Goal: Task Accomplishment & Management: Use online tool/utility

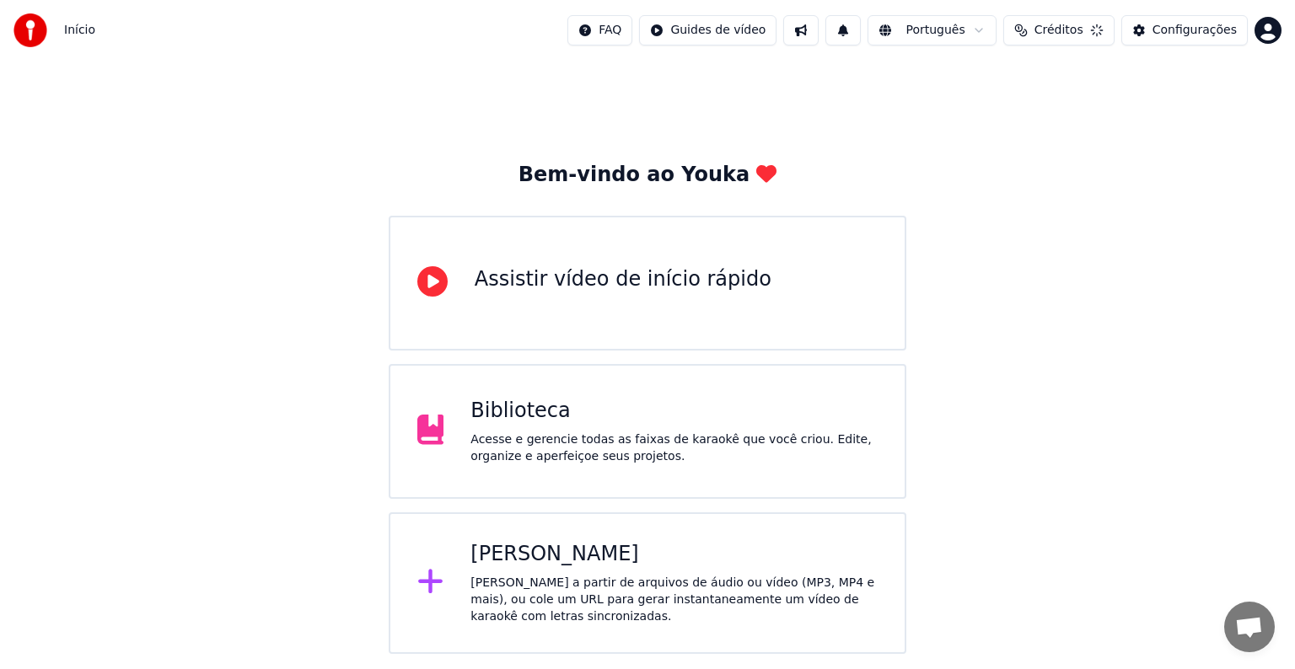
click at [572, 454] on div "Acesse e gerencie todas as faixas de karaokê que você criou. Edite, organize e …" at bounding box center [673, 449] width 407 height 34
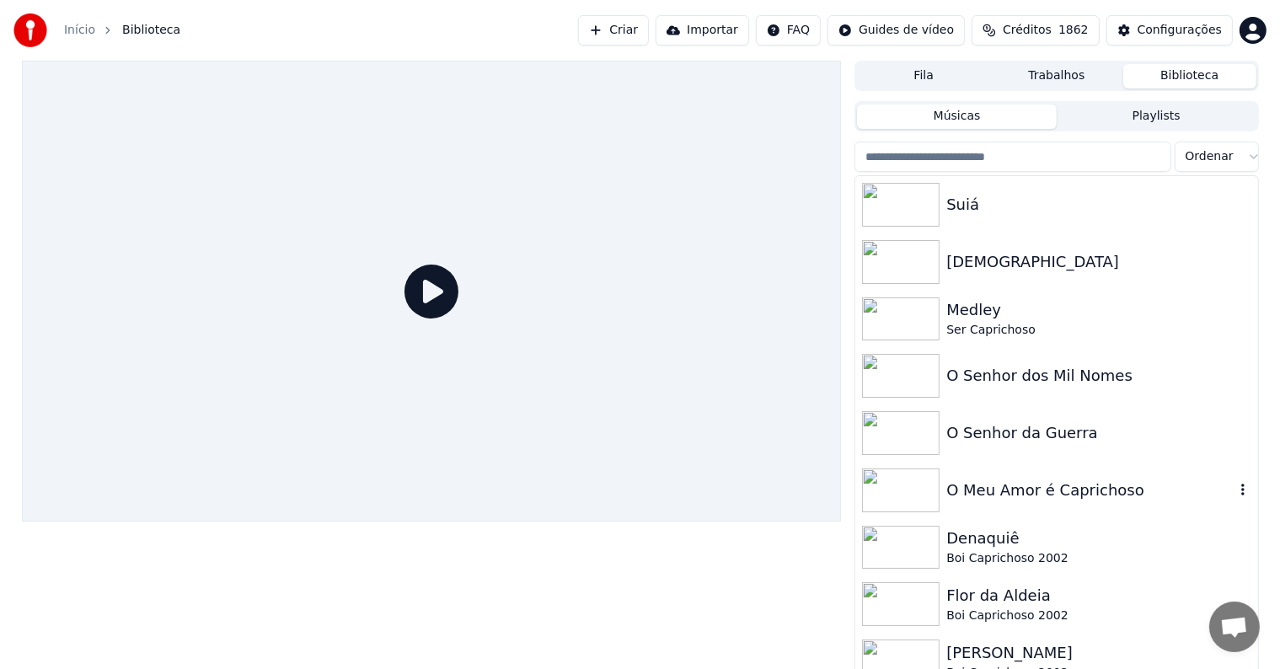
click at [911, 492] on img at bounding box center [901, 491] width 78 height 44
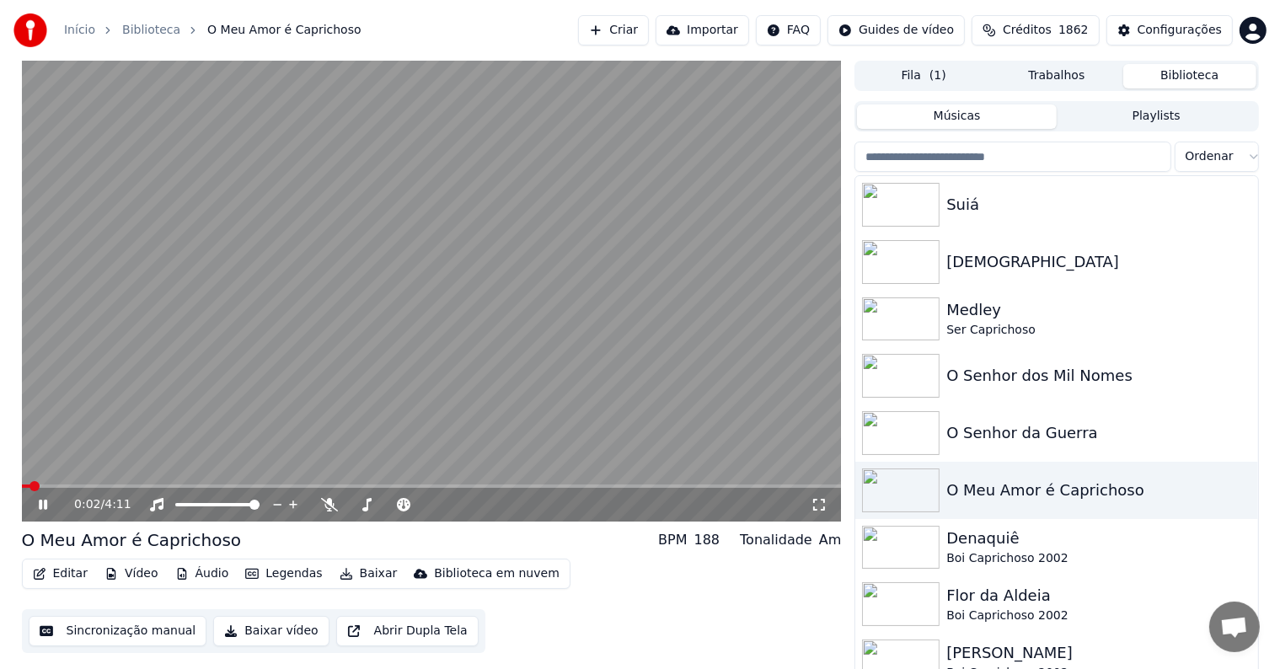
click at [183, 291] on video at bounding box center [432, 291] width 820 height 461
click at [64, 573] on button "Editar" at bounding box center [60, 574] width 68 height 24
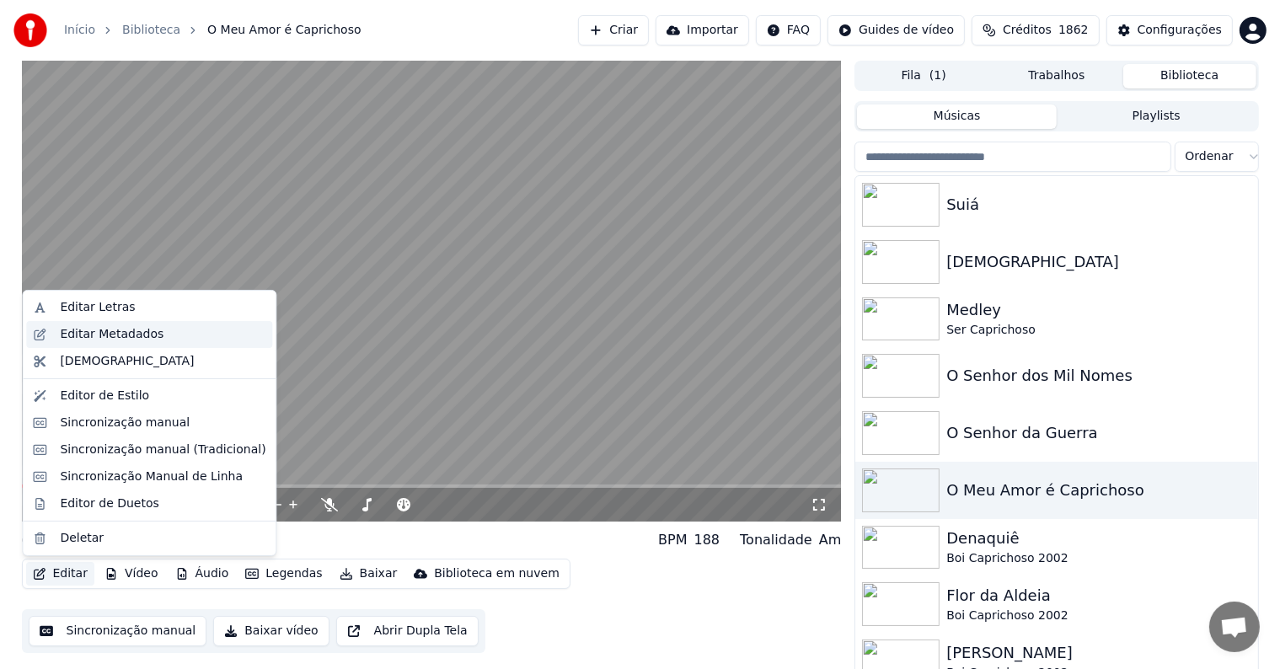
click at [67, 337] on div "Editar Metadados" at bounding box center [112, 334] width 104 height 17
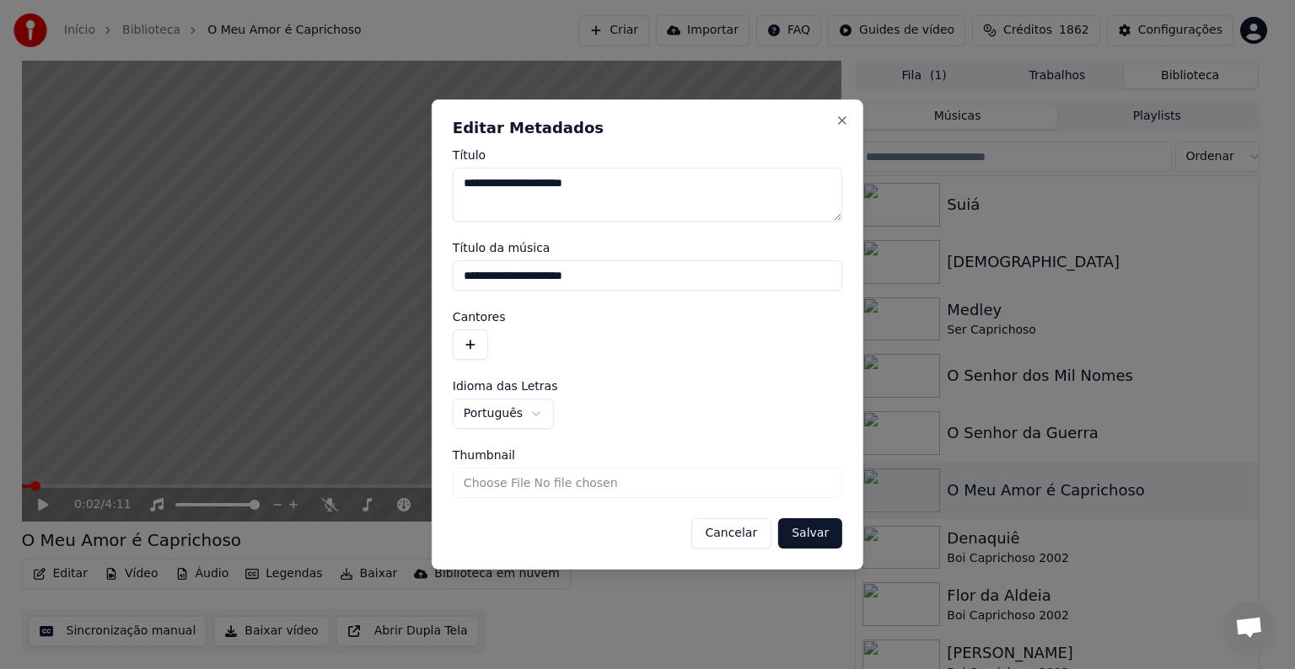
drag, startPoint x: 633, startPoint y: 274, endPoint x: 420, endPoint y: 259, distance: 213.8
click at [420, 259] on body "**********" at bounding box center [640, 334] width 1280 height 669
click at [471, 343] on button "button" at bounding box center [470, 345] width 35 height 30
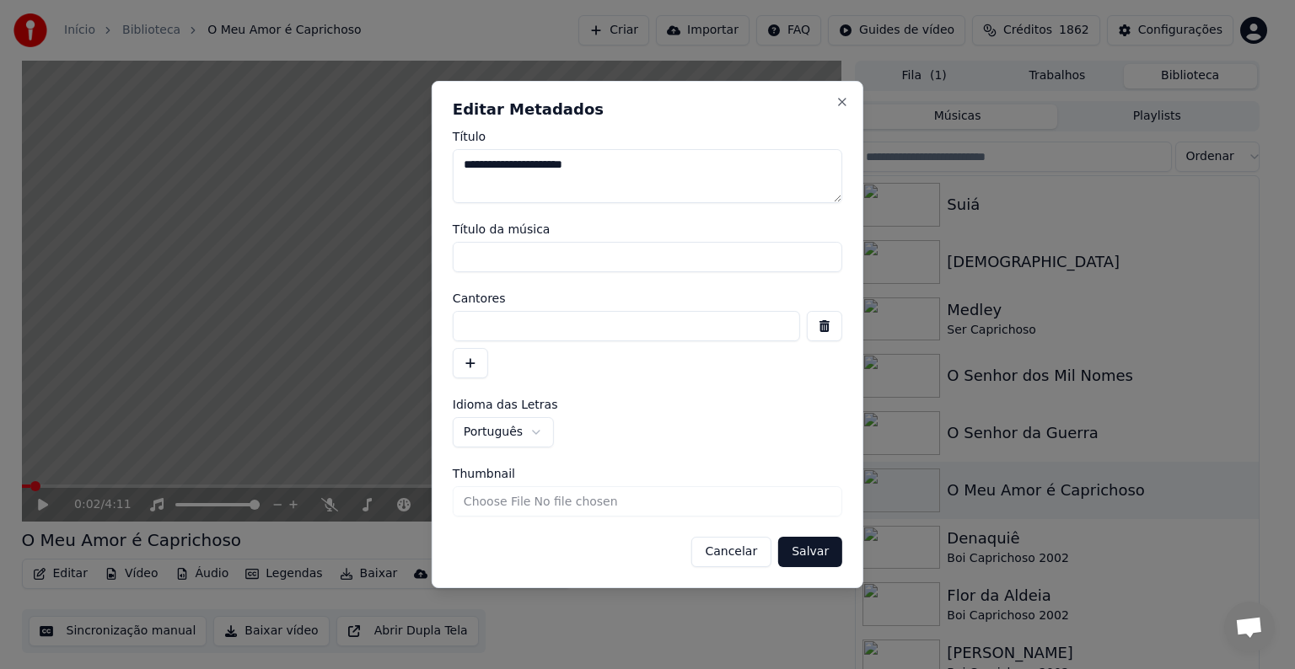
click at [471, 329] on input at bounding box center [626, 326] width 347 height 30
paste input "**********"
type input "**********"
click at [803, 556] on button "Salvar" at bounding box center [810, 552] width 64 height 30
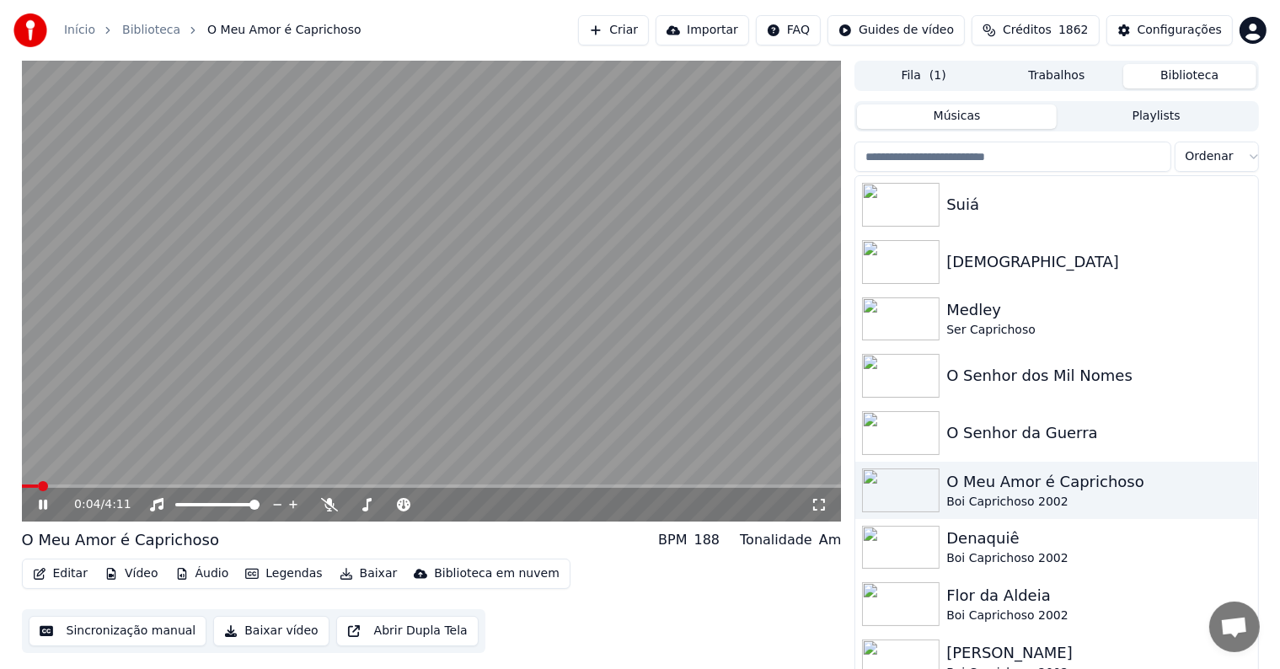
click at [223, 266] on video at bounding box center [432, 291] width 820 height 461
click at [105, 634] on button "Sincronização manual" at bounding box center [118, 631] width 179 height 30
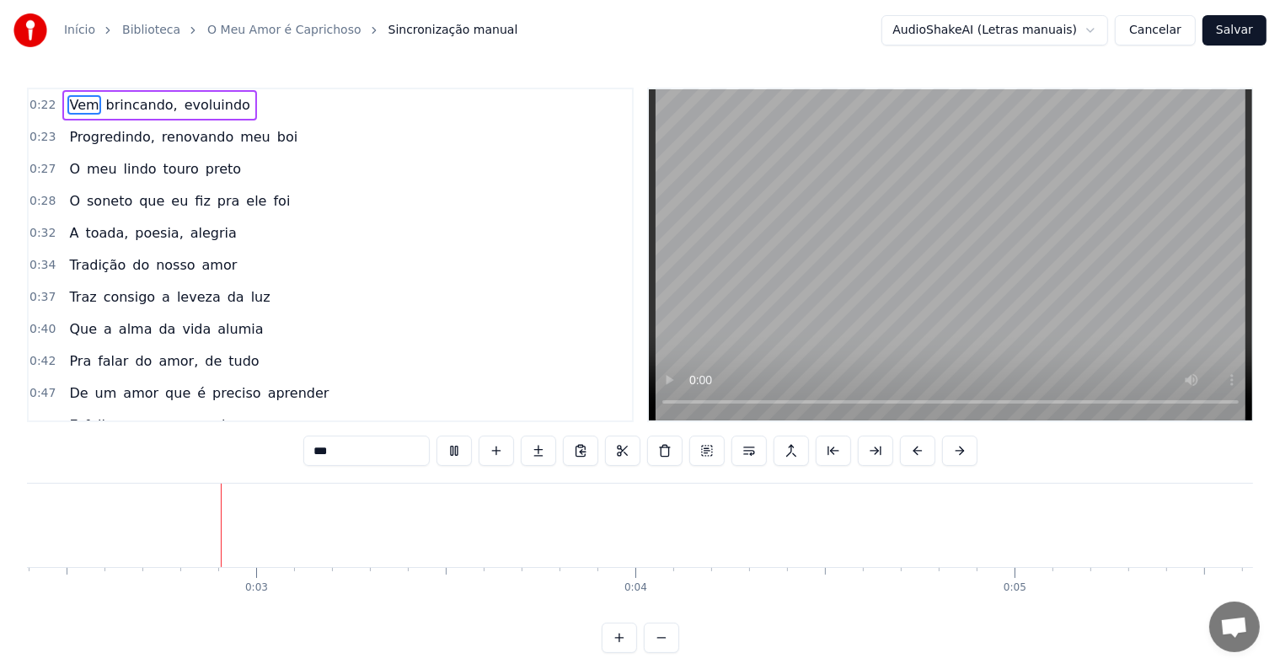
scroll to position [0, 902]
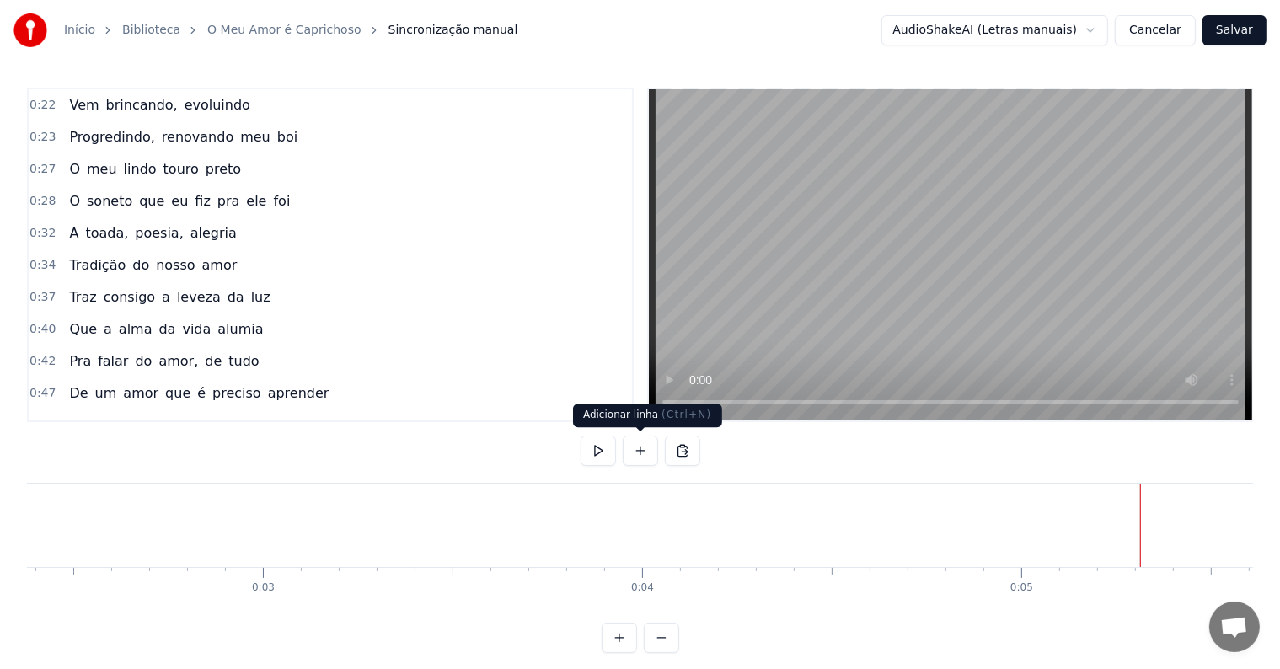
click at [641, 452] on button at bounding box center [640, 451] width 35 height 30
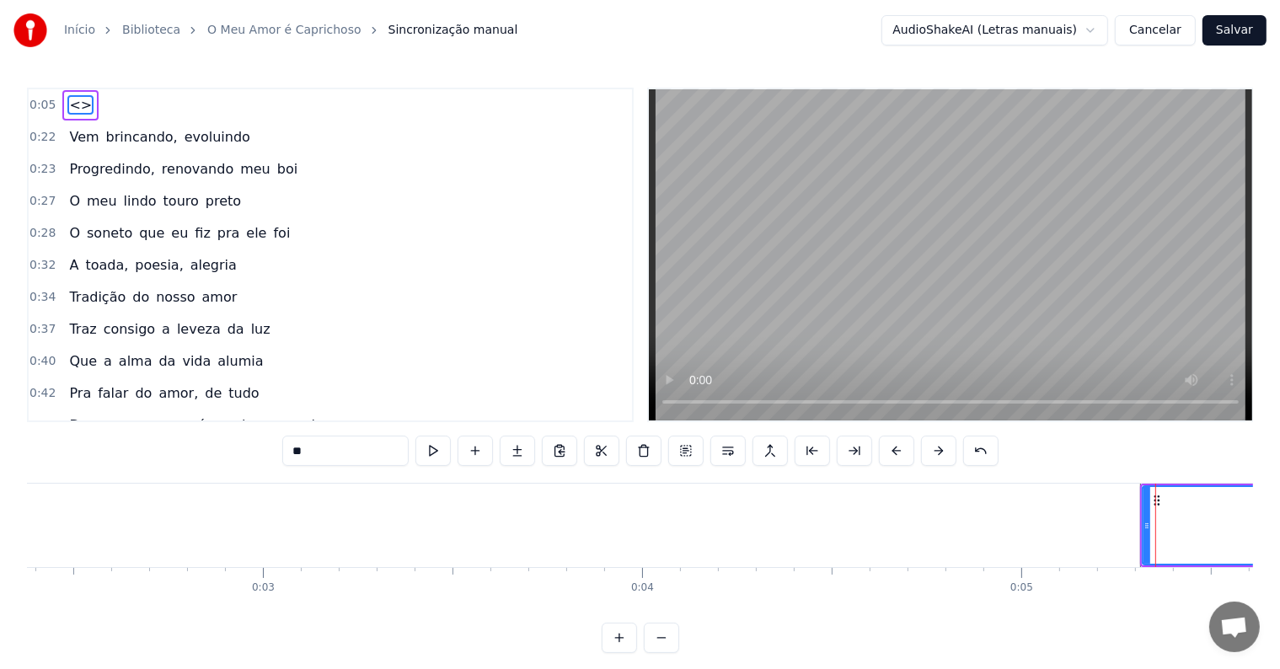
drag, startPoint x: 364, startPoint y: 448, endPoint x: 205, endPoint y: 445, distance: 159.3
click at [205, 445] on div "0:05 <> 0:22 Vem brincando, evoluindo 0:23 Progredindo, renovando meu boi 0:27 …" at bounding box center [640, 371] width 1227 height 566
paste input "**********"
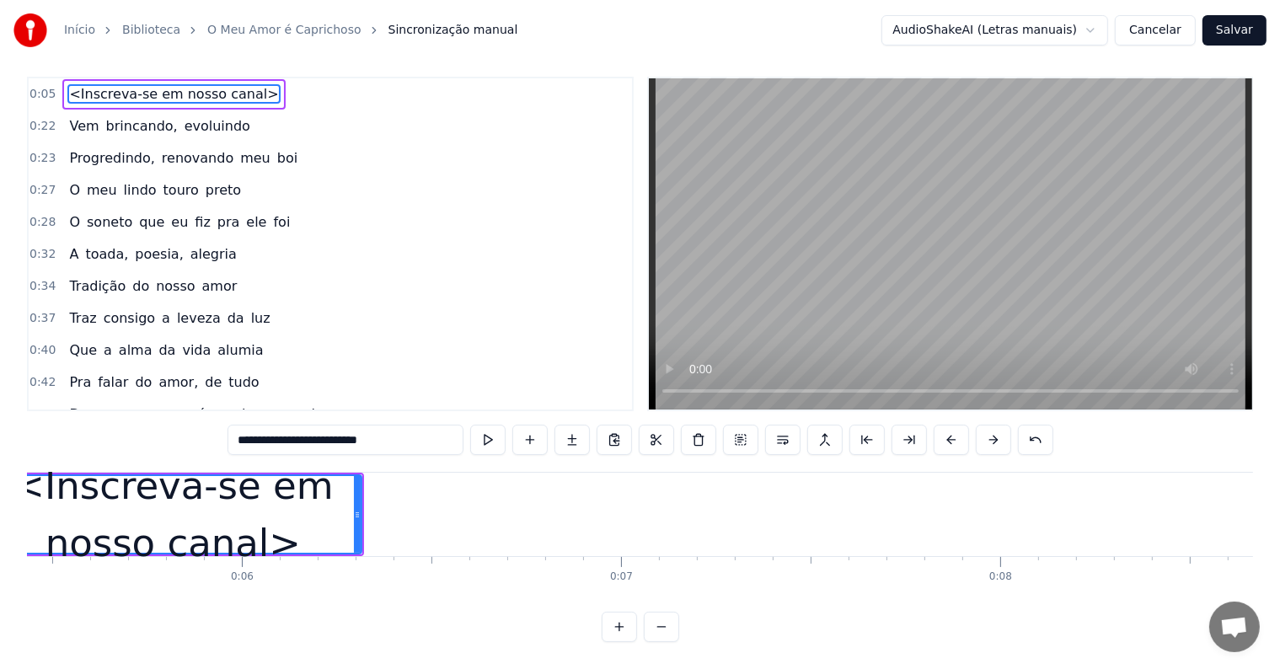
scroll to position [0, 2082]
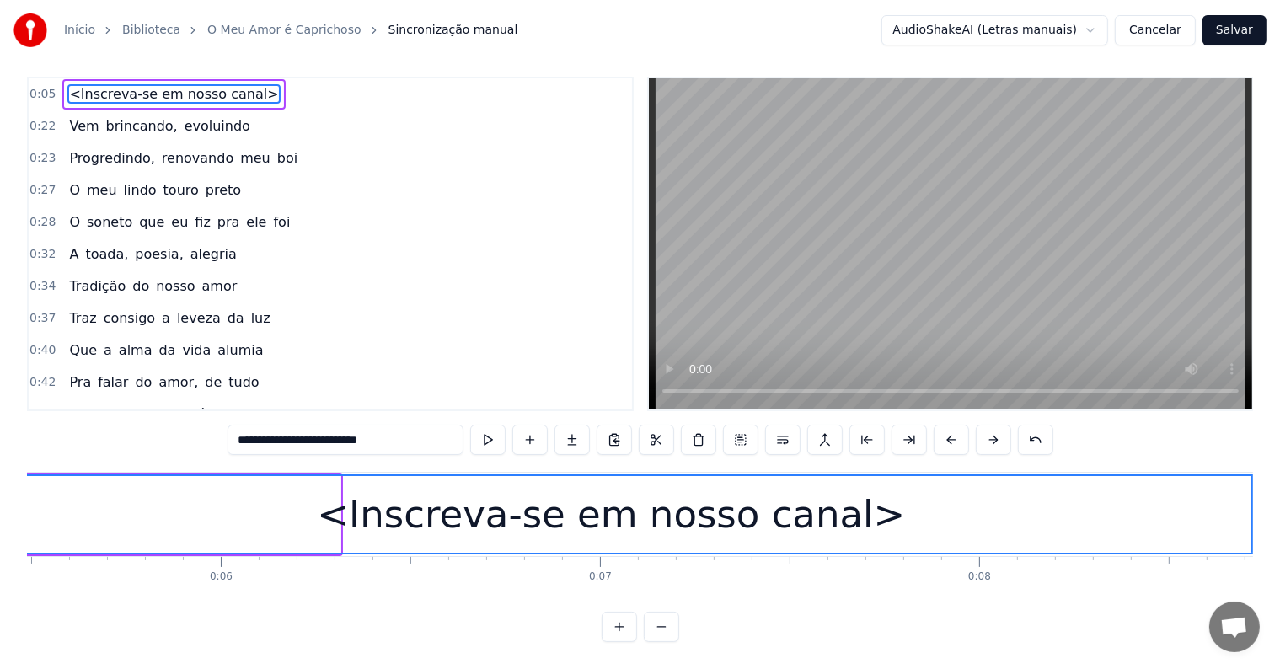
drag, startPoint x: 337, startPoint y: 496, endPoint x: 1257, endPoint y: 506, distance: 919.8
click at [1257, 506] on div "Início Biblioteca O Meu Amor é Caprichoso Sincronização manual AudioShakeAI (Le…" at bounding box center [640, 315] width 1280 height 653
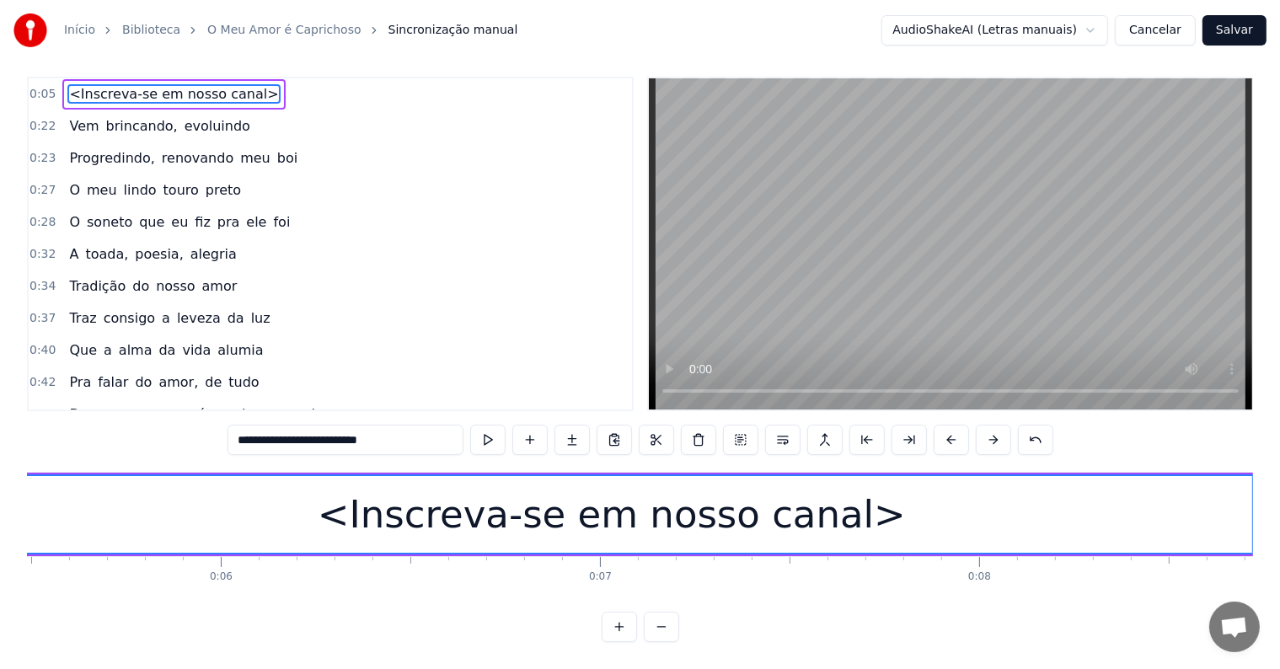
type input "**********"
click at [78, 513] on div "<Inscreva-se em nosso canal>" at bounding box center [612, 514] width 1296 height 77
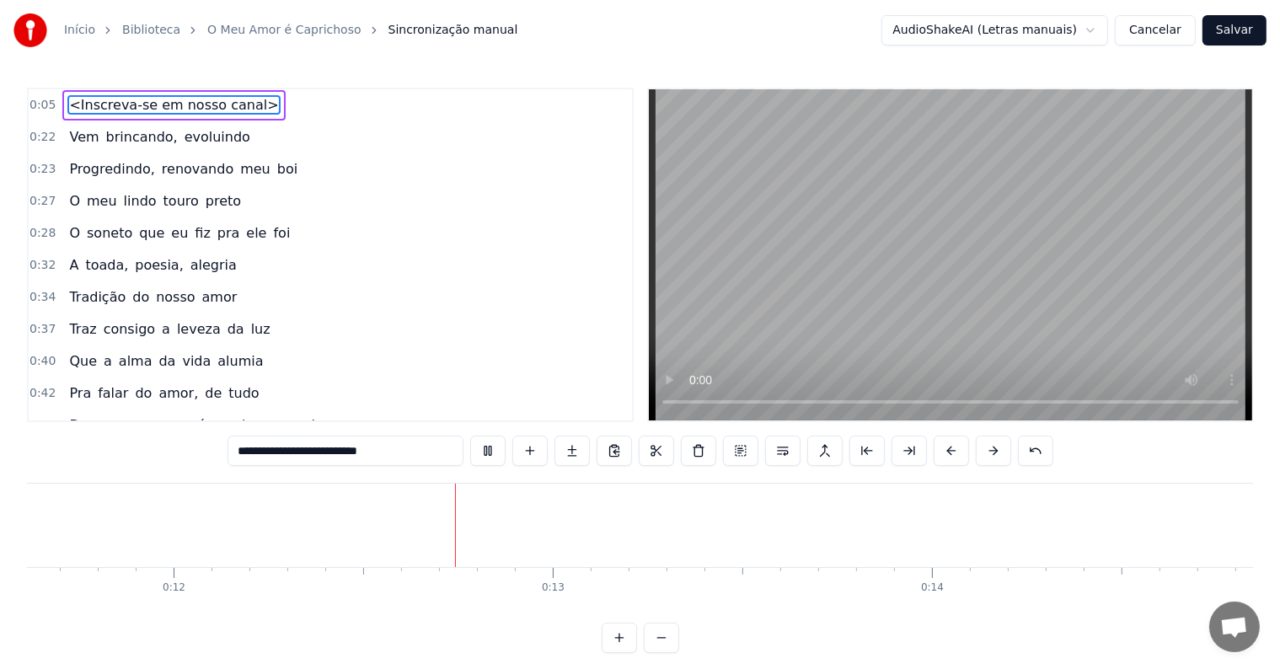
scroll to position [0, 4549]
click at [707, 283] on video at bounding box center [951, 254] width 604 height 331
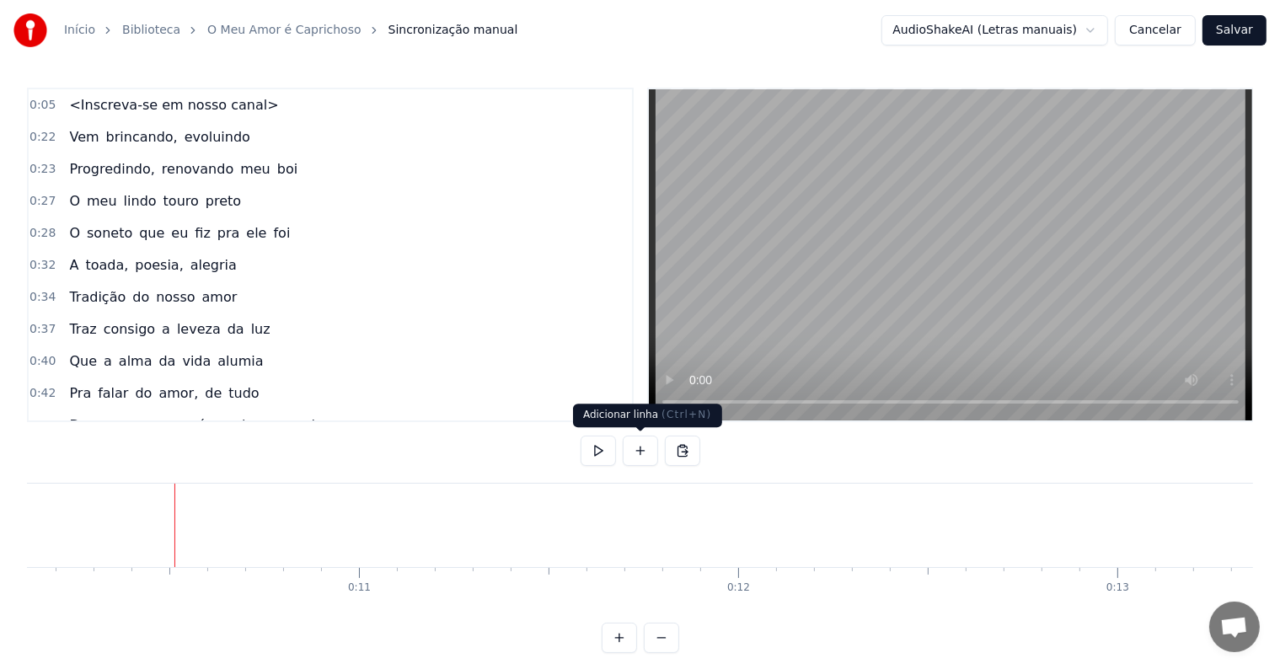
click at [637, 449] on button at bounding box center [640, 451] width 35 height 30
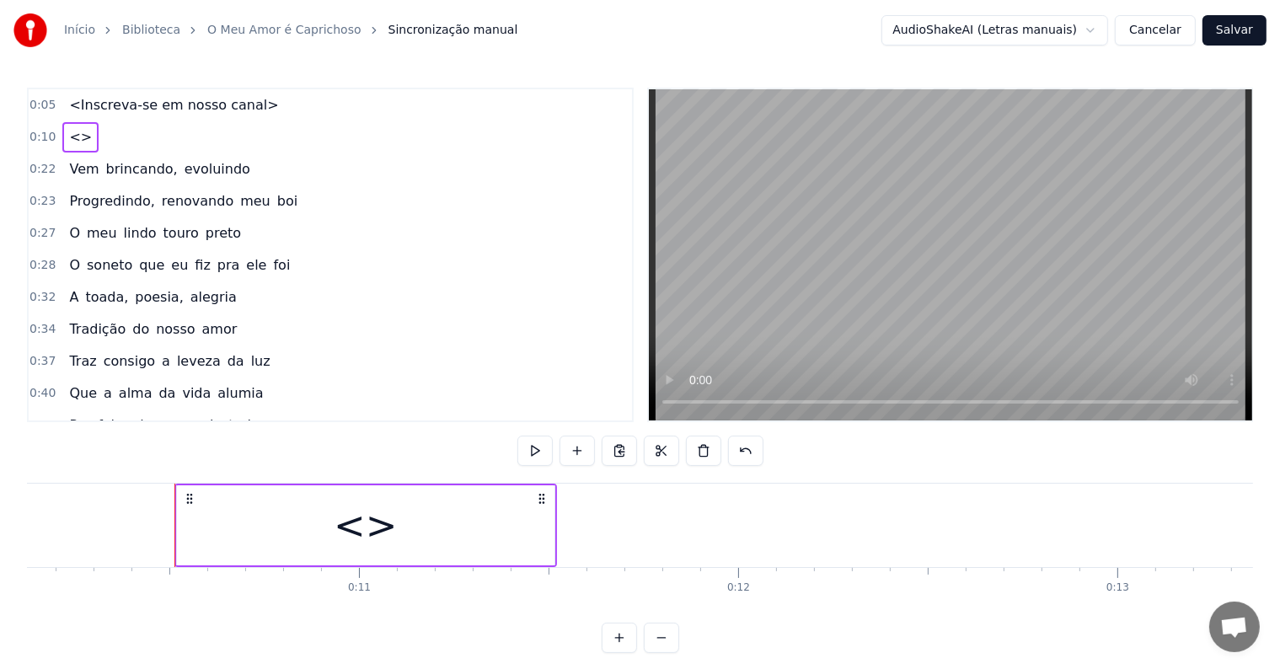
click at [319, 518] on div "<>" at bounding box center [366, 526] width 378 height 80
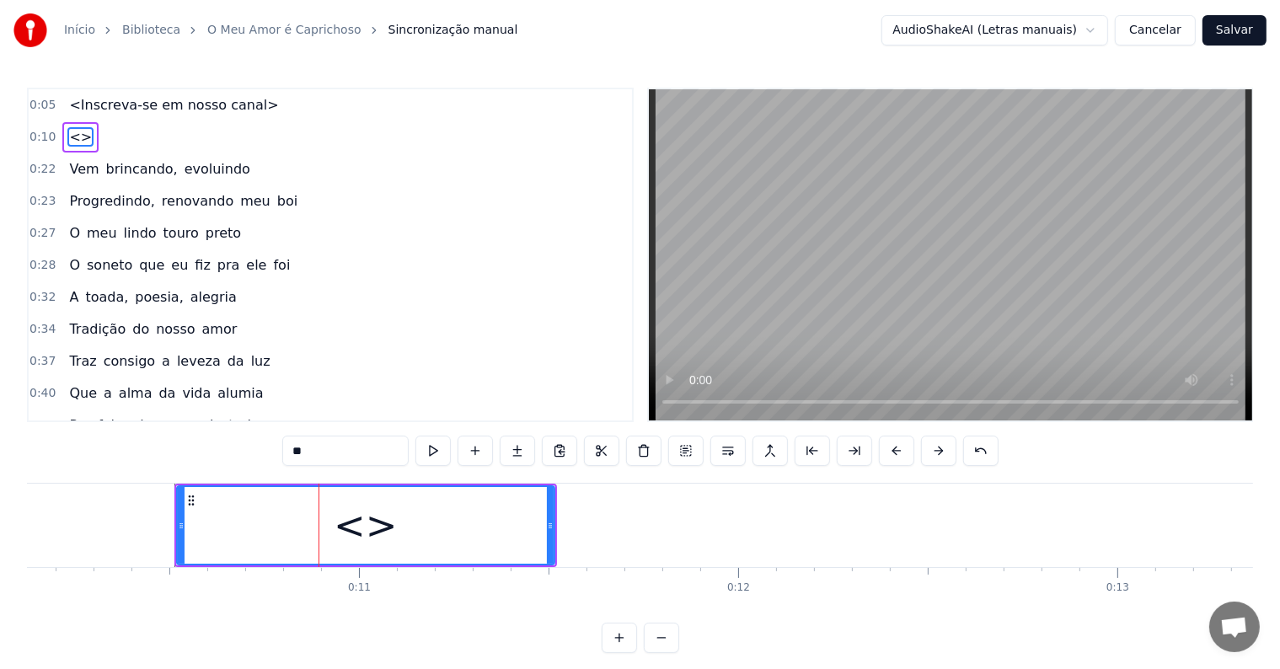
click at [323, 452] on input "**" at bounding box center [345, 451] width 126 height 30
drag, startPoint x: 323, startPoint y: 452, endPoint x: 262, endPoint y: 452, distance: 60.7
click at [262, 452] on div "0:05 <Inscreva-se em nosso canal> 0:10 <> 0:22 Vem brincando, evoluindo 0:23 Pr…" at bounding box center [640, 371] width 1227 height 566
paste input "**********"
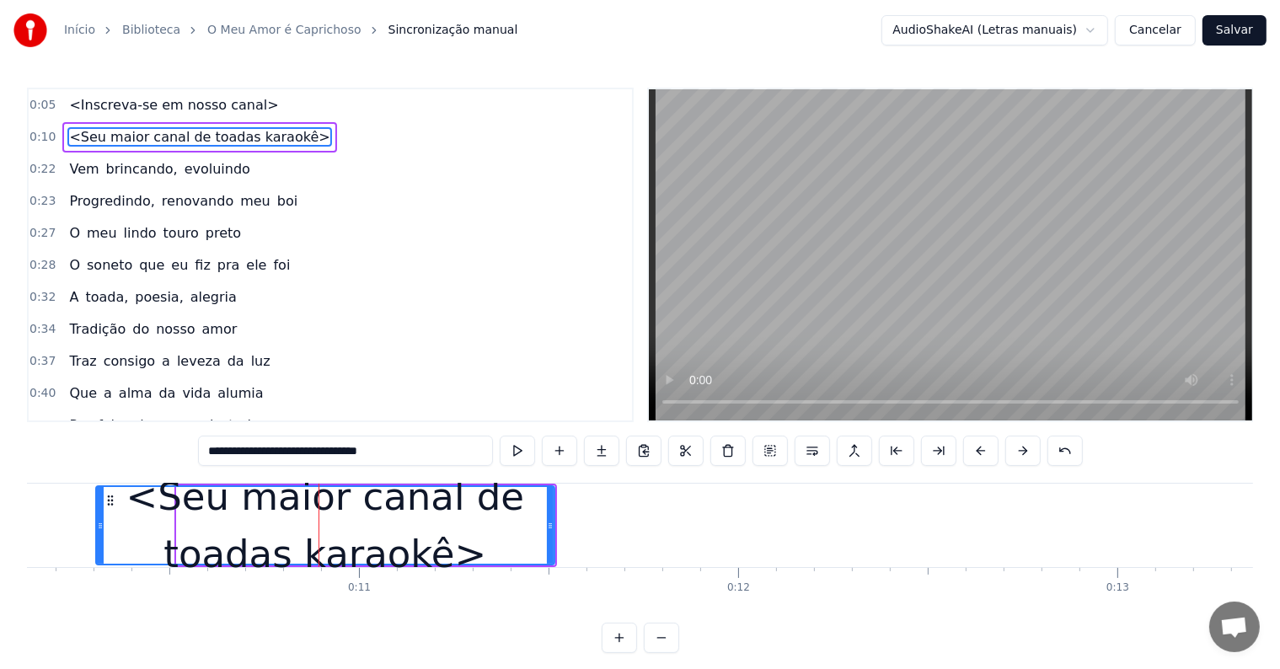
drag, startPoint x: 179, startPoint y: 523, endPoint x: 98, endPoint y: 519, distance: 81.0
click at [98, 519] on icon at bounding box center [100, 525] width 7 height 13
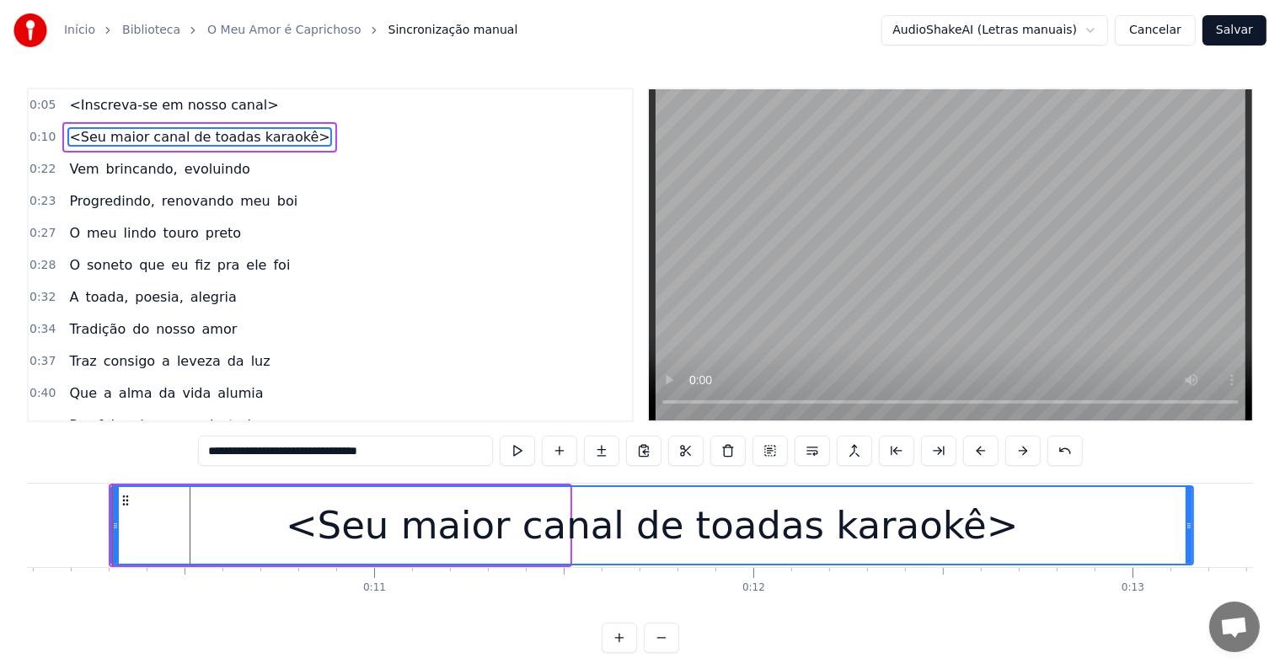
drag, startPoint x: 562, startPoint y: 526, endPoint x: 1186, endPoint y: 540, distance: 624.0
click at [1186, 540] on div at bounding box center [1189, 525] width 7 height 77
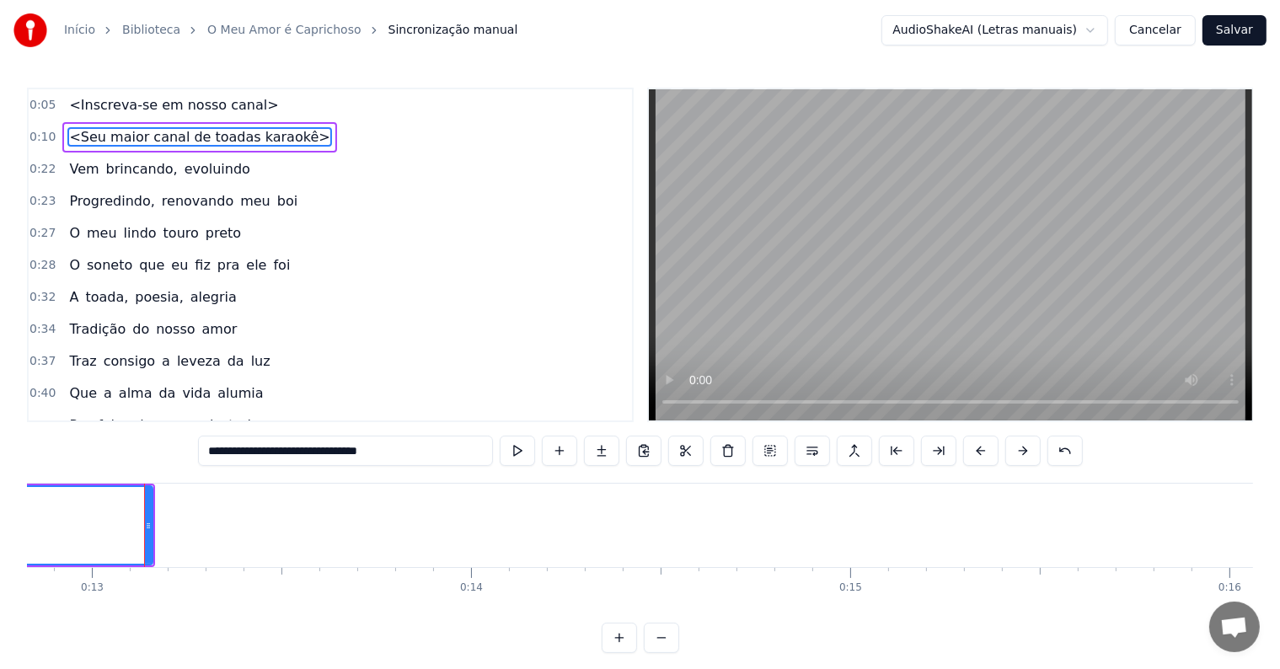
scroll to position [0, 4899]
click at [126, 108] on span "<Inscreva-se em nosso canal>" at bounding box center [173, 104] width 212 height 19
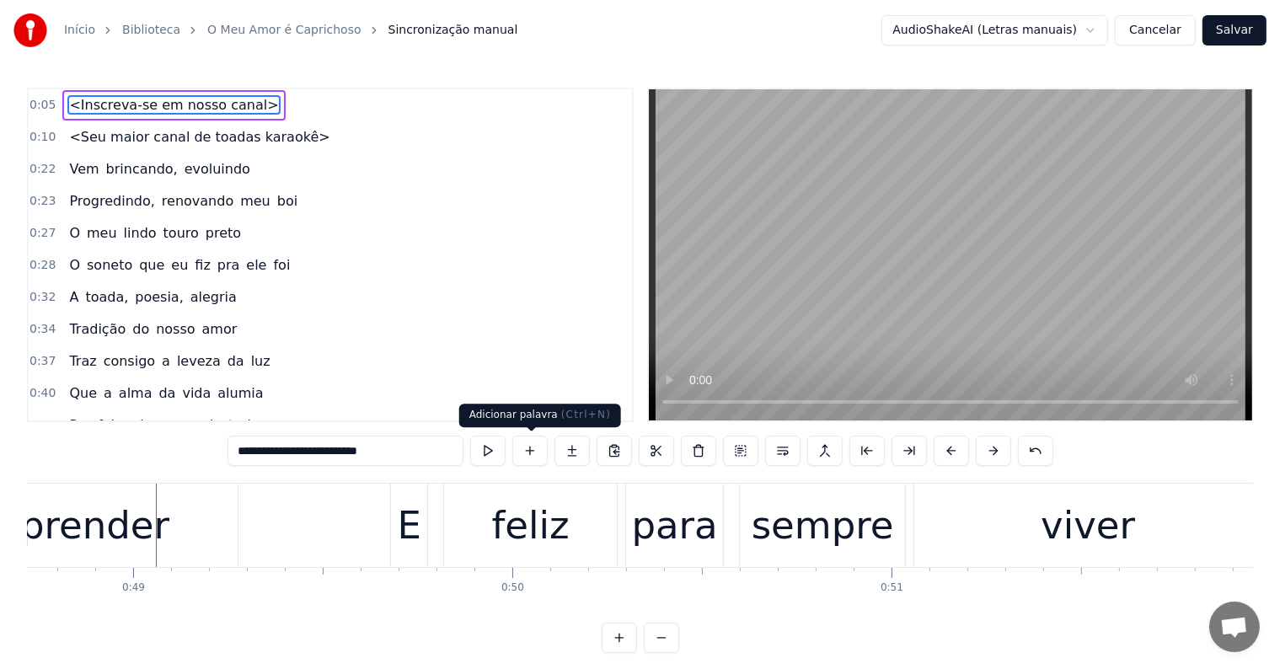
scroll to position [0, 18526]
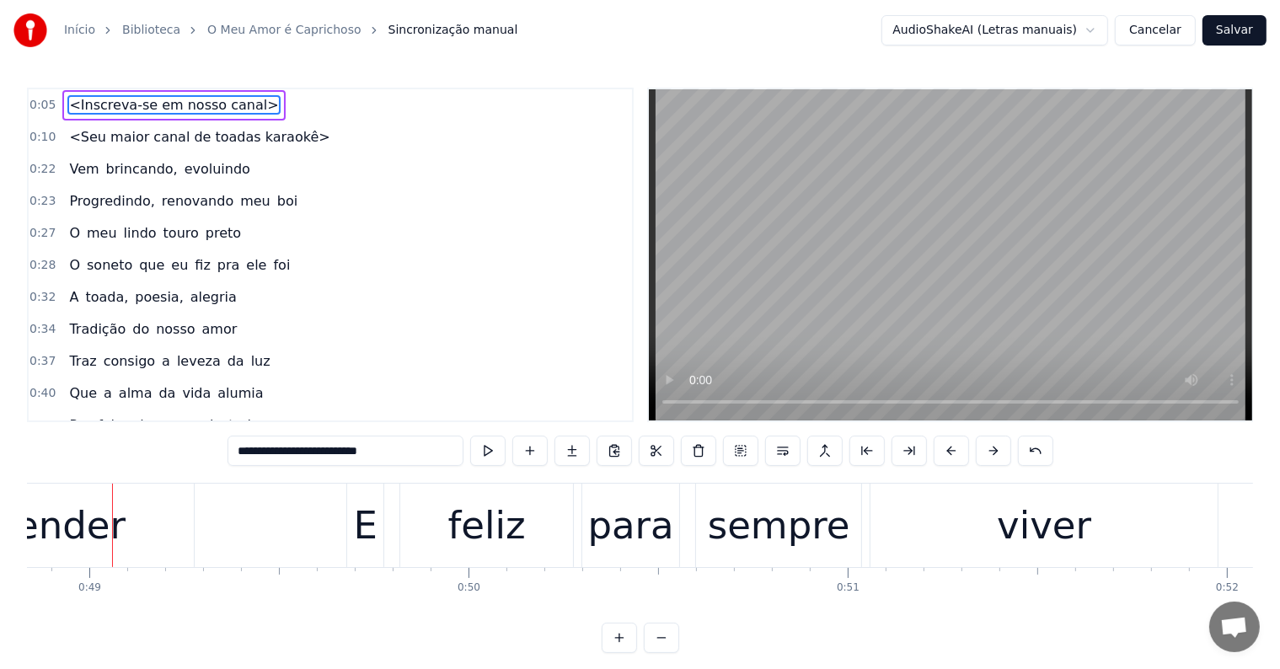
click at [94, 529] on div "aprender" at bounding box center [39, 525] width 173 height 57
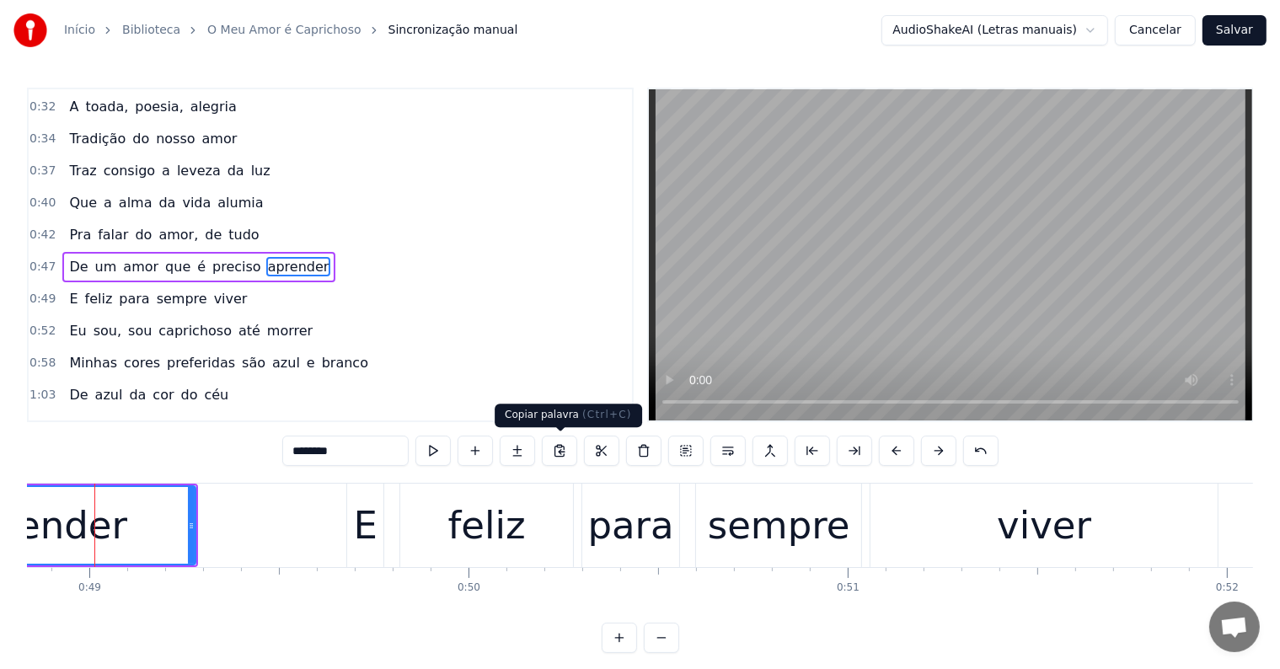
scroll to position [0, 18509]
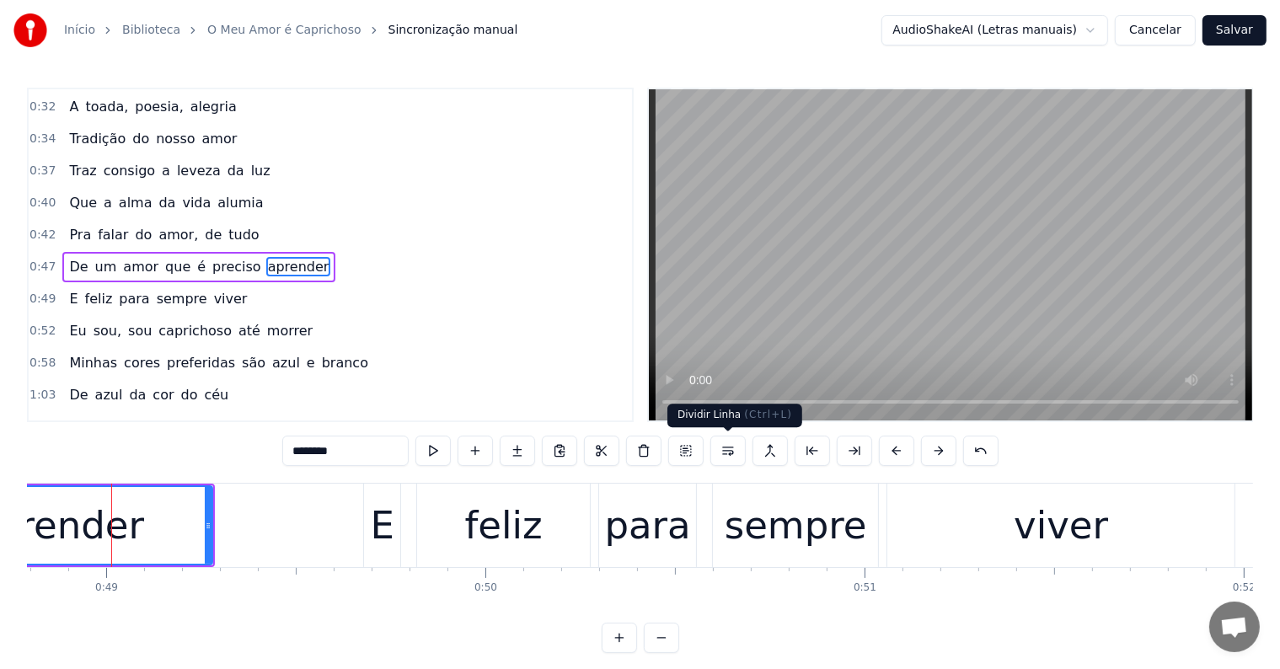
click at [725, 451] on button at bounding box center [728, 451] width 35 height 30
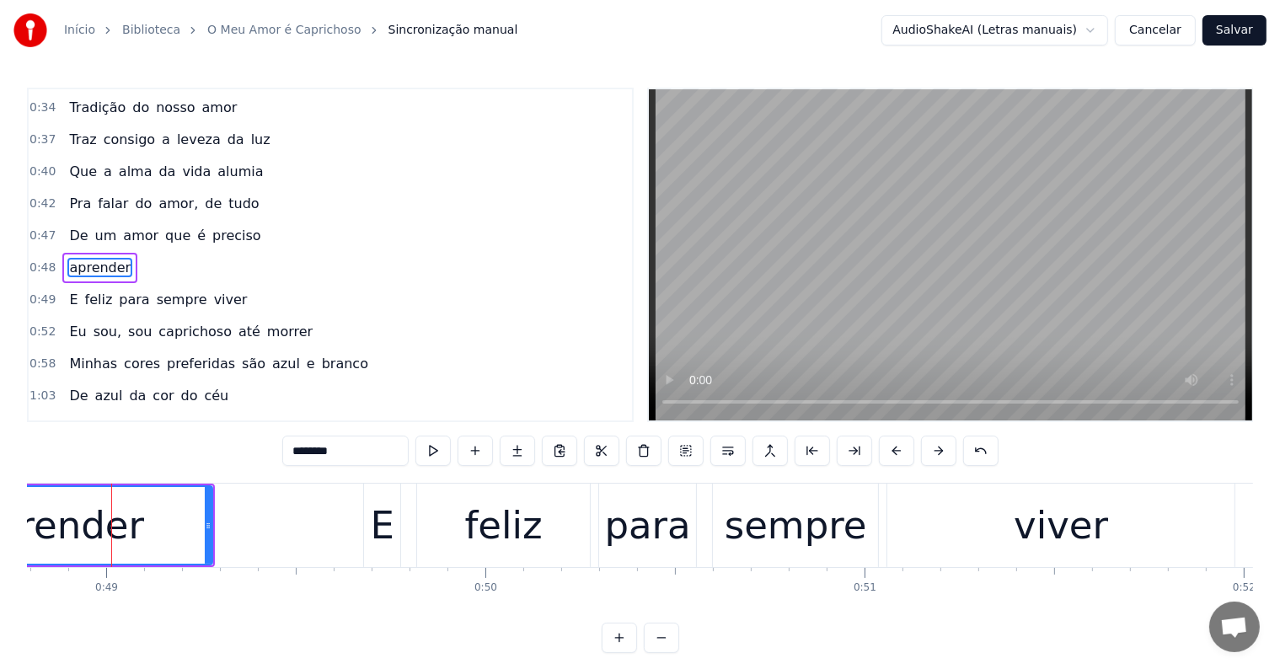
click at [217, 231] on span "preciso" at bounding box center [237, 235] width 52 height 19
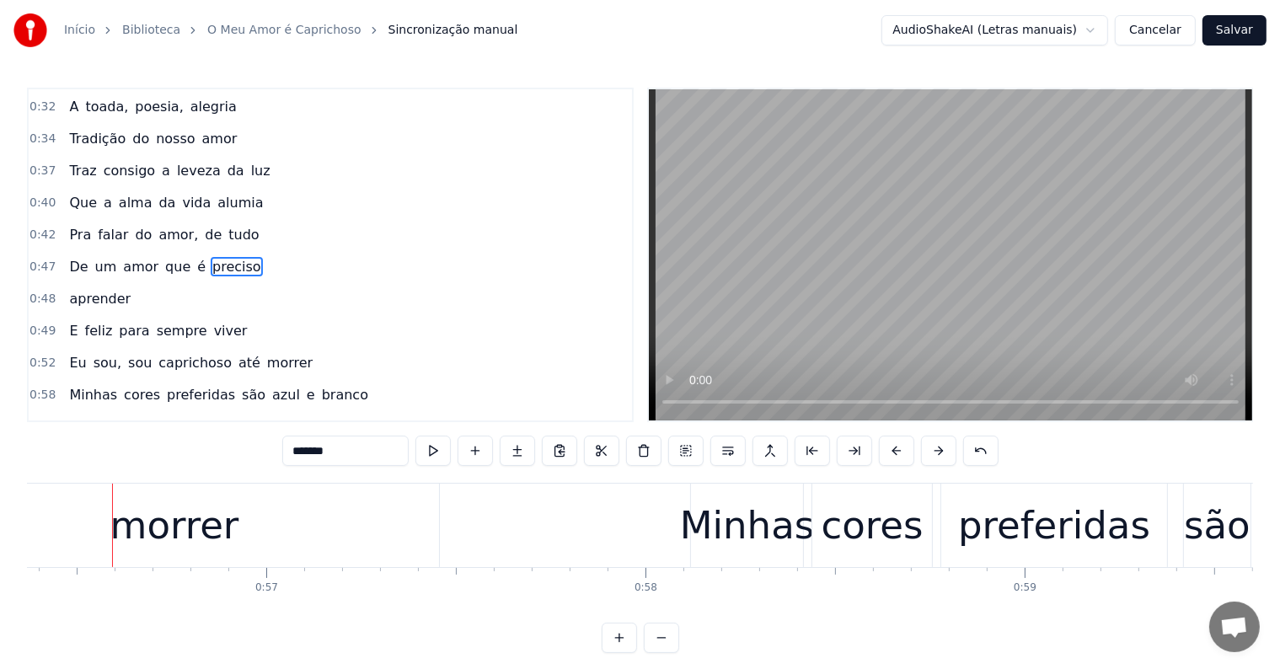
scroll to position [0, 21384]
click at [300, 518] on div "morrer" at bounding box center [173, 525] width 529 height 83
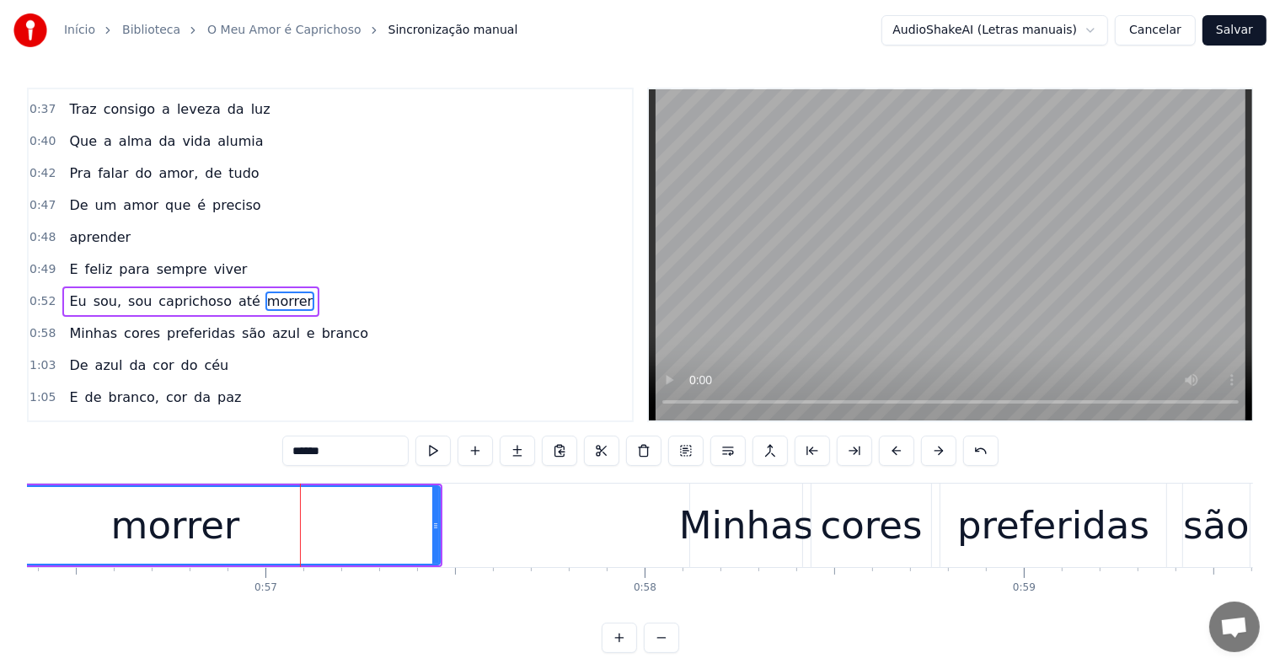
scroll to position [283, 0]
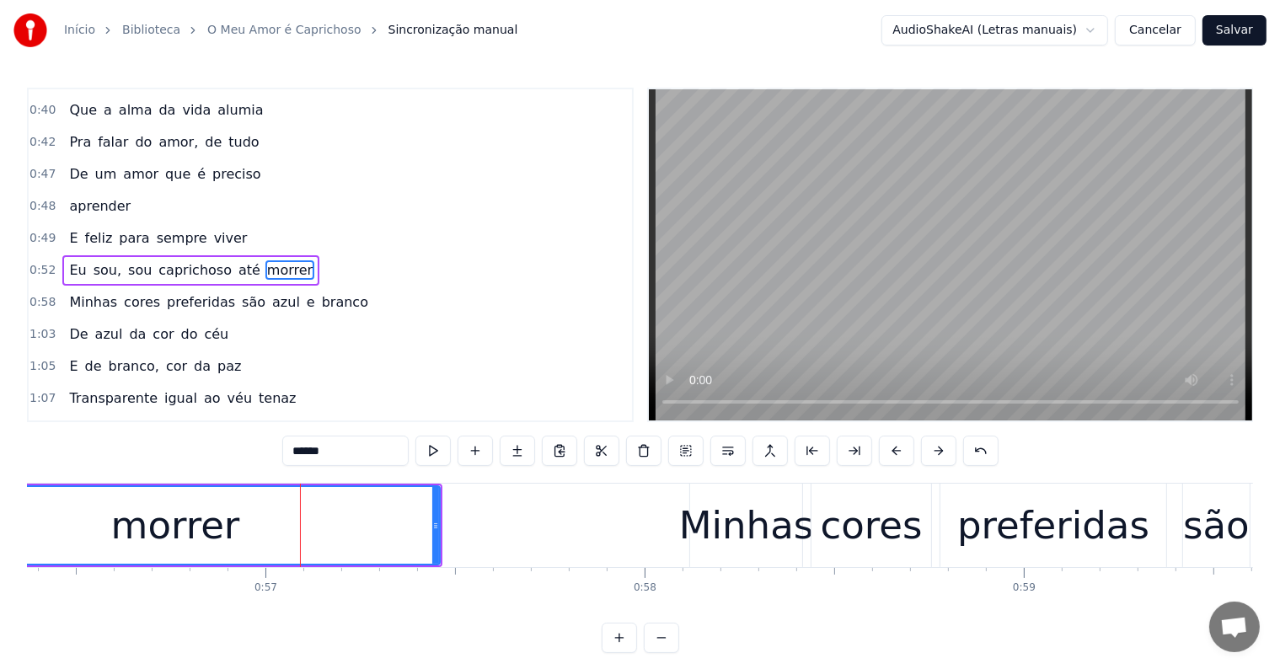
click at [127, 260] on span "sou" at bounding box center [139, 269] width 27 height 19
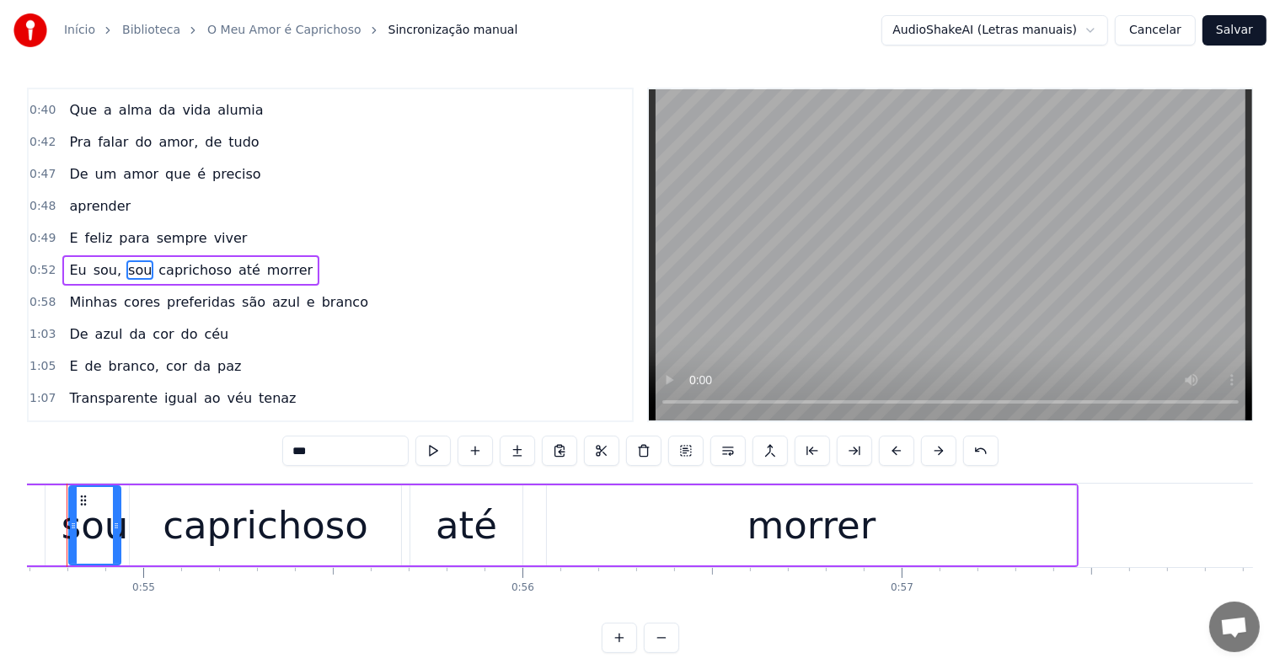
scroll to position [0, 20702]
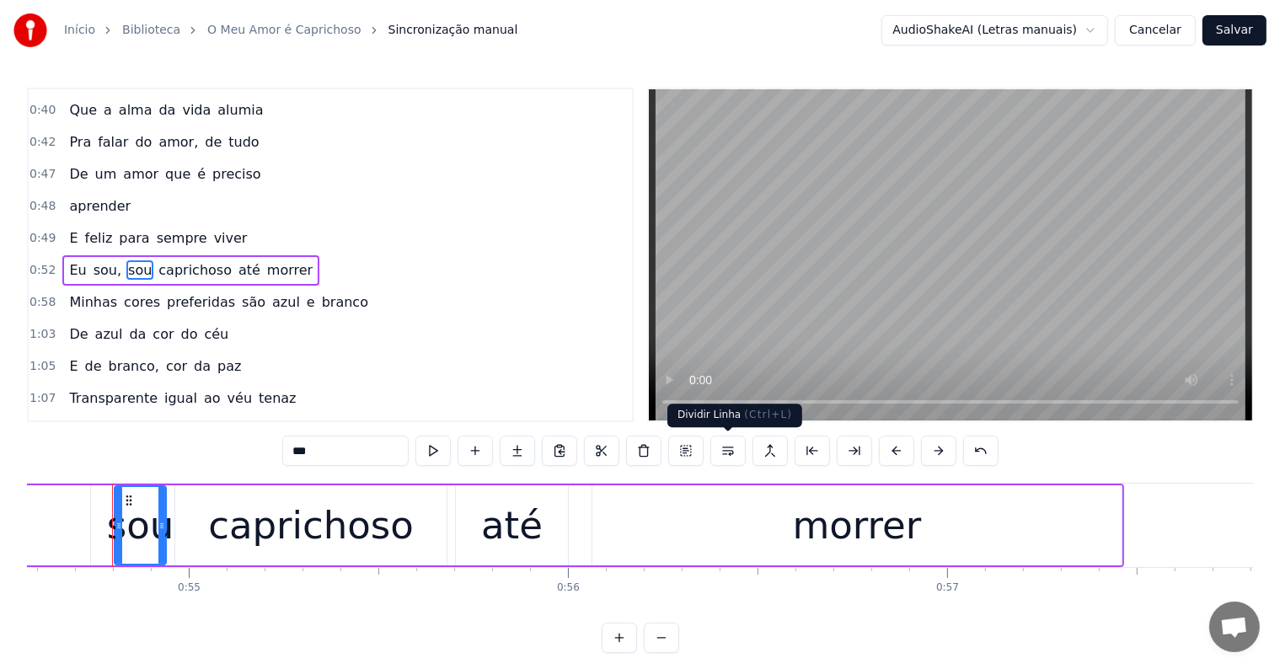
click at [729, 449] on button at bounding box center [728, 451] width 35 height 30
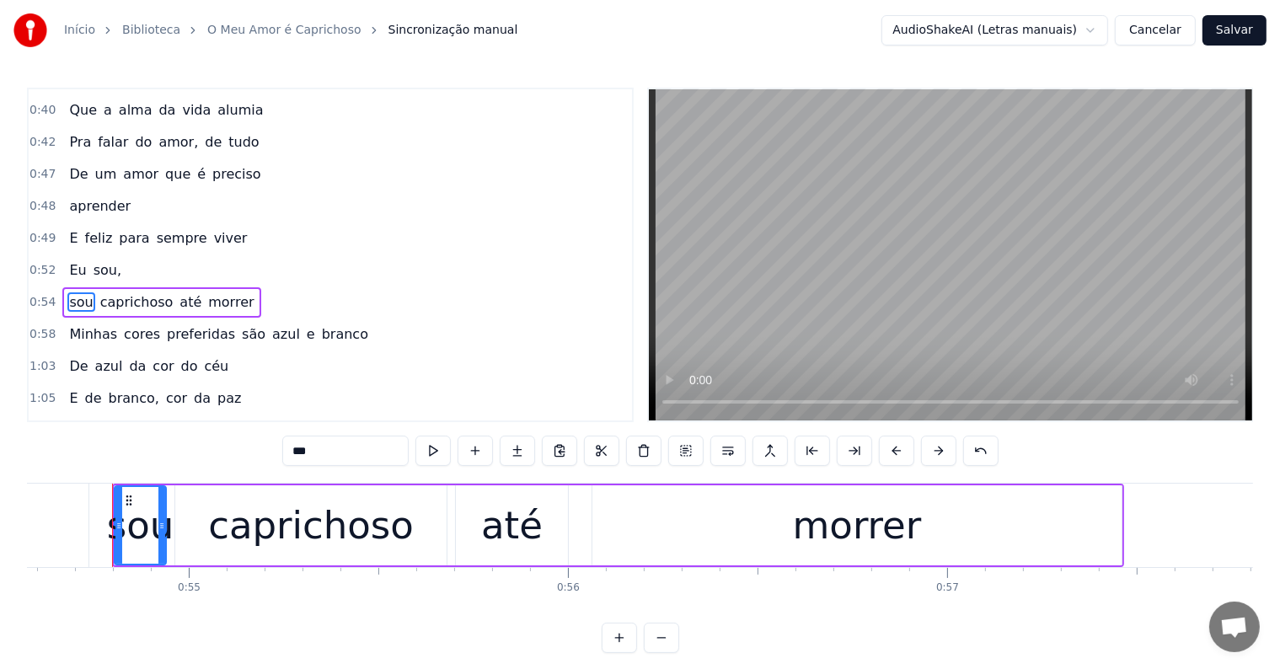
scroll to position [314, 0]
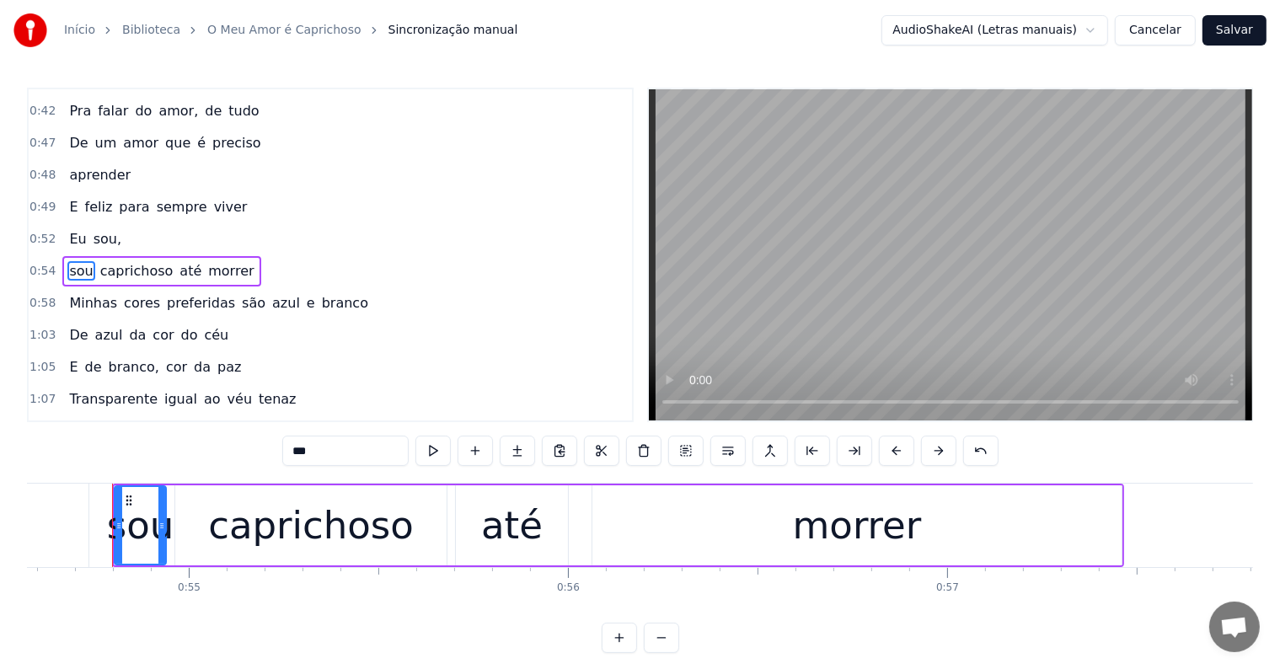
click at [94, 229] on span "sou," at bounding box center [107, 238] width 31 height 19
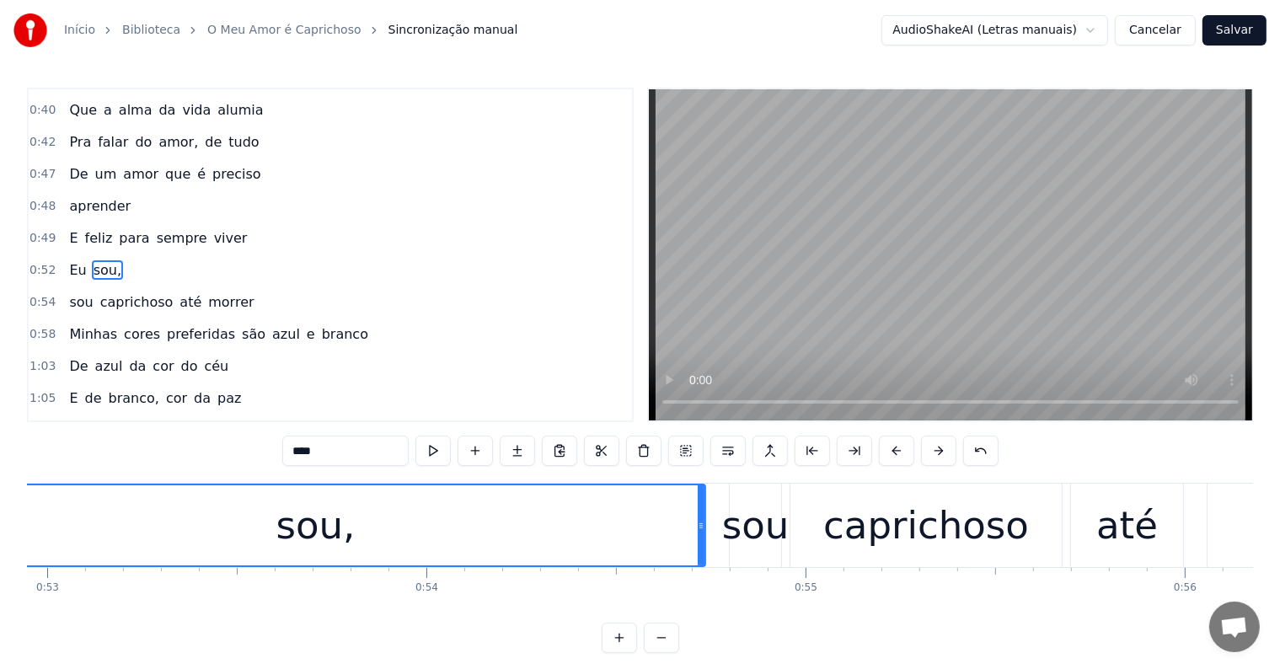
scroll to position [0, 19898]
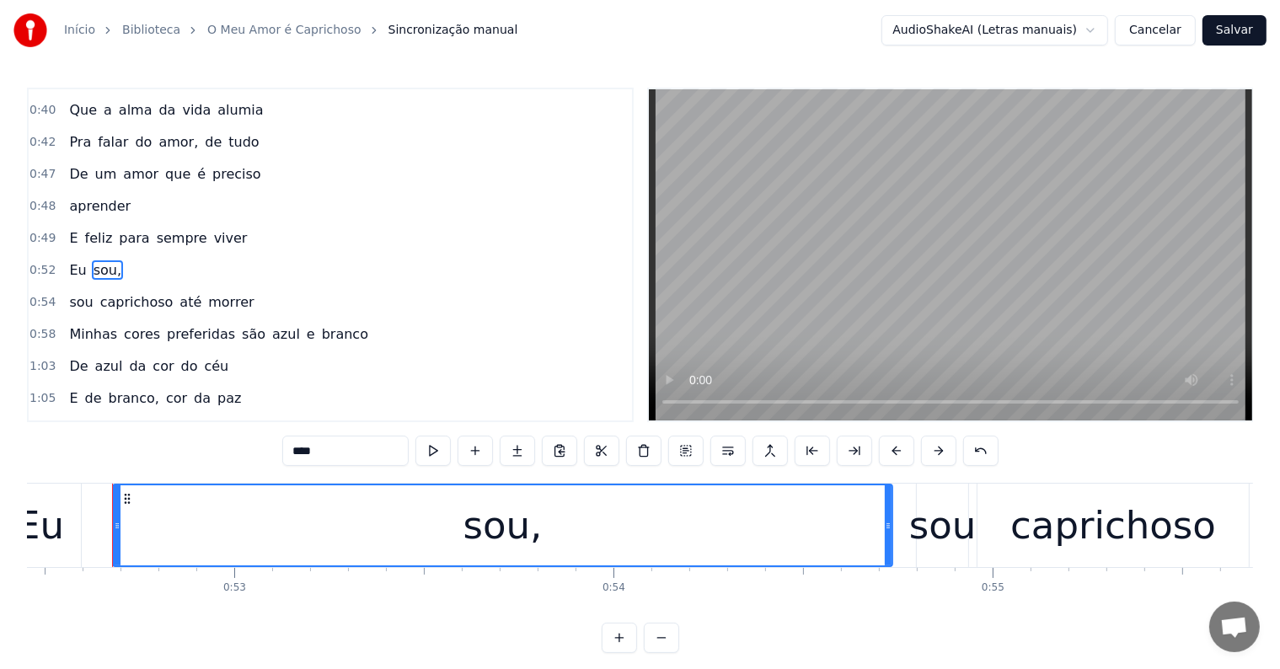
click at [138, 293] on span "caprichoso" at bounding box center [137, 302] width 77 height 19
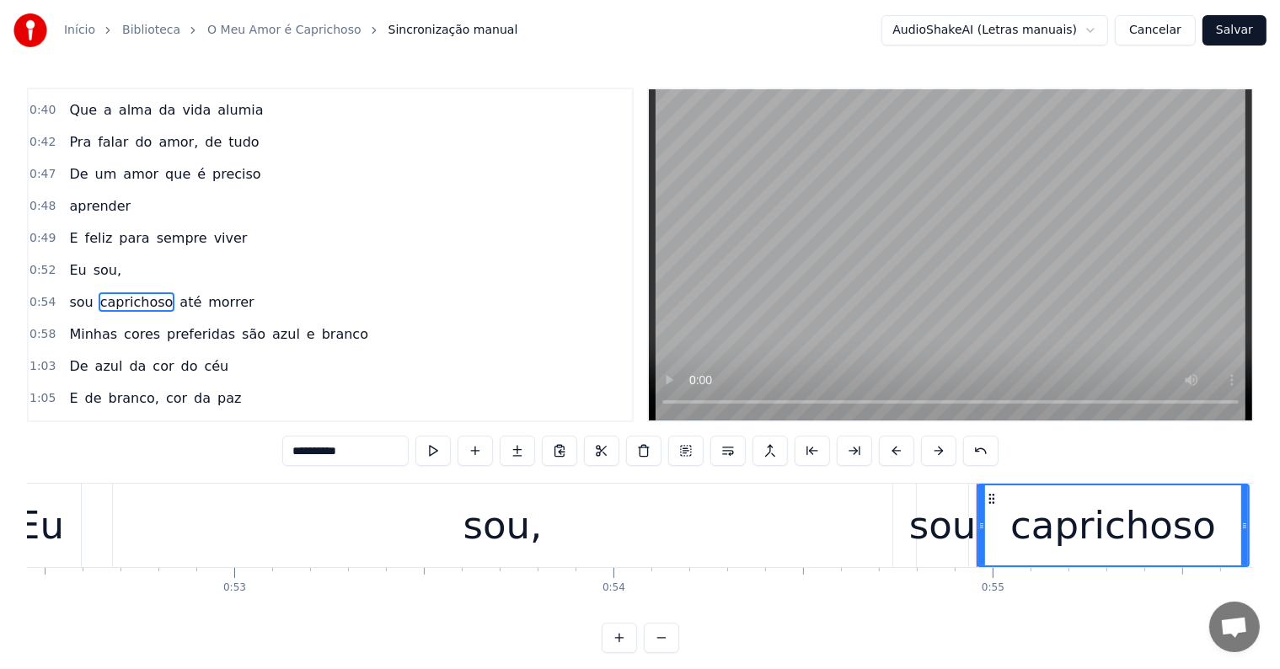
scroll to position [314, 0]
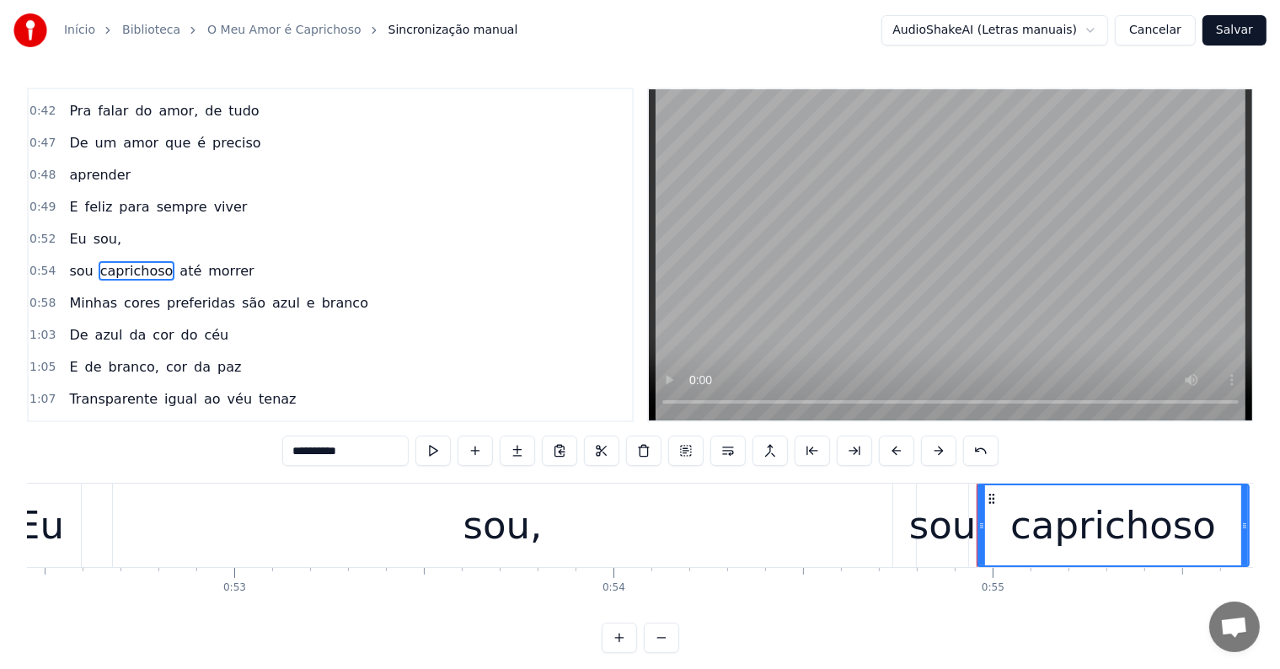
click at [92, 229] on span "sou," at bounding box center [107, 238] width 31 height 19
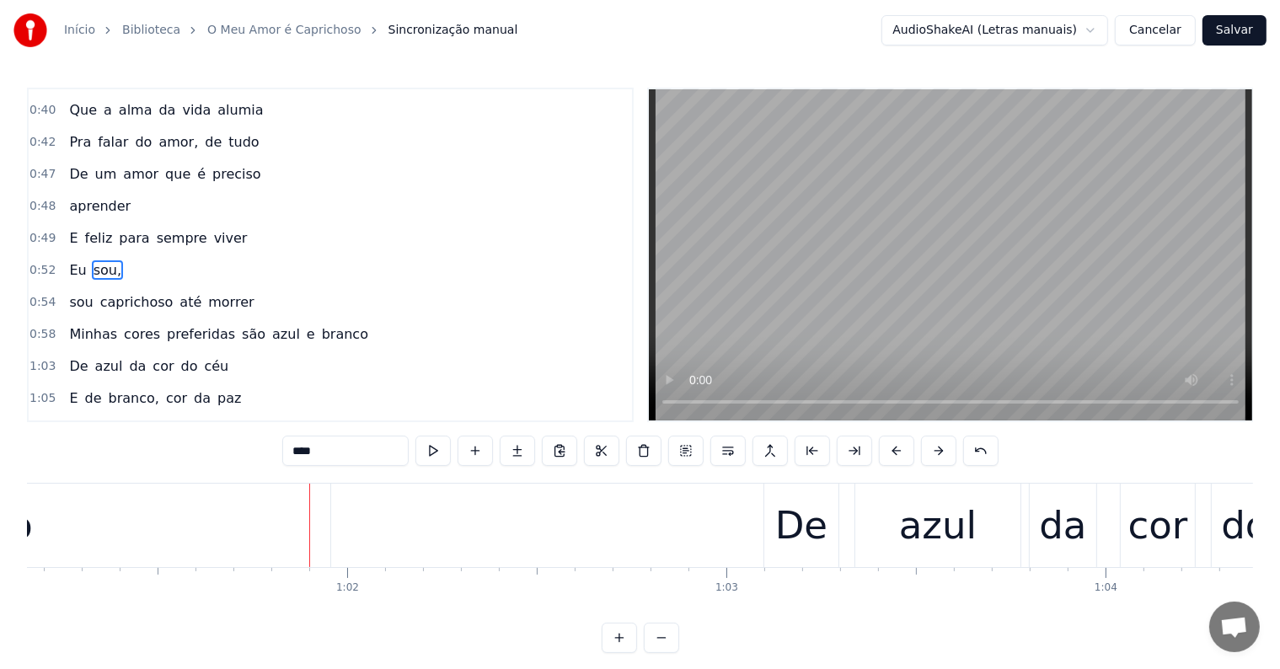
scroll to position [0, 23200]
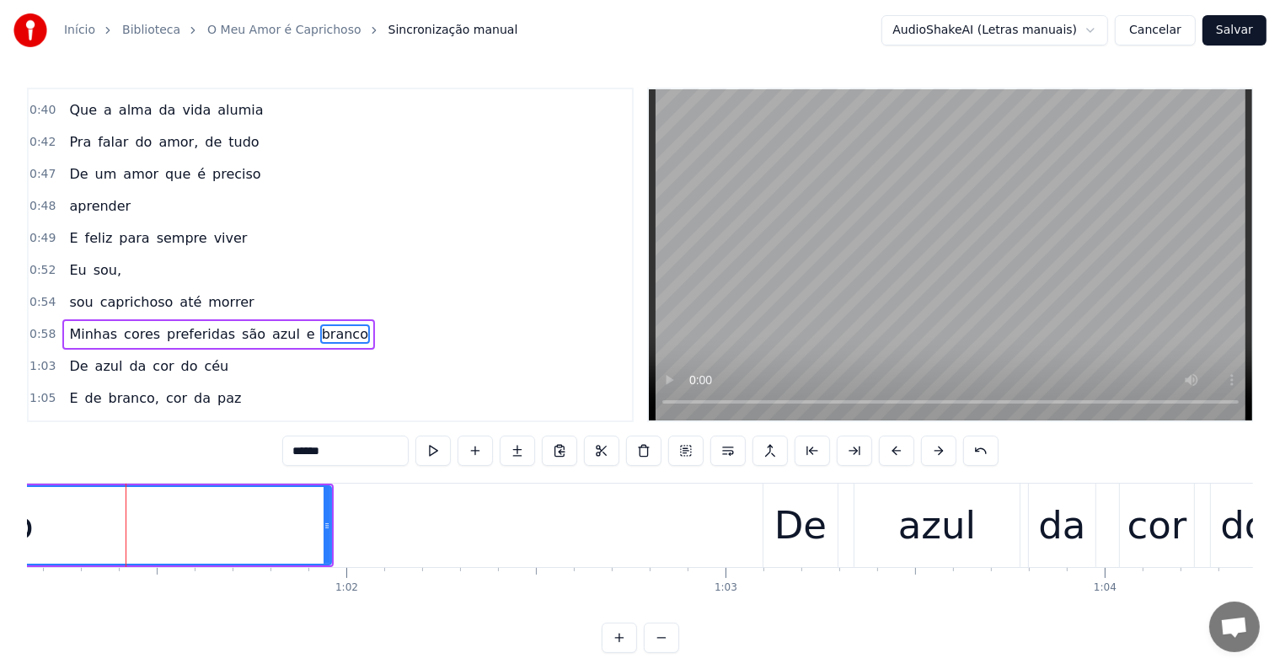
scroll to position [346, 0]
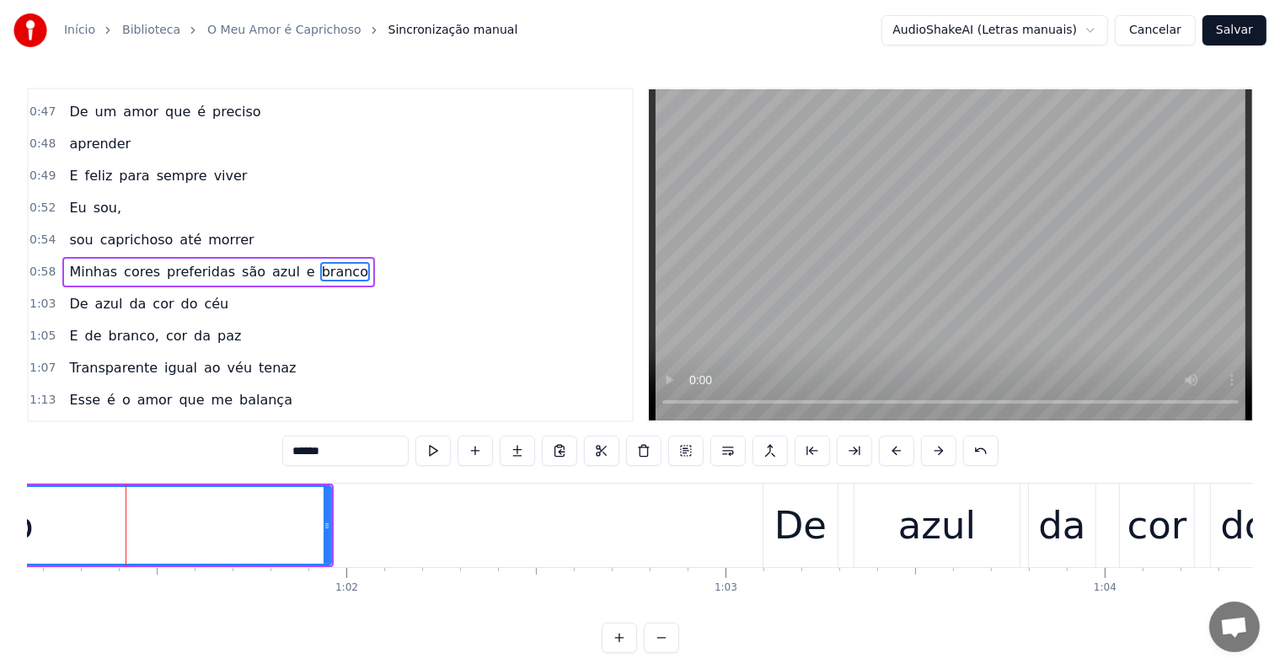
click at [271, 262] on span "azul" at bounding box center [286, 271] width 31 height 19
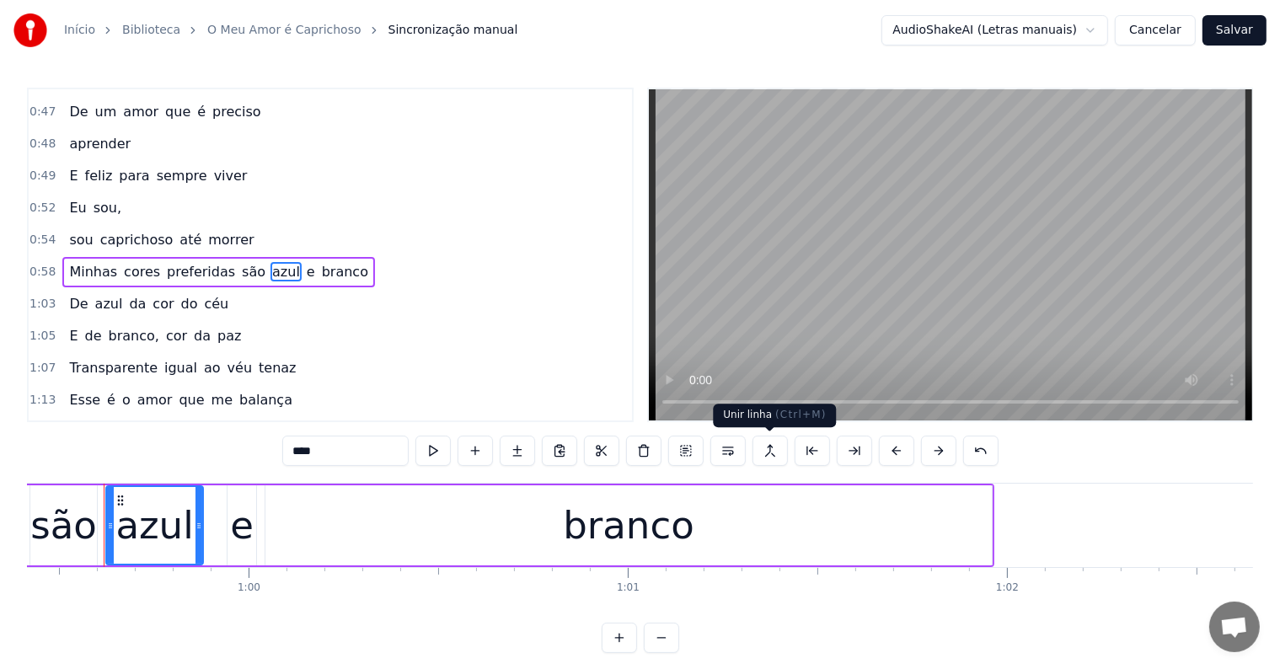
scroll to position [0, 22531]
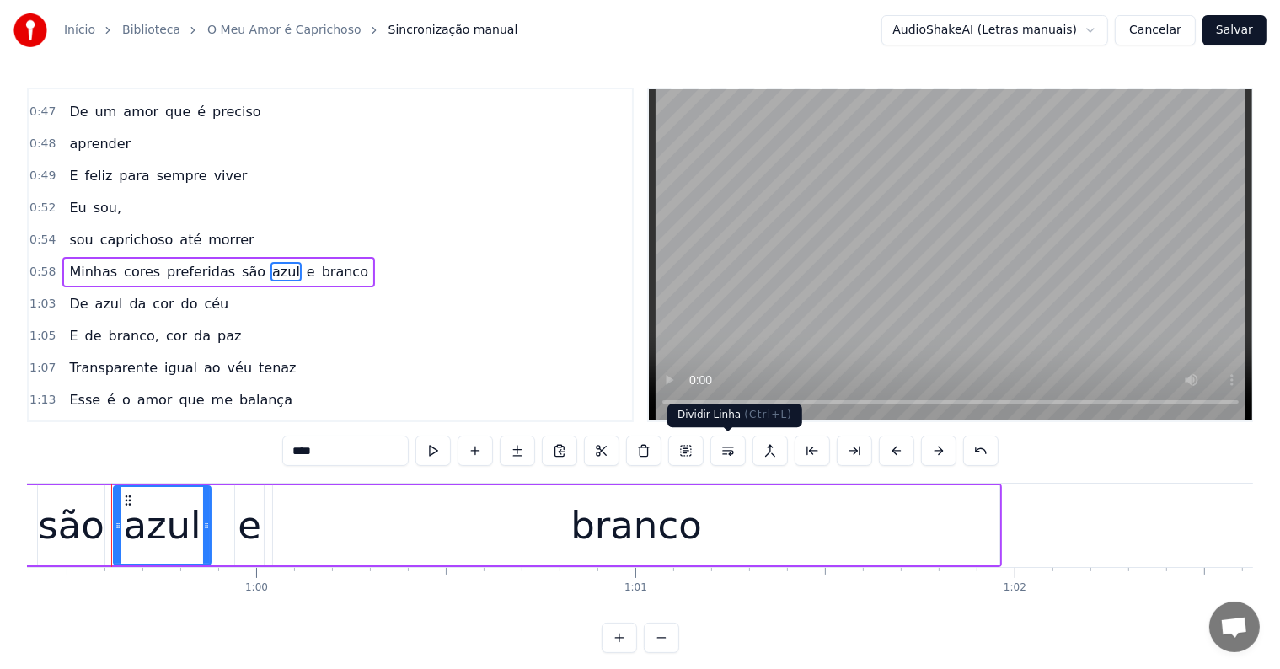
click at [730, 452] on button at bounding box center [728, 451] width 35 height 30
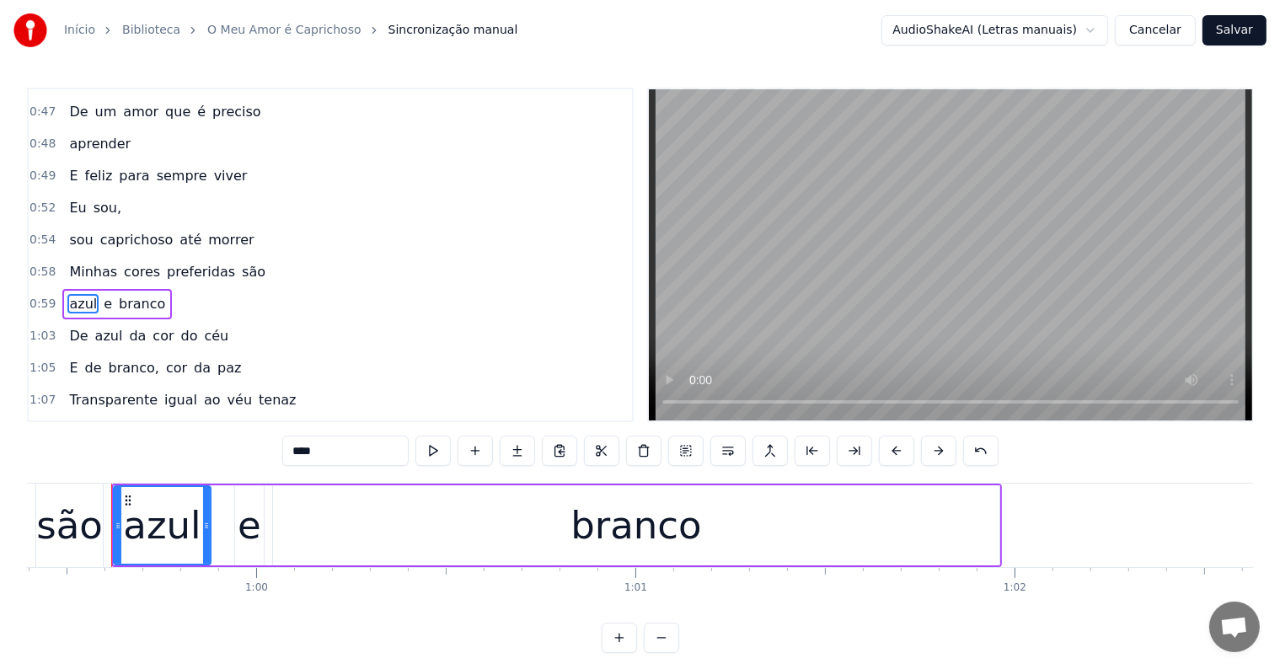
scroll to position [377, 0]
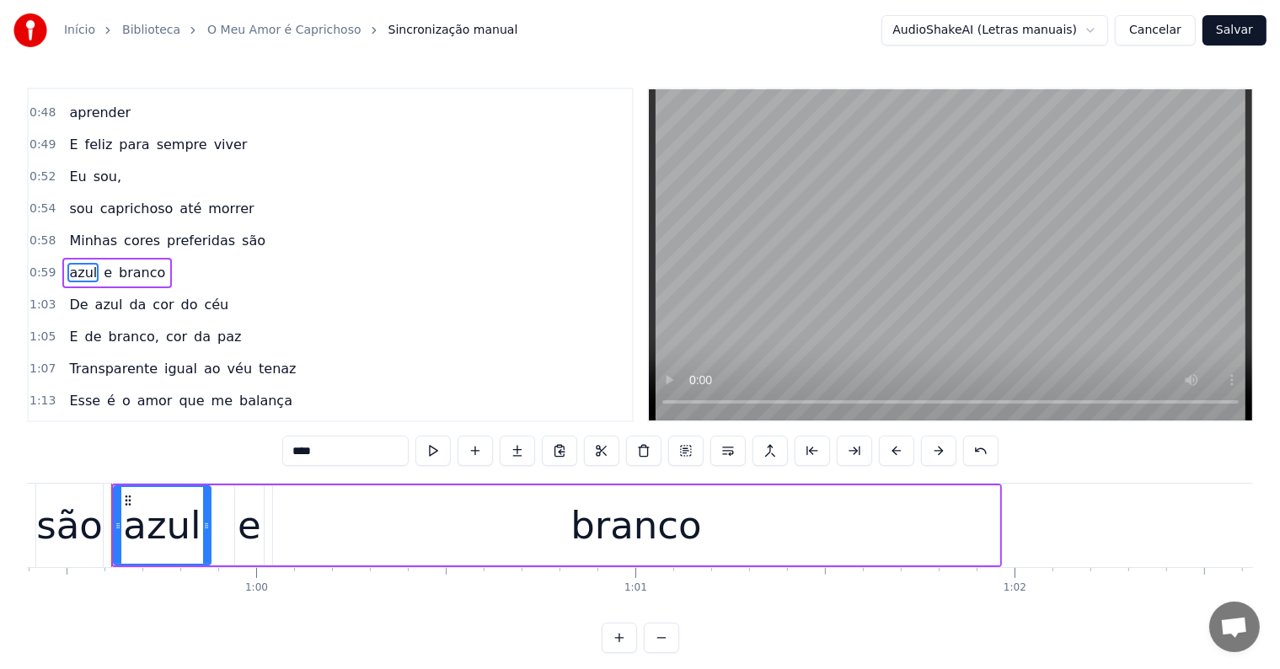
click at [240, 231] on span "são" at bounding box center [253, 240] width 27 height 19
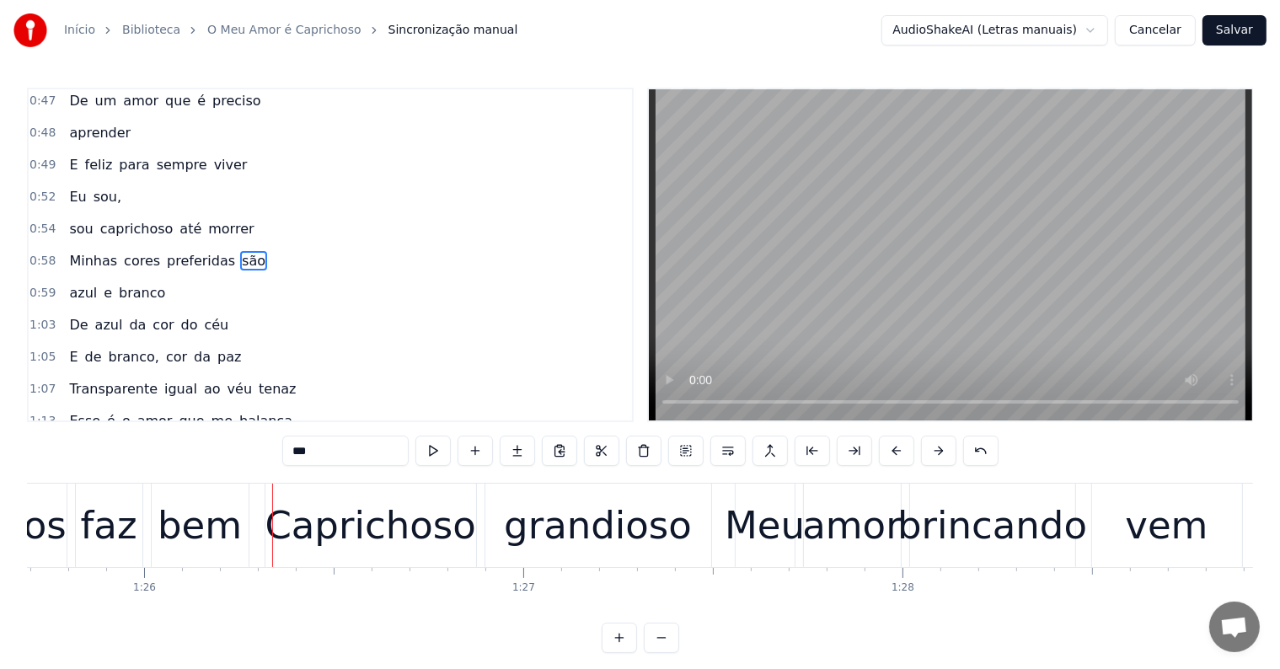
scroll to position [0, 32516]
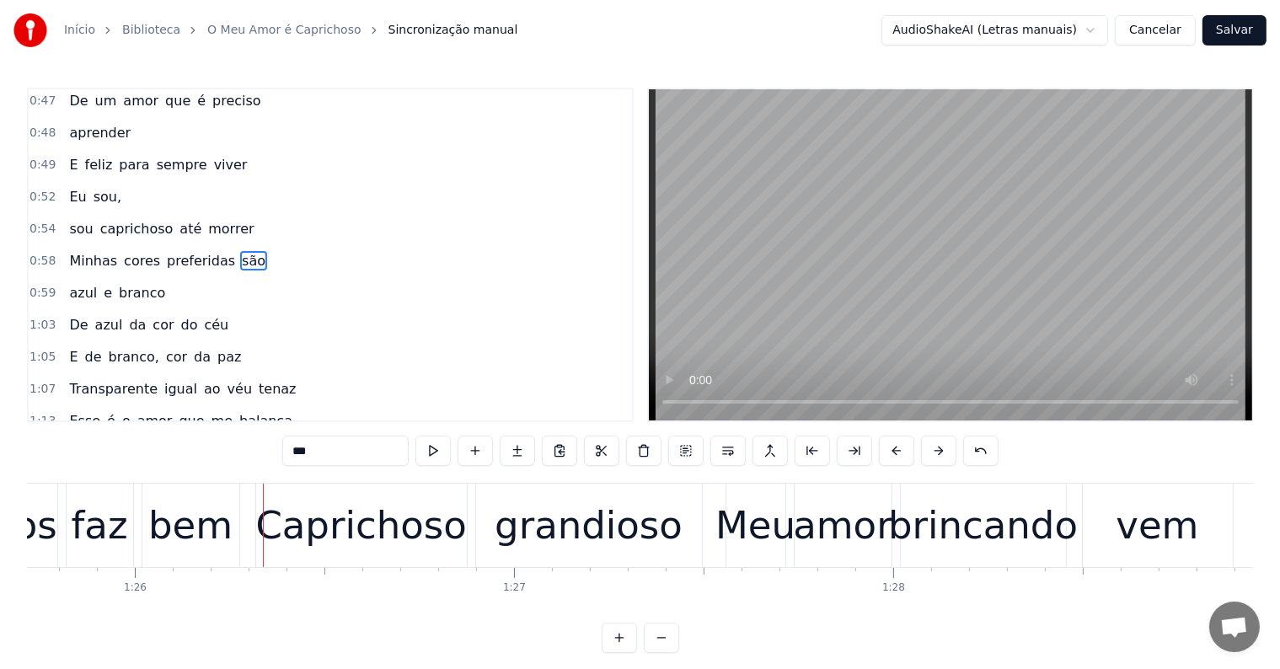
click at [172, 536] on div "bem" at bounding box center [190, 525] width 84 height 57
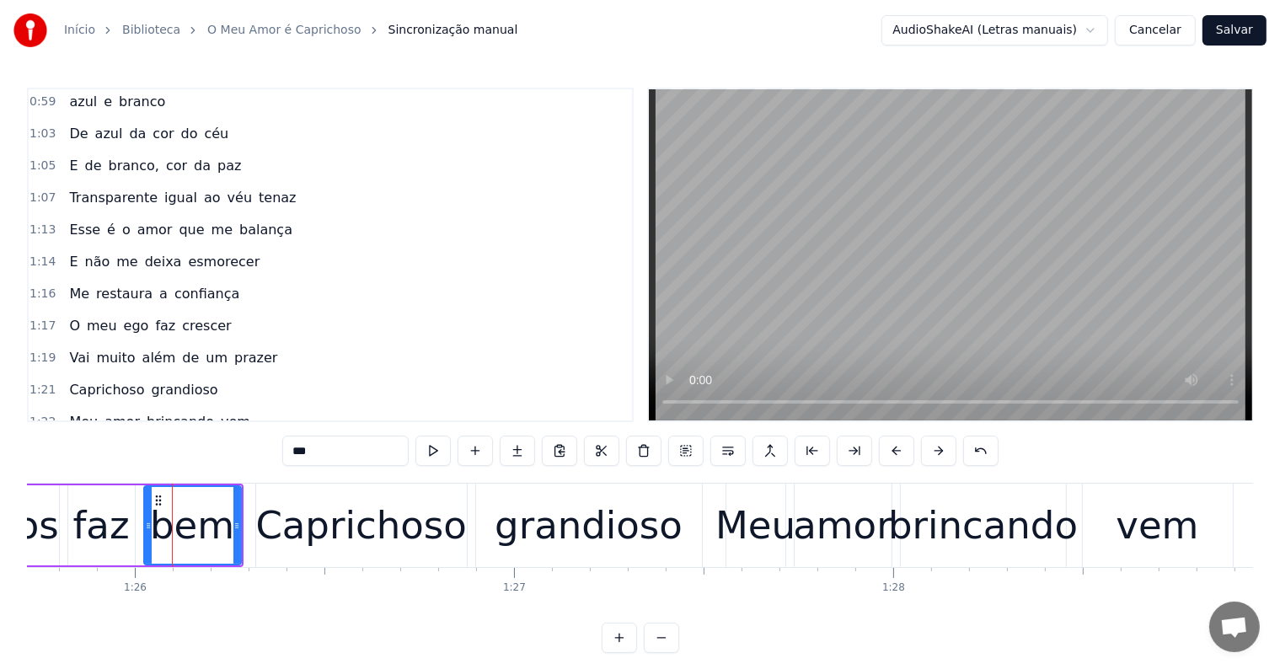
scroll to position [718, 0]
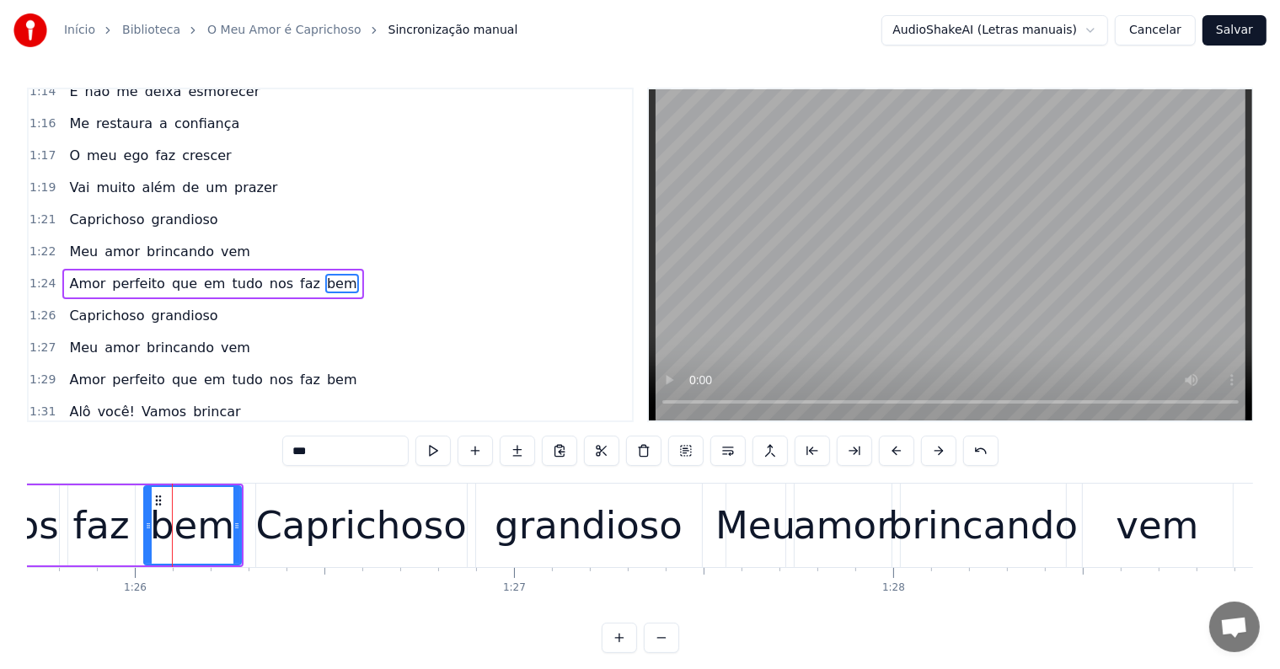
click at [268, 274] on span "nos" at bounding box center [281, 283] width 27 height 19
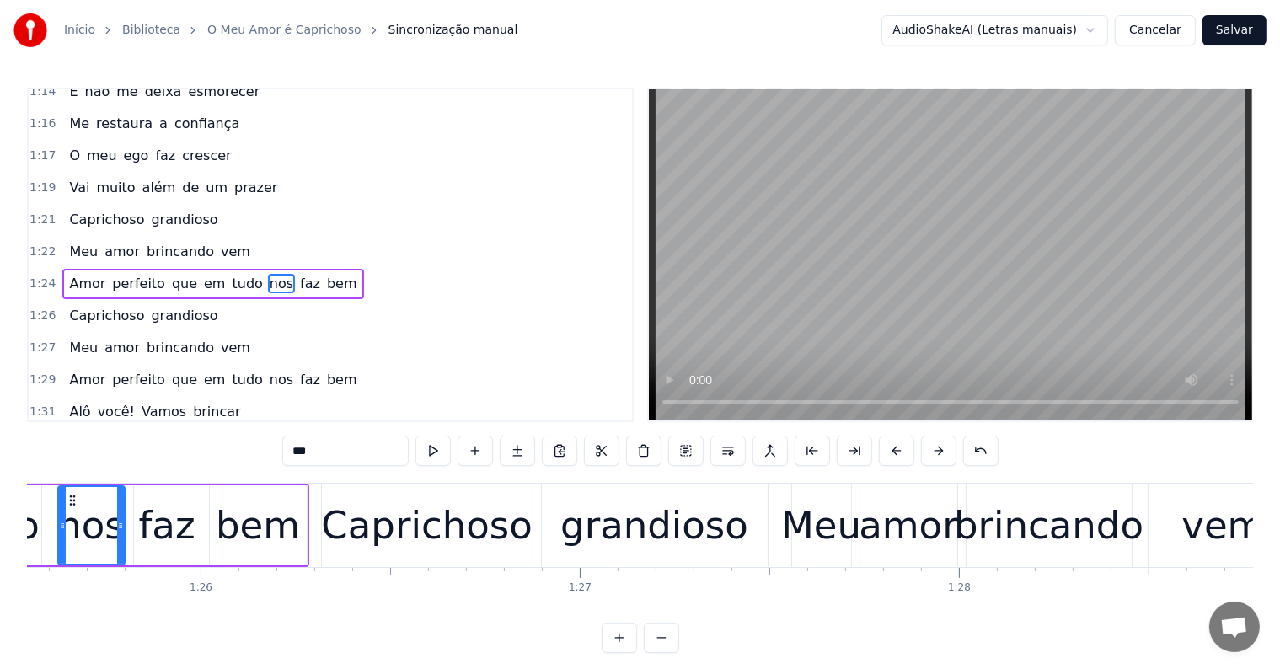
scroll to position [0, 32394]
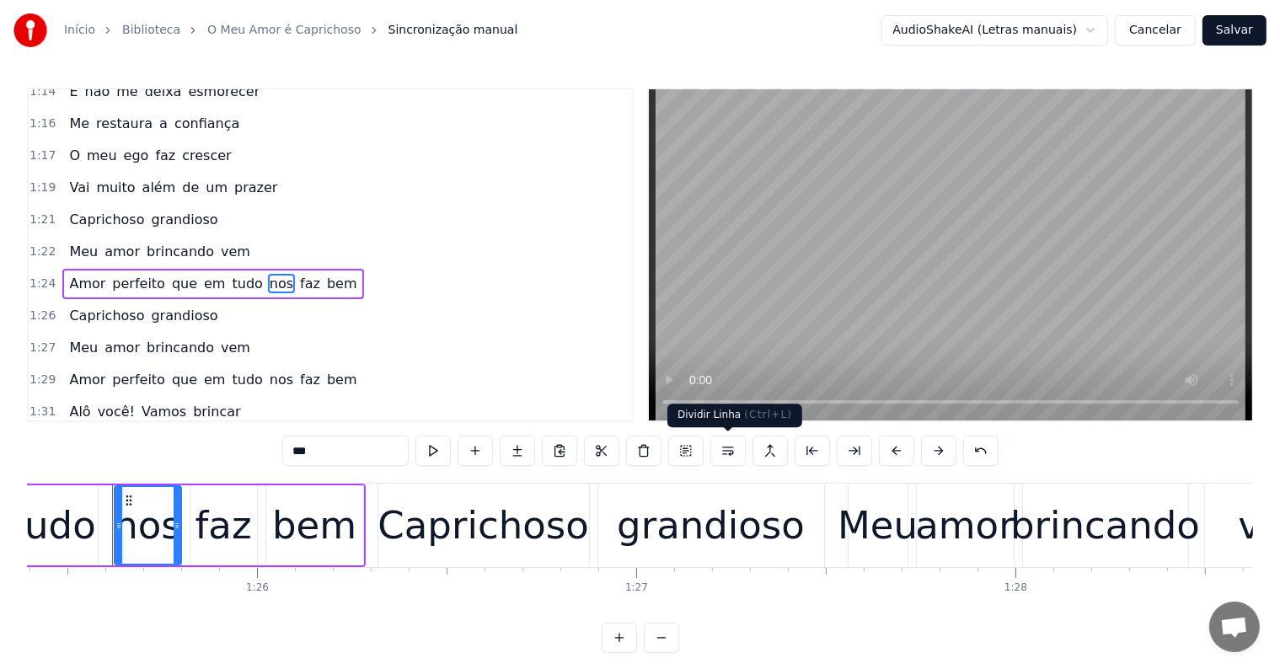
click at [728, 454] on button at bounding box center [728, 451] width 35 height 30
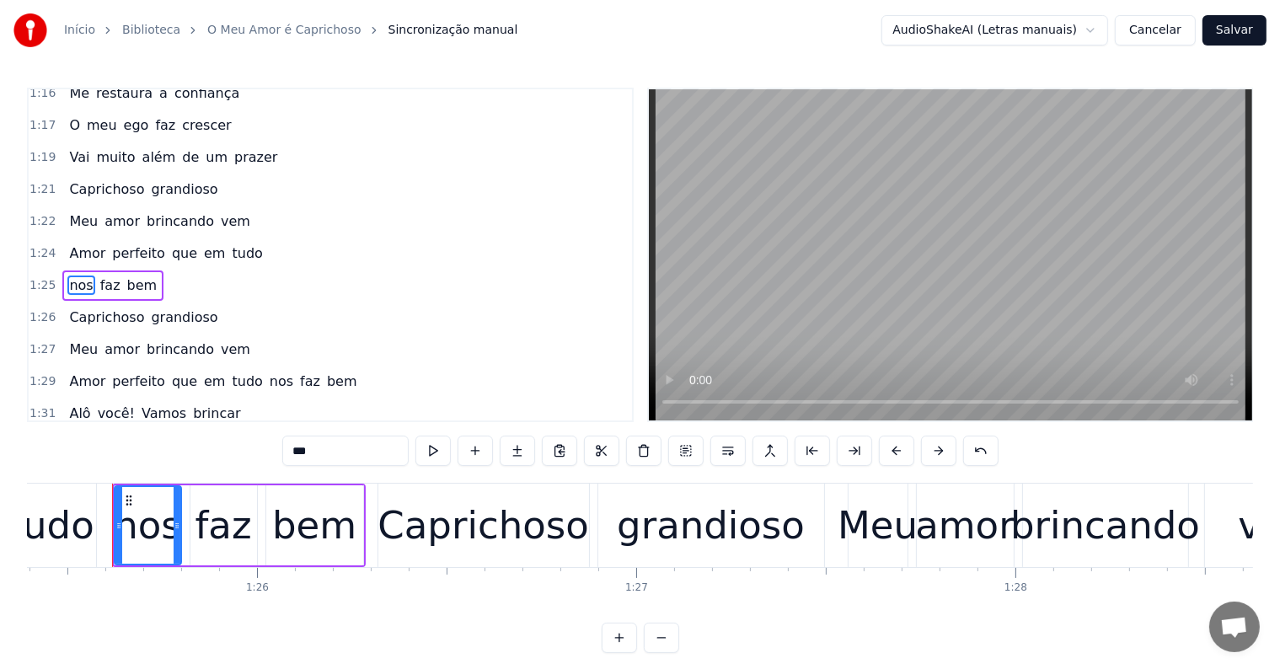
click at [202, 244] on span "em" at bounding box center [214, 253] width 24 height 19
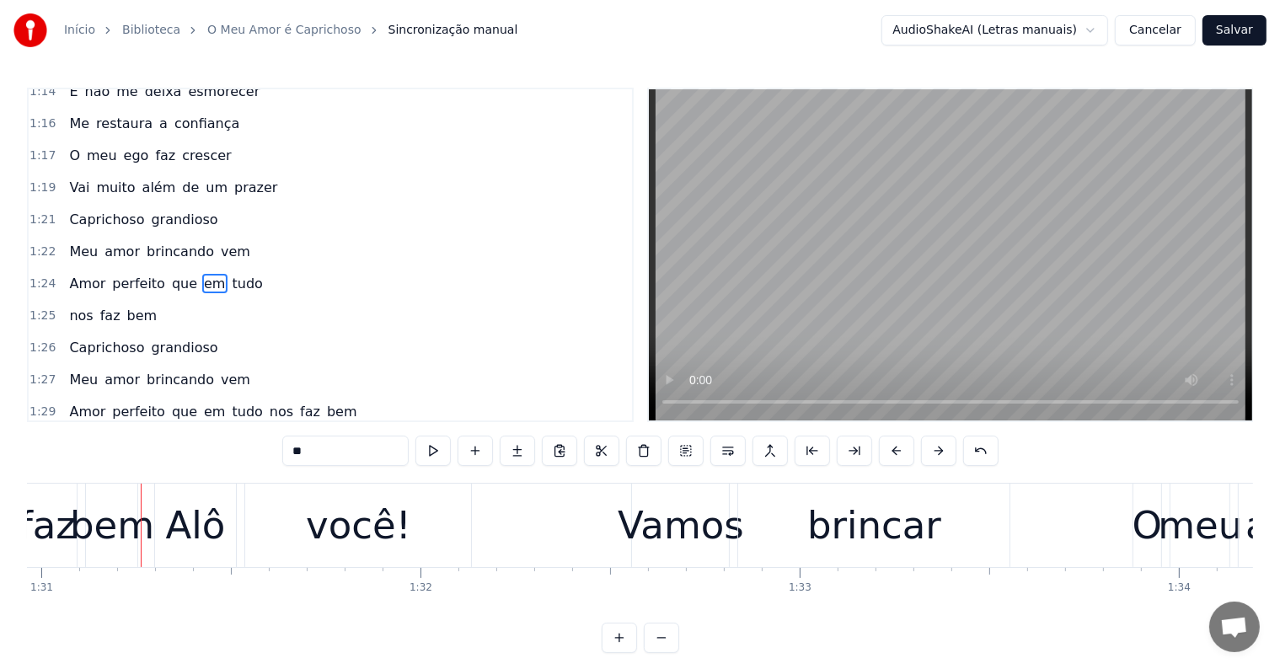
scroll to position [0, 34527]
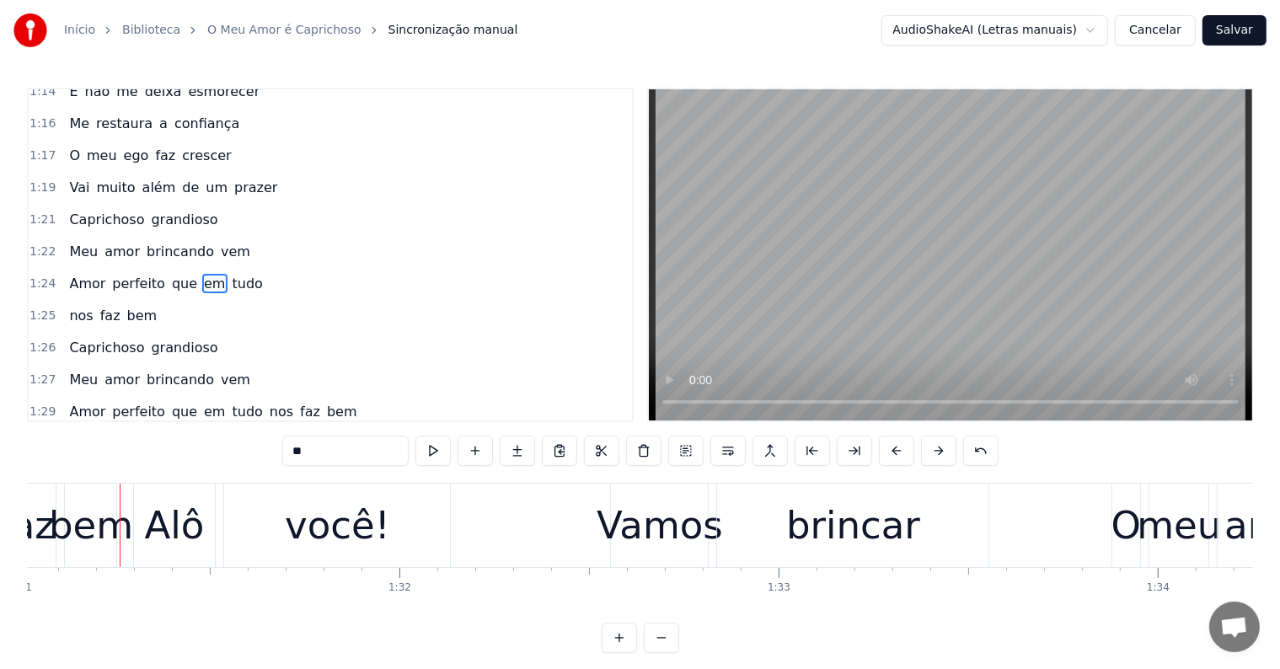
click at [69, 545] on div "bem" at bounding box center [91, 525] width 84 height 57
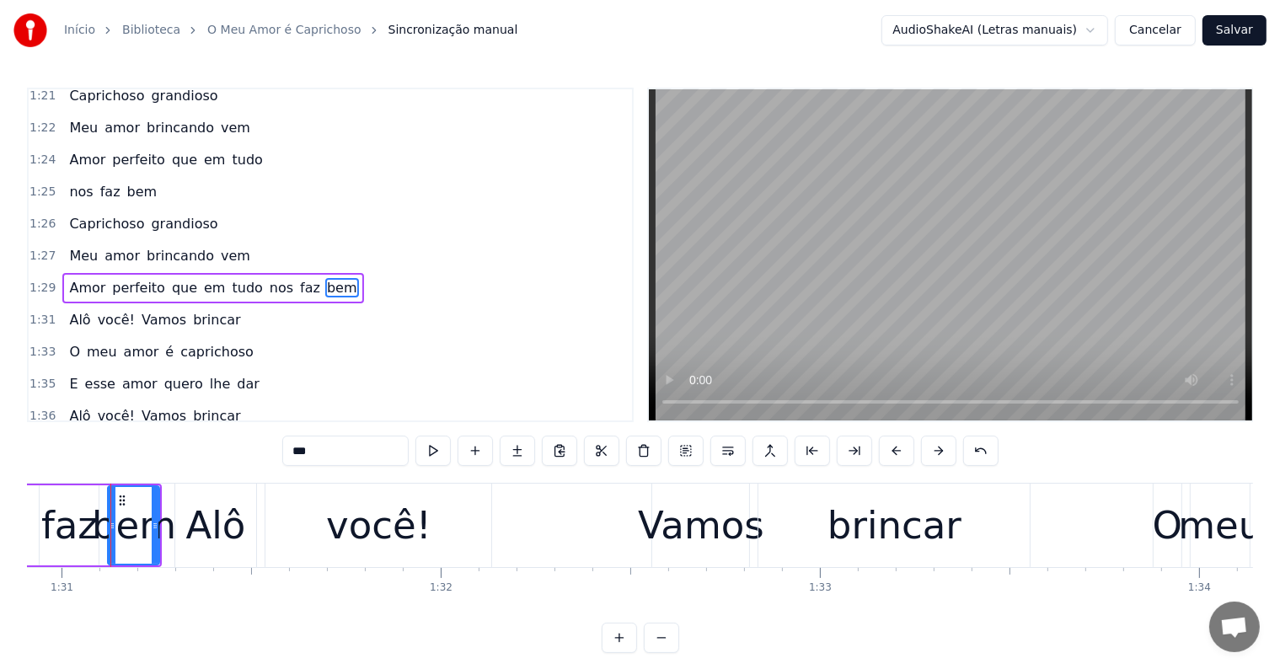
scroll to position [0, 34485]
click at [268, 278] on span "nos" at bounding box center [281, 287] width 27 height 19
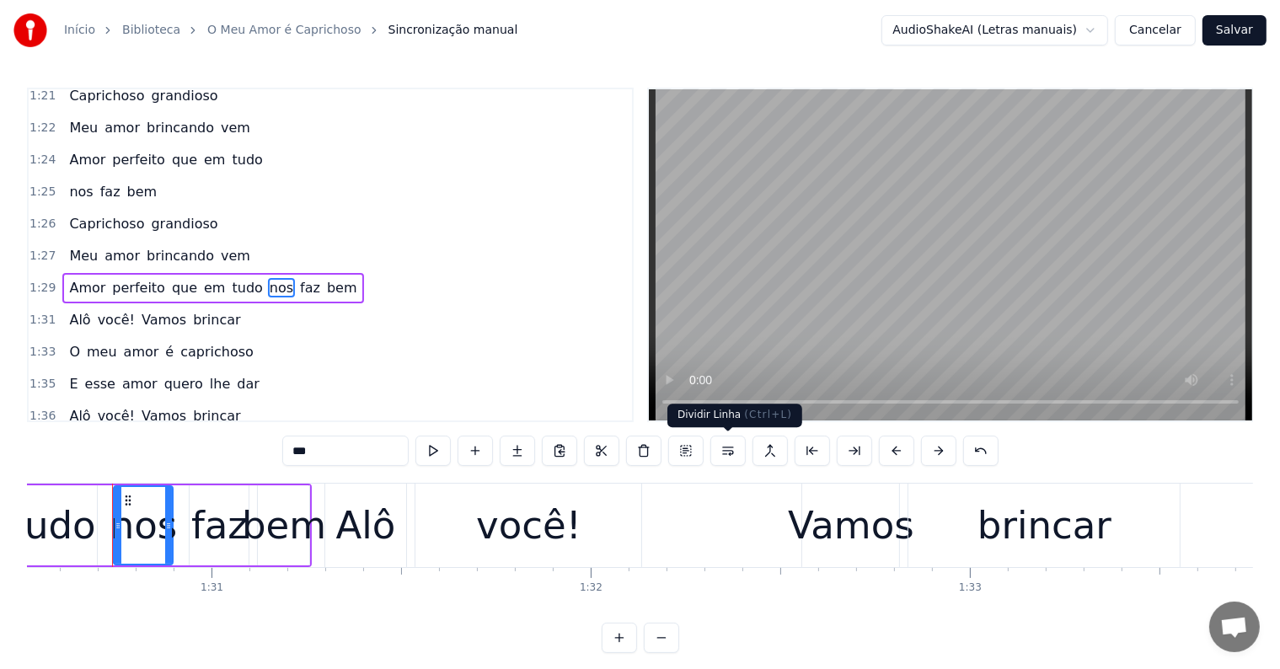
click at [726, 449] on button at bounding box center [728, 451] width 35 height 30
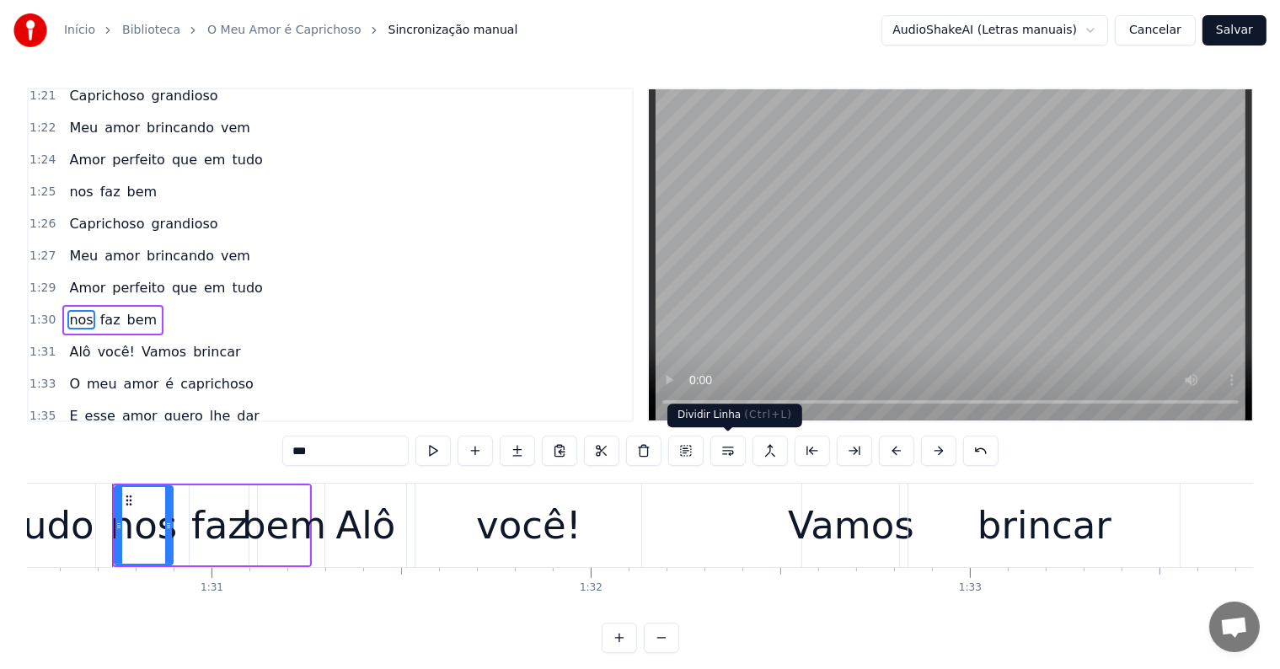
scroll to position [873, 0]
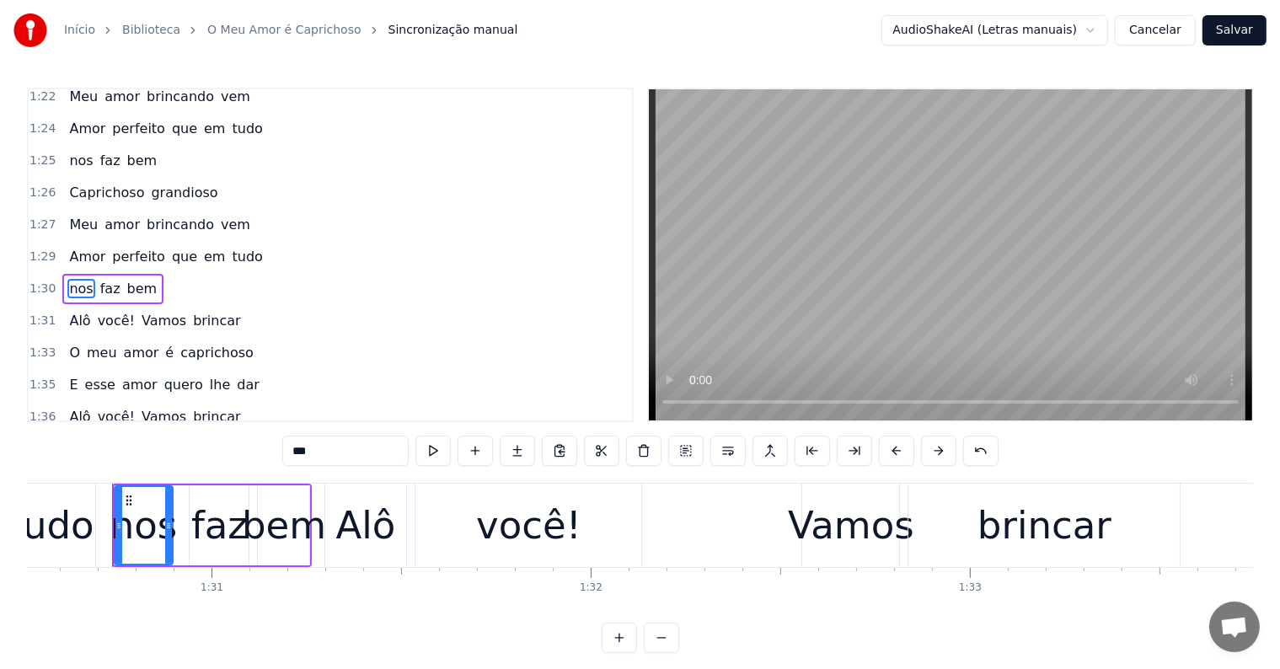
click at [81, 519] on div "tudo" at bounding box center [51, 525] width 86 height 57
type input "****"
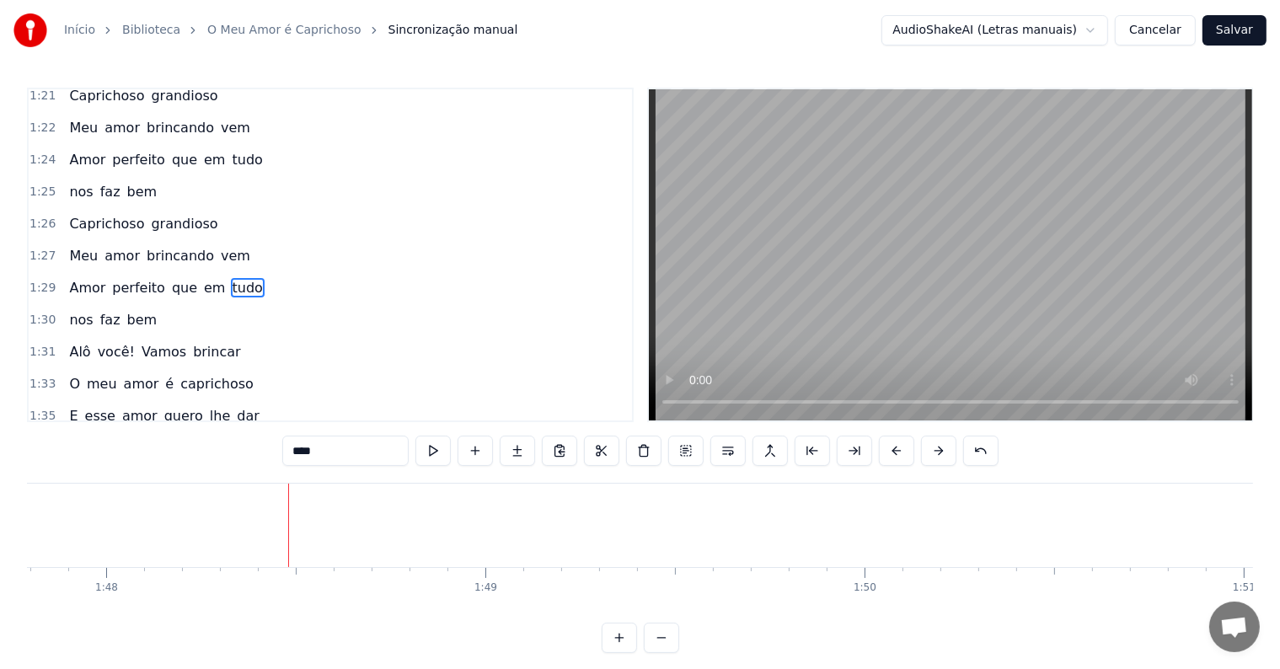
scroll to position [0, 40892]
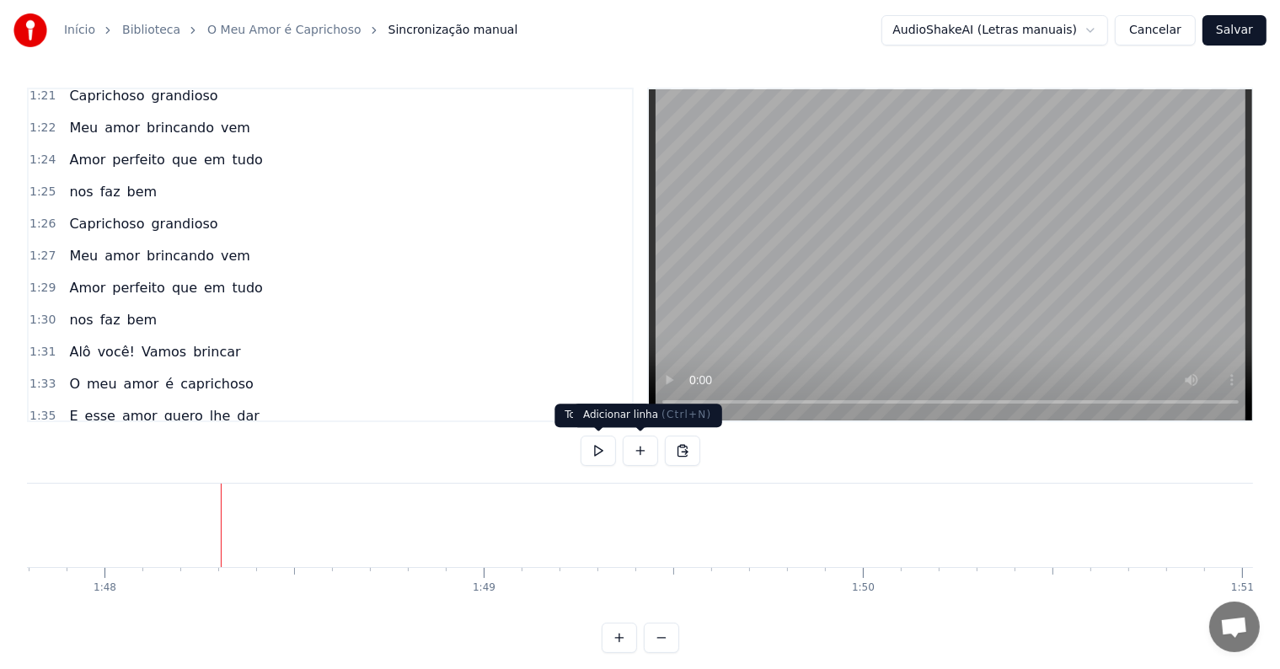
click at [637, 455] on button at bounding box center [640, 451] width 35 height 30
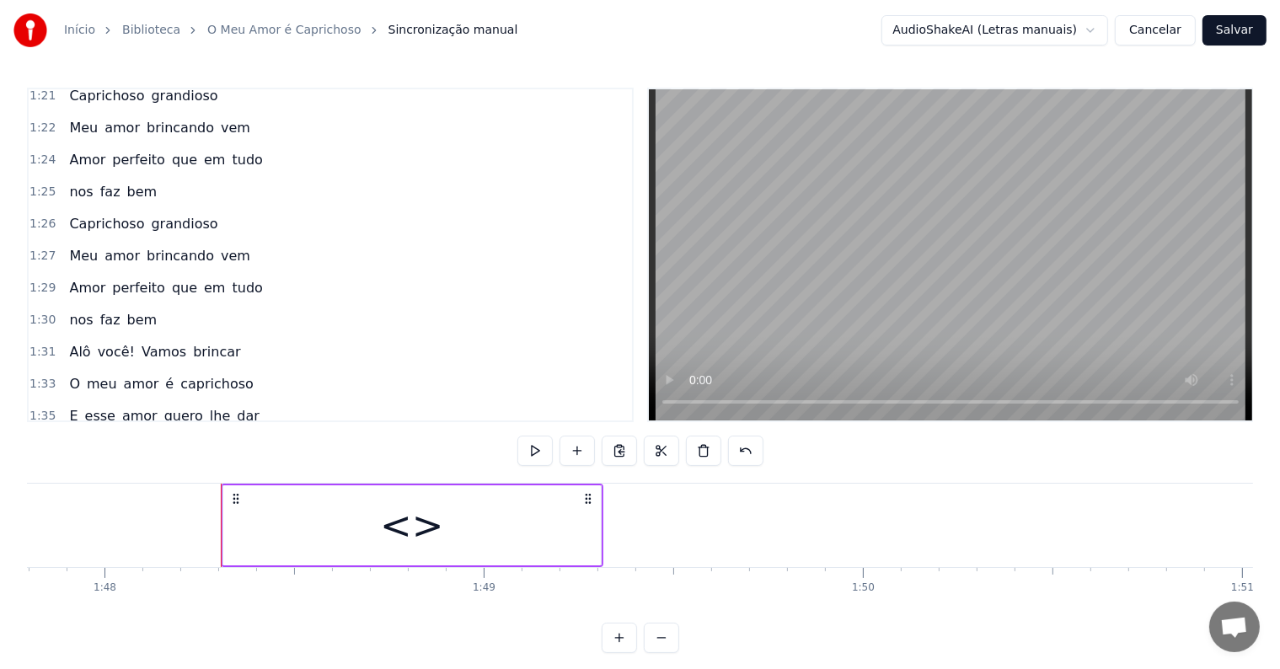
click at [342, 500] on div "<>" at bounding box center [412, 526] width 378 height 80
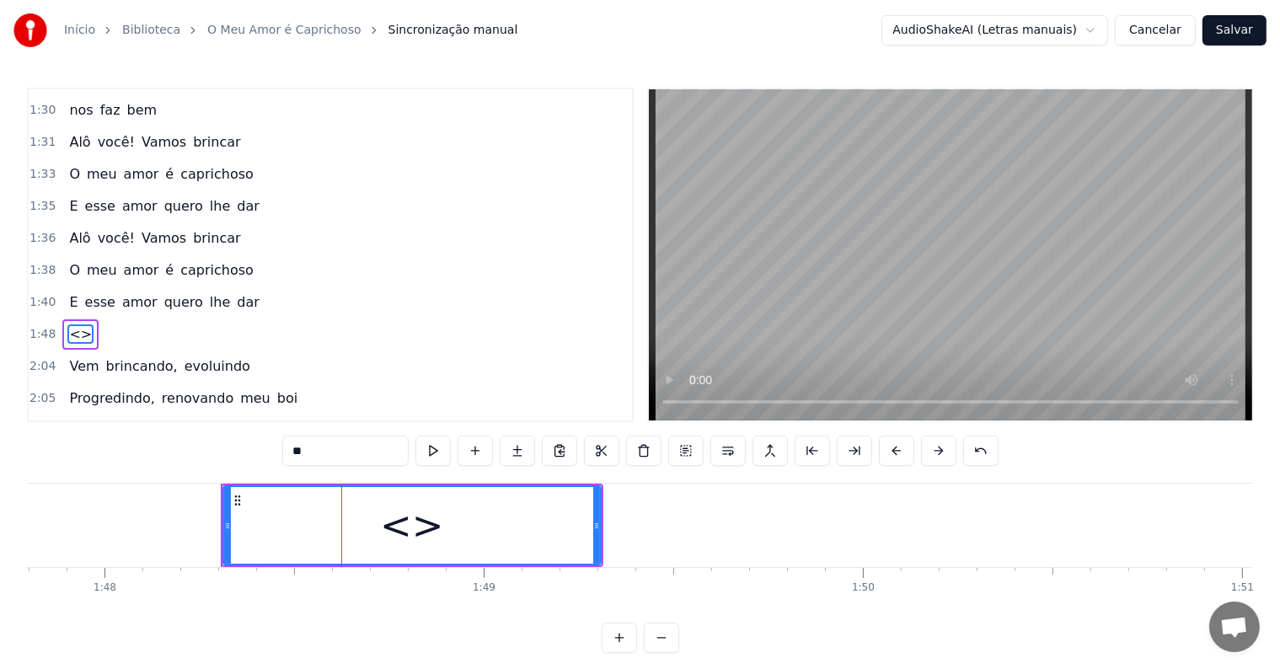
scroll to position [1090, 0]
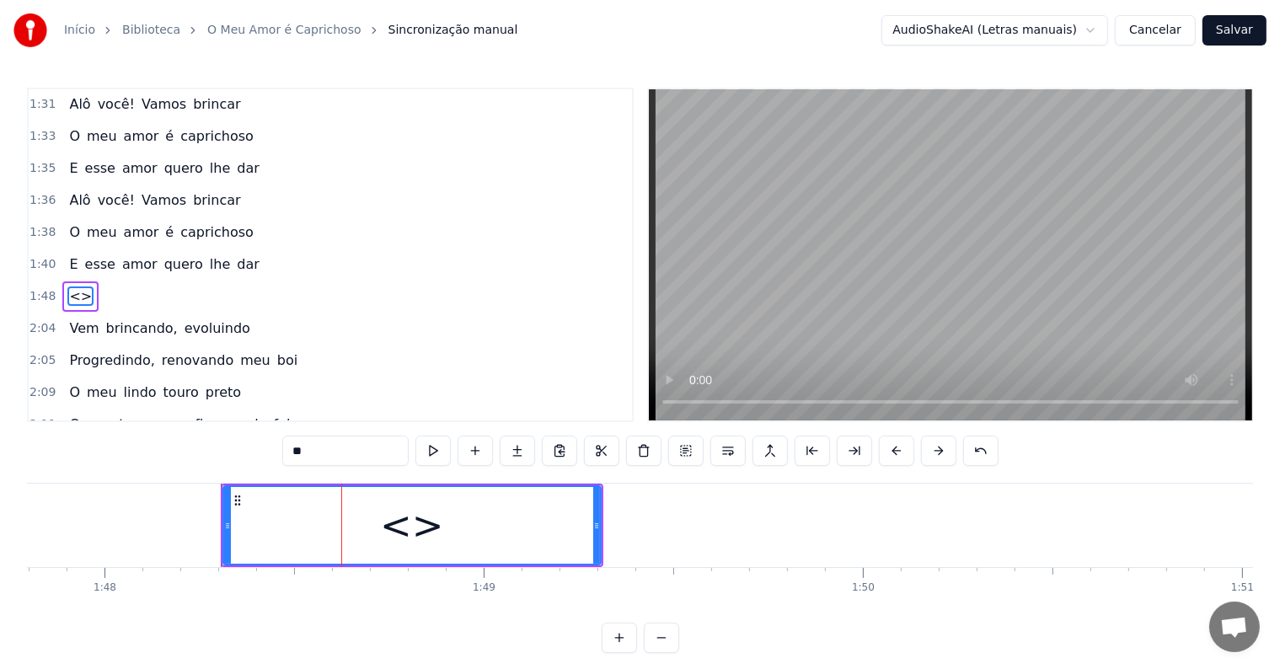
drag, startPoint x: 333, startPoint y: 450, endPoint x: 229, endPoint y: 444, distance: 103.9
click at [229, 444] on div "0:05 <Inscreva-se em nosso canal> 0:10 <Seu maior canal de toadas karaokê> 0:22…" at bounding box center [640, 371] width 1227 height 566
paste input "**********"
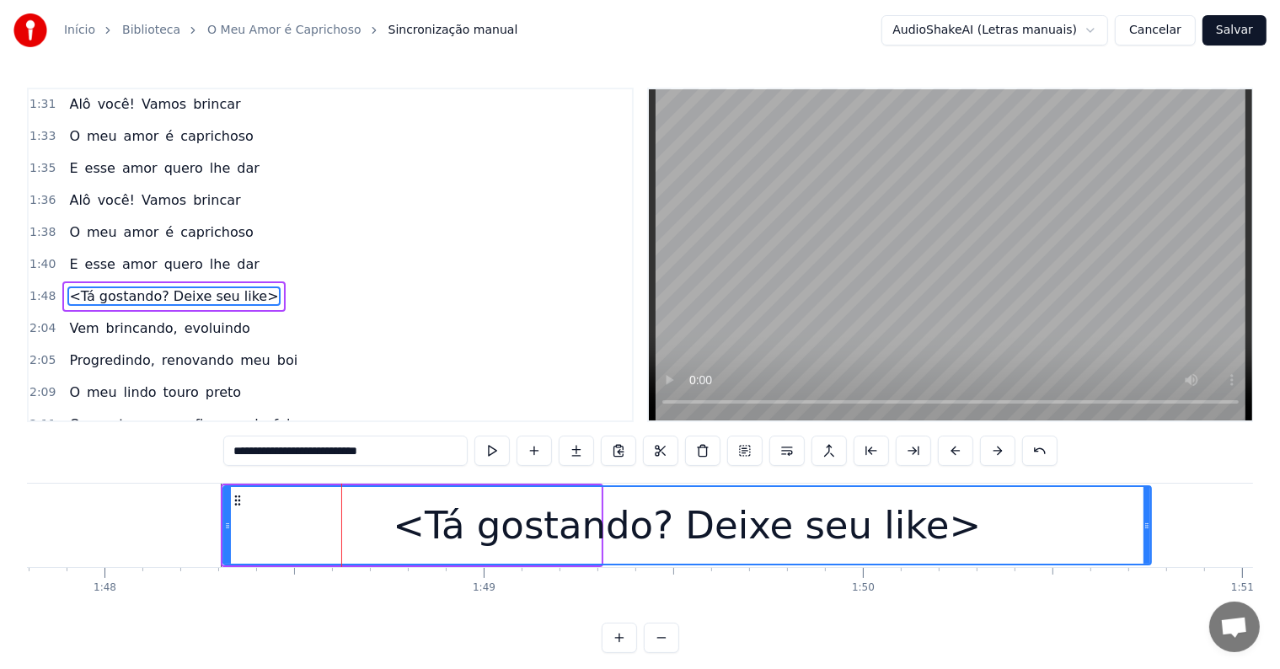
drag, startPoint x: 595, startPoint y: 525, endPoint x: 1146, endPoint y: 521, distance: 550.5
click at [1146, 521] on icon at bounding box center [1147, 525] width 7 height 13
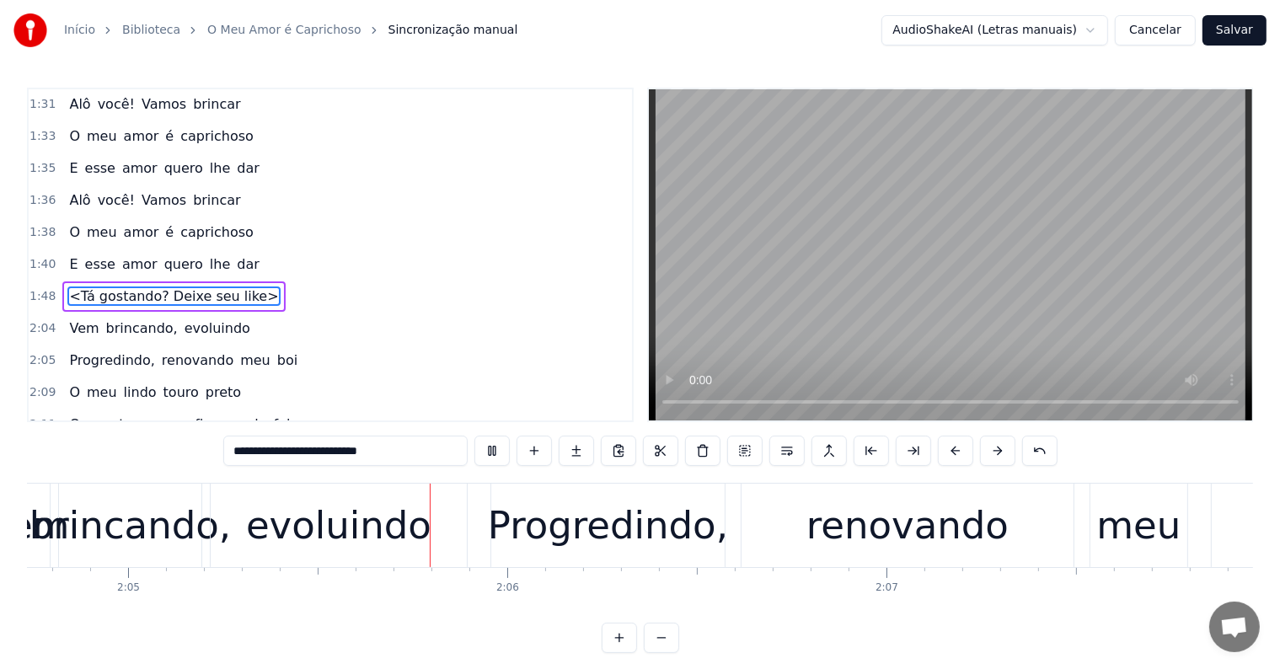
scroll to position [0, 47389]
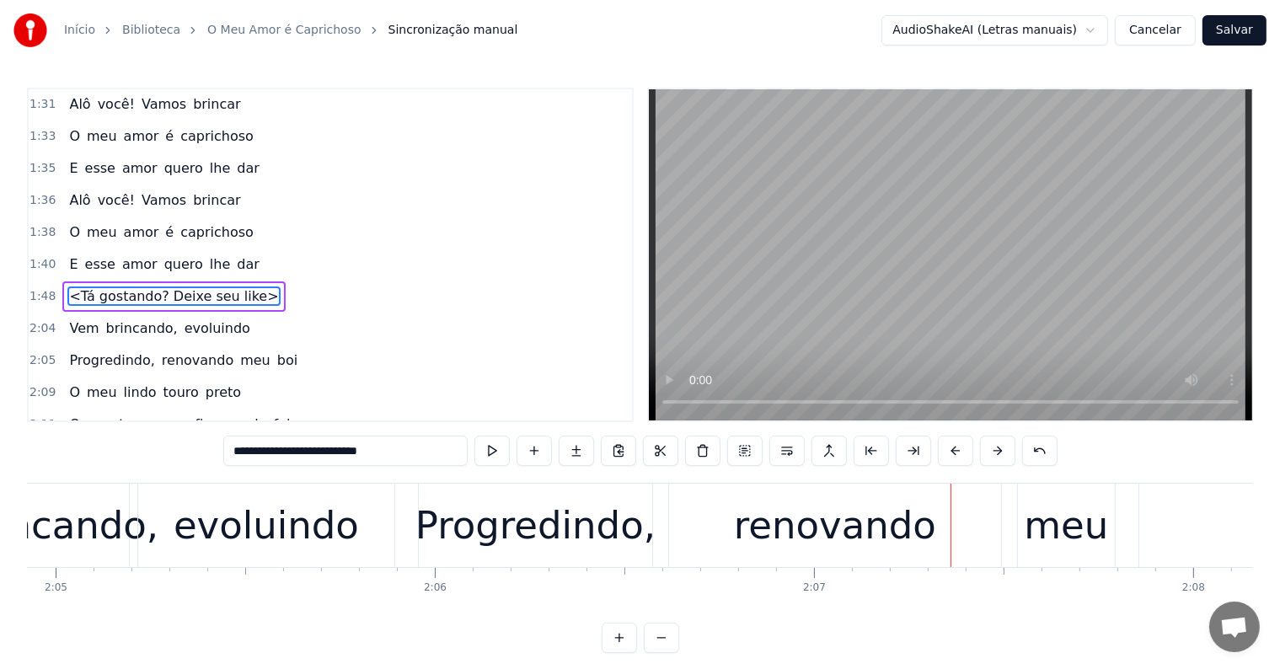
click at [440, 536] on div "Progredindo," at bounding box center [536, 525] width 240 height 57
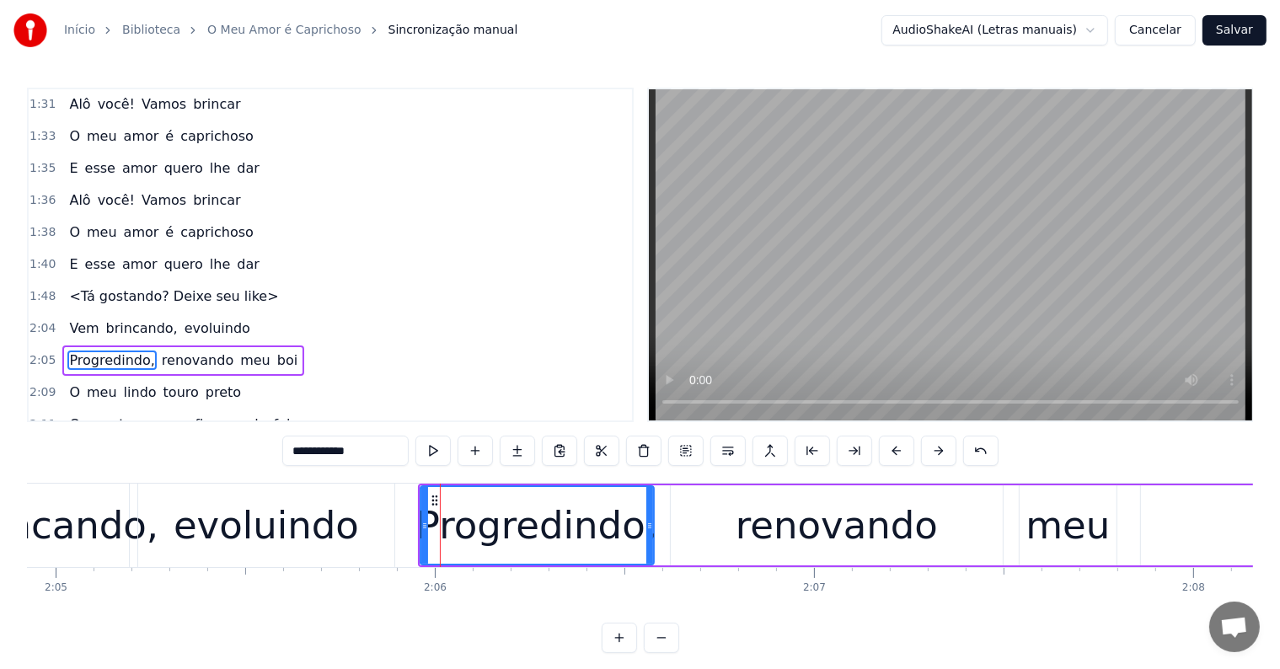
scroll to position [1152, 0]
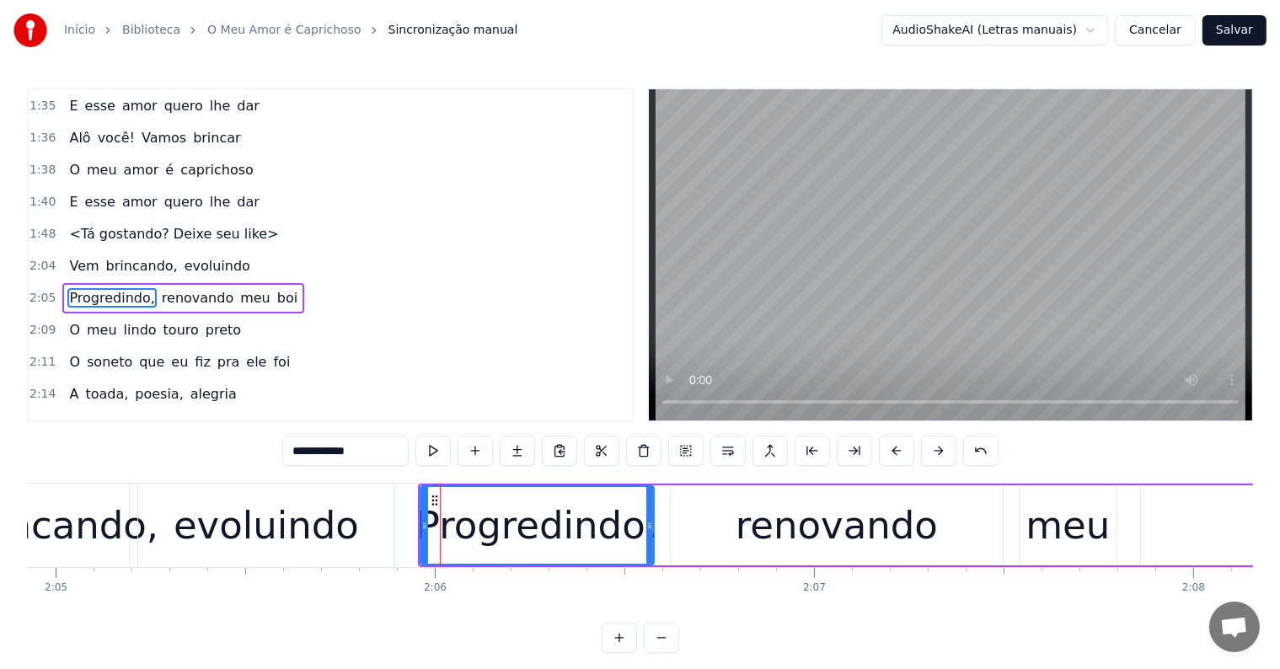
drag, startPoint x: 301, startPoint y: 447, endPoint x: 287, endPoint y: 448, distance: 13.5
click at [287, 448] on input "**********" at bounding box center [345, 451] width 126 height 30
click at [341, 536] on div "evoluindo" at bounding box center [266, 525] width 185 height 57
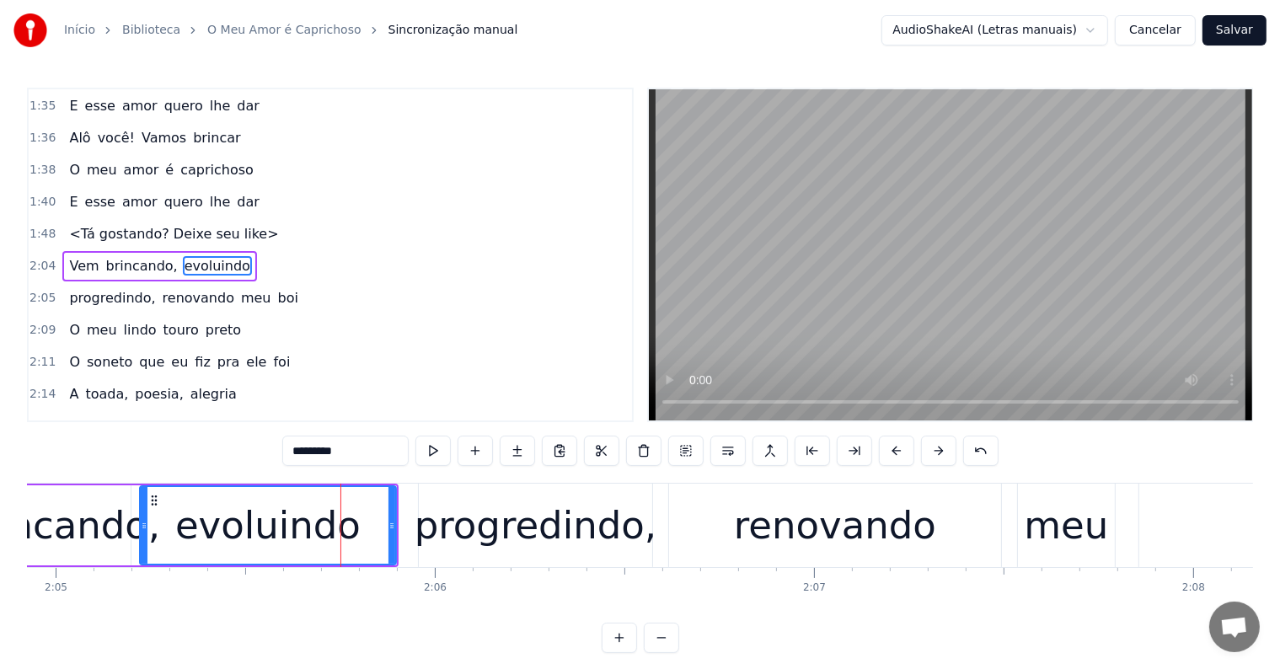
scroll to position [1121, 0]
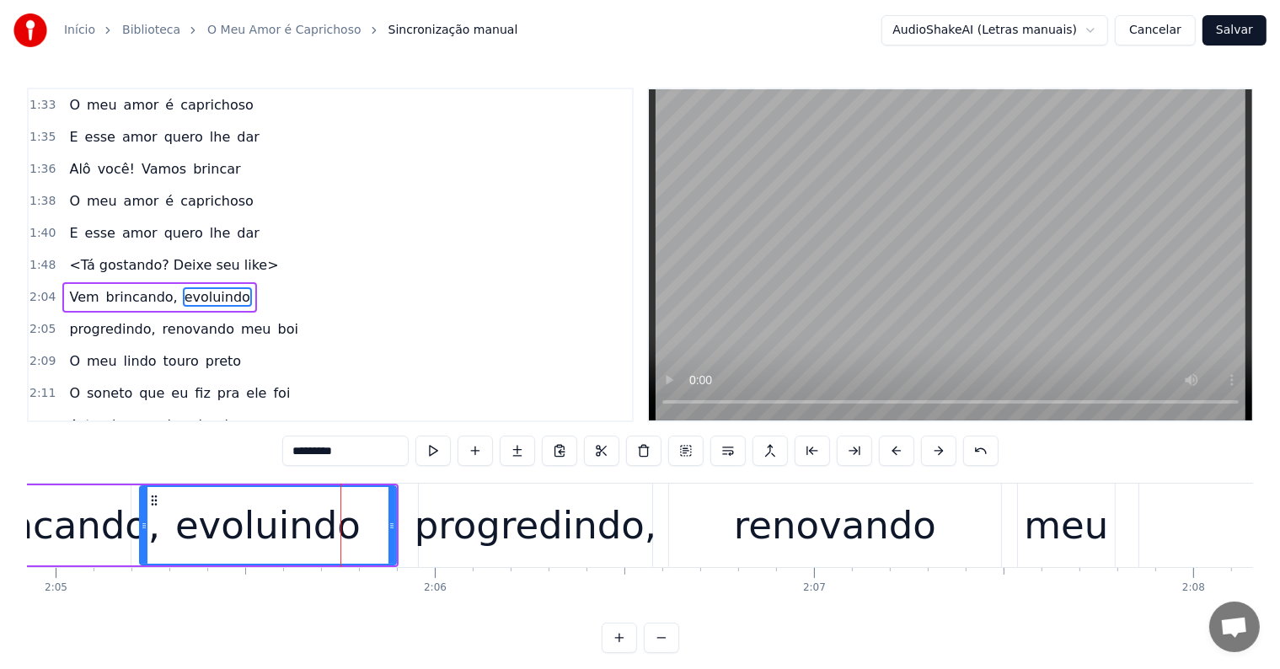
click at [353, 452] on input "*********" at bounding box center [345, 451] width 126 height 30
click at [248, 533] on div "evoluindo," at bounding box center [267, 525] width 197 height 57
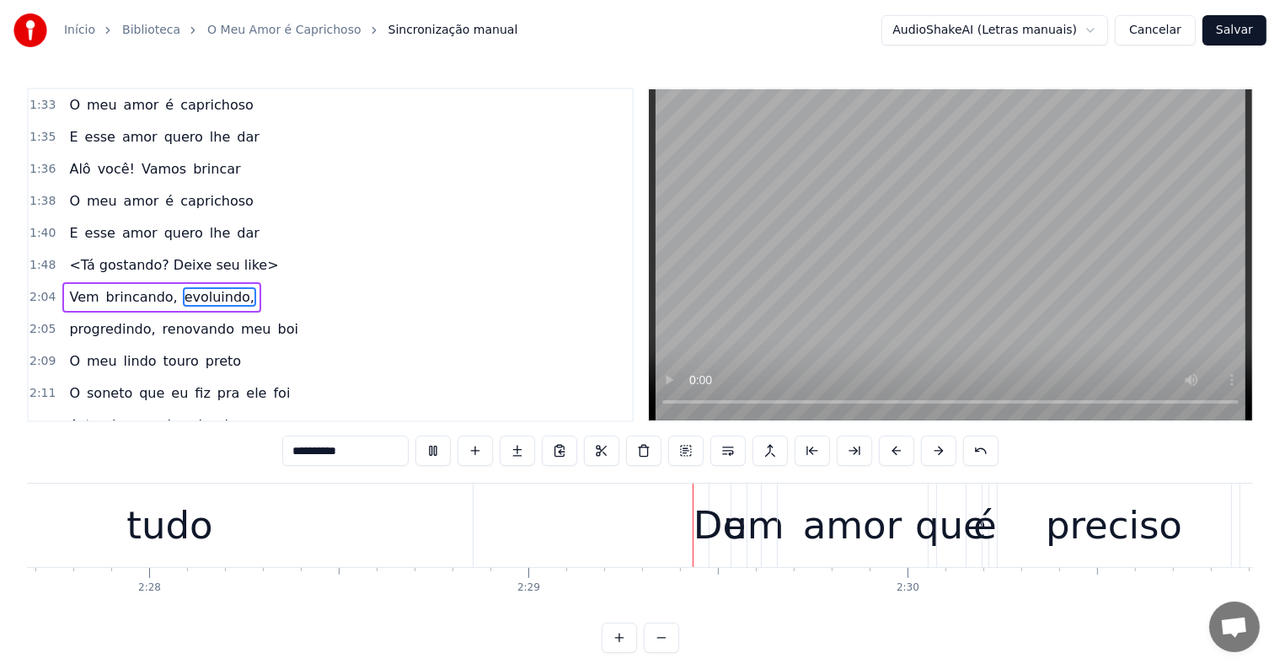
scroll to position [0, 56359]
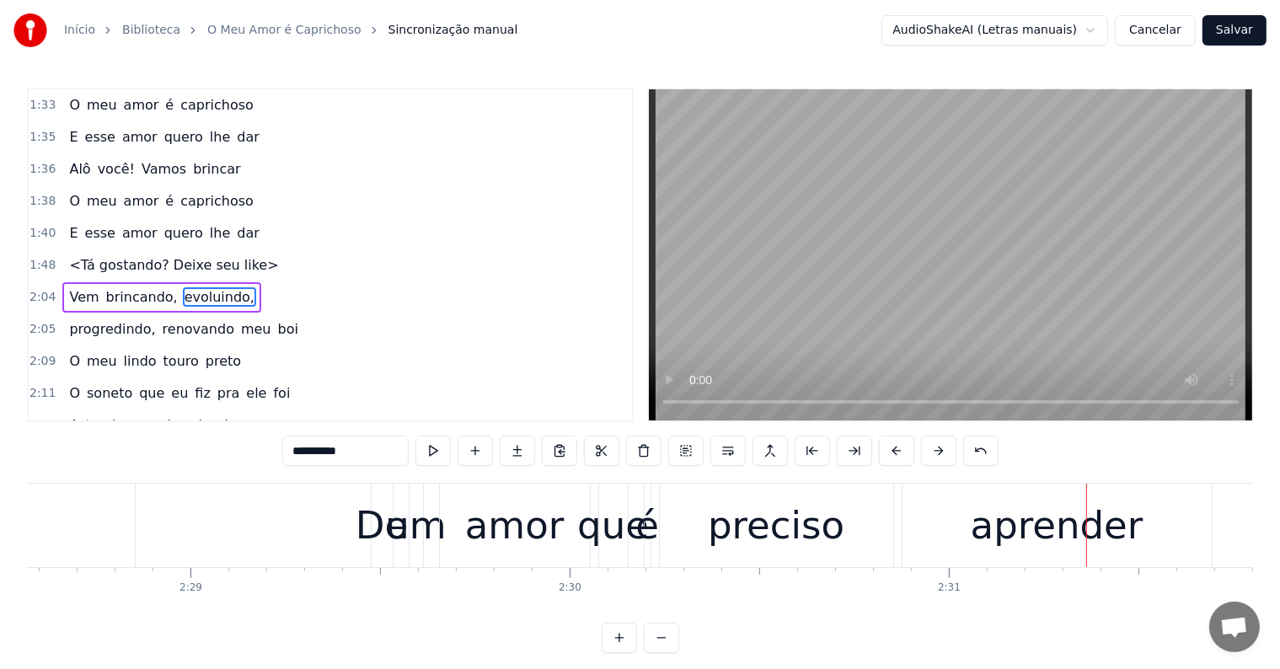
click at [1007, 523] on div "aprender" at bounding box center [1057, 525] width 173 height 57
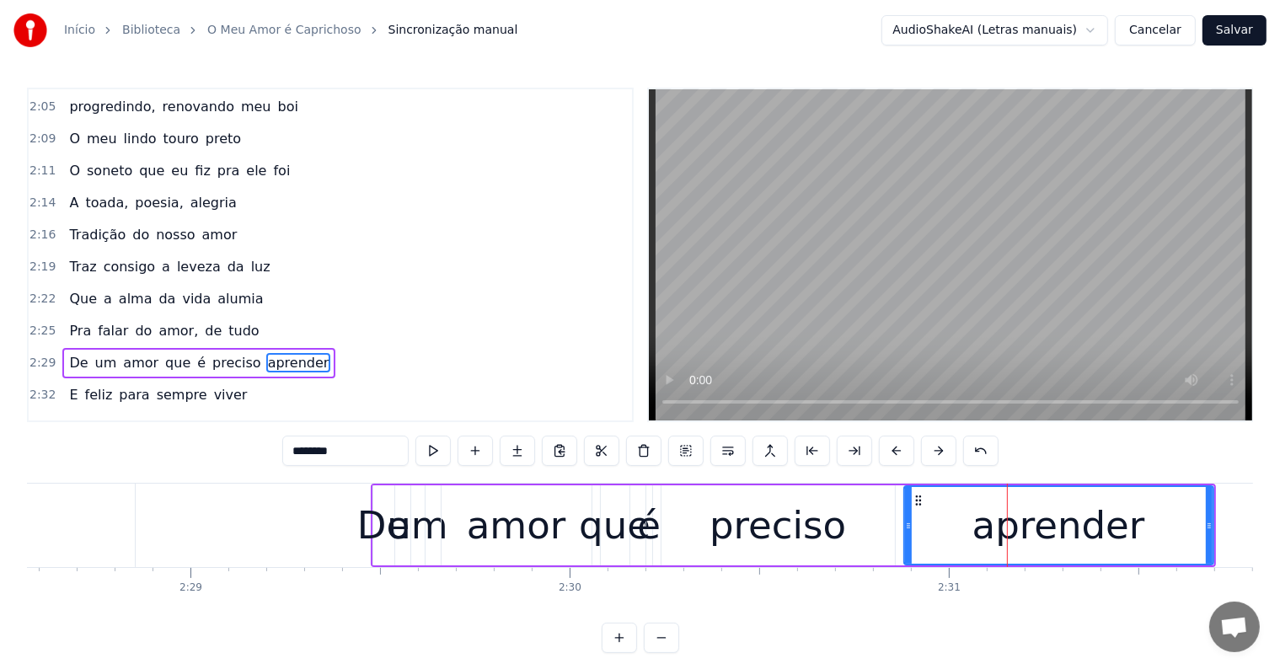
scroll to position [1400, 0]
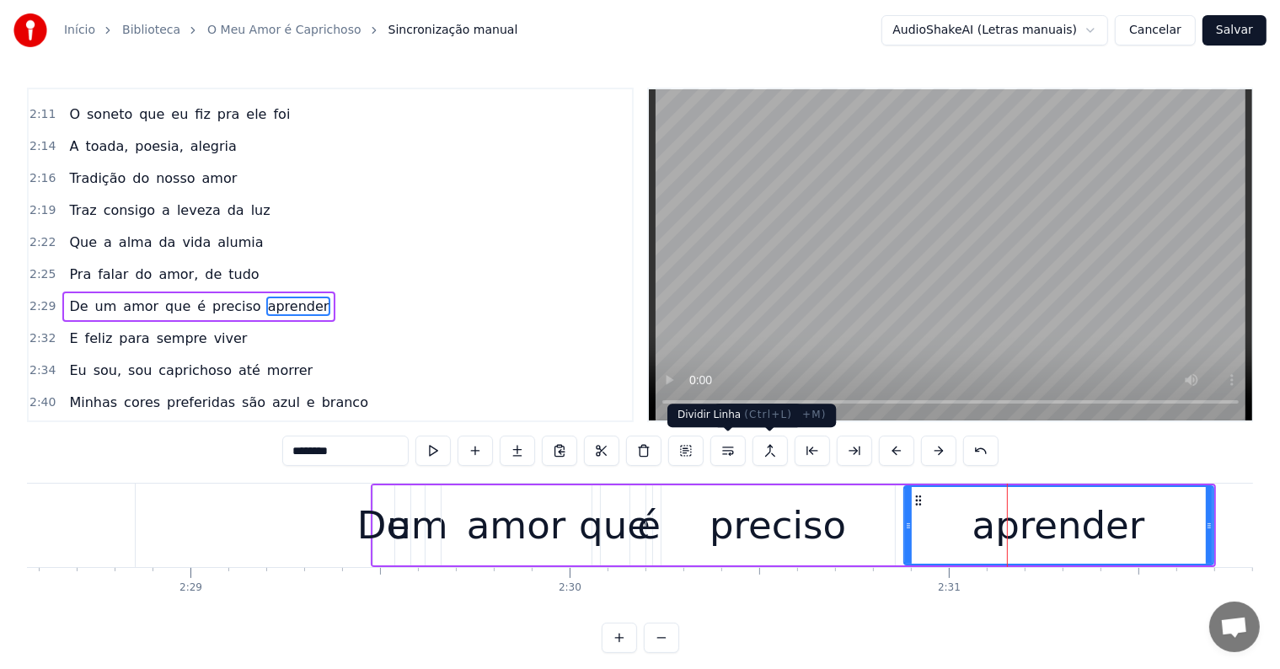
click at [728, 445] on button at bounding box center [728, 451] width 35 height 30
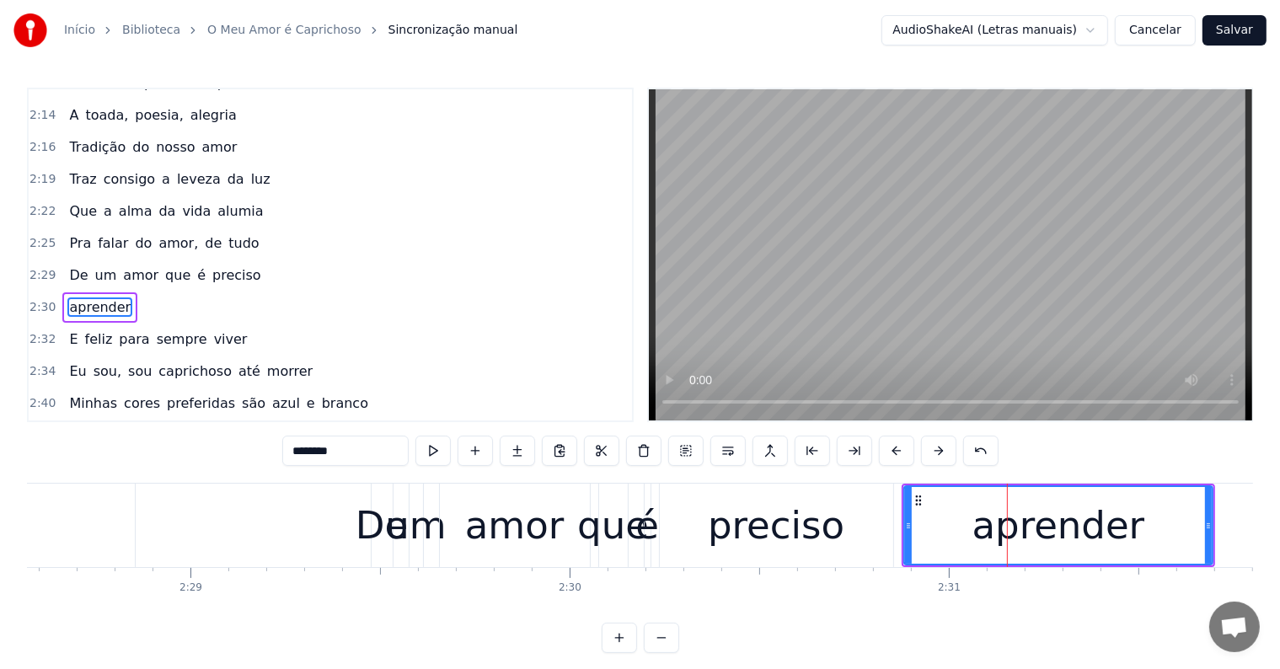
click at [762, 537] on div "preciso" at bounding box center [776, 525] width 137 height 57
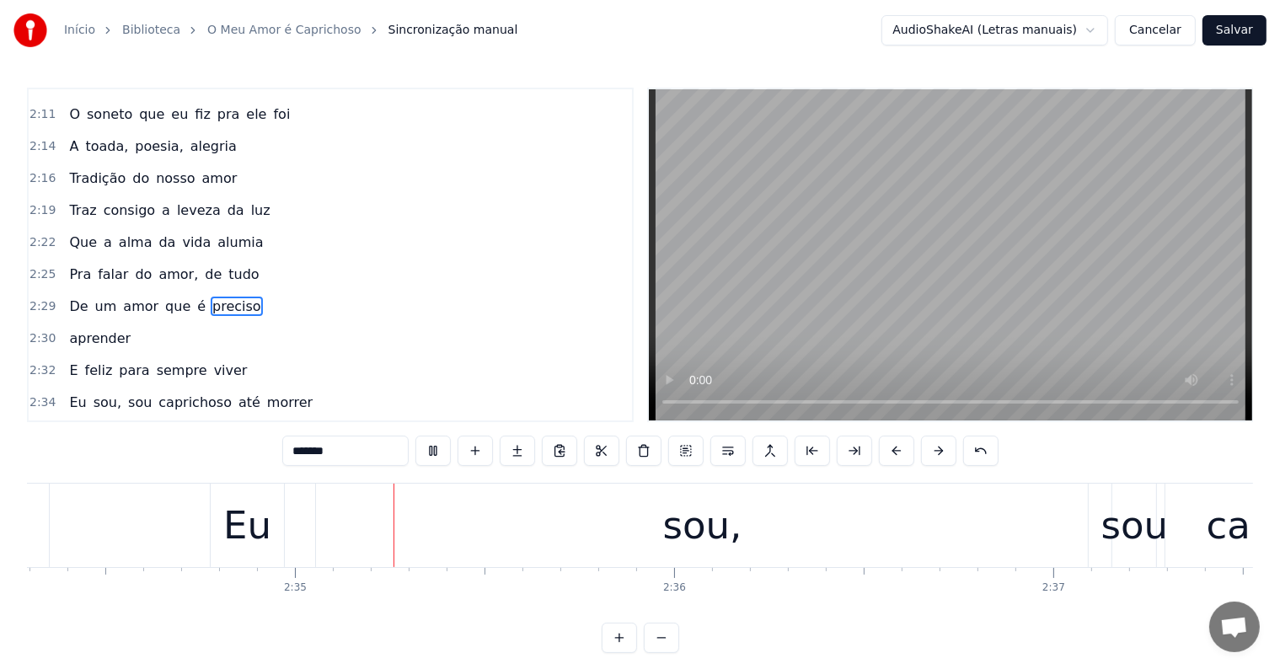
scroll to position [0, 58557]
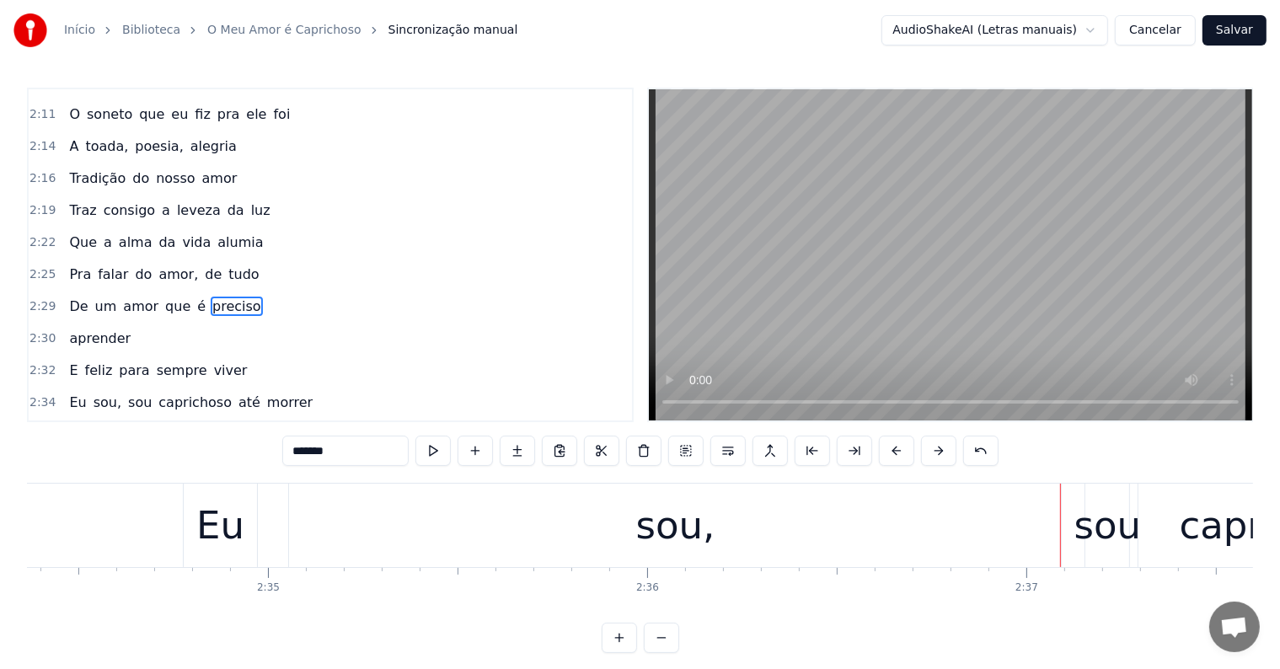
click at [1116, 511] on div "sou" at bounding box center [1108, 525] width 67 height 57
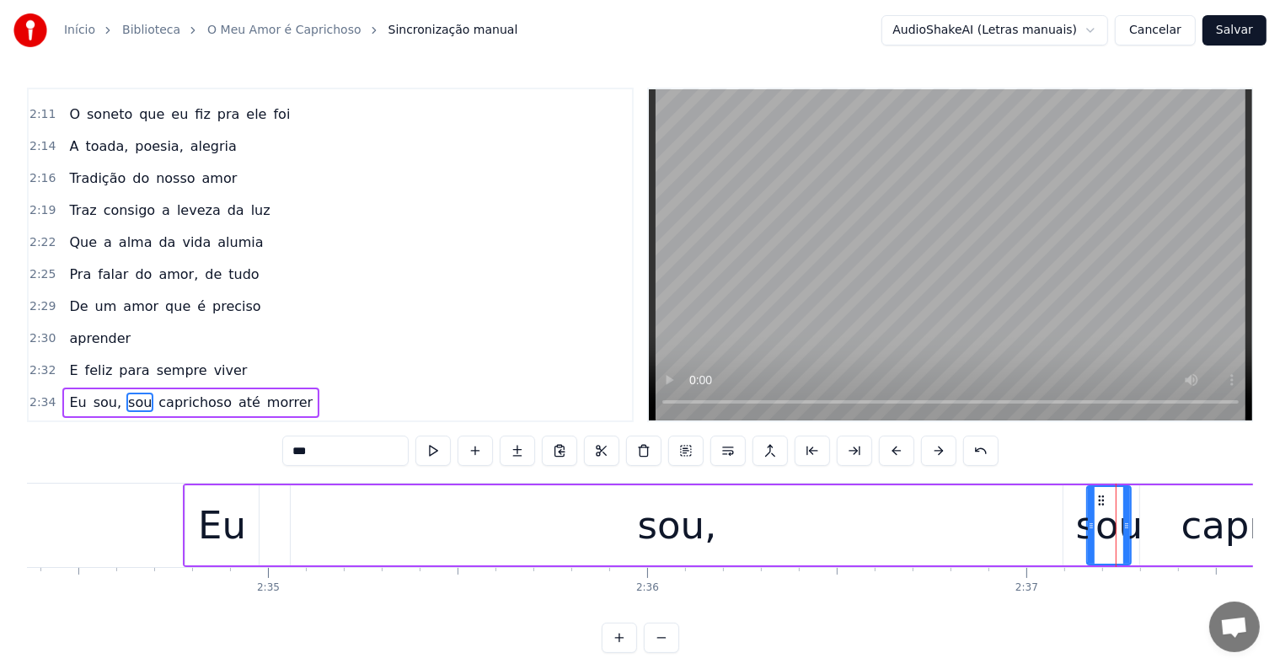
scroll to position [1494, 0]
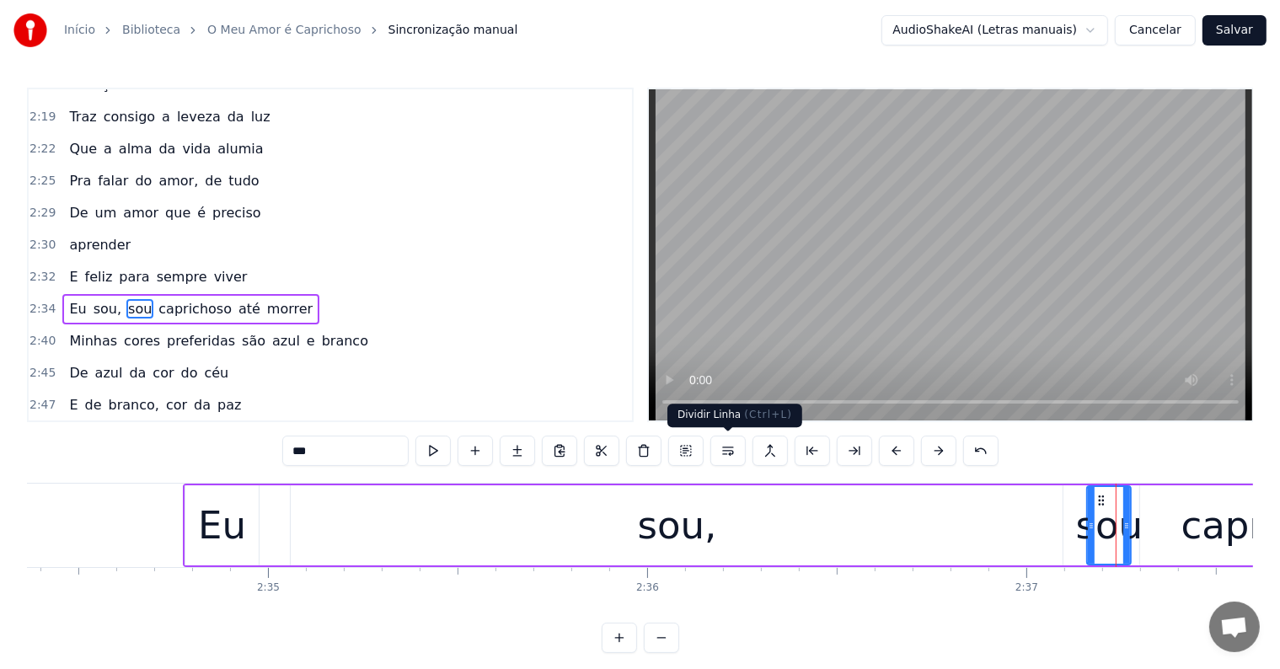
click at [727, 445] on button at bounding box center [728, 451] width 35 height 30
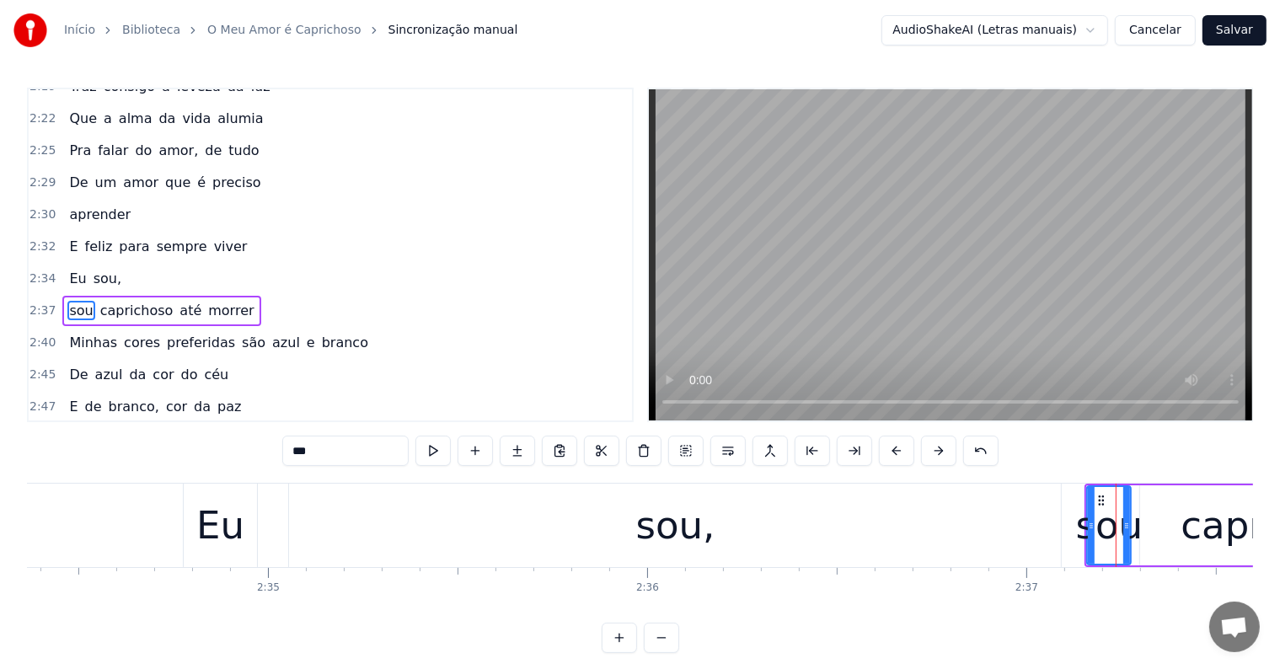
click at [669, 556] on div "sou," at bounding box center [675, 525] width 772 height 83
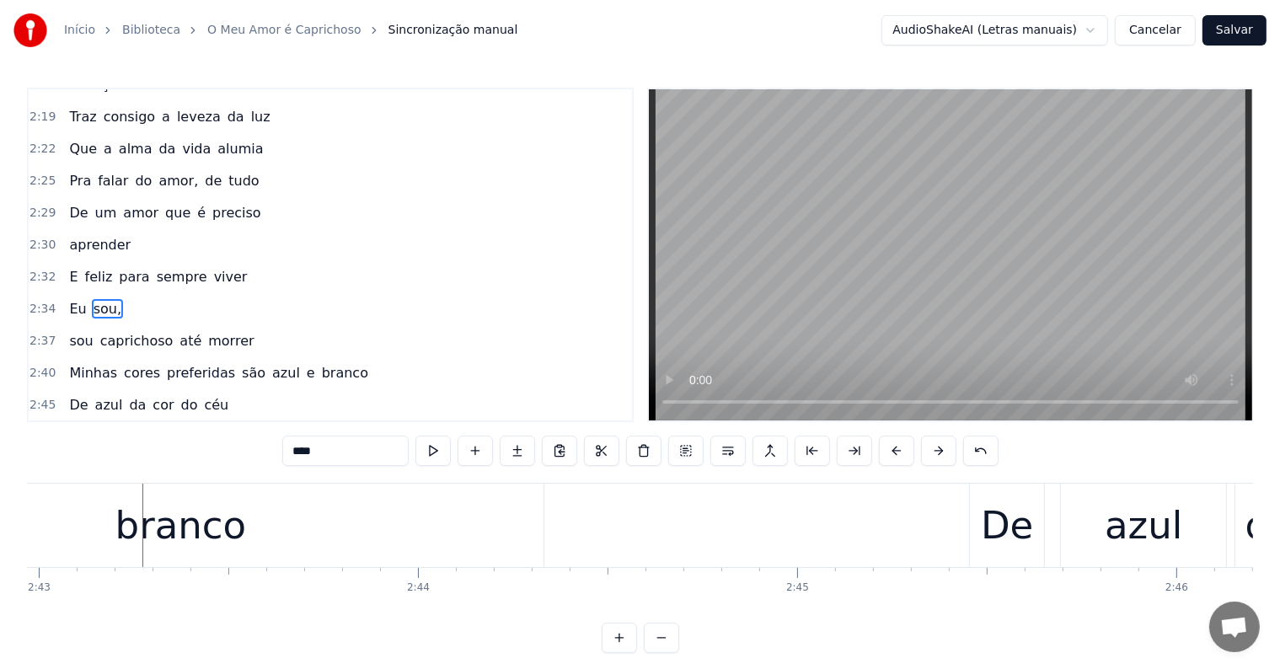
scroll to position [0, 61852]
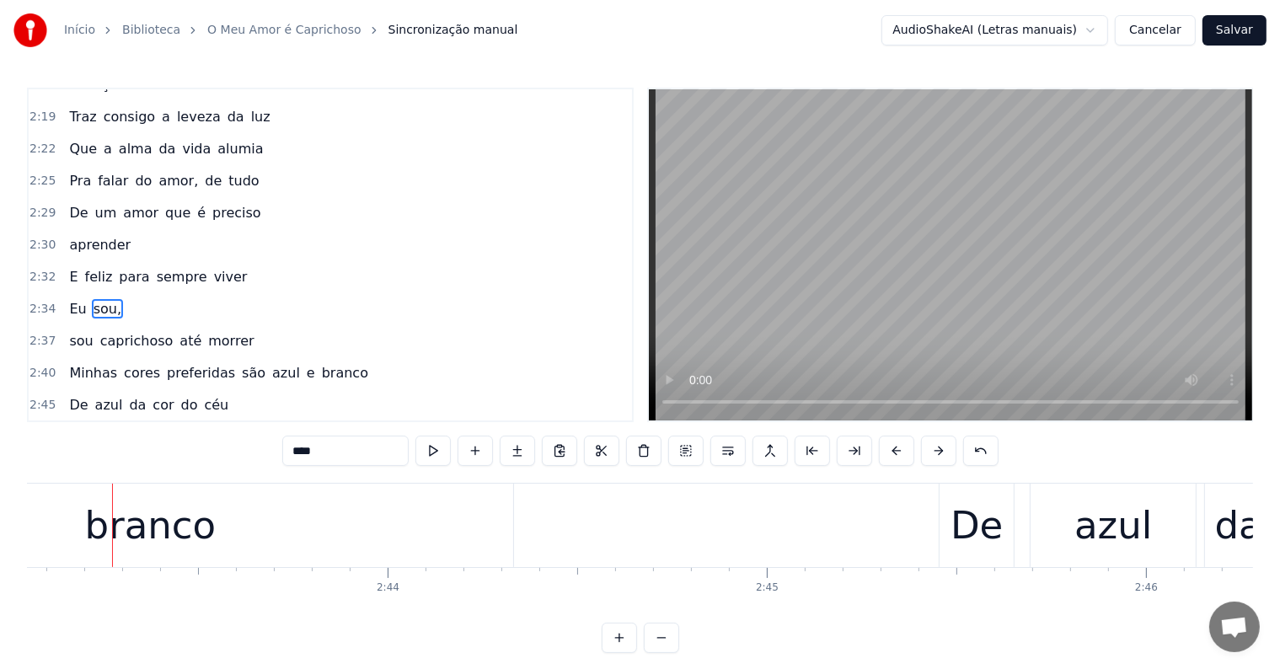
click at [240, 529] on div "branco" at bounding box center [150, 525] width 727 height 83
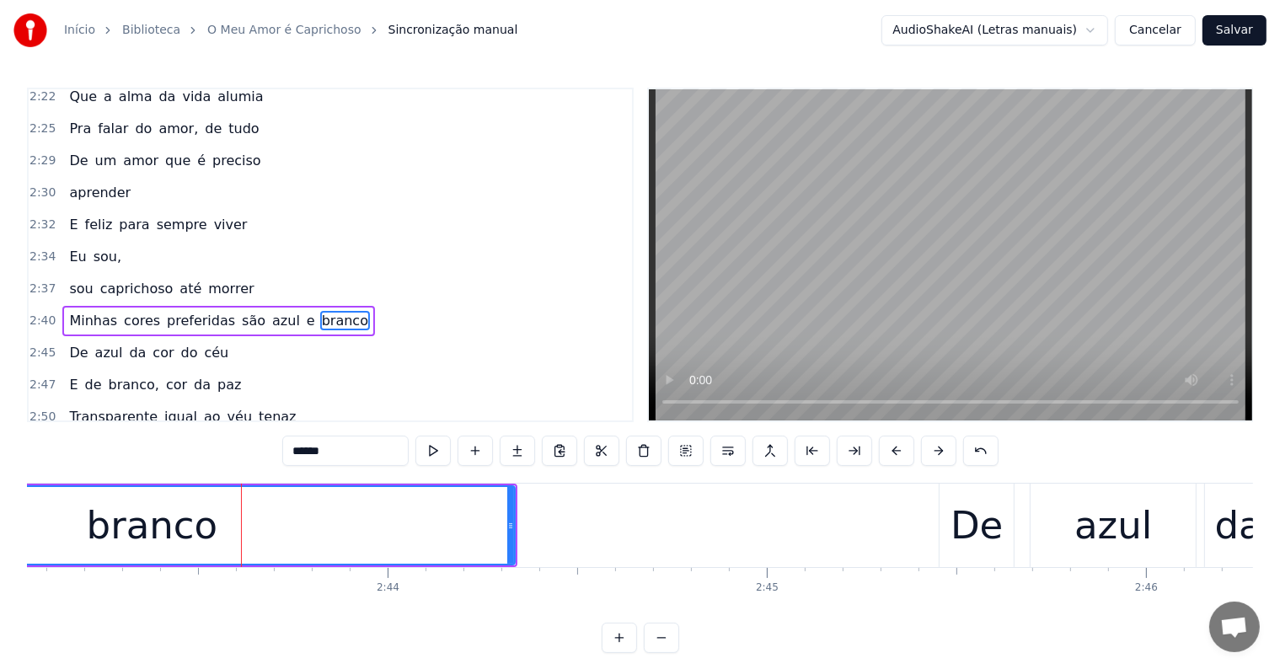
scroll to position [1555, 0]
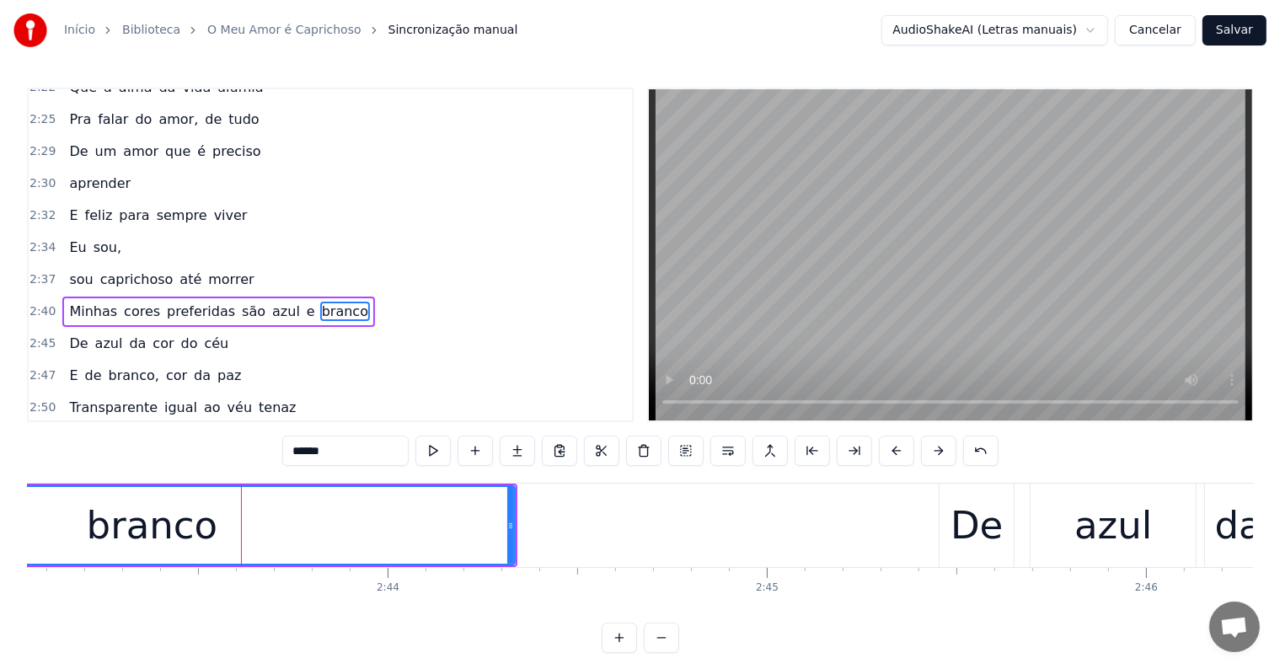
click at [271, 302] on span "azul" at bounding box center [286, 311] width 31 height 19
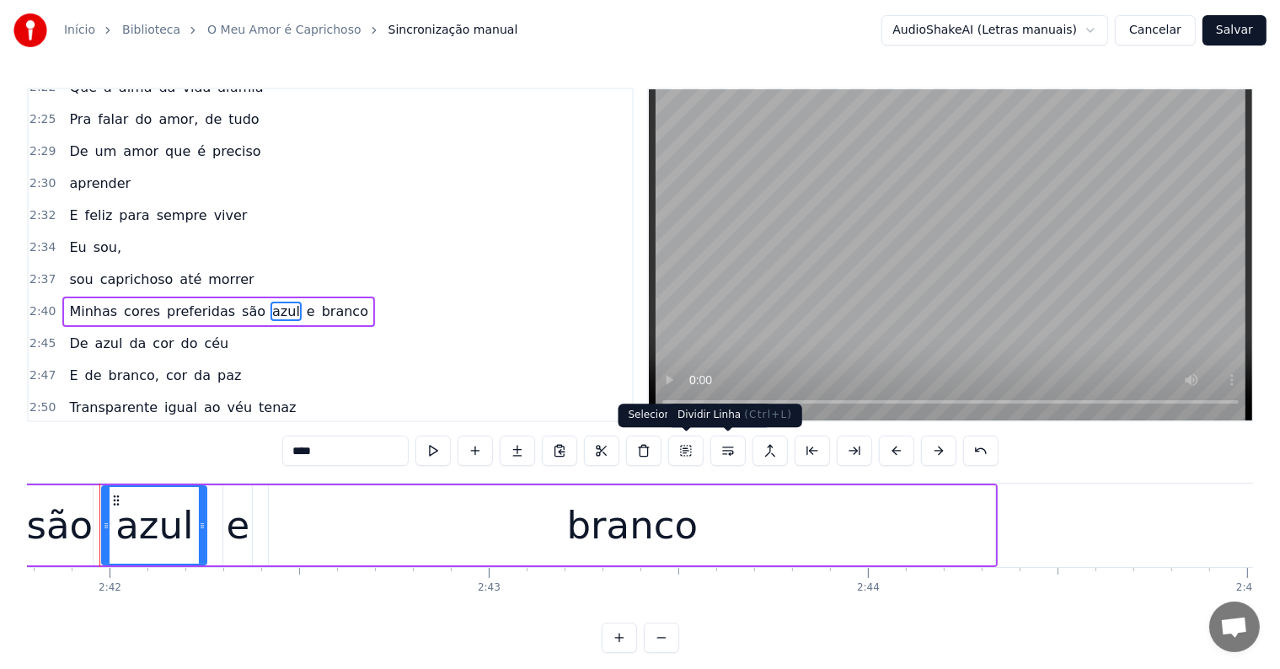
scroll to position [0, 61359]
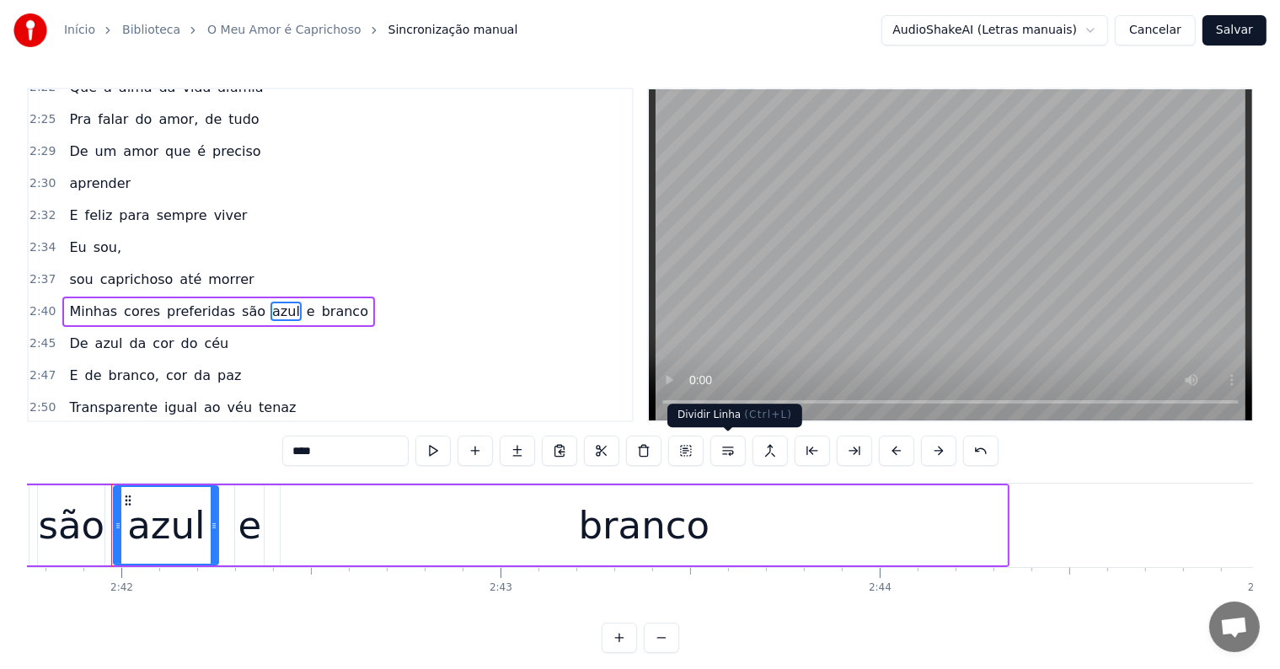
click at [728, 450] on button at bounding box center [728, 451] width 35 height 30
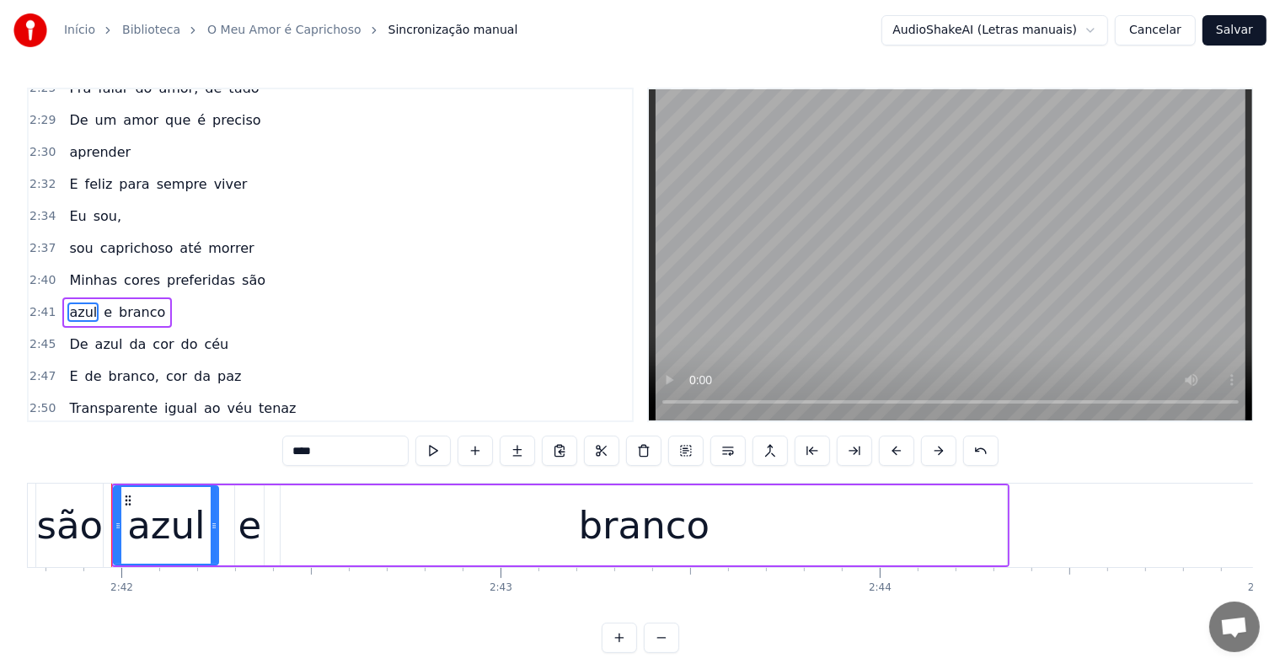
click at [240, 271] on span "são" at bounding box center [253, 280] width 27 height 19
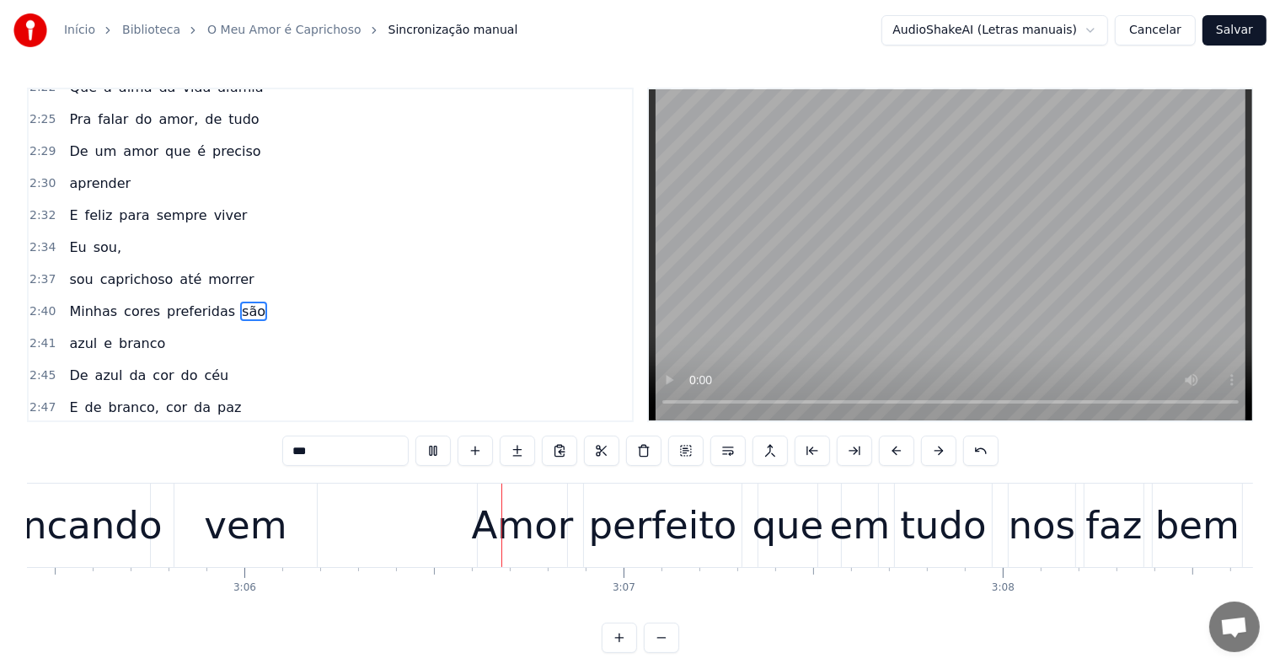
scroll to position [0, 70518]
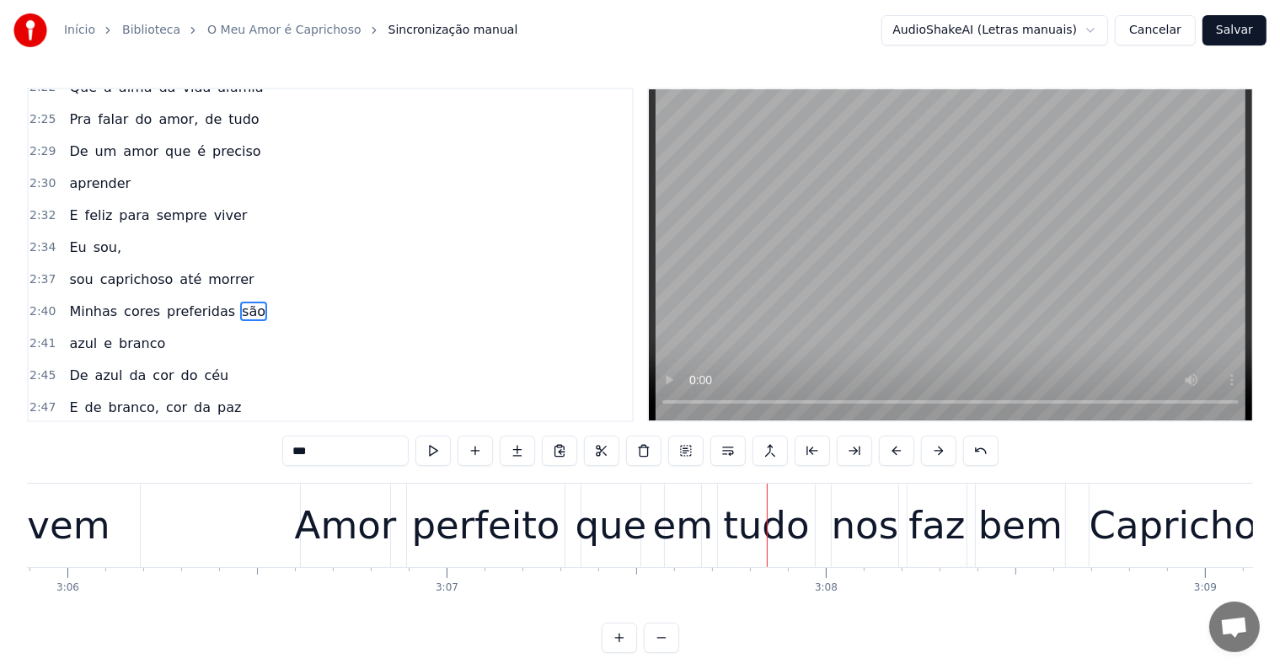
click at [883, 536] on div "nos" at bounding box center [865, 525] width 67 height 57
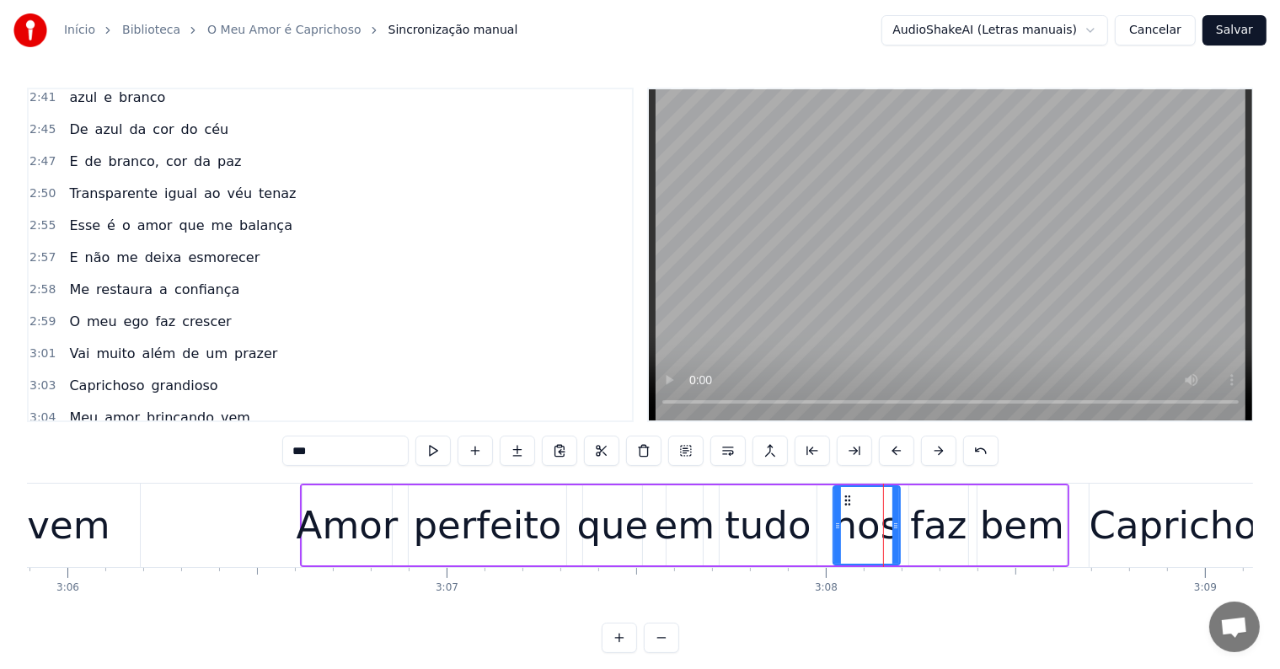
scroll to position [1928, 0]
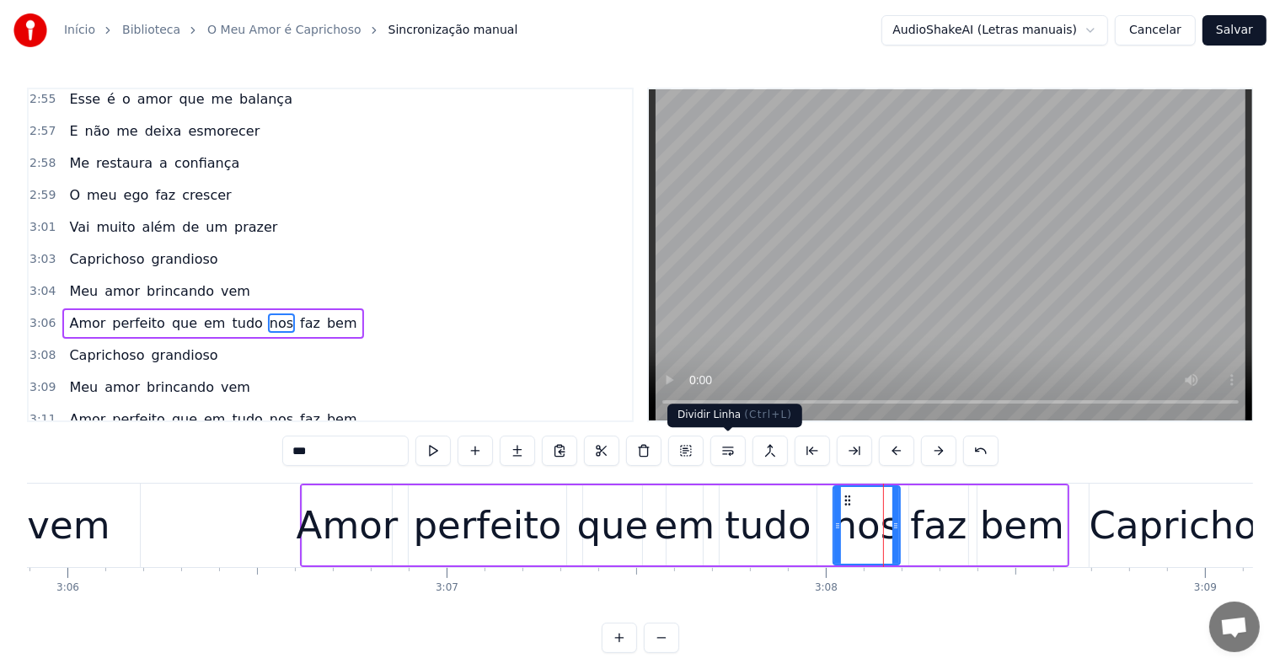
click at [730, 446] on button at bounding box center [728, 451] width 35 height 30
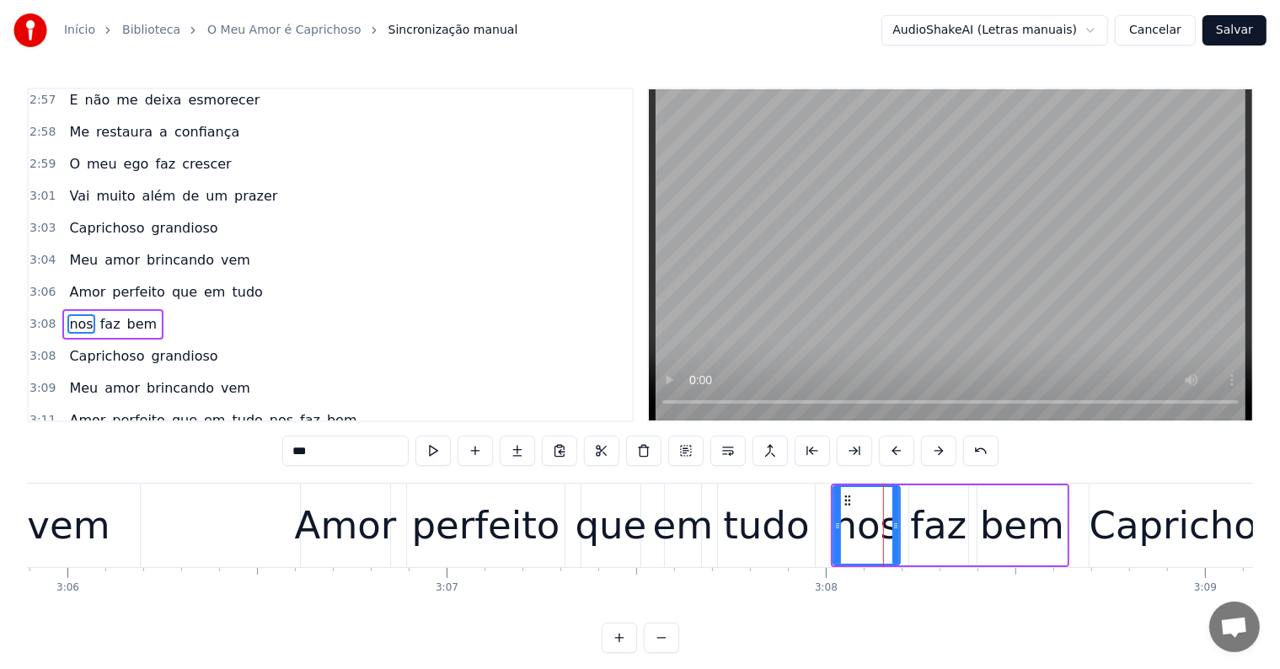
click at [738, 523] on div "tudo" at bounding box center [766, 525] width 86 height 57
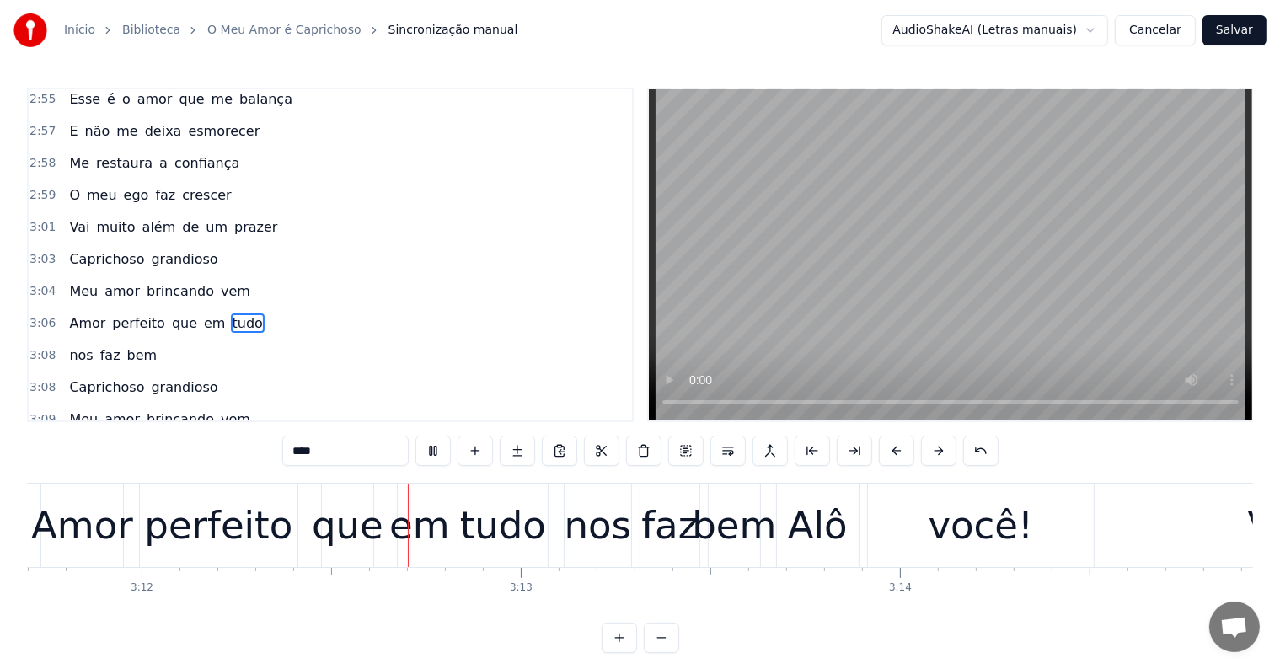
scroll to position [0, 72768]
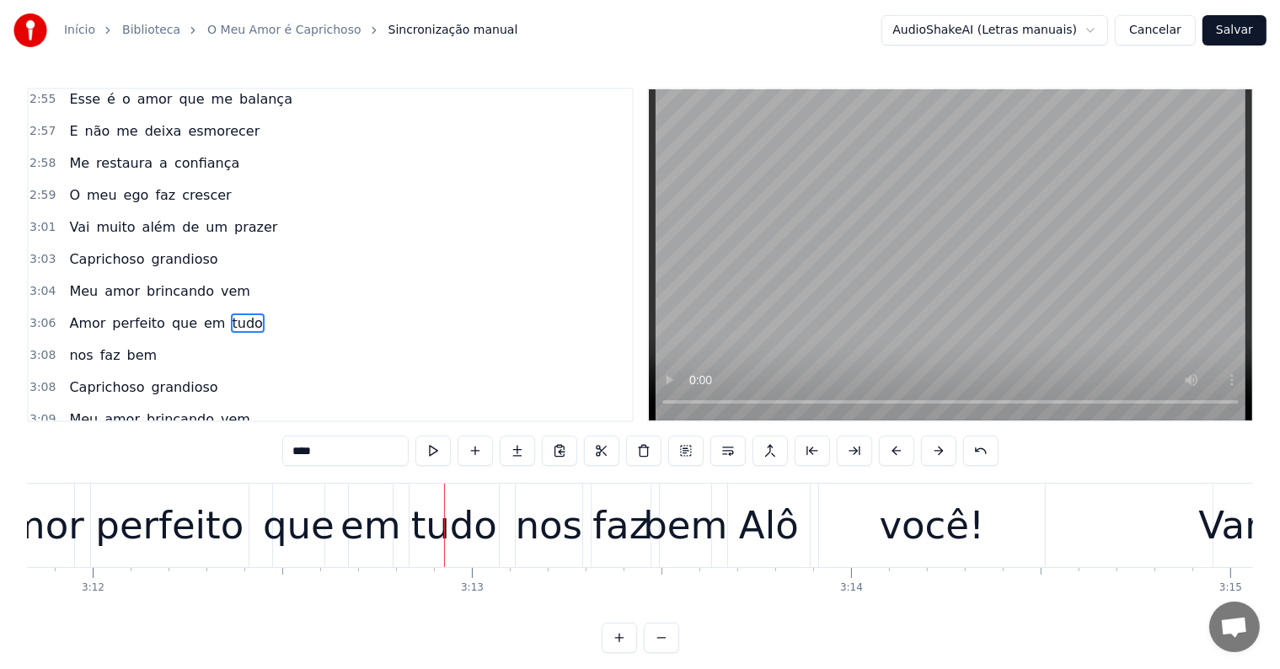
click at [558, 532] on div "nos" at bounding box center [549, 525] width 67 height 57
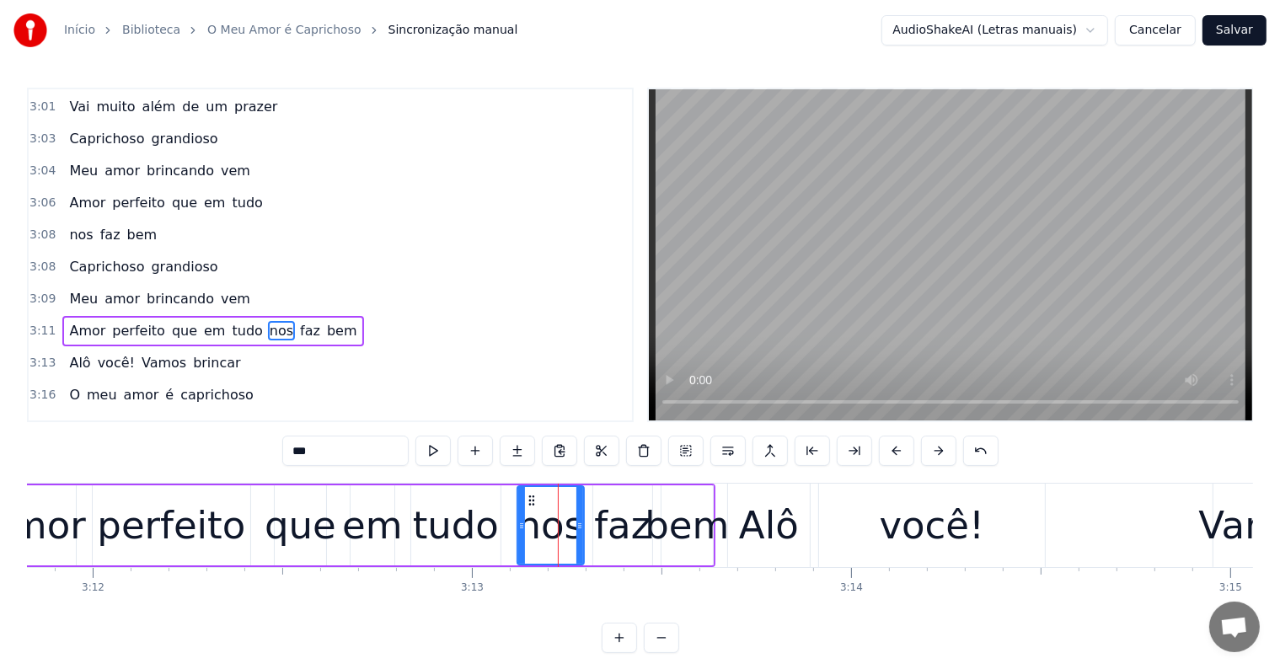
scroll to position [2052, 0]
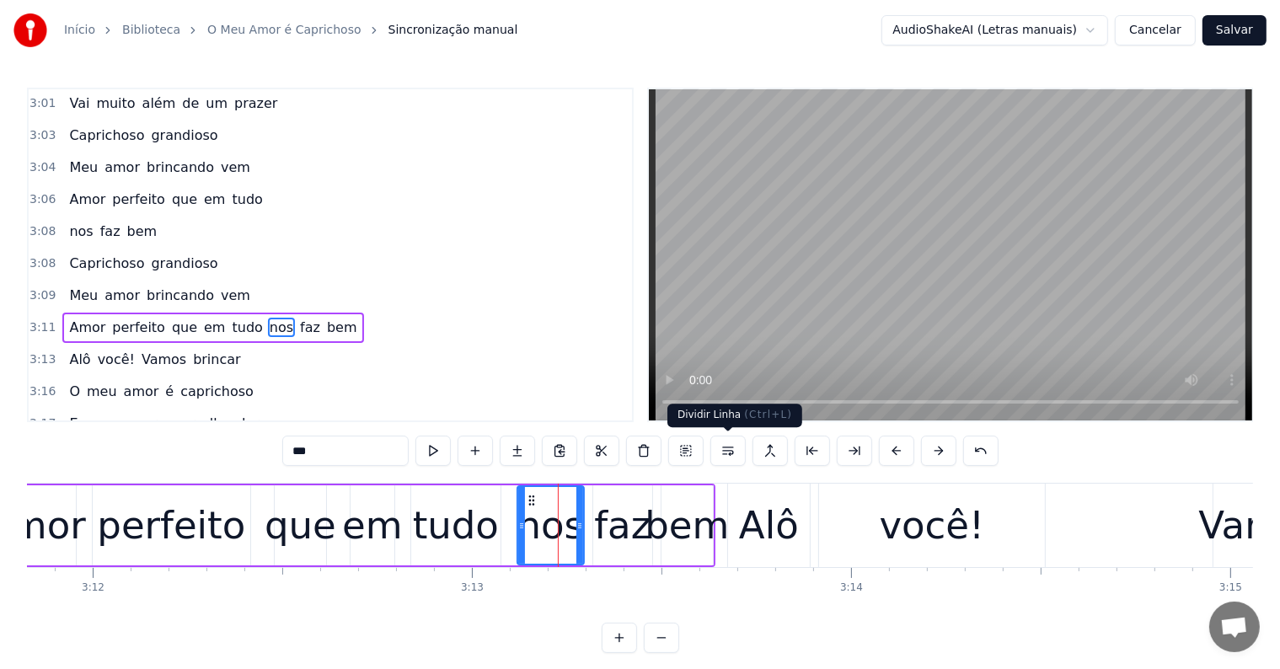
click at [722, 445] on button at bounding box center [728, 451] width 35 height 30
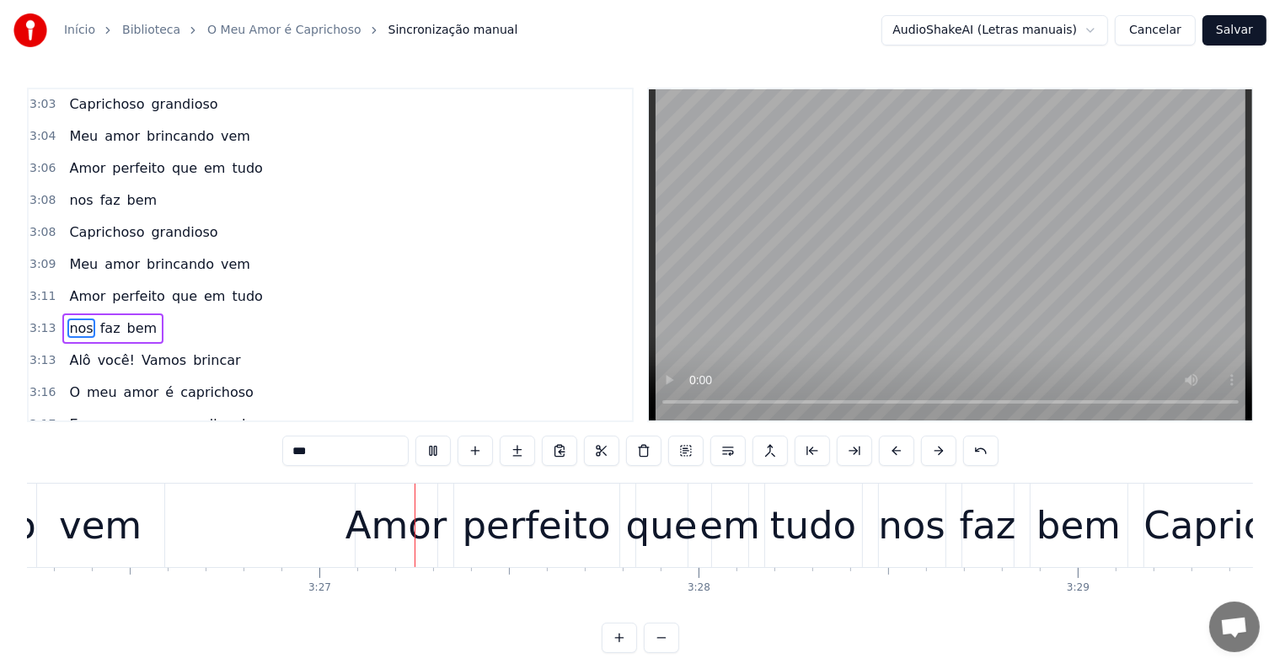
scroll to position [0, 78289]
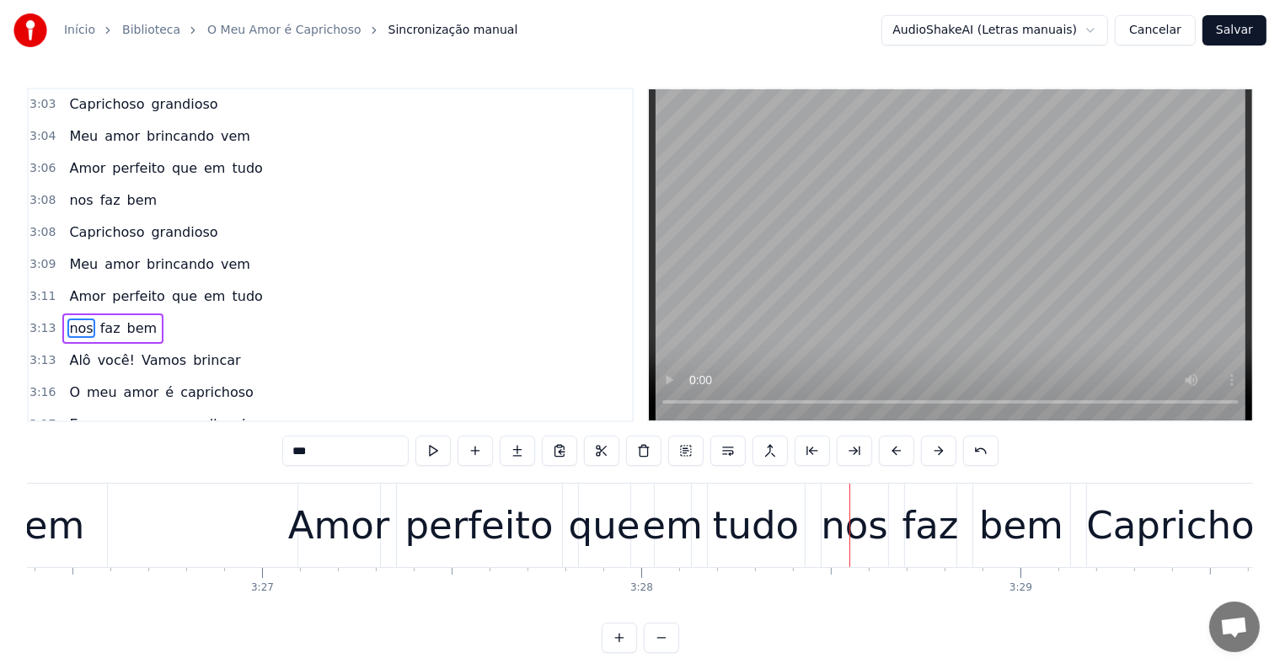
click at [830, 534] on div "nos" at bounding box center [854, 525] width 67 height 57
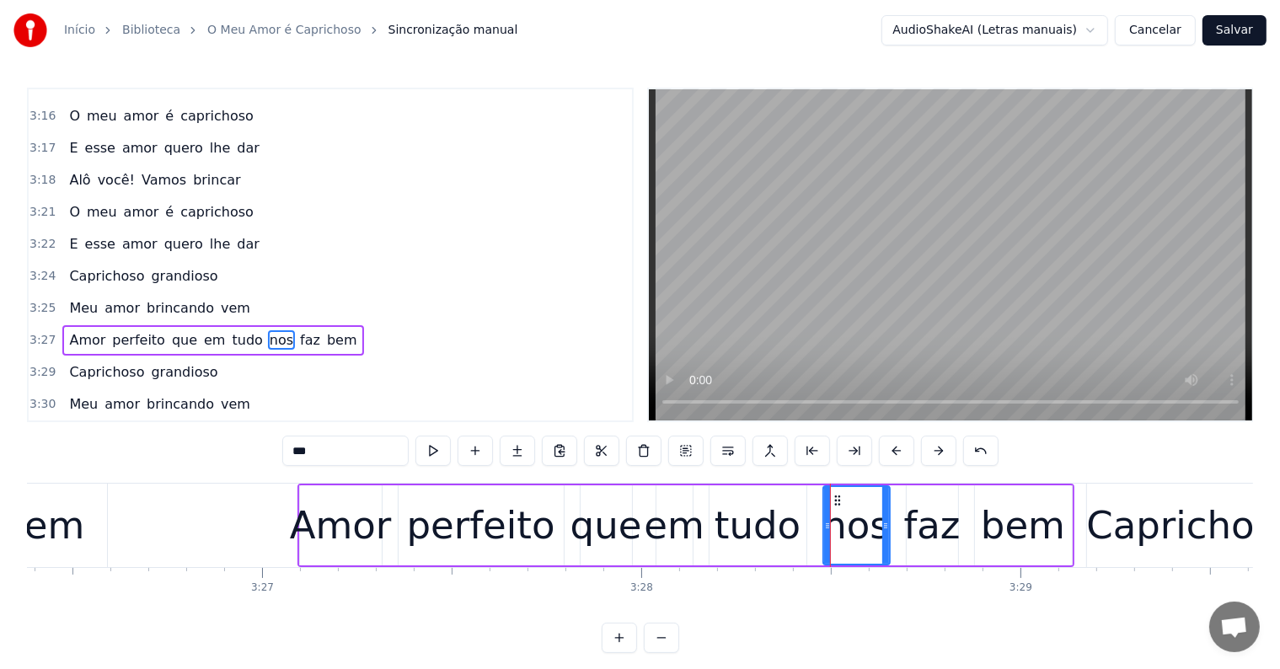
scroll to position [2362, 0]
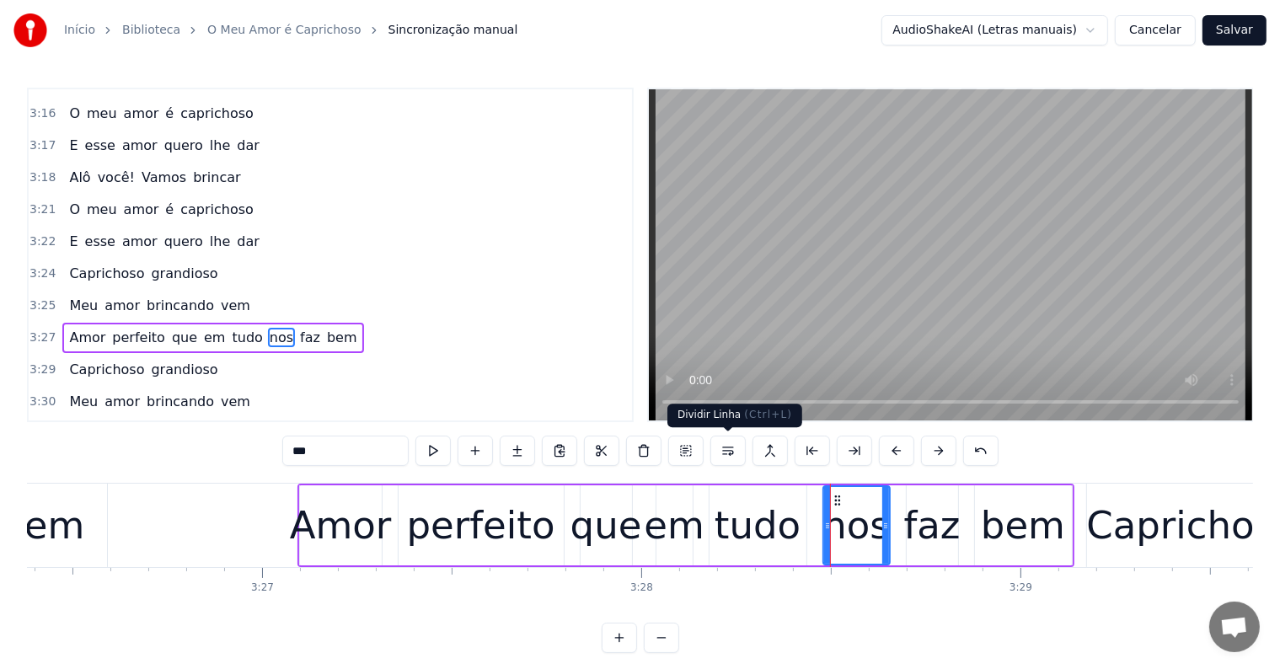
click at [732, 449] on button at bounding box center [728, 451] width 35 height 30
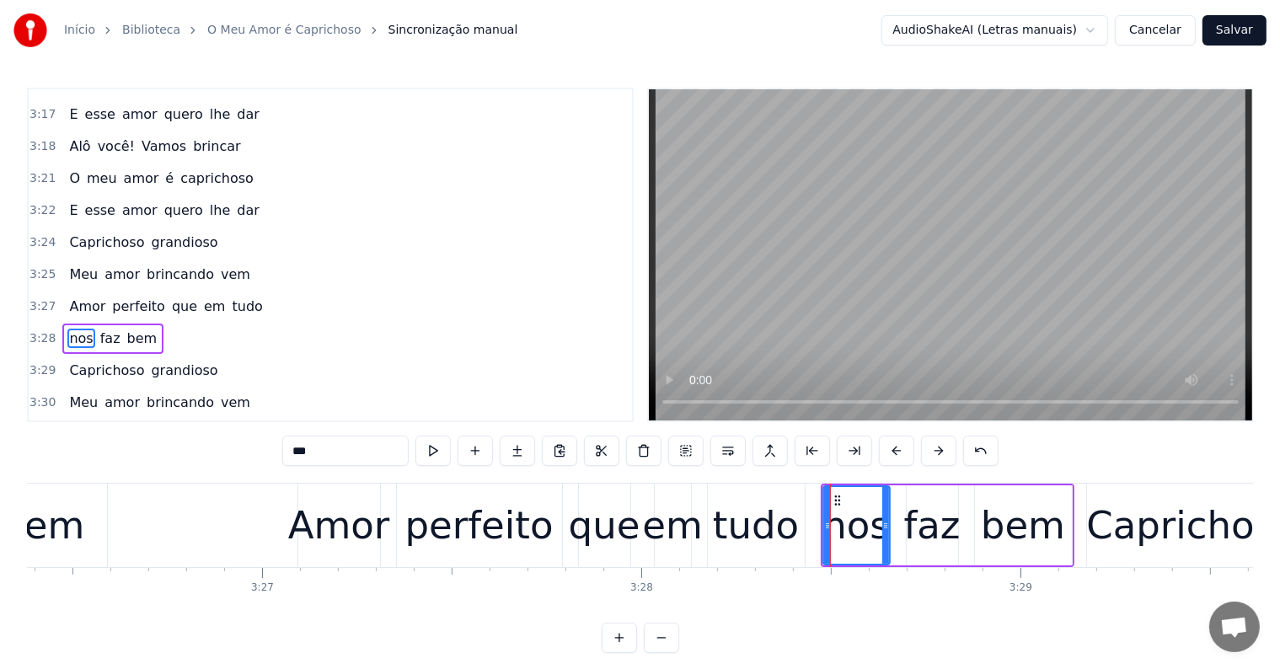
click at [752, 532] on div "tudo" at bounding box center [756, 525] width 86 height 57
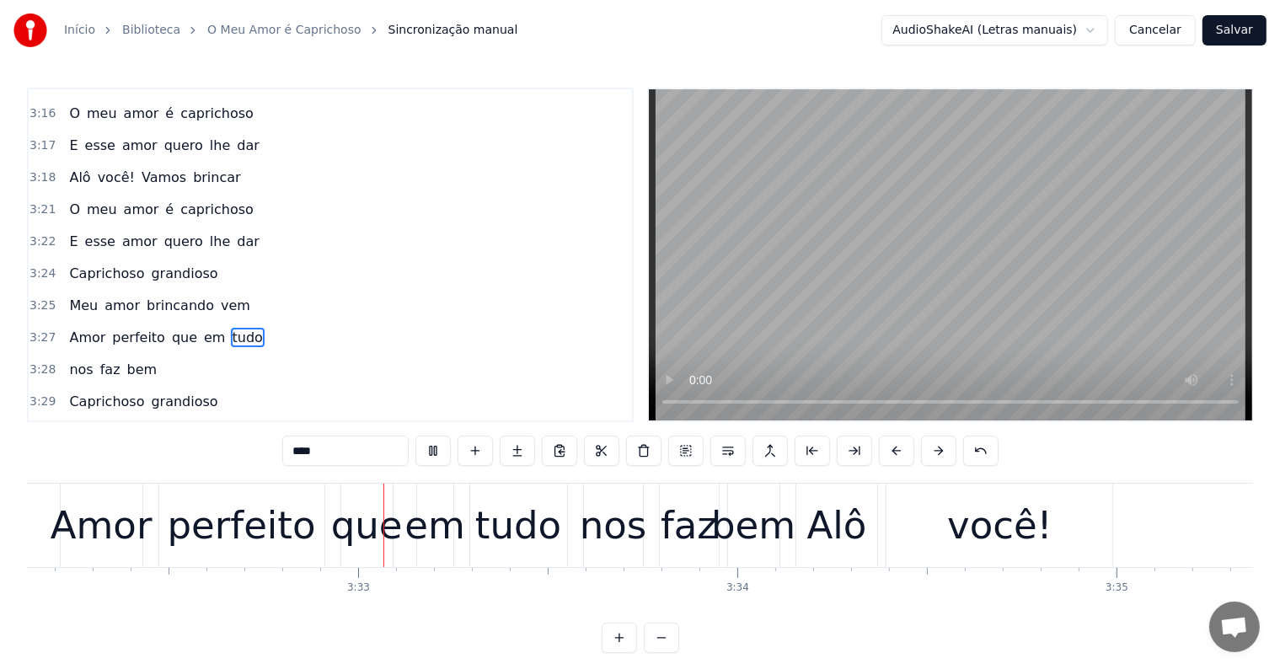
scroll to position [0, 80471]
click at [607, 536] on div "nos" at bounding box center [611, 525] width 67 height 57
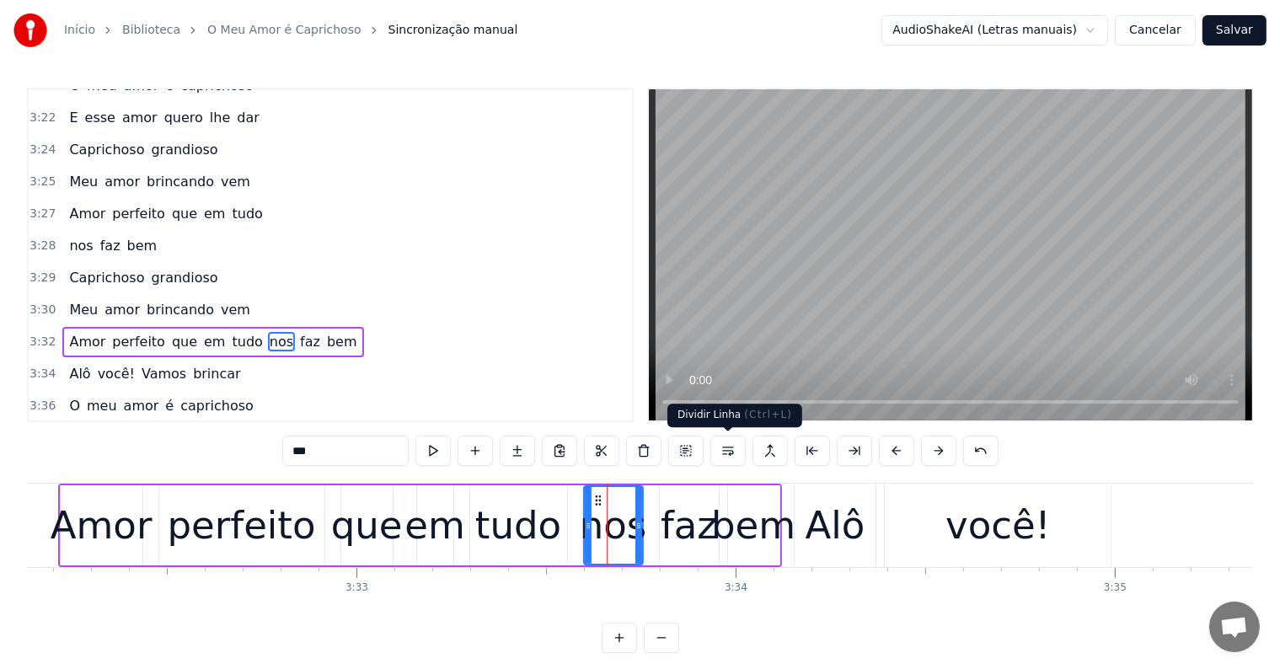
click at [725, 448] on button at bounding box center [728, 451] width 35 height 30
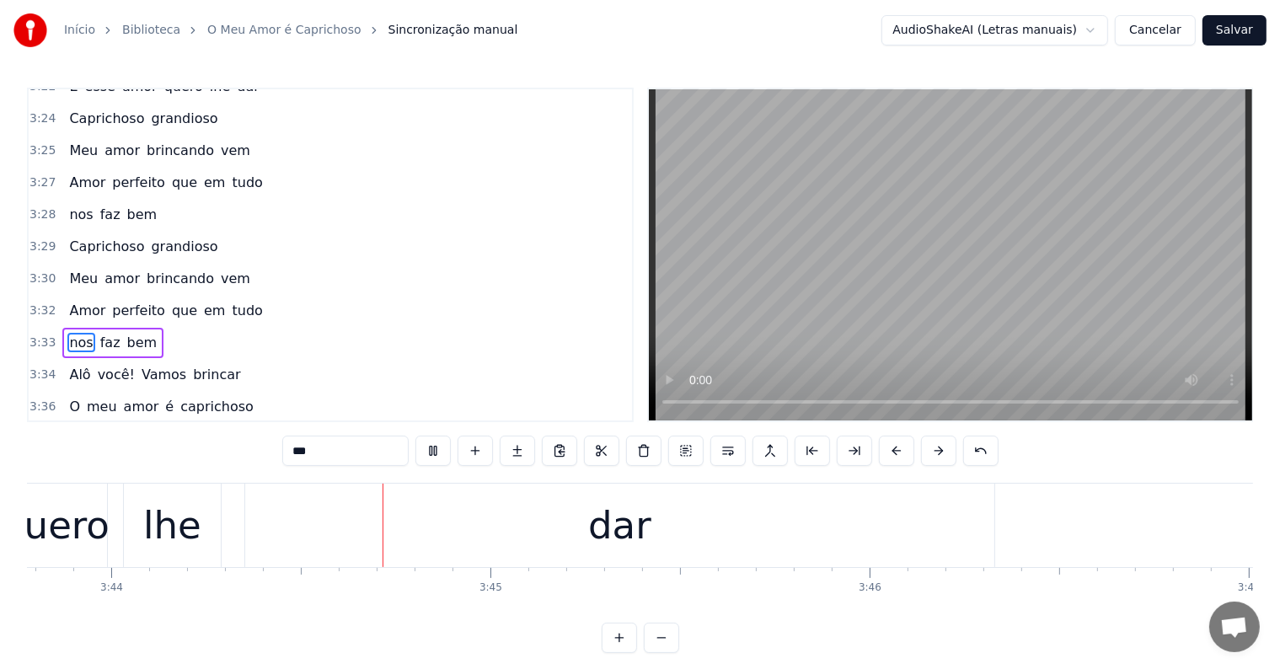
scroll to position [0, 84892]
click at [608, 557] on div "dar" at bounding box center [616, 525] width 749 height 83
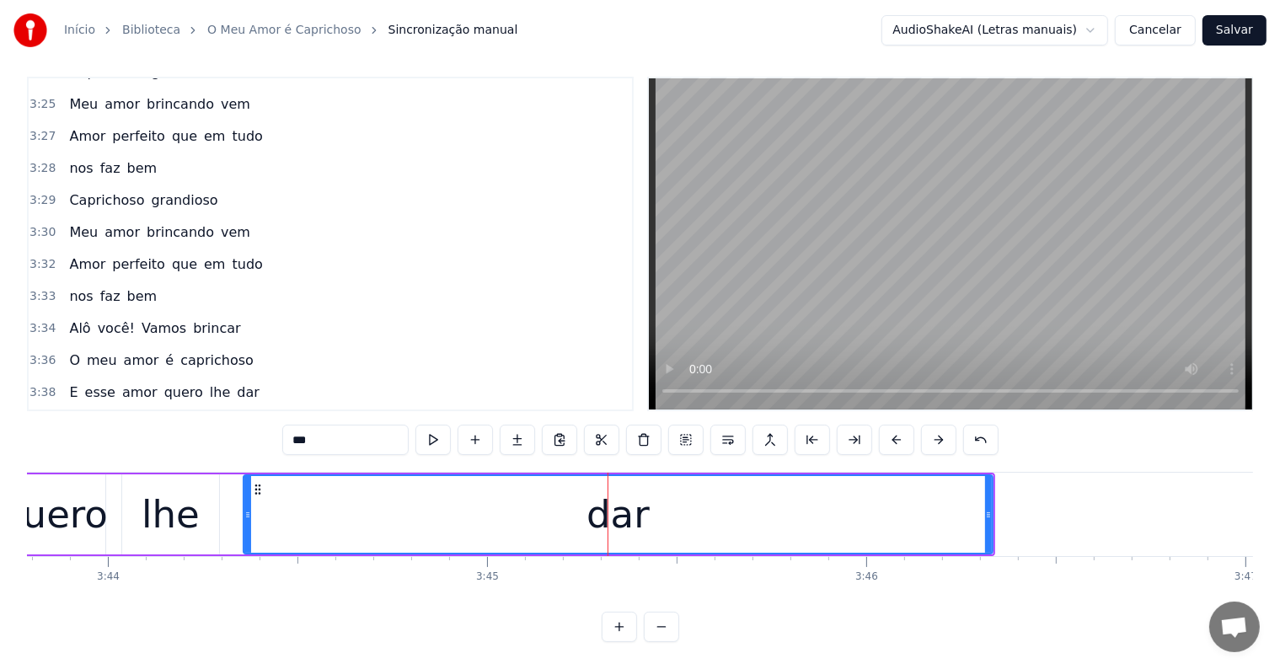
scroll to position [2553, 0]
click at [365, 432] on input "***" at bounding box center [345, 440] width 126 height 30
type input "*****"
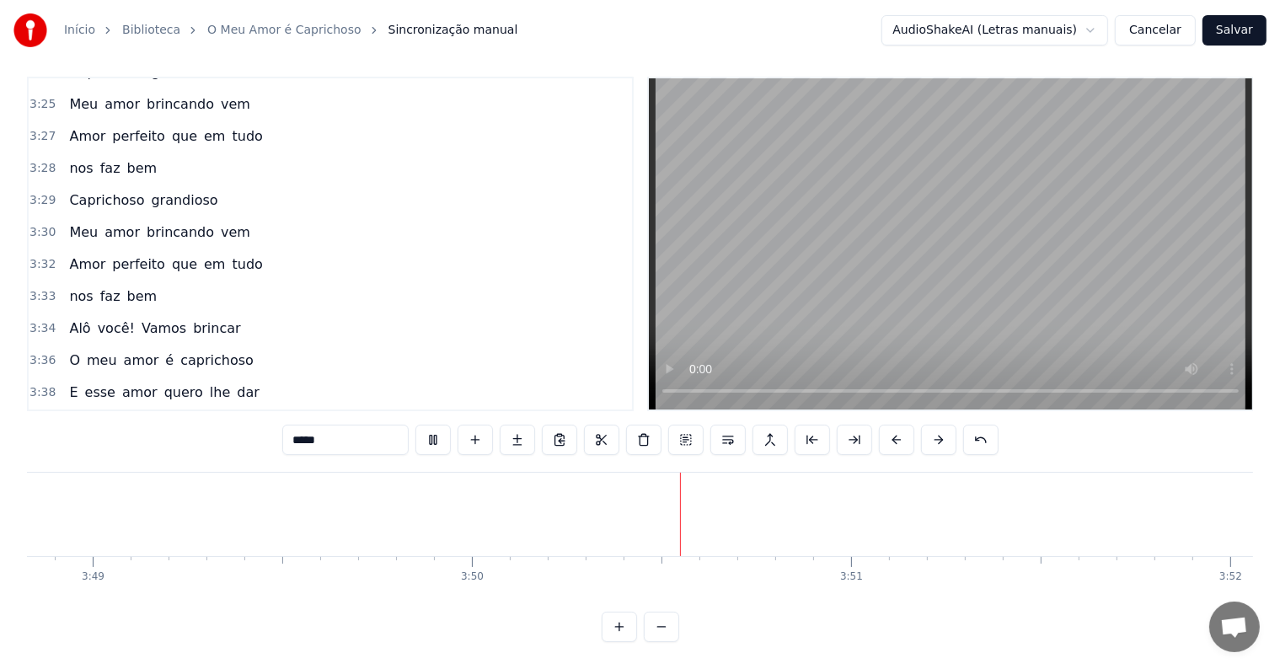
scroll to position [0, 87145]
click at [780, 499] on div at bounding box center [780, 514] width 1 height 83
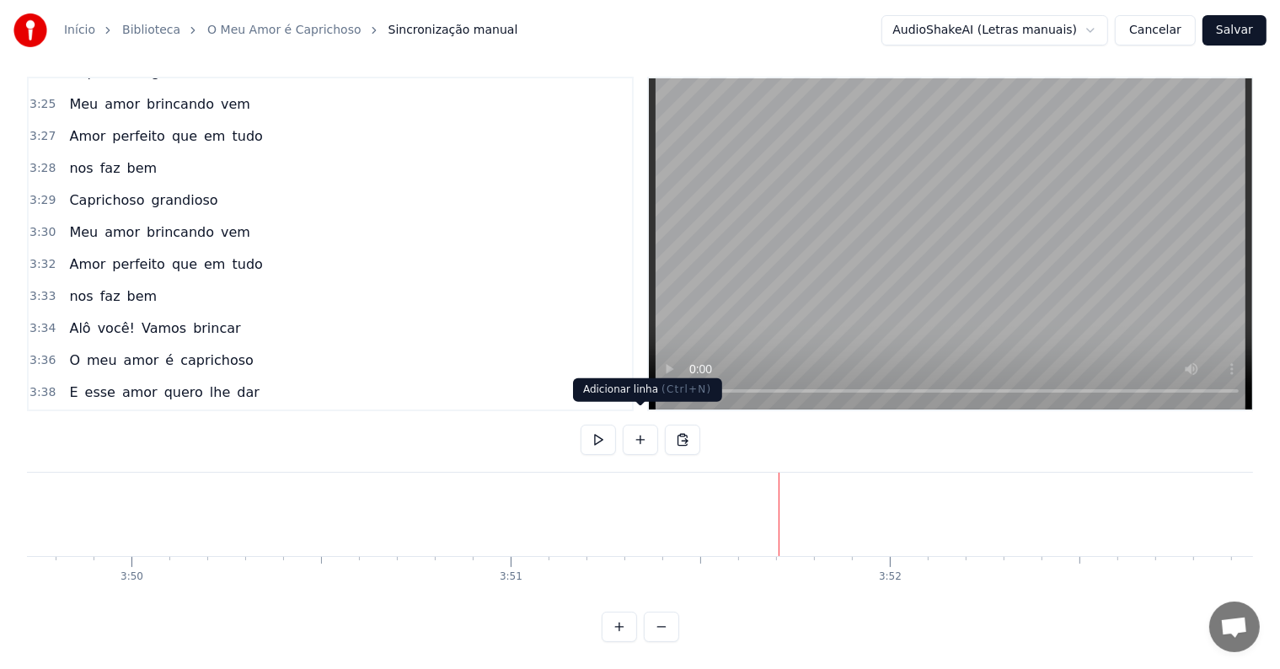
click at [648, 425] on button at bounding box center [640, 440] width 35 height 30
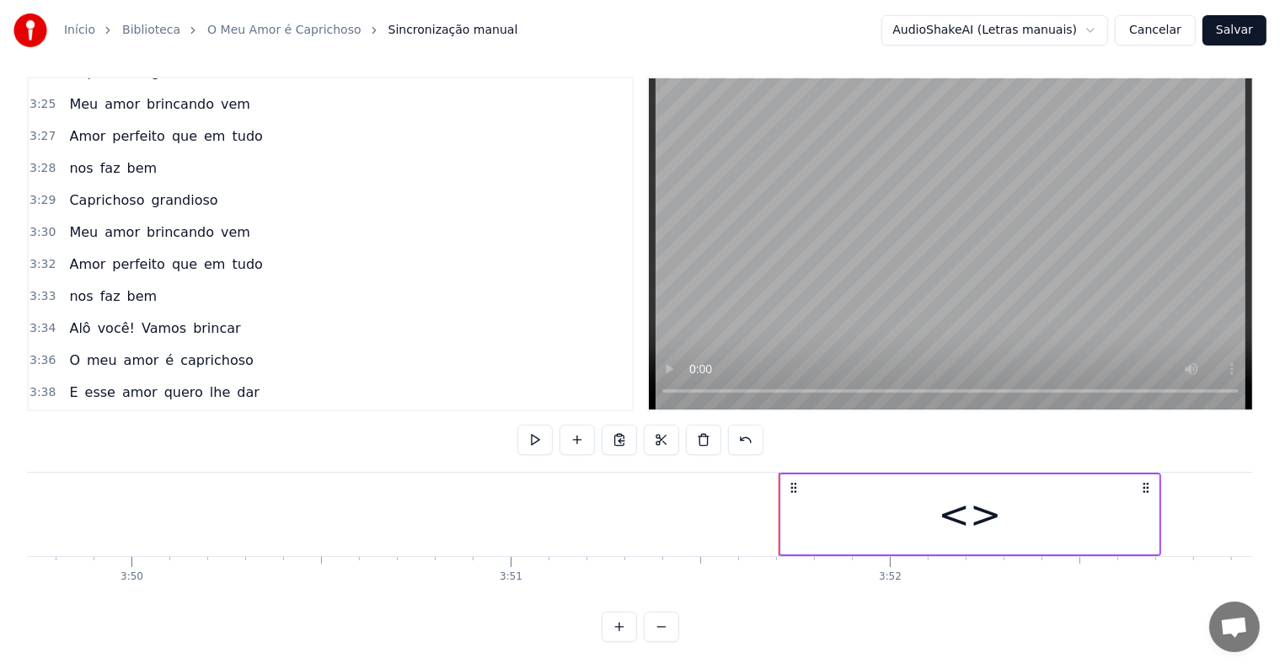
click at [840, 529] on div "<>" at bounding box center [970, 515] width 378 height 80
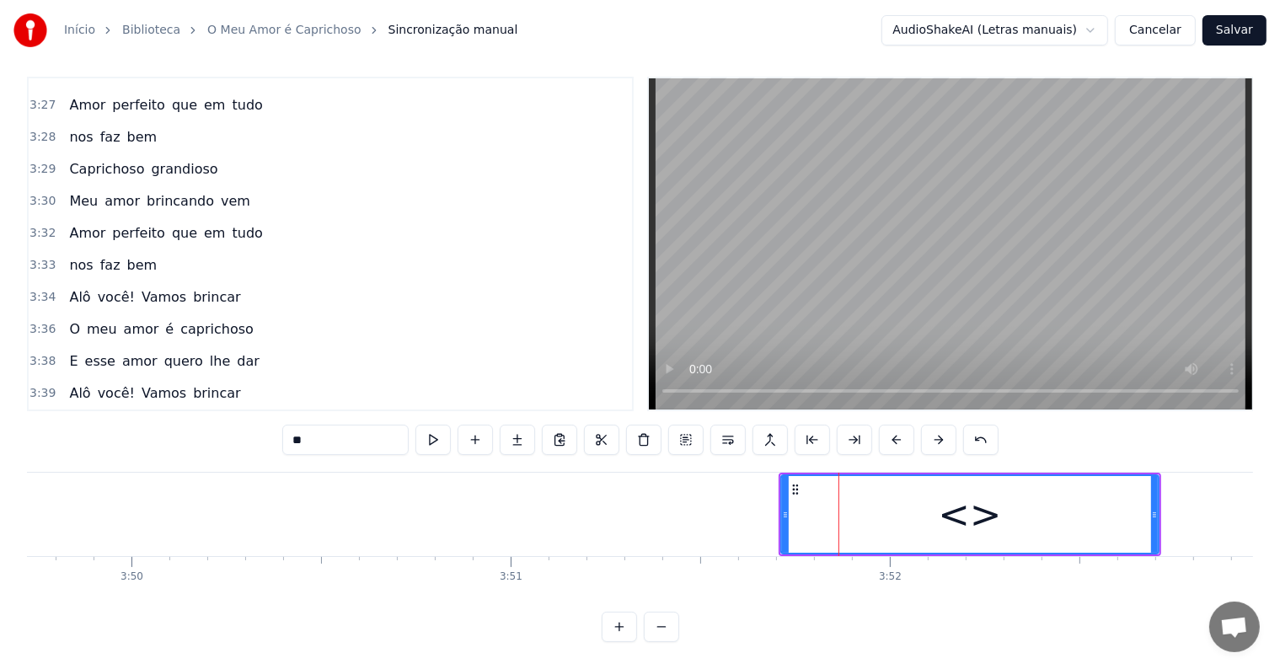
drag, startPoint x: 373, startPoint y: 421, endPoint x: 0, endPoint y: 319, distance: 386.5
click at [101, 400] on div "0:05 <Inscreva-se em nosso canal> 0:10 <Seu maior canal de toadas karaokê> 0:22…" at bounding box center [640, 360] width 1227 height 566
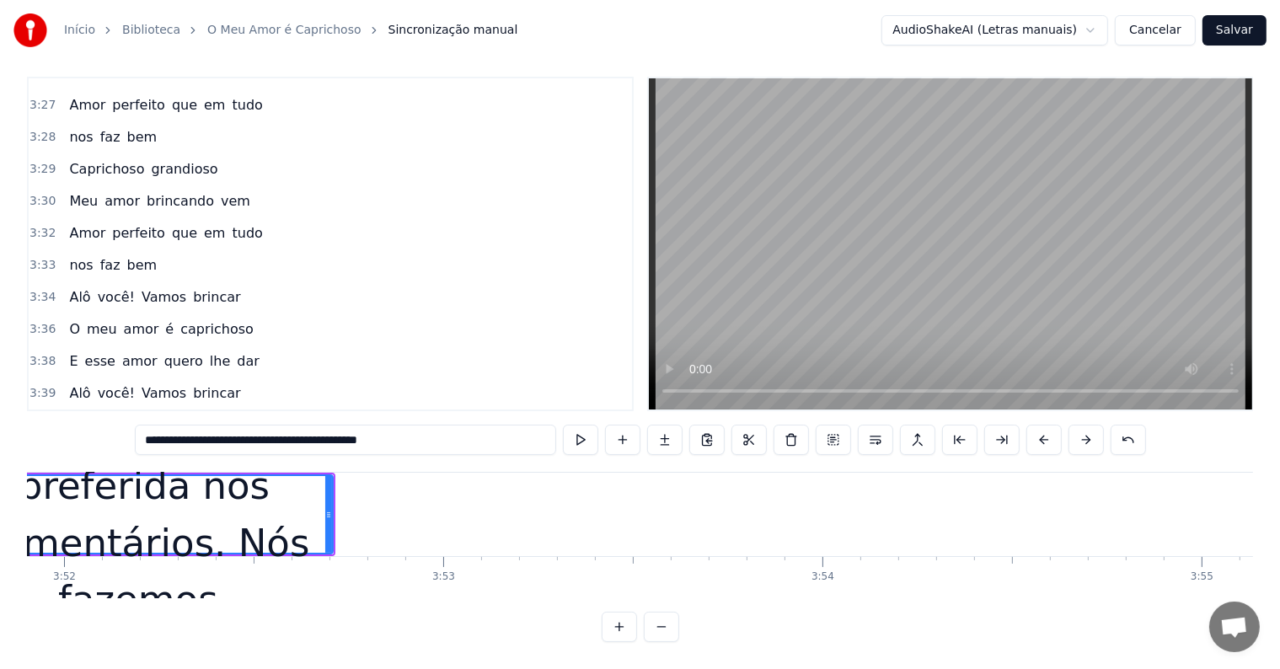
scroll to position [0, 87988]
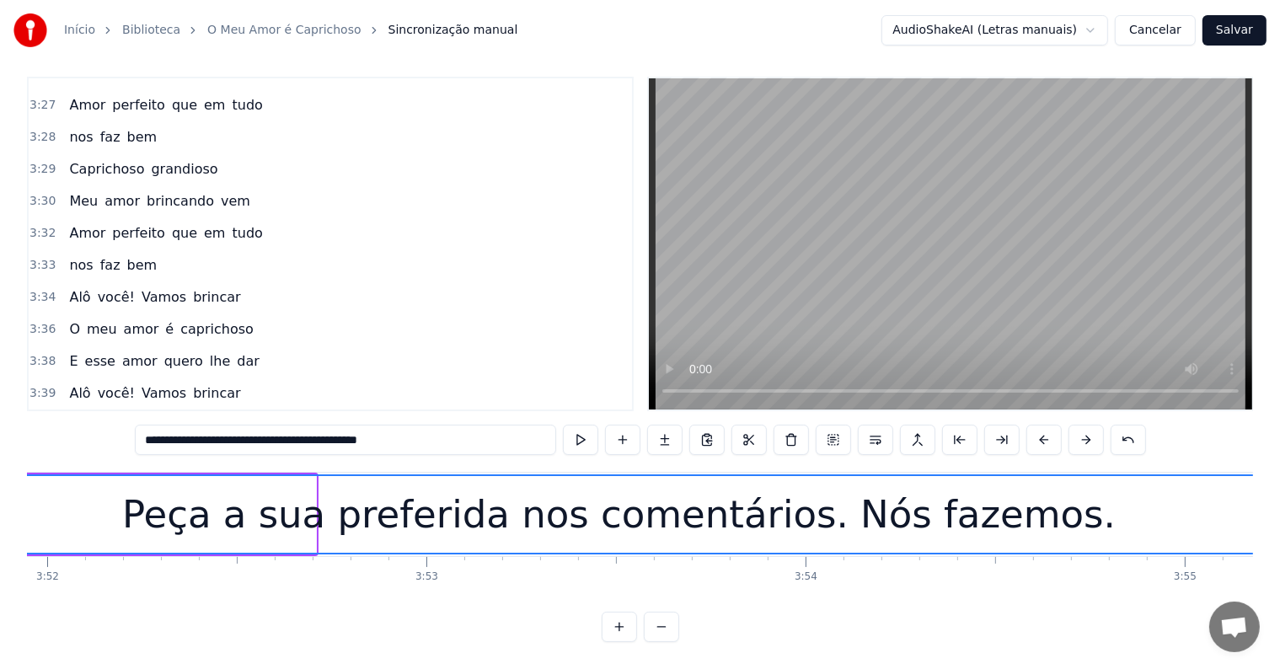
drag, startPoint x: 310, startPoint y: 499, endPoint x: 1291, endPoint y: 502, distance: 981.2
click at [1280, 503] on html "Início Biblioteca O Meu Amor é Caprichoso Sincronização manual AudioShakeAI (Le…" at bounding box center [640, 329] width 1280 height 680
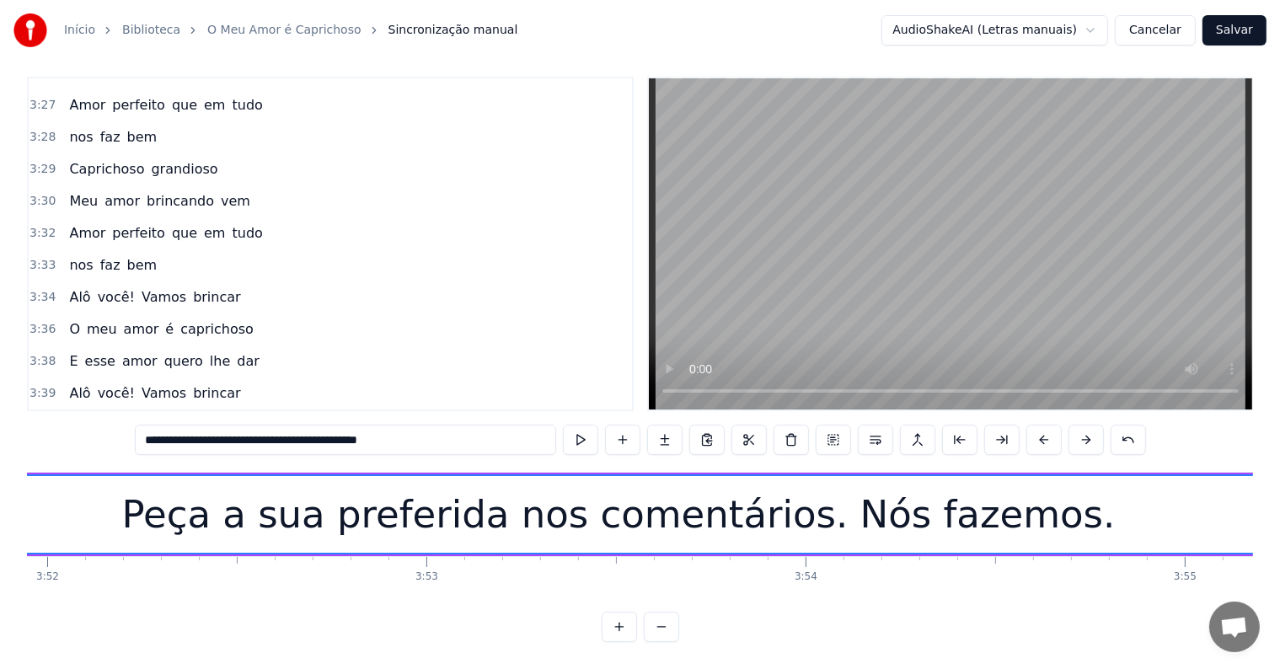
click at [1235, 508] on div "Peça a sua preferida nos comentários. Nós fazemos." at bounding box center [618, 514] width 1359 height 77
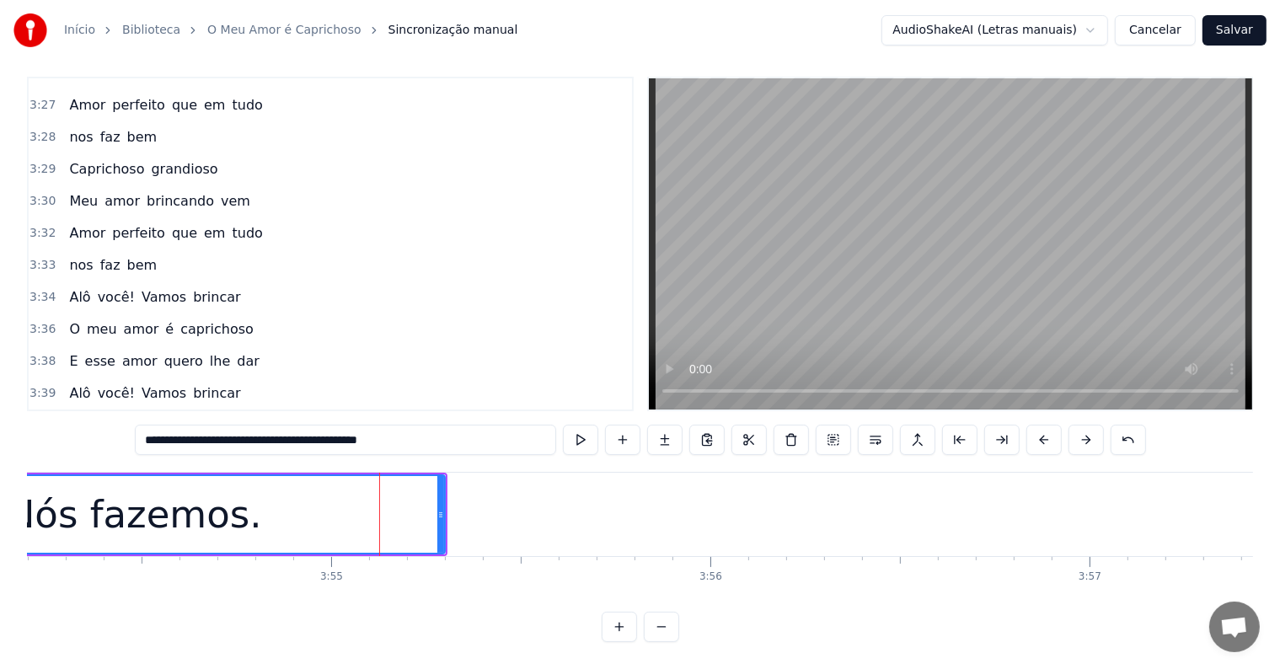
scroll to position [0, 89110]
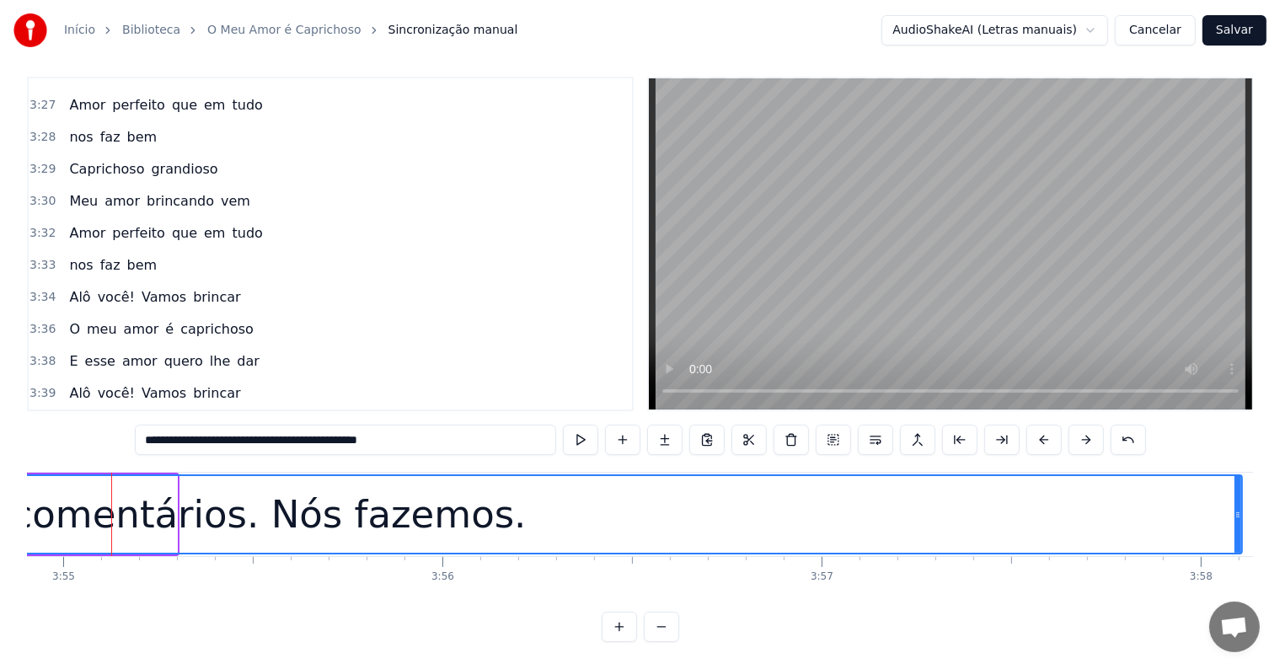
drag, startPoint x: 172, startPoint y: 496, endPoint x: 1238, endPoint y: 498, distance: 1065.5
click at [1238, 508] on icon at bounding box center [1238, 514] width 7 height 13
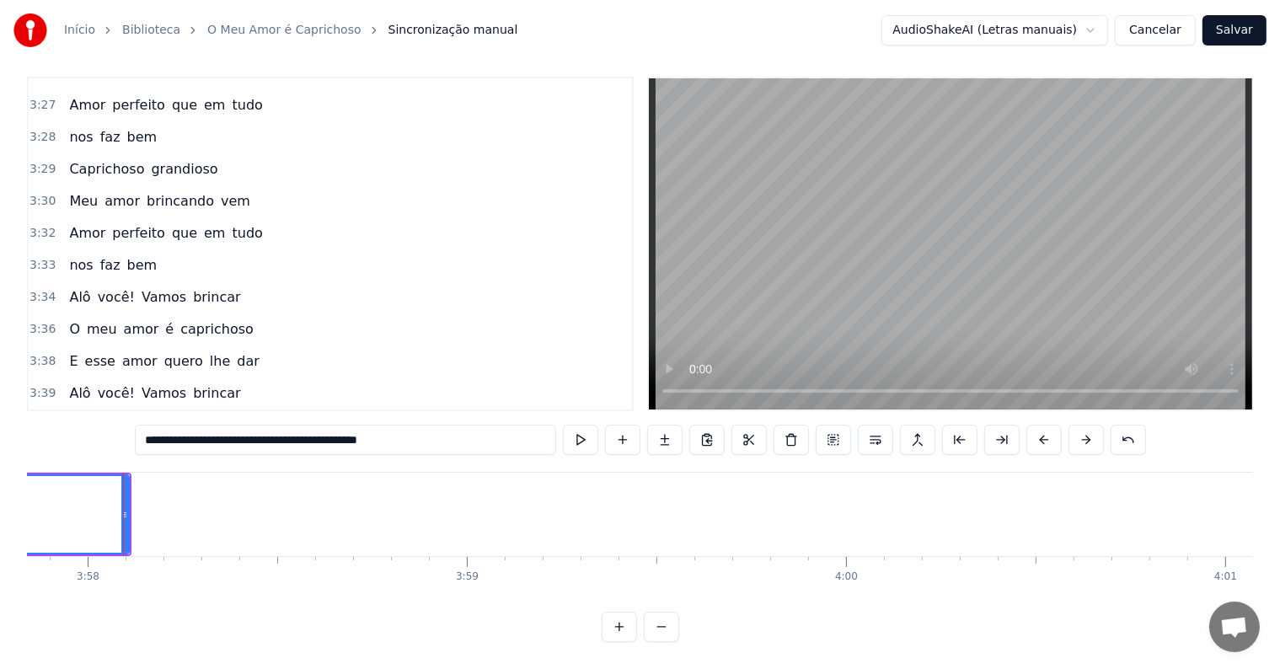
scroll to position [0, 90234]
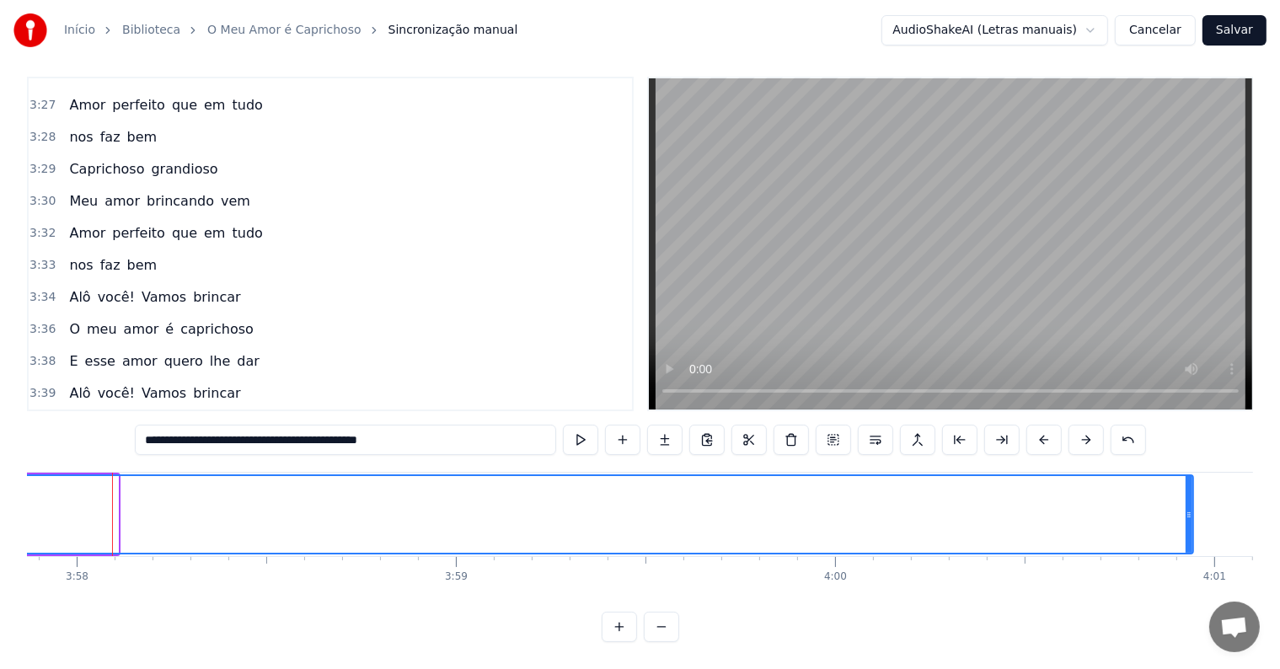
drag, startPoint x: 115, startPoint y: 499, endPoint x: 1190, endPoint y: 510, distance: 1075.7
click at [1190, 510] on div at bounding box center [1189, 514] width 7 height 77
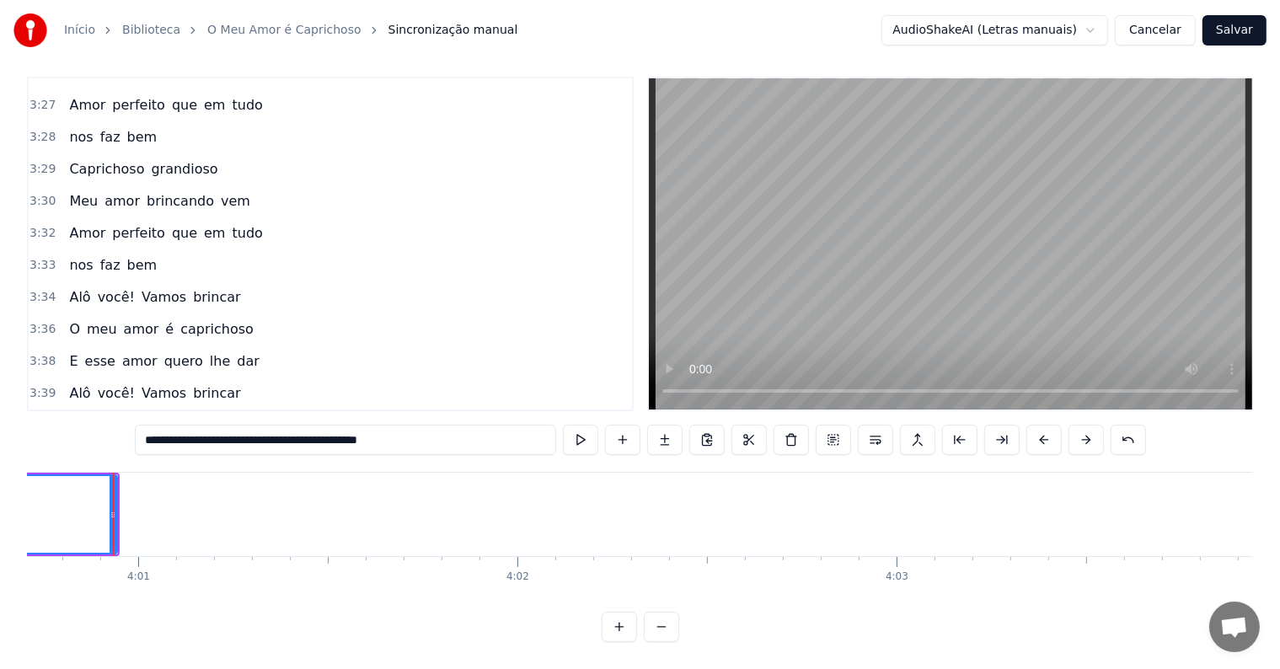
scroll to position [0, 91313]
click at [68, 480] on span "Peça a sua preferida nos comentários. Nós fazemos." at bounding box center [245, 489] width 357 height 19
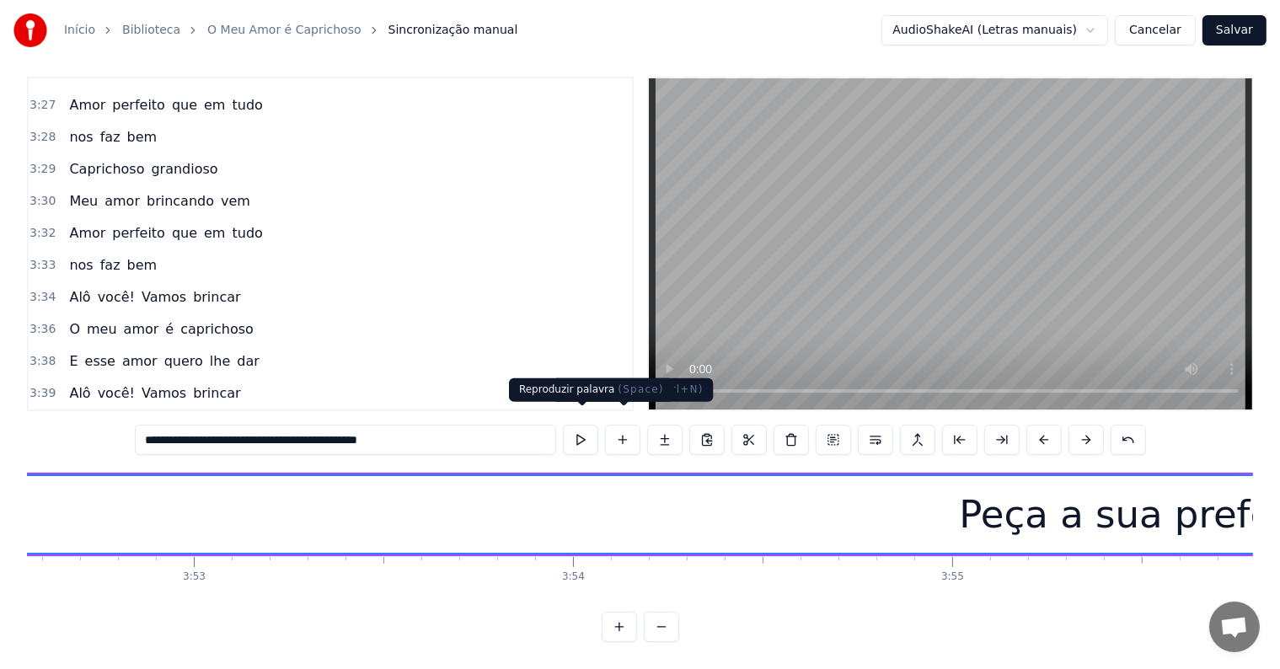
scroll to position [0, 87812]
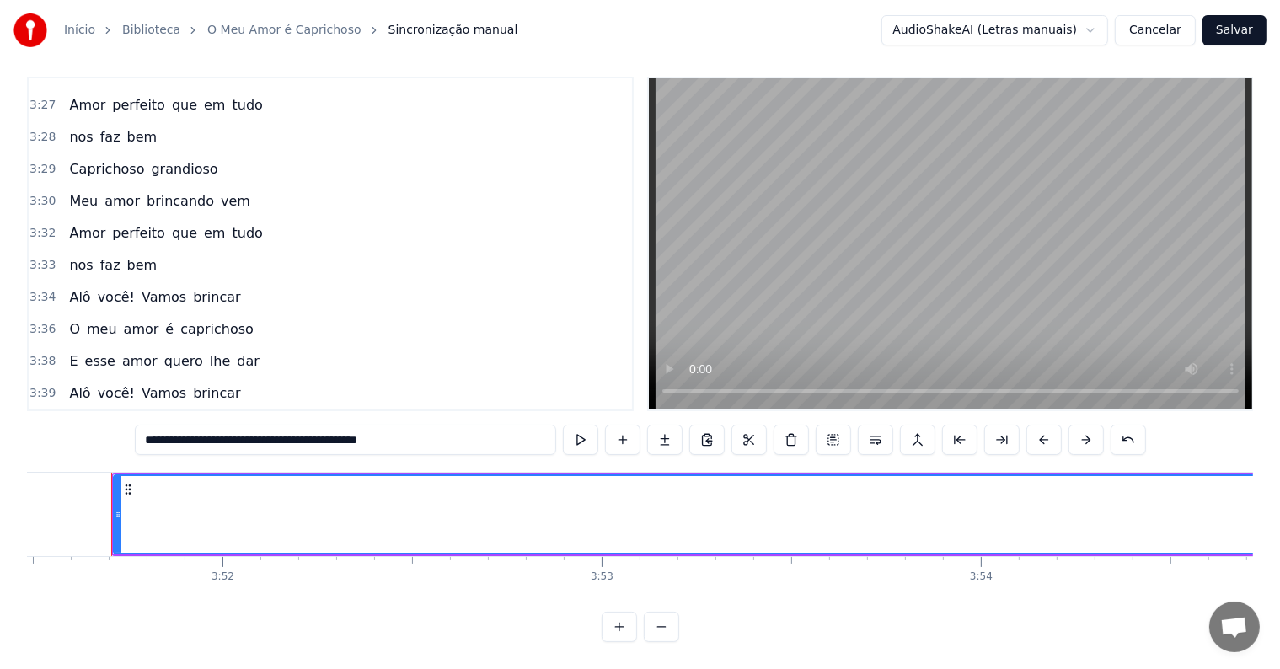
click at [235, 448] on span "dar.." at bounding box center [251, 457] width 33 height 19
type input "*****"
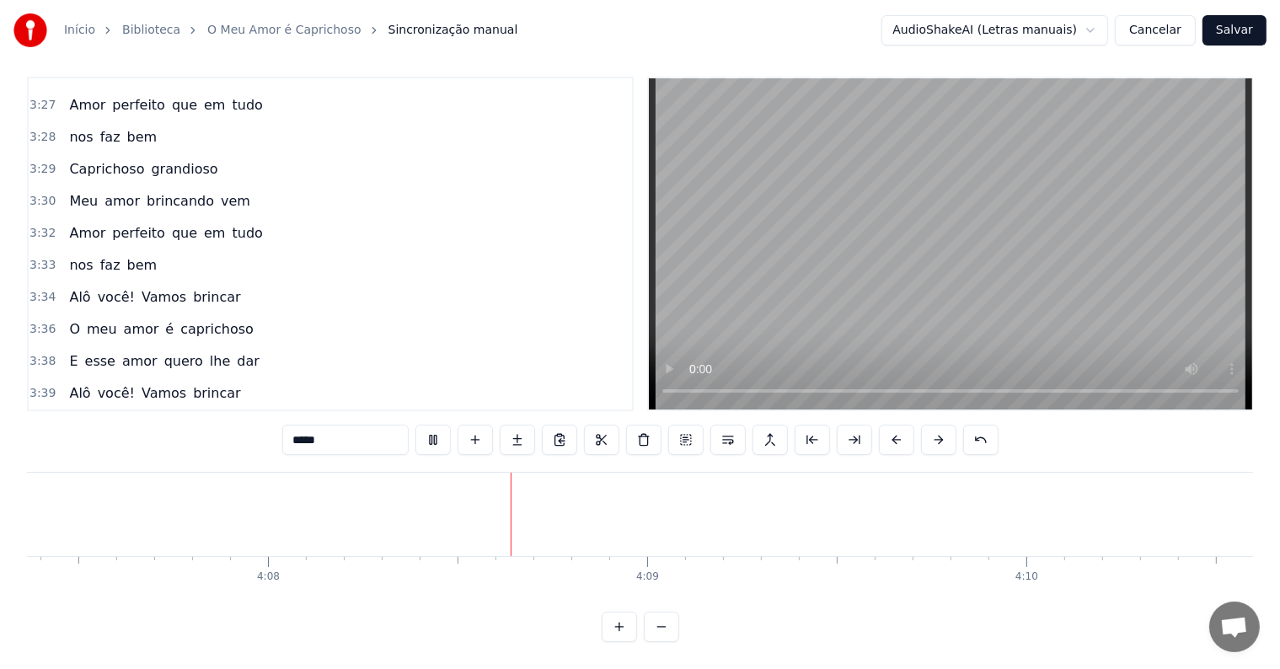
scroll to position [0, 94001]
click at [1237, 30] on button "Salvar" at bounding box center [1235, 30] width 64 height 30
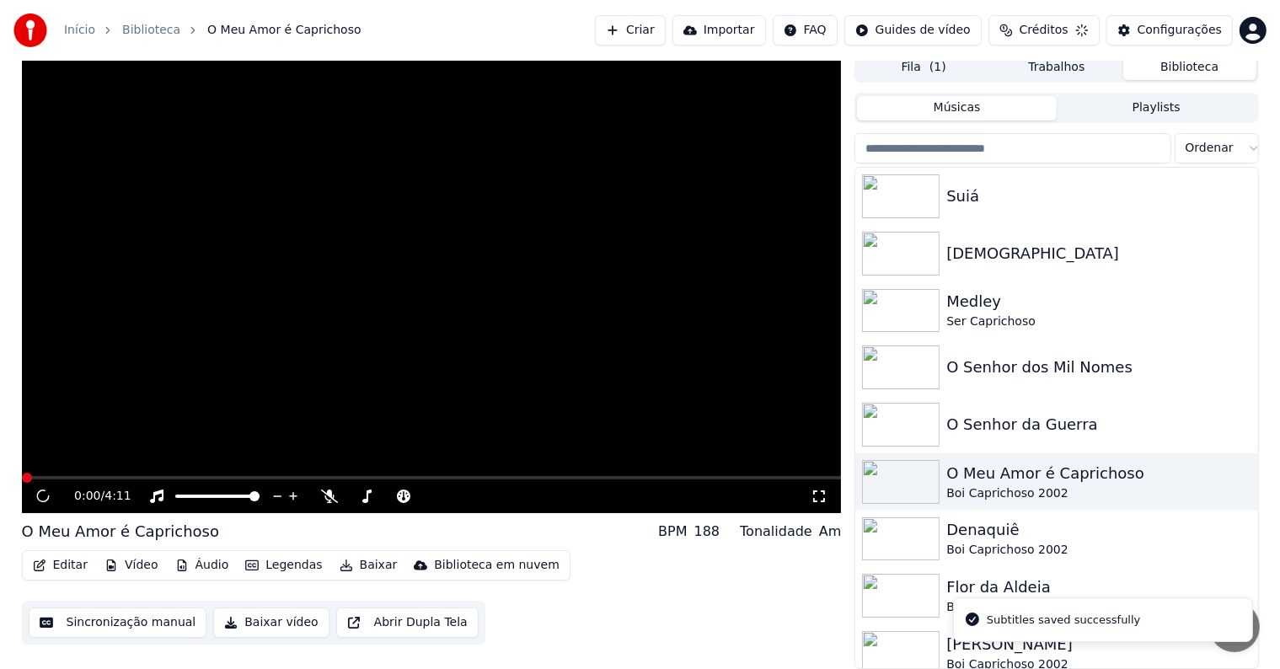
scroll to position [8, 0]
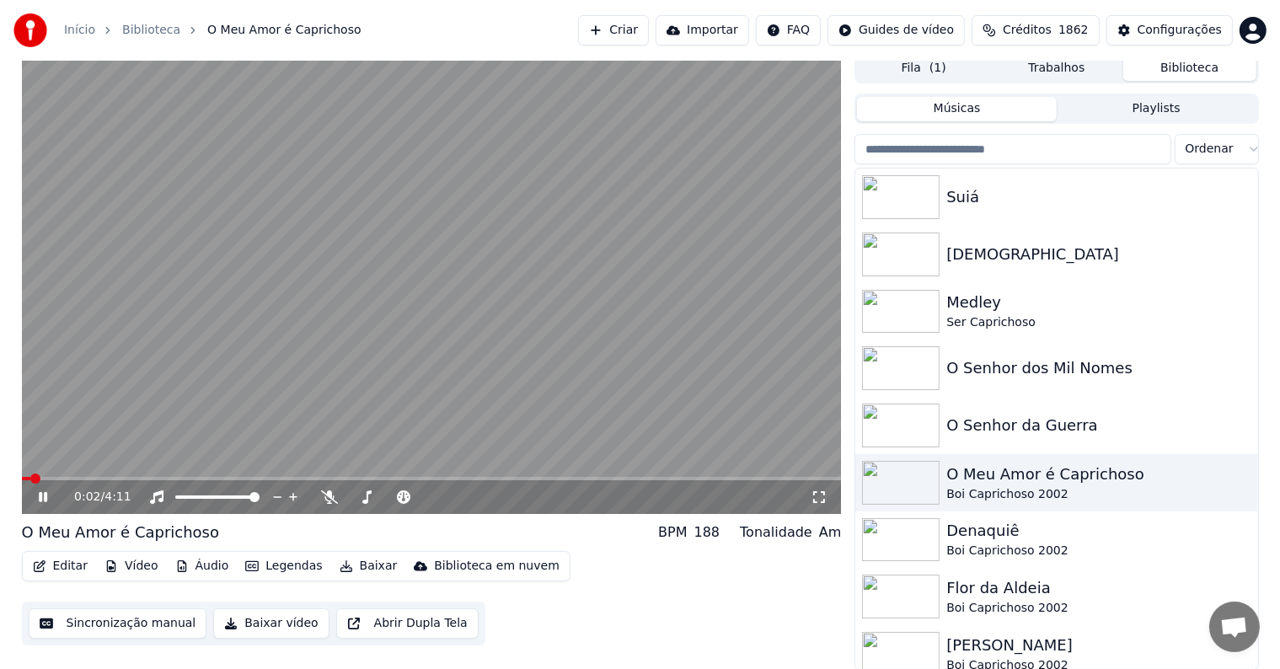
click at [606, 375] on video at bounding box center [432, 283] width 820 height 461
click at [900, 425] on img at bounding box center [901, 426] width 78 height 44
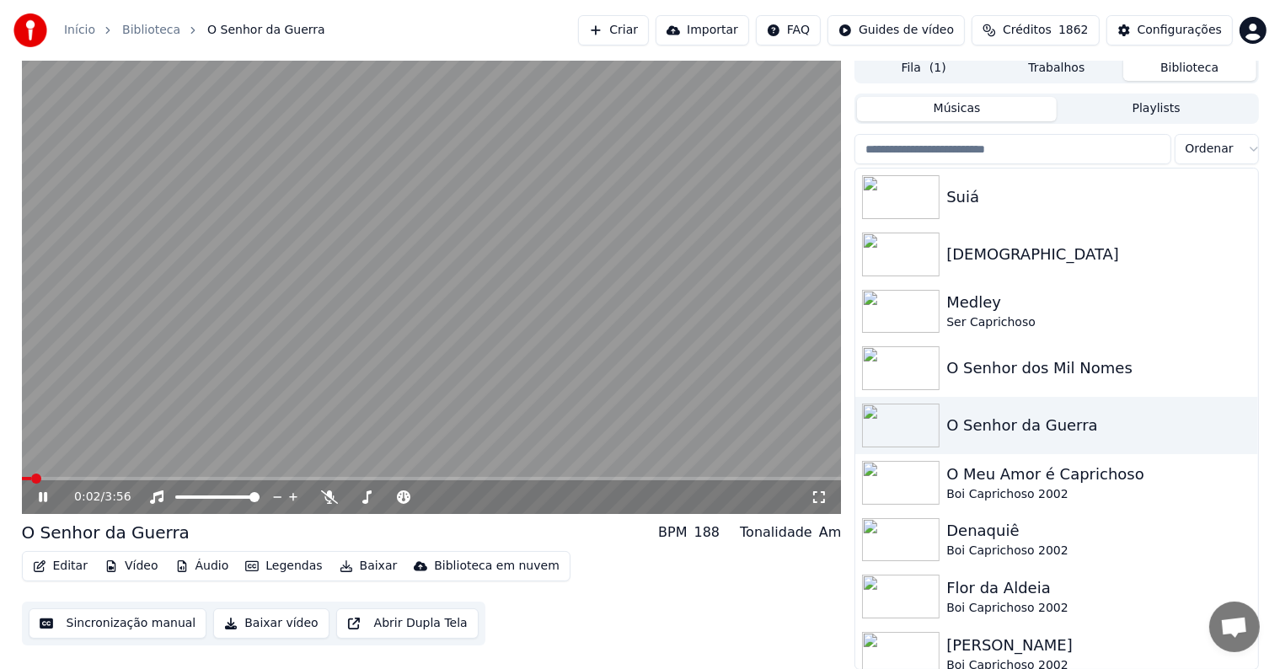
click at [176, 357] on video at bounding box center [432, 283] width 820 height 461
click at [65, 562] on button "Editar" at bounding box center [60, 567] width 68 height 24
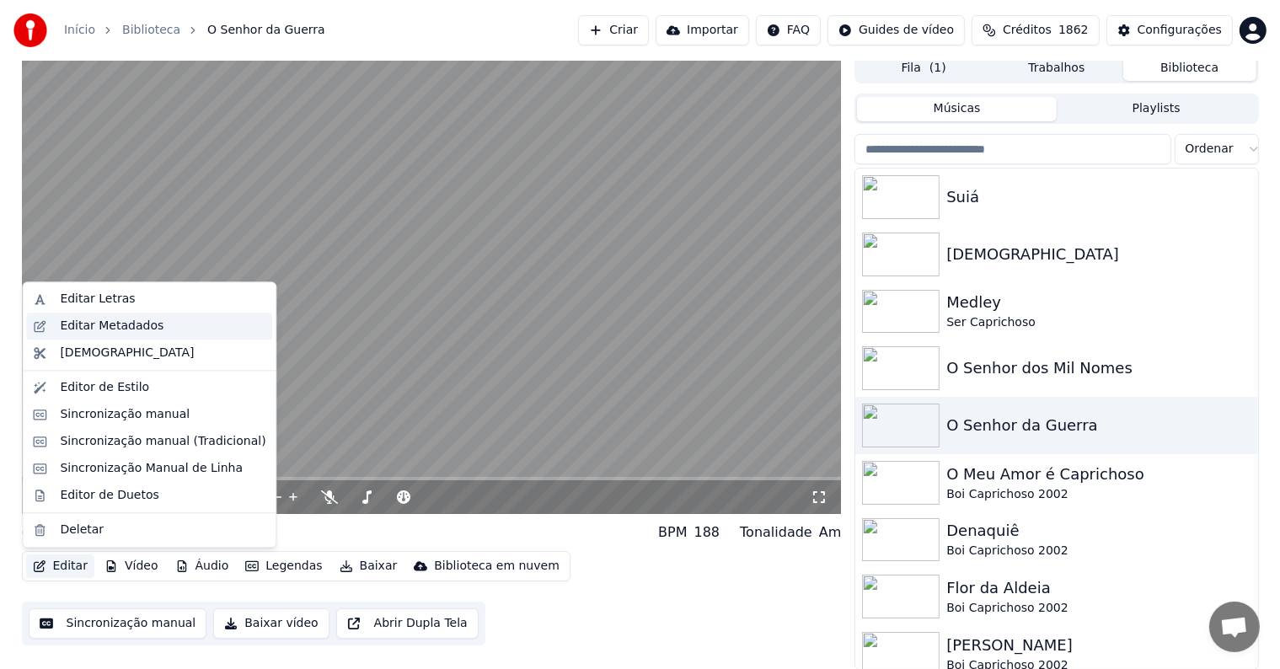
click at [99, 331] on div "Editar Metadados" at bounding box center [112, 326] width 104 height 17
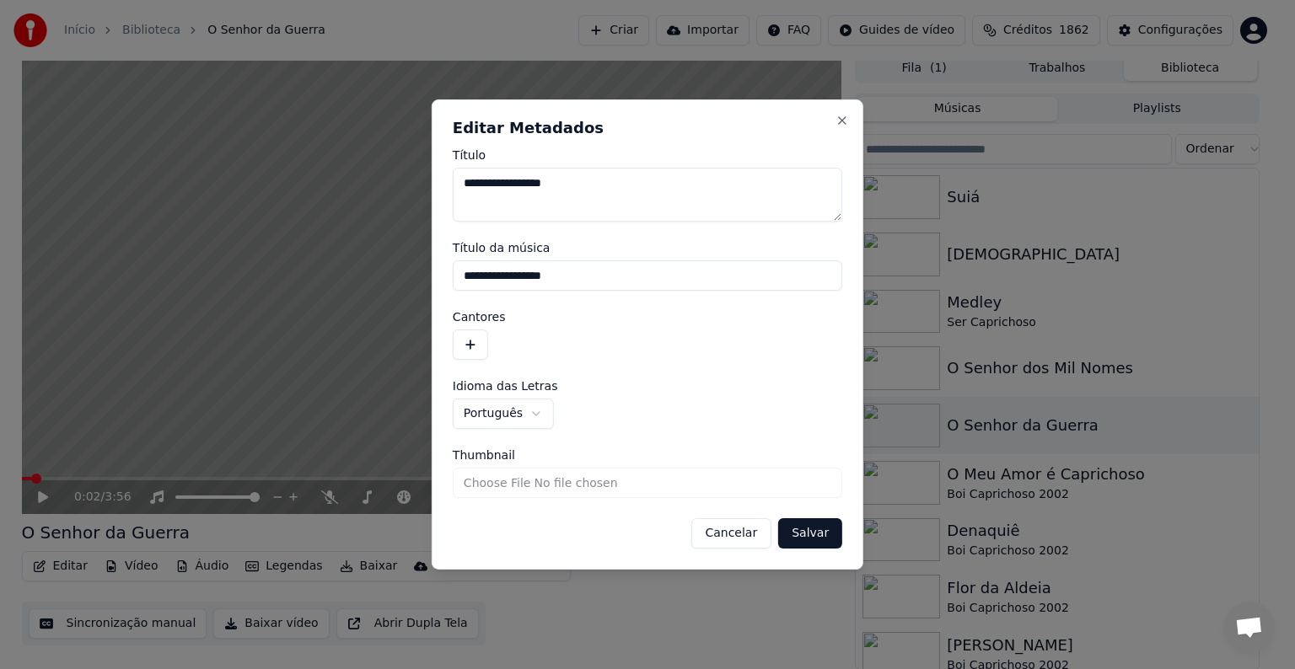
drag, startPoint x: 577, startPoint y: 277, endPoint x: 400, endPoint y: 259, distance: 177.1
click at [400, 259] on body "**********" at bounding box center [640, 326] width 1280 height 669
paste input "**********"
type input "**********"
drag, startPoint x: 572, startPoint y: 272, endPoint x: 417, endPoint y: 256, distance: 155.9
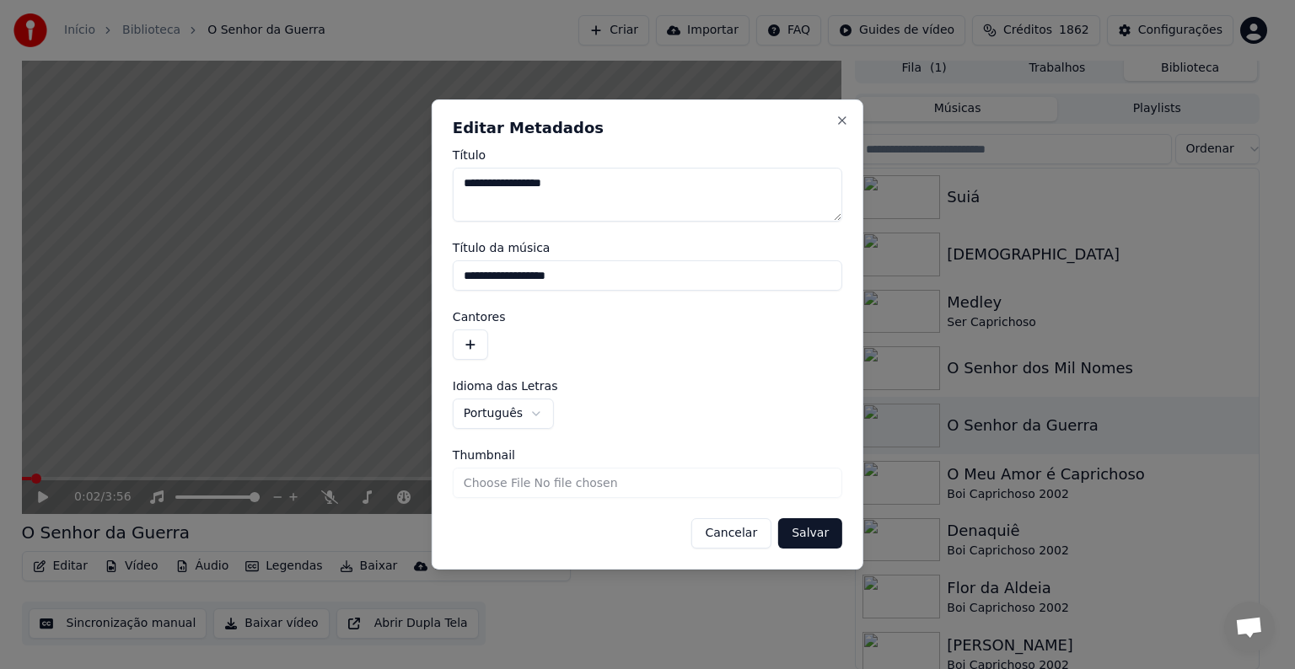
click at [417, 256] on body "**********" at bounding box center [640, 326] width 1280 height 669
click at [473, 341] on button "button" at bounding box center [470, 345] width 35 height 30
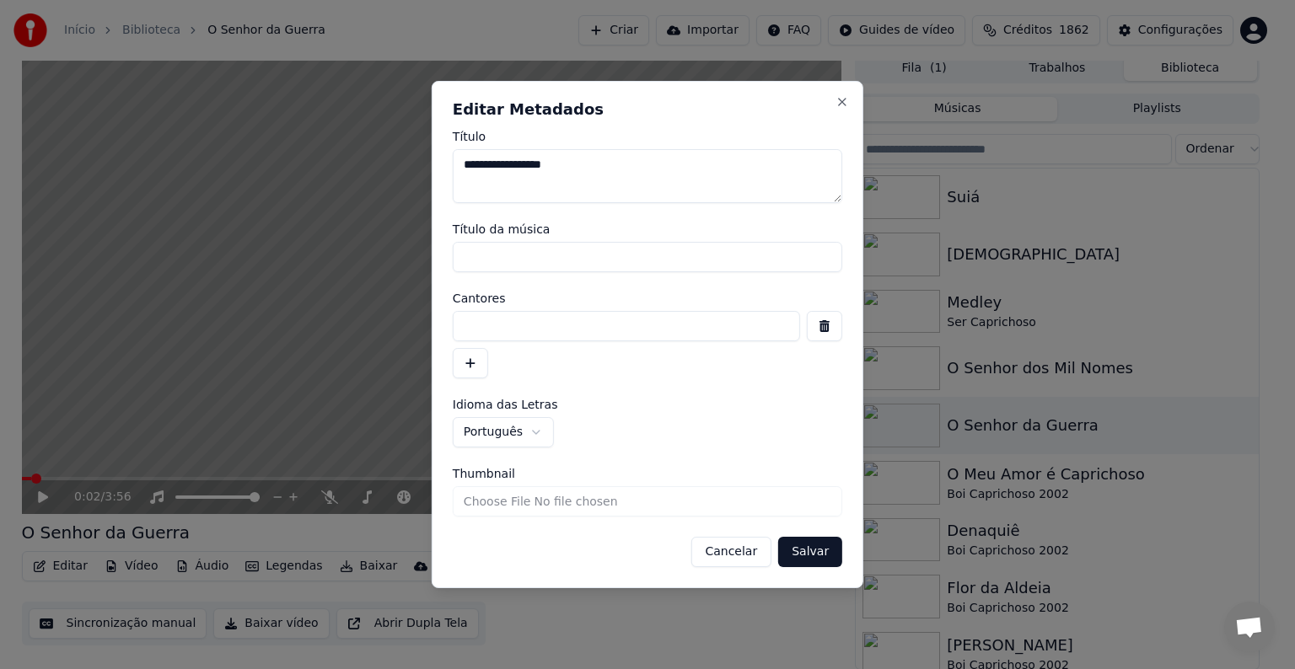
click at [481, 322] on input at bounding box center [626, 326] width 347 height 30
paste input "**********"
type input "**********"
click at [824, 556] on button "Salvar" at bounding box center [810, 552] width 64 height 30
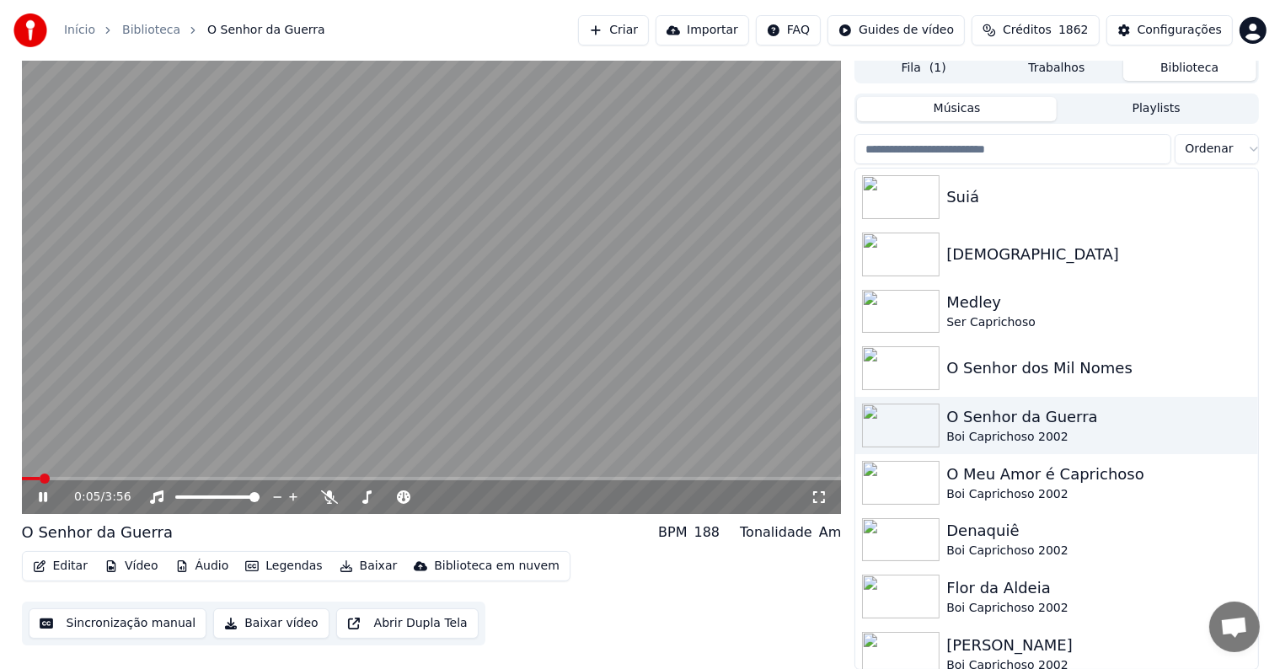
click at [280, 293] on video at bounding box center [432, 283] width 820 height 461
click at [137, 619] on button "Sincronização manual" at bounding box center [118, 624] width 179 height 30
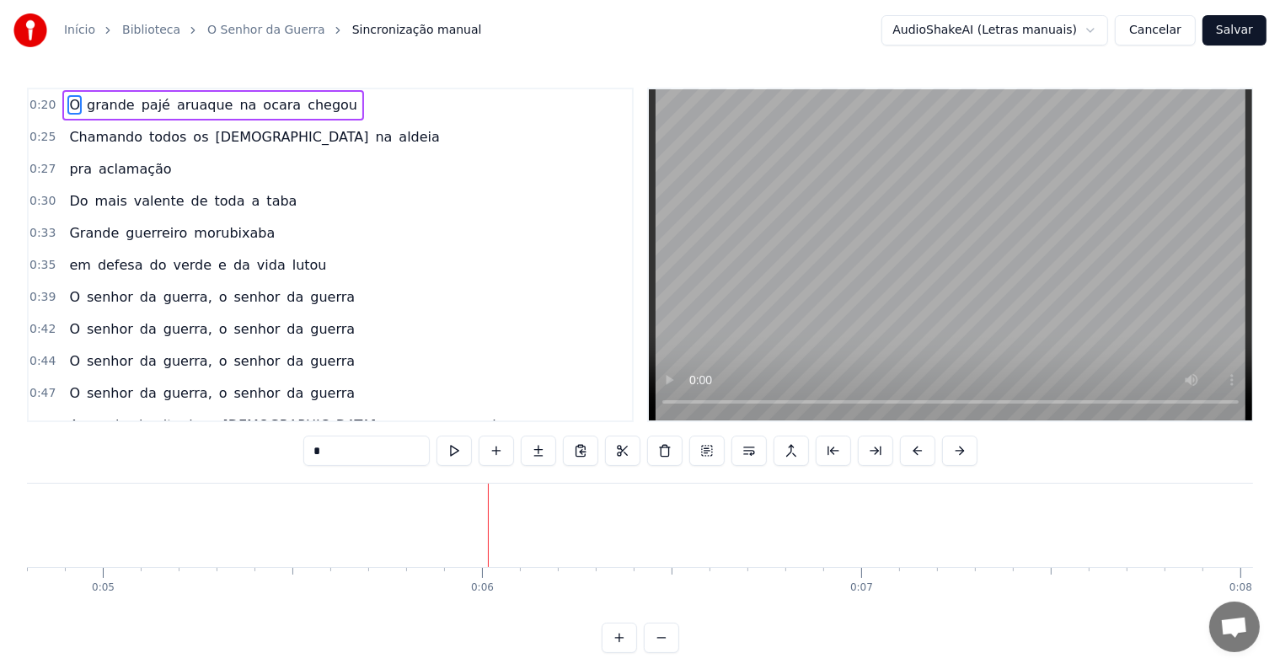
scroll to position [0, 1876]
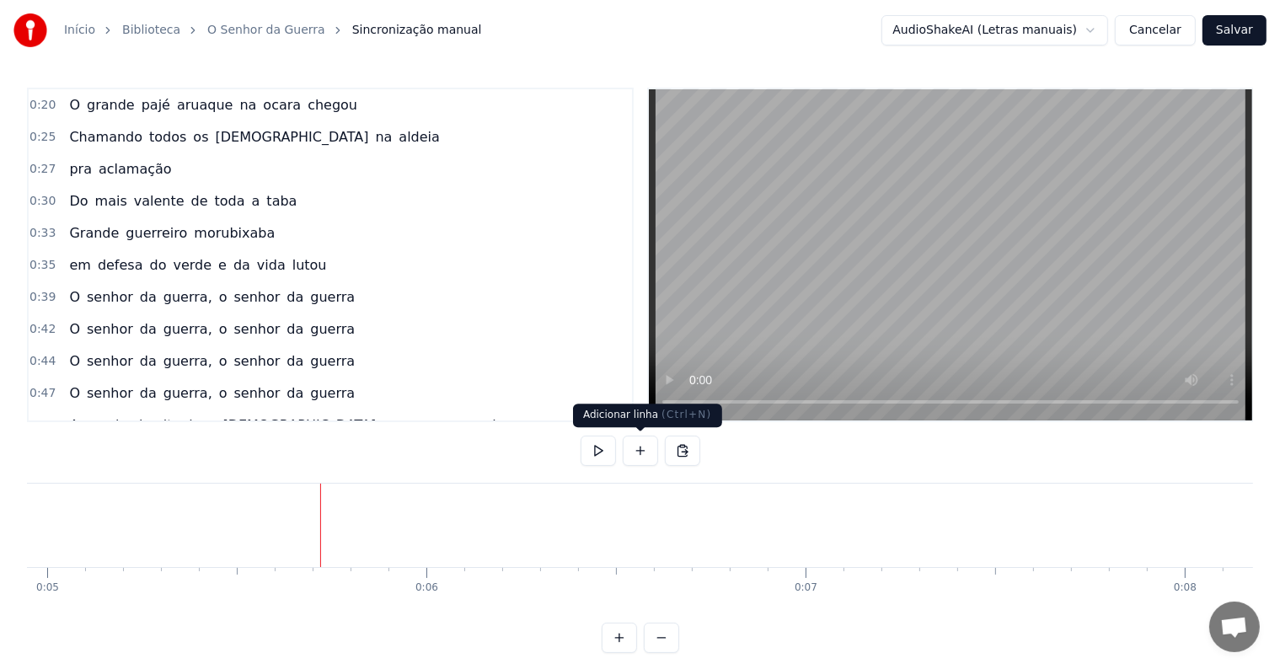
click at [645, 450] on button at bounding box center [640, 451] width 35 height 30
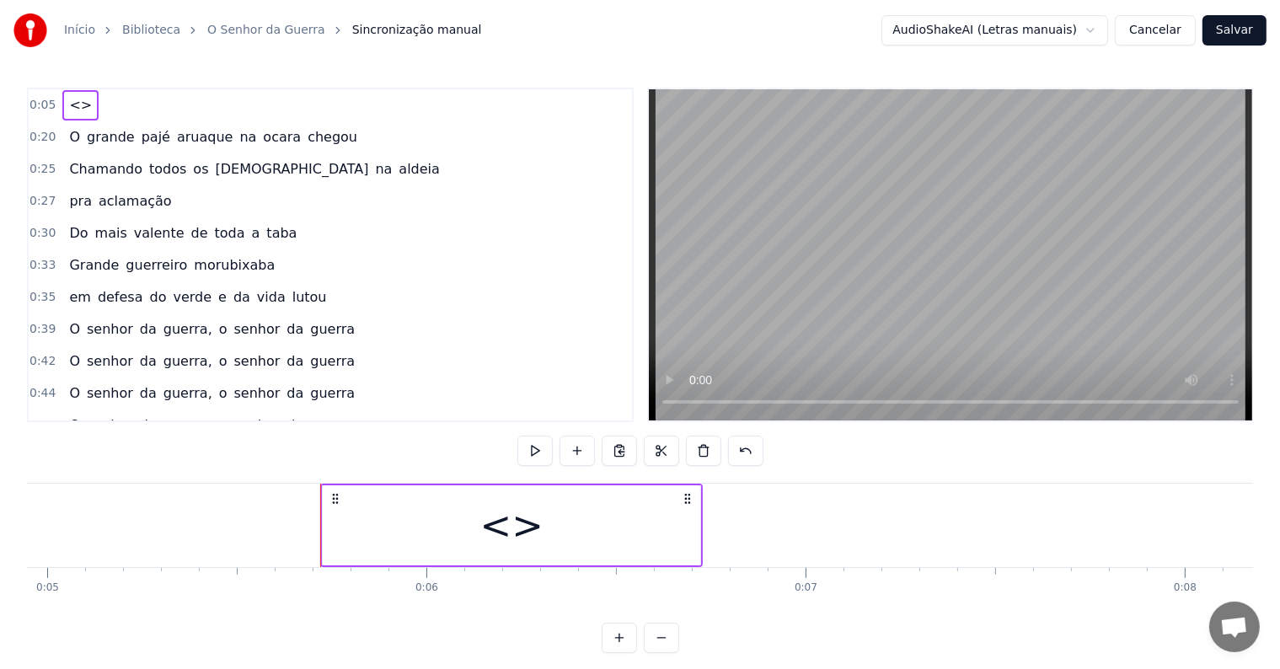
click at [418, 526] on div "<>" at bounding box center [512, 526] width 378 height 80
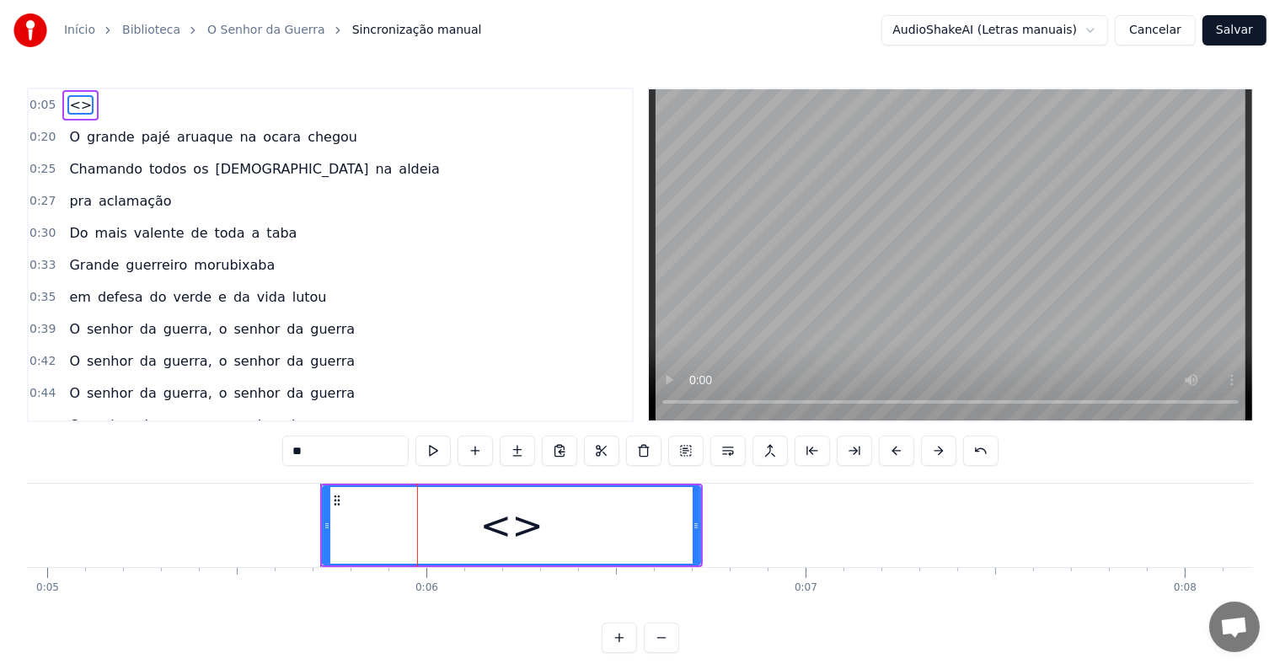
drag, startPoint x: 354, startPoint y: 445, endPoint x: 244, endPoint y: 441, distance: 110.5
click at [244, 441] on div "0:05 <> 0:20 O grande pajé aruaque na ocara chegou 0:25 Chamando todos os [DEMO…" at bounding box center [640, 371] width 1227 height 566
paste input "**********"
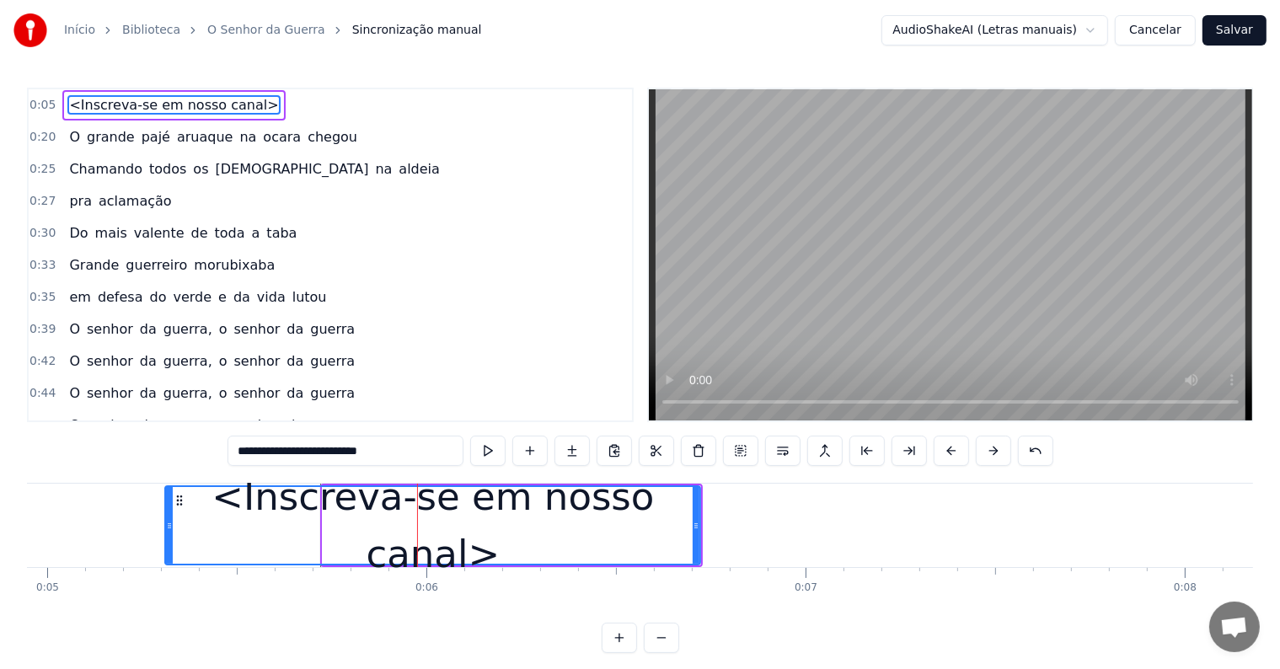
drag, startPoint x: 325, startPoint y: 527, endPoint x: 167, endPoint y: 514, distance: 158.1
click at [167, 514] on div at bounding box center [169, 525] width 7 height 77
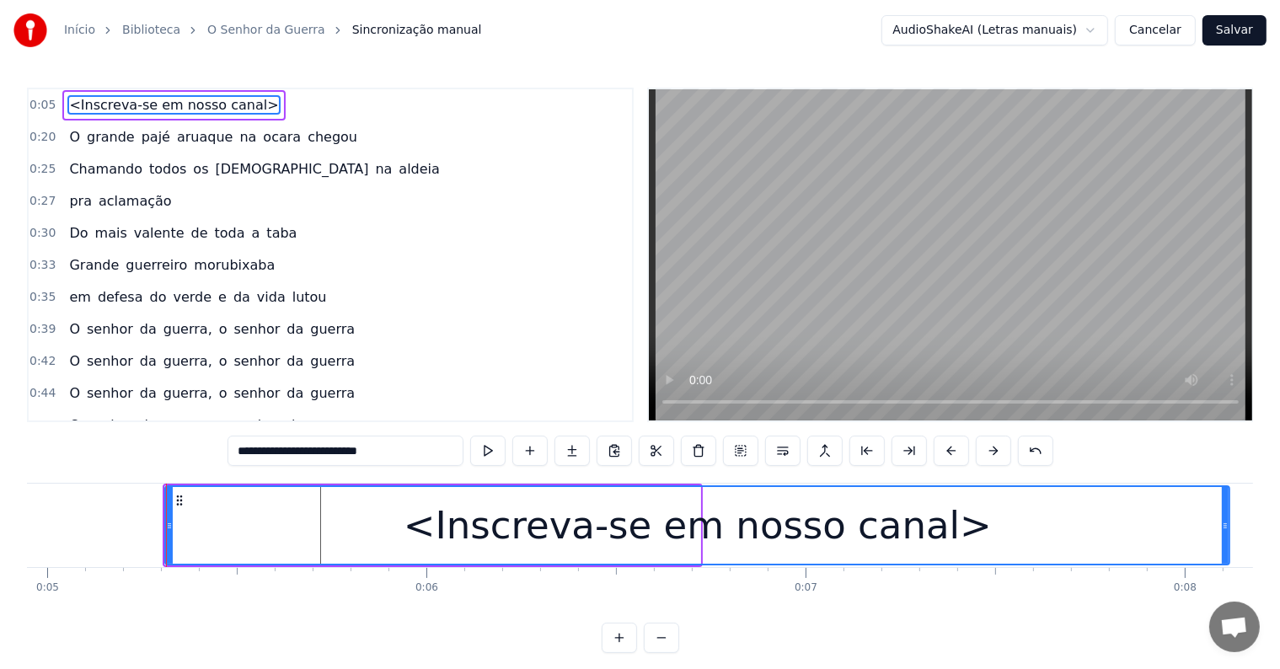
drag, startPoint x: 694, startPoint y: 519, endPoint x: 1223, endPoint y: 563, distance: 531.2
click at [1223, 563] on div at bounding box center [1225, 525] width 7 height 77
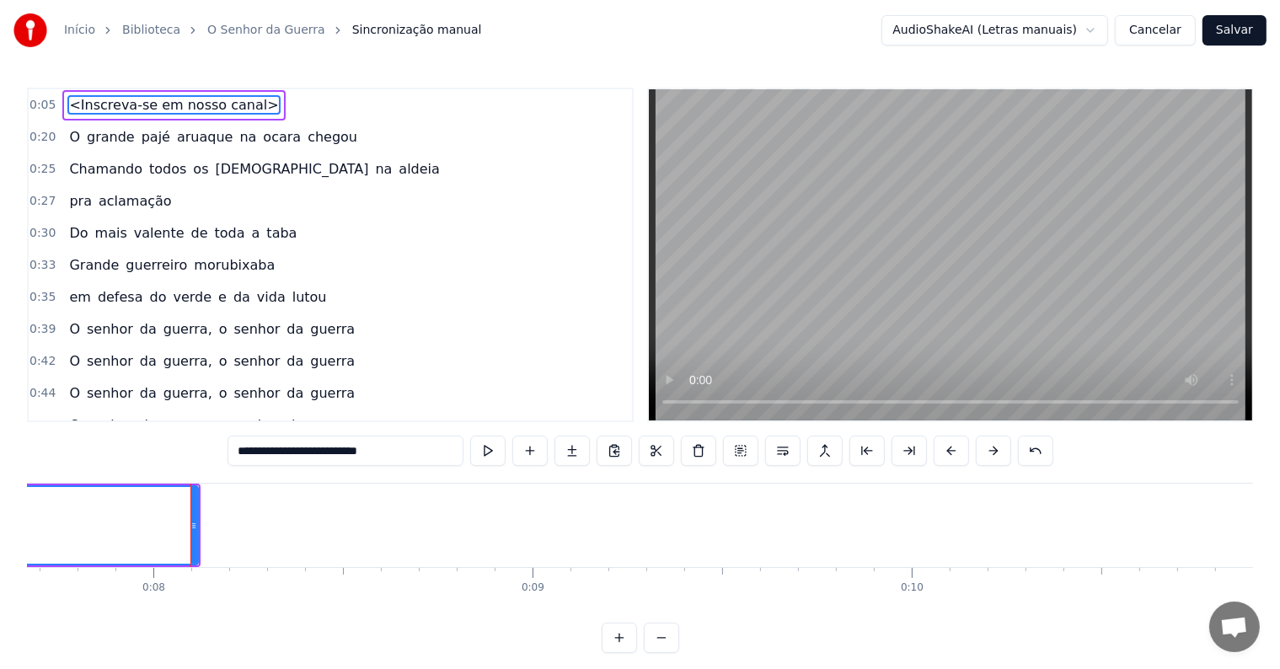
scroll to position [0, 2987]
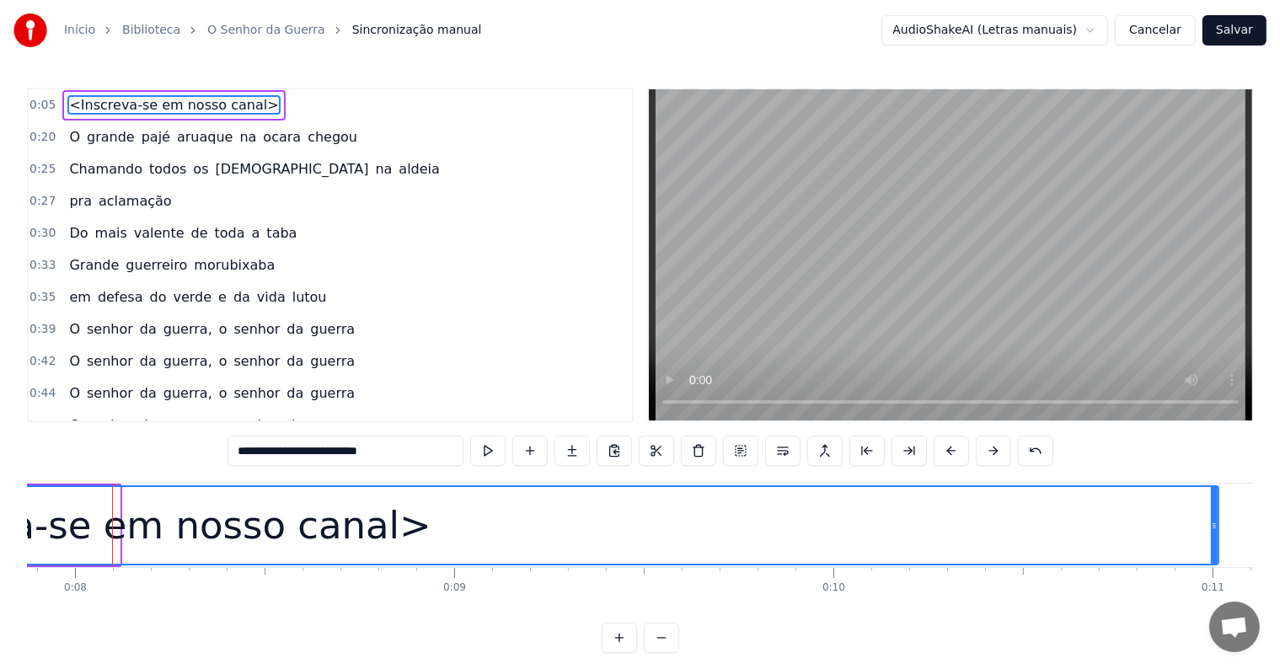
drag, startPoint x: 118, startPoint y: 525, endPoint x: 1219, endPoint y: 525, distance: 1100.9
click at [1218, 525] on icon at bounding box center [1214, 525] width 7 height 13
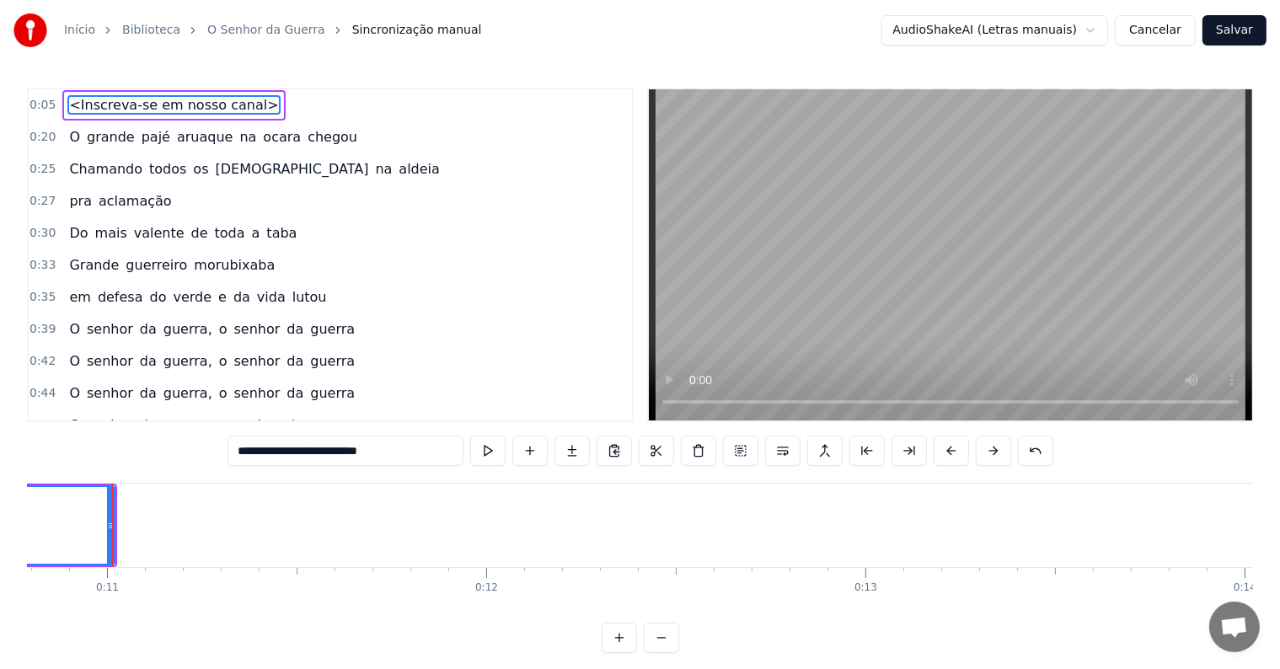
click at [67, 98] on span "<Inscreva-se em nosso canal>" at bounding box center [173, 104] width 212 height 19
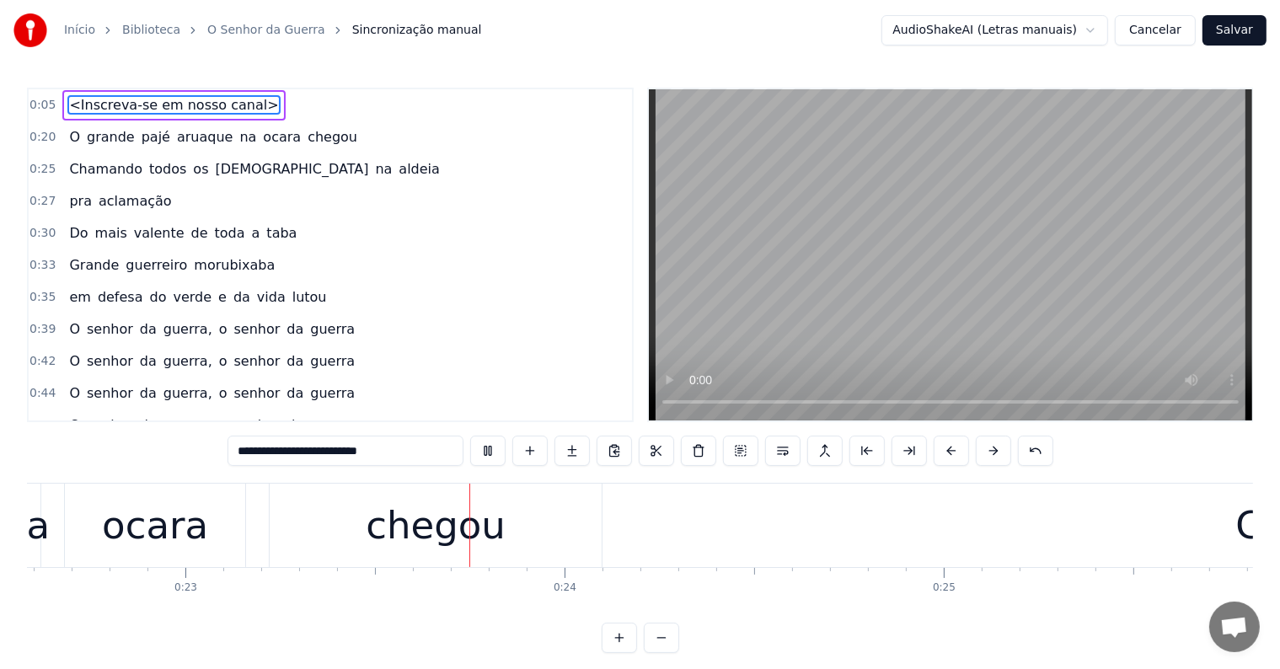
scroll to position [0, 8683]
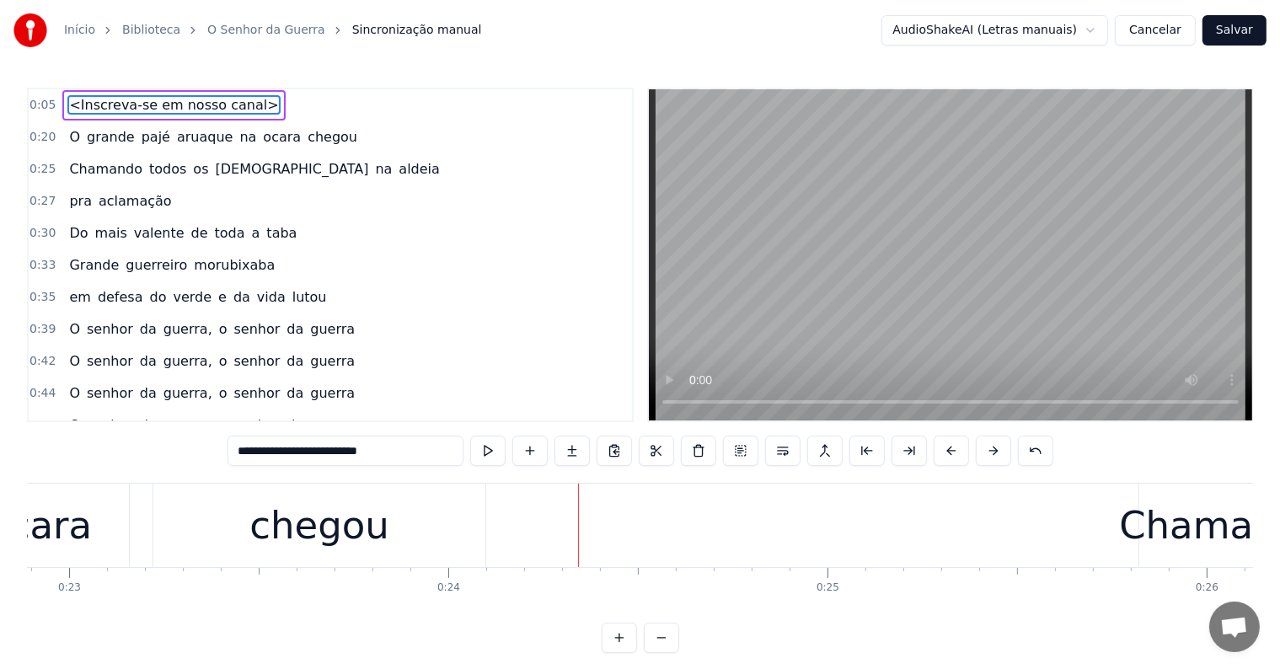
click at [345, 534] on div "chegou" at bounding box center [320, 525] width 140 height 57
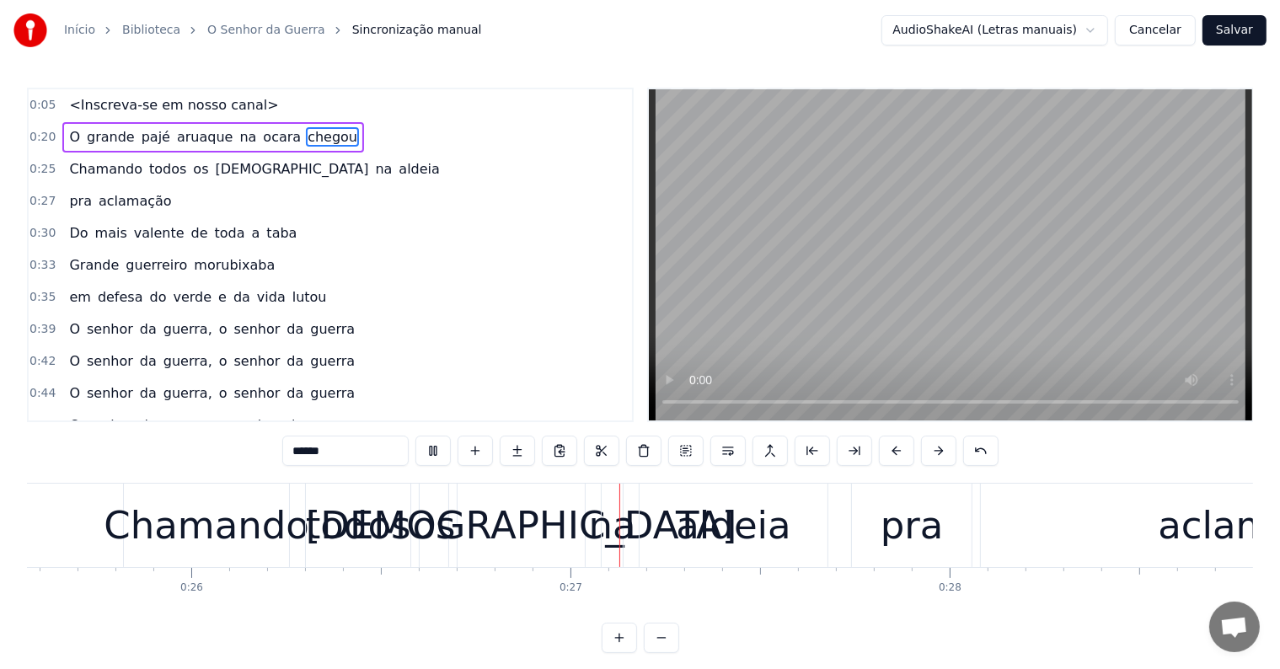
scroll to position [0, 9948]
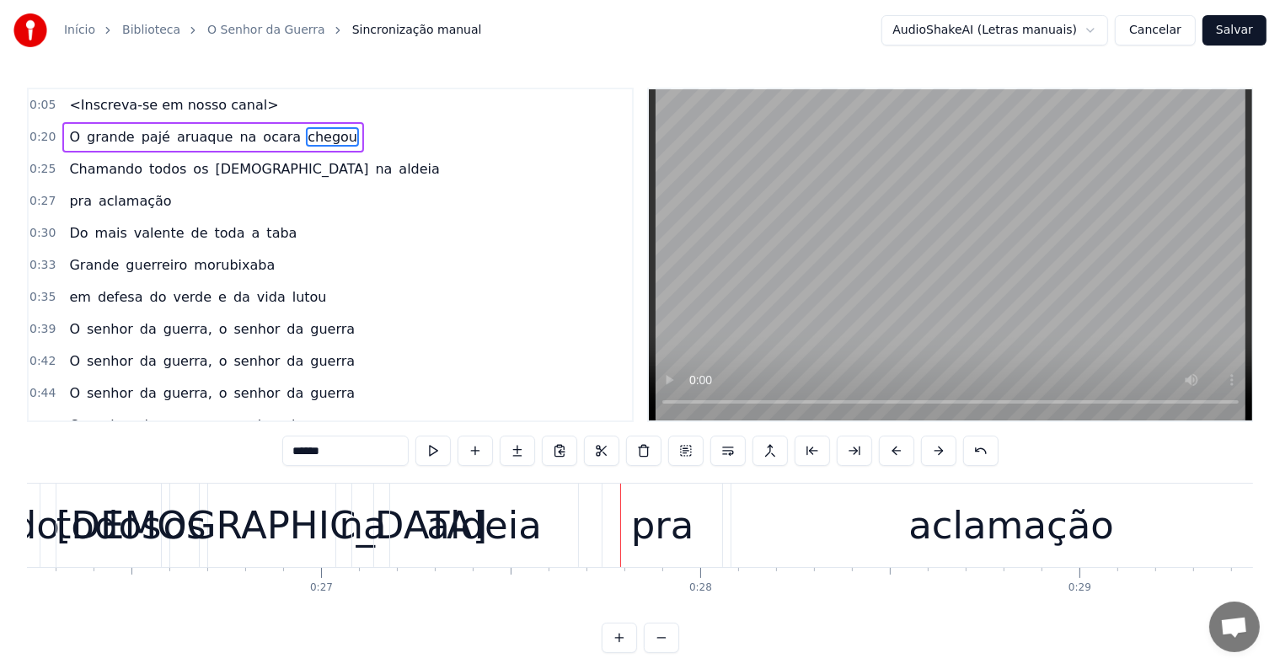
click at [519, 533] on div "aldeia" at bounding box center [484, 525] width 115 height 57
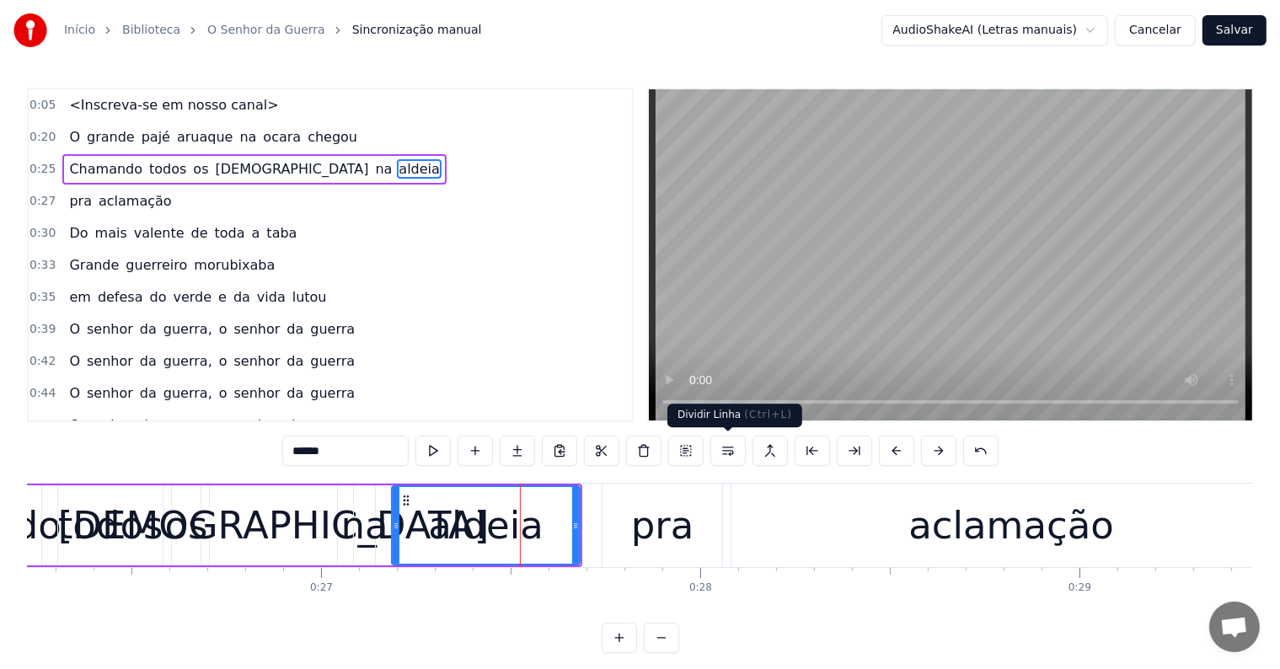
click at [722, 451] on button at bounding box center [728, 451] width 35 height 30
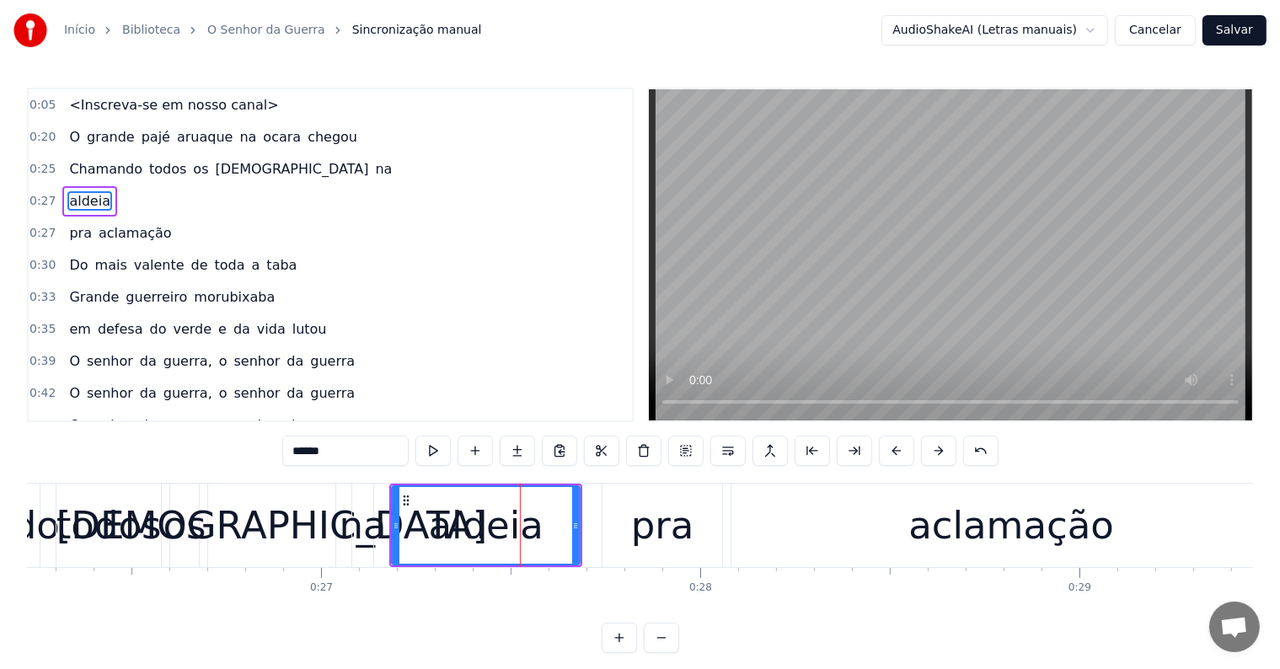
click at [373, 165] on span "na" at bounding box center [383, 168] width 20 height 19
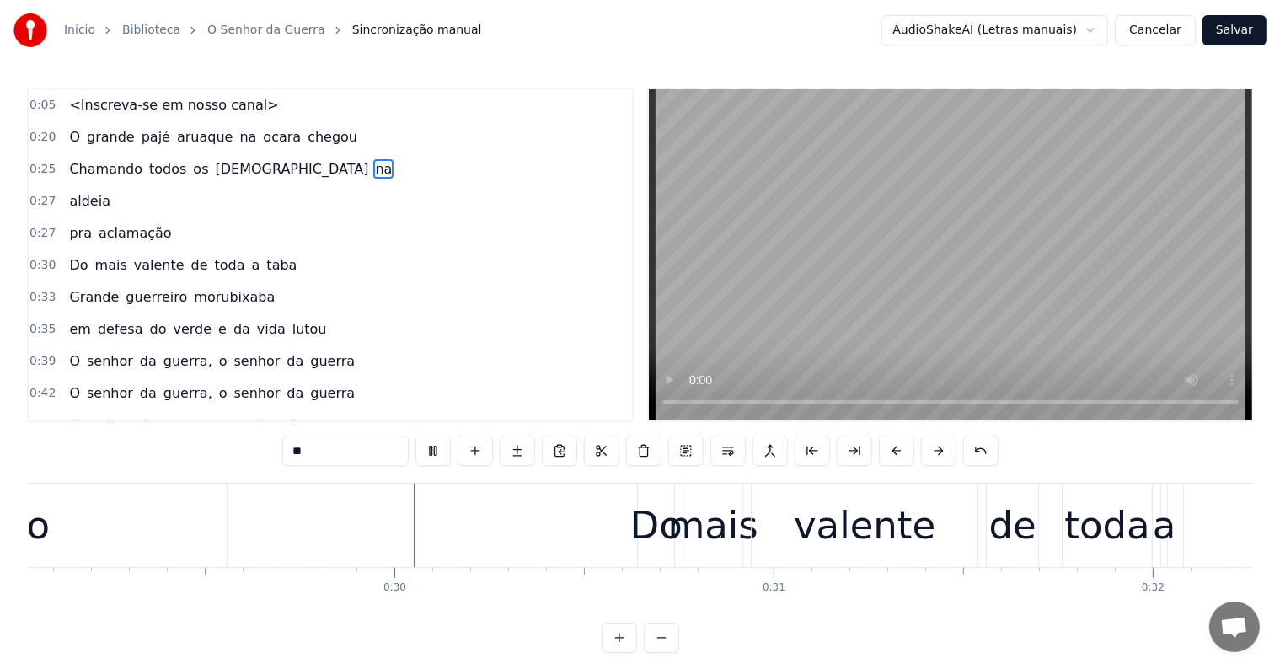
scroll to position [0, 11053]
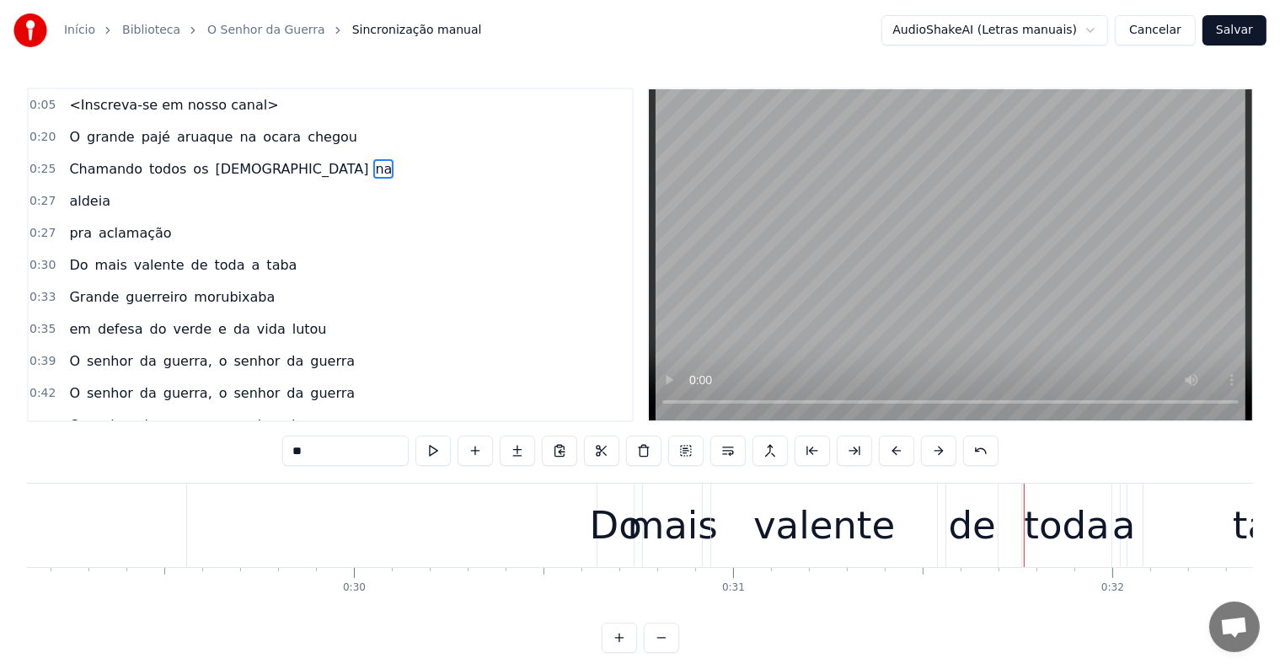
click at [306, 132] on span "chegou" at bounding box center [332, 136] width 53 height 19
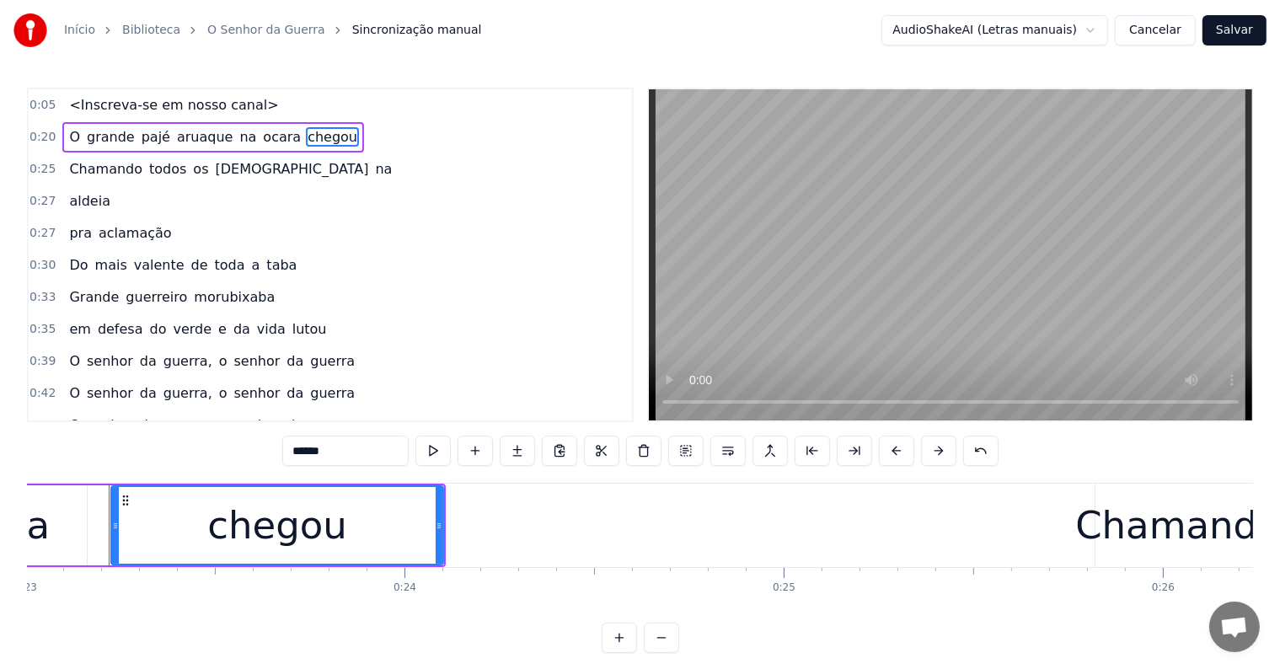
scroll to position [0, 8723]
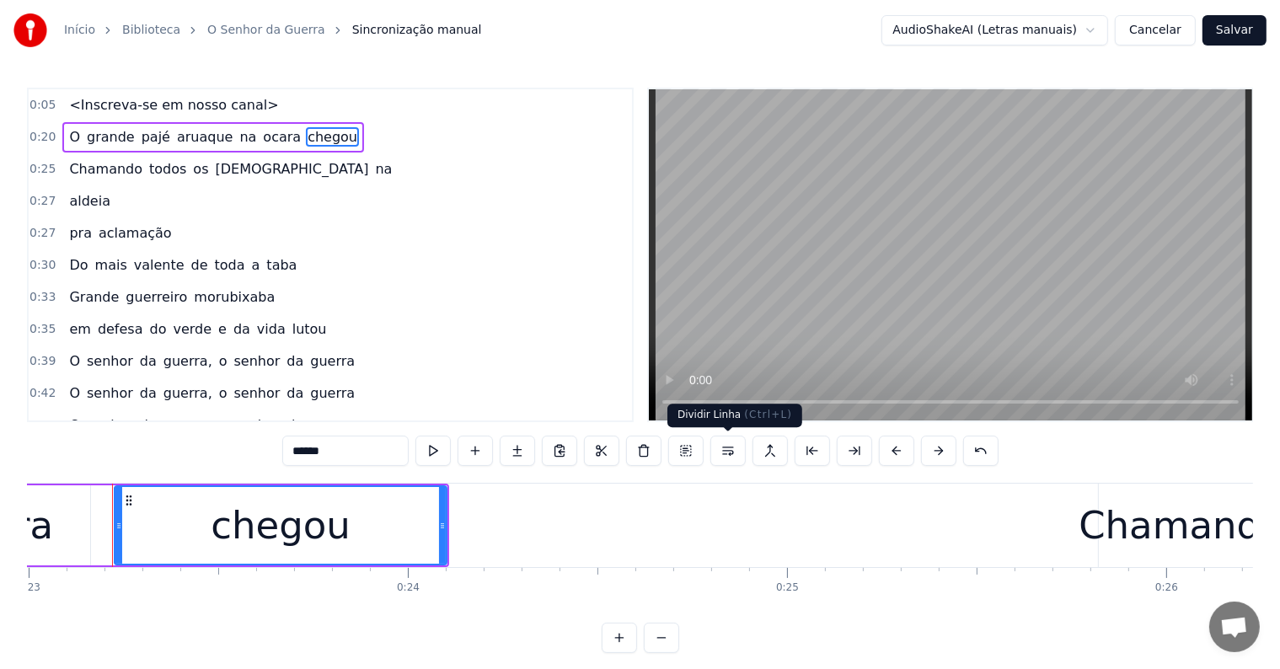
click at [725, 450] on button at bounding box center [728, 451] width 35 height 30
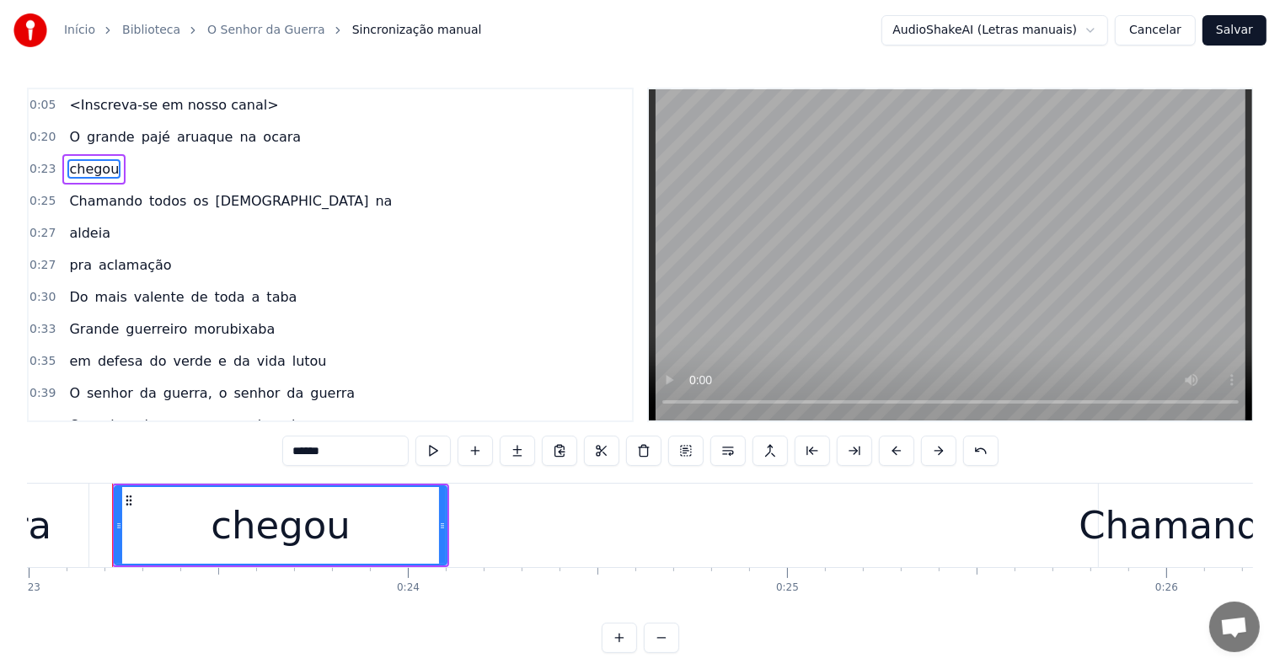
click at [261, 140] on span "ocara" at bounding box center [281, 136] width 41 height 19
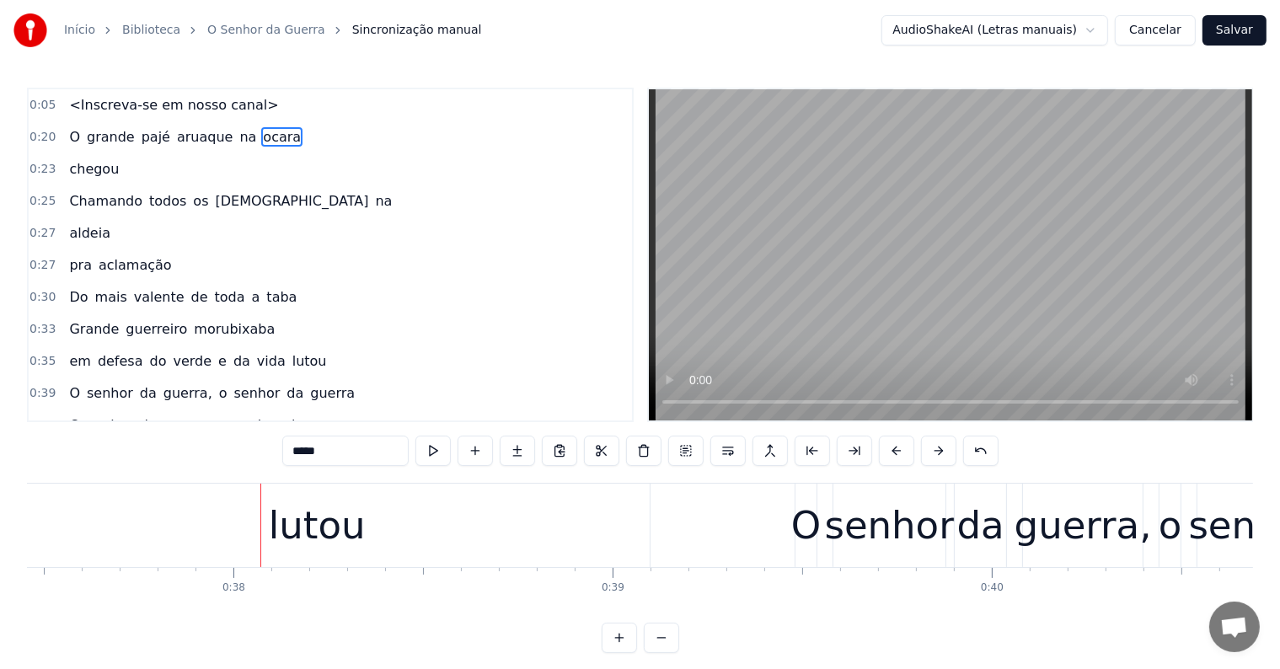
scroll to position [0, 14216]
click at [401, 531] on div "lutou" at bounding box center [309, 525] width 666 height 83
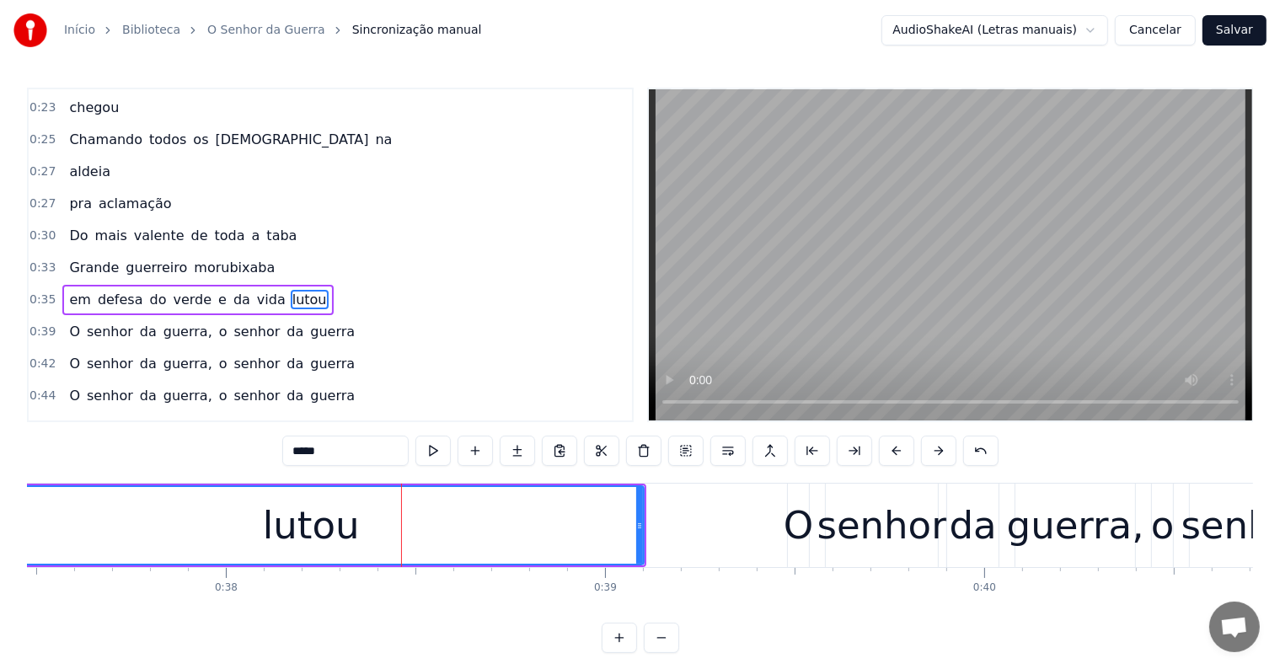
scroll to position [98, 0]
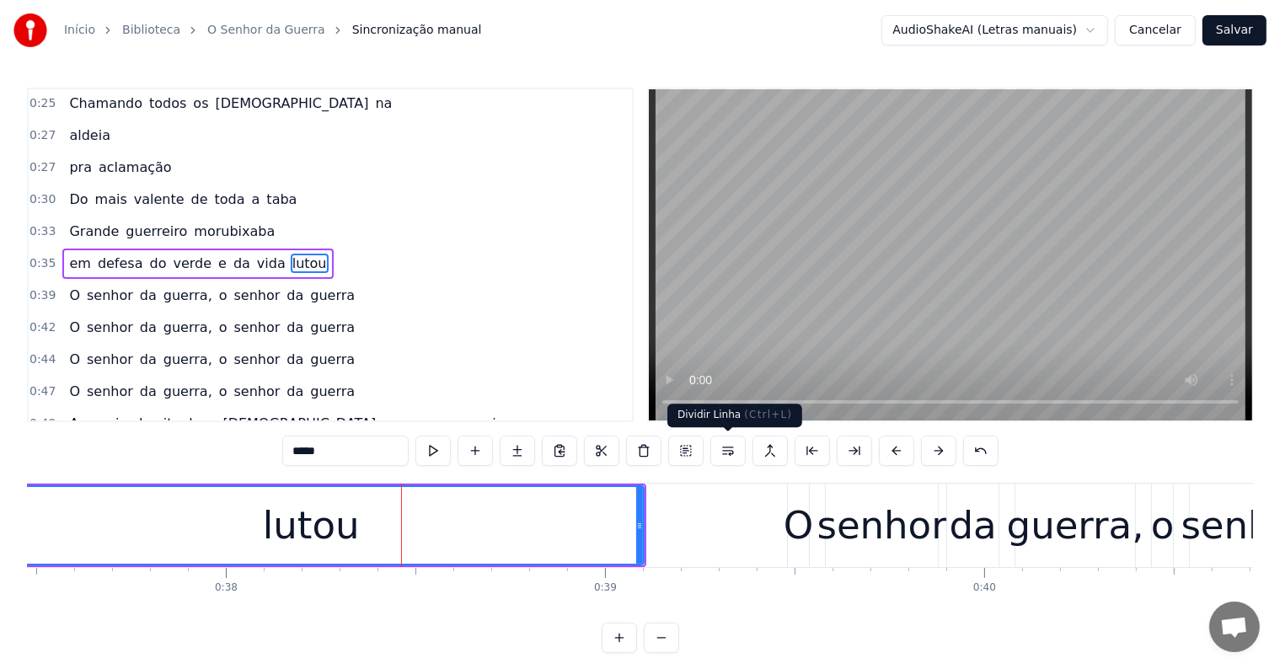
click at [727, 454] on button at bounding box center [728, 451] width 35 height 30
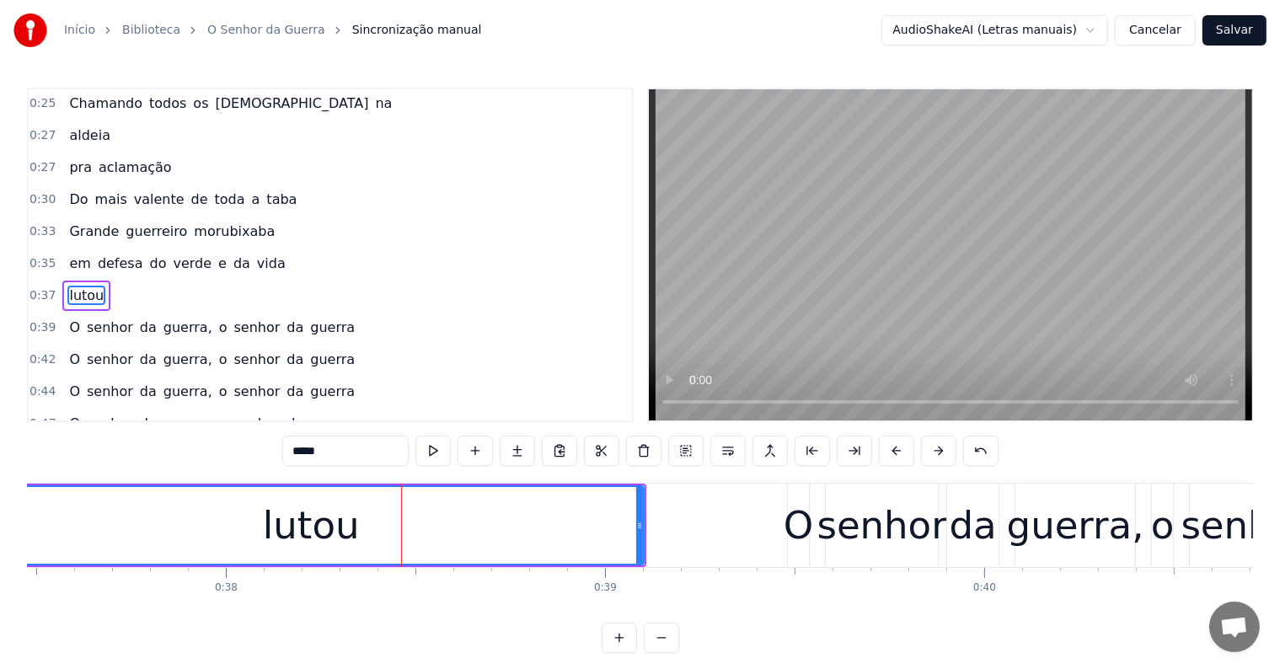
scroll to position [128, 0]
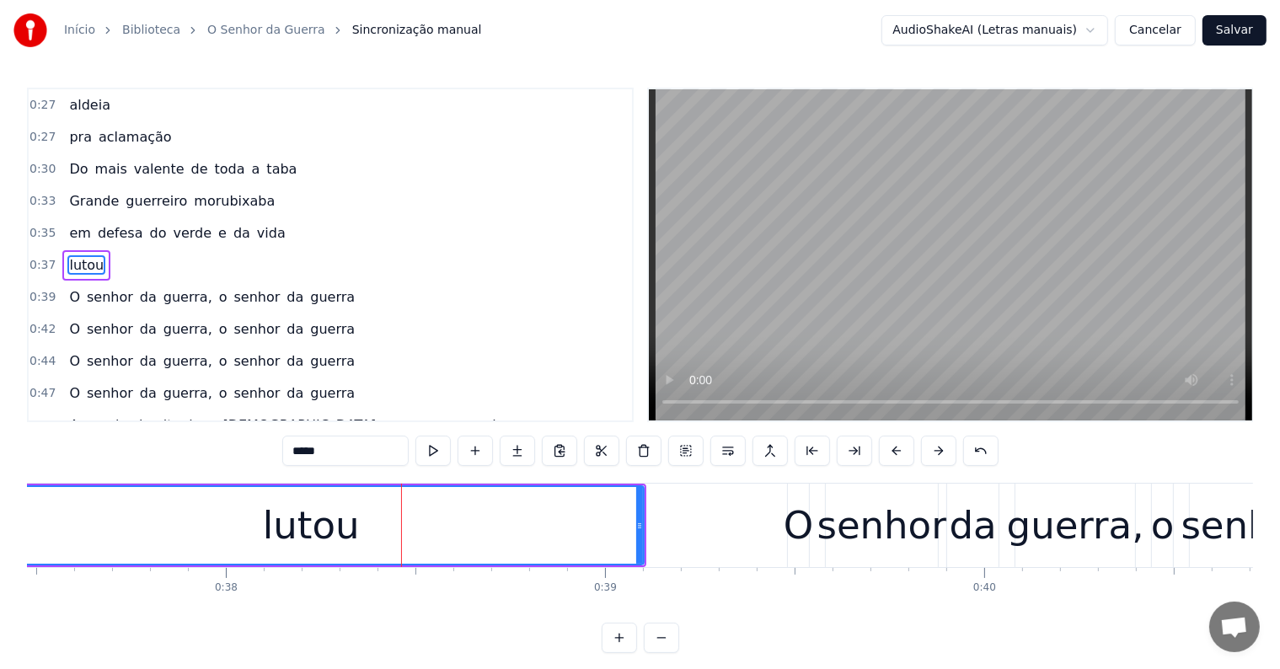
click at [255, 230] on span "vida" at bounding box center [271, 232] width 32 height 19
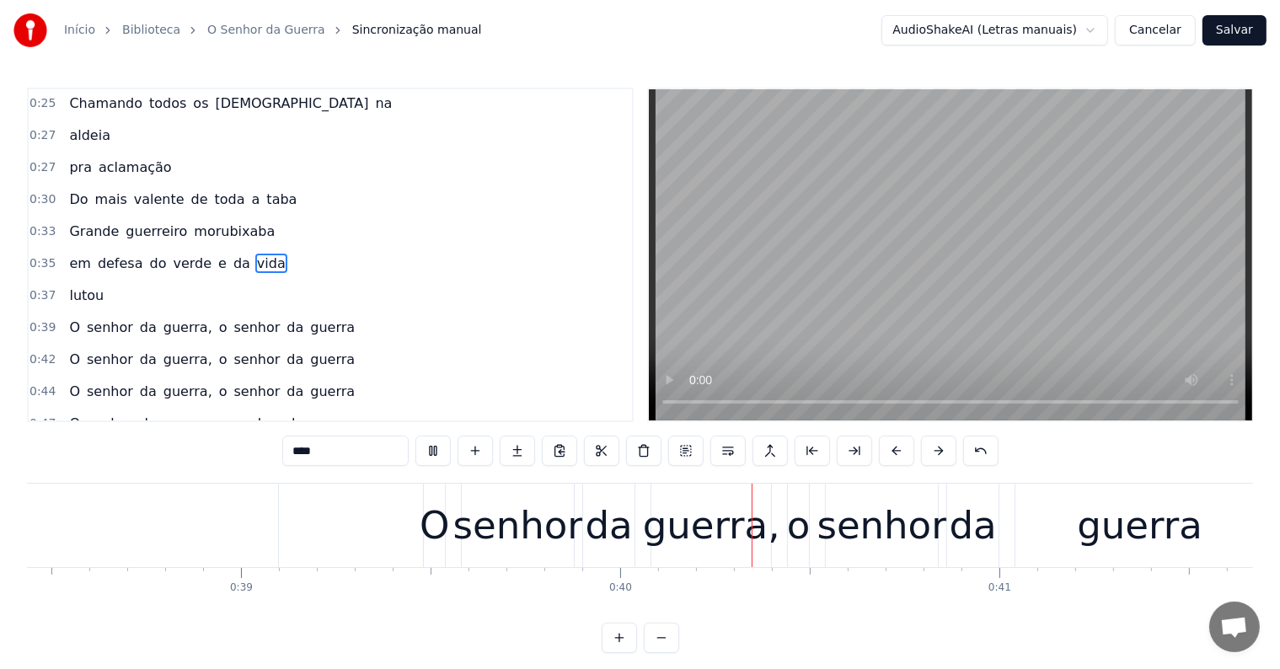
scroll to position [0, 14968]
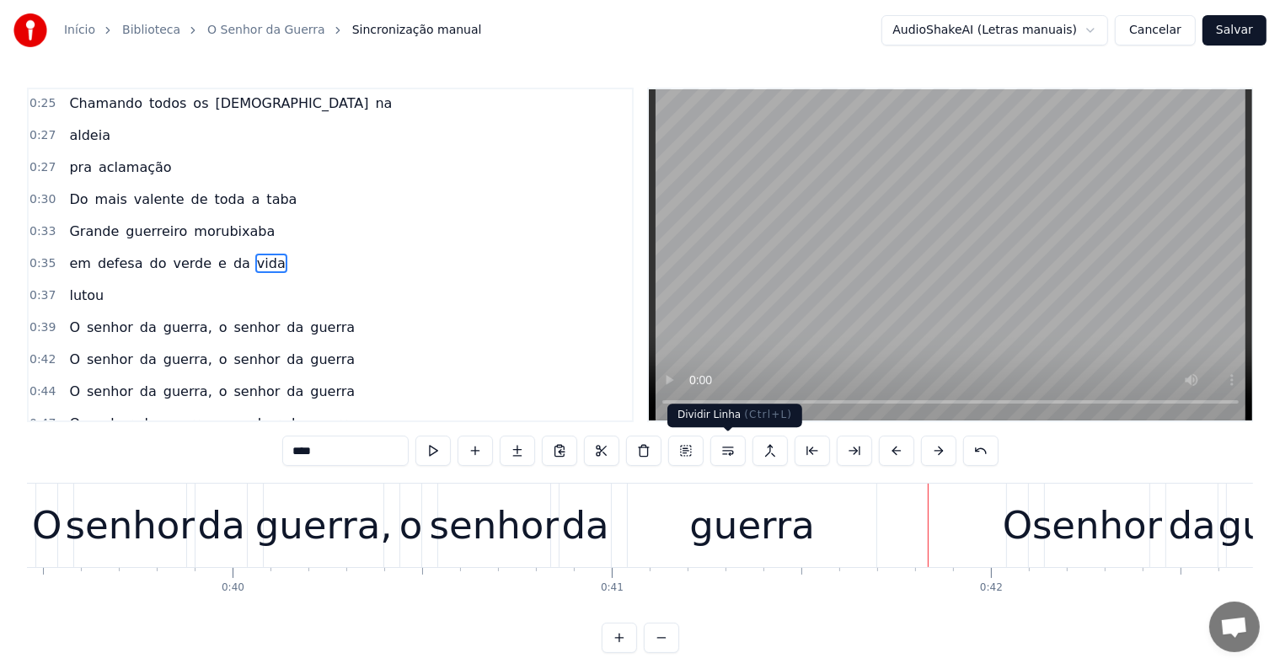
click at [742, 537] on div "guerra" at bounding box center [753, 525] width 126 height 57
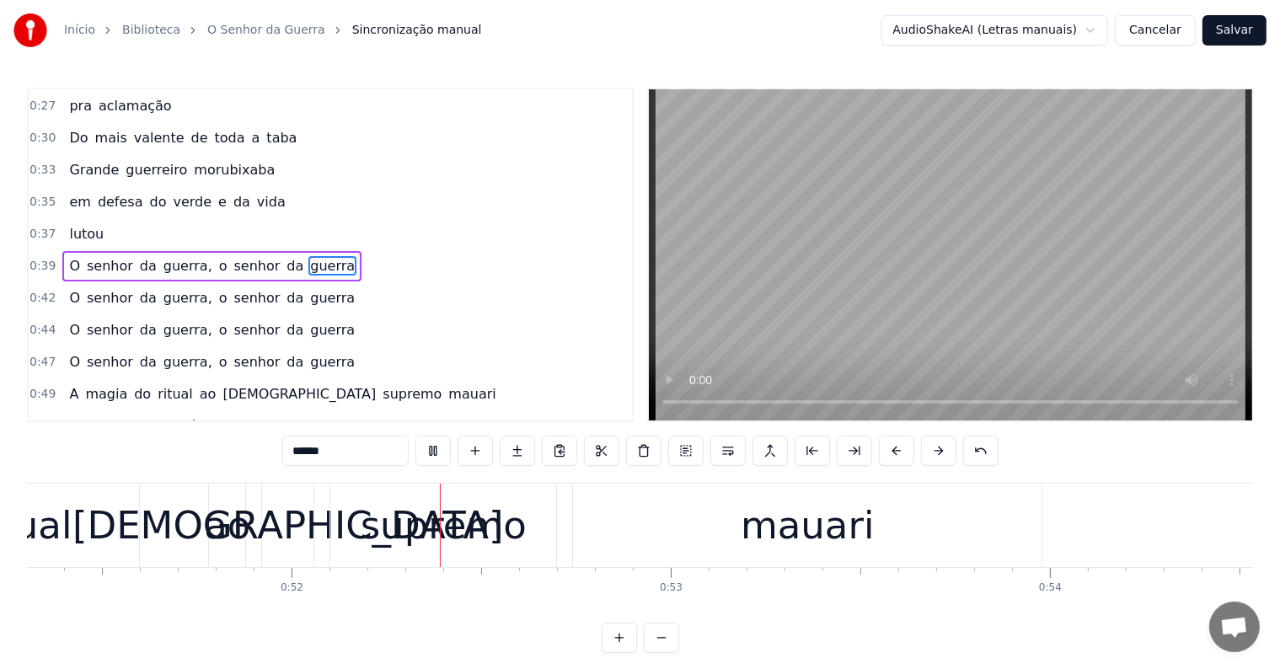
scroll to position [0, 19481]
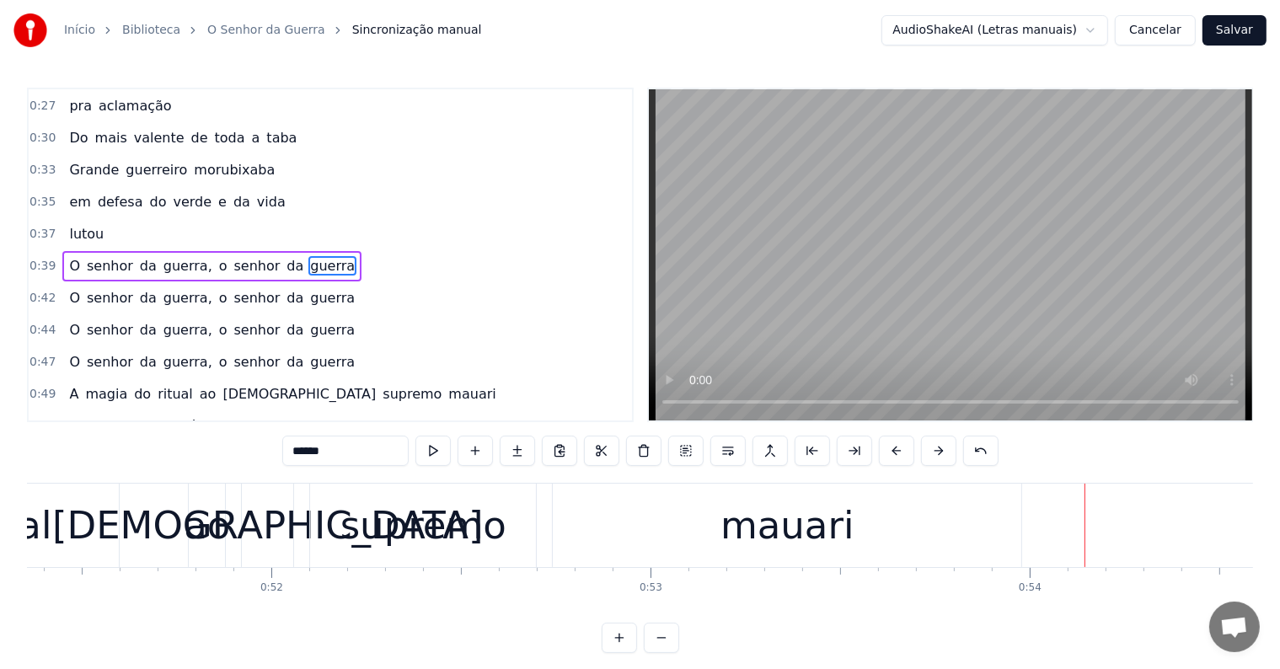
click at [735, 519] on div "mauari" at bounding box center [788, 525] width 134 height 57
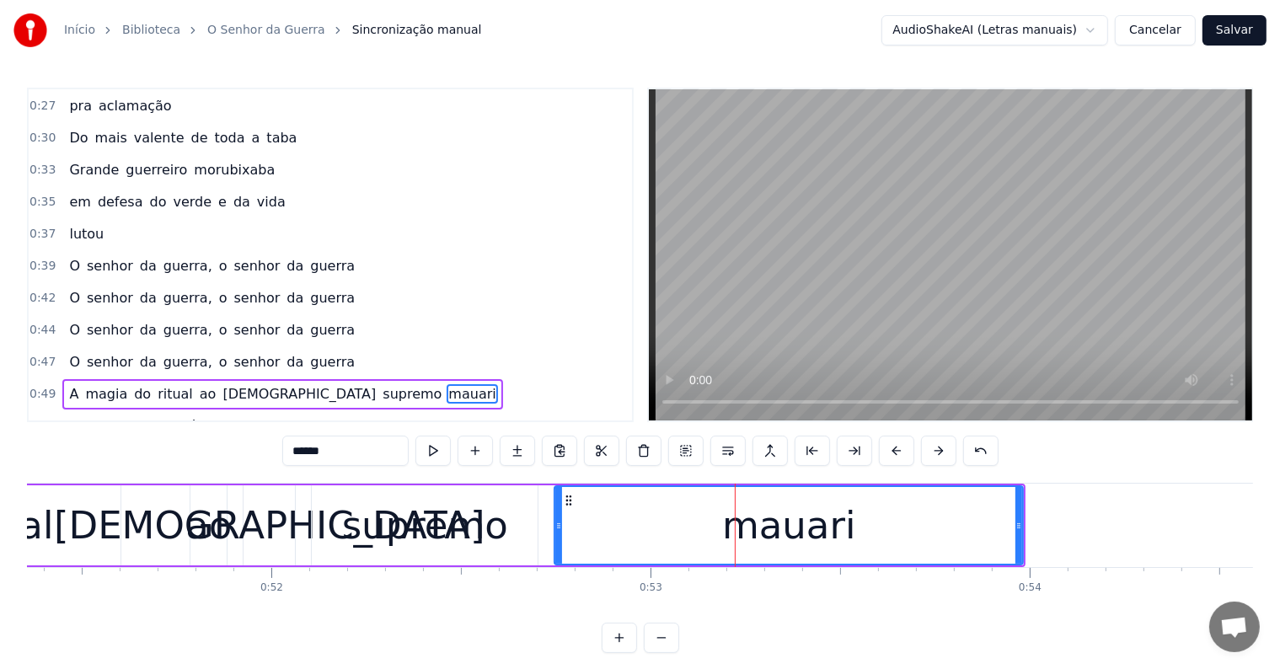
scroll to position [283, 0]
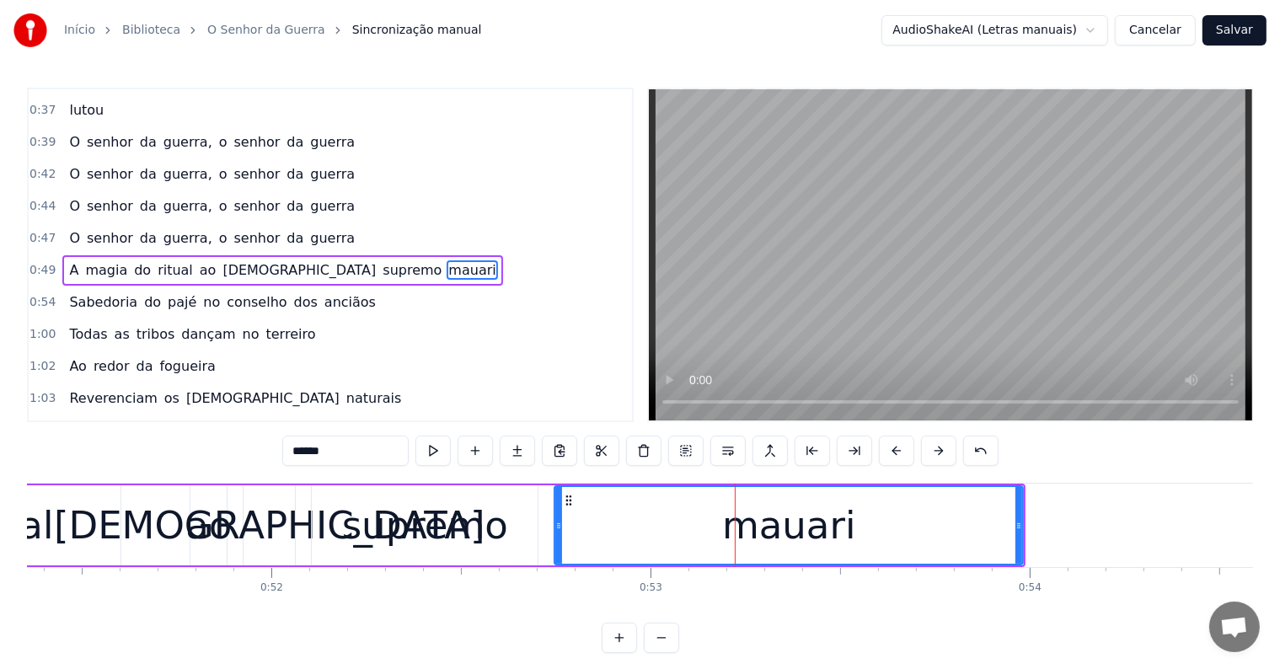
click at [221, 260] on span "[DEMOGRAPHIC_DATA]" at bounding box center [299, 269] width 157 height 19
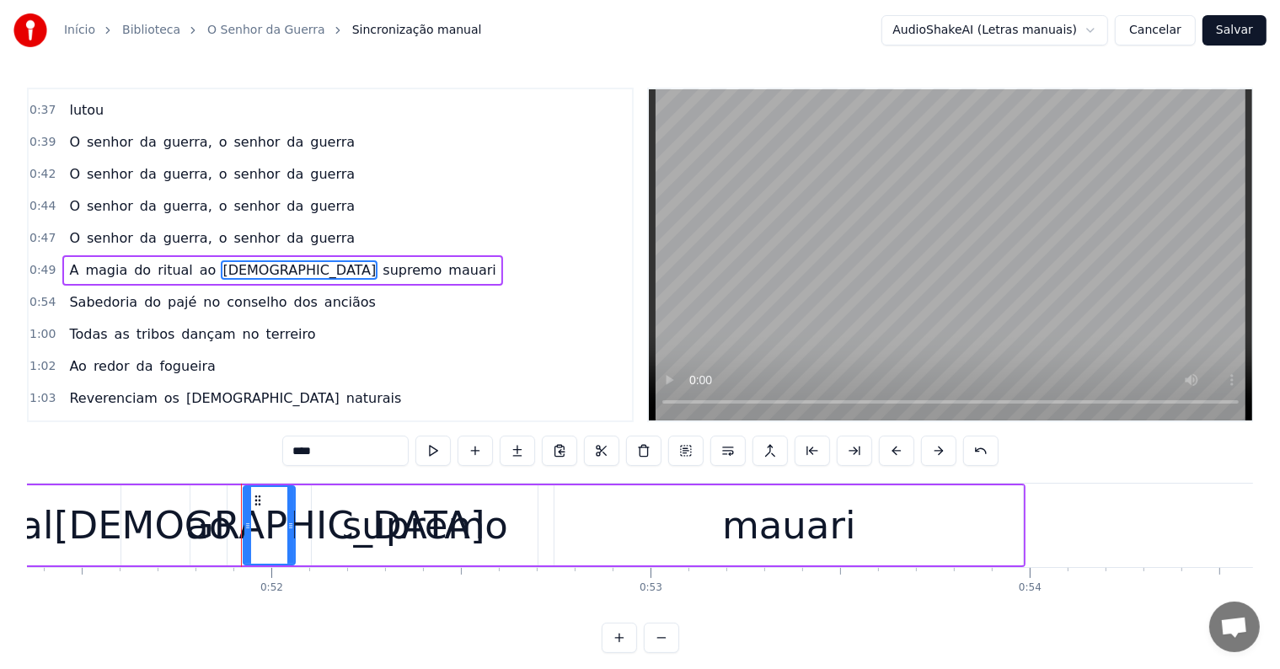
drag, startPoint x: 298, startPoint y: 452, endPoint x: 271, endPoint y: 452, distance: 27.8
click at [271, 452] on div "0:05 <Inscreva-se em nosso canal> 0:20 O grande pajé aruaque na ocara 0:23 cheg…" at bounding box center [640, 371] width 1227 height 566
click at [198, 260] on span "ao" at bounding box center [208, 269] width 20 height 19
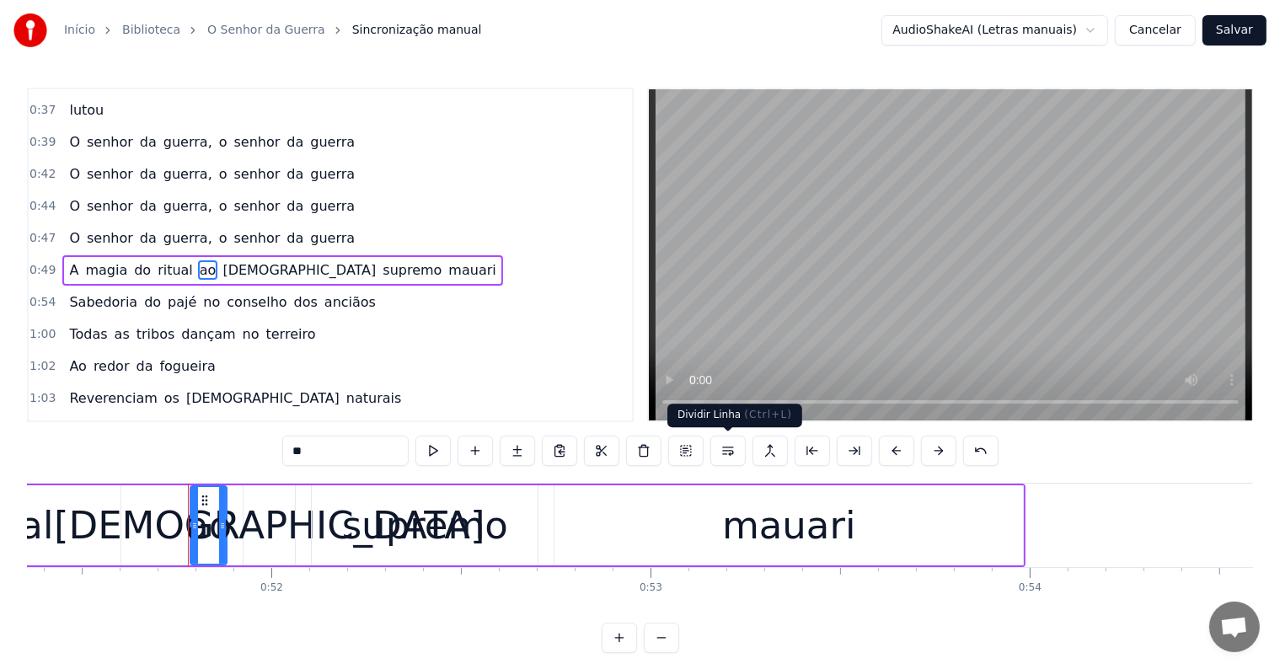
click at [728, 452] on button at bounding box center [728, 451] width 35 height 30
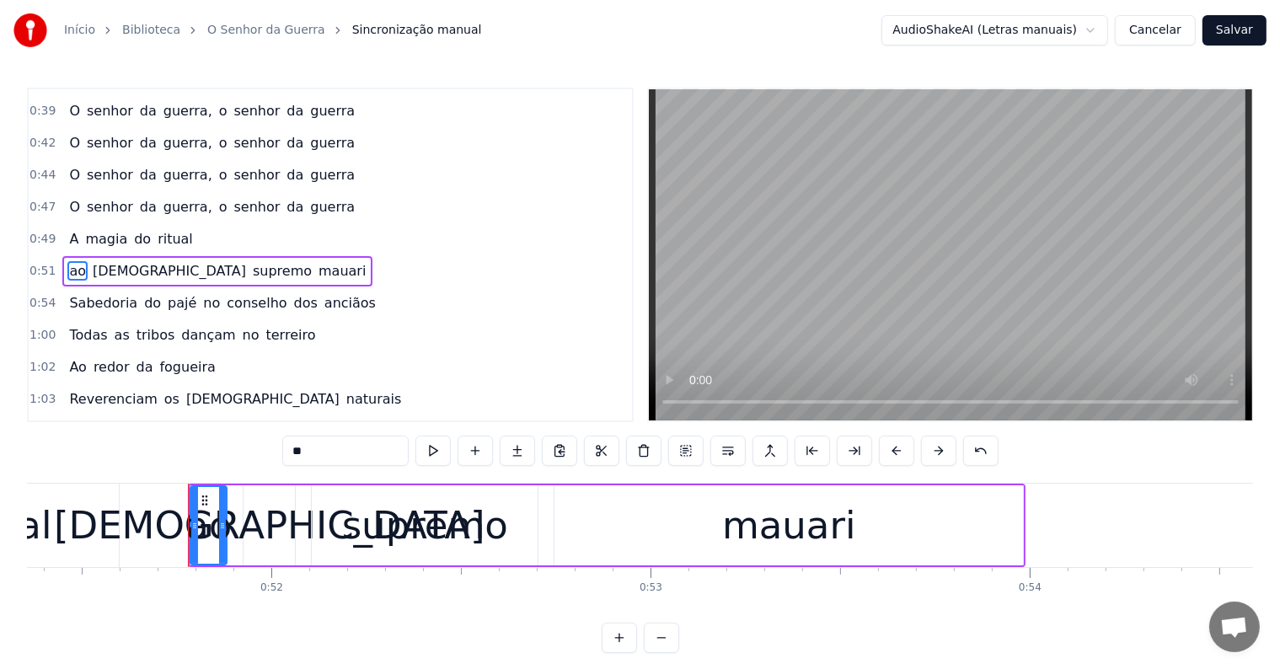
click at [156, 229] on span "ritual" at bounding box center [175, 238] width 39 height 19
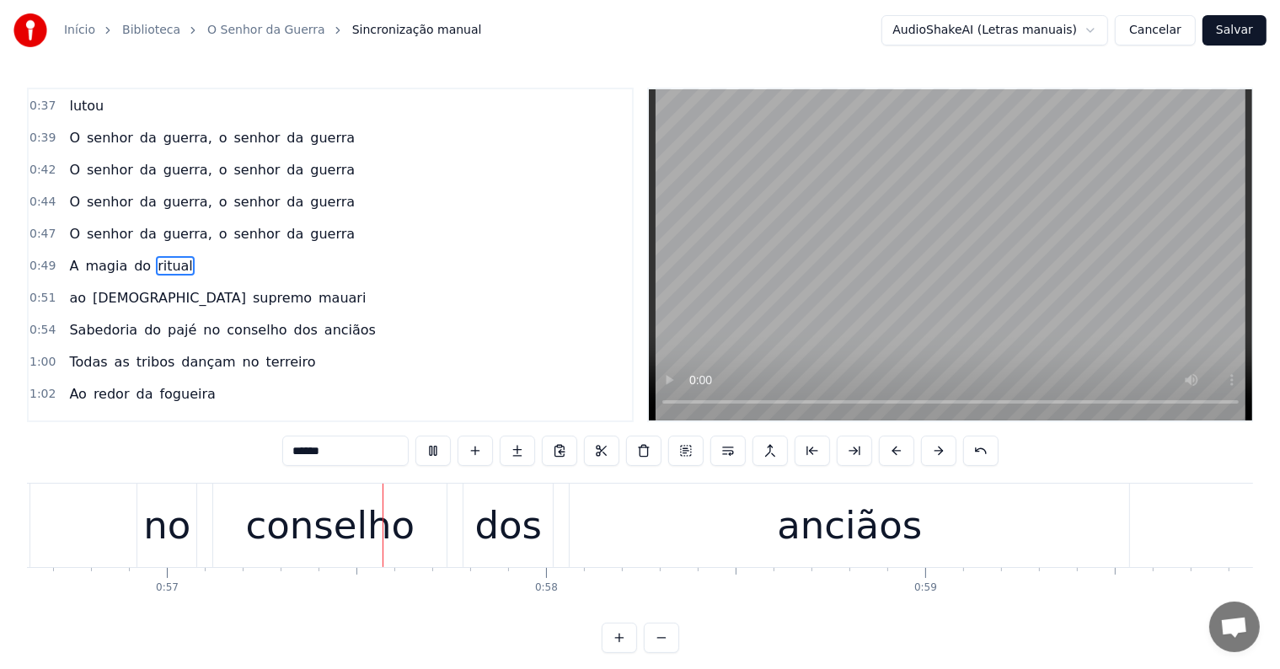
scroll to position [0, 21487]
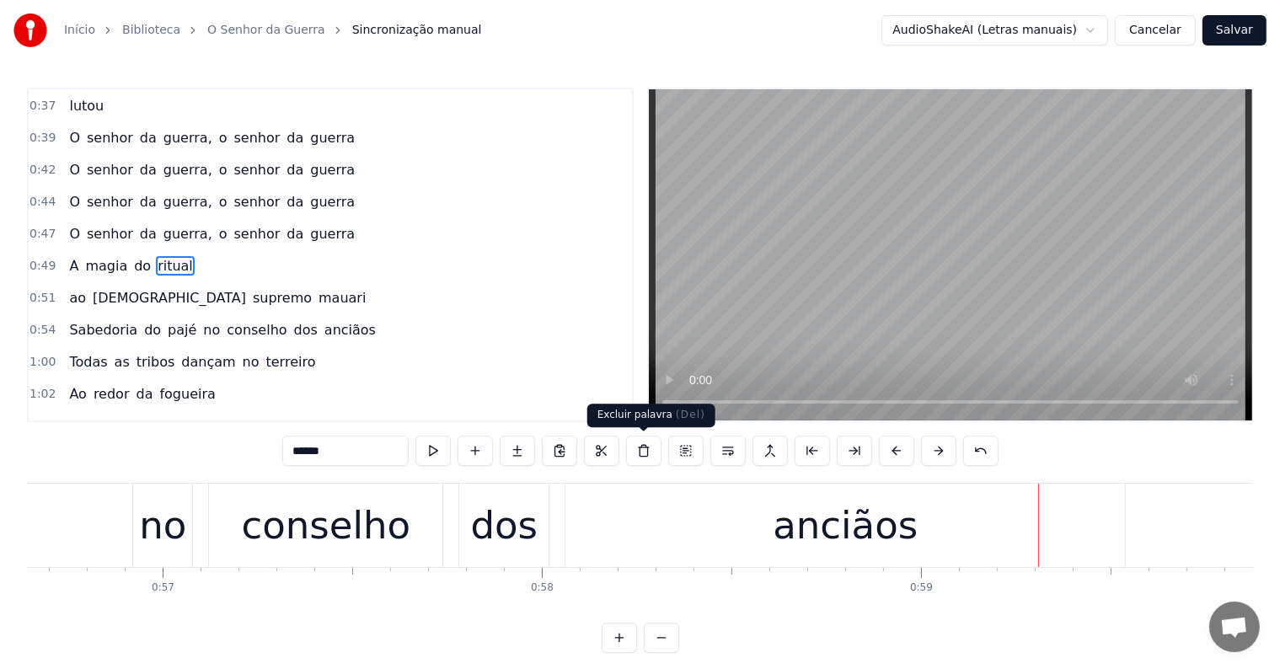
click at [594, 536] on div "anciãos" at bounding box center [846, 525] width 560 height 83
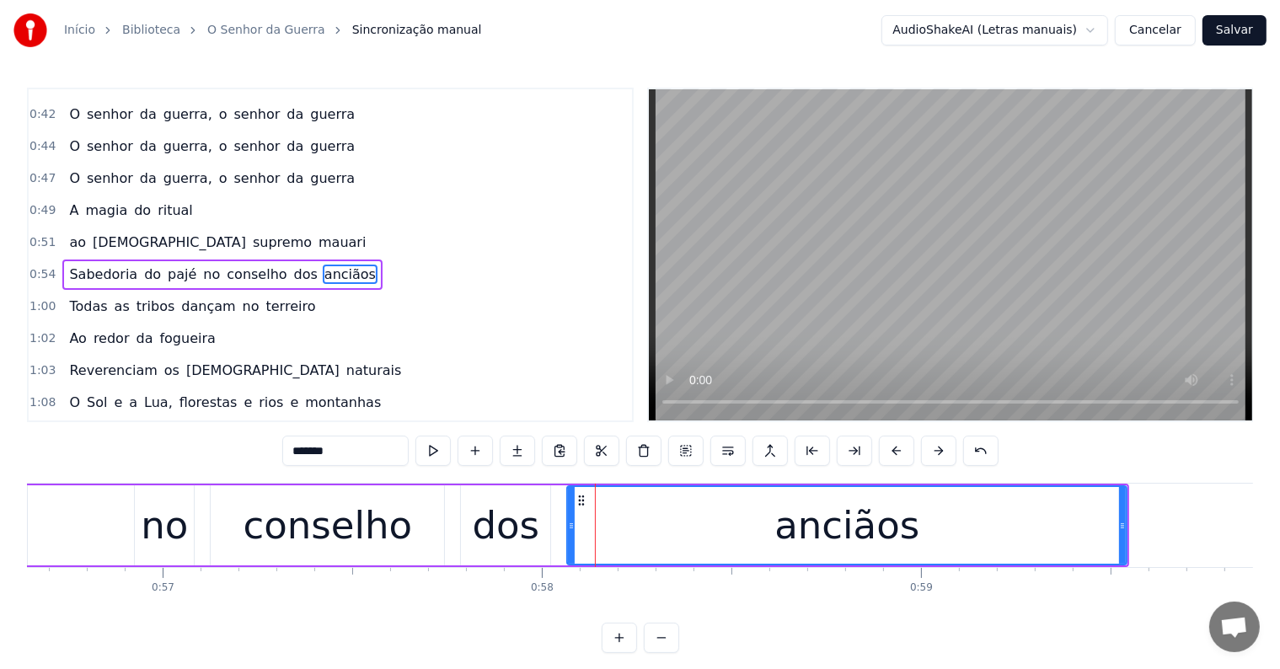
scroll to position [346, 0]
click at [201, 262] on span "no" at bounding box center [211, 271] width 20 height 19
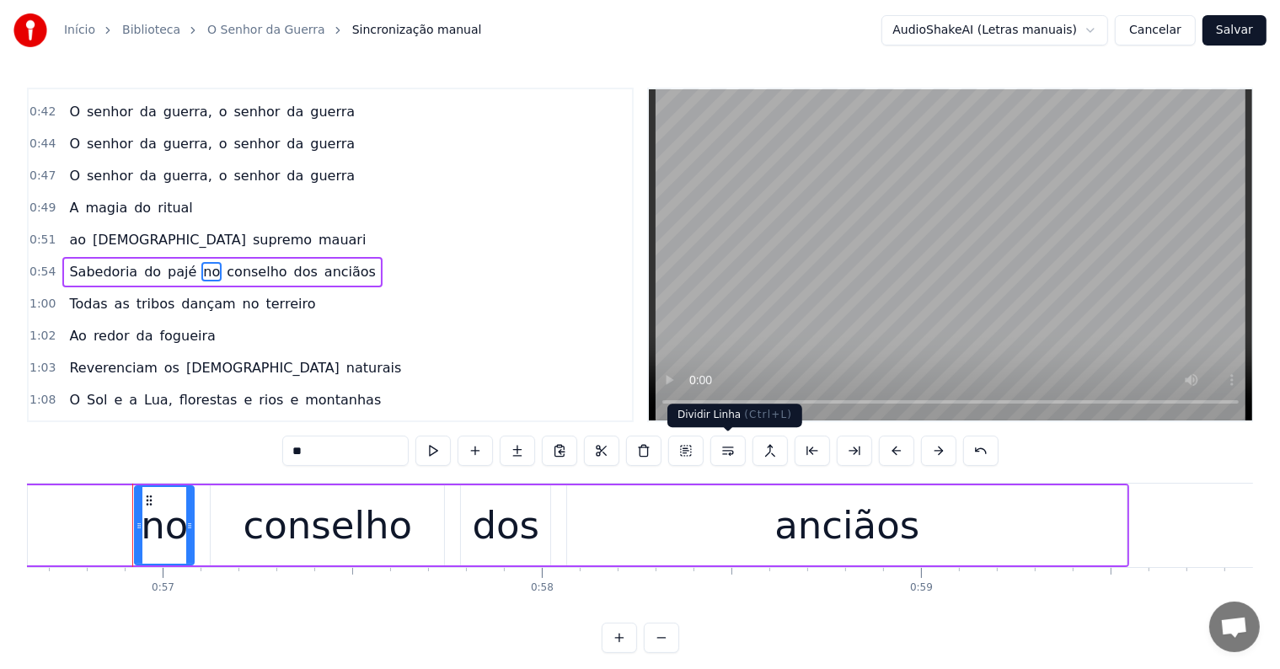
click at [728, 454] on button at bounding box center [728, 451] width 35 height 30
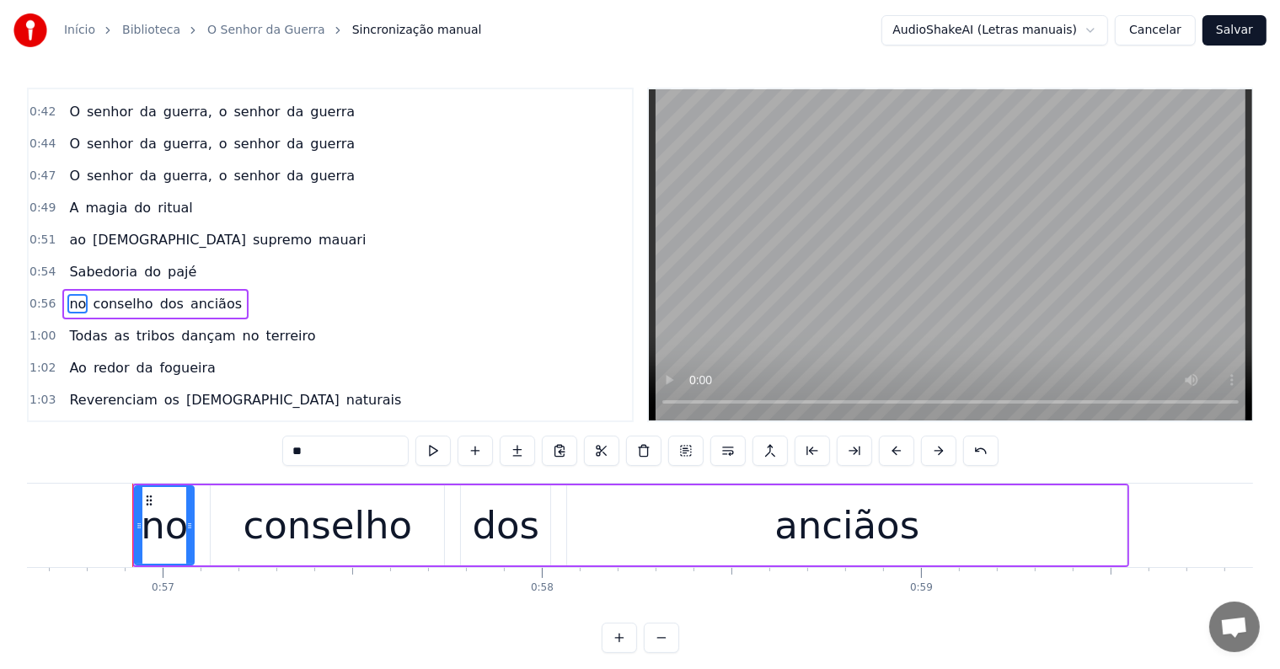
scroll to position [377, 0]
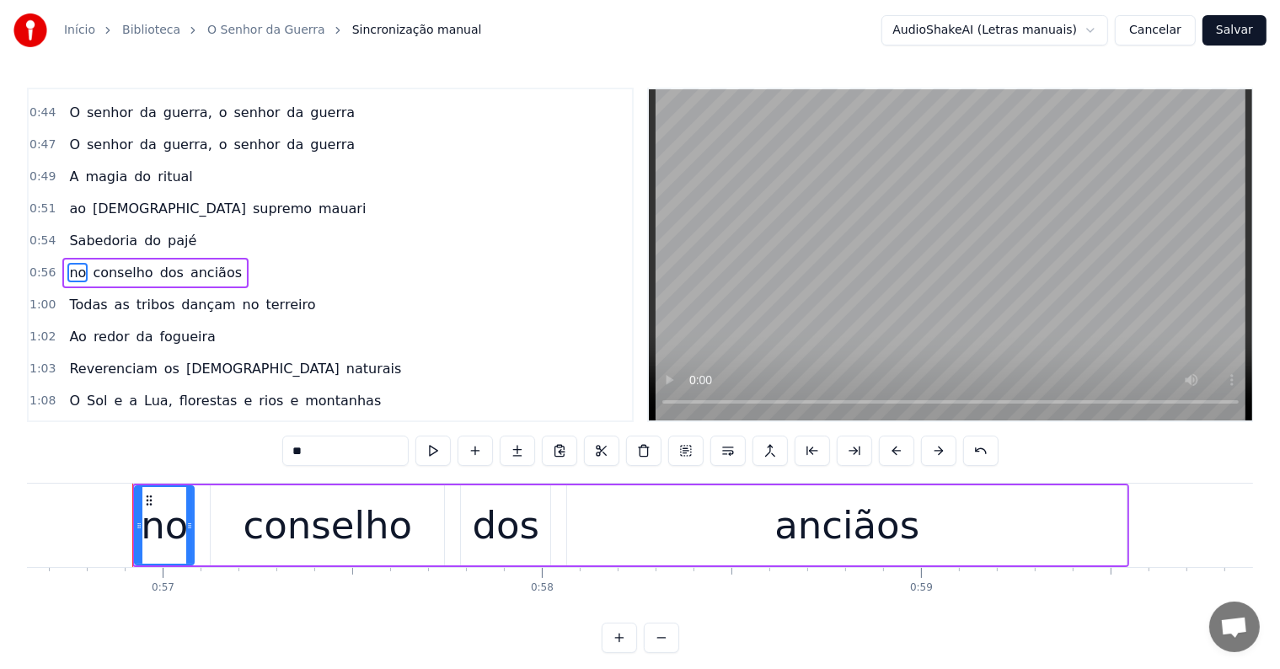
click at [172, 231] on span "pajé" at bounding box center [182, 240] width 32 height 19
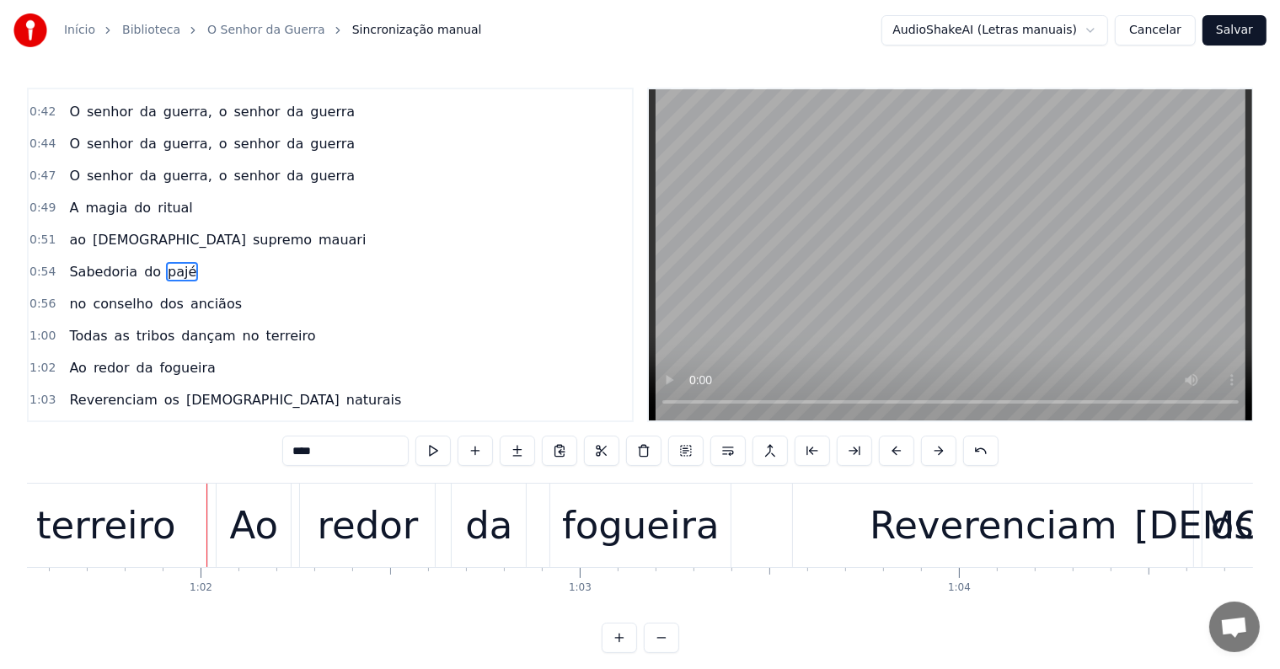
scroll to position [0, 23363]
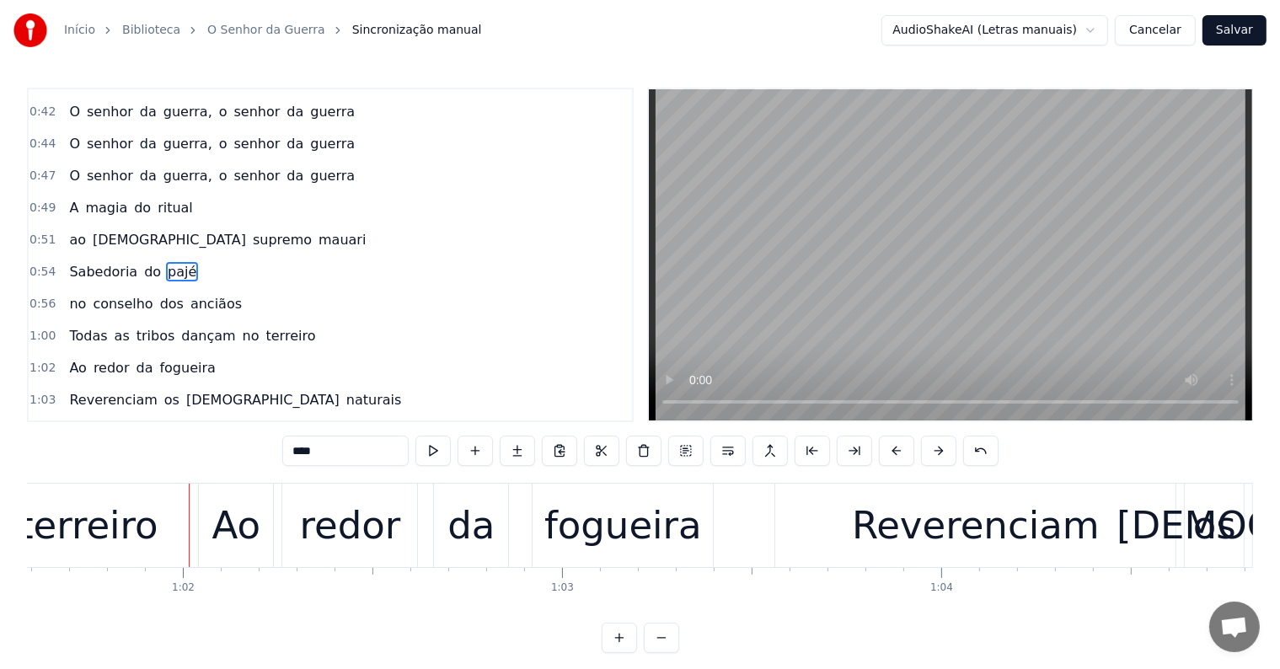
click at [103, 526] on div "terreiro" at bounding box center [89, 525] width 140 height 57
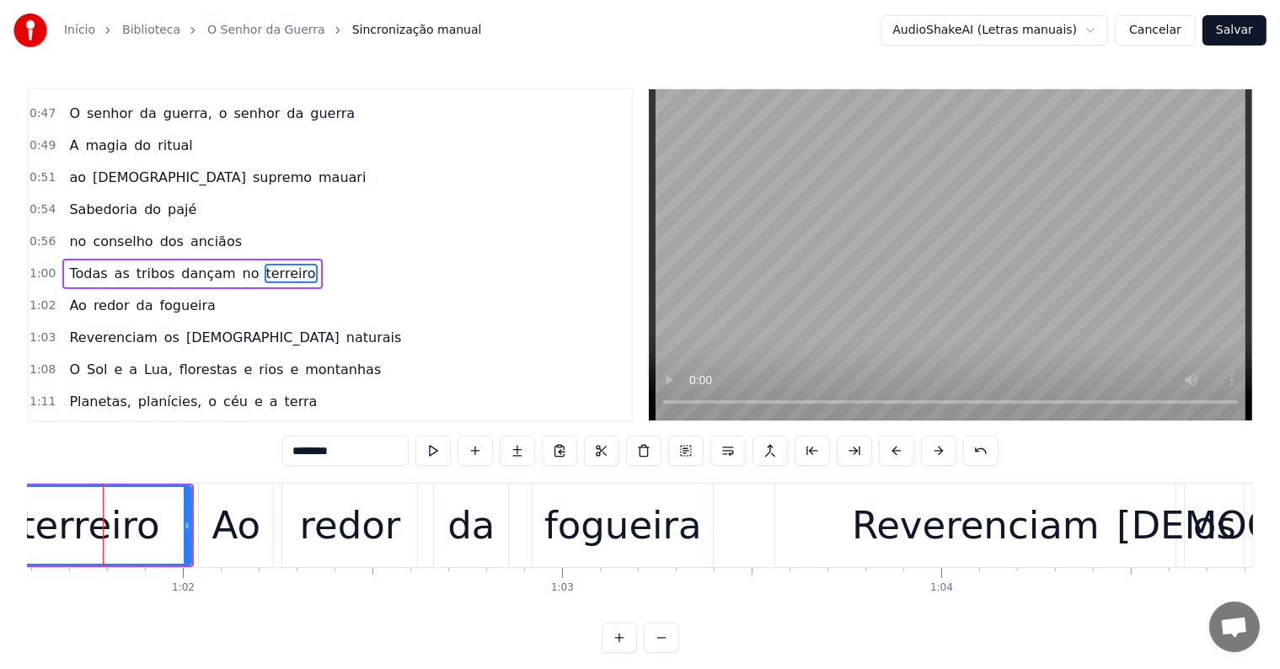
scroll to position [0, 23354]
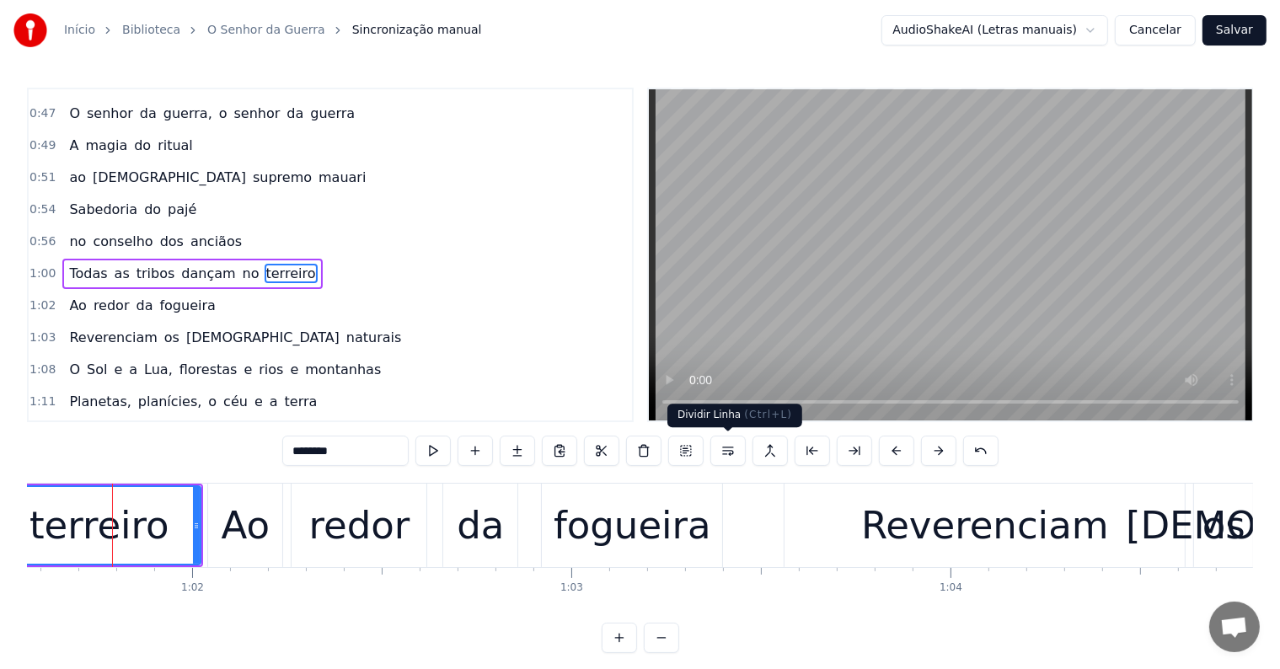
click at [724, 453] on button at bounding box center [728, 451] width 35 height 30
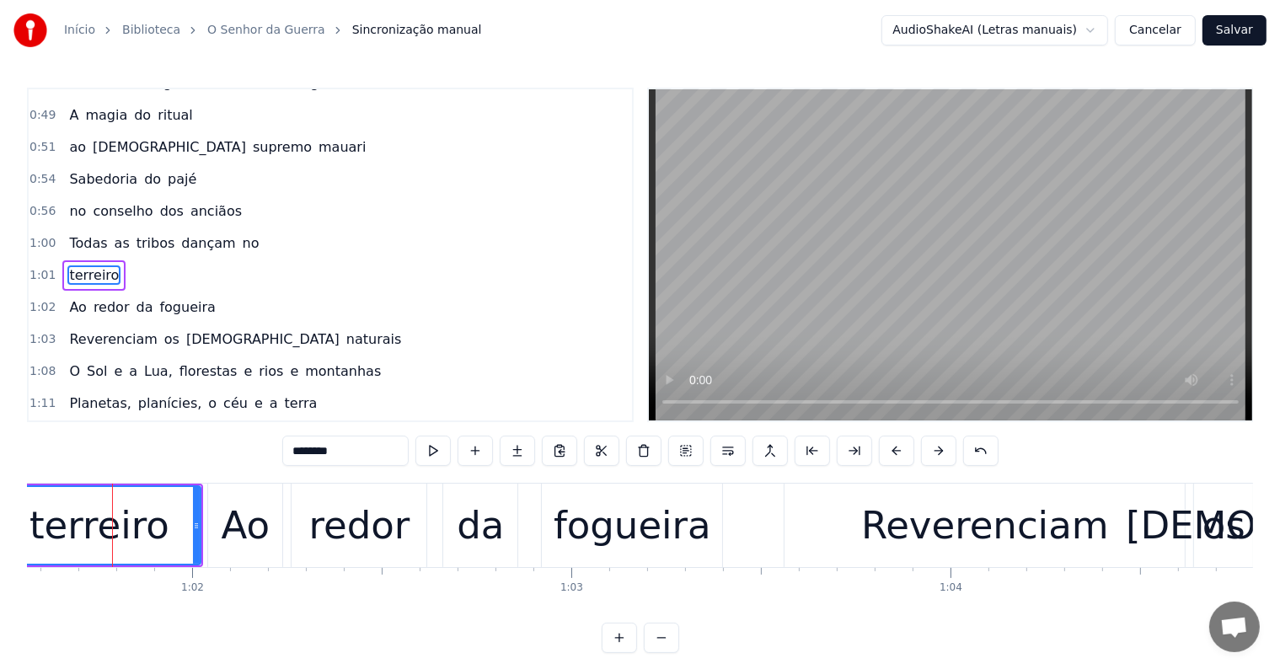
drag, startPoint x: 220, startPoint y: 224, endPoint x: 437, endPoint y: 317, distance: 235.7
click at [241, 234] on span "no" at bounding box center [251, 243] width 20 height 19
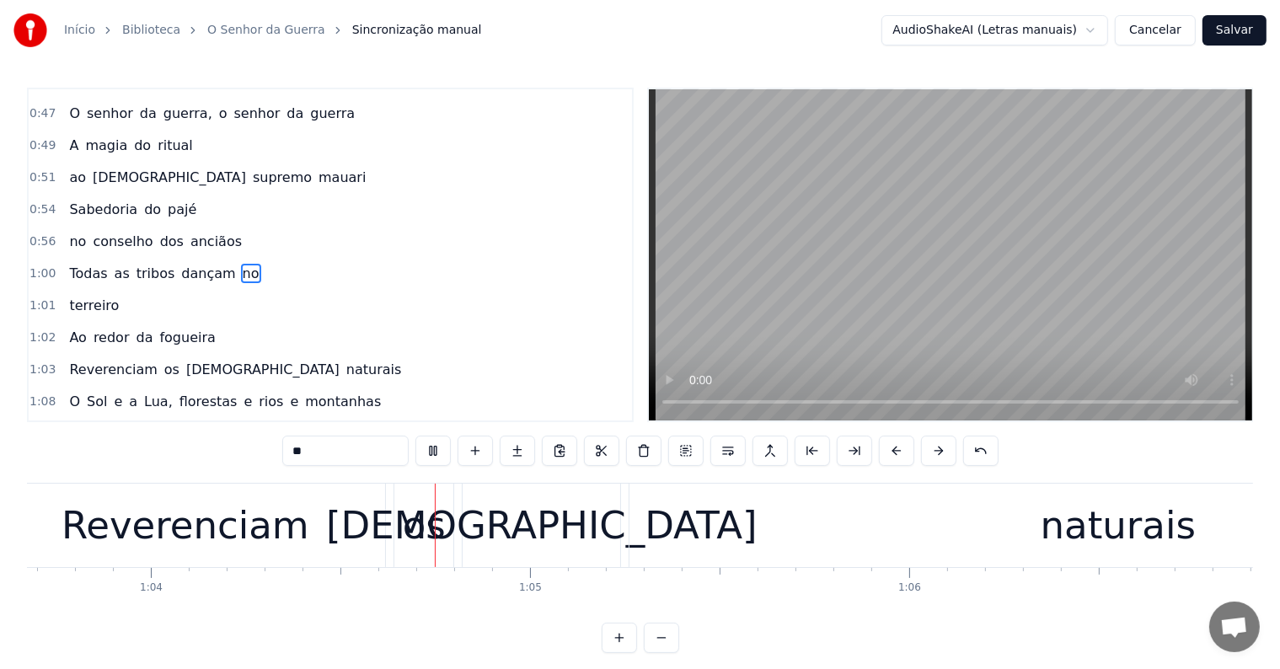
scroll to position [0, 24270]
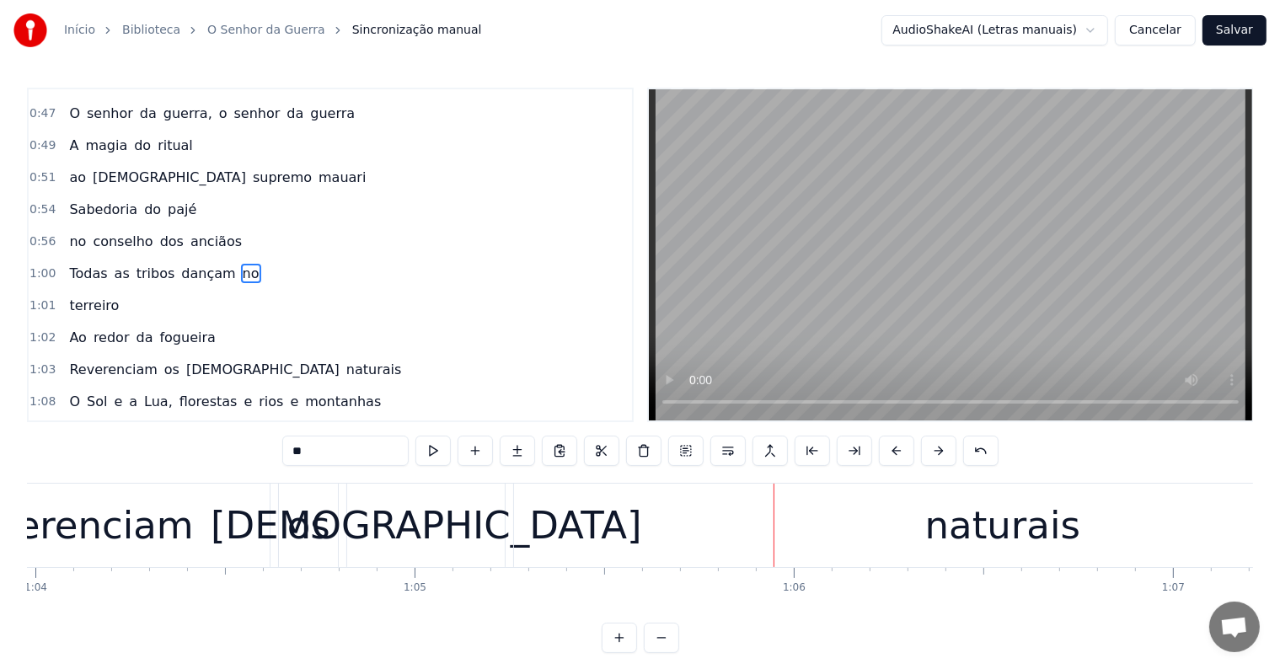
click at [819, 547] on div "naturais" at bounding box center [1002, 525] width 977 height 83
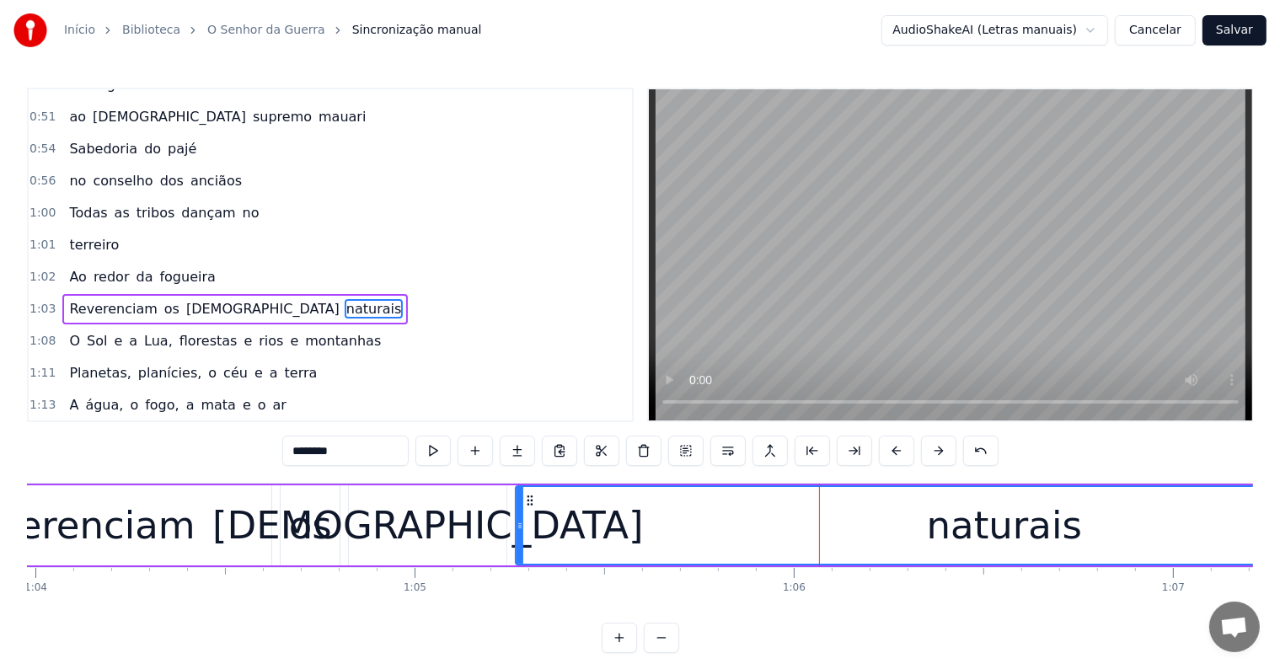
scroll to position [501, 0]
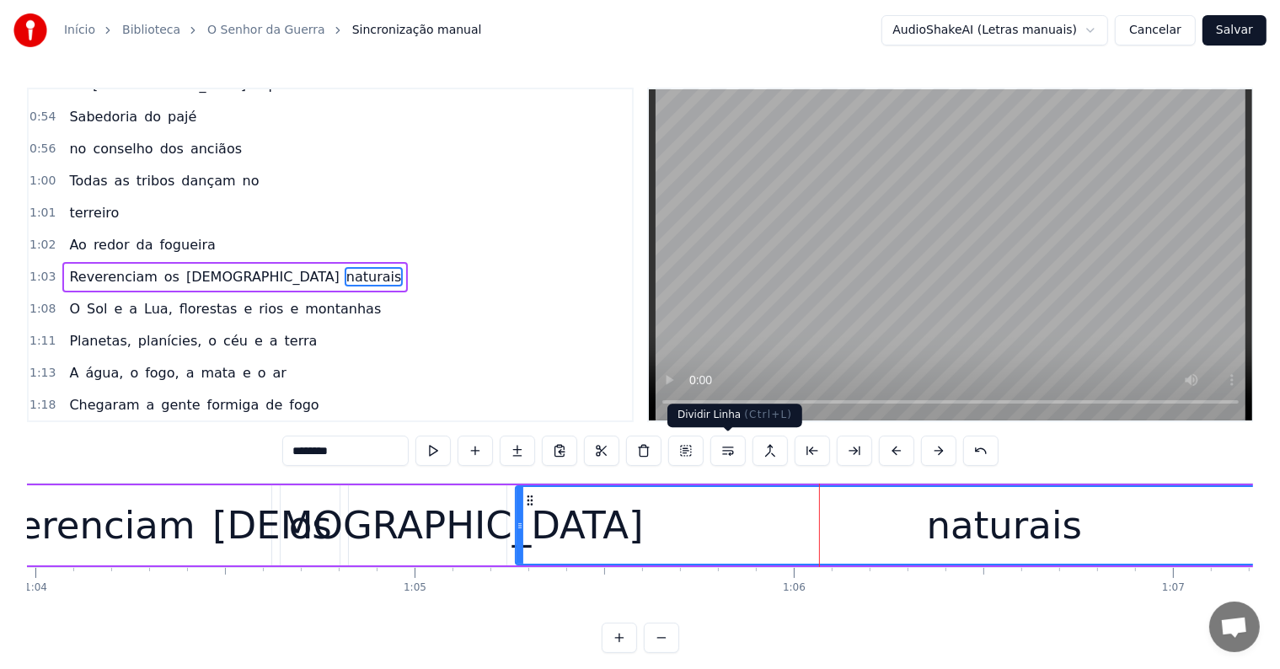
click at [732, 445] on button at bounding box center [728, 451] width 35 height 30
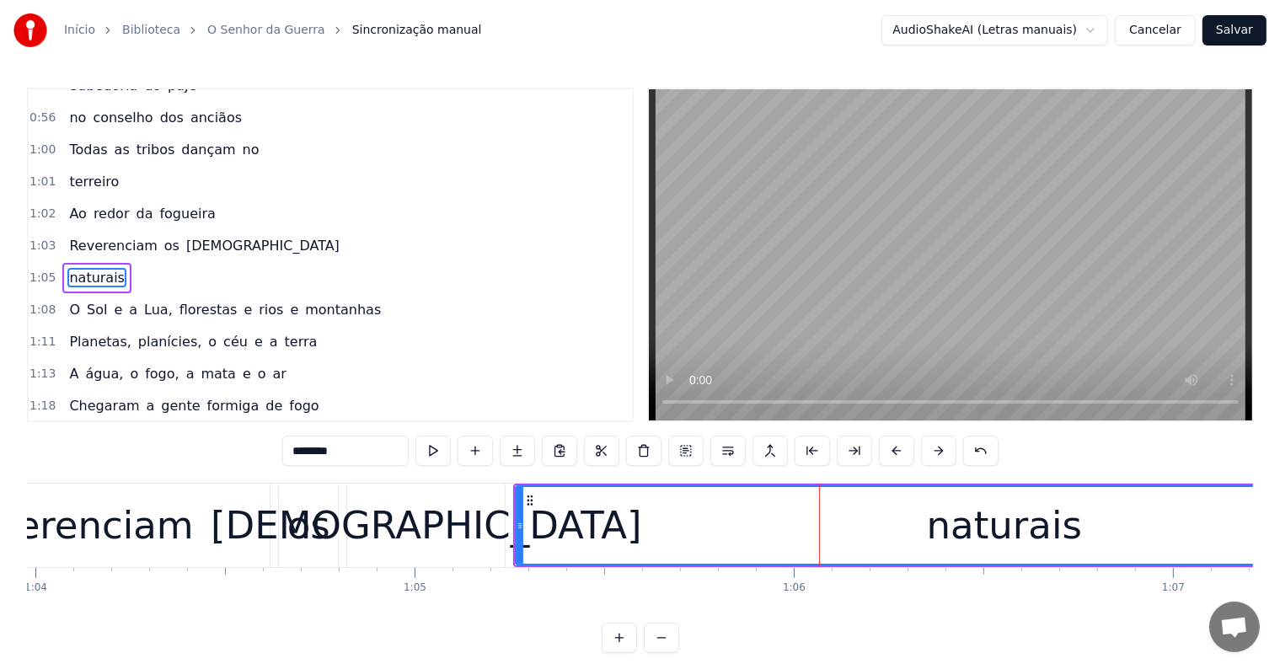
click at [414, 520] on div "[DEMOGRAPHIC_DATA]" at bounding box center [427, 525] width 432 height 57
type input "******"
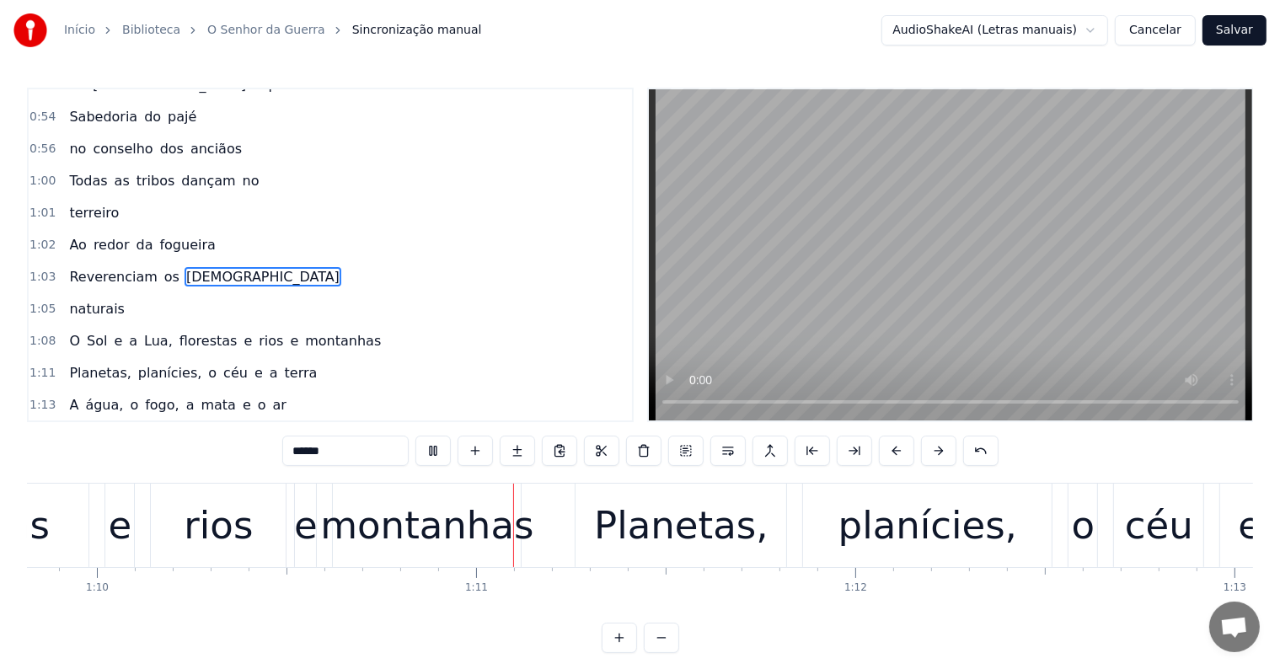
scroll to position [0, 26672]
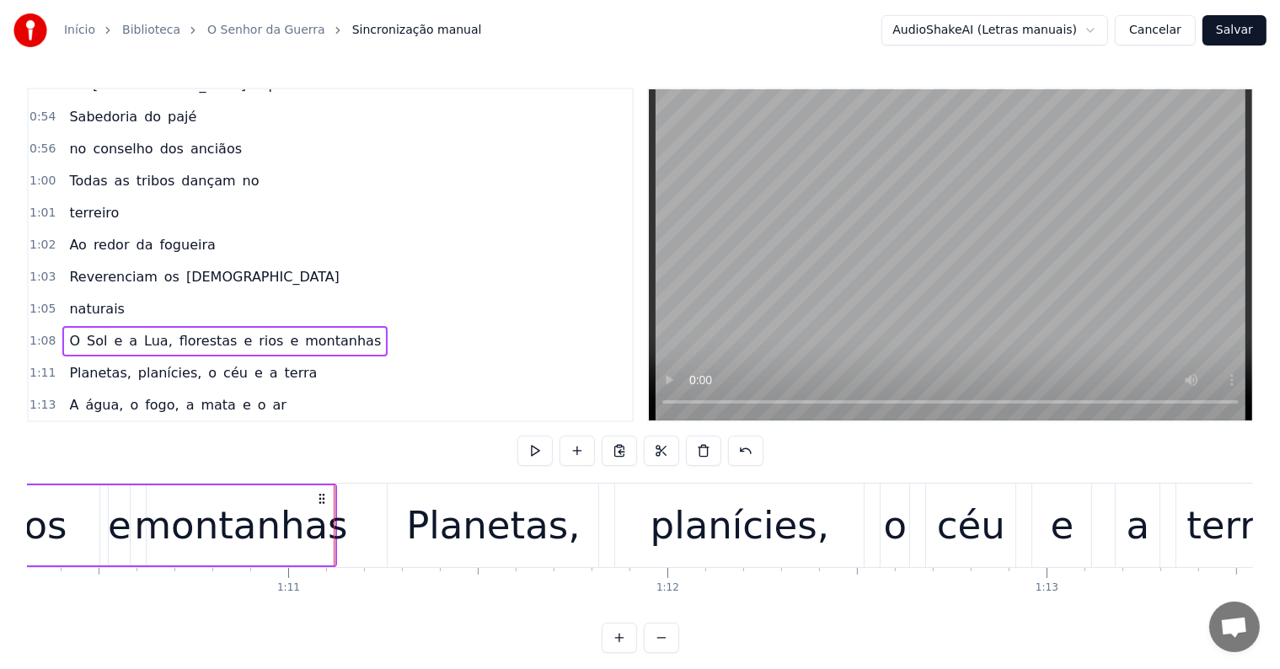
click at [142, 331] on span "Lua," at bounding box center [158, 340] width 32 height 19
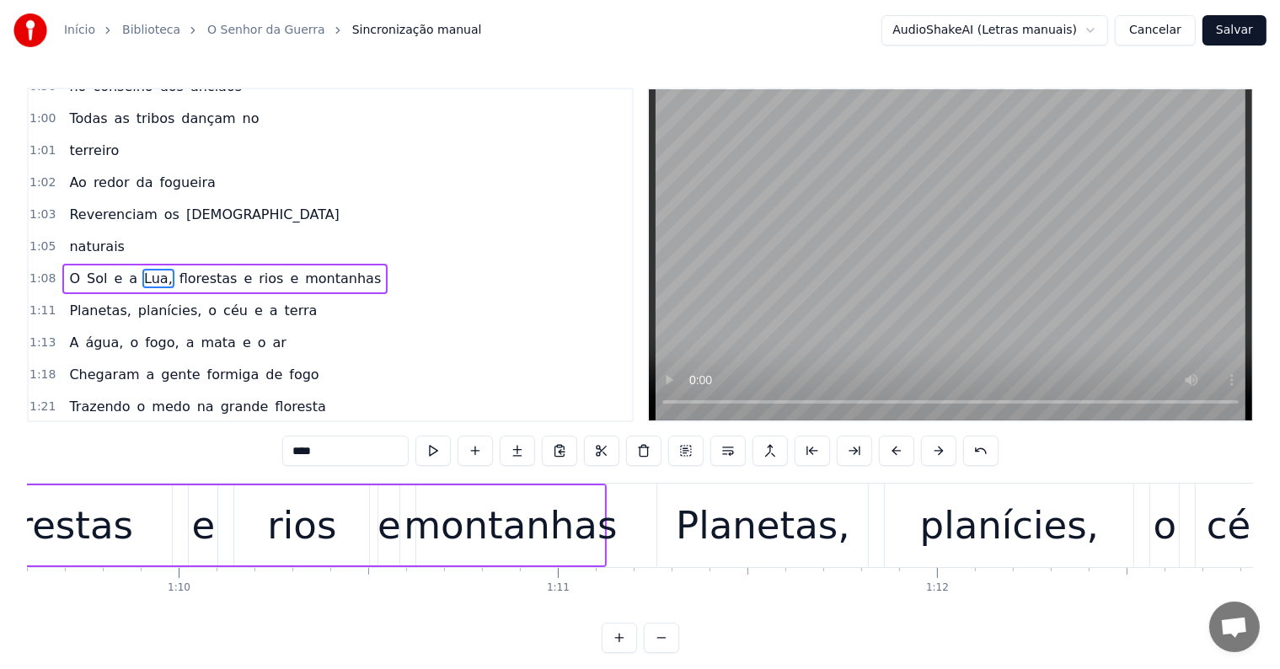
scroll to position [0, 26045]
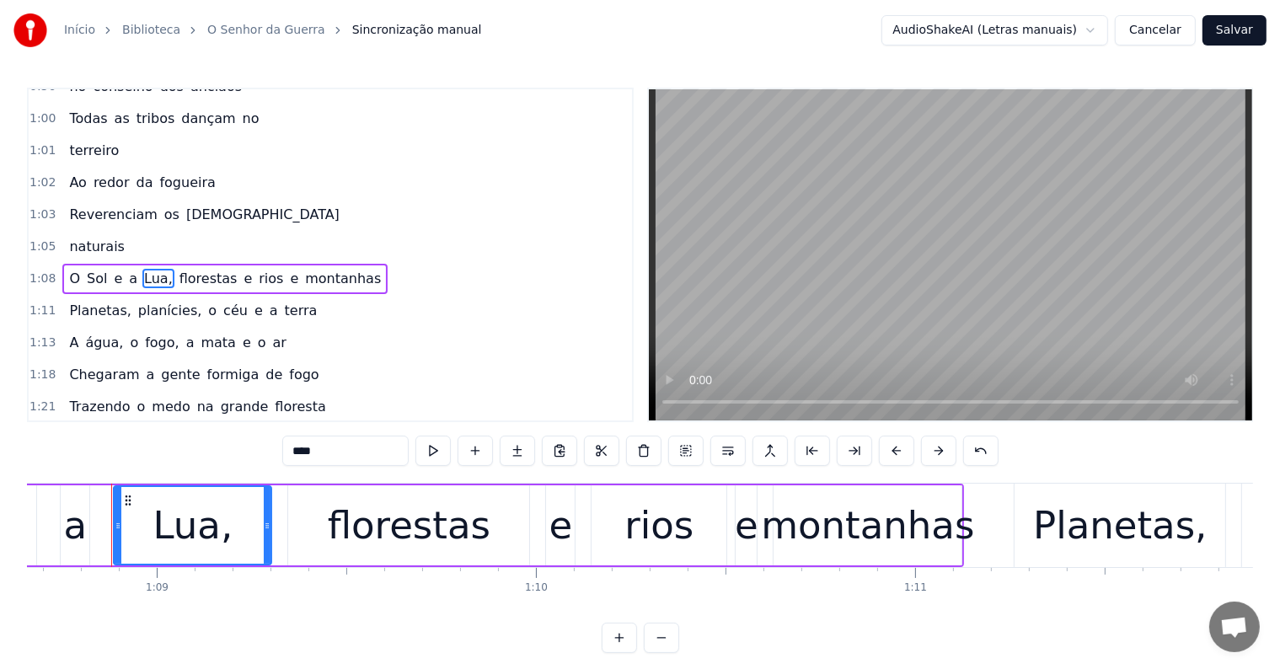
click at [178, 269] on span "florestas" at bounding box center [209, 278] width 62 height 19
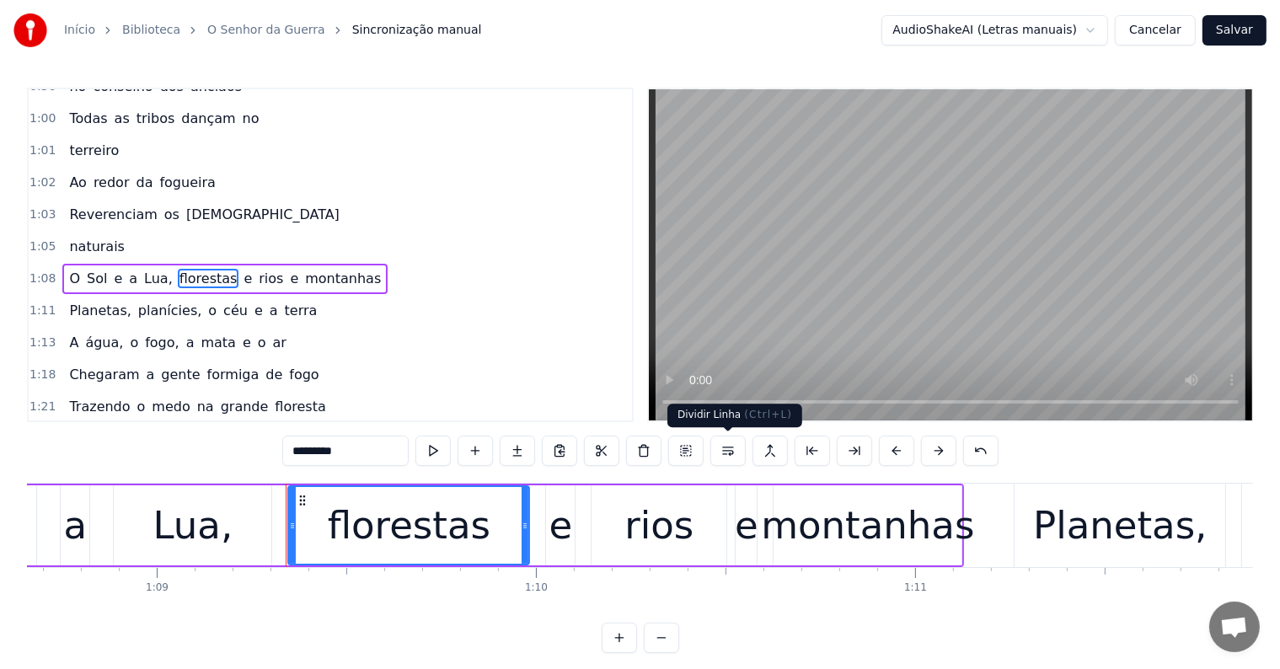
click at [727, 451] on button at bounding box center [728, 451] width 35 height 30
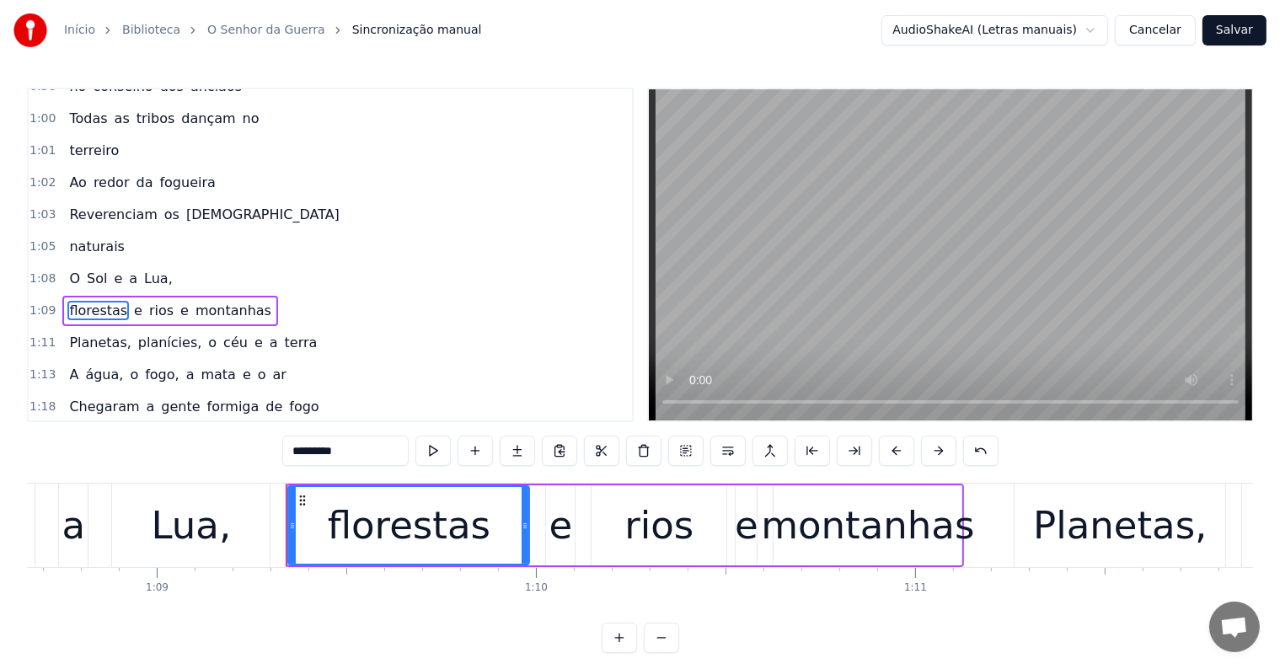
scroll to position [593, 0]
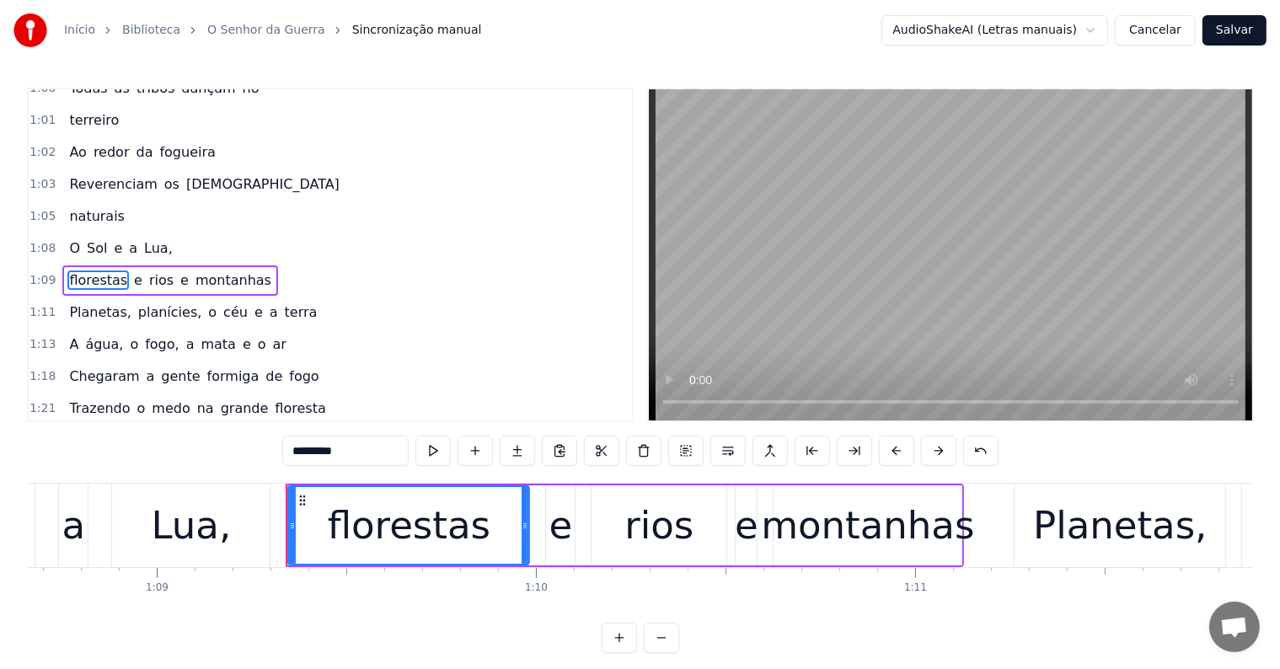
click at [153, 239] on span "Lua," at bounding box center [158, 248] width 32 height 19
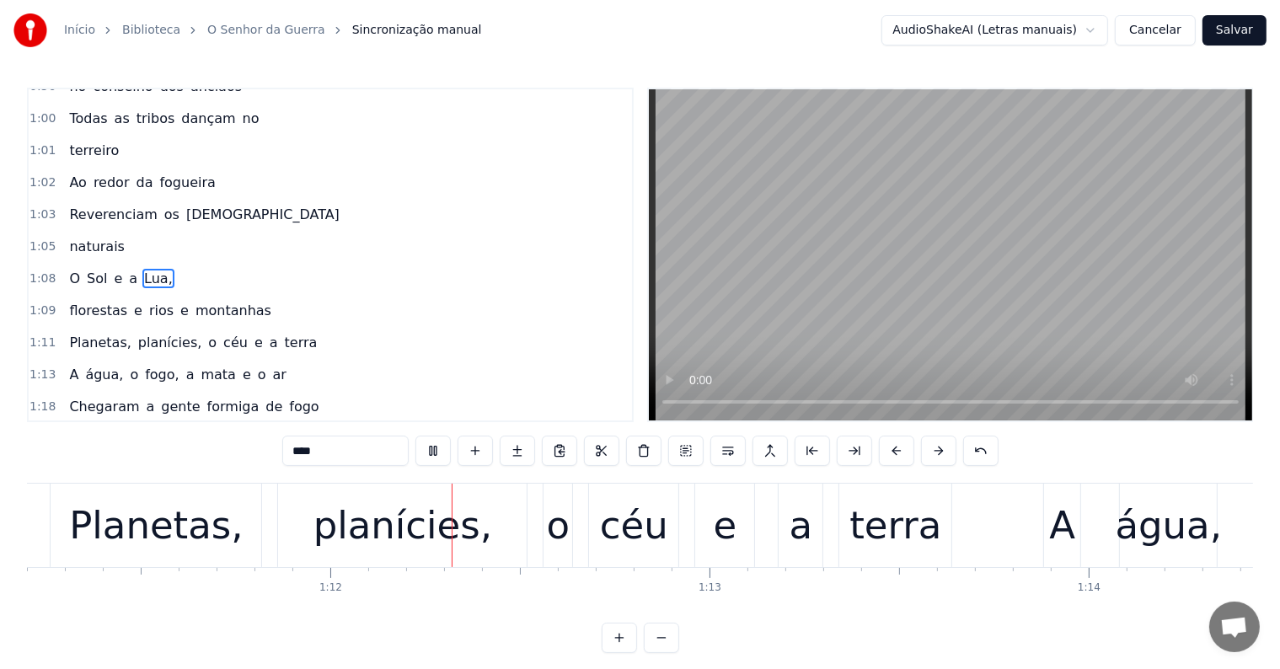
scroll to position [0, 27121]
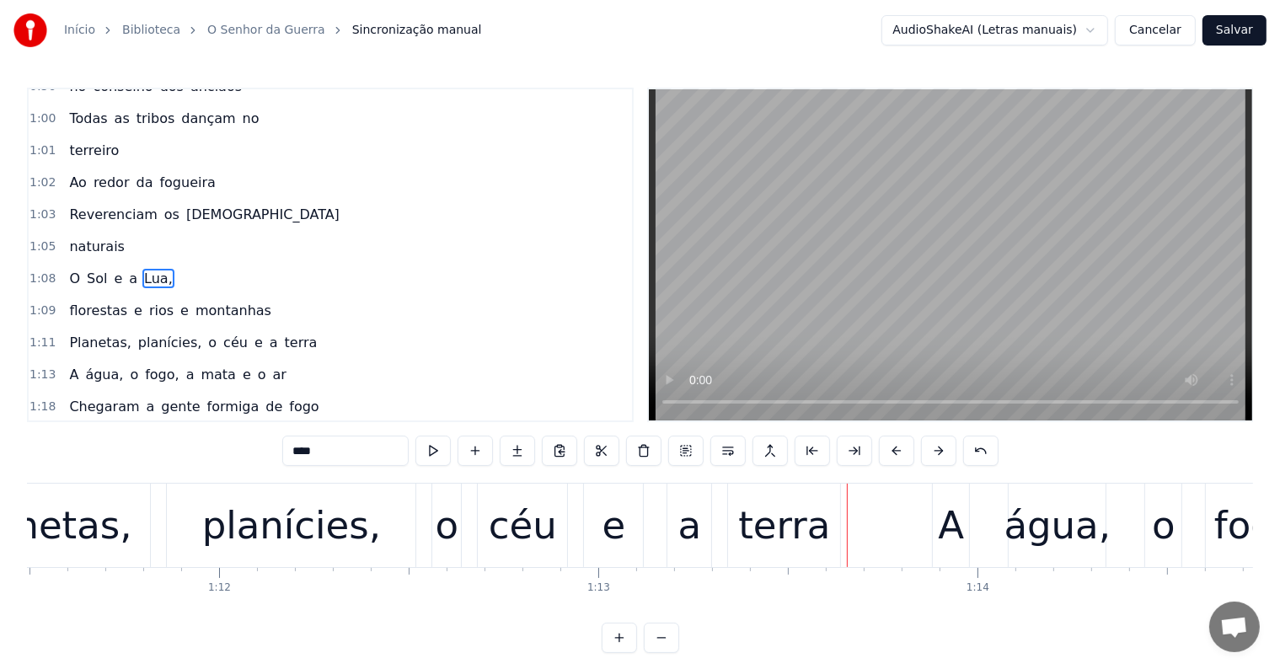
click at [744, 543] on div "terra" at bounding box center [784, 525] width 92 height 57
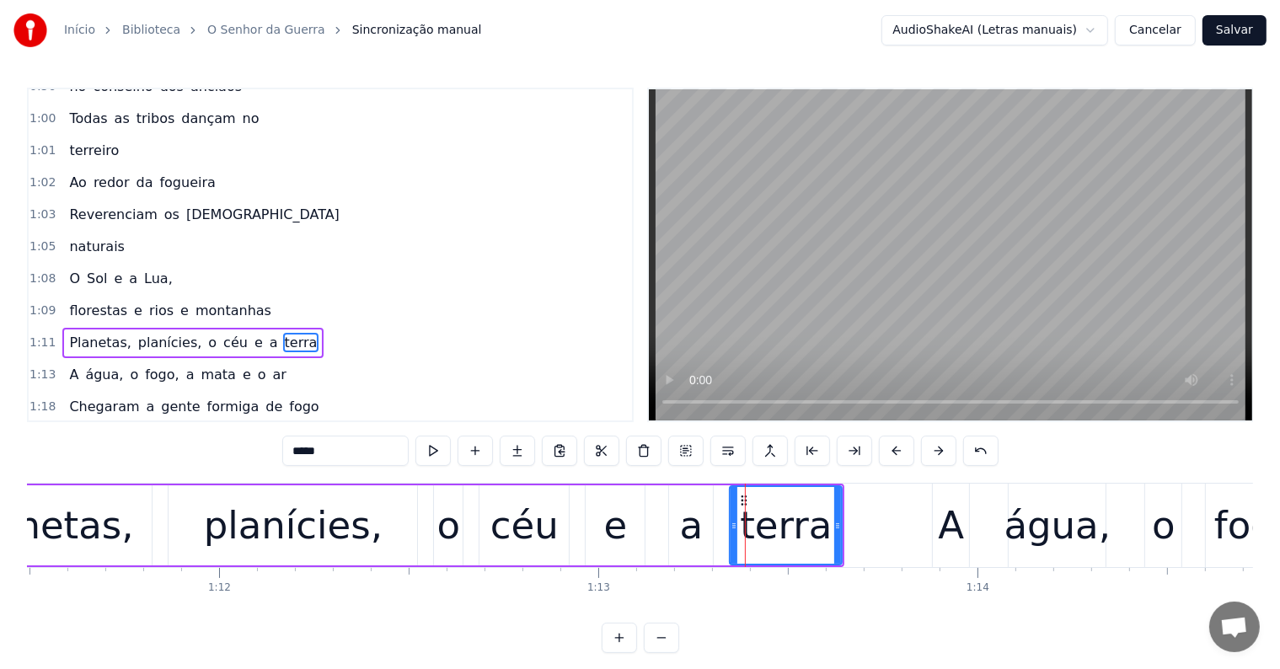
scroll to position [625, 0]
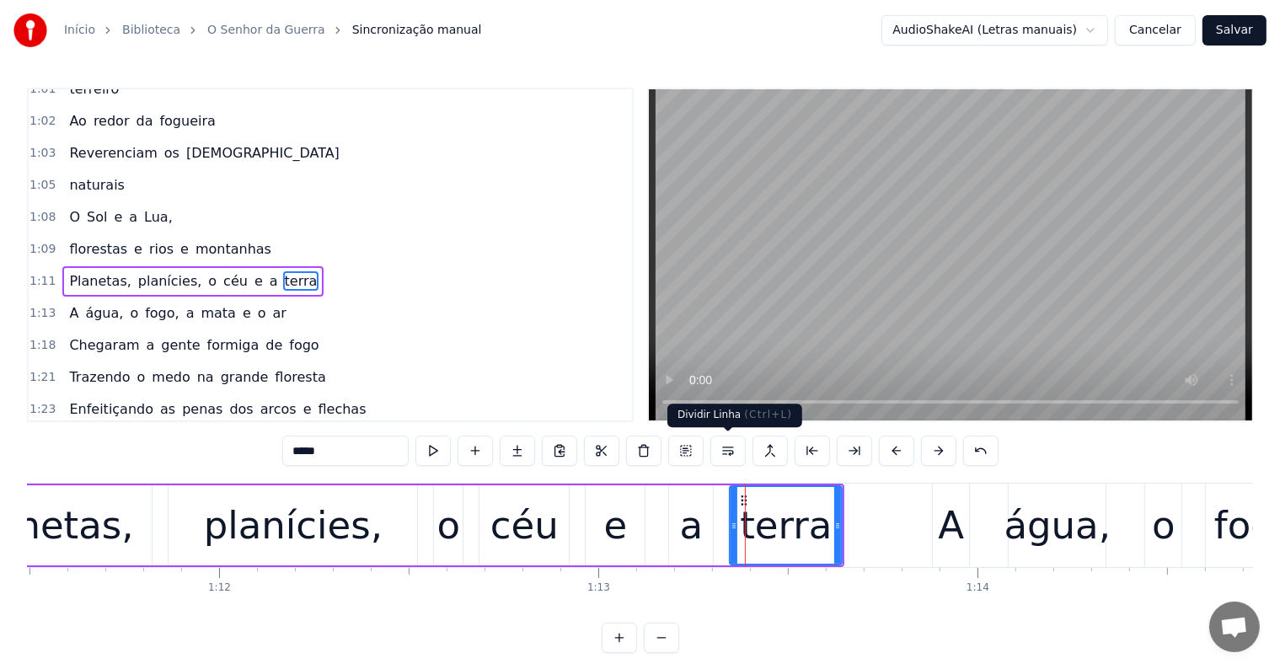
click at [733, 452] on button at bounding box center [728, 451] width 35 height 30
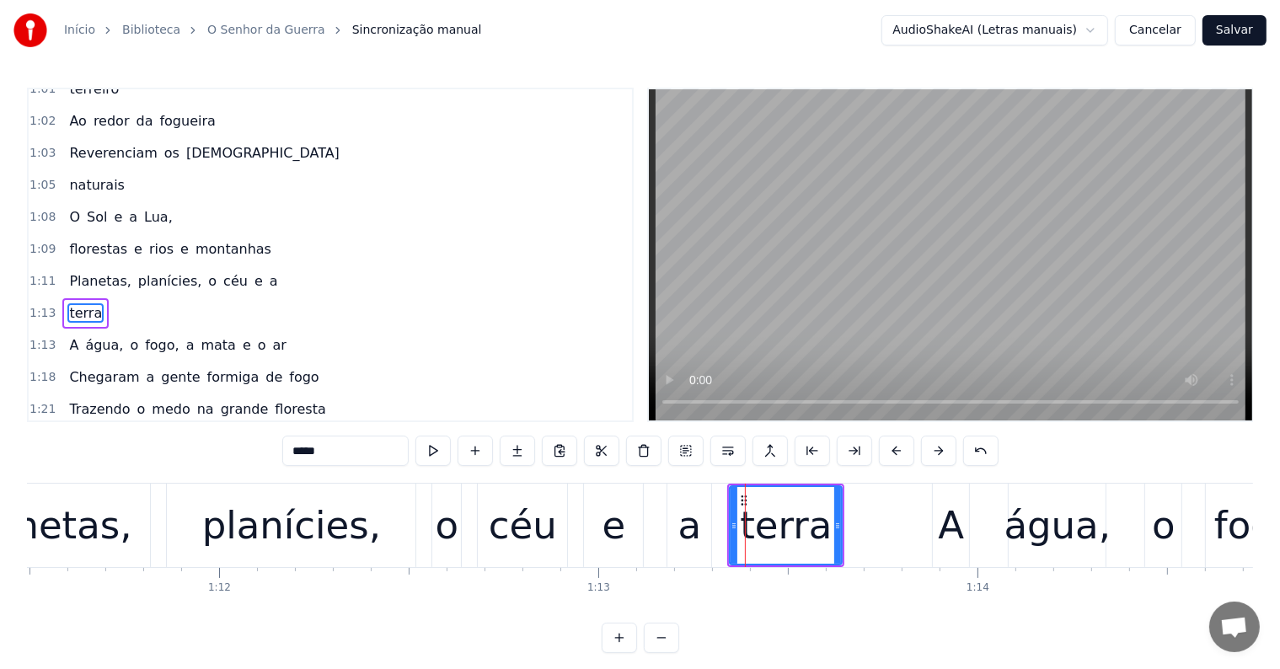
scroll to position [656, 0]
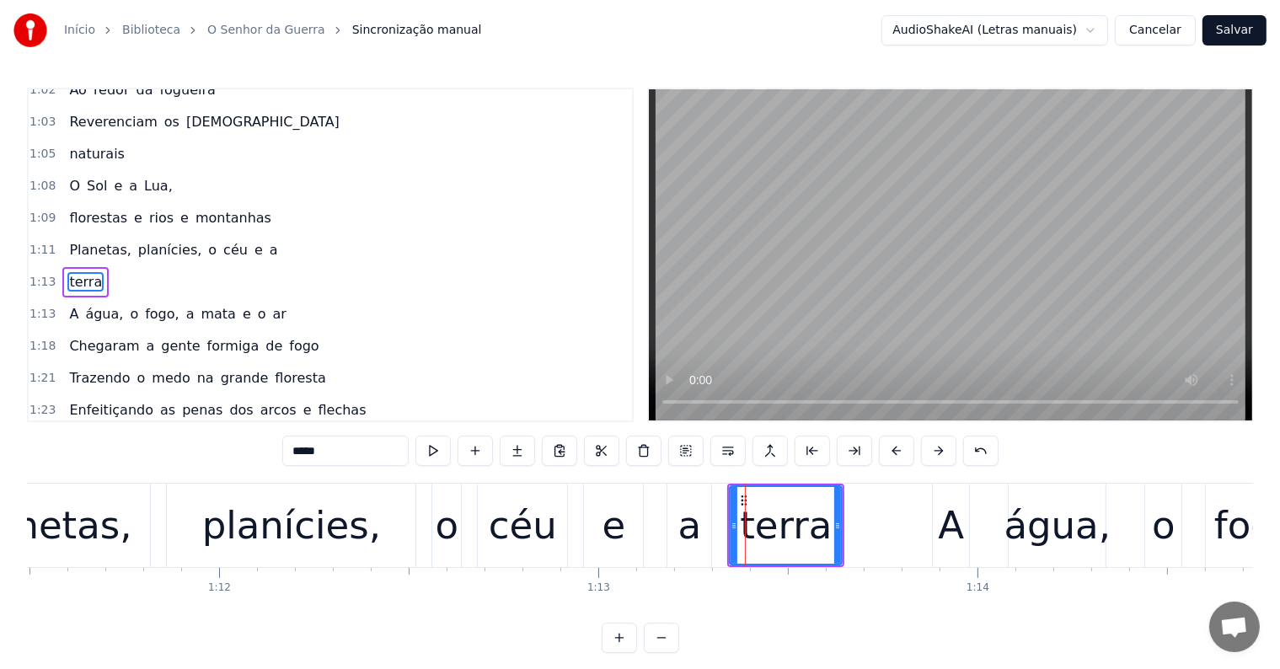
click at [268, 240] on span "a" at bounding box center [274, 249] width 12 height 19
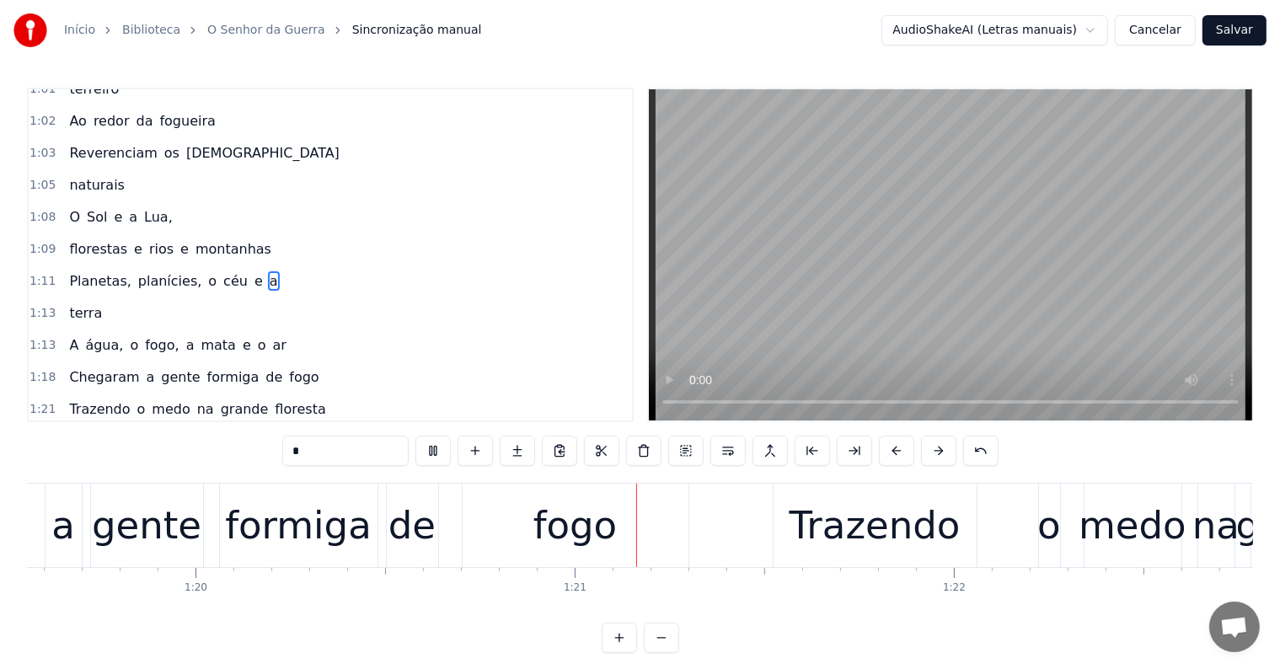
scroll to position [0, 30396]
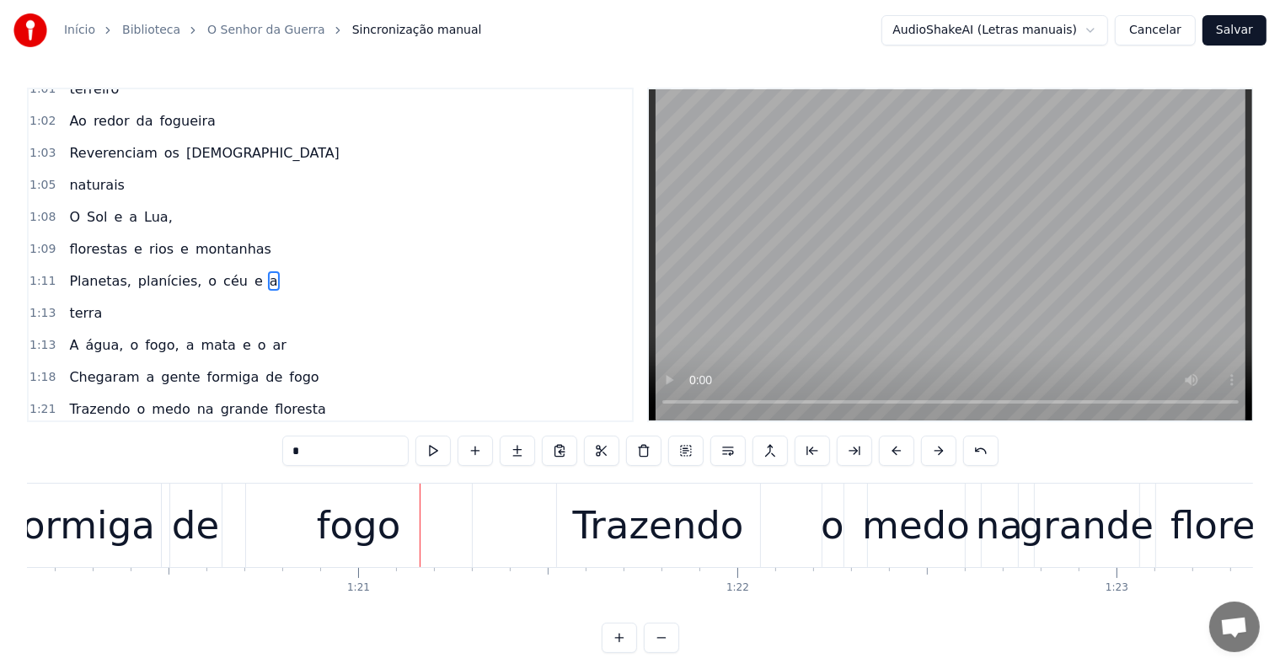
click at [327, 539] on div "fogo" at bounding box center [358, 525] width 83 height 57
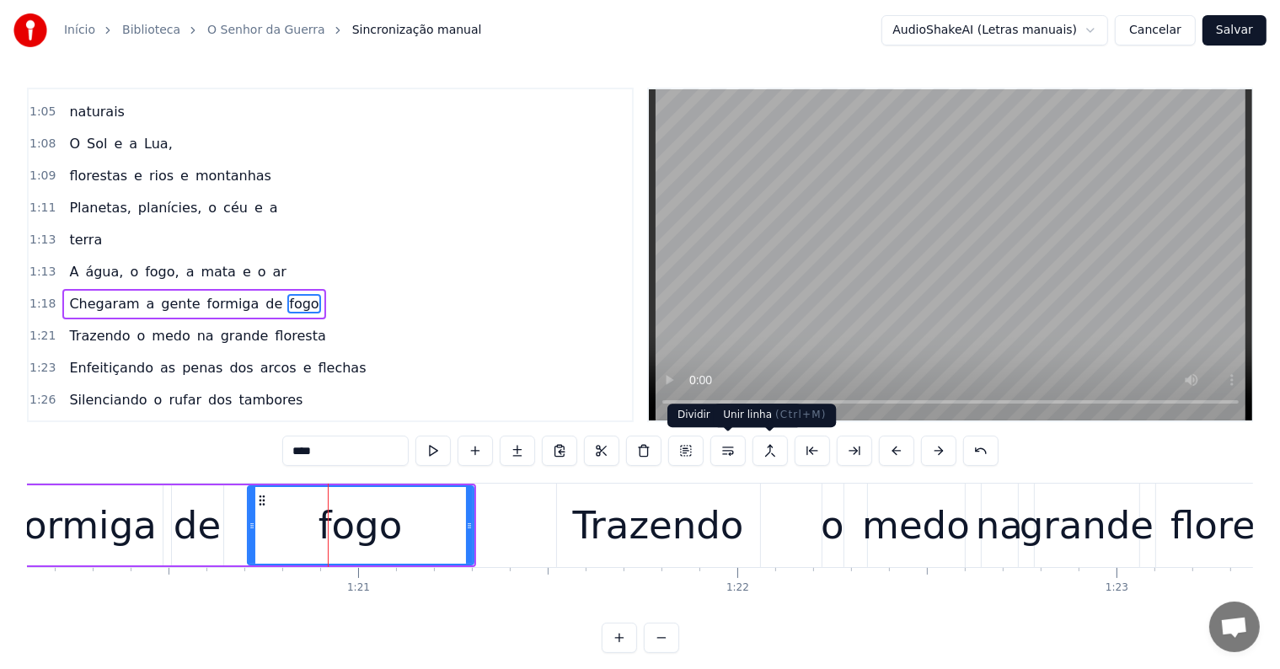
scroll to position [718, 0]
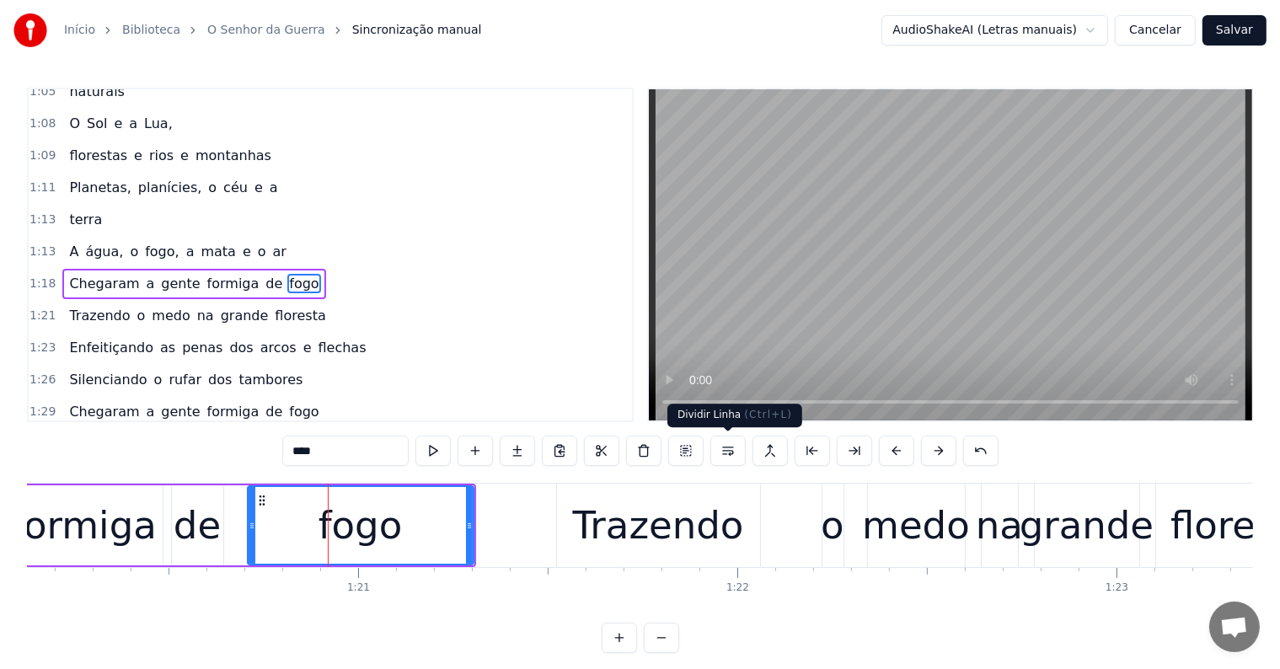
click at [728, 453] on button at bounding box center [728, 451] width 35 height 30
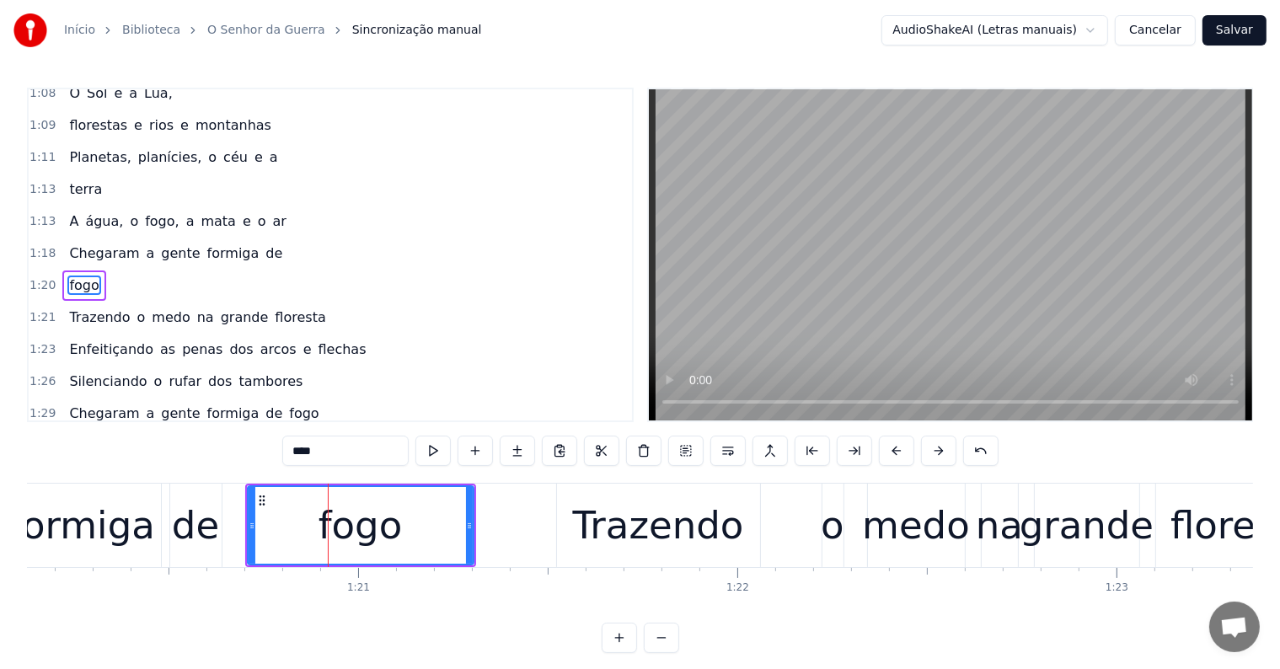
click at [201, 553] on div "de" at bounding box center [195, 525] width 47 height 57
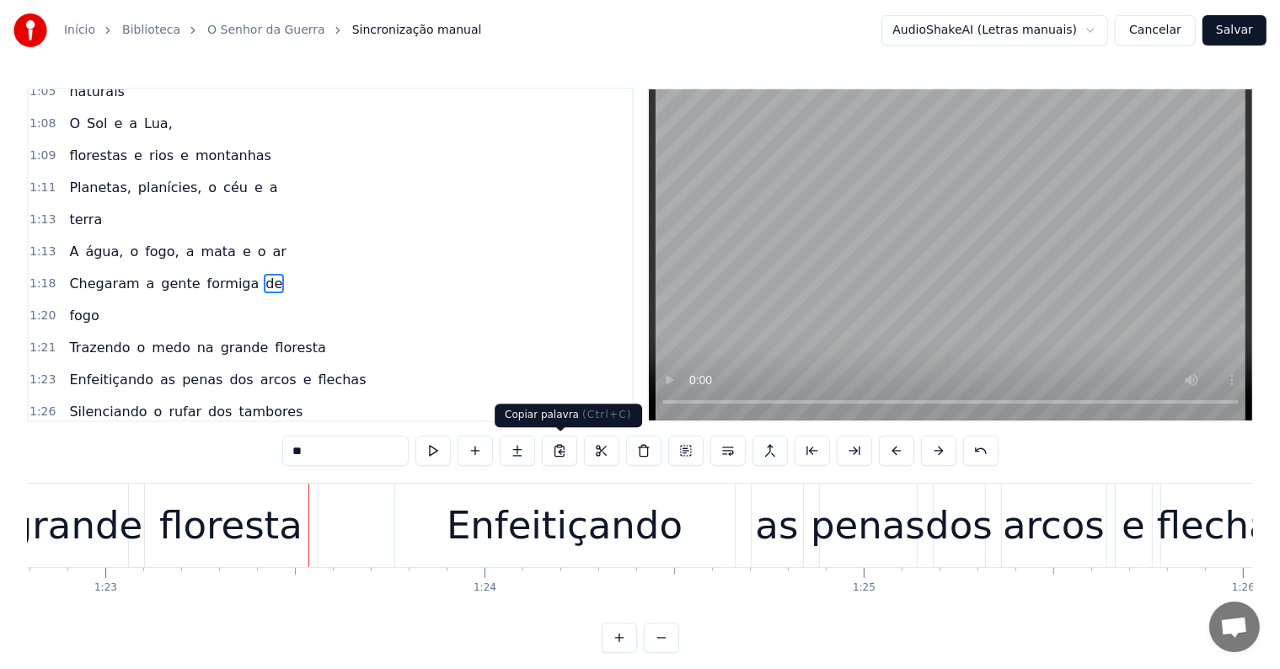
scroll to position [0, 31604]
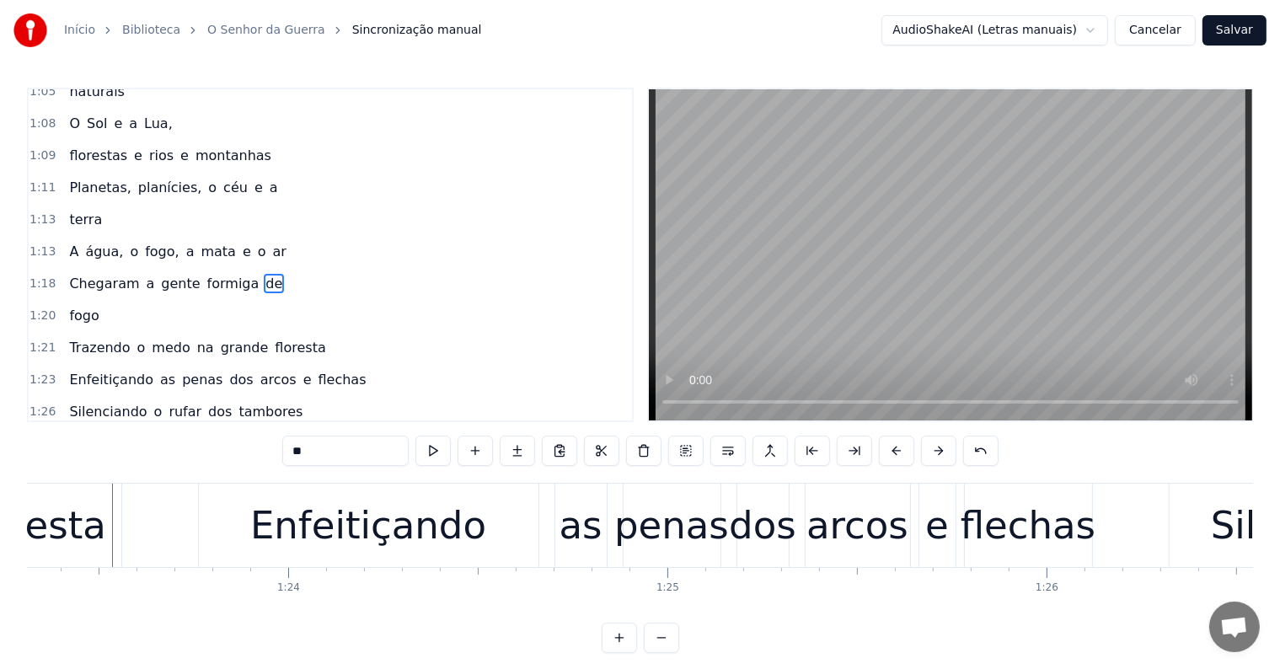
click at [78, 549] on div "floresta" at bounding box center [34, 525] width 143 height 57
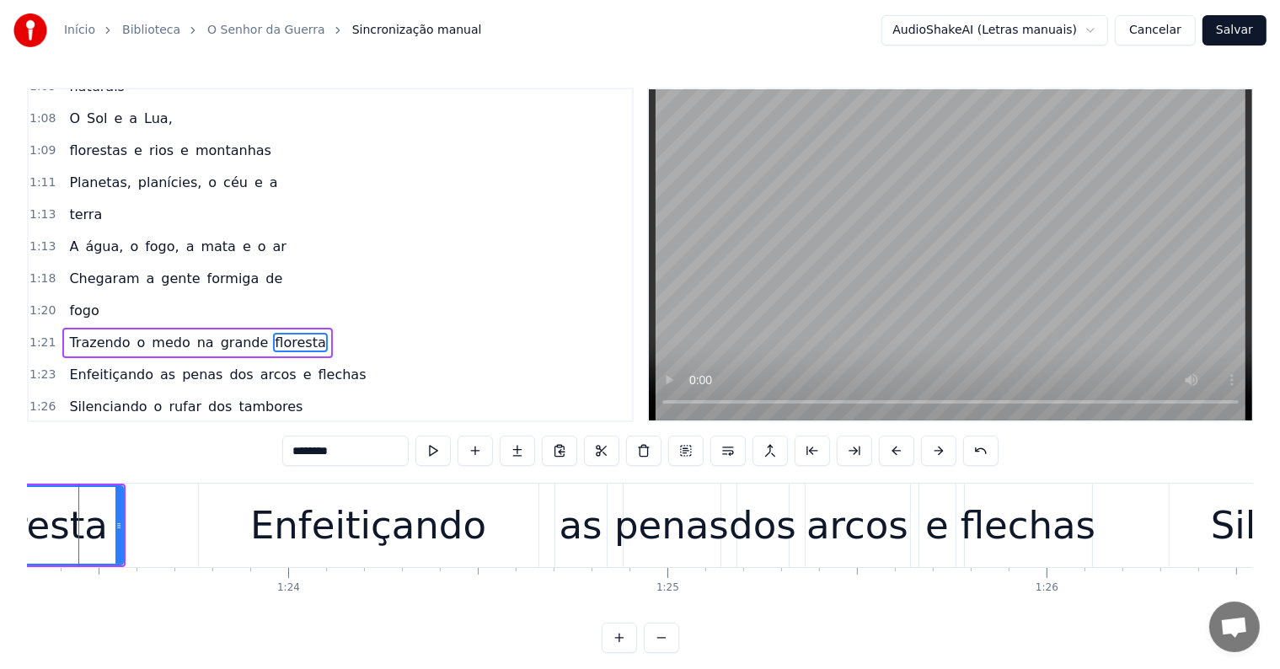
scroll to position [0, 31571]
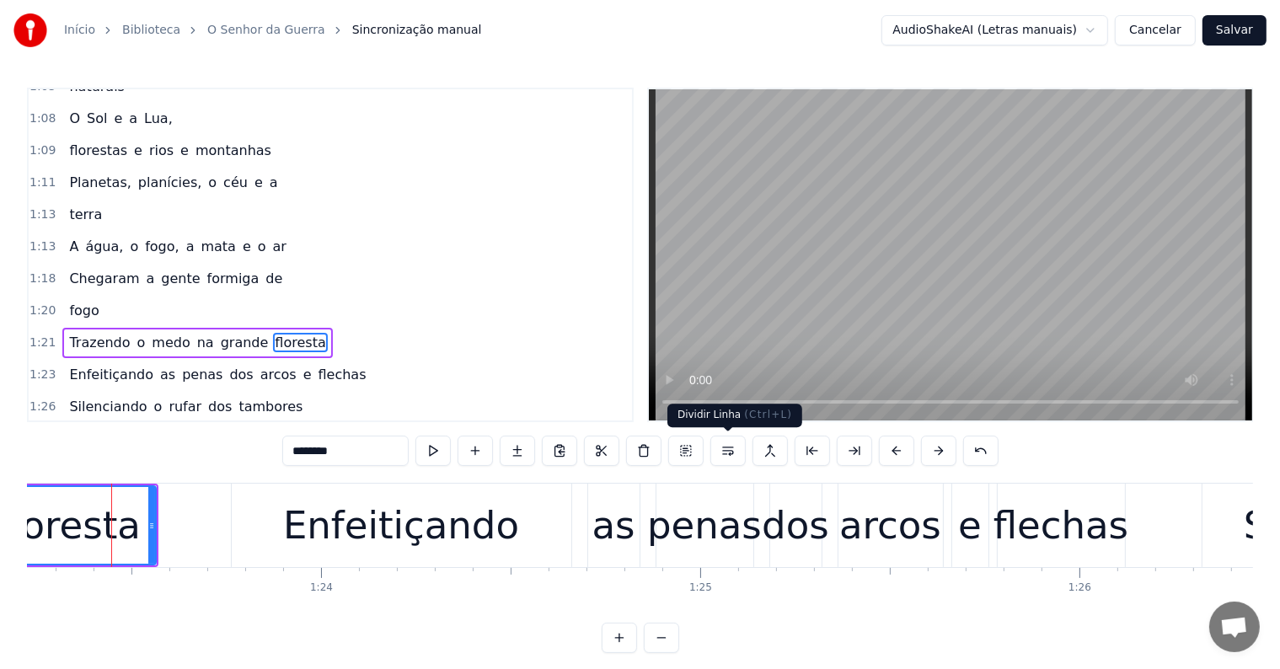
click at [731, 454] on button at bounding box center [728, 451] width 35 height 30
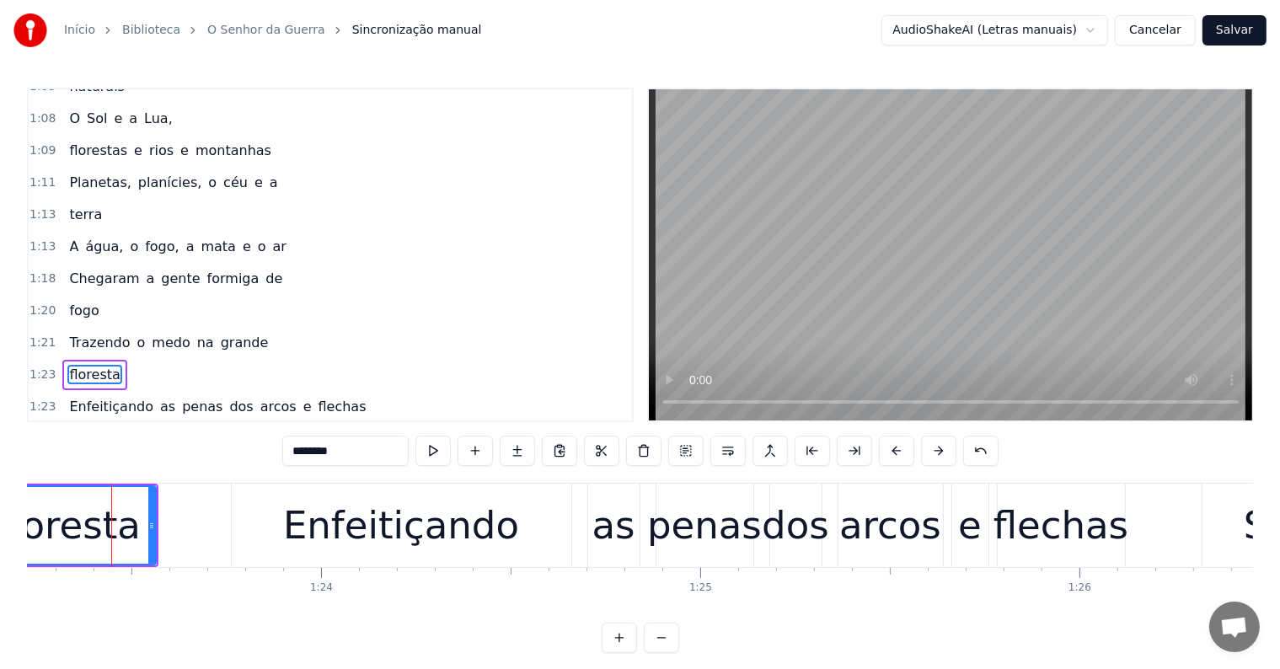
scroll to position [811, 0]
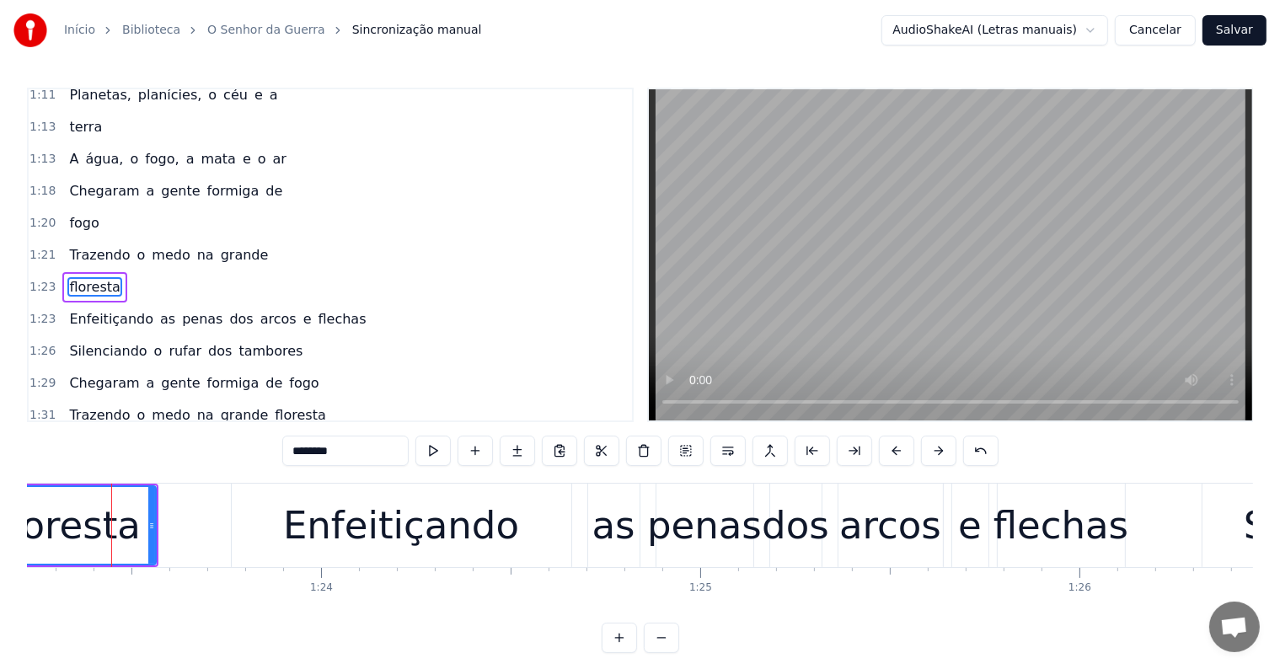
click at [221, 245] on span "grande" at bounding box center [244, 254] width 51 height 19
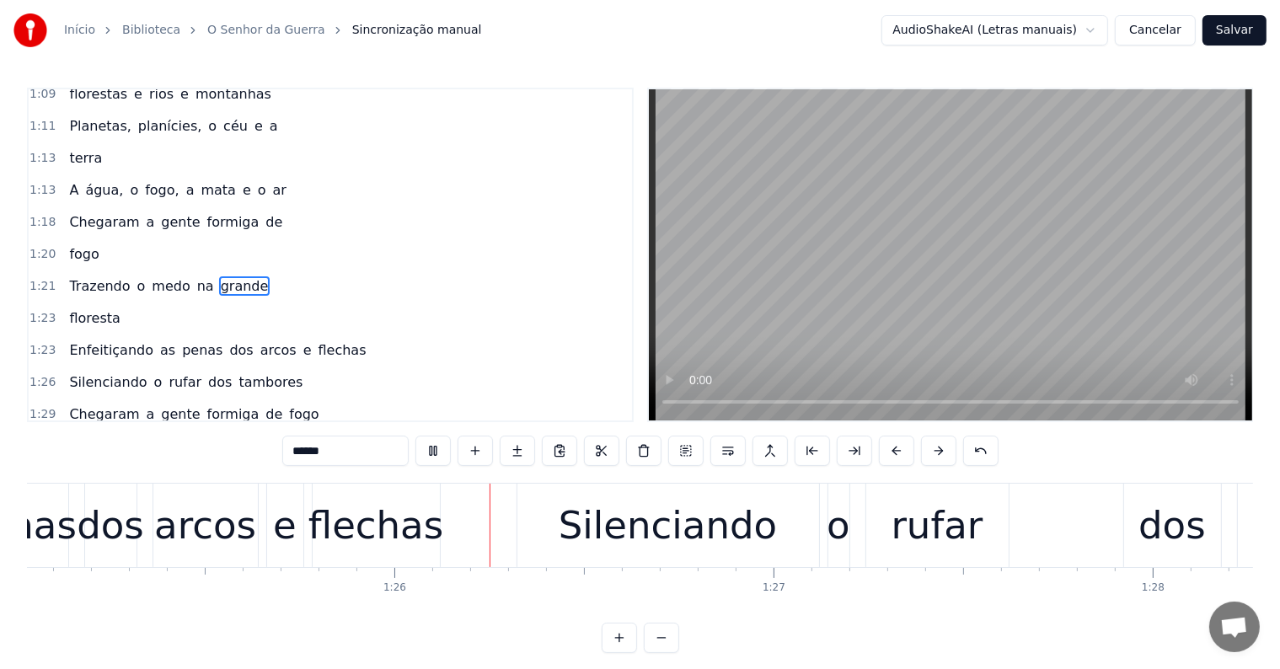
scroll to position [0, 32395]
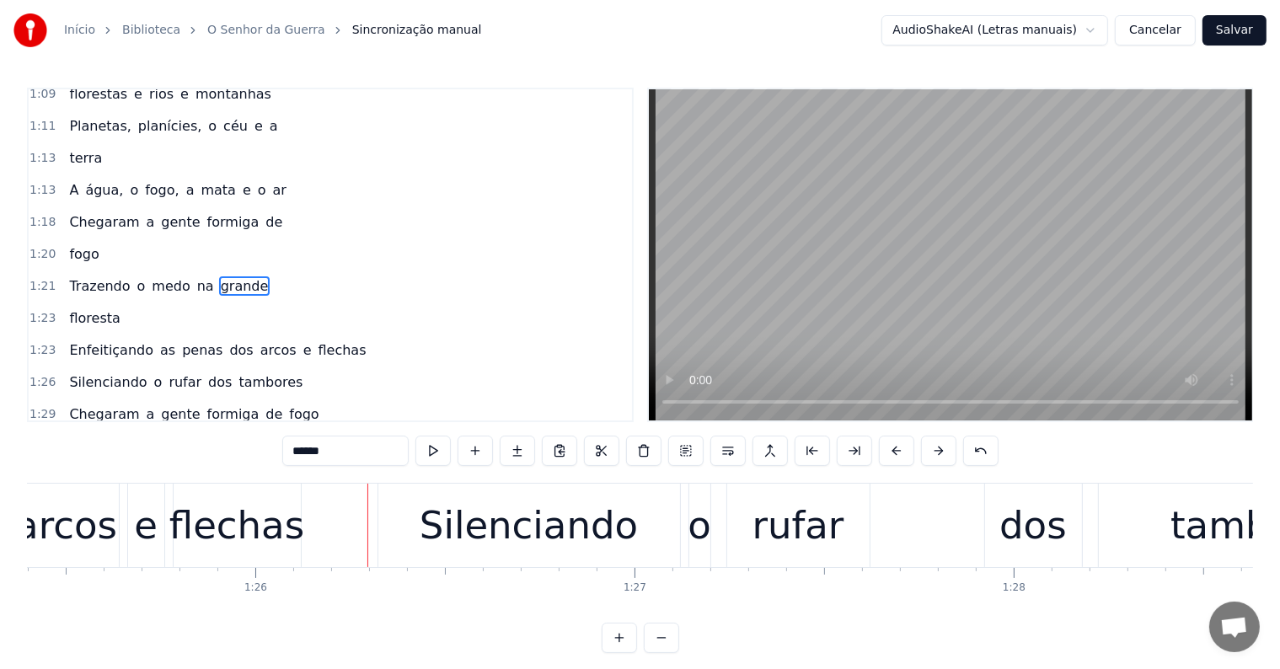
click at [255, 542] on div "flechas" at bounding box center [236, 525] width 135 height 57
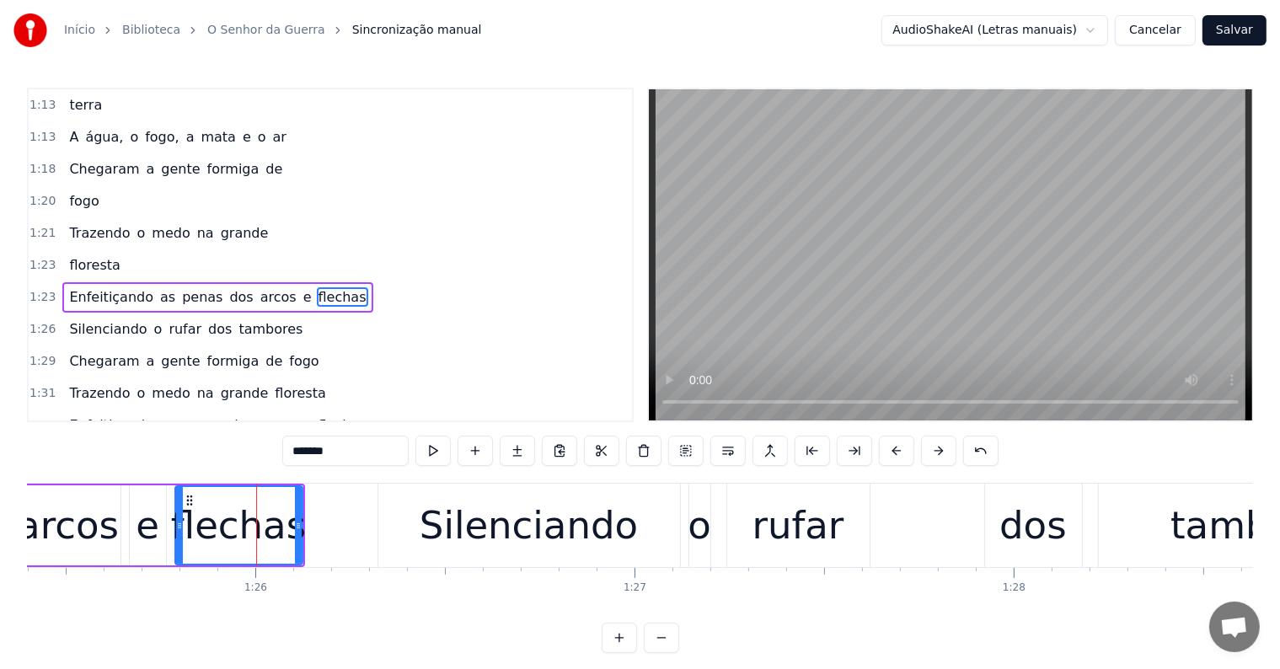
scroll to position [842, 0]
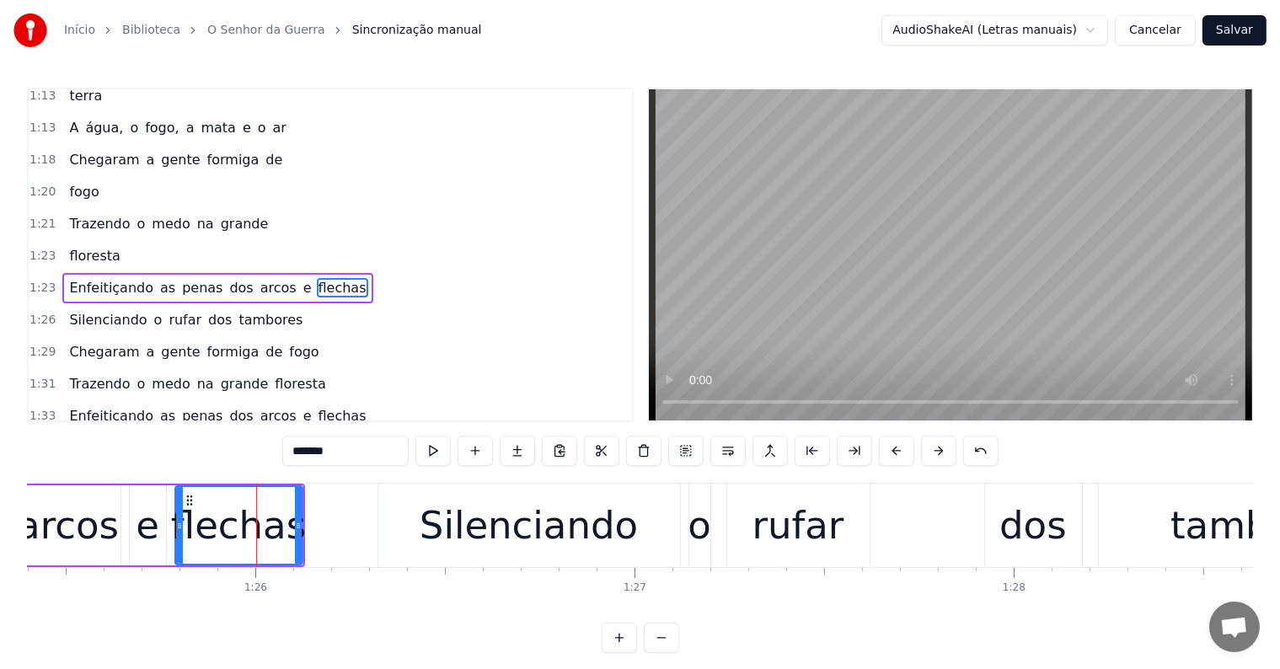
click at [228, 278] on span "dos" at bounding box center [241, 287] width 27 height 19
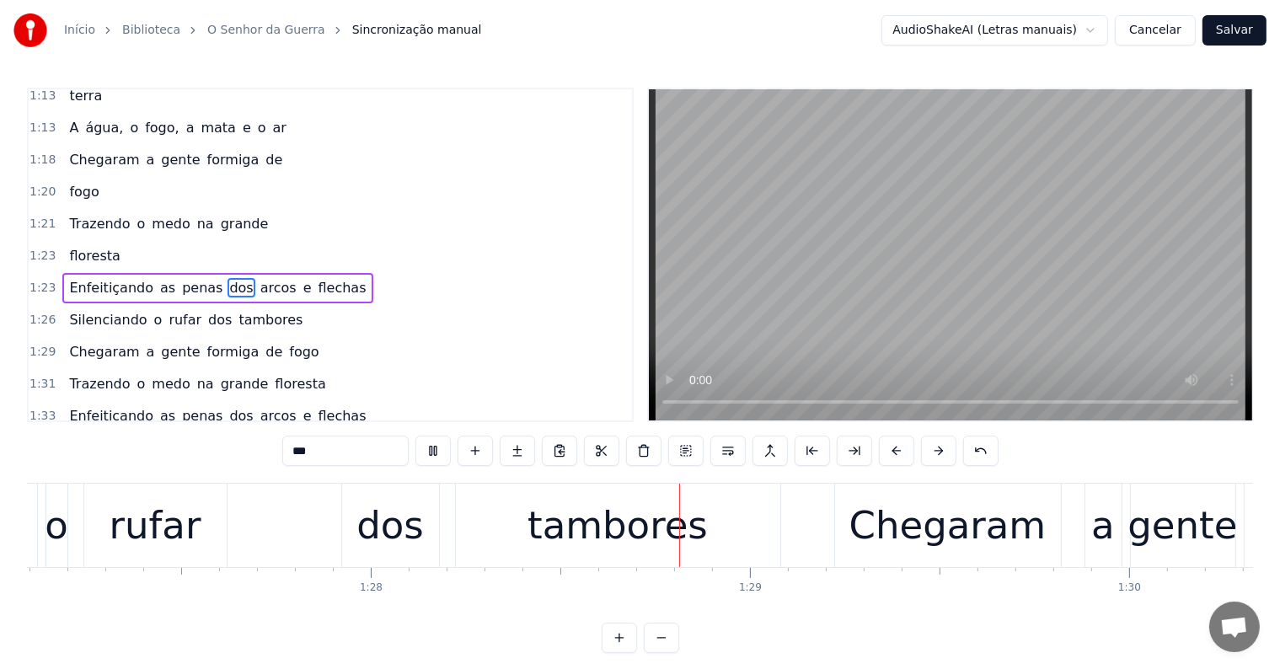
scroll to position [0, 33333]
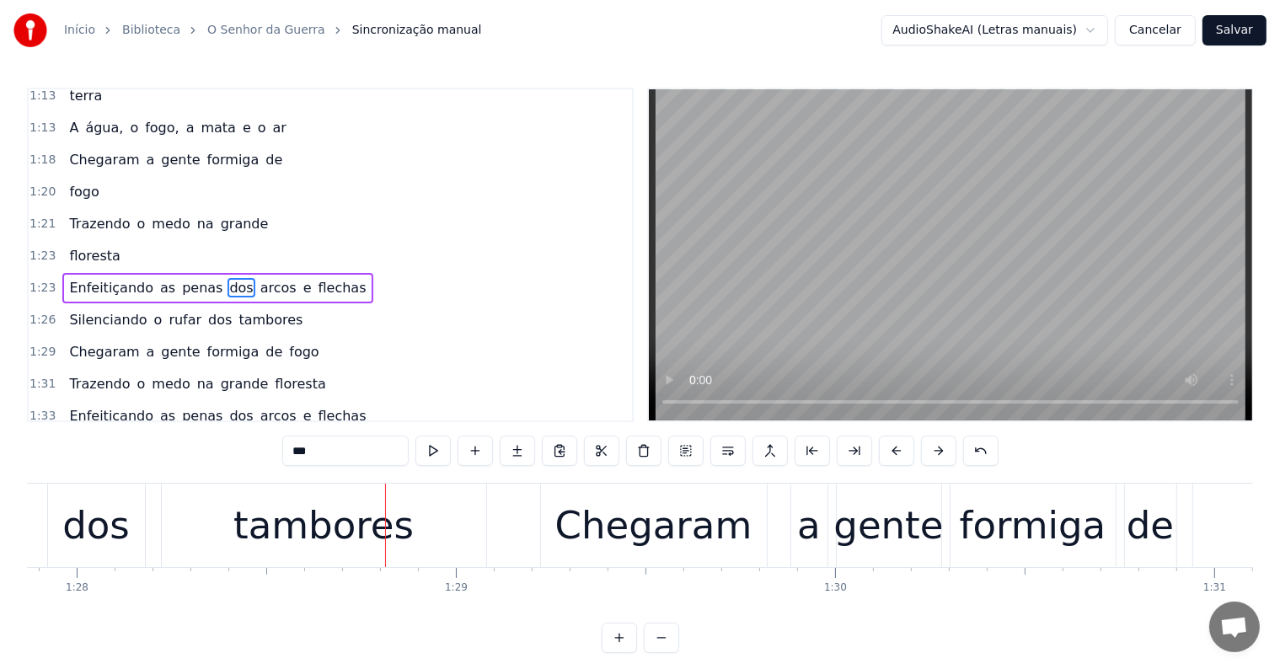
click at [376, 546] on div "tambores" at bounding box center [324, 525] width 180 height 57
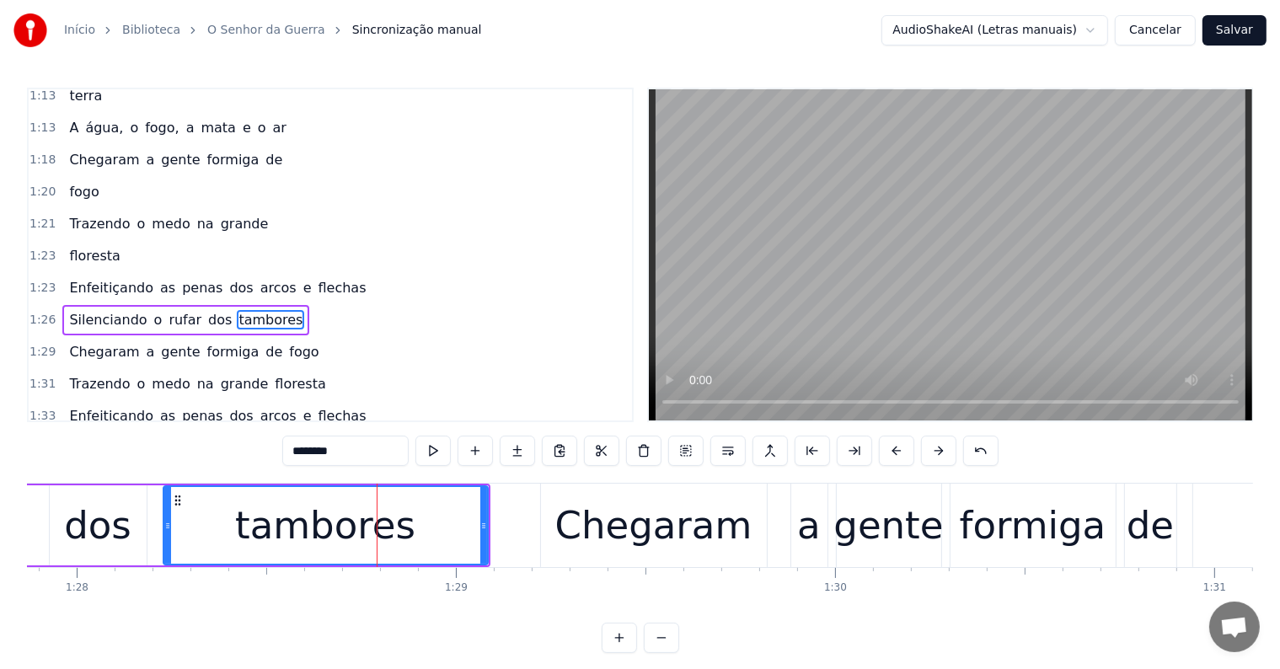
scroll to position [873, 0]
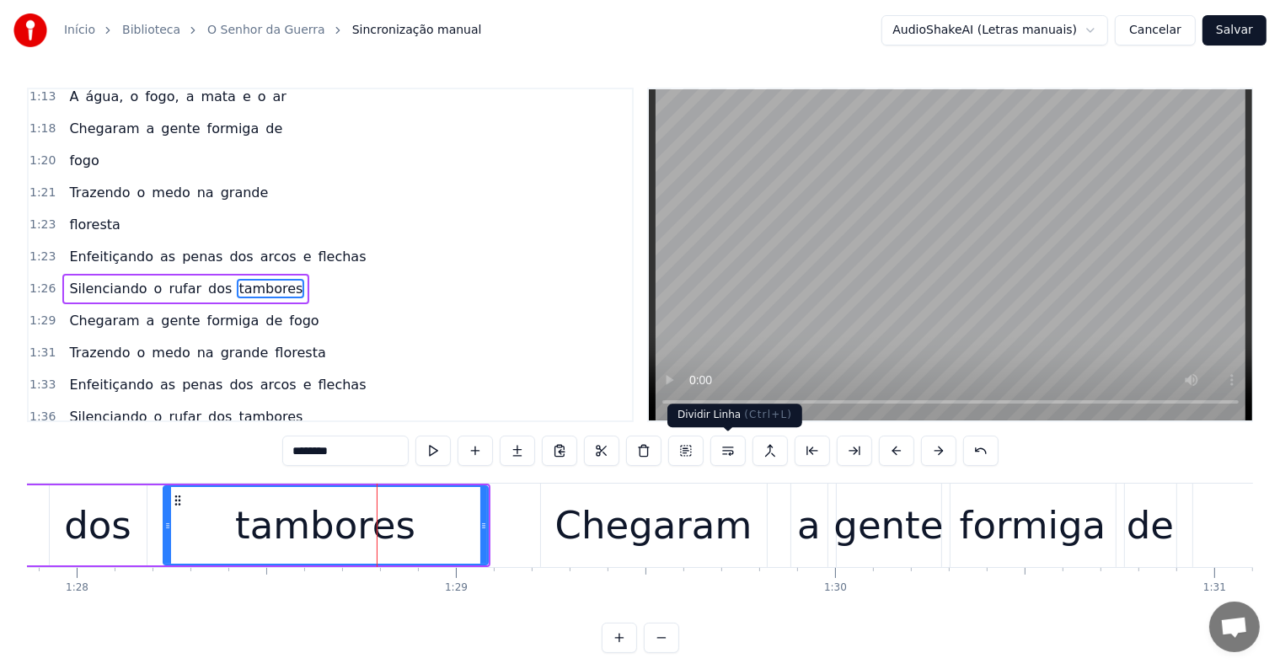
click at [729, 451] on button at bounding box center [728, 451] width 35 height 30
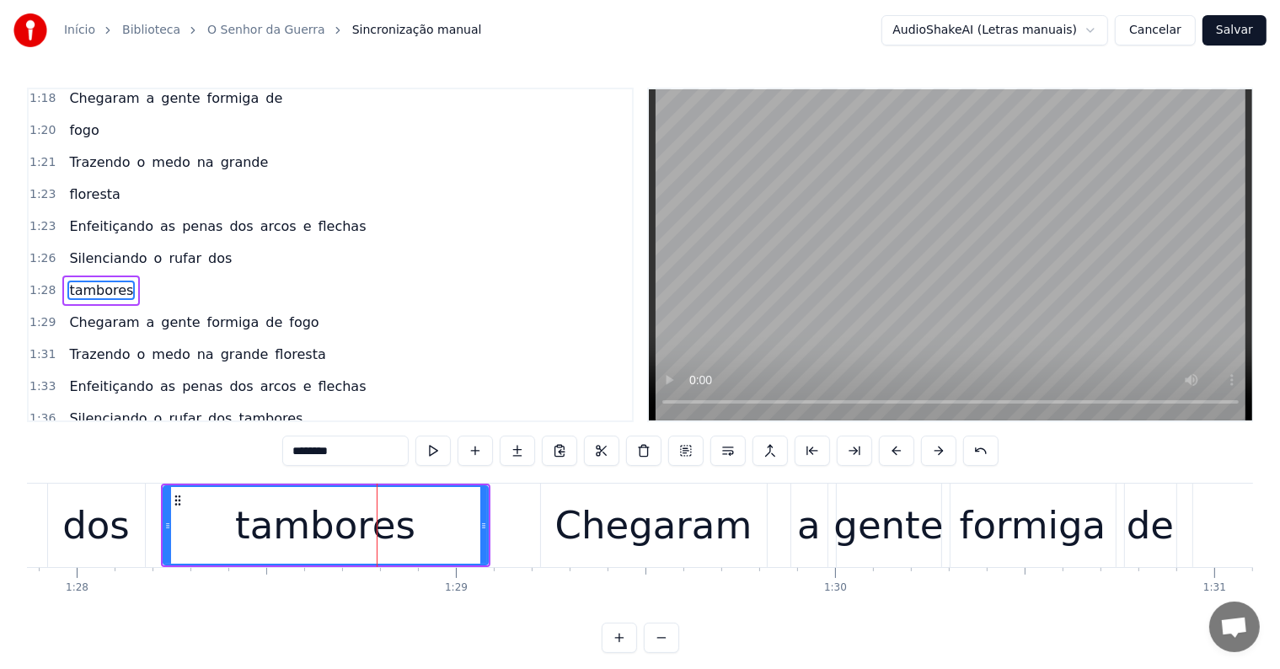
click at [101, 558] on div "dos" at bounding box center [96, 525] width 97 height 83
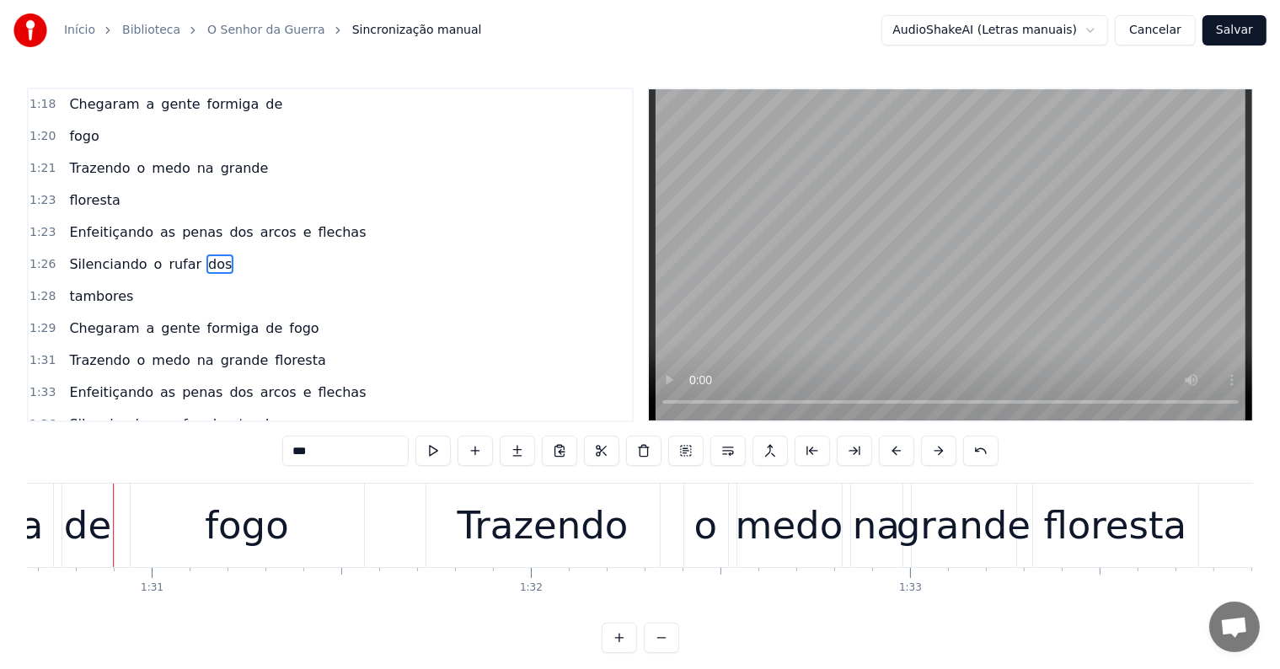
scroll to position [0, 34397]
click at [263, 540] on div "fogo" at bounding box center [244, 525] width 83 height 57
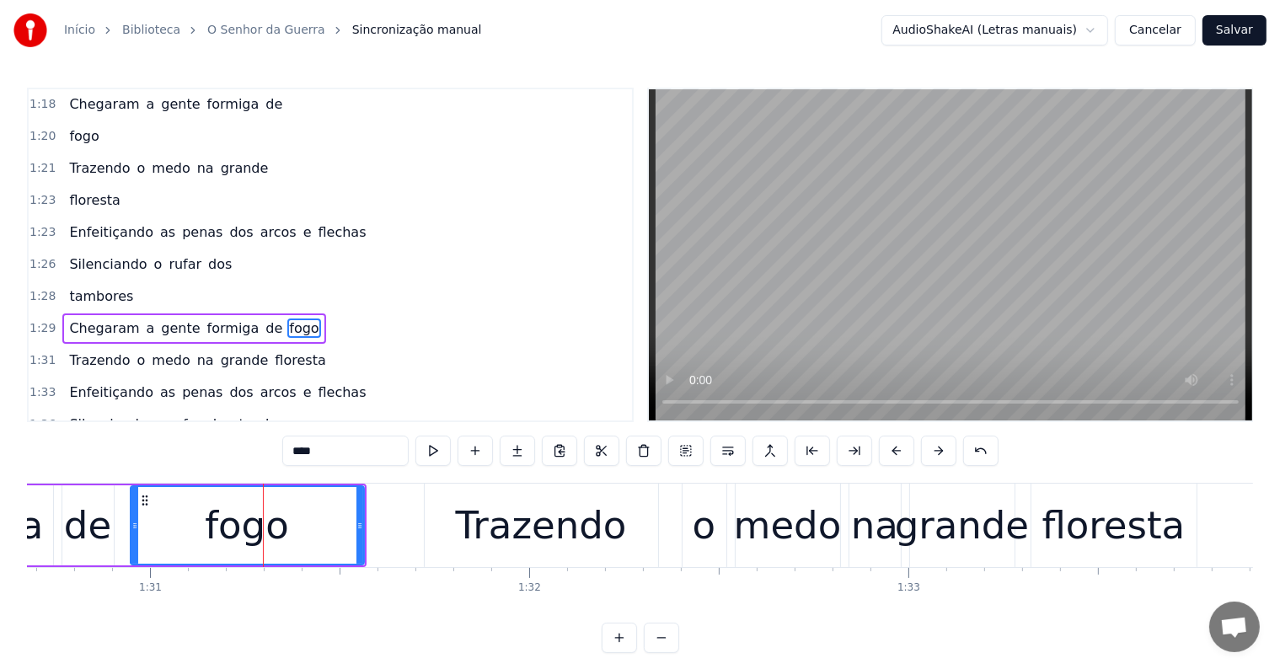
scroll to position [935, 0]
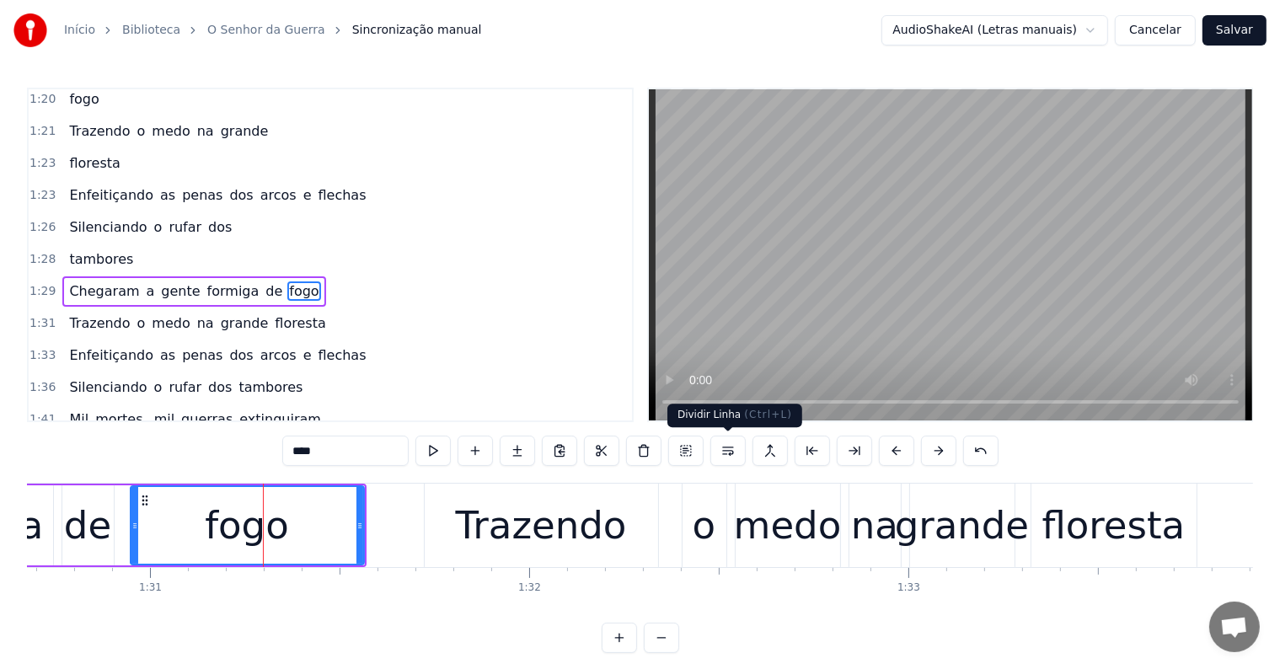
click at [724, 449] on button at bounding box center [728, 451] width 35 height 30
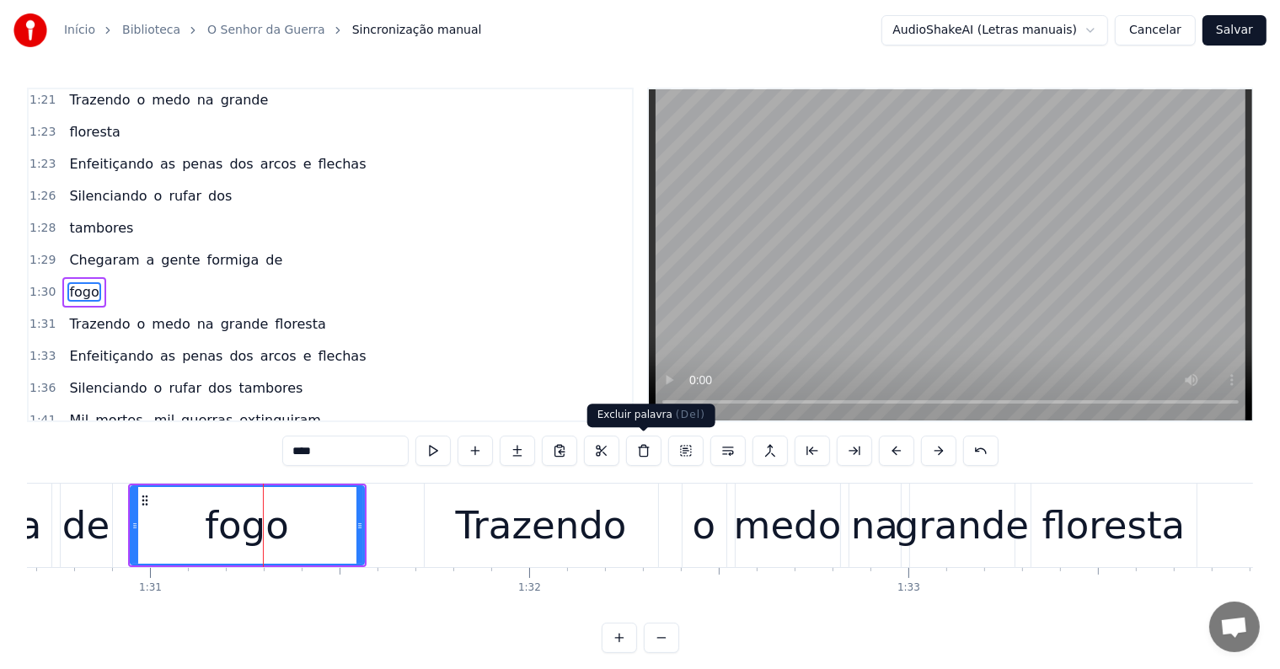
click at [81, 562] on div "de" at bounding box center [86, 525] width 51 height 83
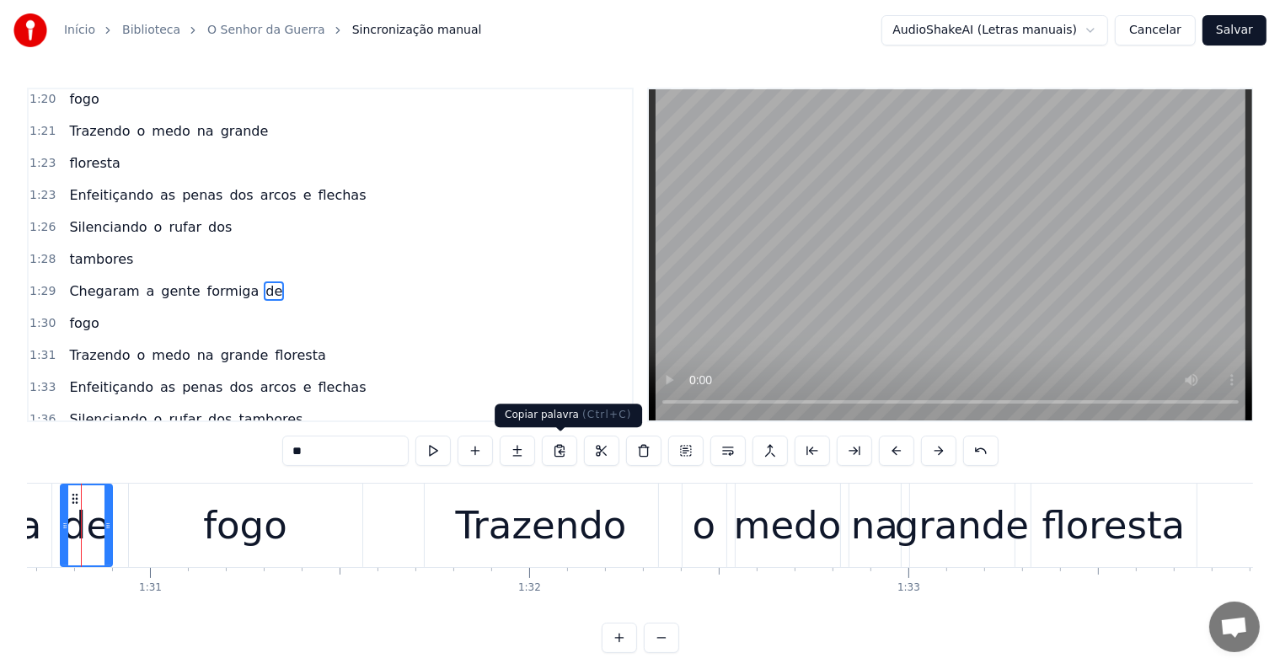
scroll to position [0, 34367]
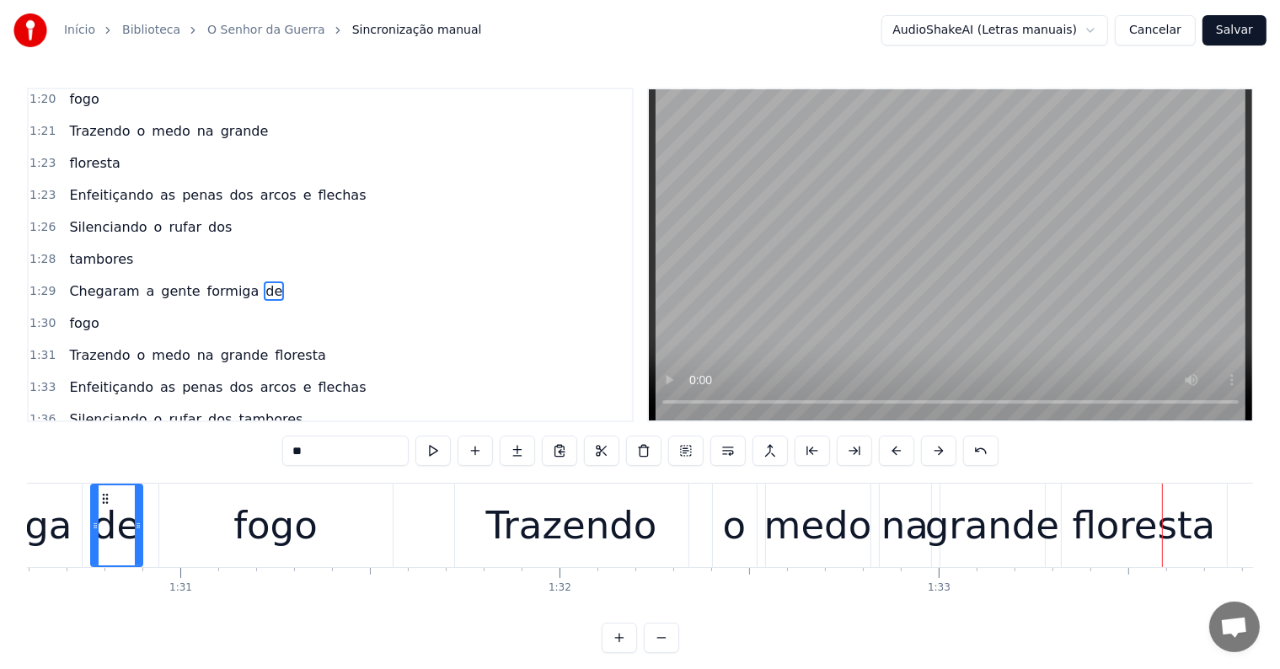
click at [1082, 532] on div "floresta" at bounding box center [1144, 525] width 143 height 57
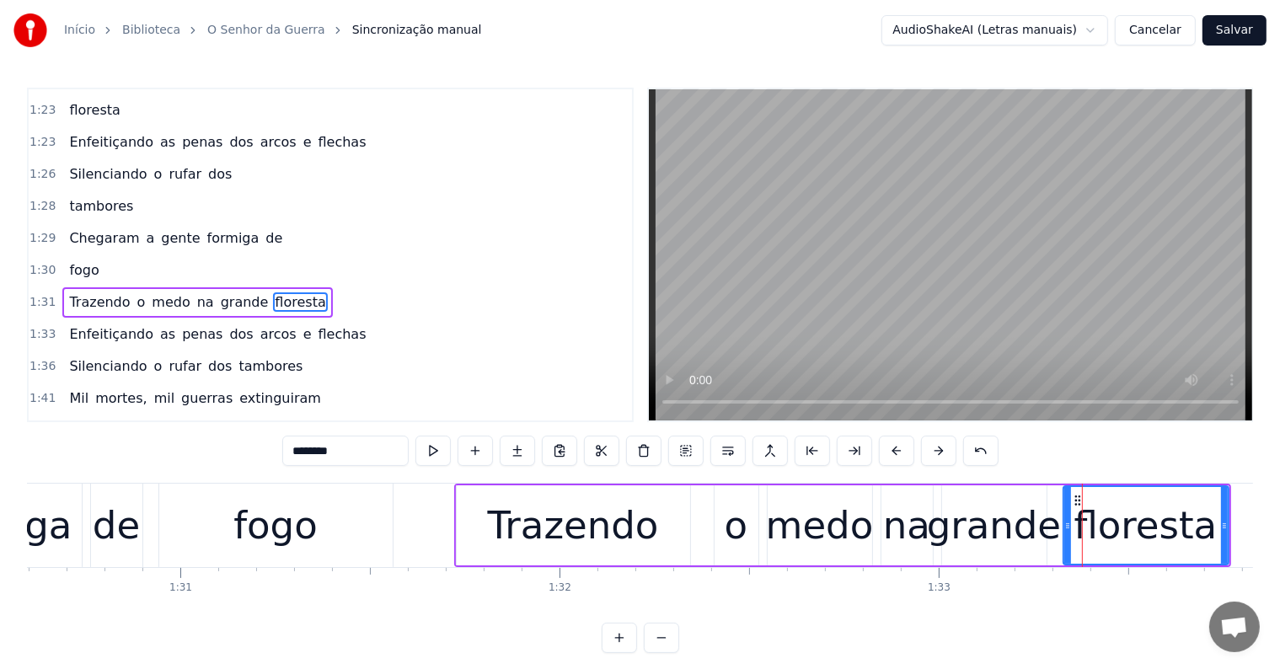
scroll to position [997, 0]
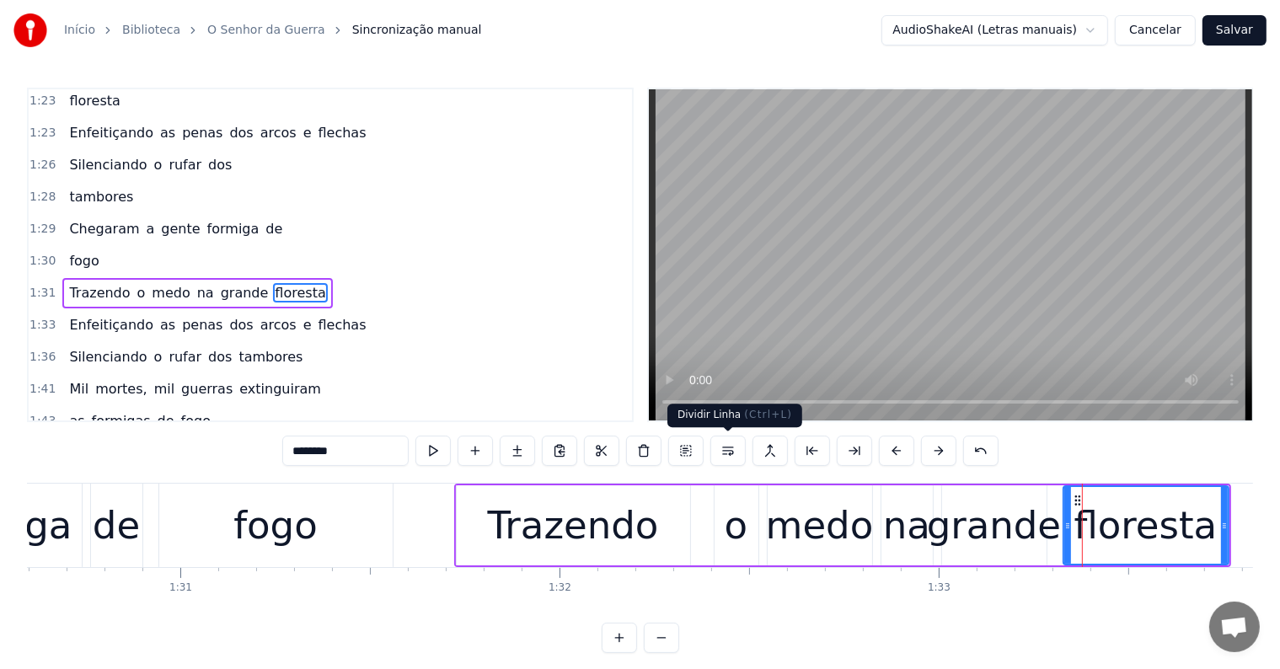
click at [724, 449] on button at bounding box center [728, 451] width 35 height 30
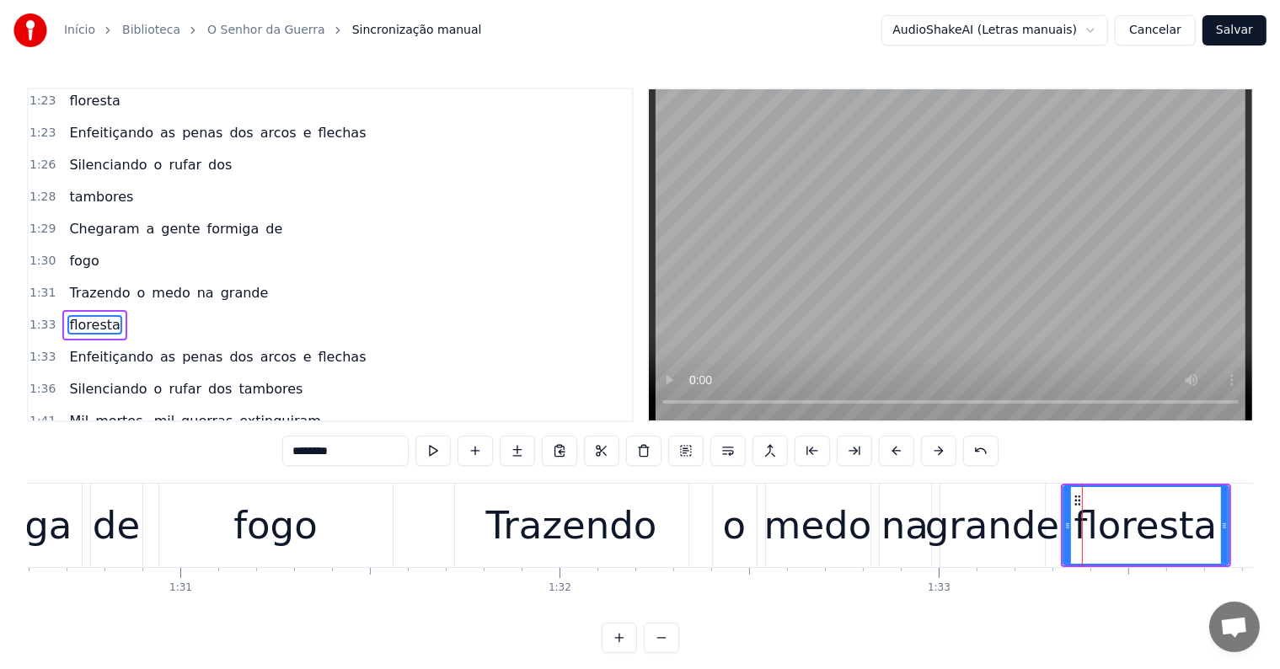
scroll to position [1028, 0]
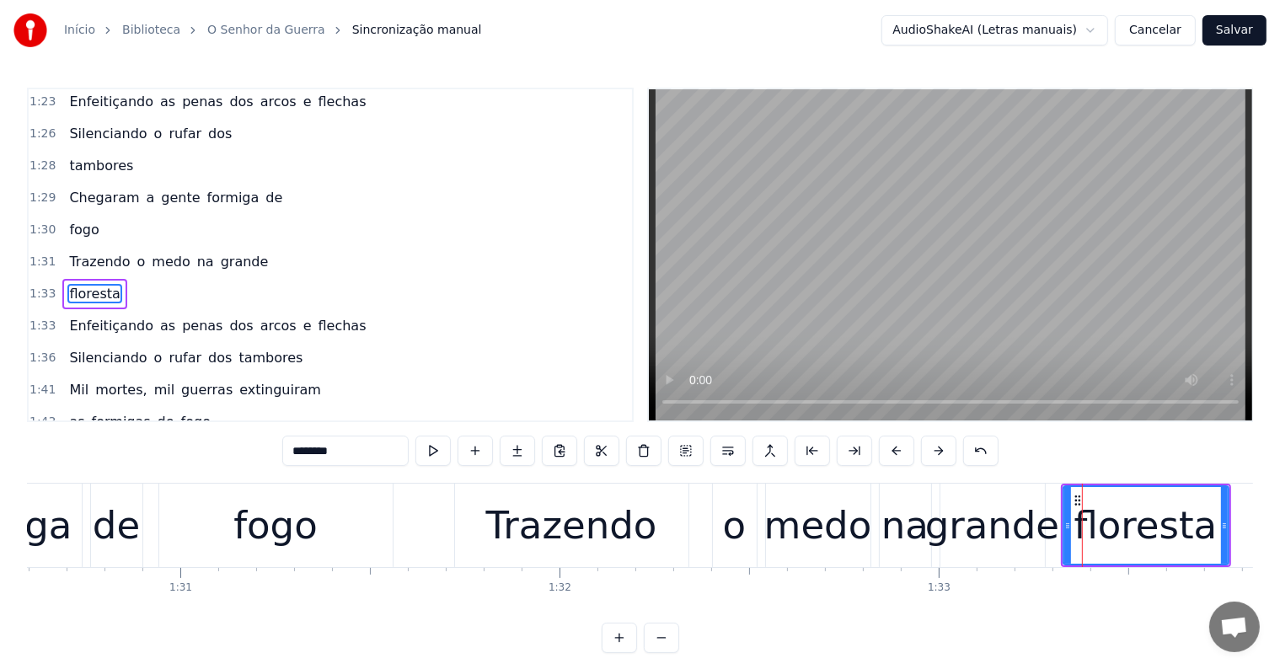
click at [752, 595] on div "<Inscreva-se em nosso canal> O grande pajé aruaque na ocara chegou Chamando tod…" at bounding box center [640, 546] width 1227 height 126
click at [921, 550] on div "na" at bounding box center [905, 525] width 47 height 57
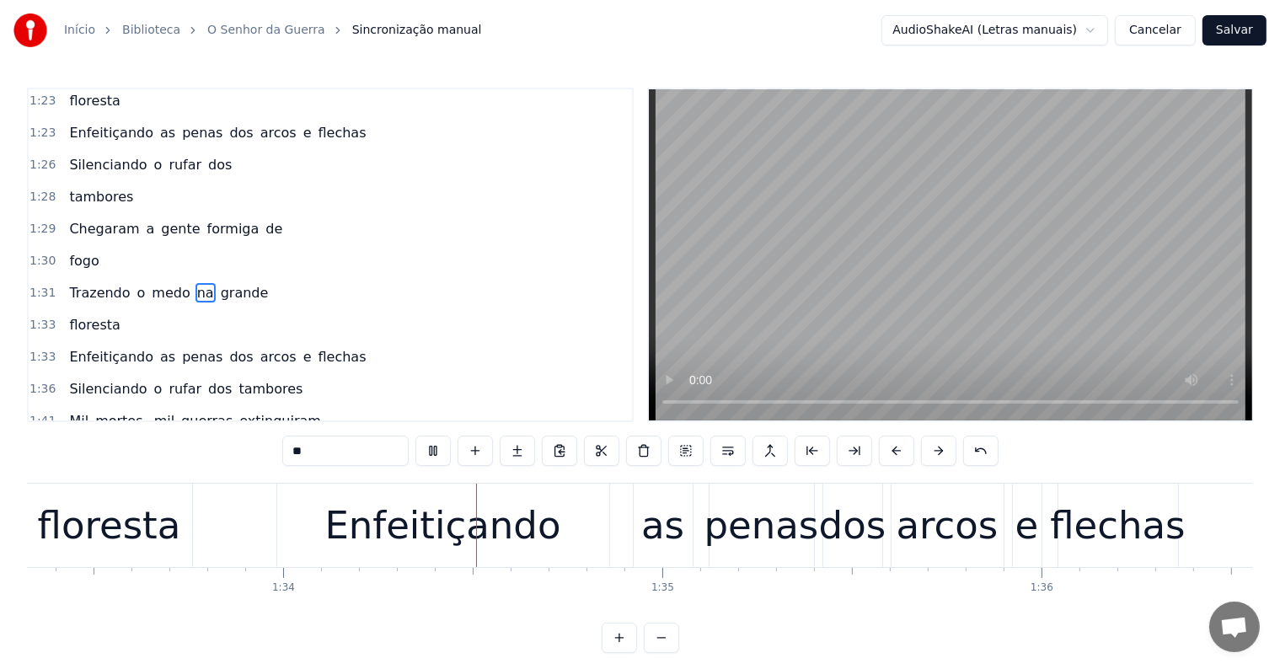
scroll to position [0, 35483]
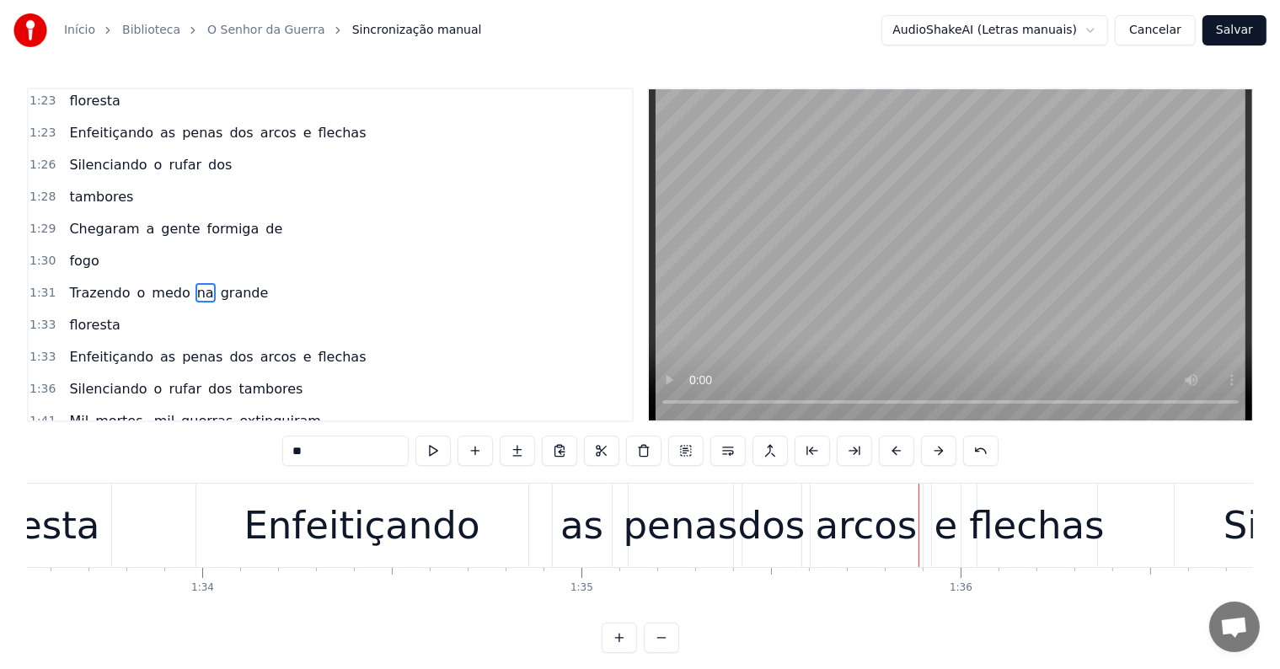
click at [870, 521] on div "arcos" at bounding box center [867, 525] width 102 height 57
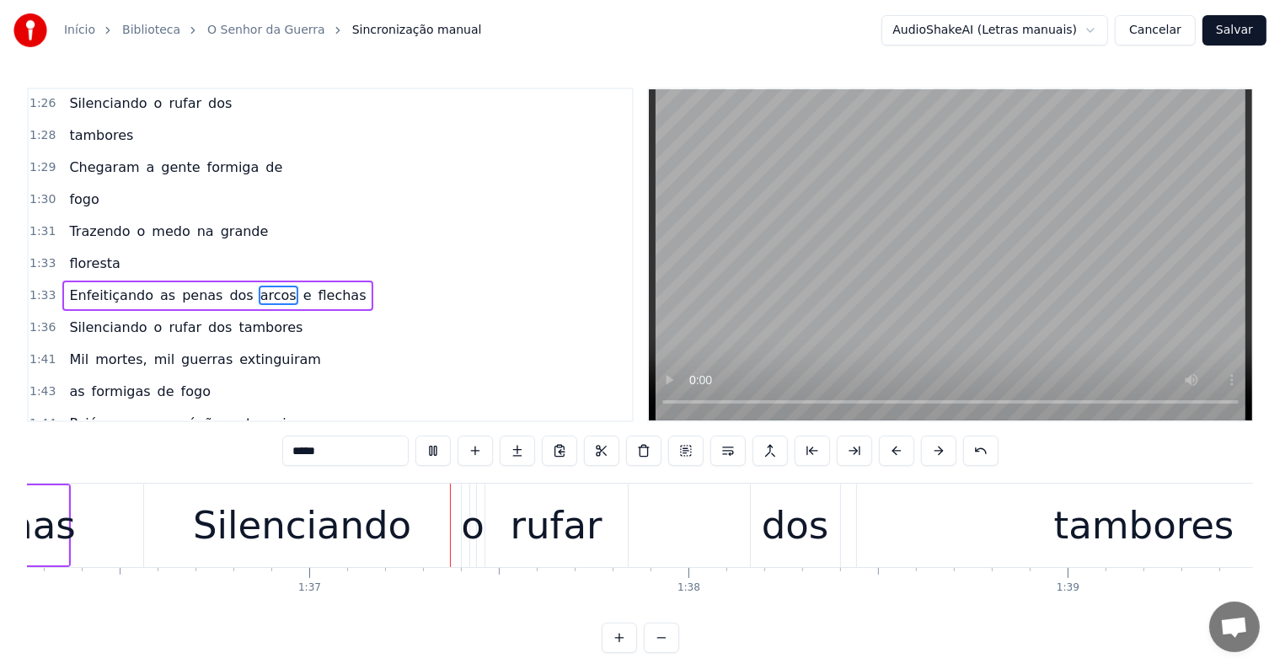
scroll to position [0, 36634]
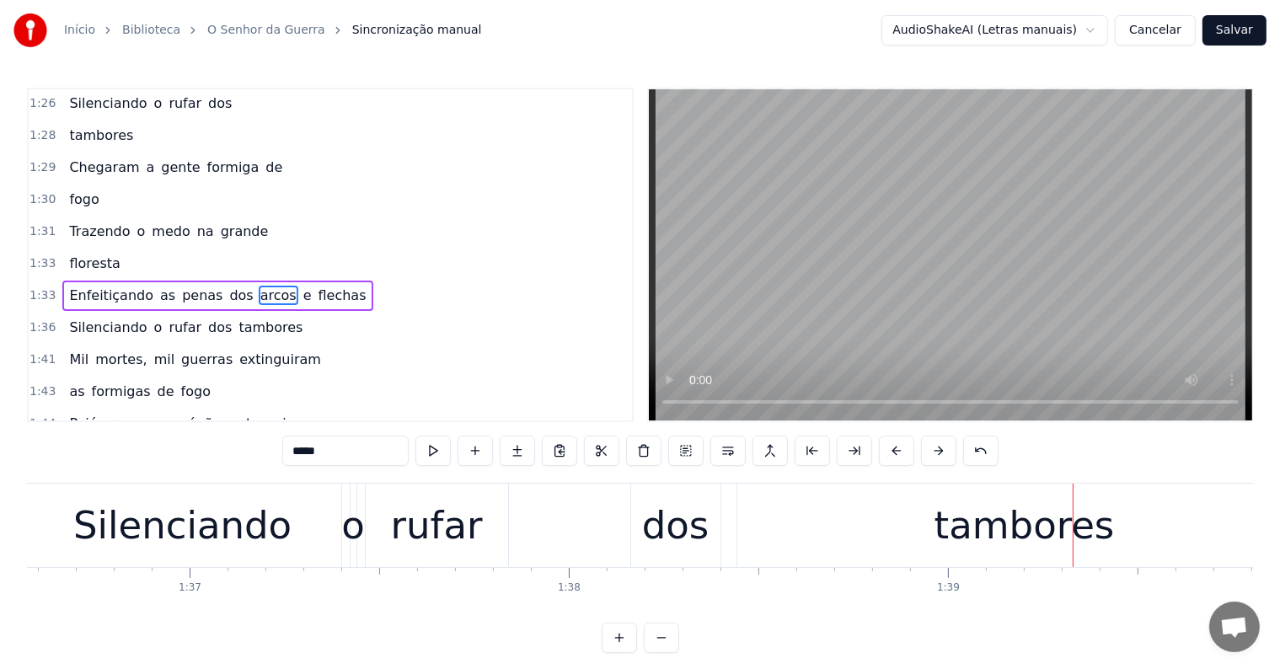
click at [658, 539] on div "dos" at bounding box center [675, 525] width 67 height 57
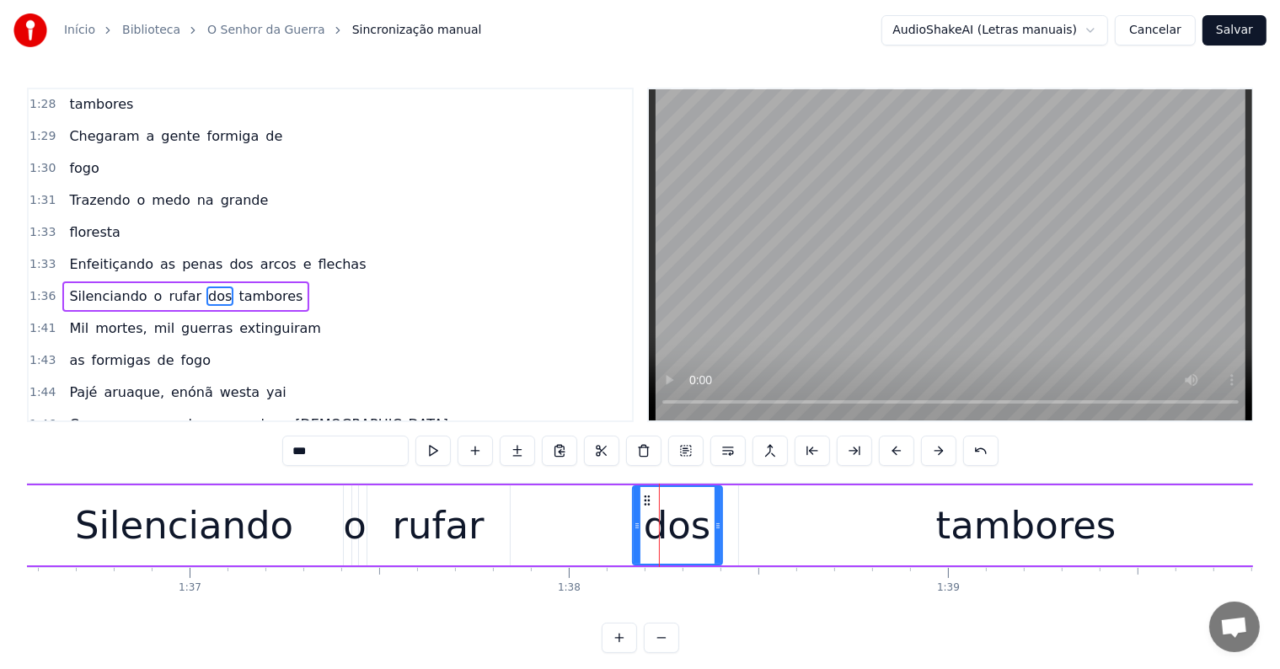
click at [250, 287] on span "tambores" at bounding box center [270, 296] width 67 height 19
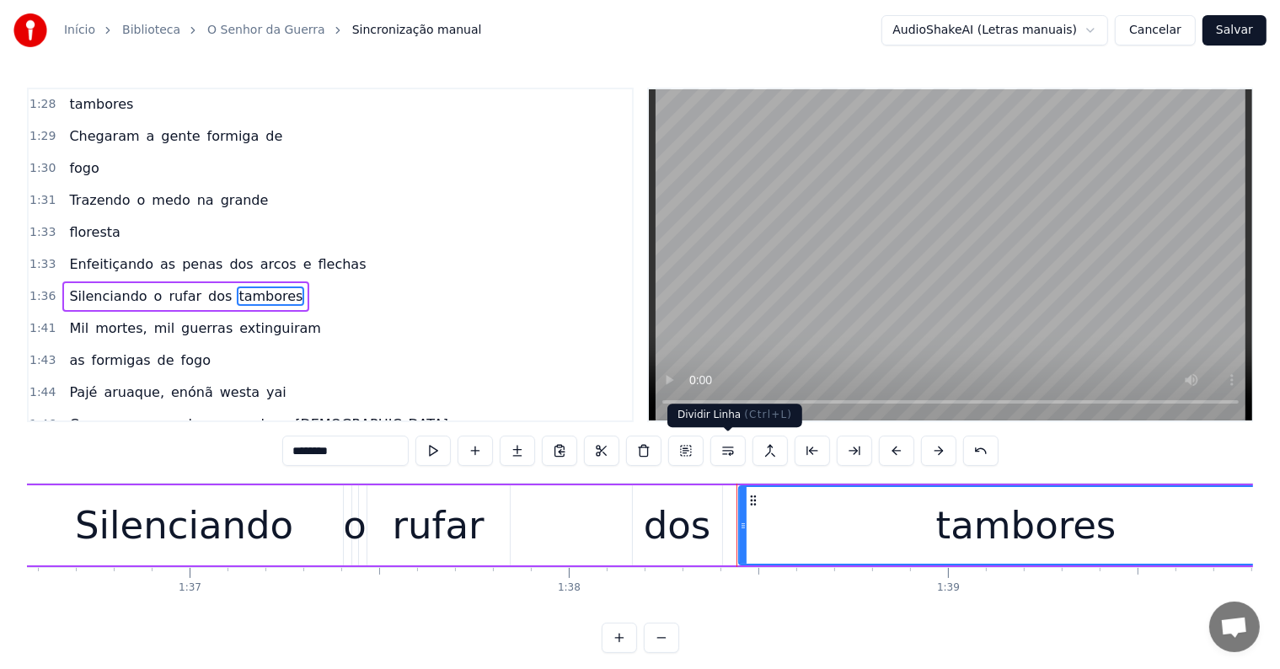
click at [724, 448] on button at bounding box center [728, 451] width 35 height 30
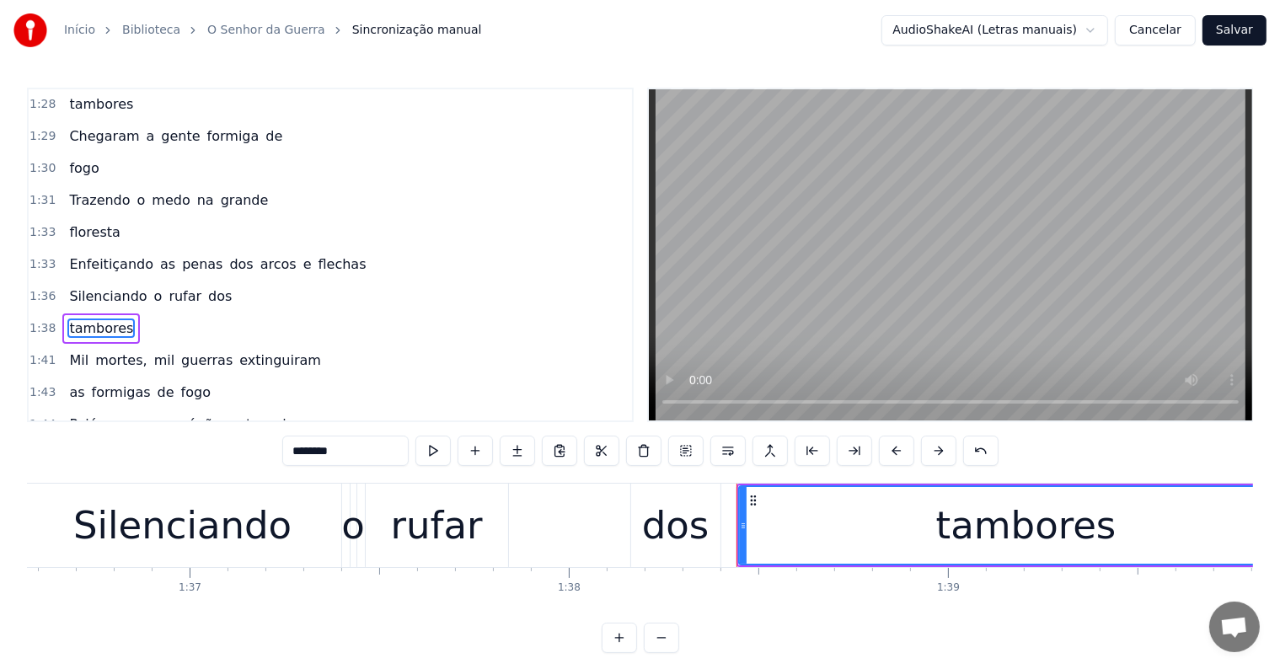
scroll to position [1121, 0]
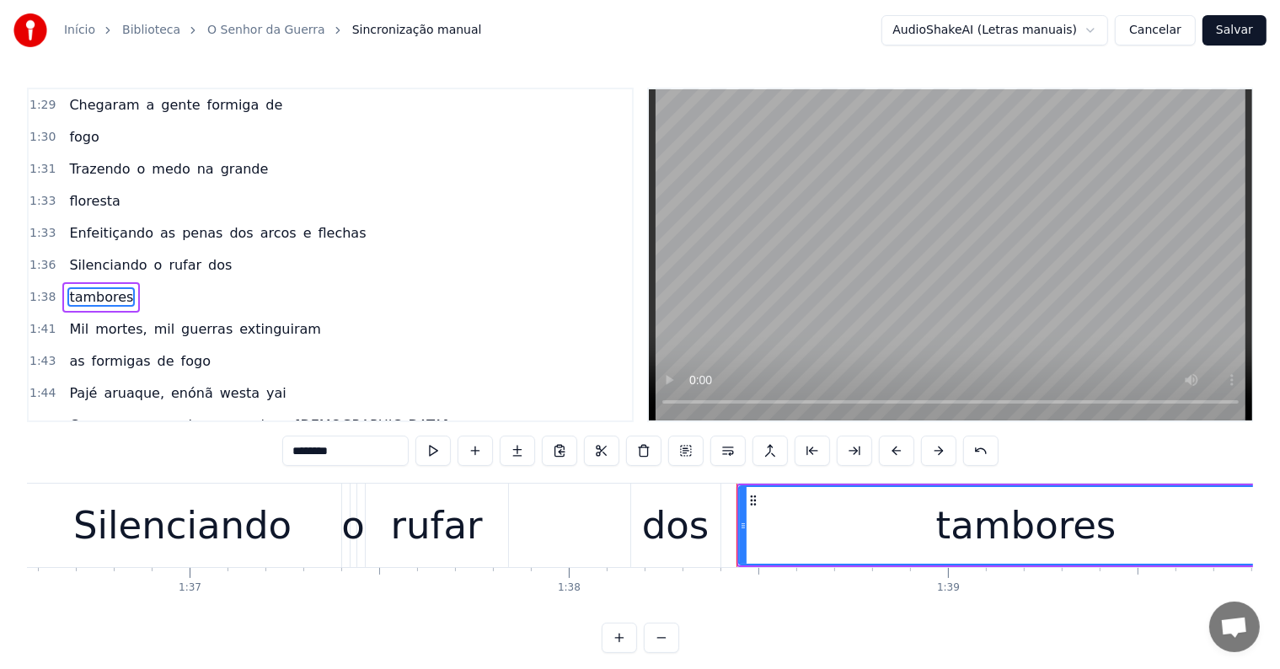
click at [207, 255] on span "dos" at bounding box center [220, 264] width 27 height 19
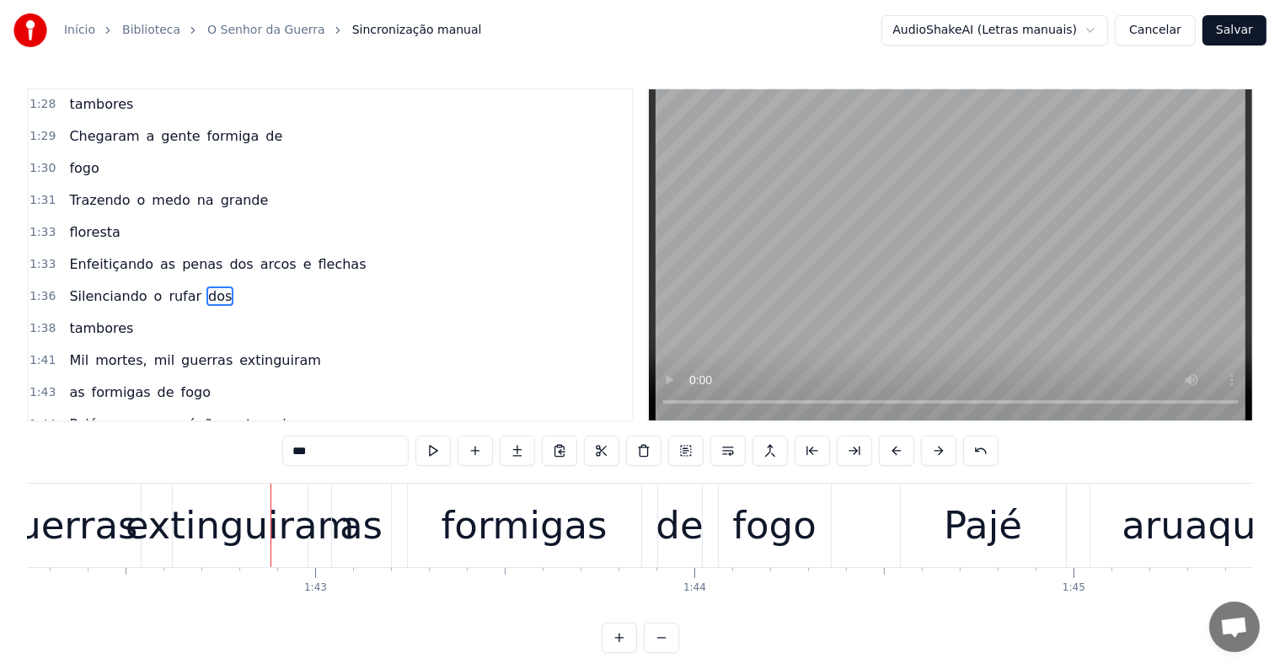
scroll to position [0, 38943]
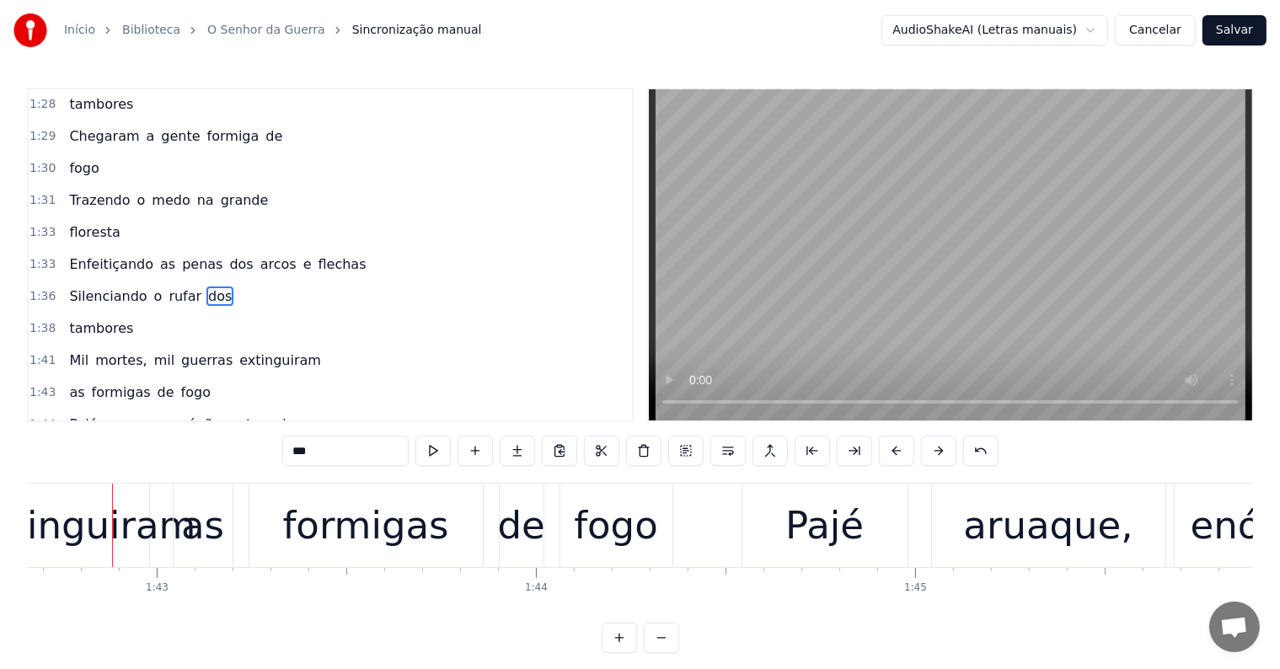
click at [368, 538] on div "formigas" at bounding box center [366, 525] width 166 height 57
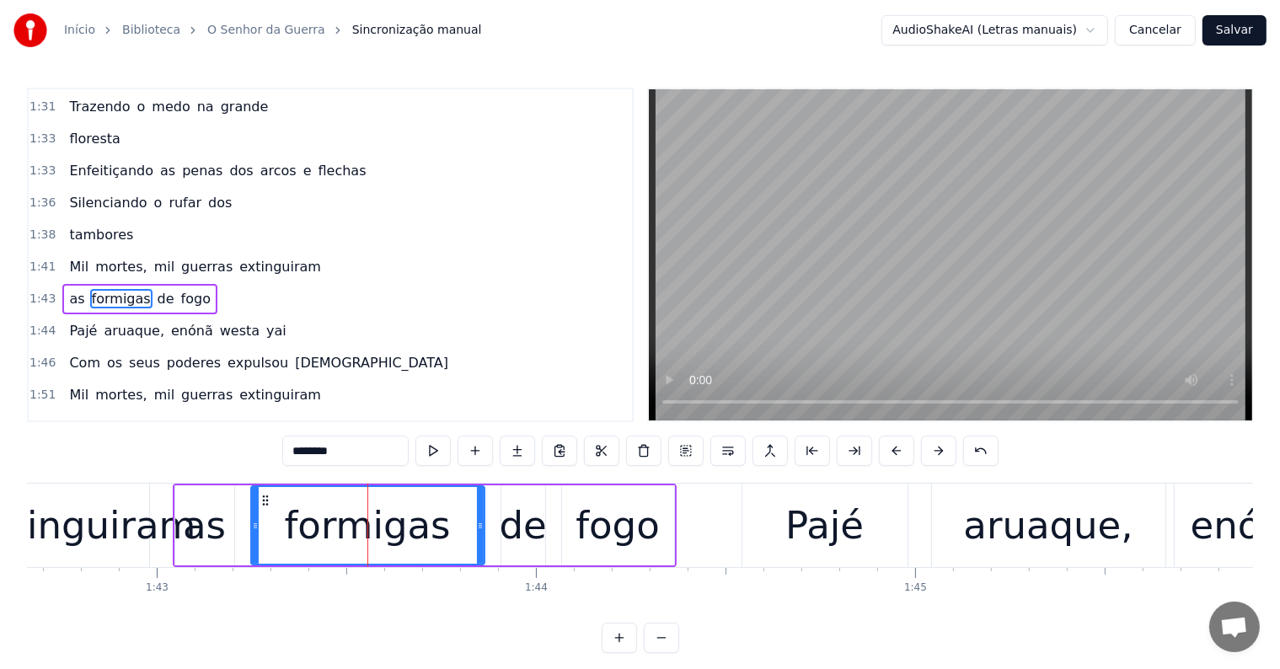
click at [149, 531] on div "extinguiram" at bounding box center [81, 525] width 229 height 57
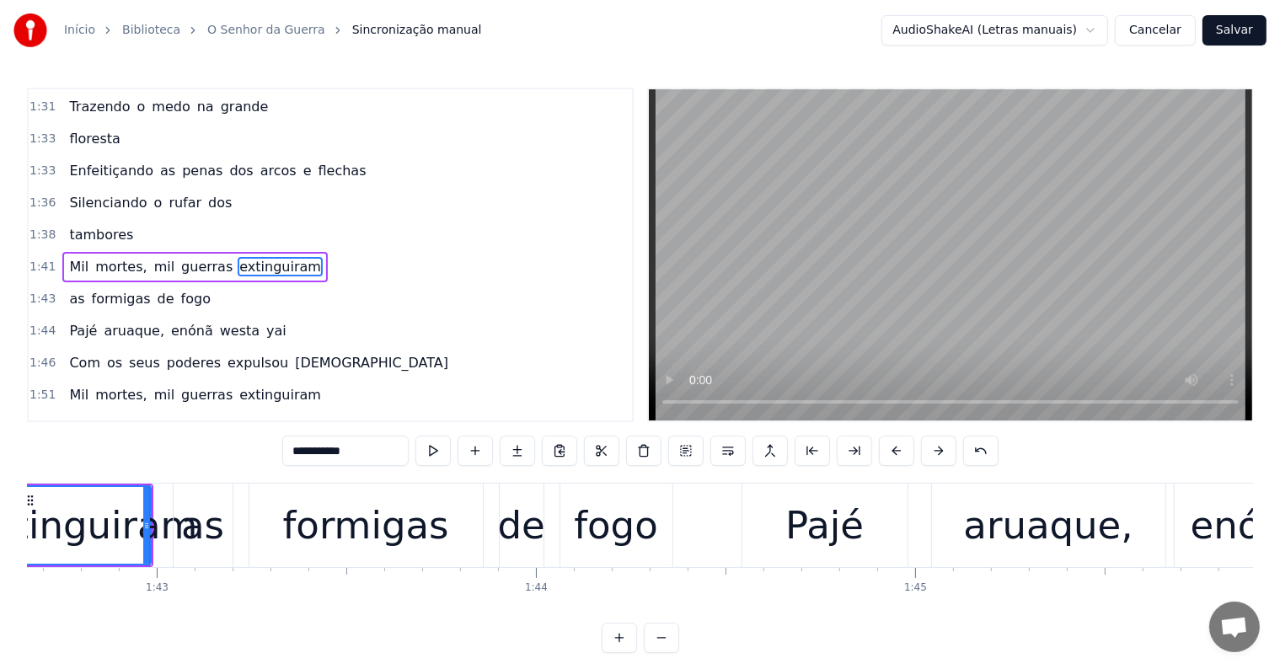
scroll to position [1152, 0]
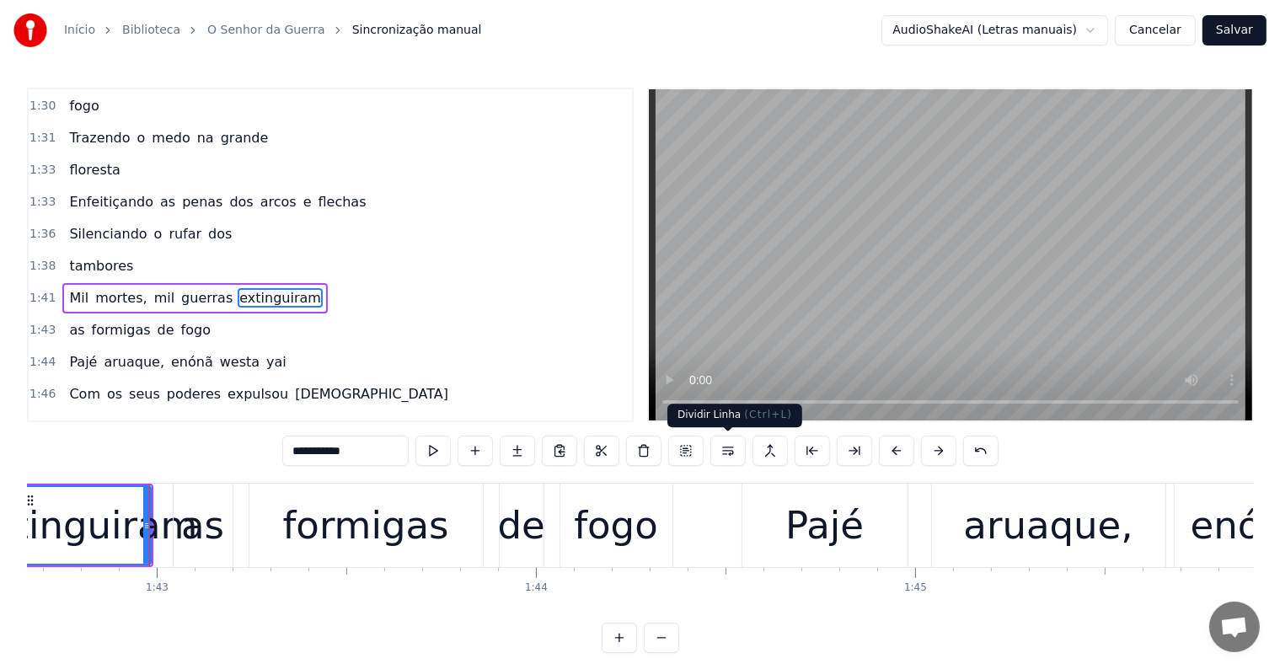
click at [732, 452] on button at bounding box center [728, 451] width 35 height 30
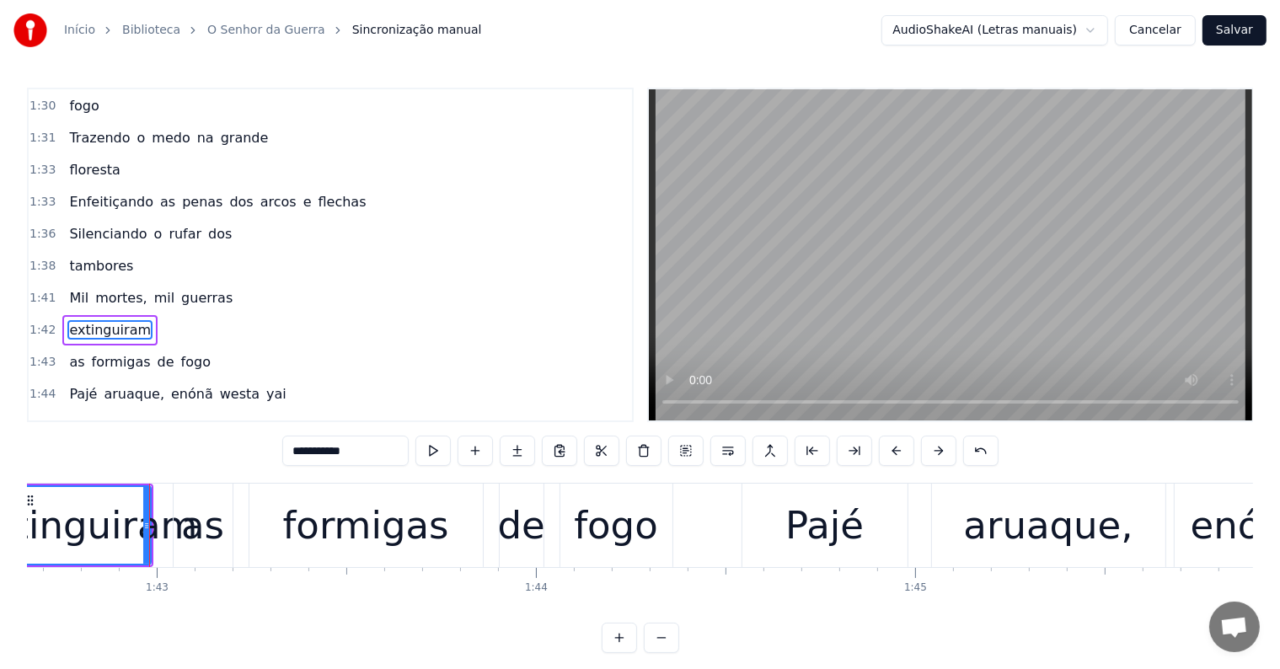
scroll to position [1184, 0]
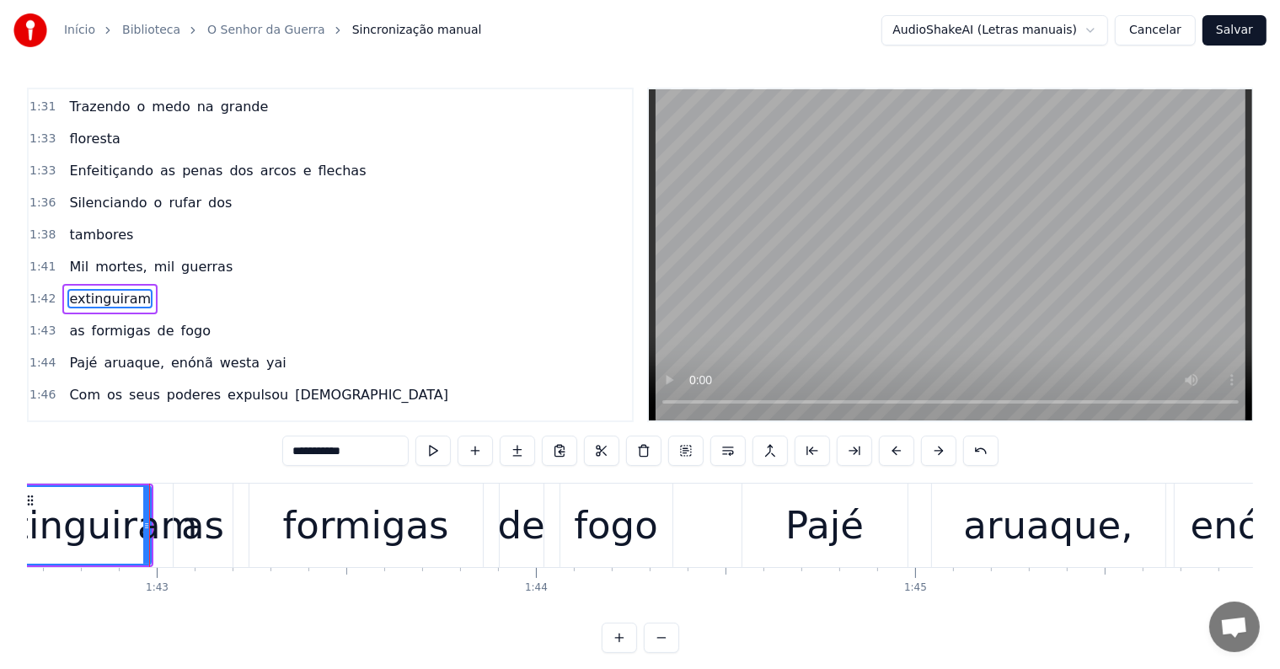
click at [194, 257] on span "guerras" at bounding box center [207, 266] width 55 height 19
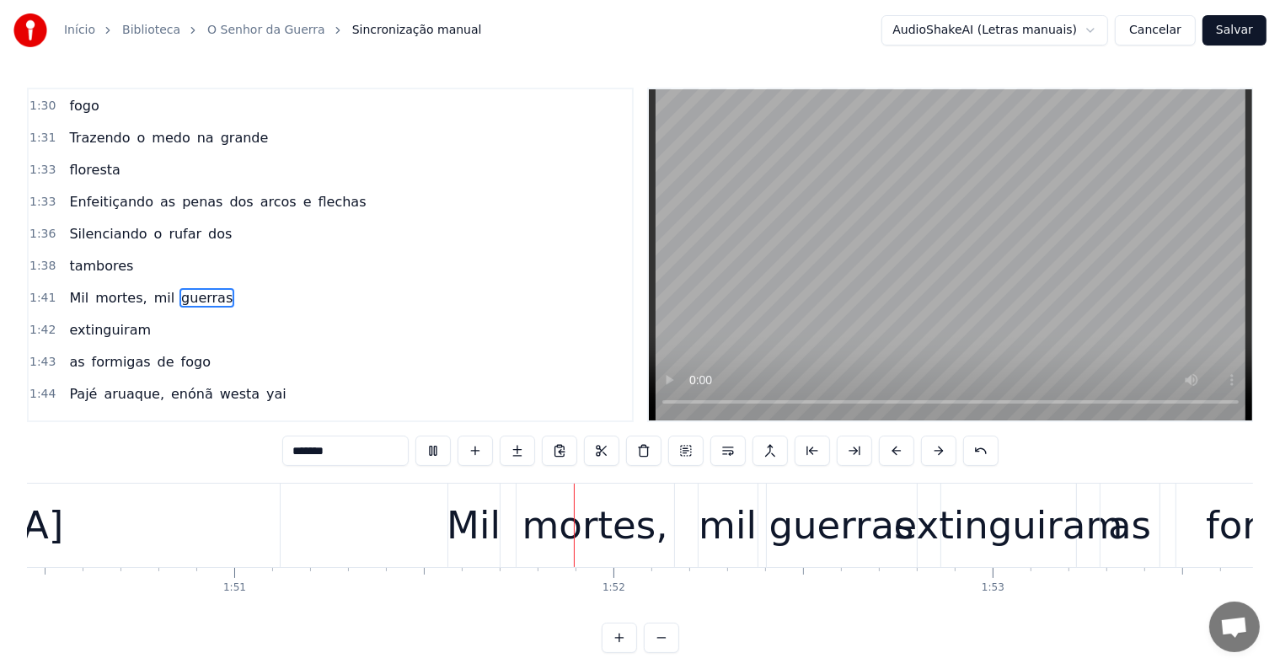
scroll to position [0, 42109]
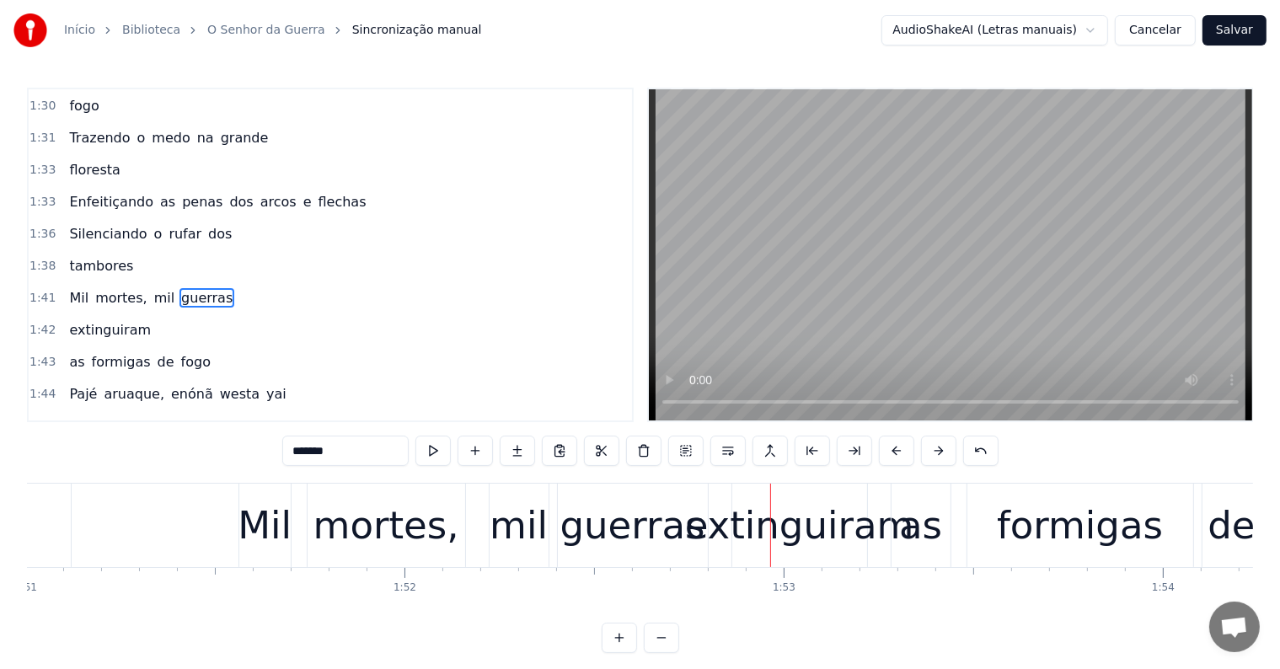
click at [383, 517] on div "mortes," at bounding box center [387, 525] width 146 height 57
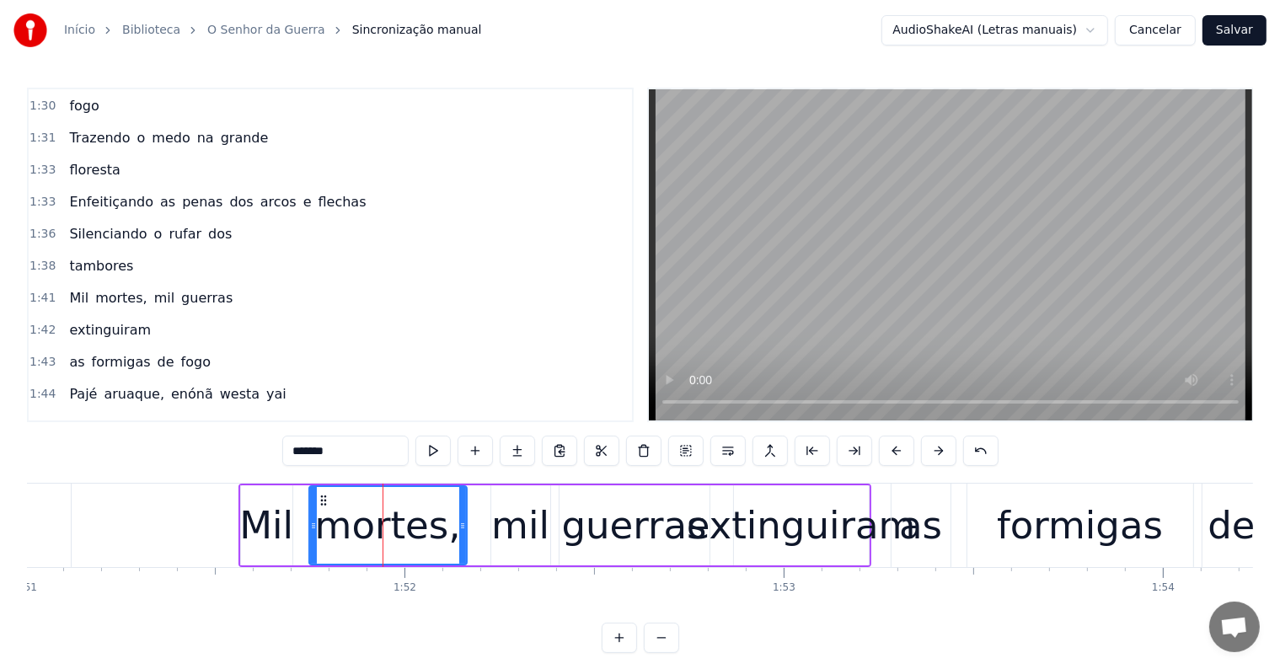
scroll to position [1307, 0]
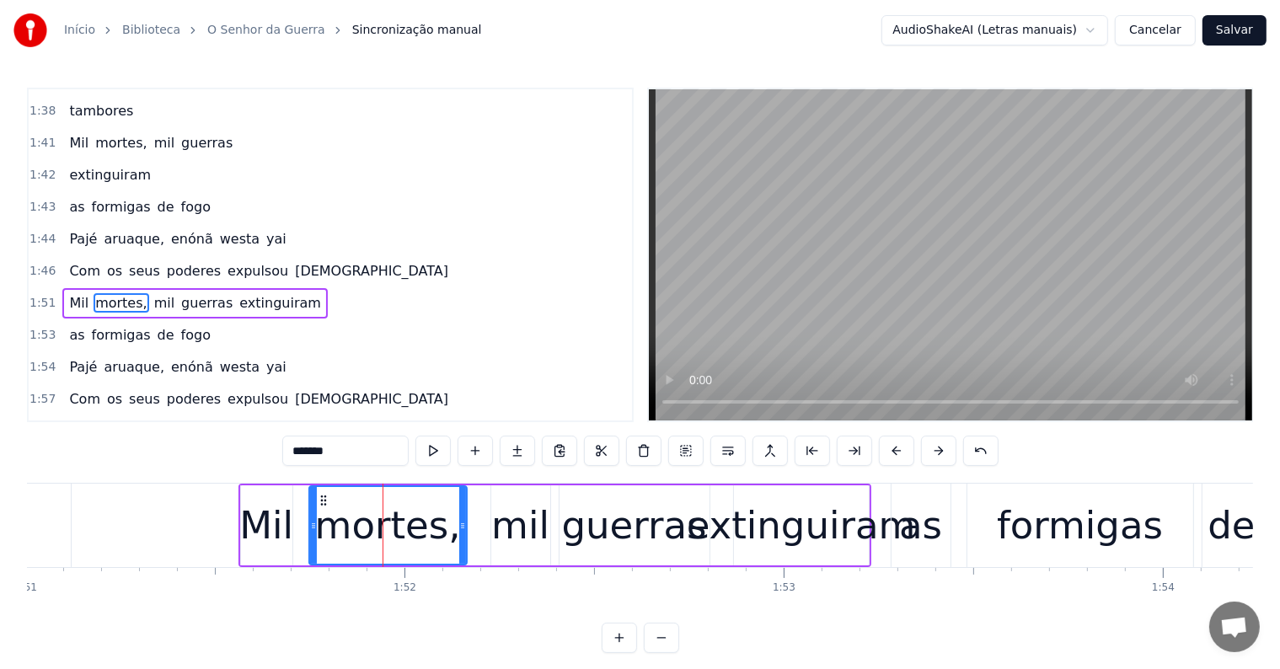
click at [186, 133] on span "guerras" at bounding box center [207, 142] width 55 height 19
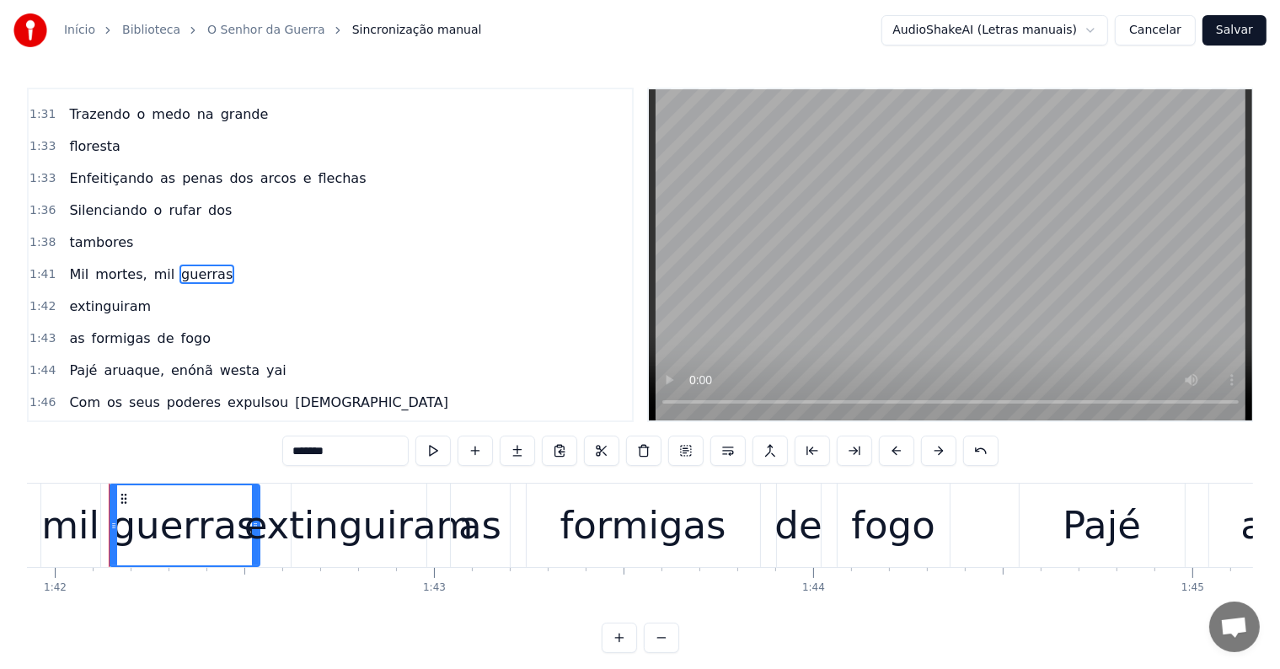
scroll to position [0, 38662]
click at [238, 425] on span "extinguiram" at bounding box center [280, 434] width 85 height 19
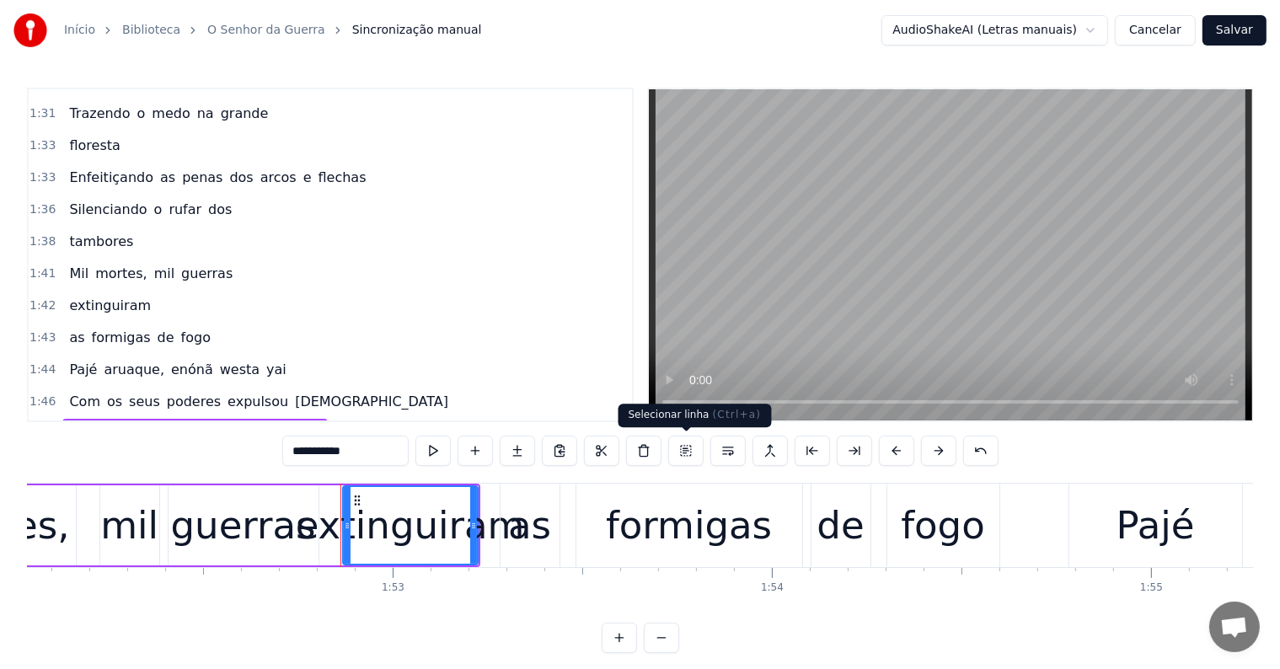
scroll to position [0, 42729]
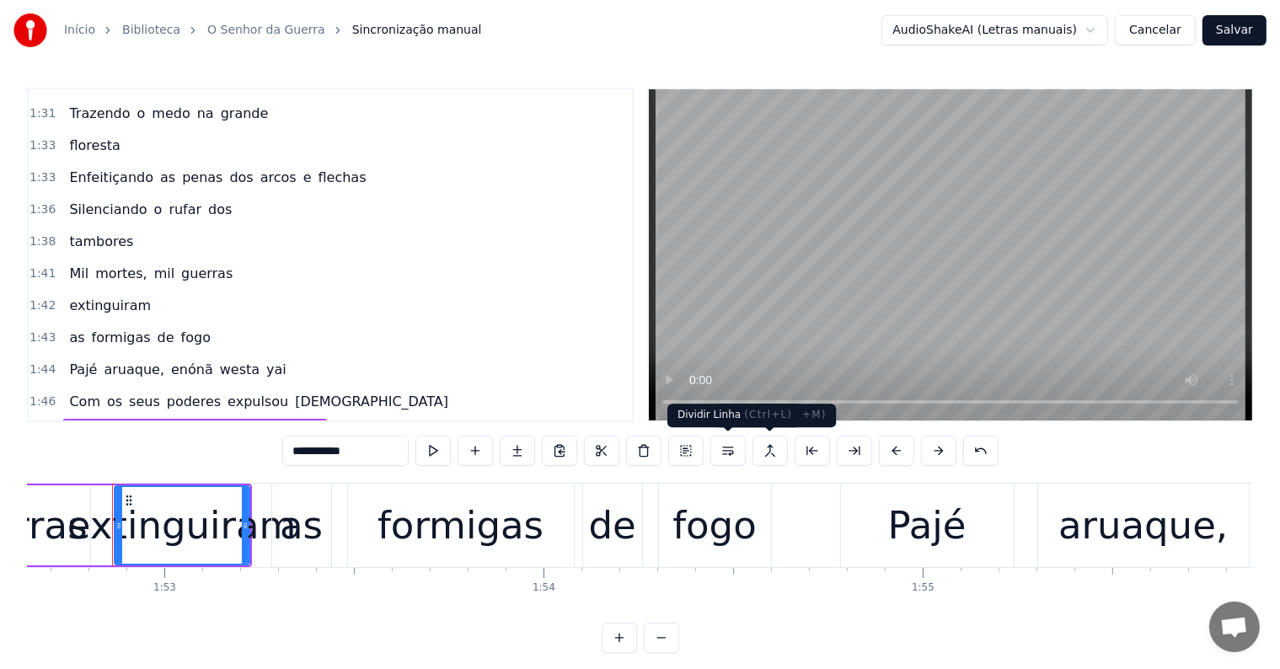
click at [728, 443] on button at bounding box center [728, 451] width 35 height 30
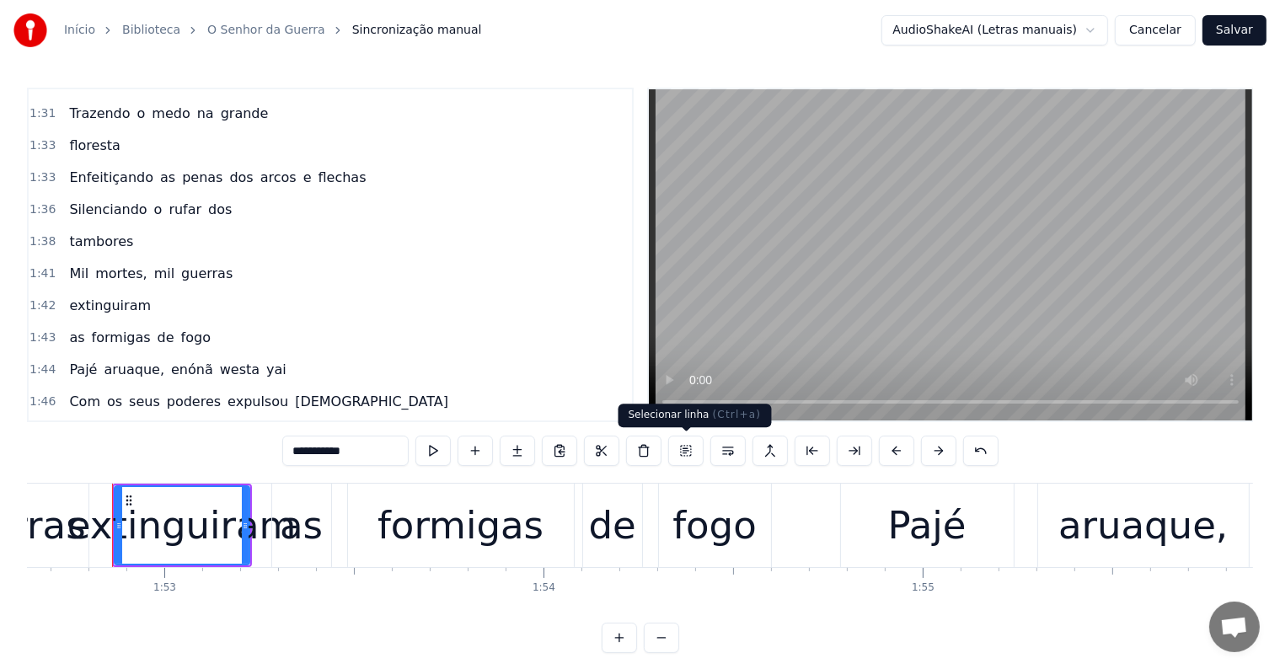
scroll to position [1339, 0]
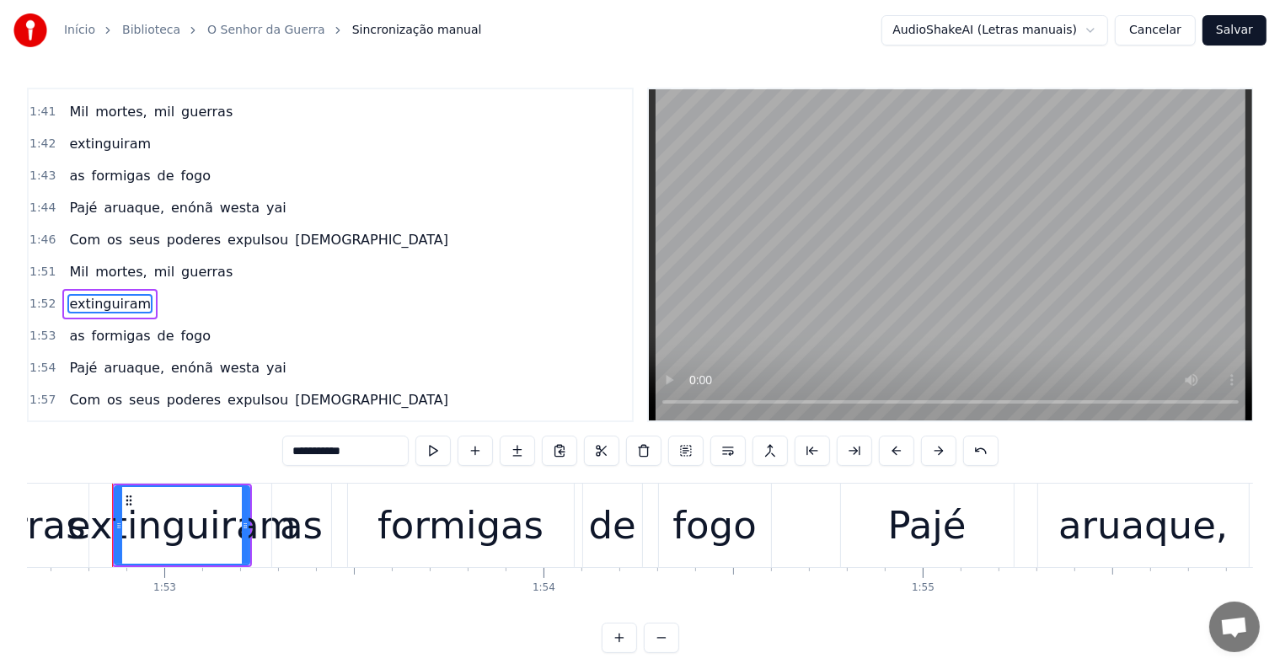
click at [202, 262] on span "guerras" at bounding box center [207, 271] width 55 height 19
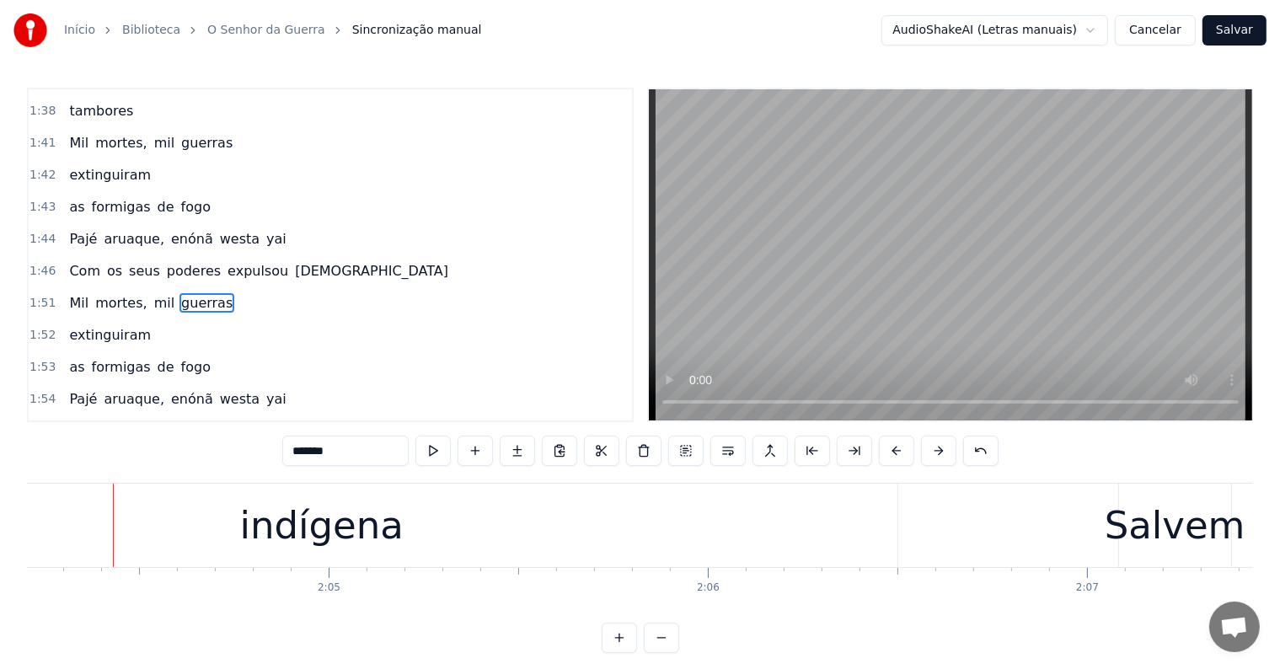
scroll to position [0, 47117]
click at [390, 534] on div "indígena" at bounding box center [321, 525] width 164 height 57
type input "********"
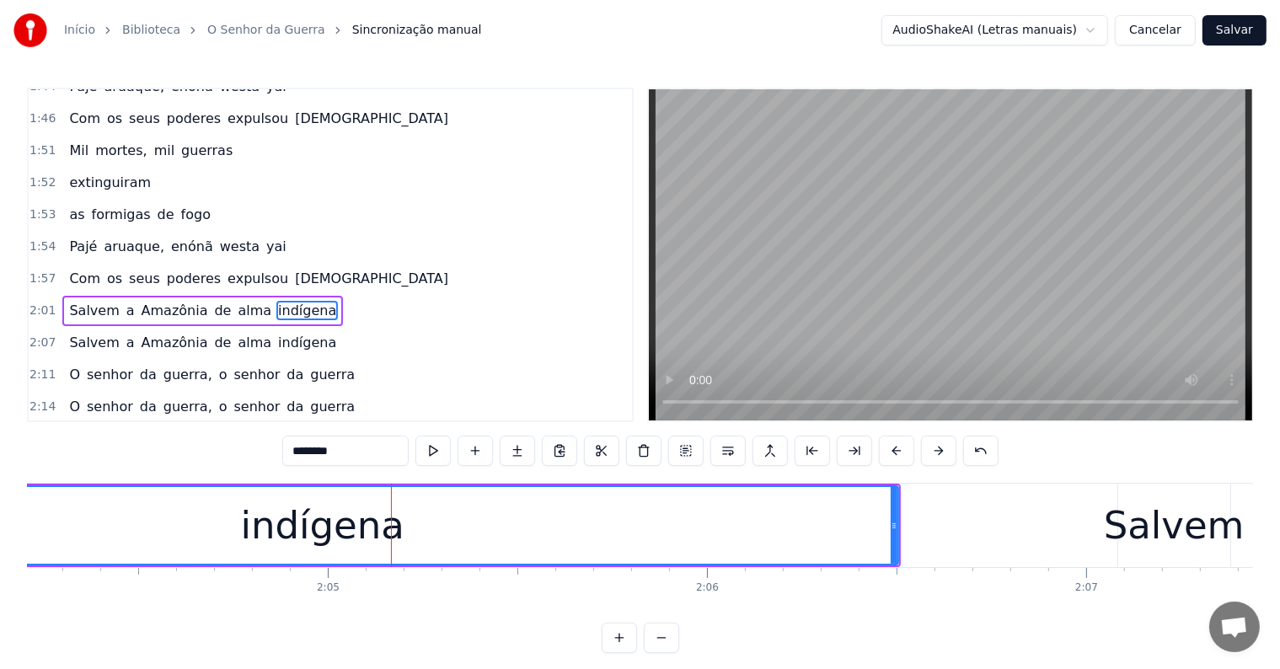
scroll to position [1463, 0]
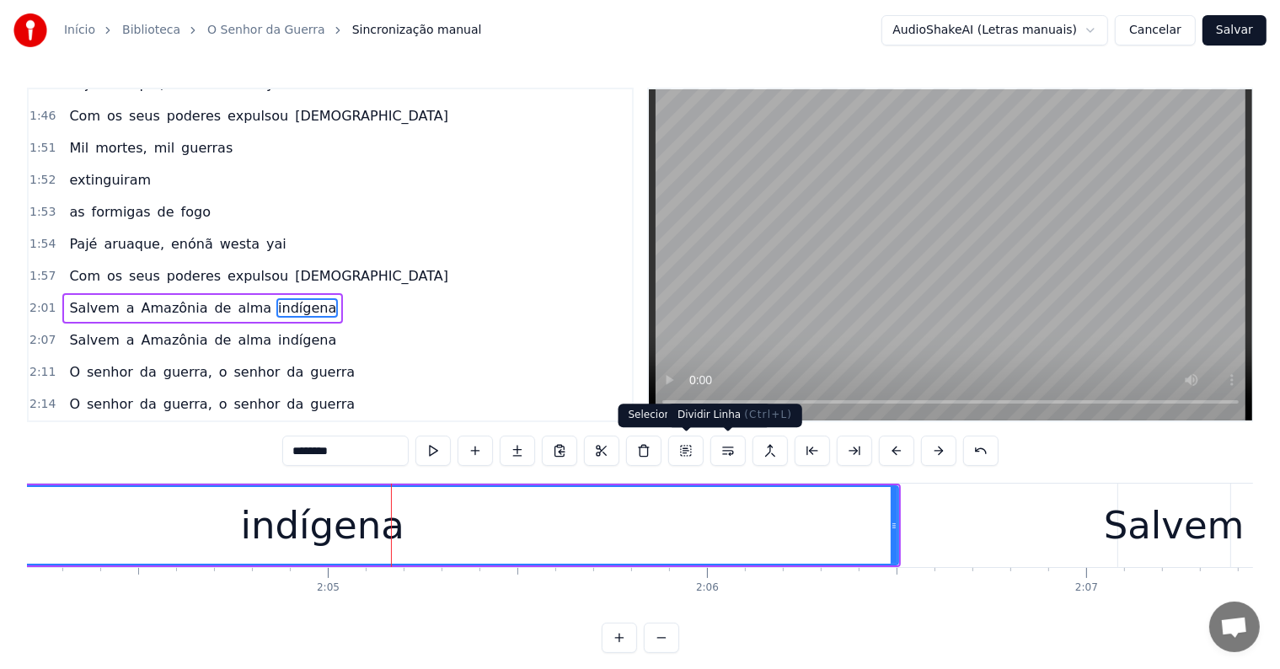
click at [731, 455] on button at bounding box center [728, 451] width 35 height 30
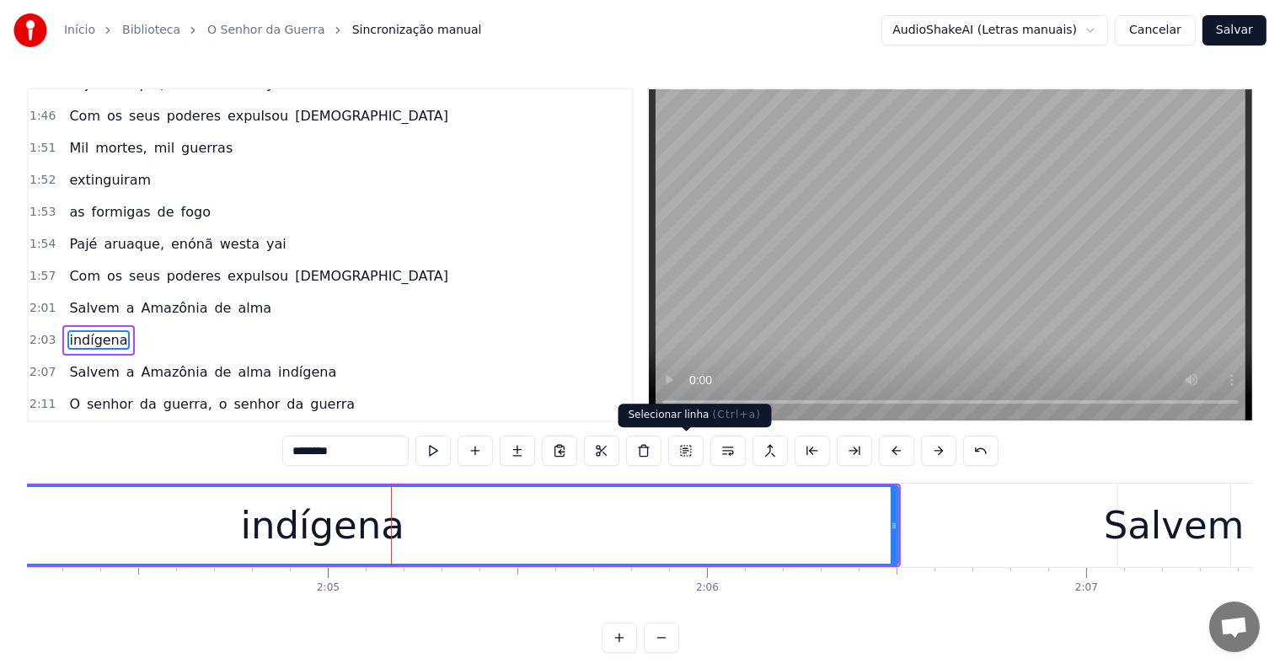
scroll to position [1494, 0]
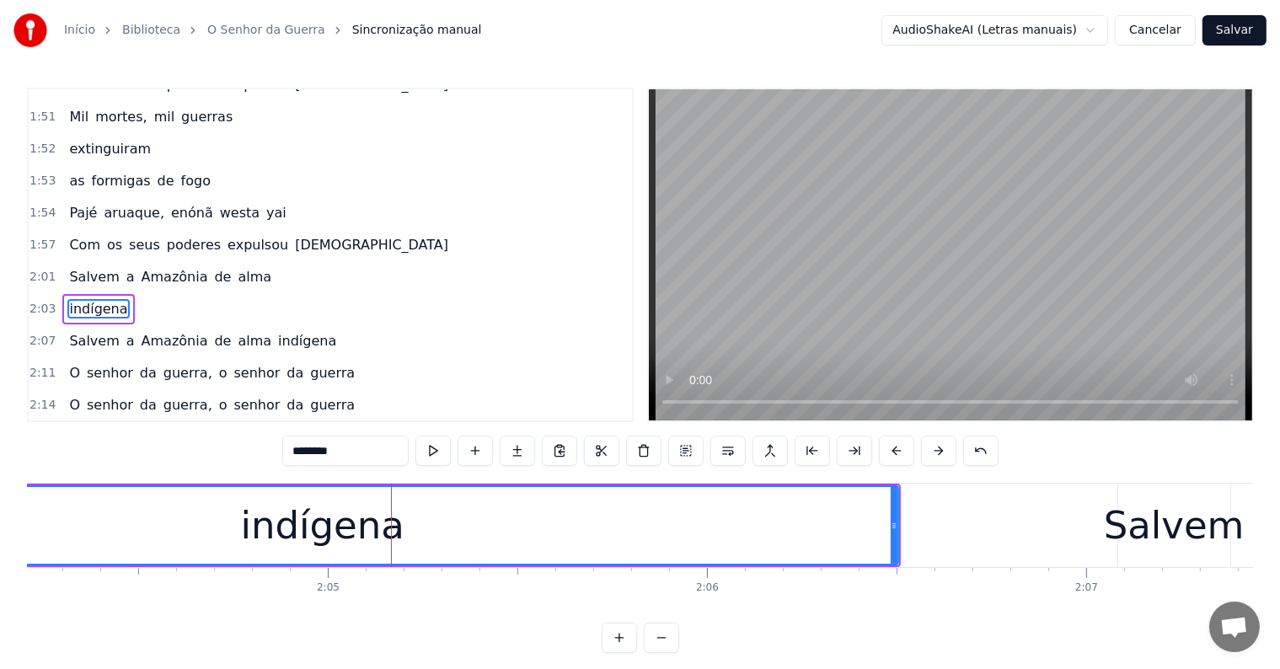
click at [266, 261] on div "2:01 Salvem a Amazônia de alma" at bounding box center [331, 277] width 604 height 32
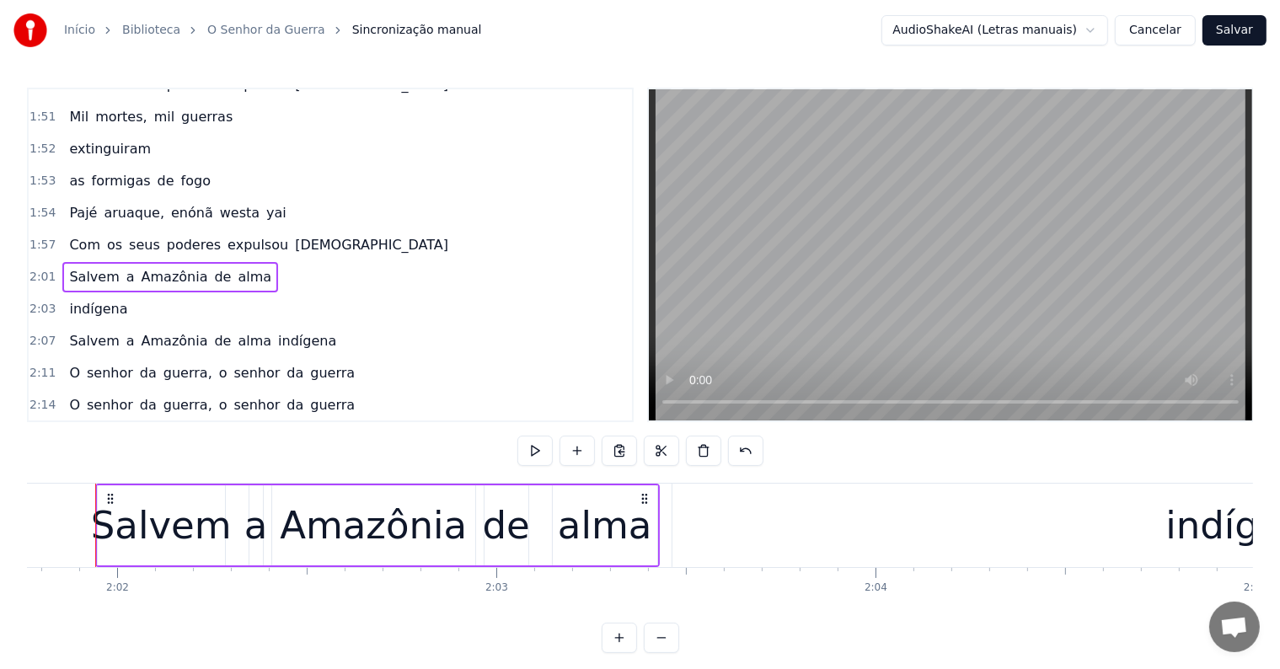
click at [237, 267] on span "alma" at bounding box center [255, 276] width 37 height 19
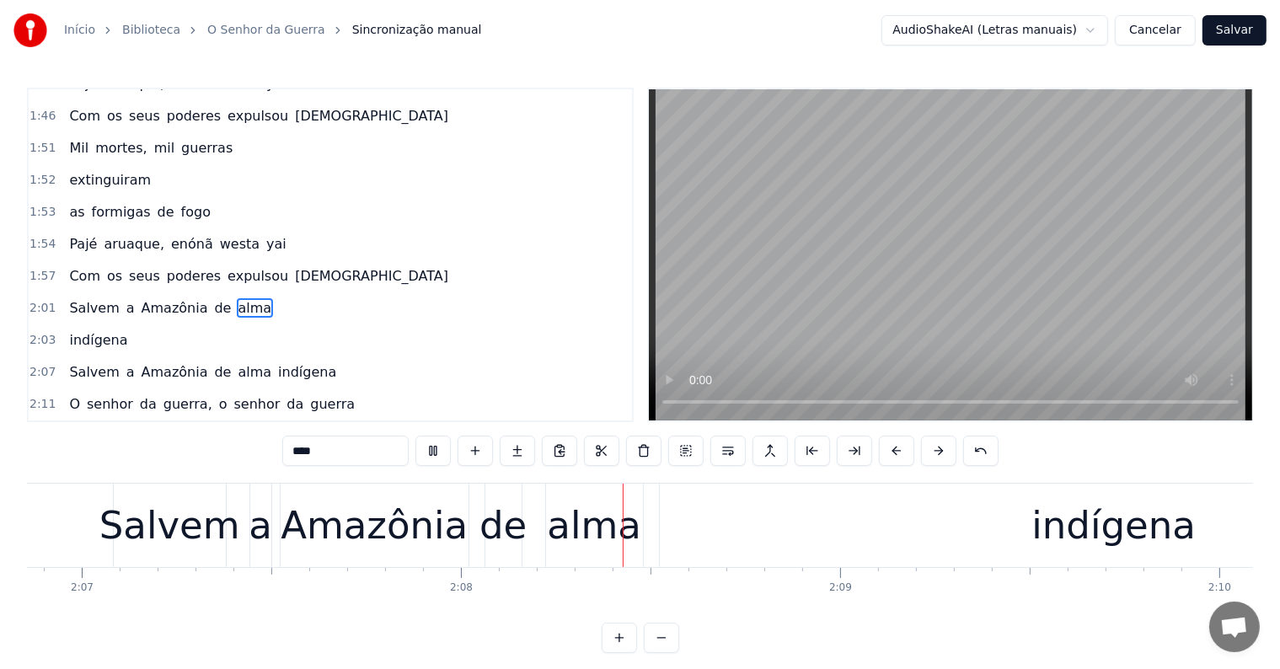
scroll to position [0, 48381]
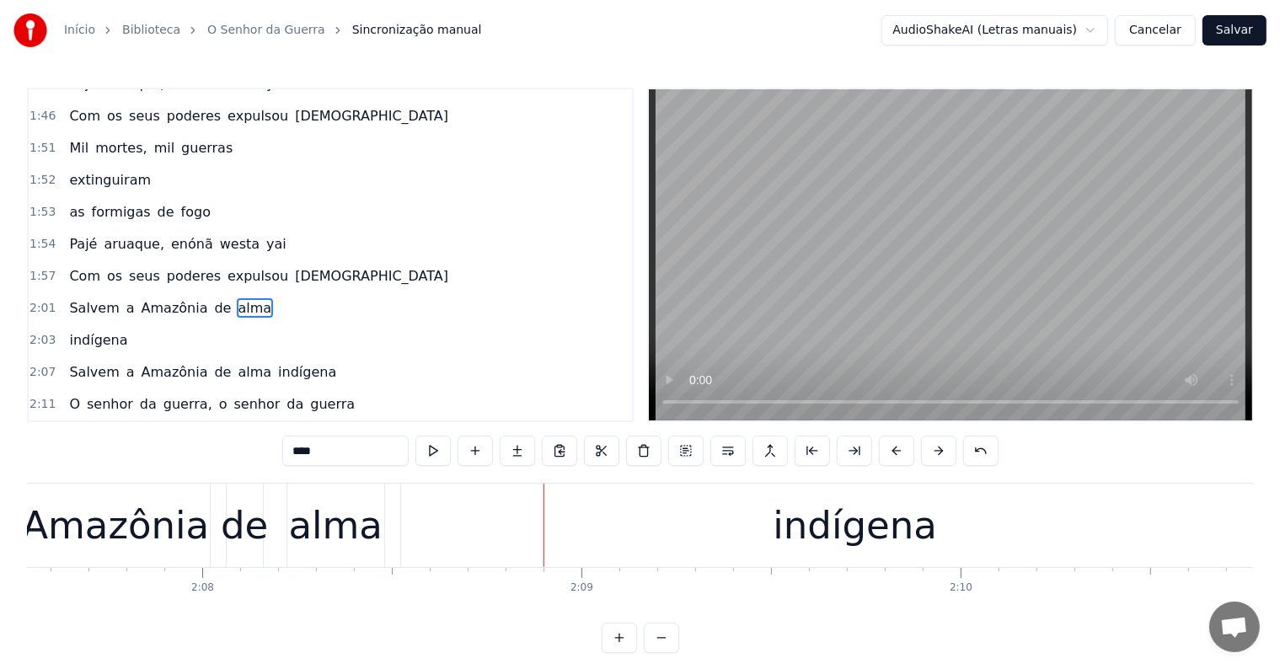
click at [748, 528] on div "indígena" at bounding box center [855, 525] width 909 height 83
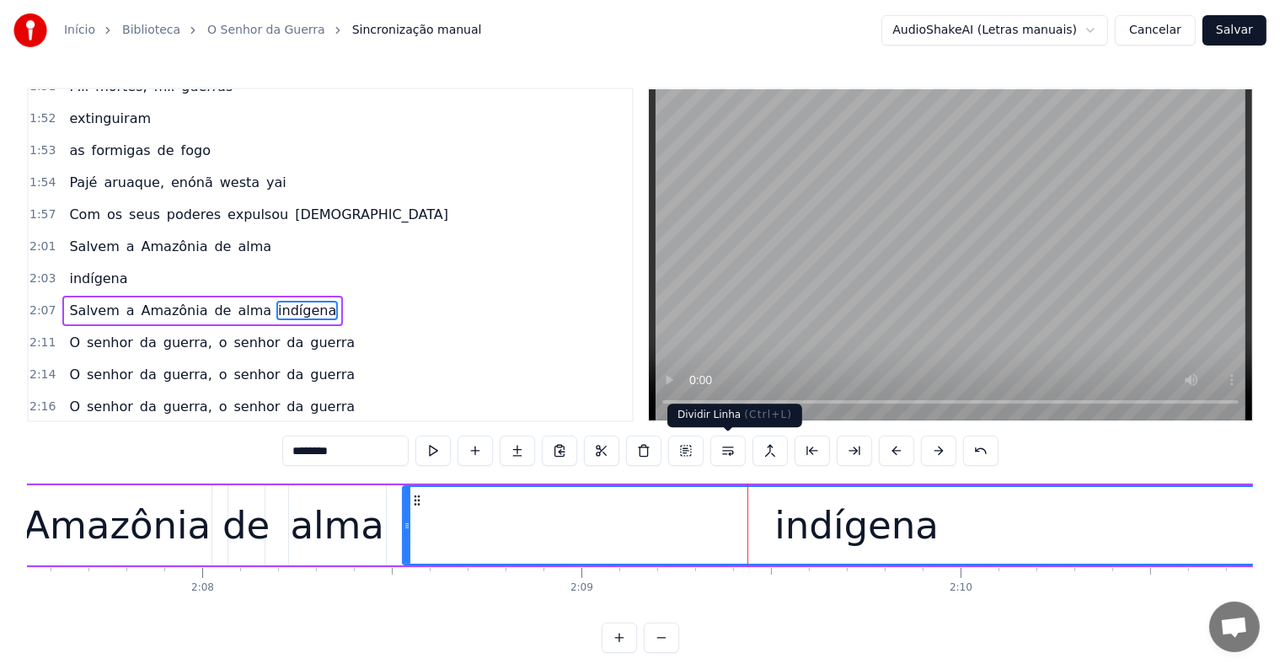
click at [725, 448] on button at bounding box center [728, 451] width 35 height 30
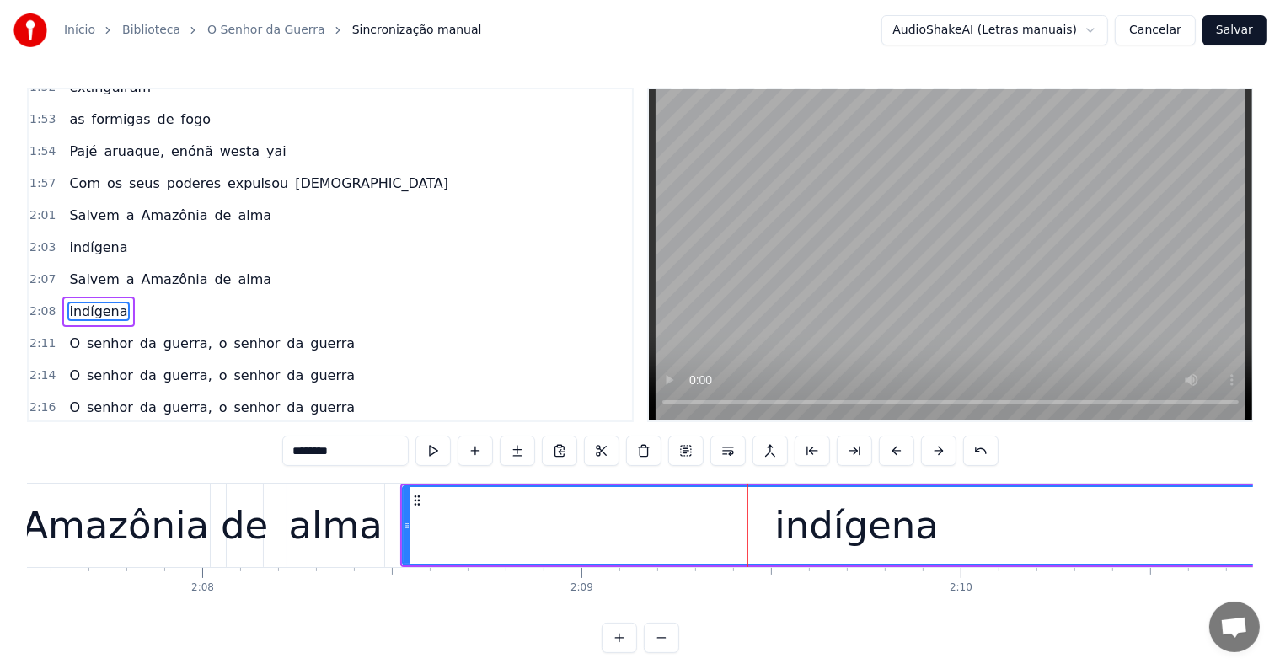
click at [319, 529] on div "alma" at bounding box center [335, 525] width 94 height 57
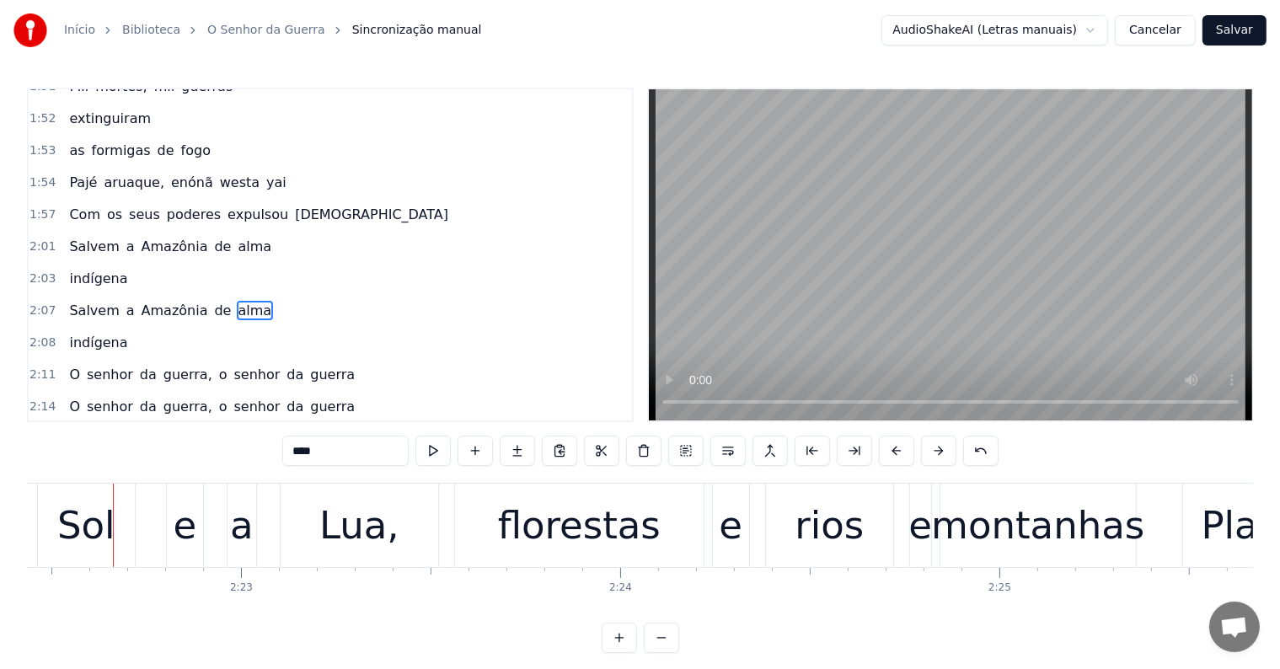
scroll to position [0, 54033]
click at [309, 365] on span "guerra" at bounding box center [333, 374] width 48 height 19
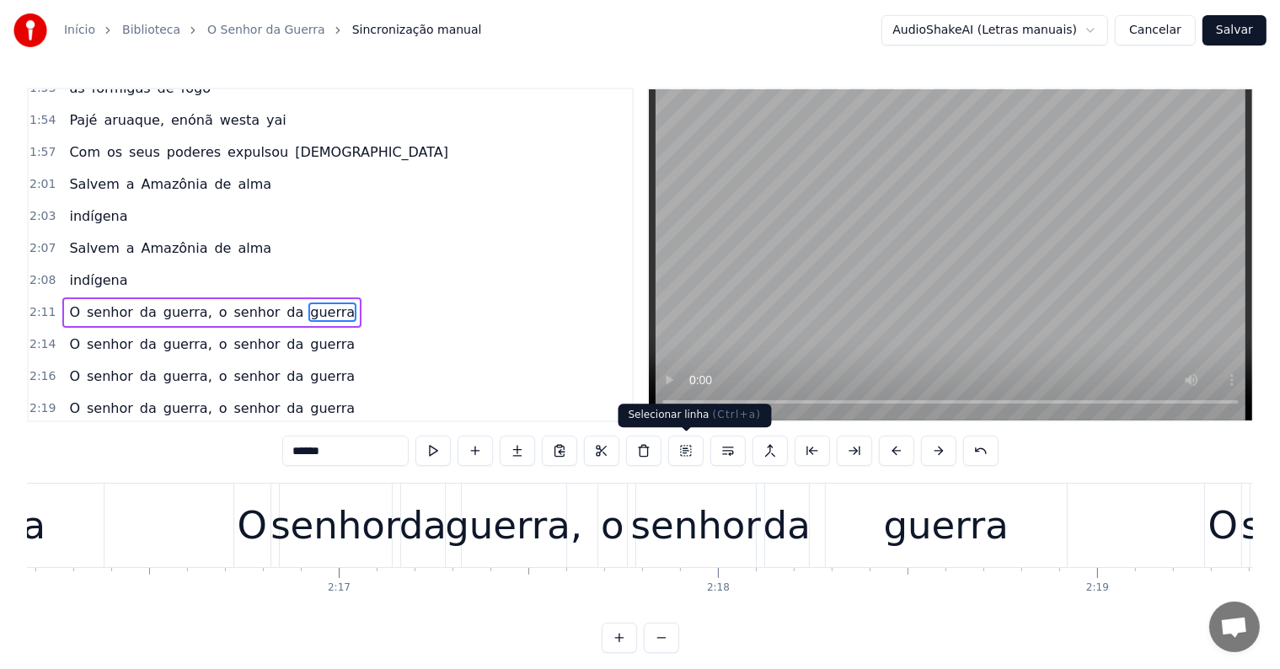
scroll to position [0, 50437]
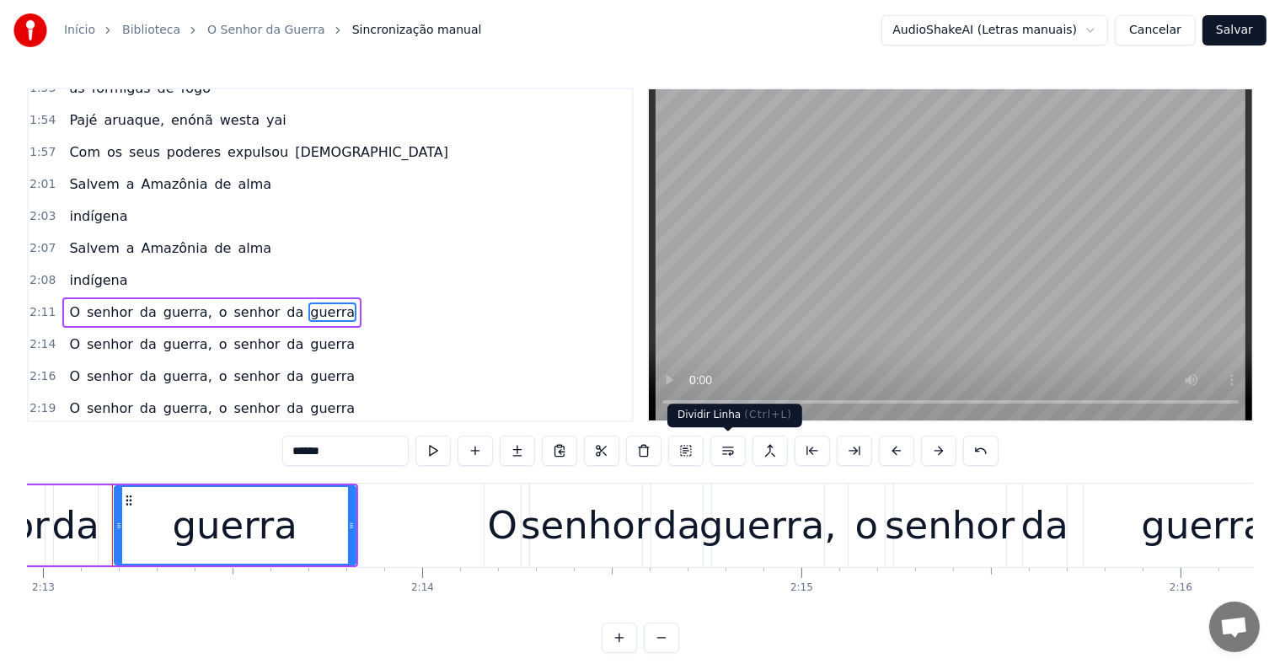
click at [731, 450] on button at bounding box center [728, 451] width 35 height 30
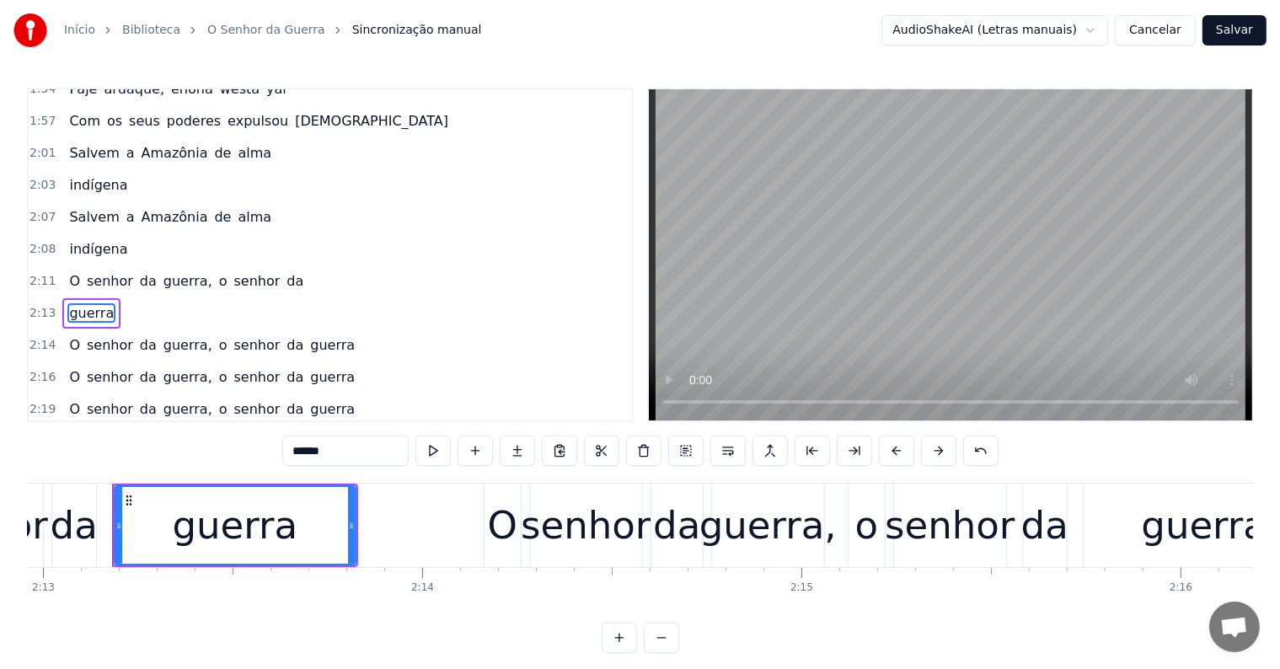
click at [285, 271] on span "da" at bounding box center [295, 280] width 20 height 19
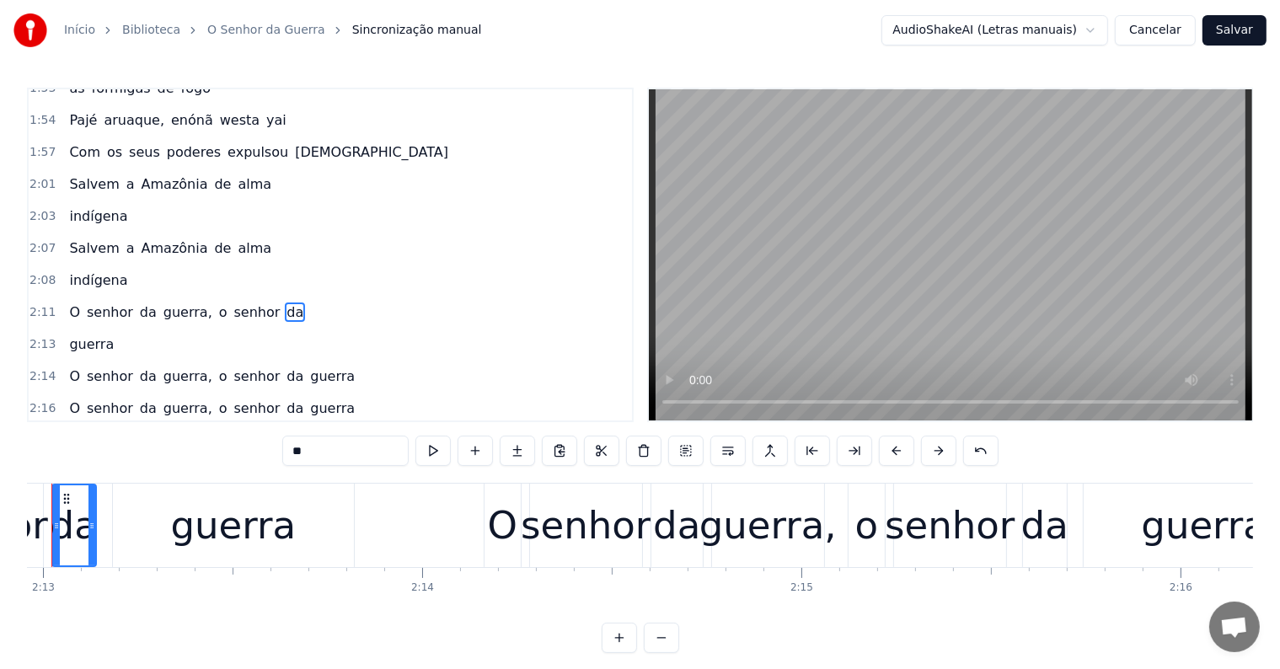
scroll to position [0, 50376]
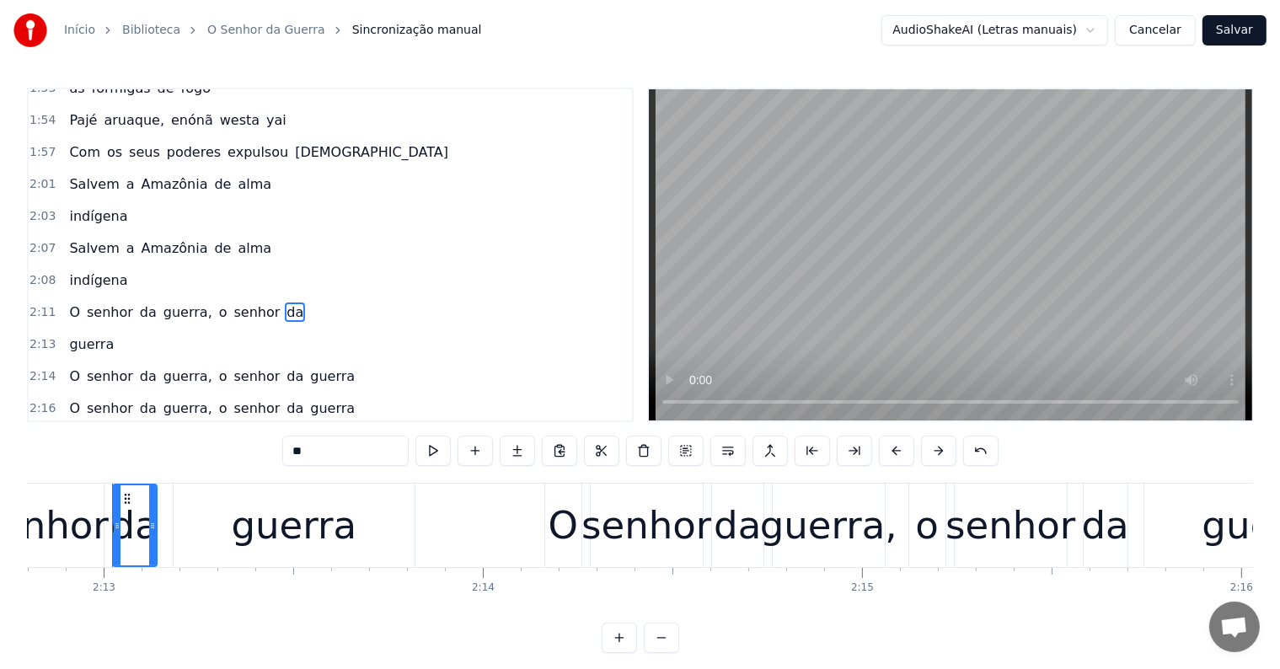
click at [309, 367] on span "guerra" at bounding box center [333, 376] width 48 height 19
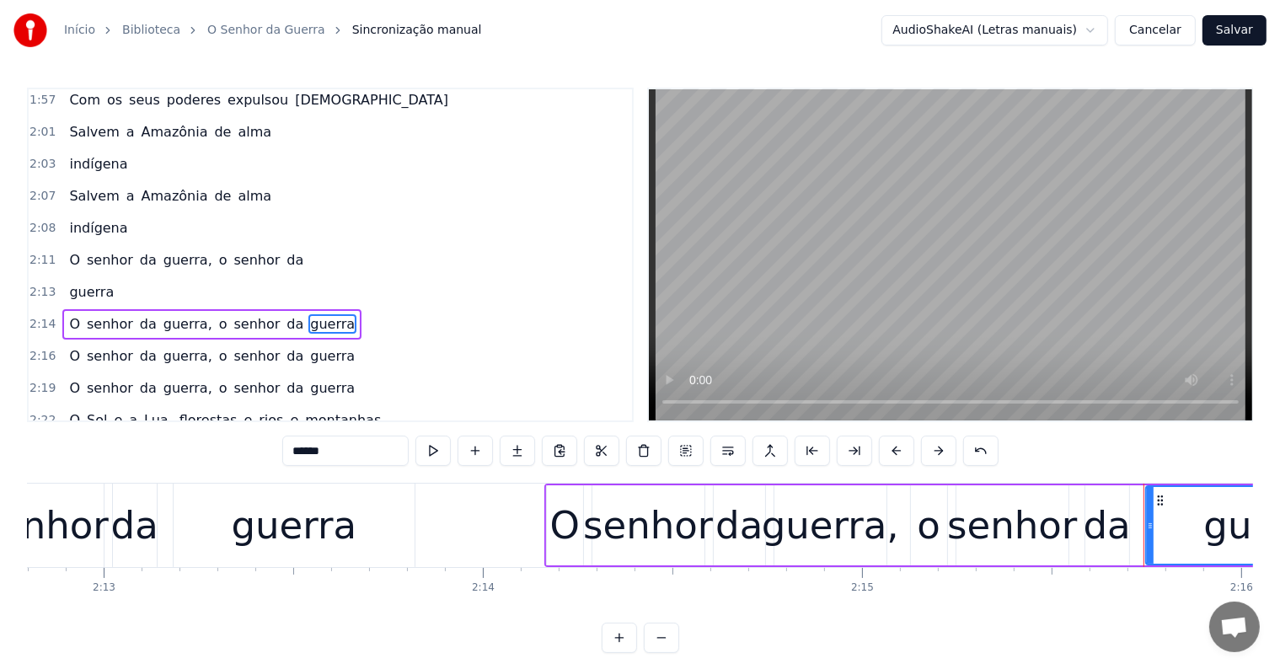
scroll to position [1649, 0]
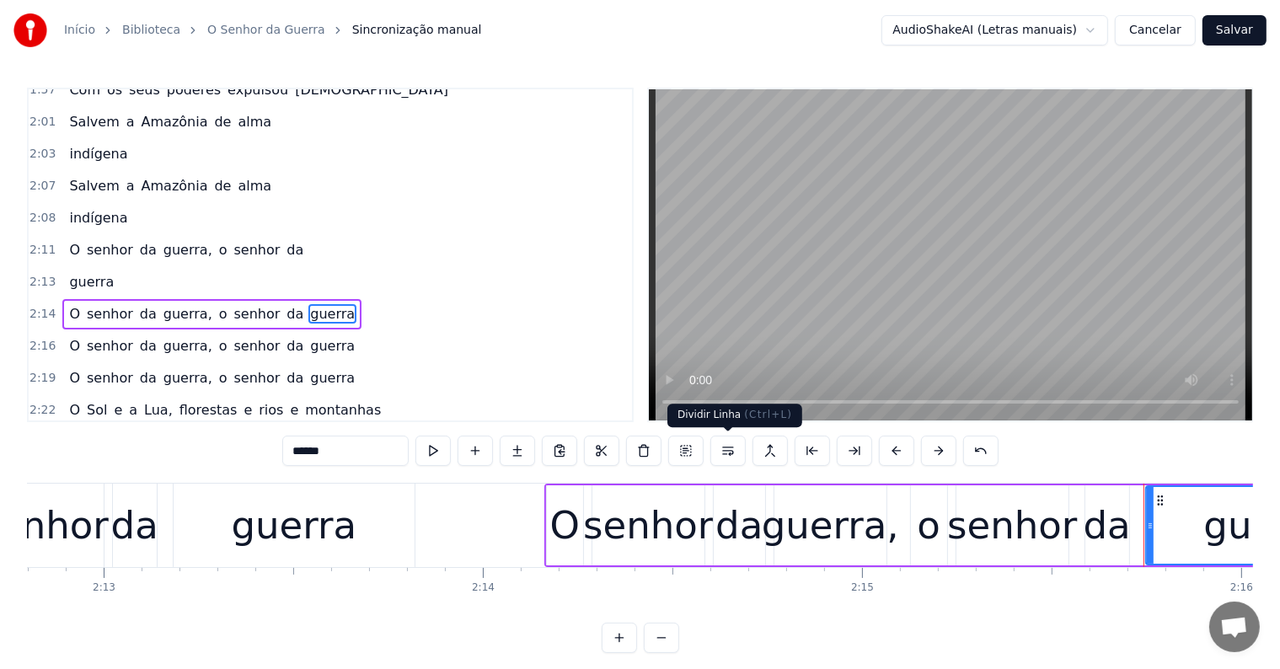
click at [725, 454] on button at bounding box center [728, 451] width 35 height 30
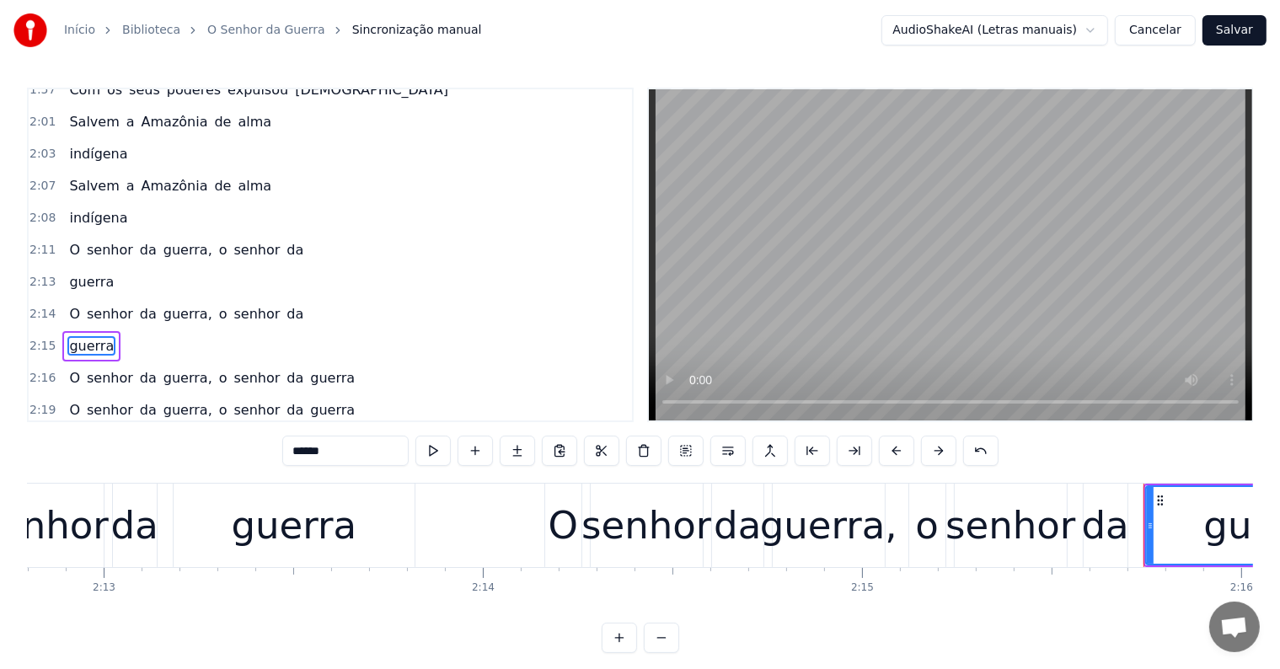
scroll to position [1679, 0]
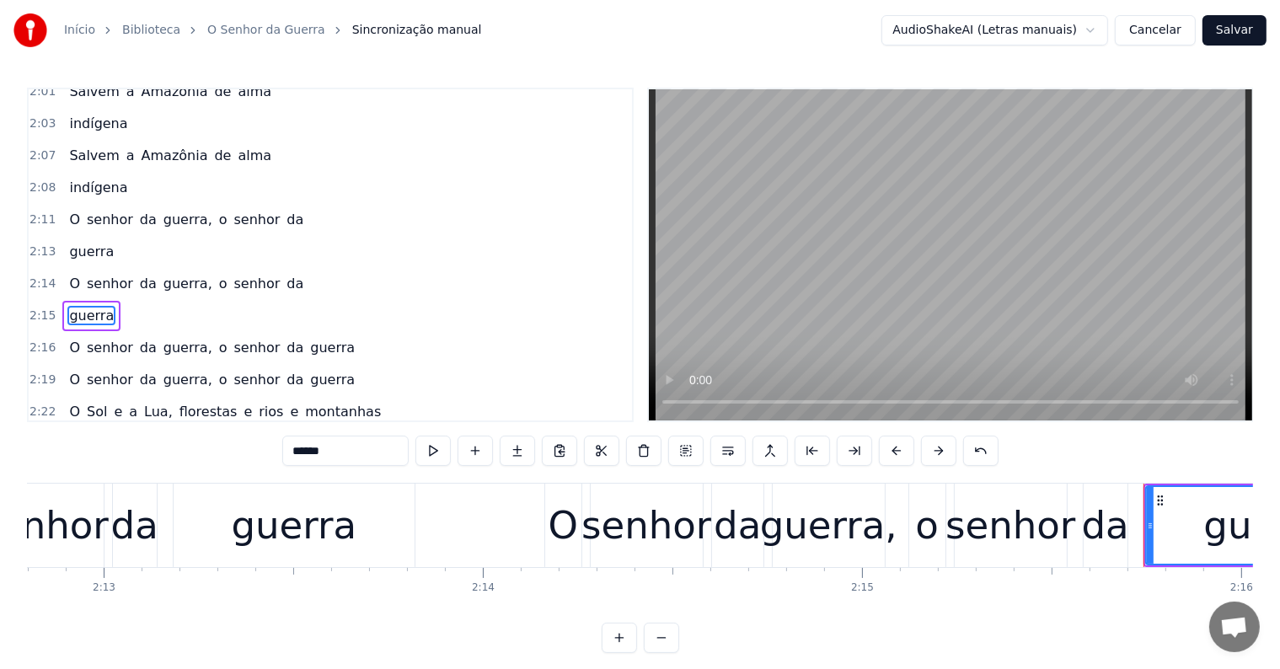
click at [285, 274] on span "da" at bounding box center [295, 283] width 20 height 19
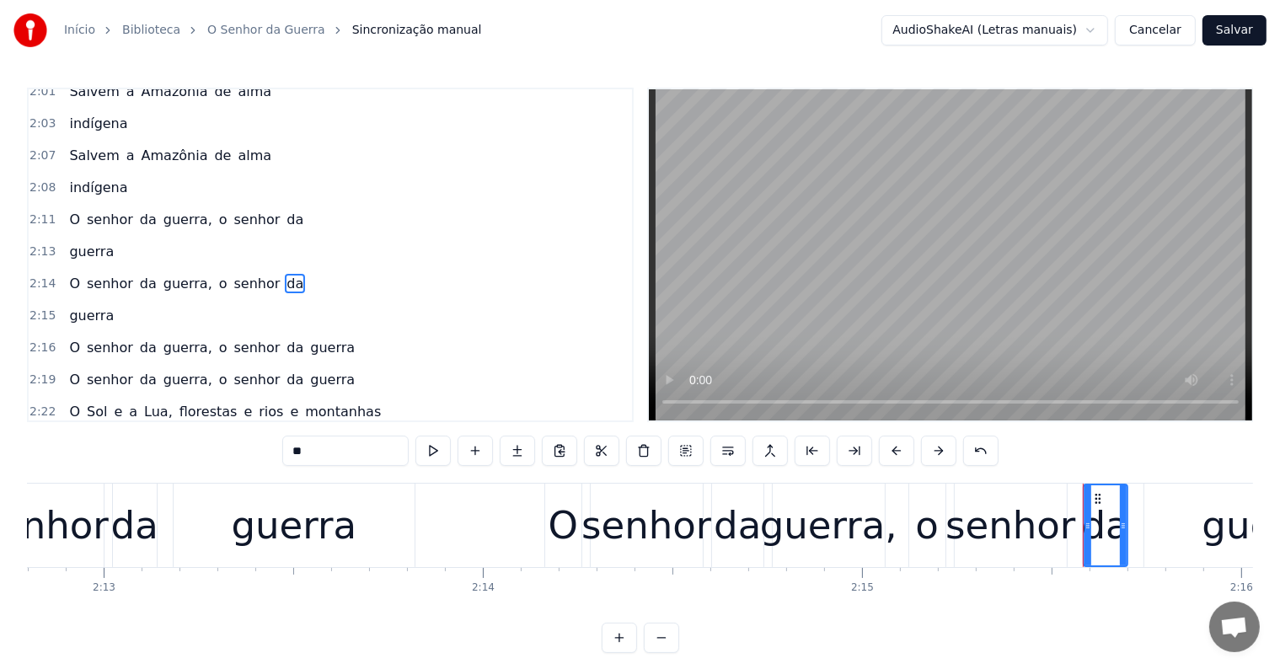
scroll to position [1649, 0]
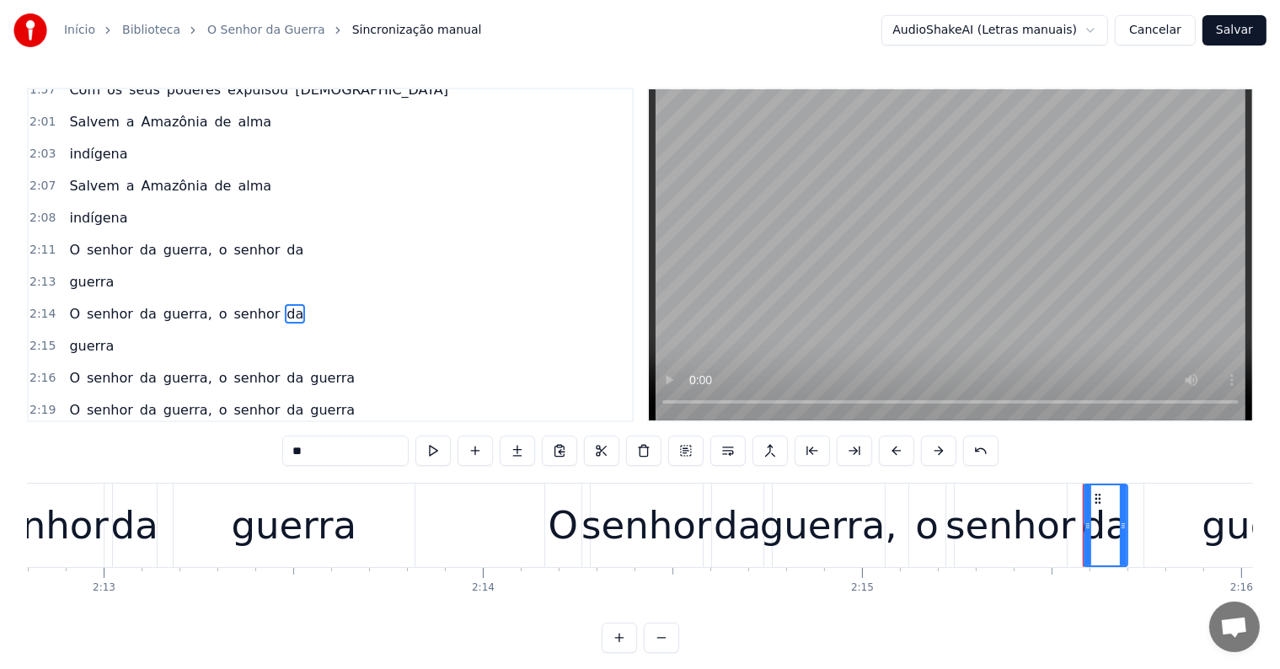
click at [309, 368] on span "guerra" at bounding box center [333, 377] width 48 height 19
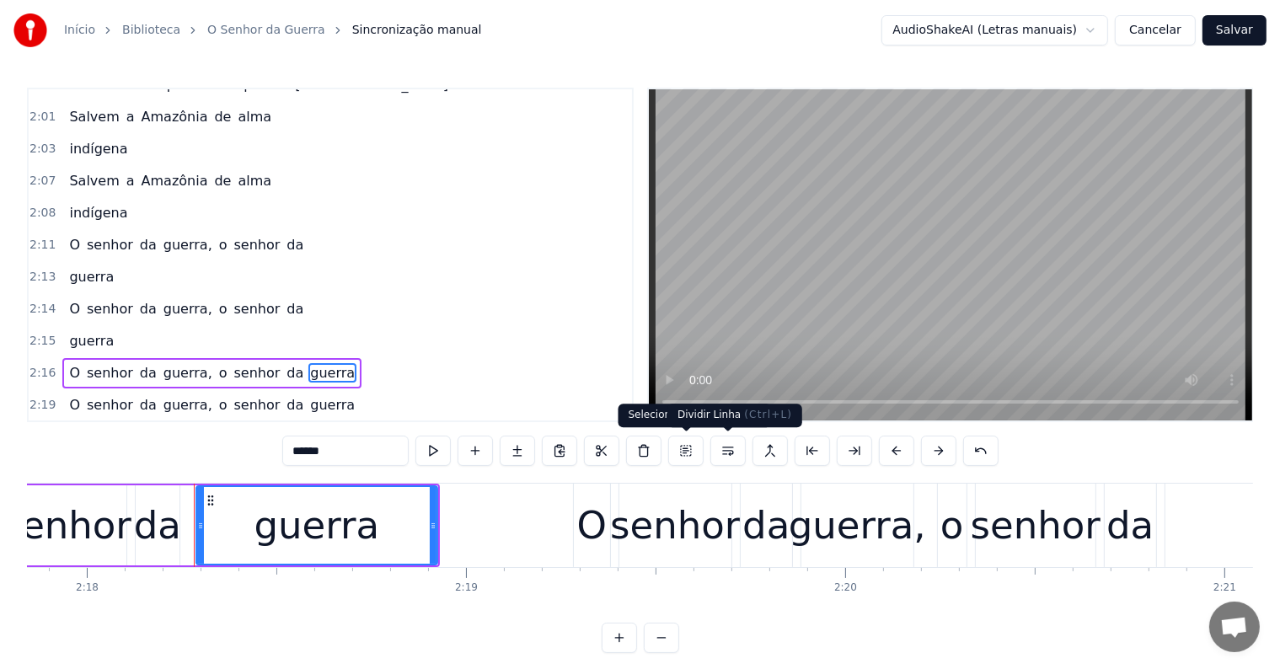
scroll to position [0, 52372]
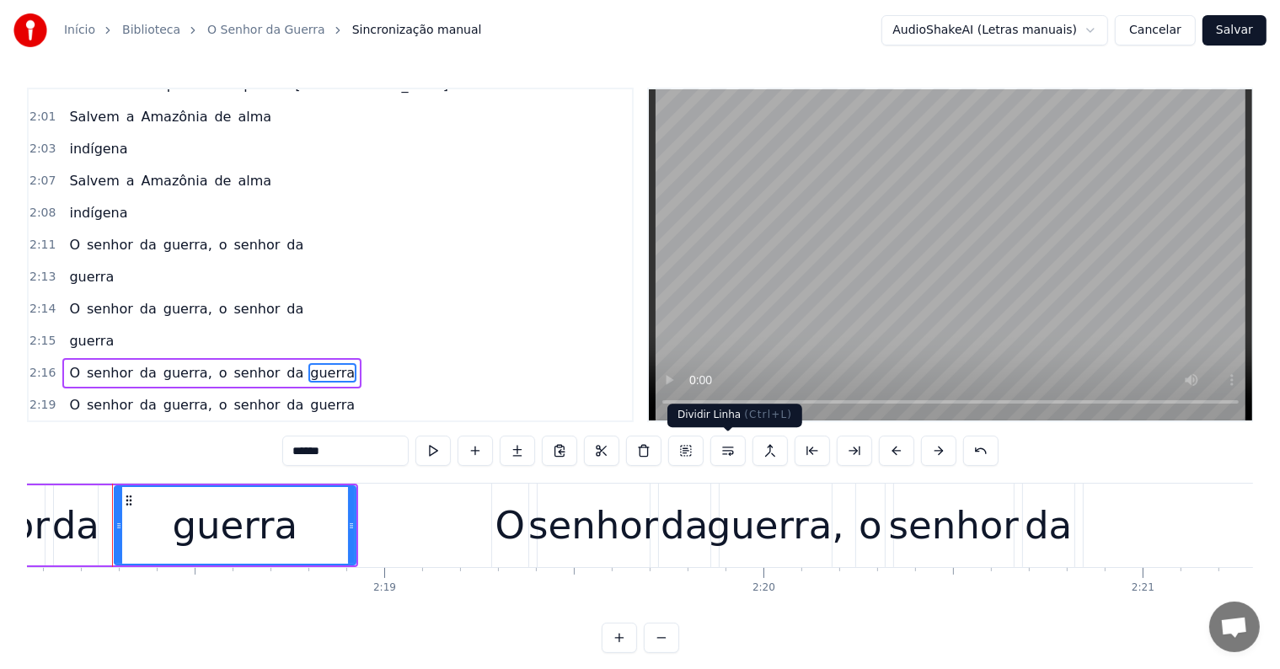
click at [725, 449] on button at bounding box center [728, 451] width 35 height 30
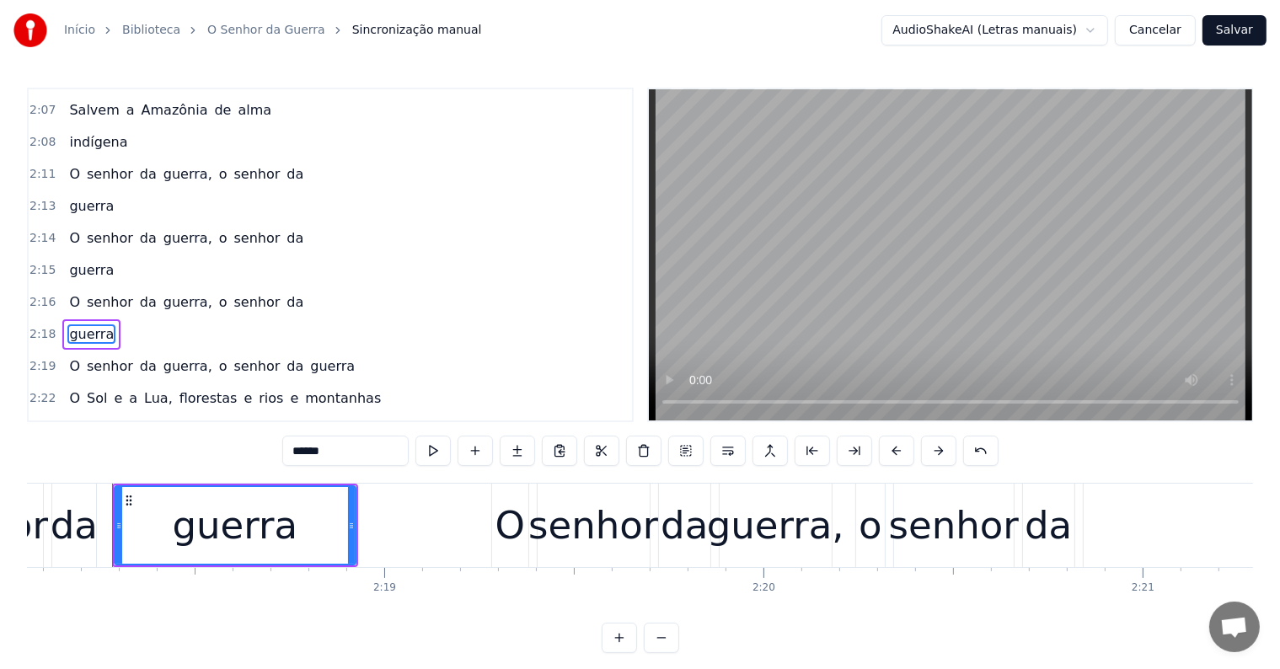
scroll to position [1742, 0]
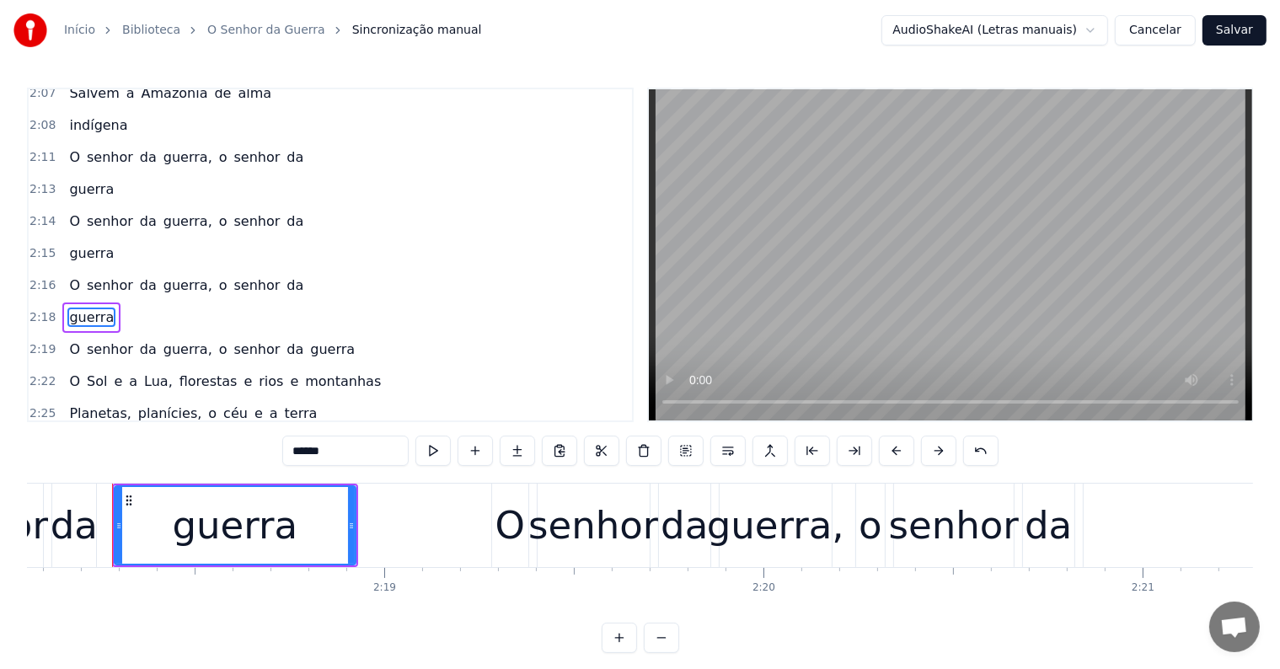
click at [309, 340] on span "guerra" at bounding box center [333, 349] width 48 height 19
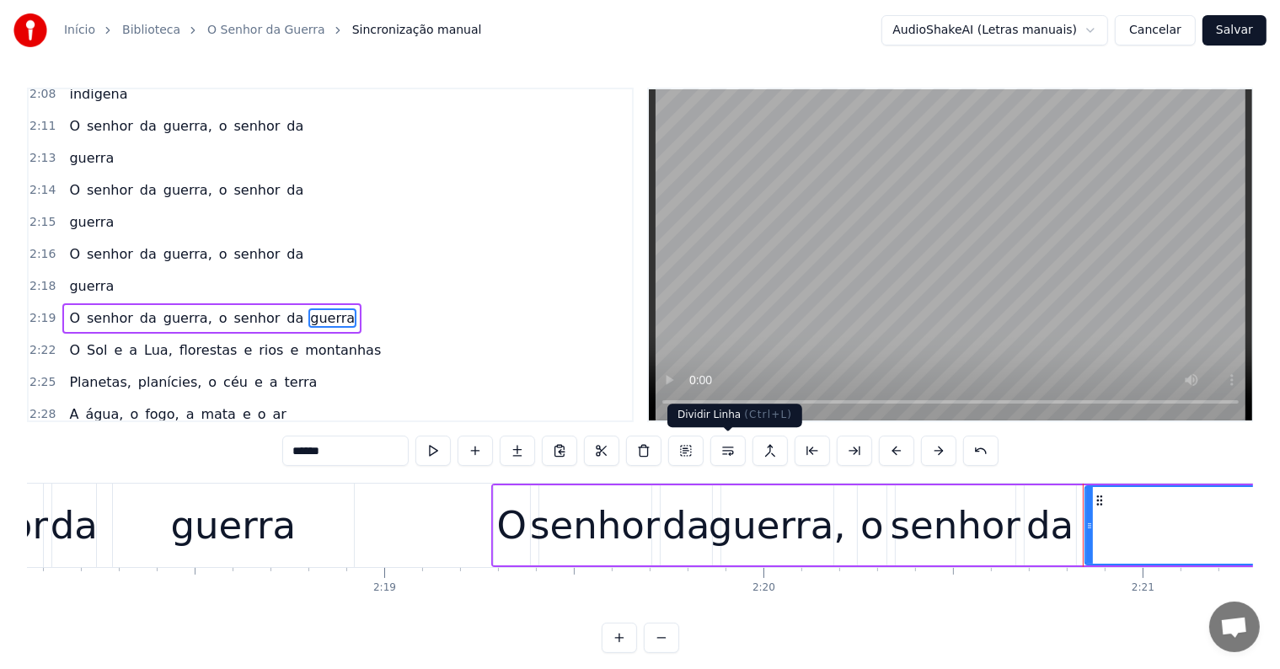
drag, startPoint x: 726, startPoint y: 451, endPoint x: 724, endPoint y: 440, distance: 11.1
click at [725, 448] on button at bounding box center [728, 451] width 35 height 30
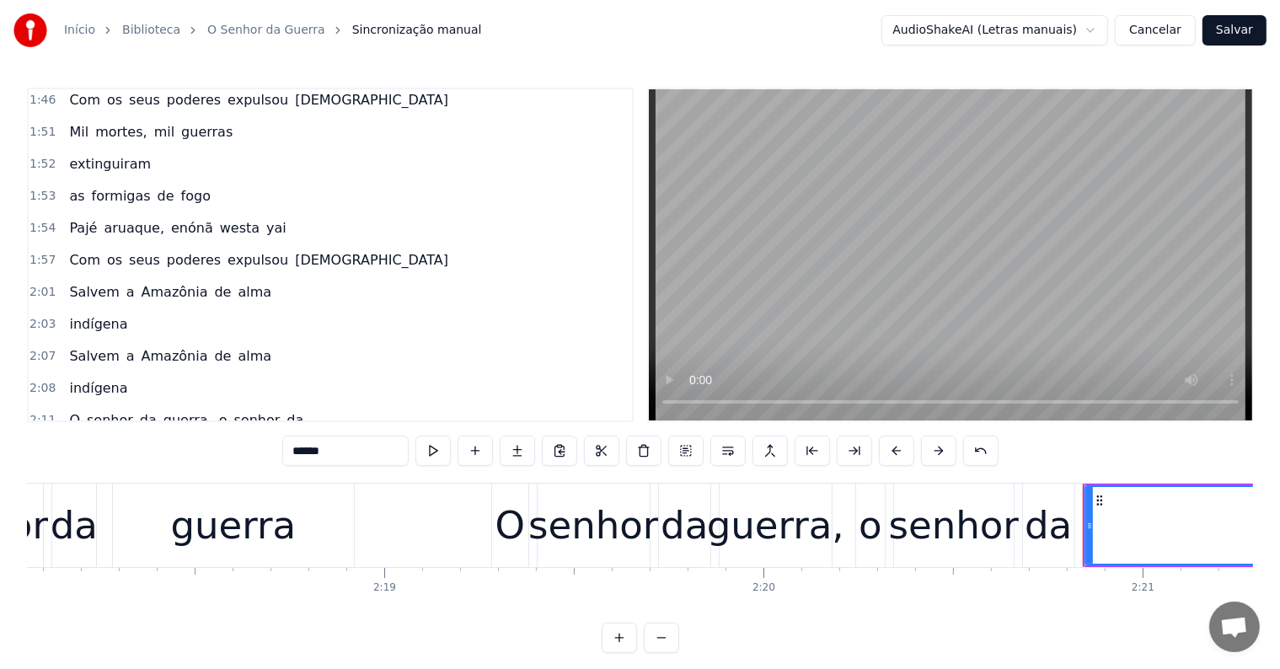
scroll to position [1467, 0]
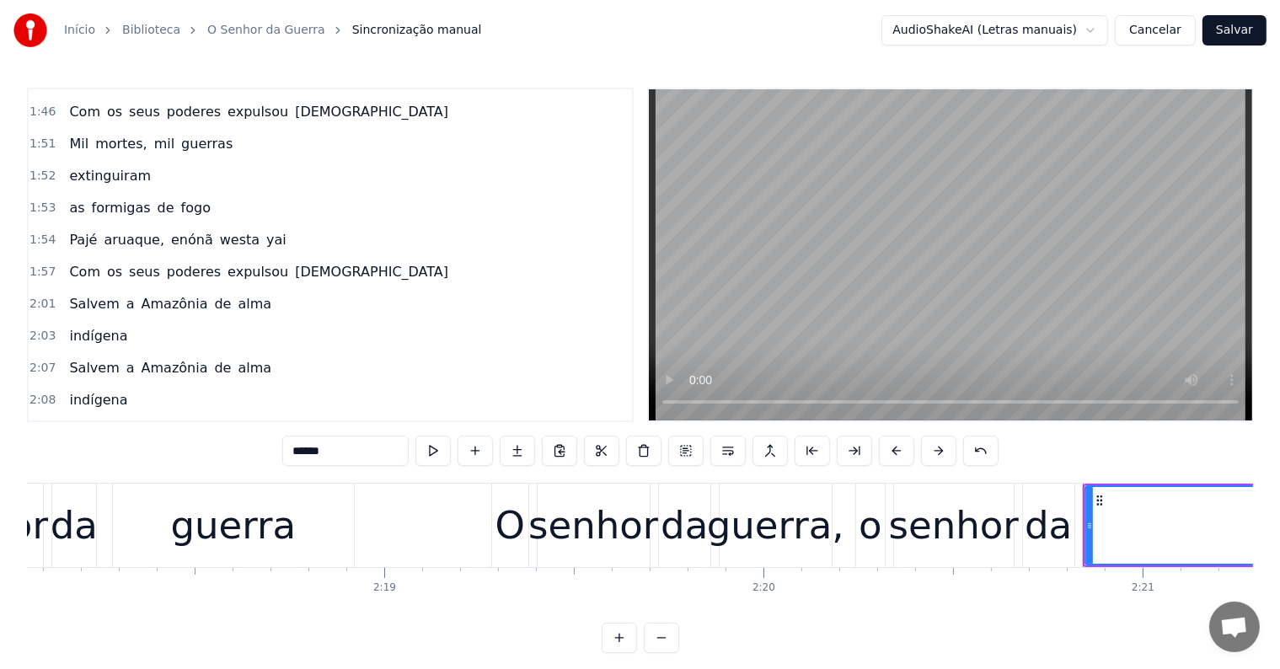
click at [94, 390] on span "indígena" at bounding box center [98, 399] width 62 height 19
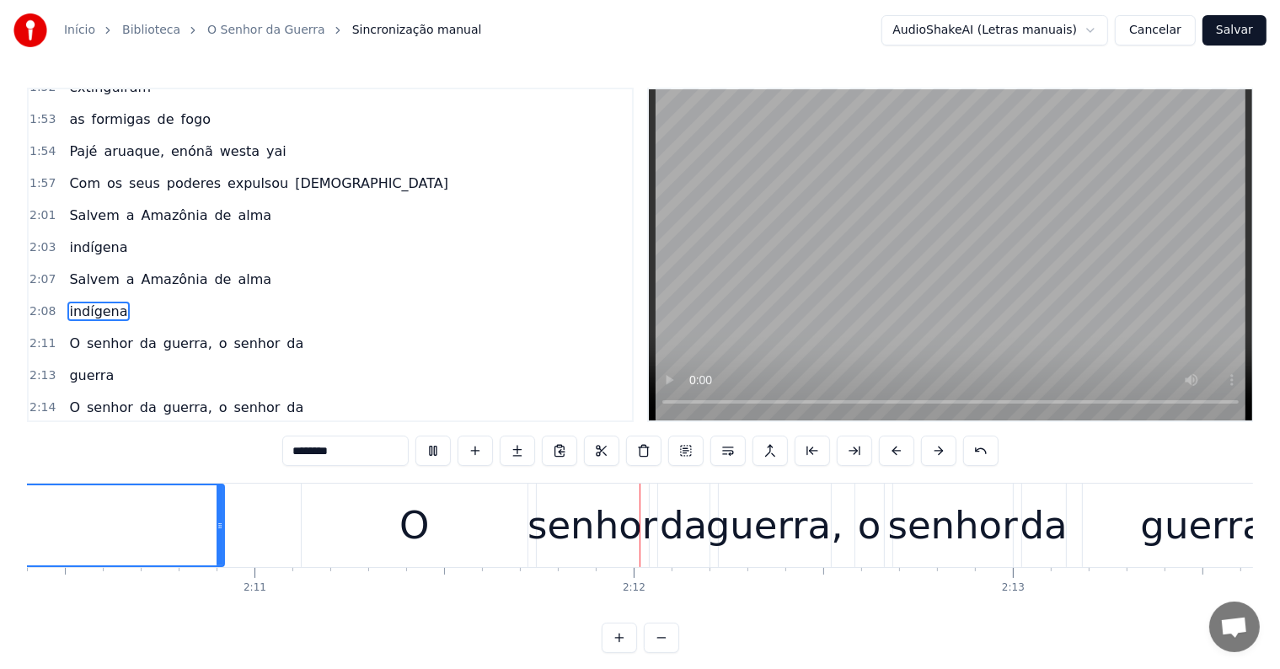
scroll to position [0, 49730]
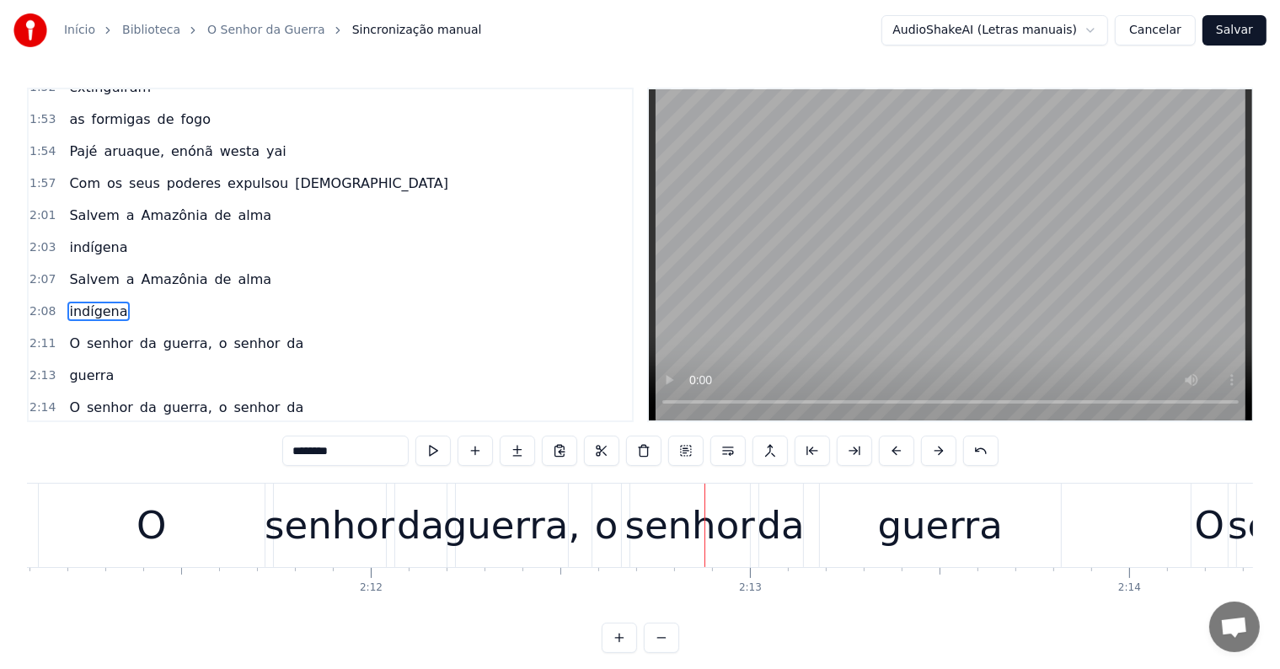
click at [174, 525] on div "O" at bounding box center [152, 525] width 226 height 83
type input "*"
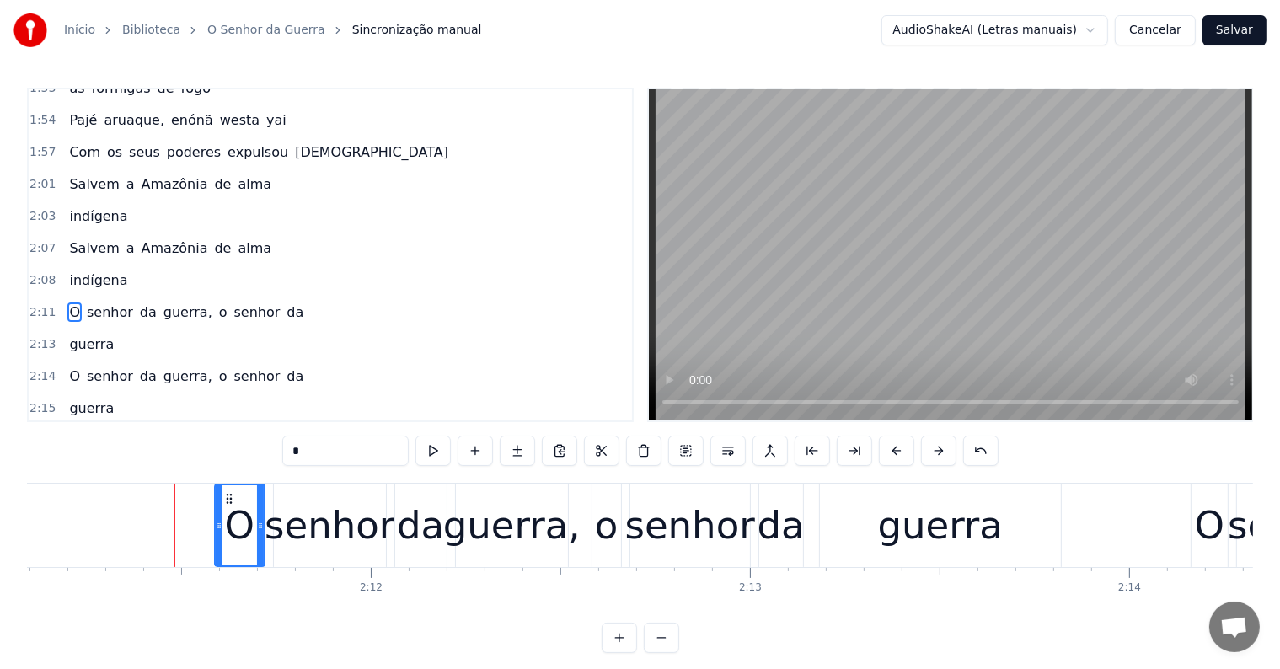
drag, startPoint x: 75, startPoint y: 523, endPoint x: 216, endPoint y: 528, distance: 140.8
click at [216, 528] on icon at bounding box center [219, 525] width 7 height 13
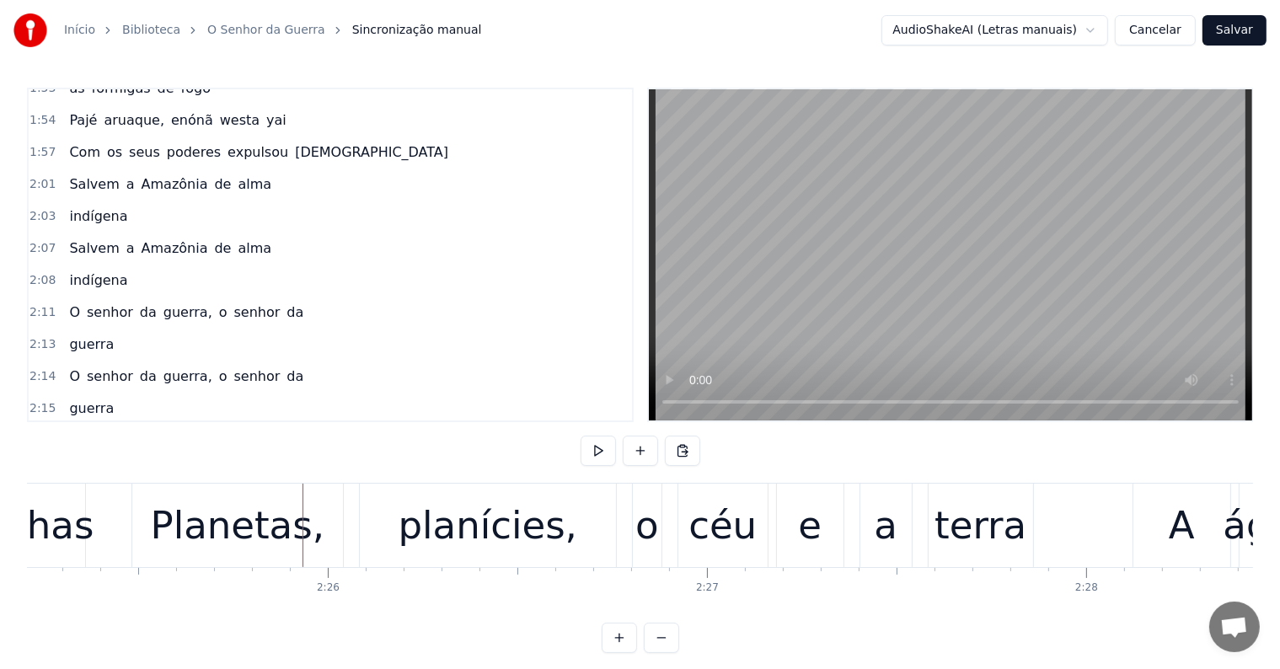
scroll to position [0, 55274]
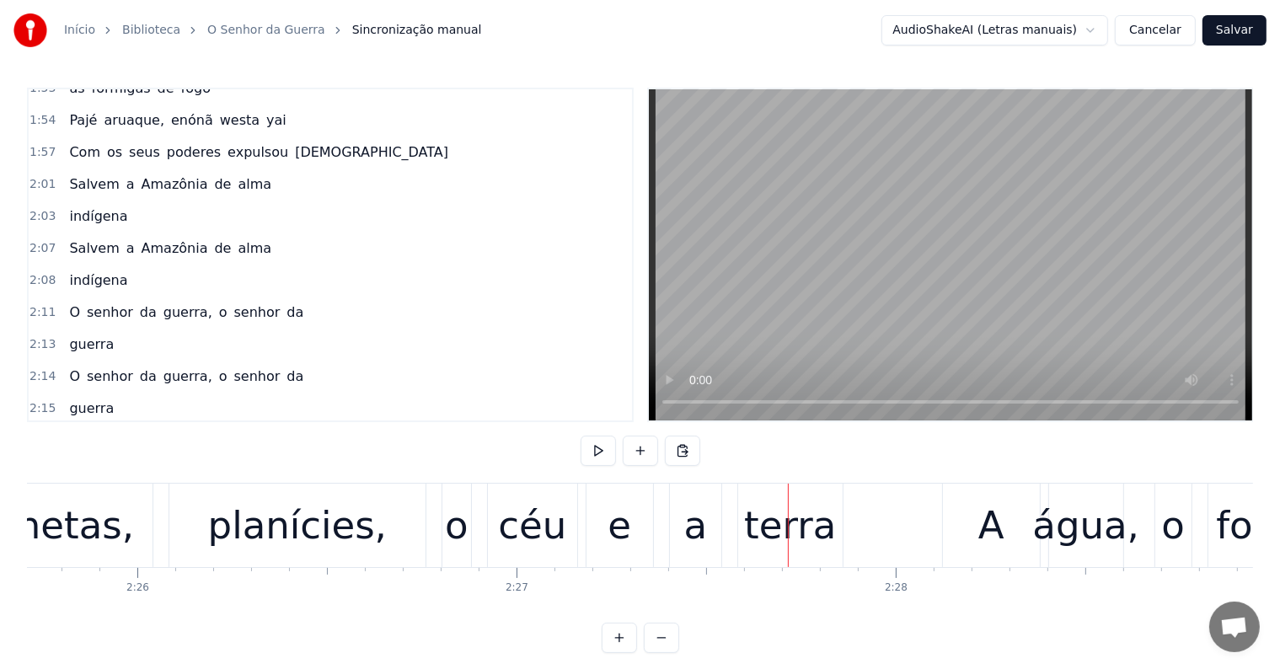
click at [779, 524] on div "terra" at bounding box center [790, 525] width 92 height 57
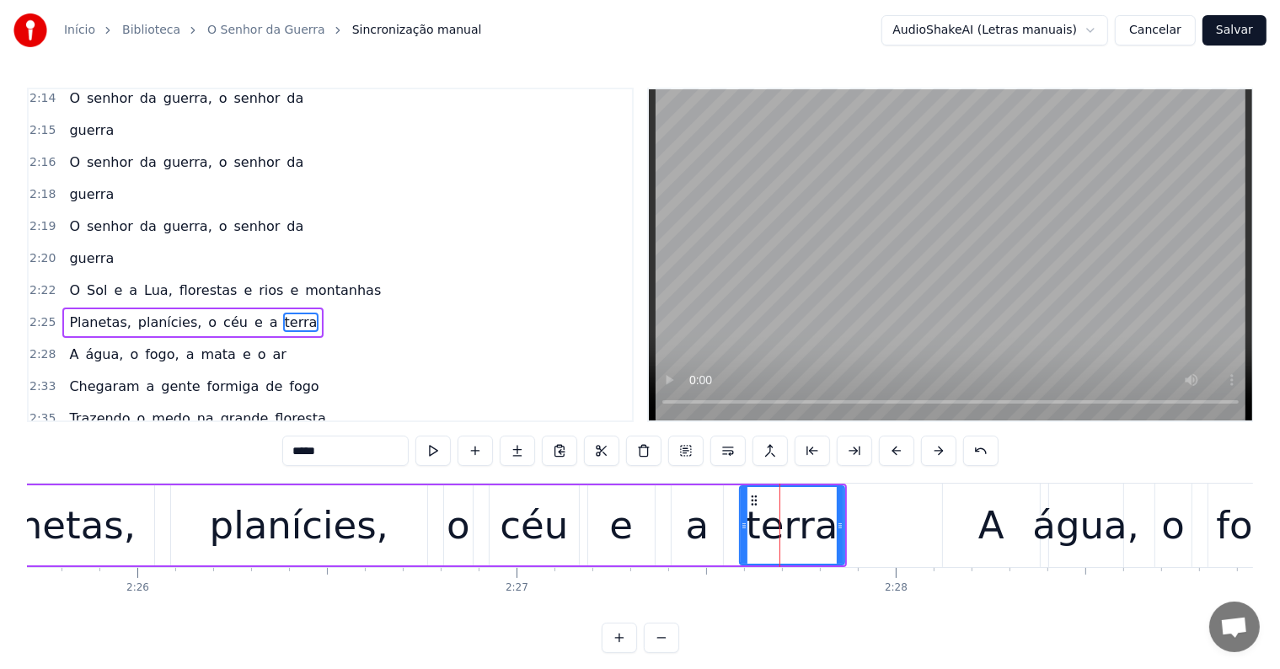
scroll to position [1866, 0]
click at [725, 448] on button at bounding box center [728, 451] width 35 height 30
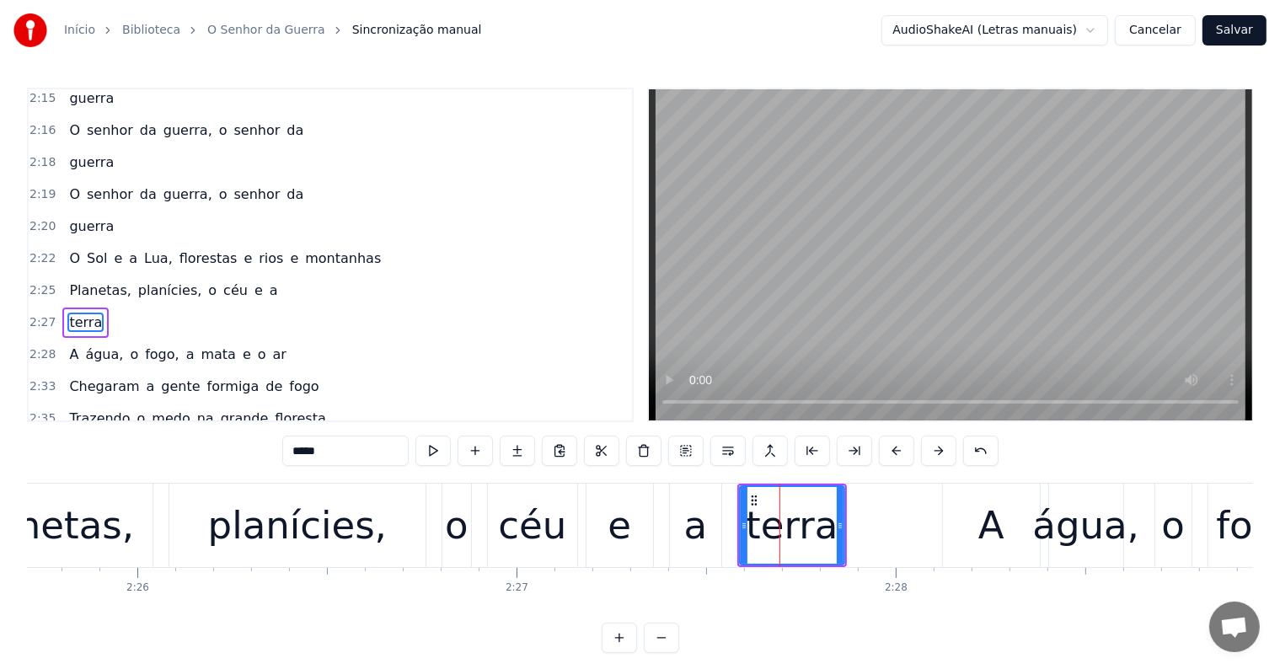
click at [700, 525] on div "a" at bounding box center [697, 525] width 24 height 57
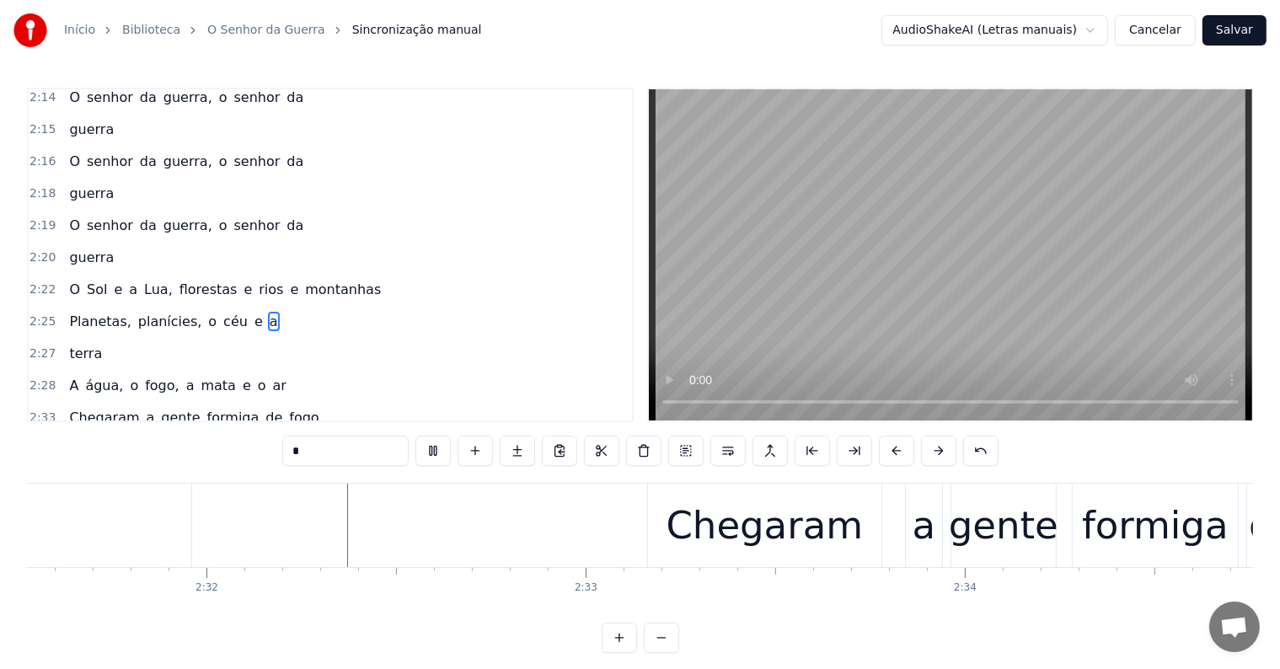
scroll to position [0, 57488]
click at [750, 542] on div "Chegaram" at bounding box center [757, 525] width 197 height 57
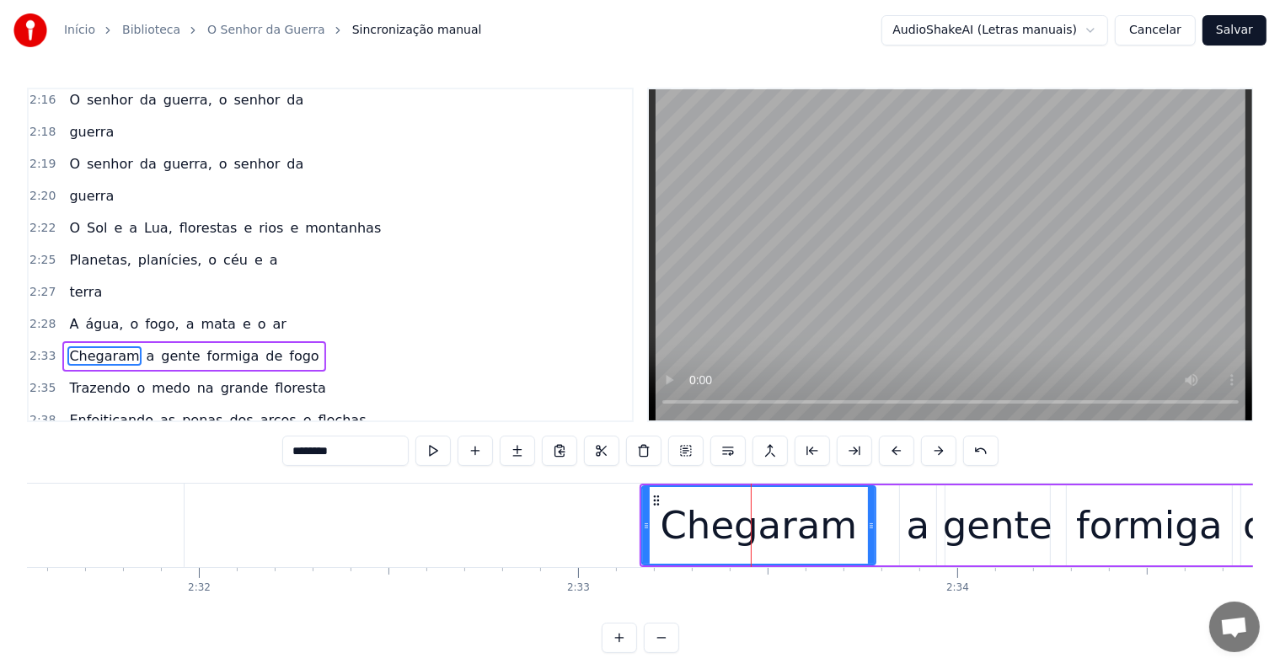
scroll to position [1959, 0]
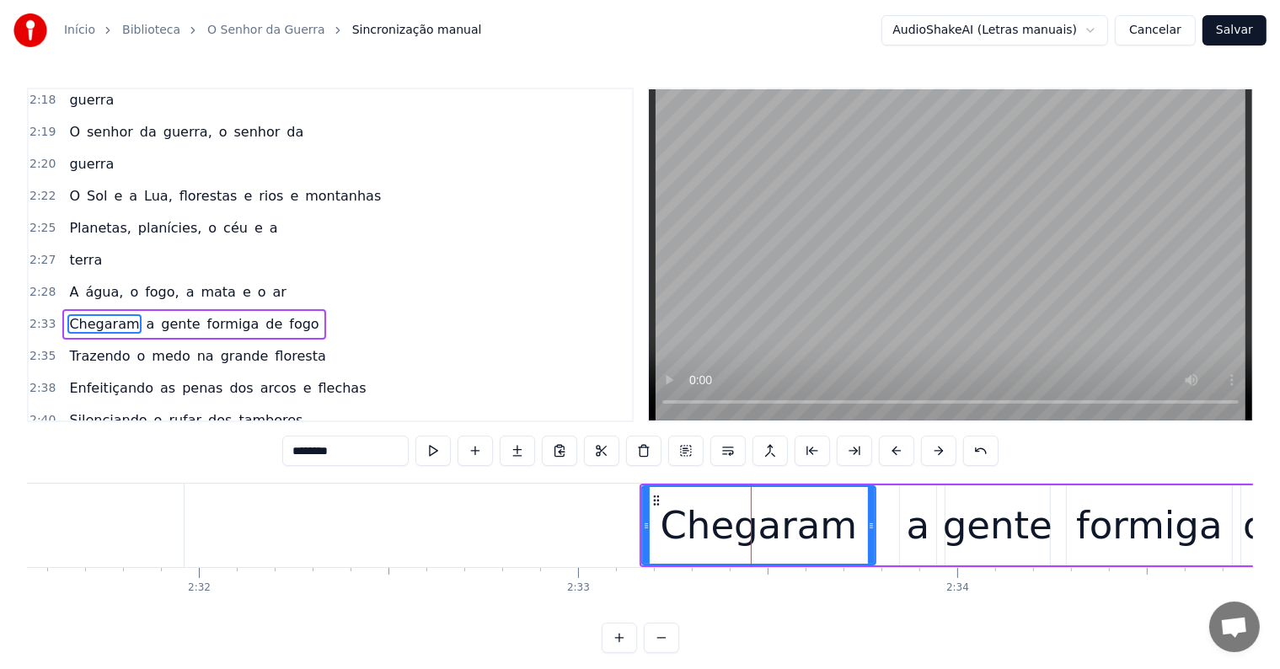
click at [287, 314] on span "fogo" at bounding box center [303, 323] width 33 height 19
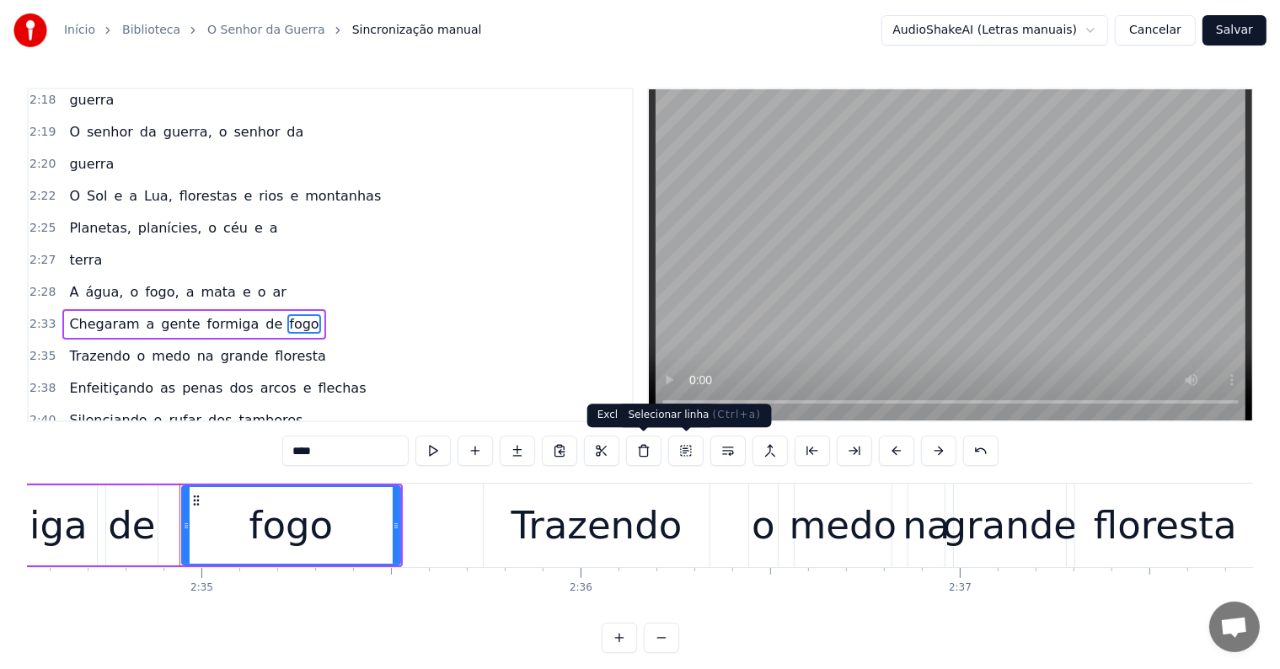
scroll to position [0, 58691]
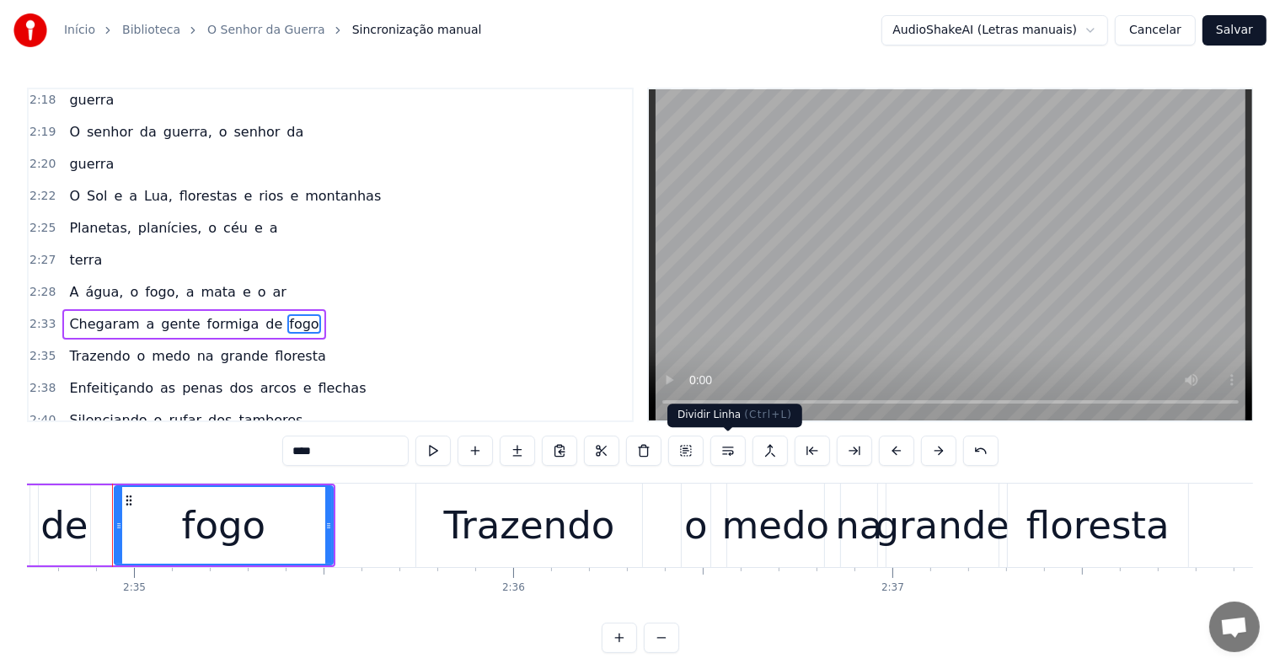
click at [725, 453] on button at bounding box center [728, 451] width 35 height 30
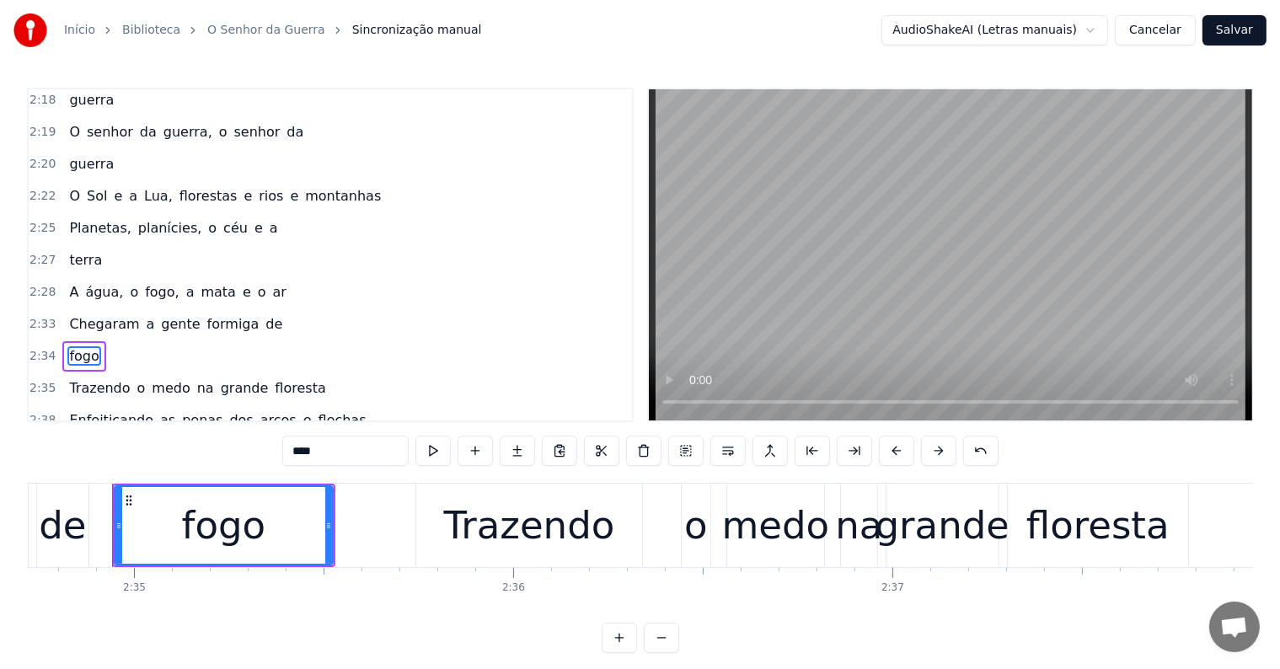
scroll to position [1989, 0]
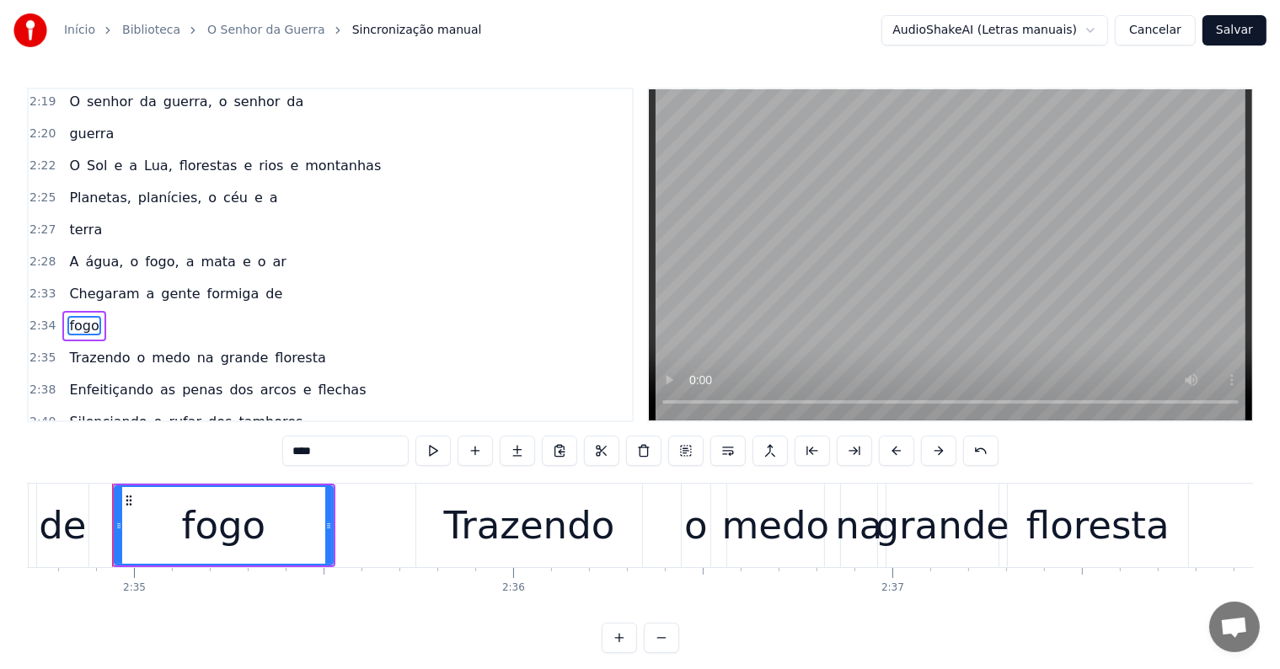
click at [206, 284] on span "formiga" at bounding box center [234, 293] width 56 height 19
type input "*******"
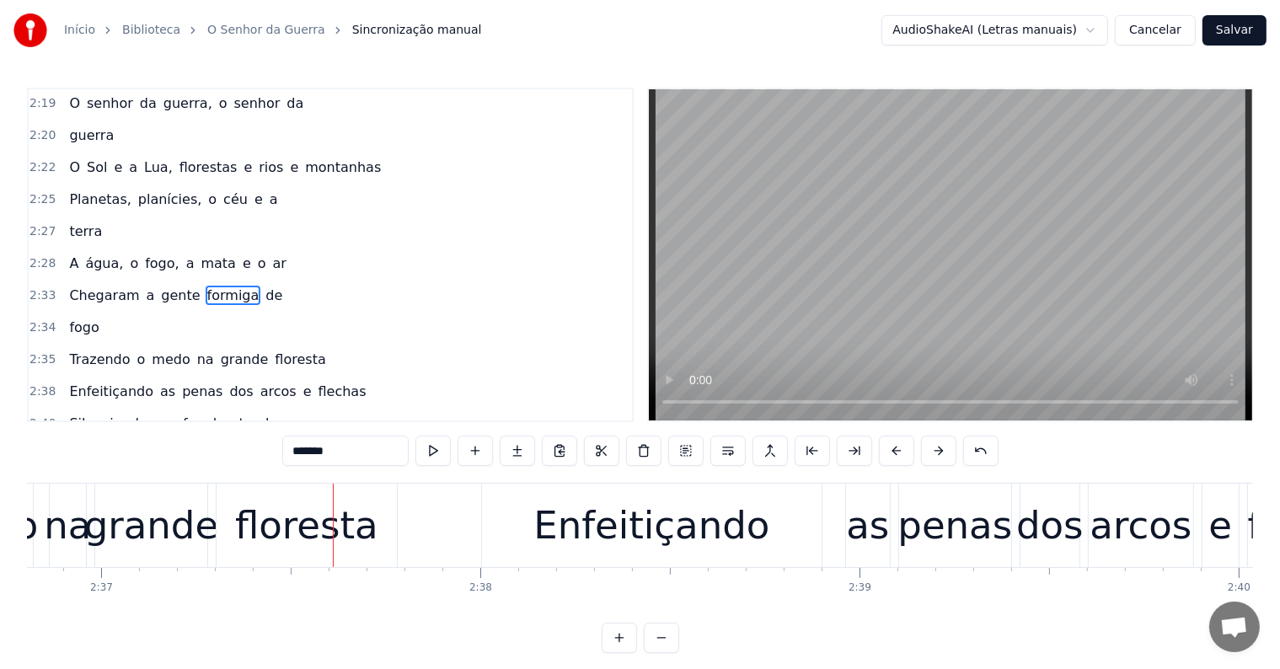
scroll to position [0, 59515]
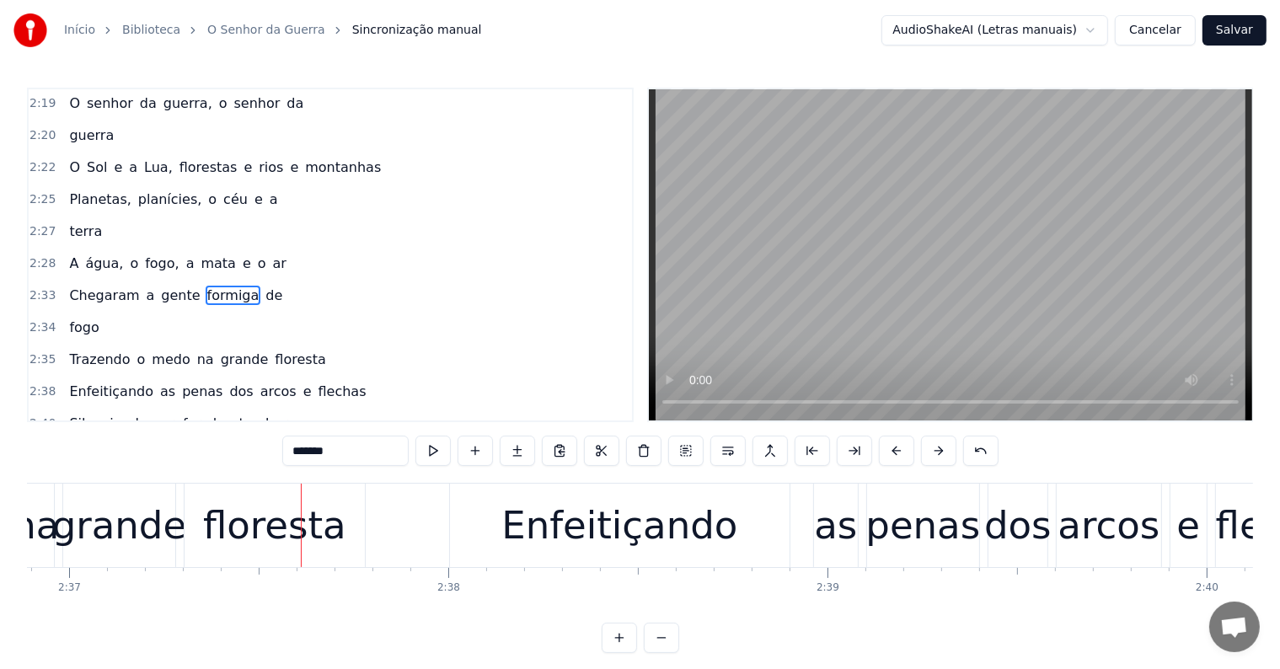
click at [301, 561] on div at bounding box center [301, 525] width 1 height 83
click at [292, 538] on div "floresta" at bounding box center [274, 525] width 143 height 57
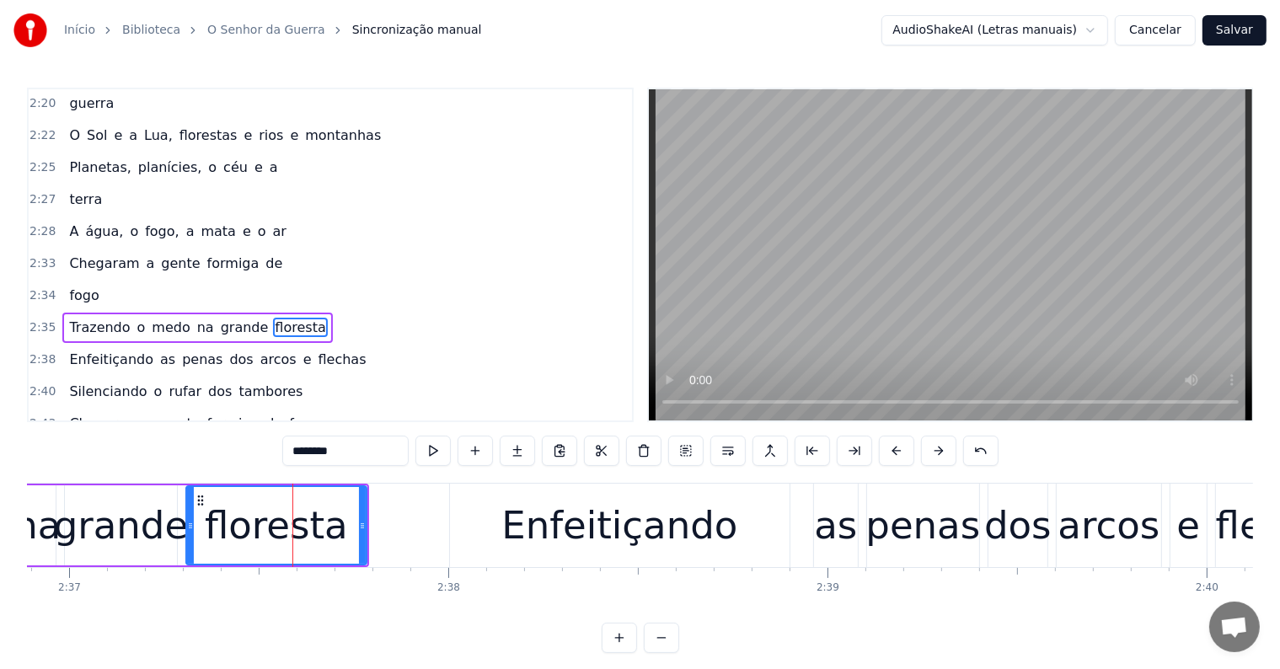
scroll to position [2021, 0]
click at [726, 448] on button at bounding box center [728, 451] width 35 height 30
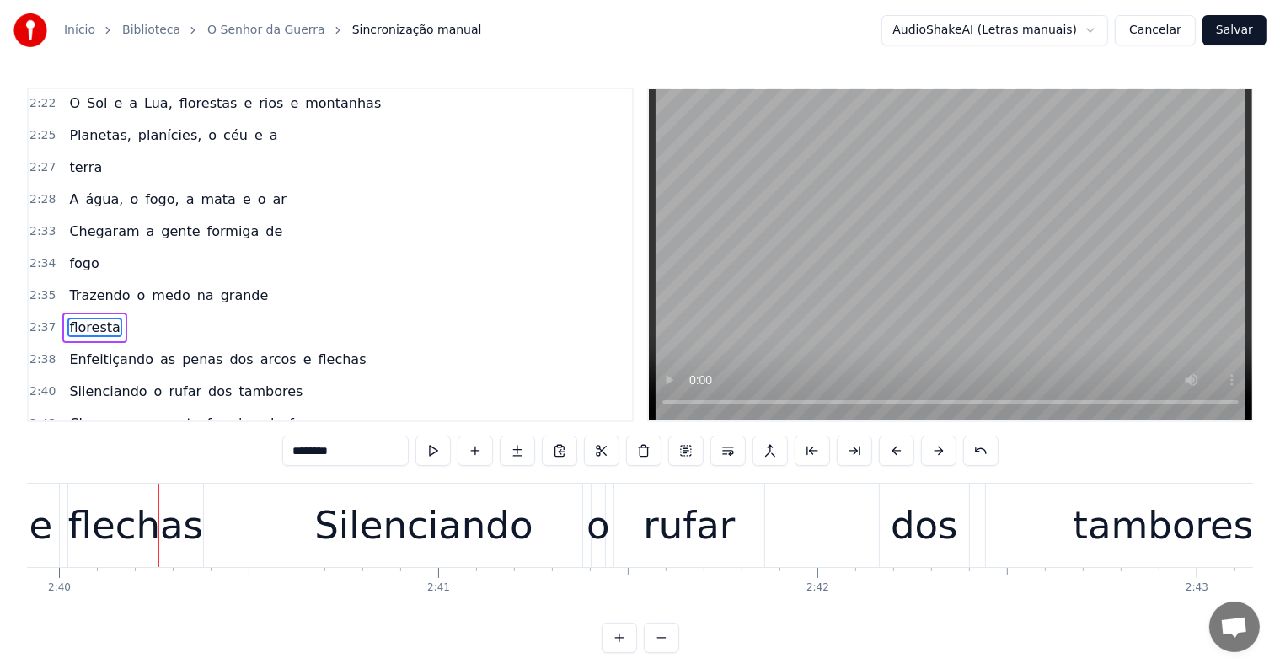
scroll to position [0, 60710]
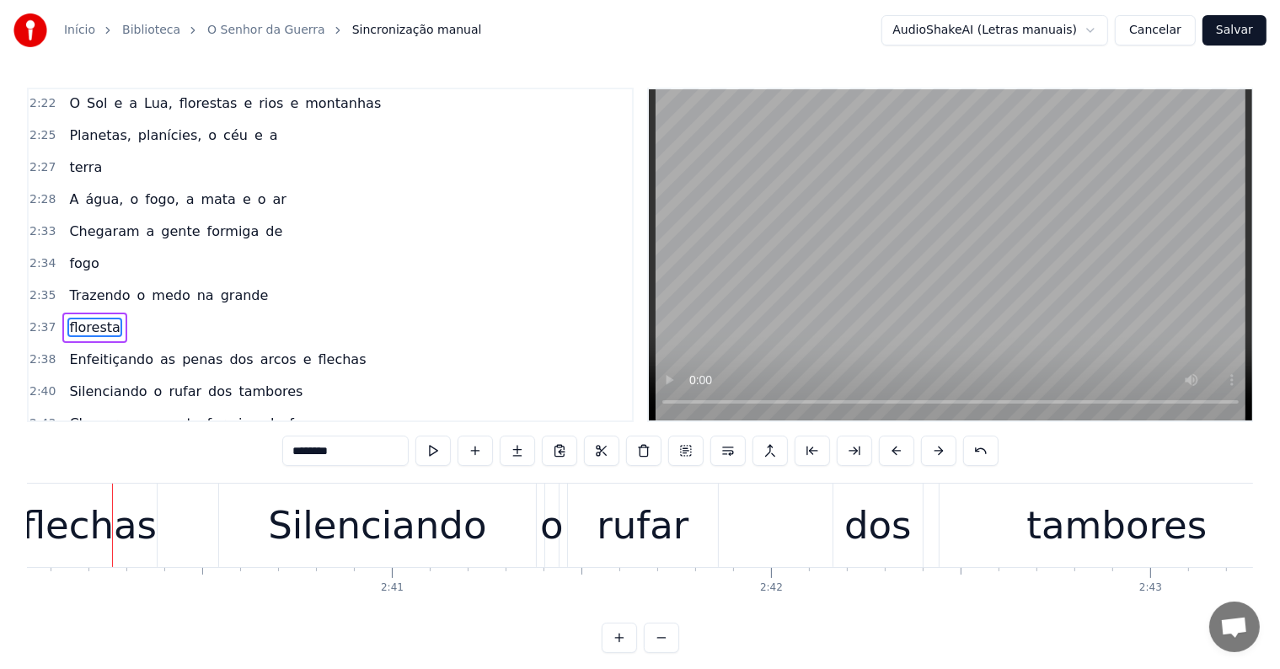
click at [118, 531] on div "flechas" at bounding box center [89, 525] width 135 height 57
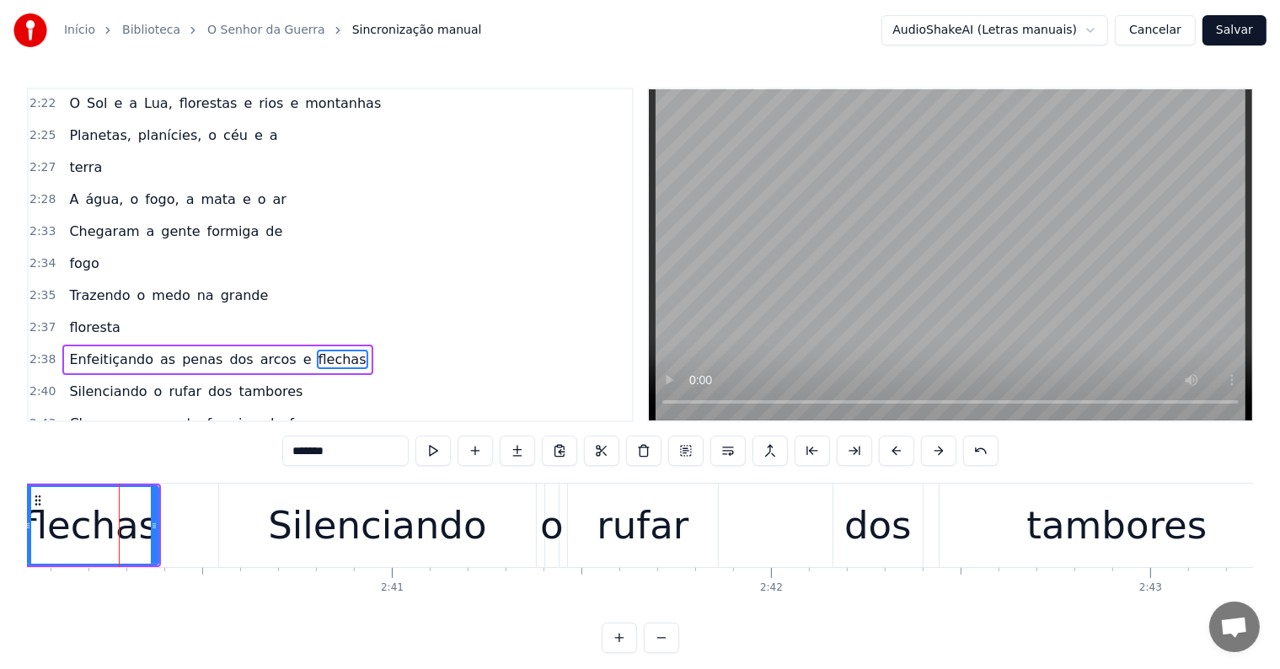
scroll to position [2083, 0]
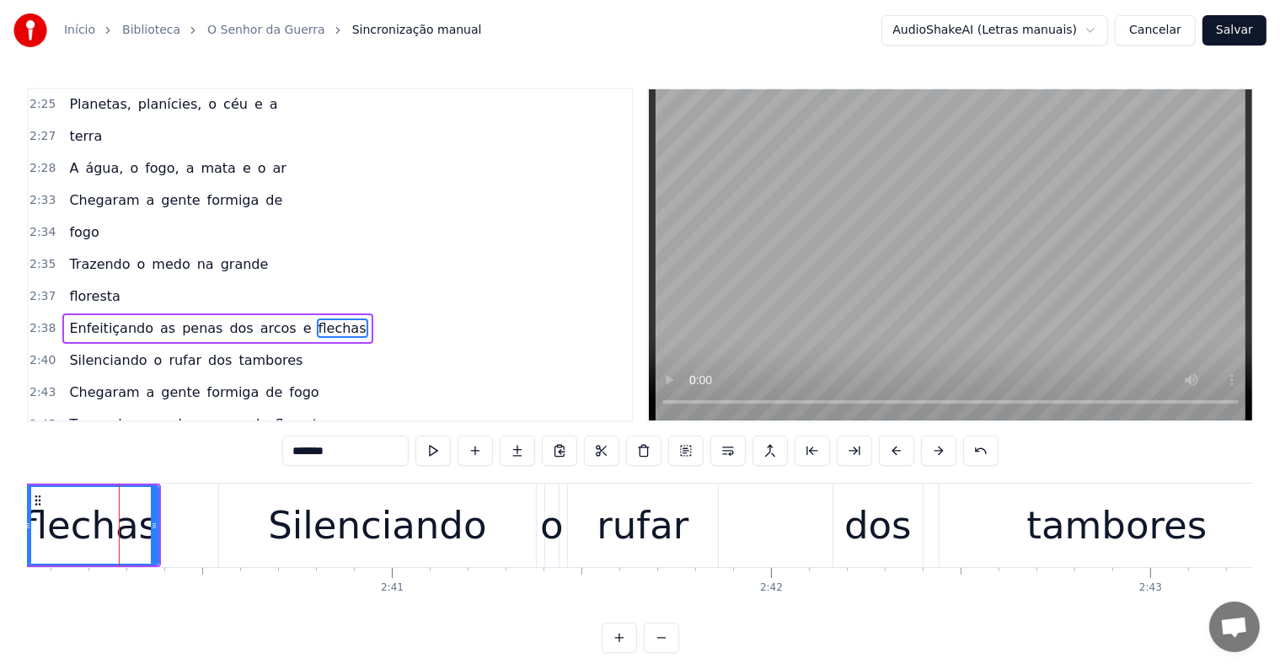
click at [259, 319] on span "arcos" at bounding box center [279, 328] width 40 height 19
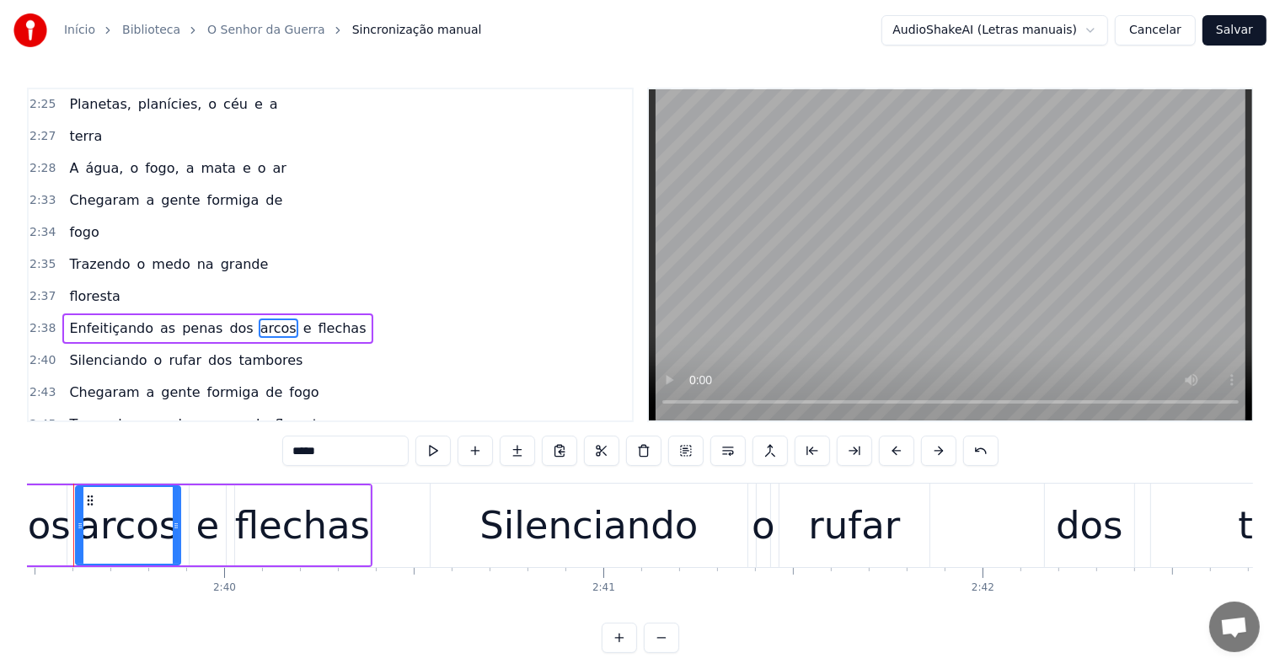
scroll to position [0, 60459]
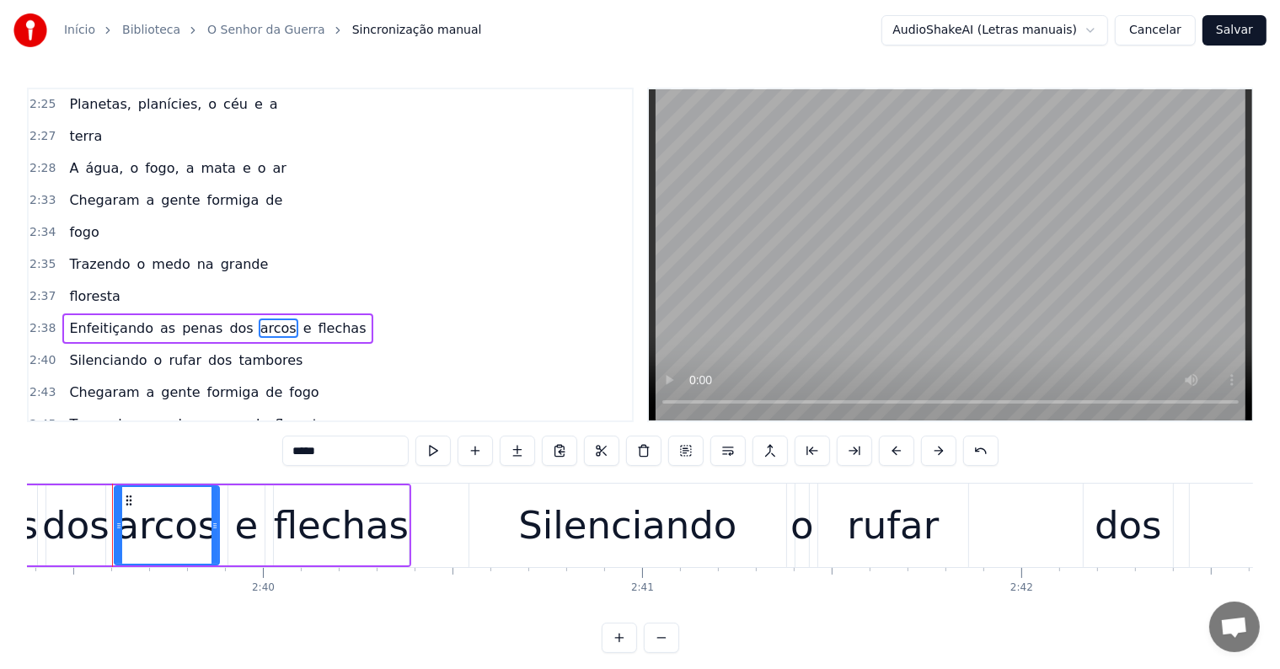
click at [228, 319] on span "dos" at bounding box center [241, 328] width 27 height 19
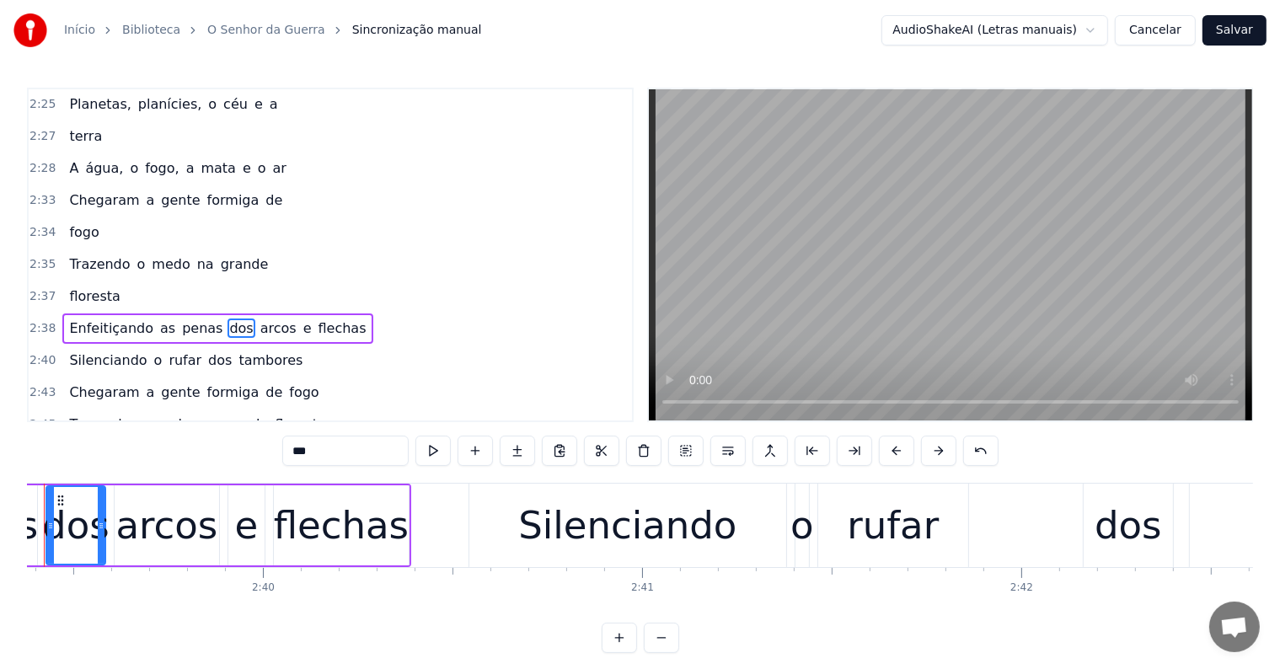
scroll to position [0, 60391]
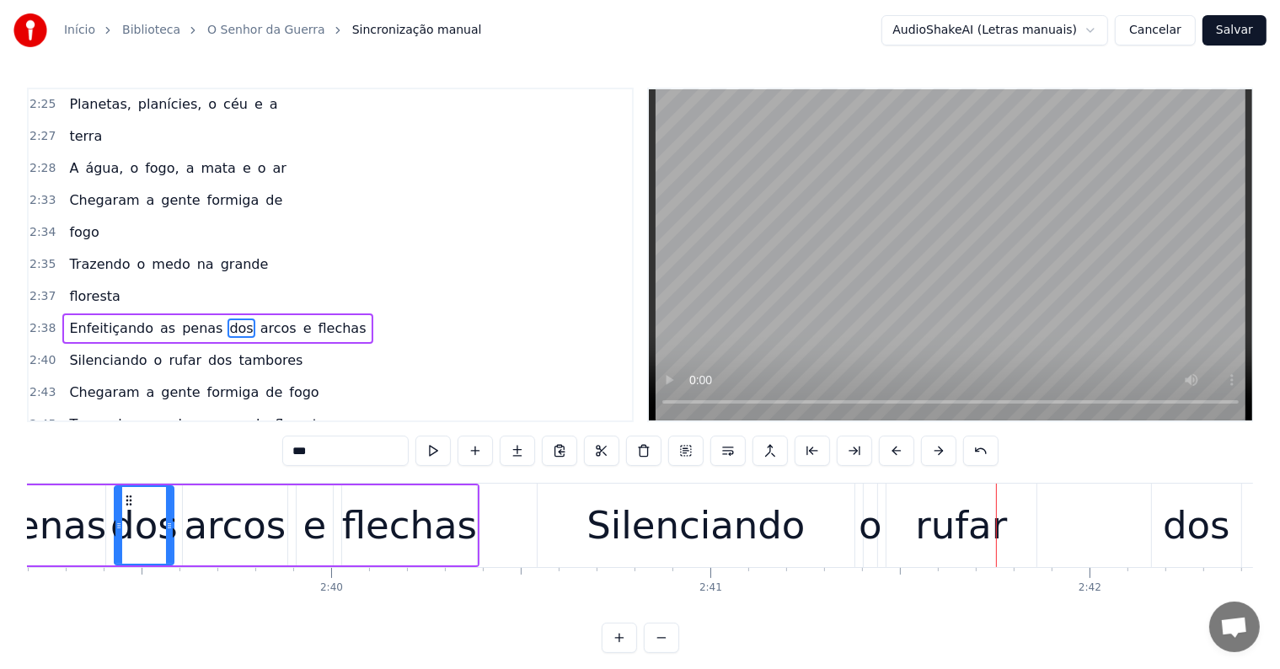
click at [738, 513] on div "Silenciando" at bounding box center [696, 525] width 218 height 57
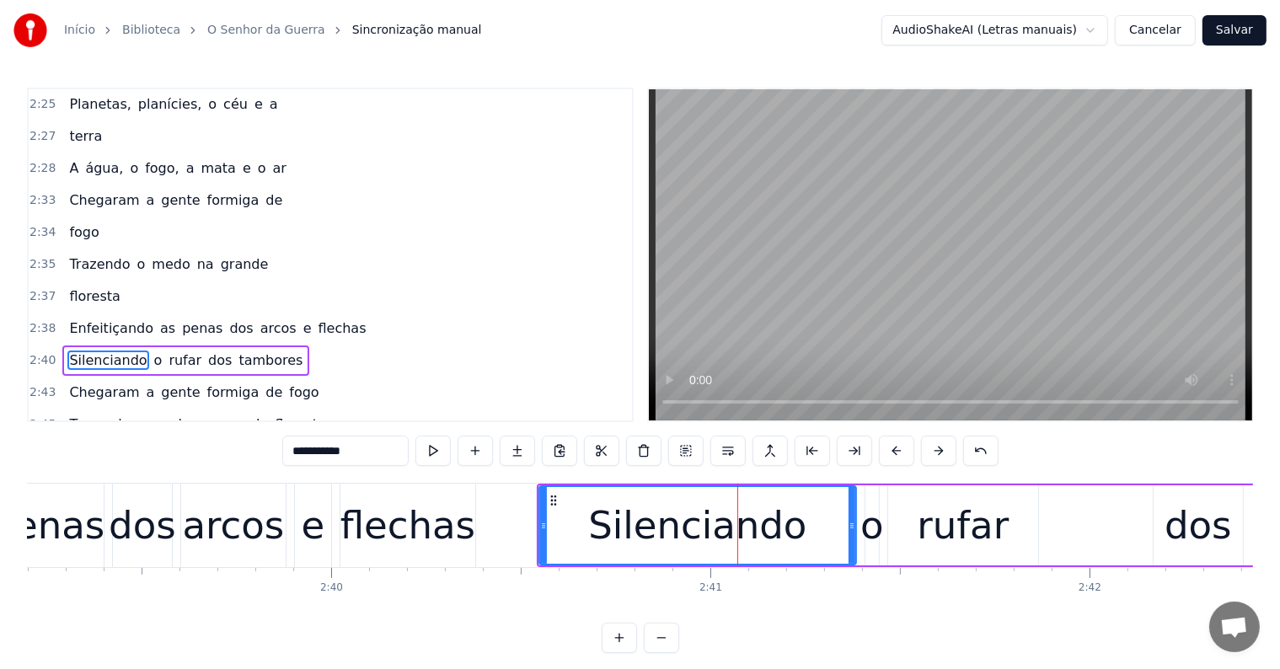
scroll to position [2114, 0]
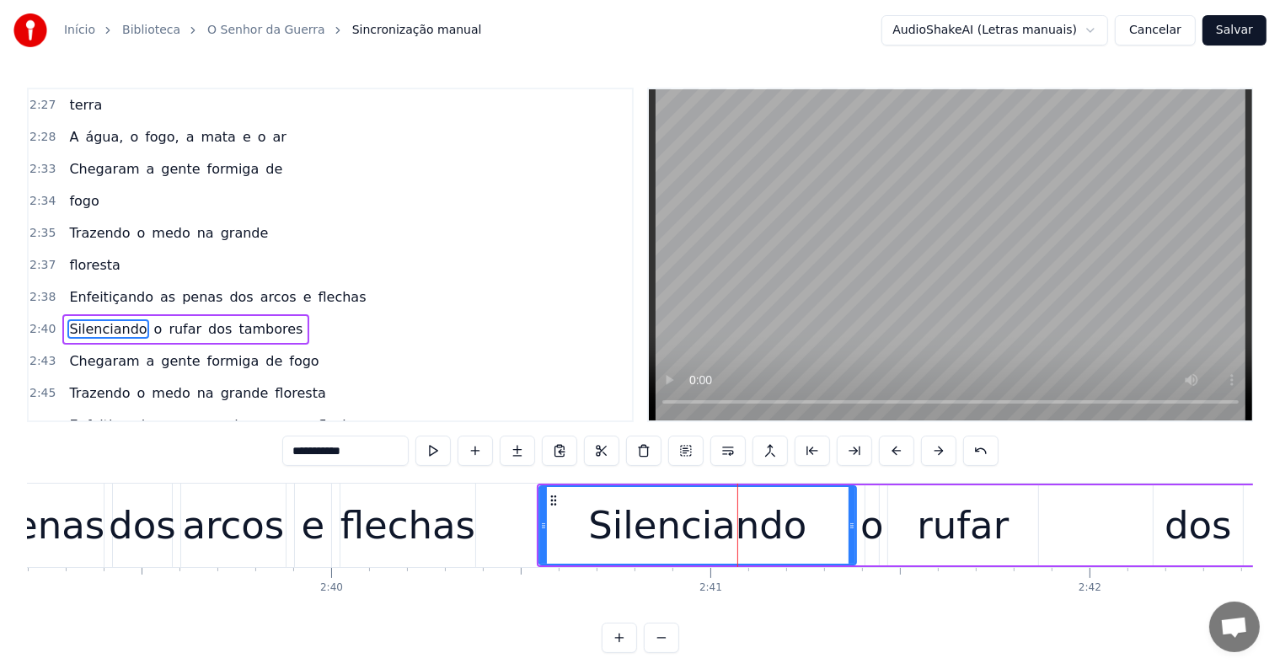
click at [254, 319] on span "tambores" at bounding box center [270, 328] width 67 height 19
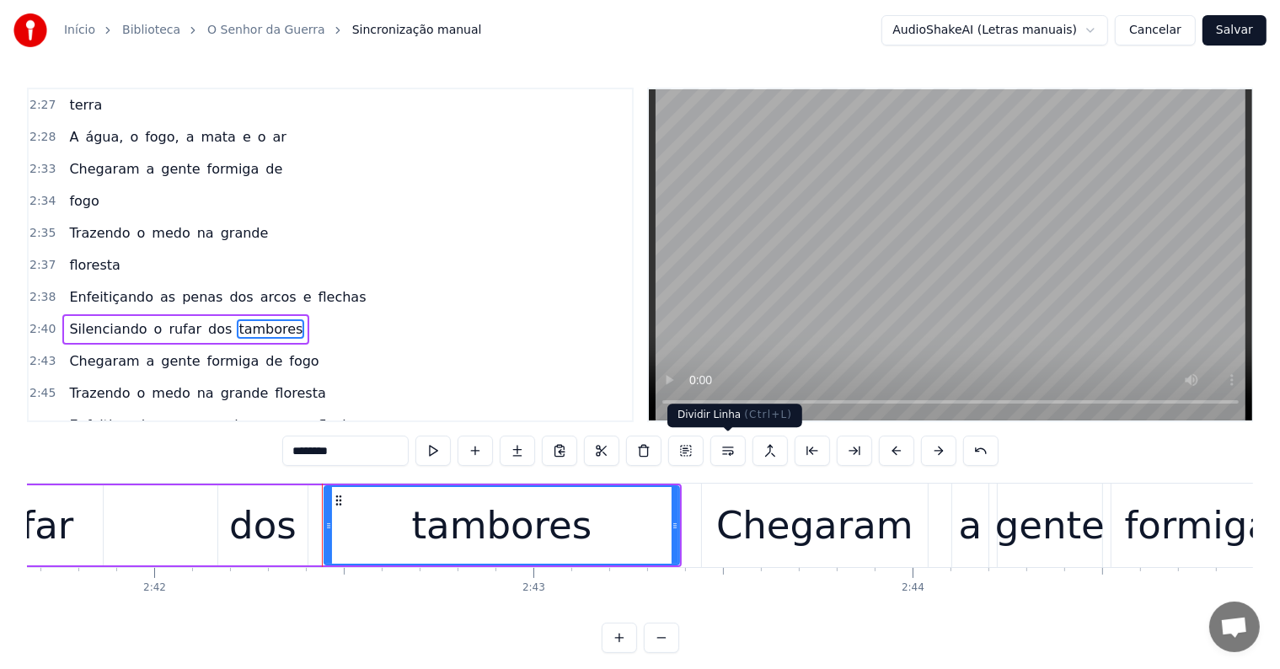
click at [727, 448] on button at bounding box center [728, 451] width 35 height 30
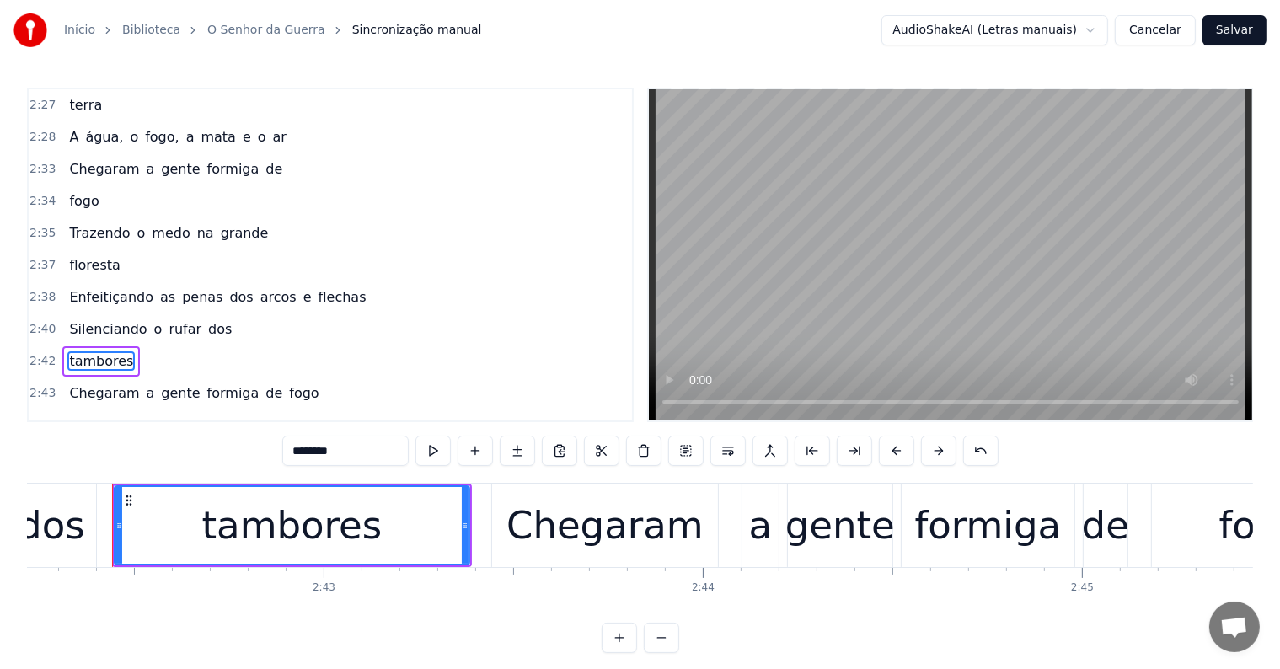
scroll to position [2145, 0]
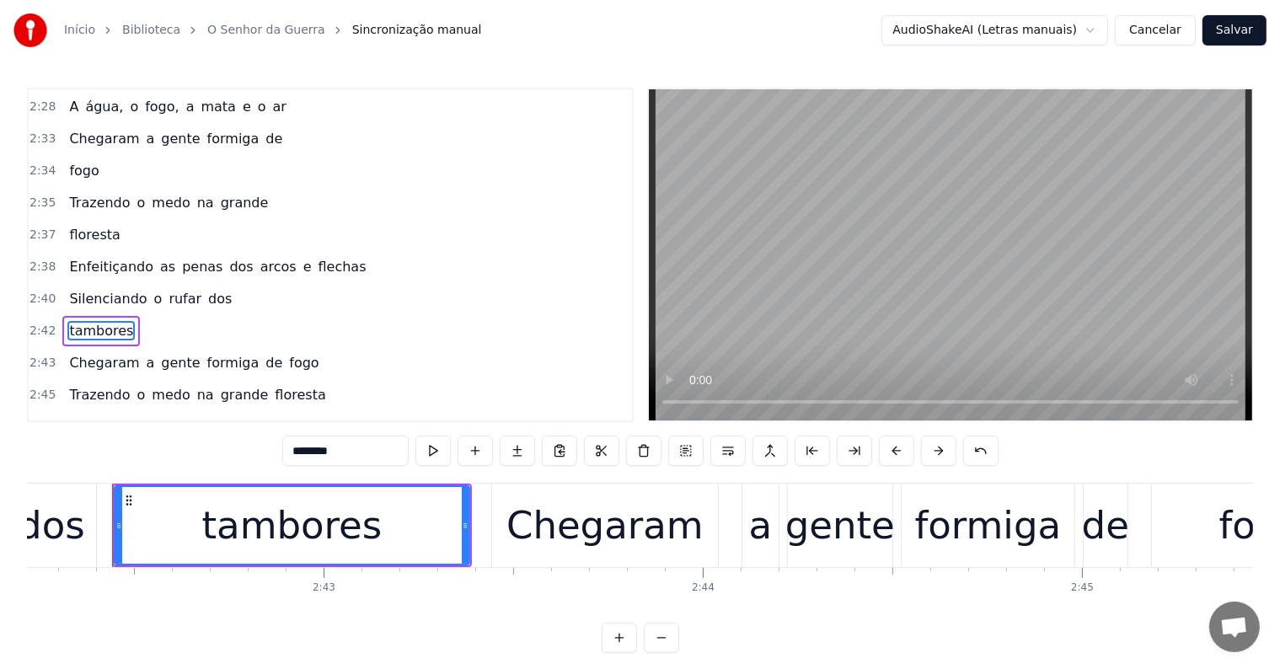
click at [73, 532] on div "dos" at bounding box center [51, 525] width 67 height 57
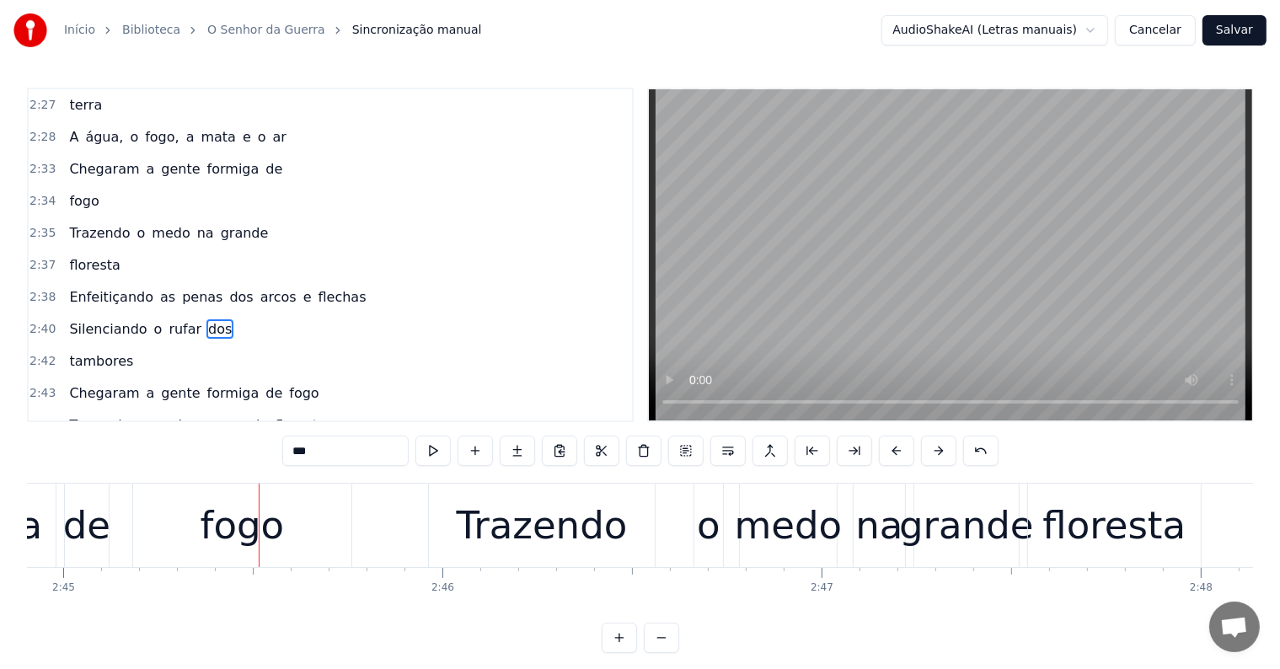
scroll to position [0, 62617]
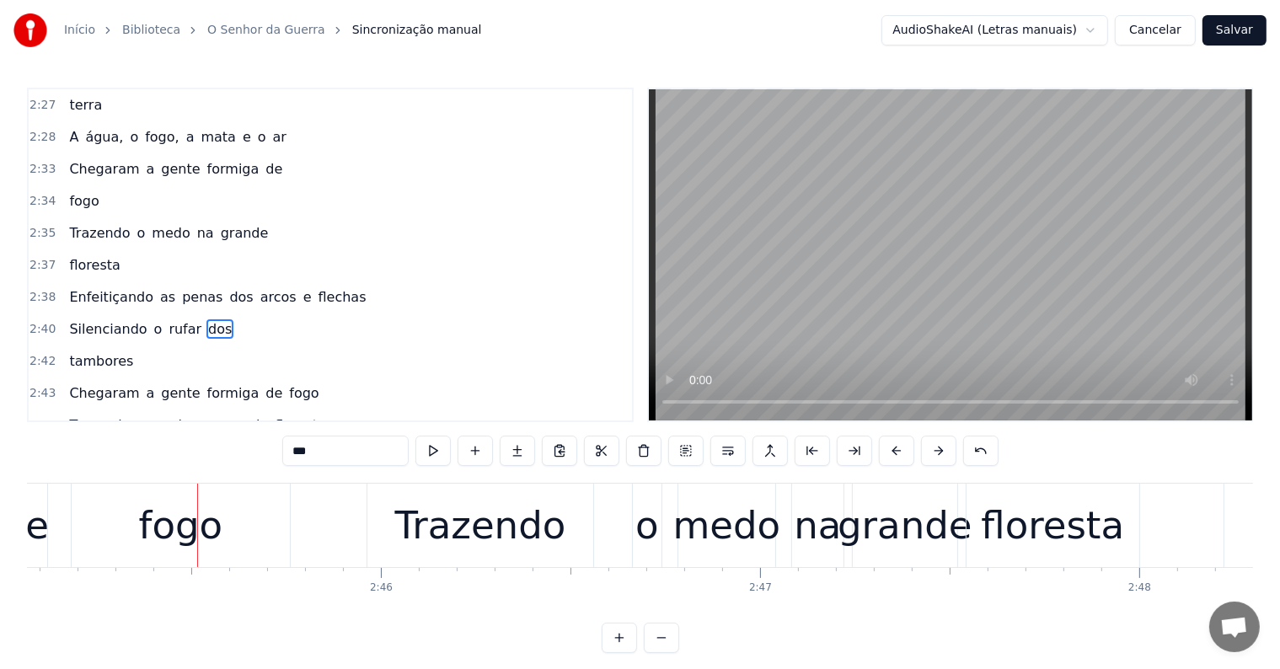
click at [216, 526] on div "fogo" at bounding box center [180, 525] width 83 height 57
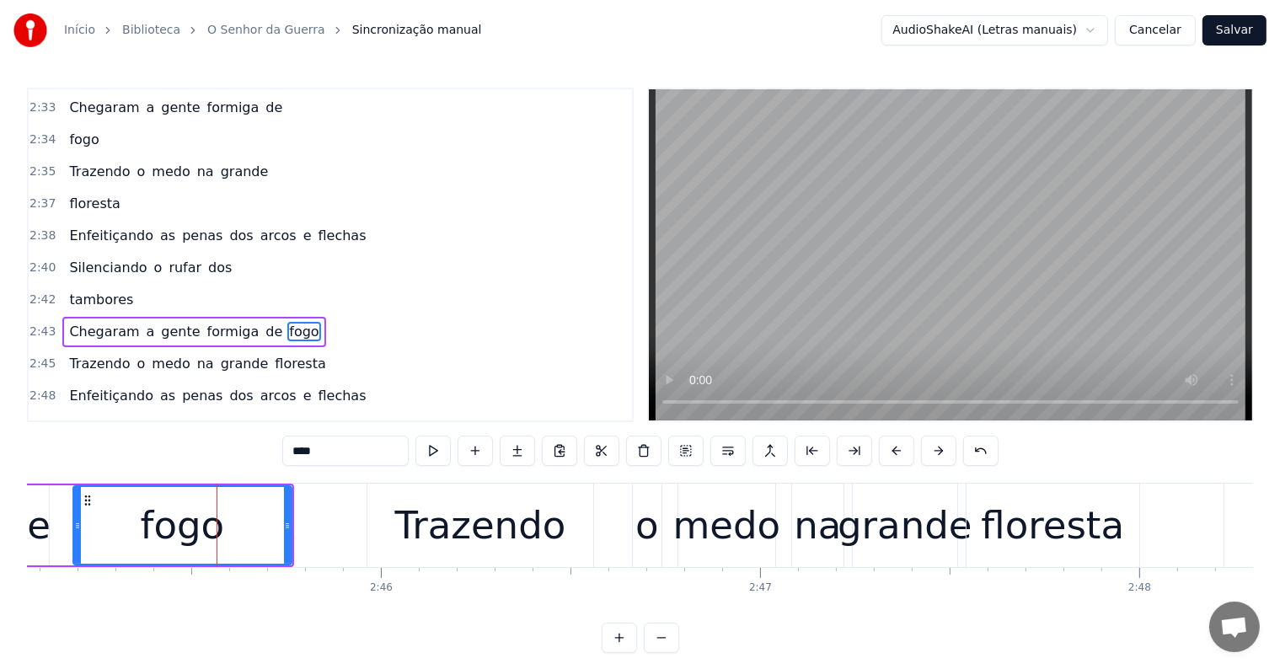
click at [725, 450] on button at bounding box center [728, 451] width 35 height 30
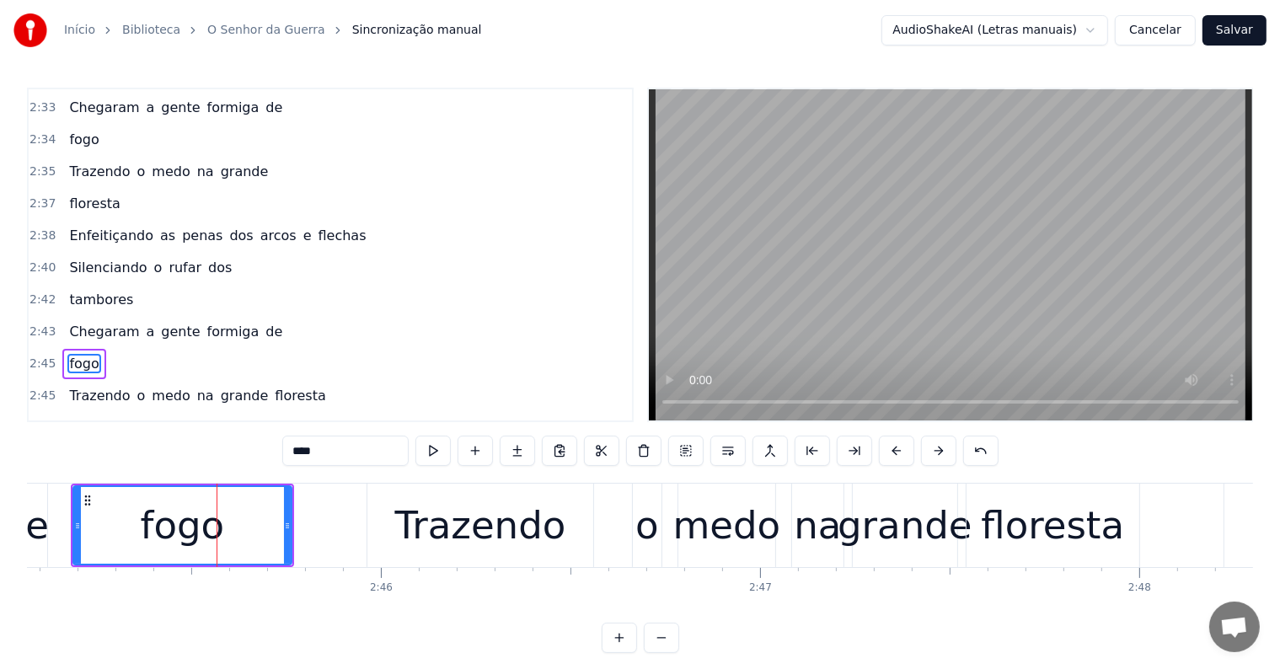
scroll to position [2207, 0]
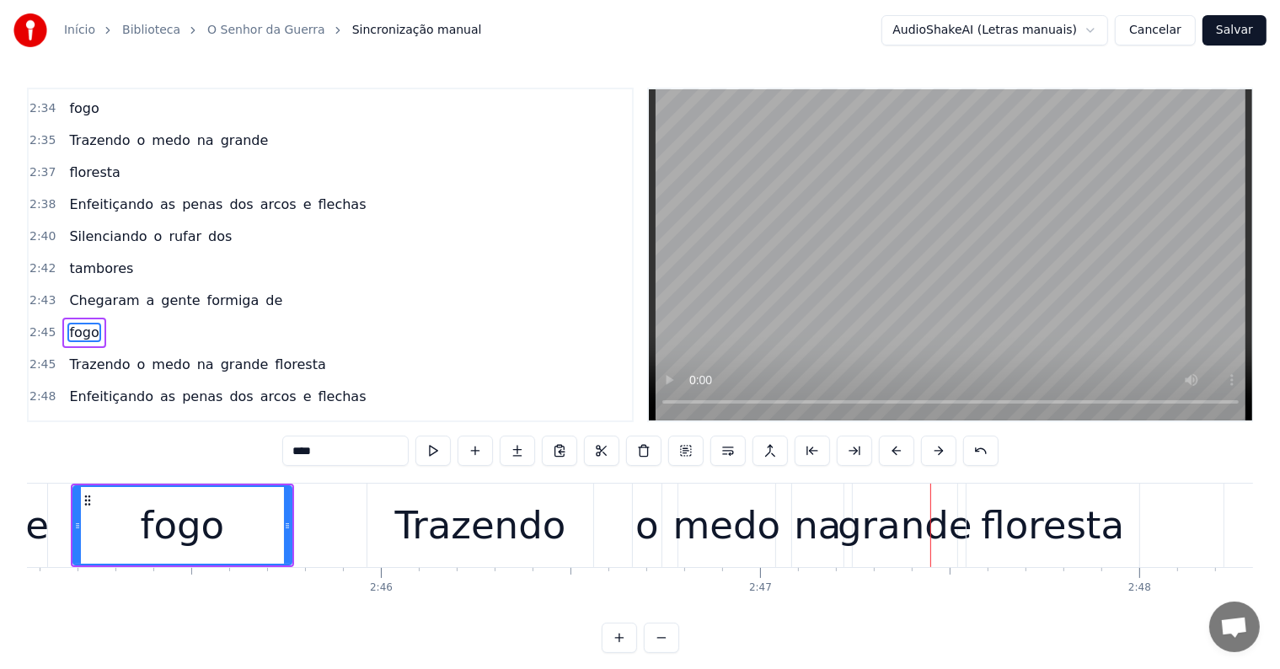
click at [996, 524] on div "floresta" at bounding box center [1053, 525] width 143 height 57
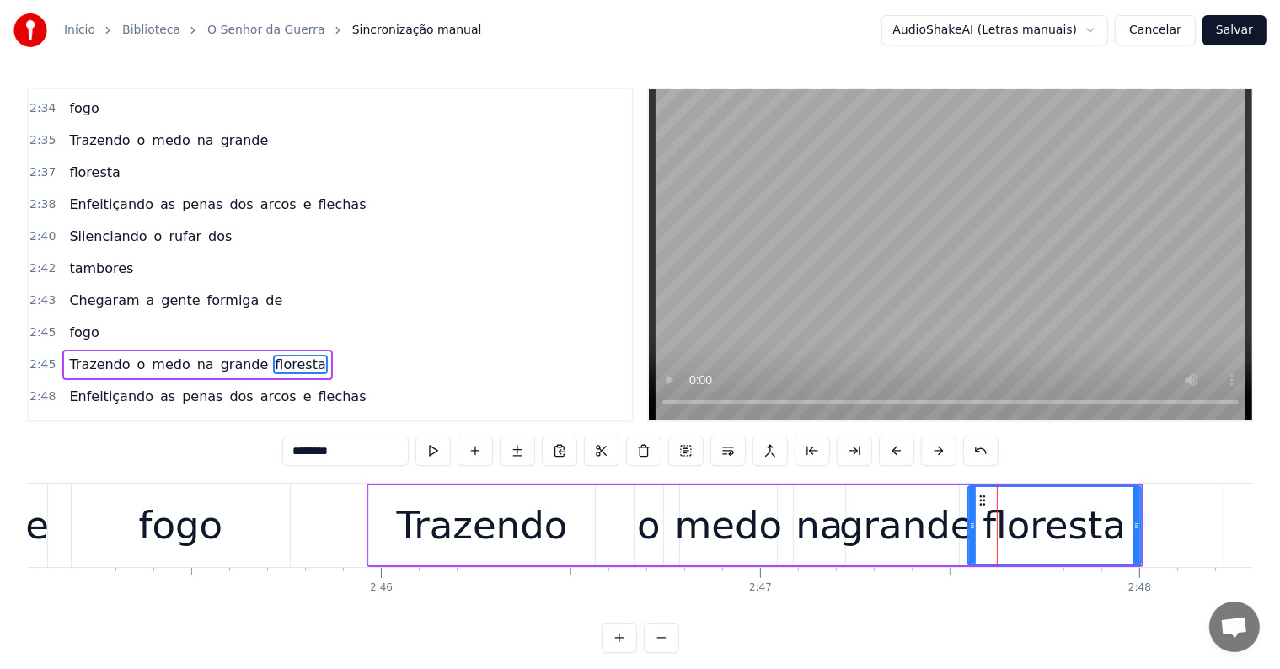
scroll to position [2238, 0]
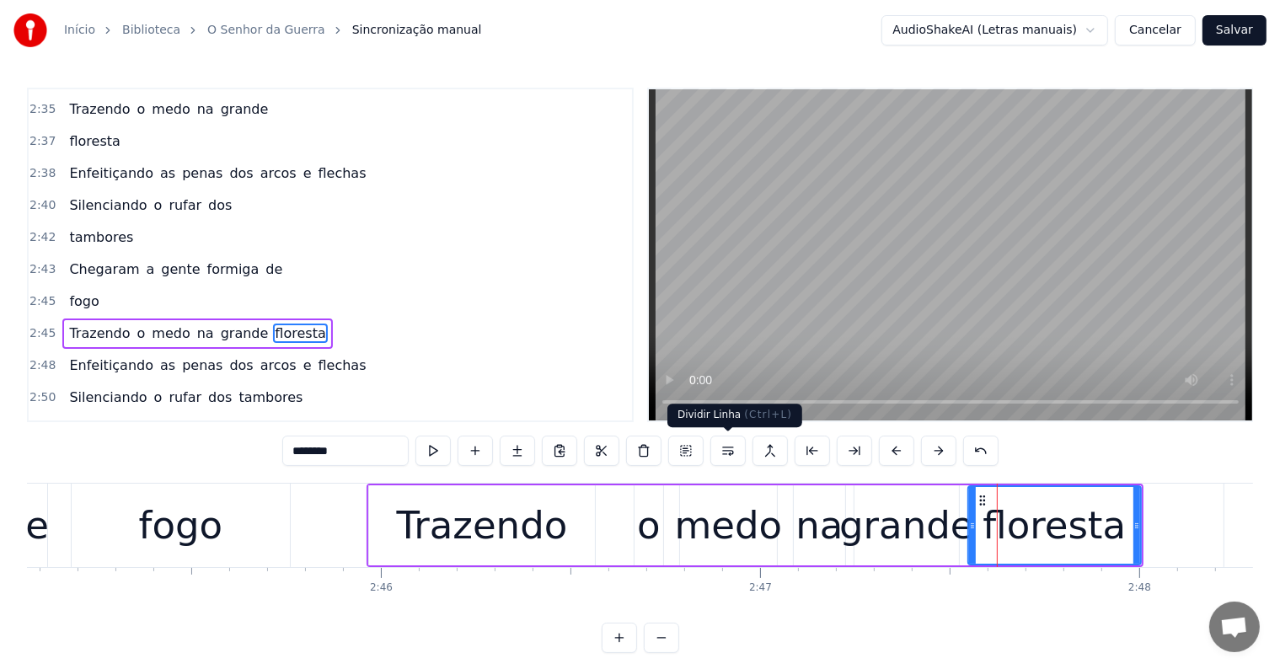
click at [723, 454] on button at bounding box center [728, 451] width 35 height 30
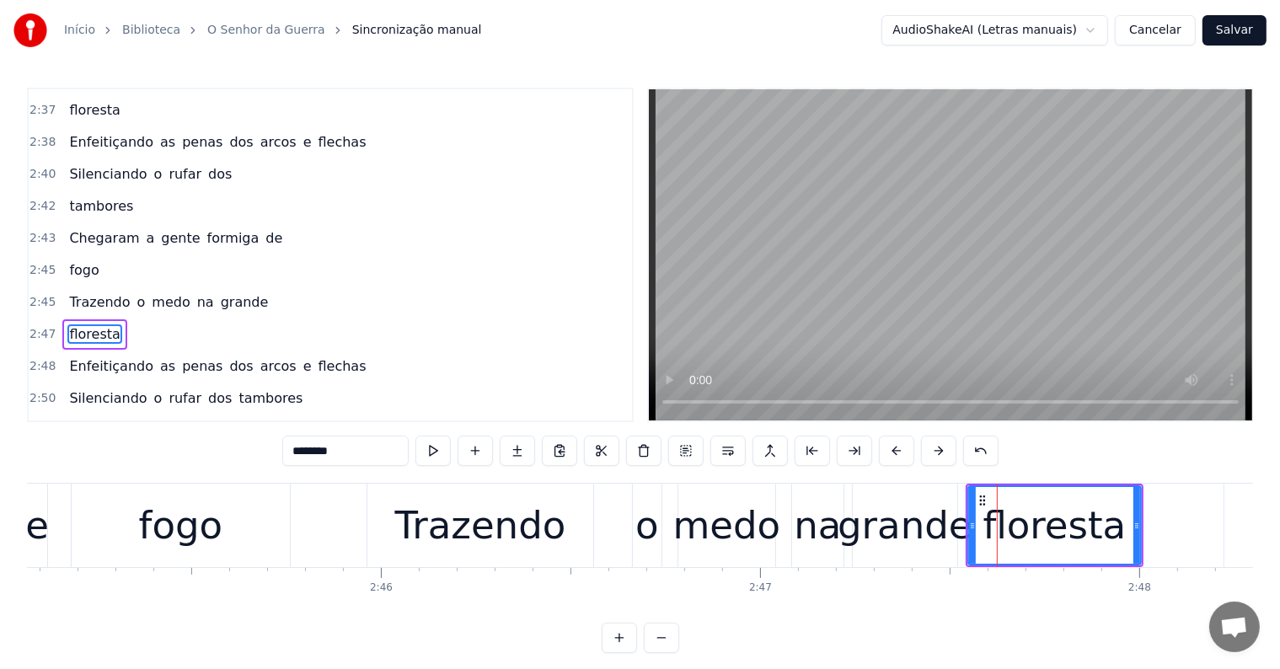
click at [873, 544] on div "grande" at bounding box center [905, 525] width 134 height 57
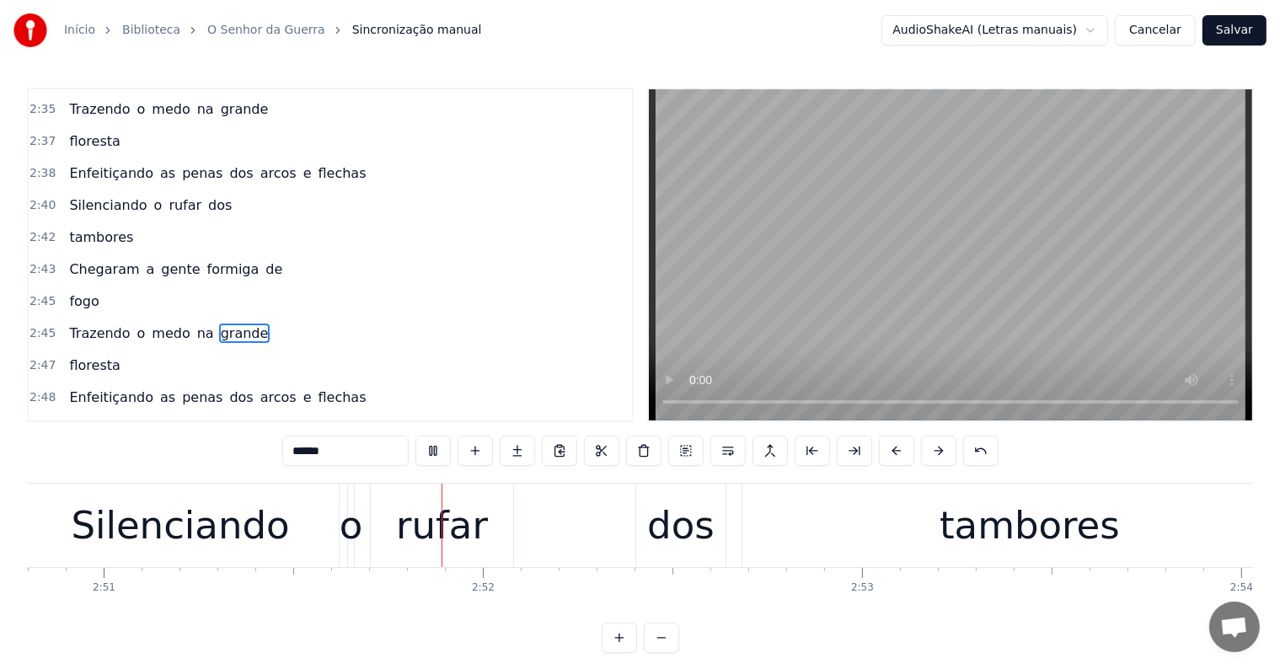
scroll to position [0, 64792]
click at [978, 538] on div "tambores" at bounding box center [1029, 525] width 180 height 57
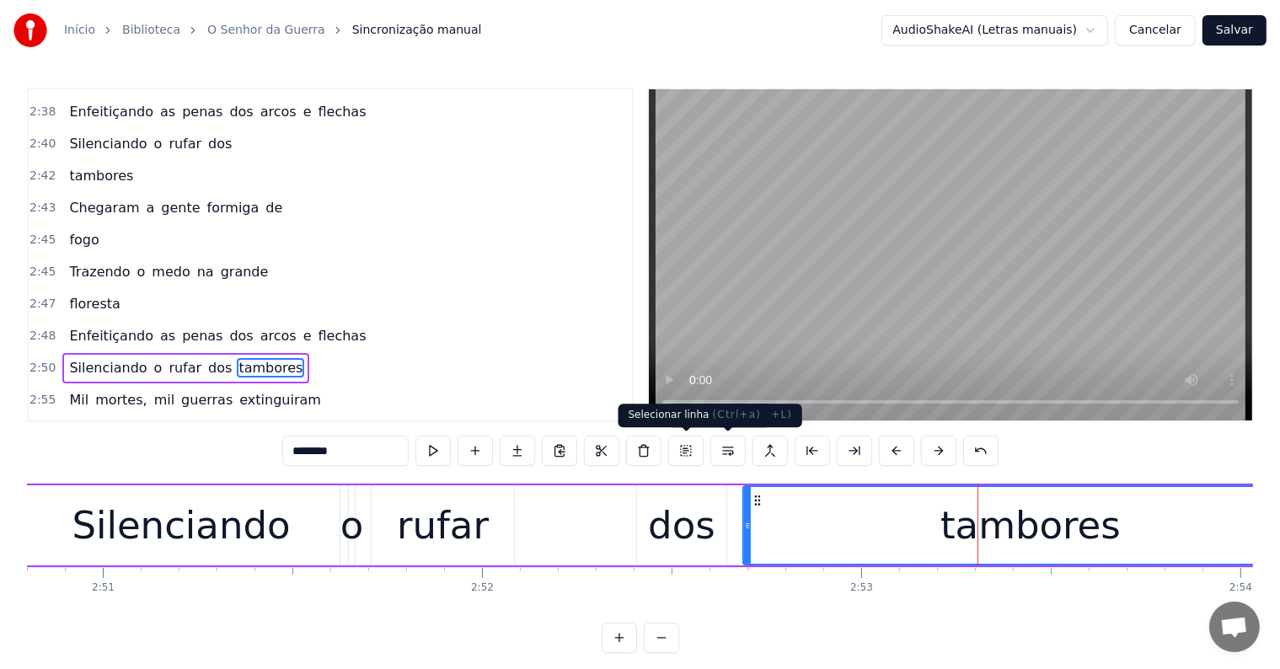
scroll to position [2331, 0]
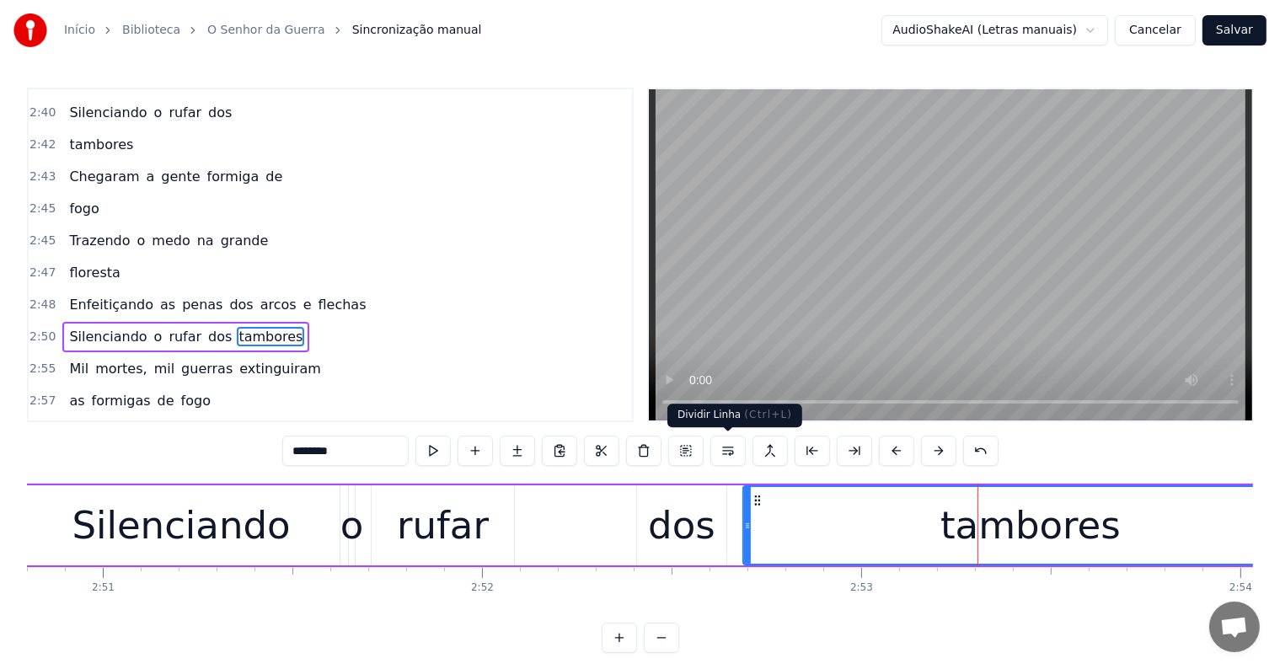
click at [732, 455] on button at bounding box center [728, 451] width 35 height 30
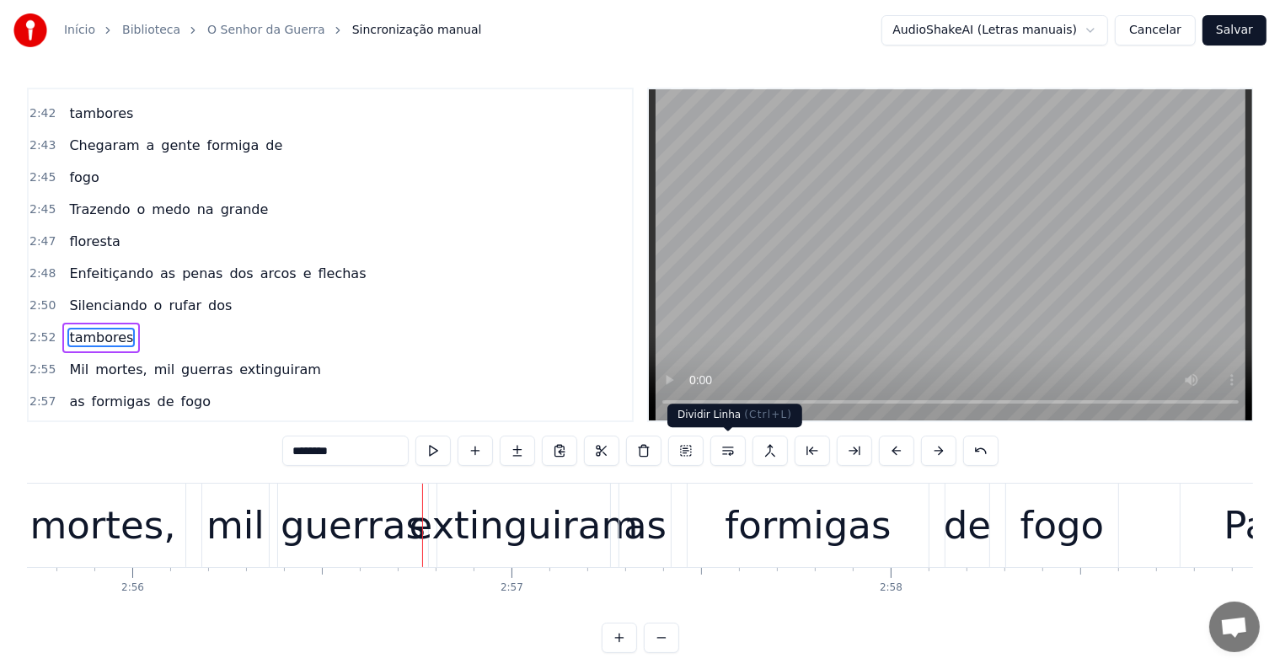
scroll to position [0, 66970]
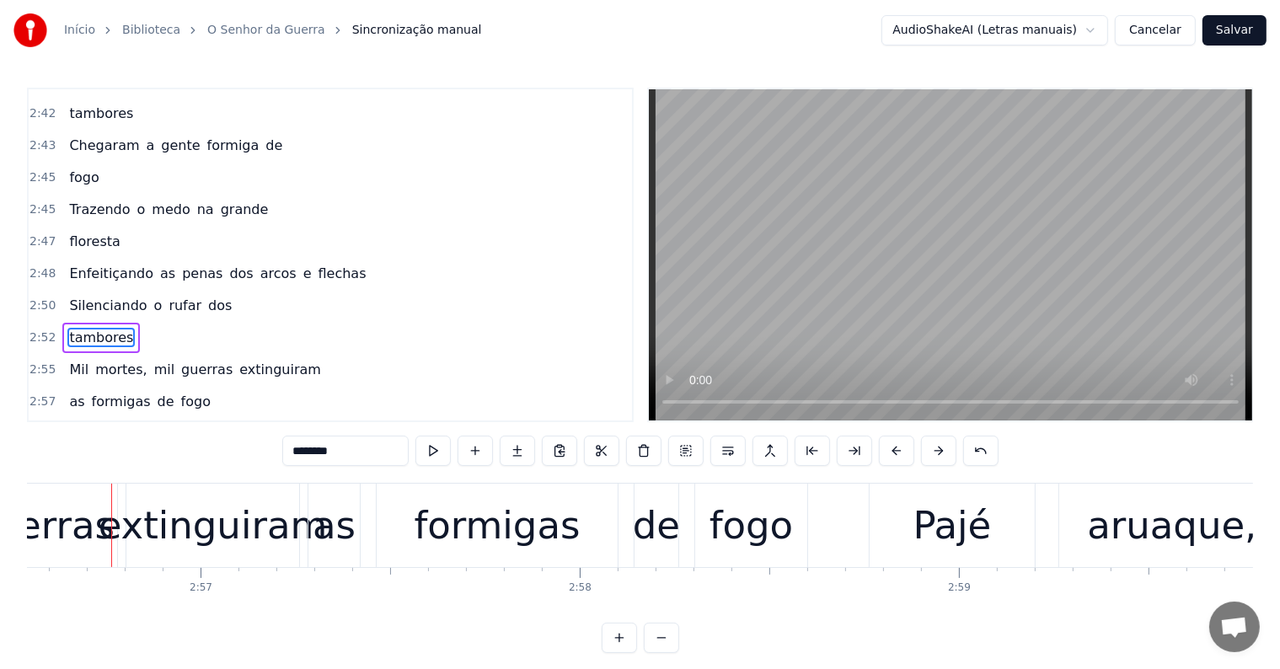
click at [182, 534] on div "extinguiram" at bounding box center [213, 525] width 229 height 57
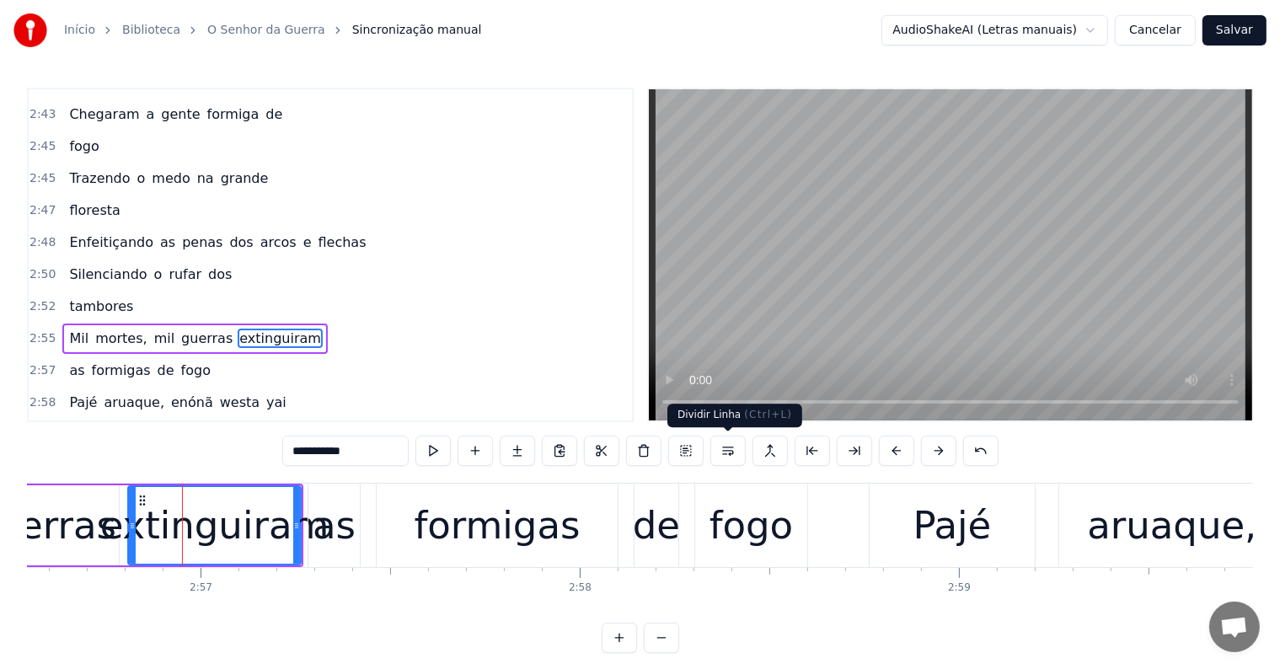
click at [728, 455] on button at bounding box center [728, 451] width 35 height 30
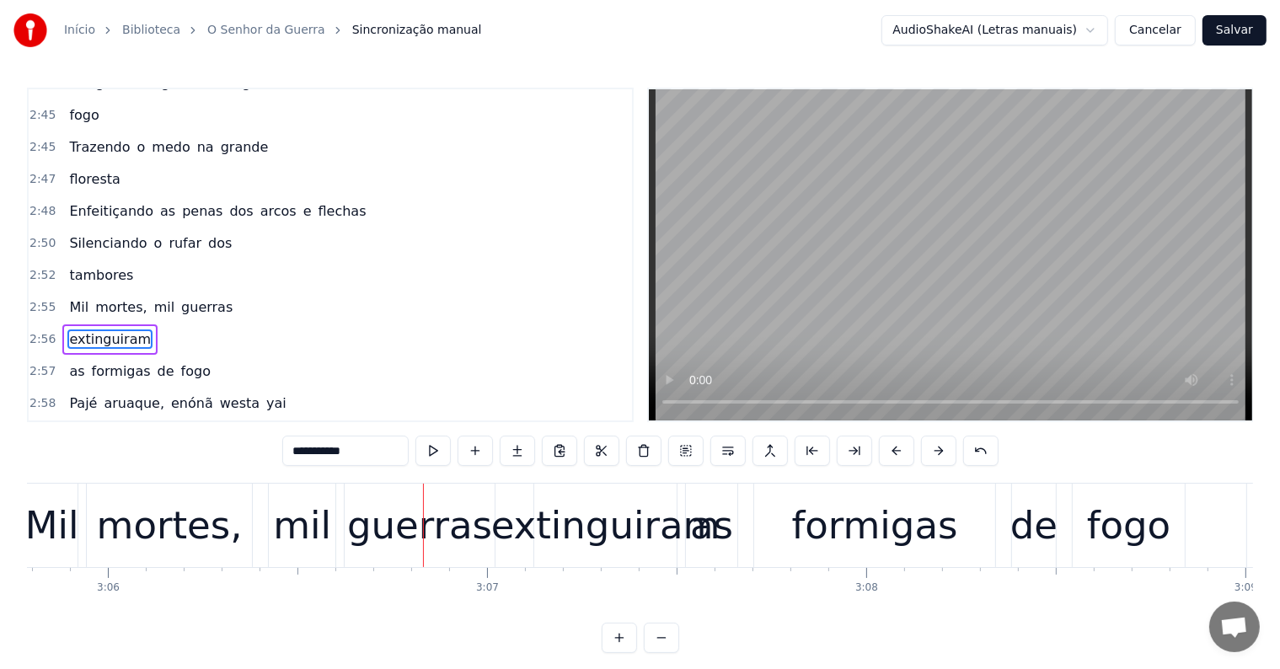
scroll to position [0, 70651]
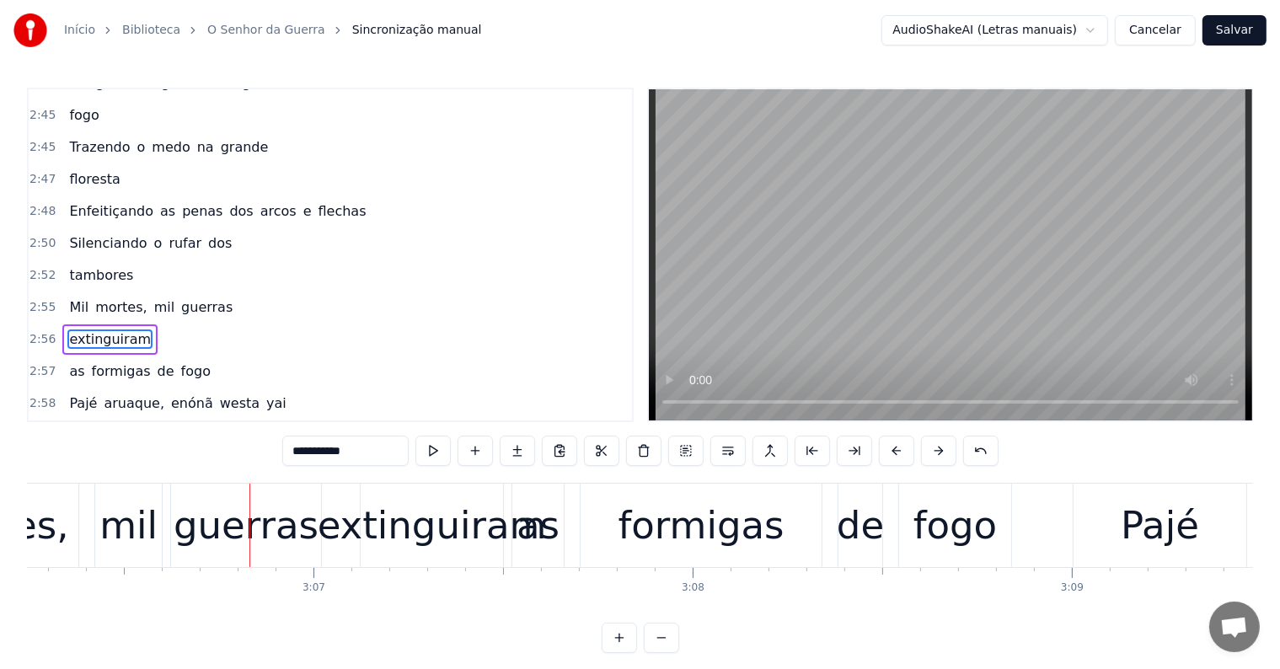
click at [445, 544] on div "extinguiram" at bounding box center [432, 525] width 229 height 57
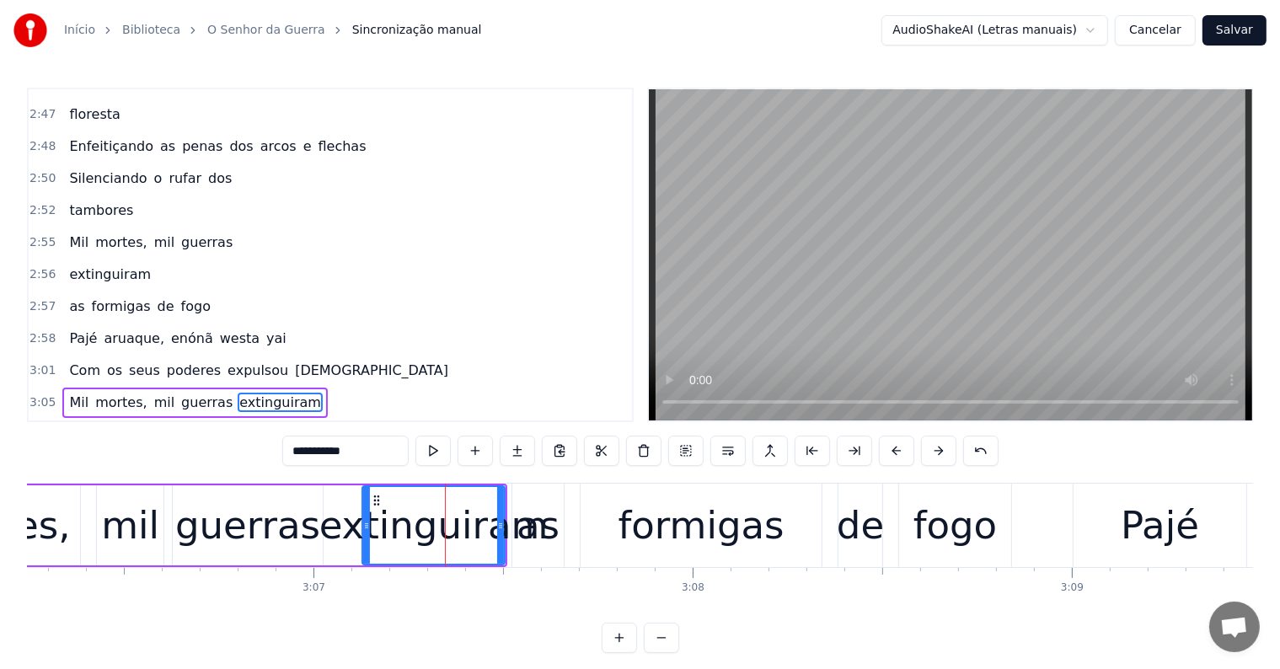
scroll to position [2548, 0]
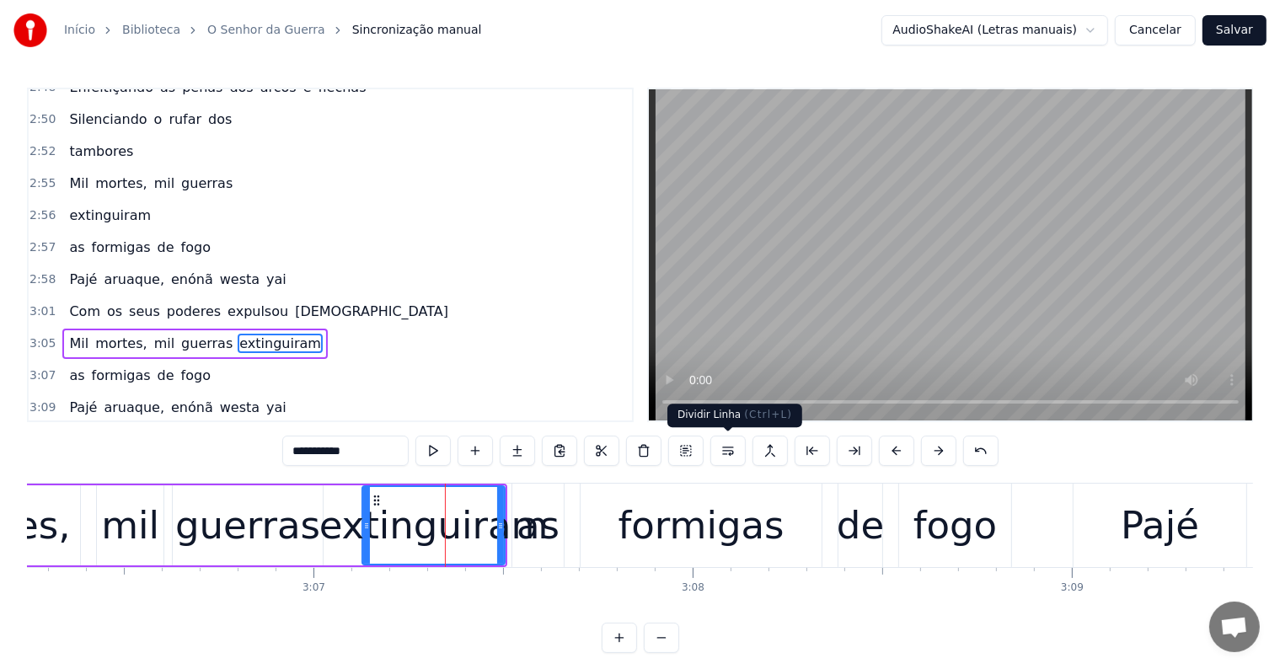
click at [728, 454] on button at bounding box center [728, 451] width 35 height 30
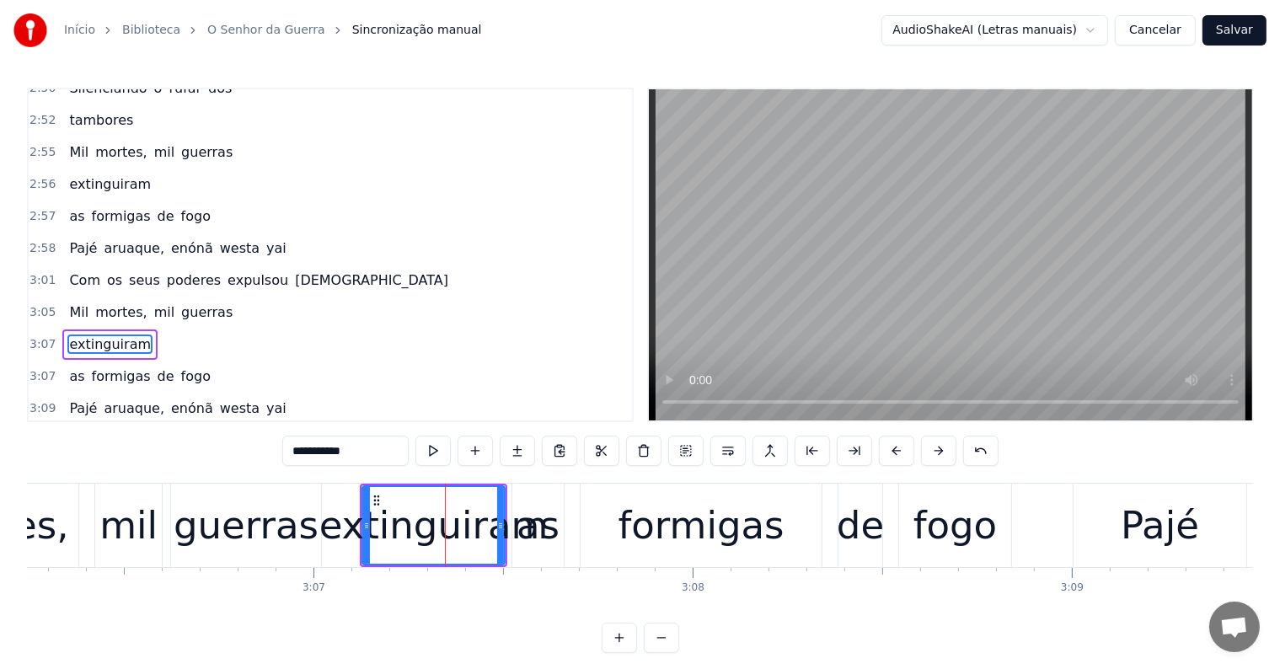
click at [239, 561] on div "guerras" at bounding box center [246, 525] width 150 height 83
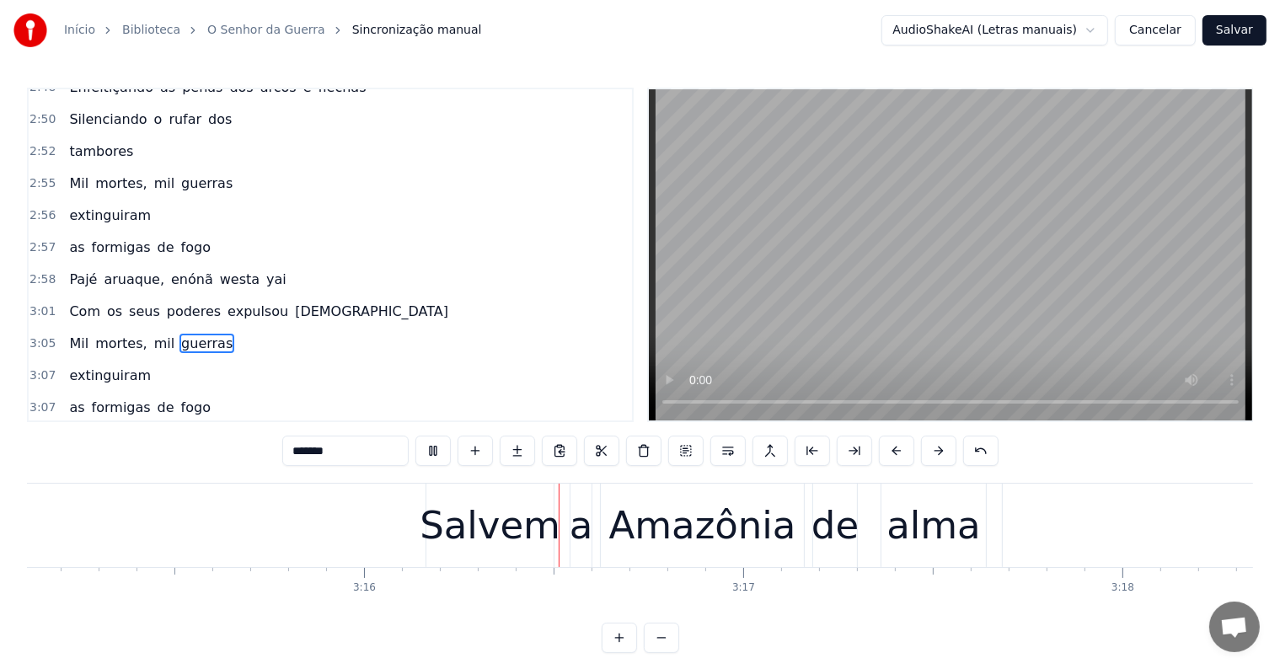
scroll to position [0, 74176]
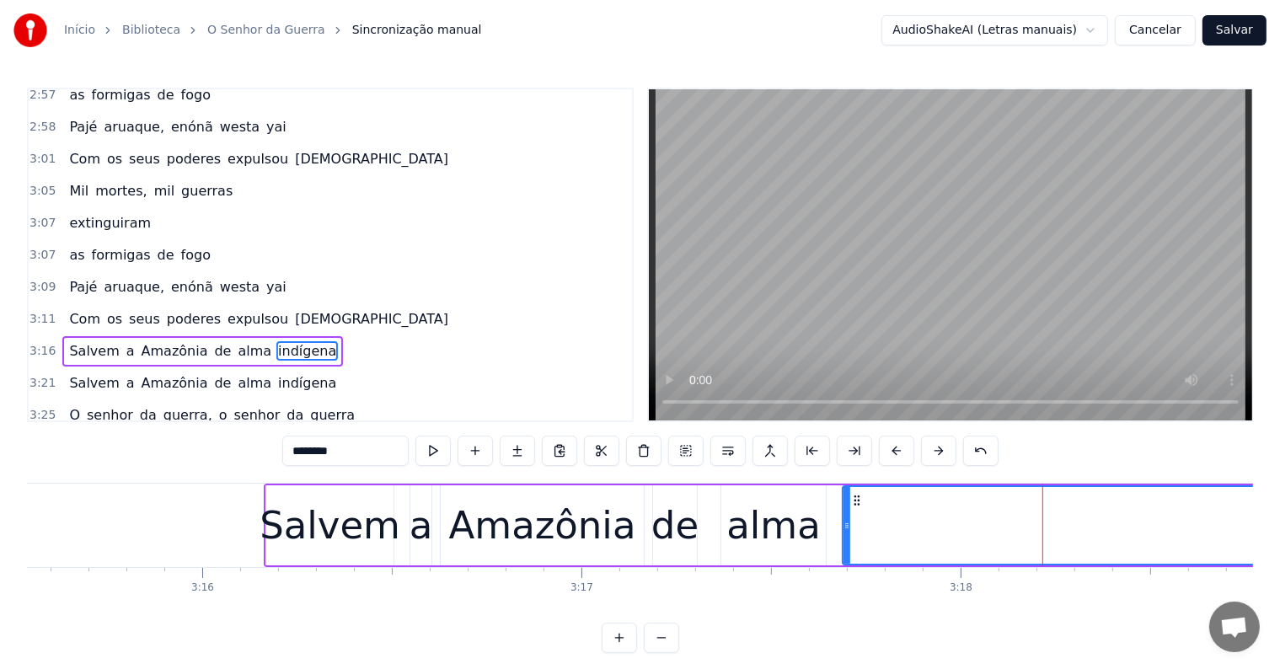
scroll to position [2703, 0]
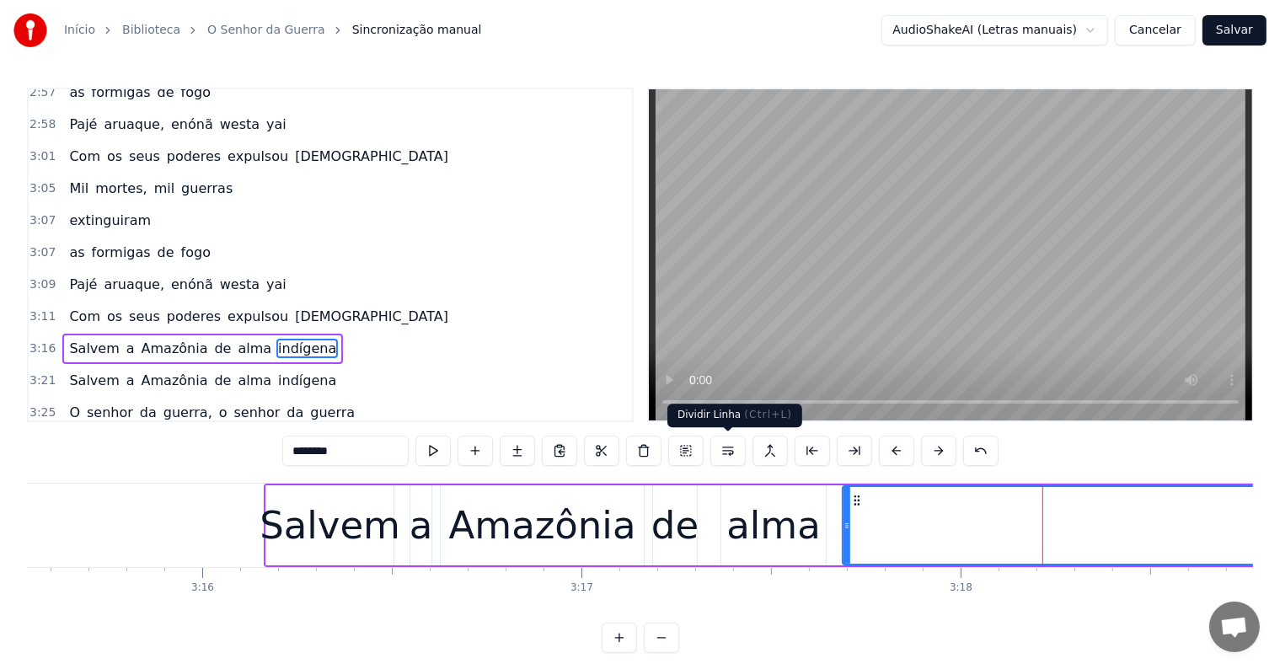
click at [732, 453] on button at bounding box center [728, 451] width 35 height 30
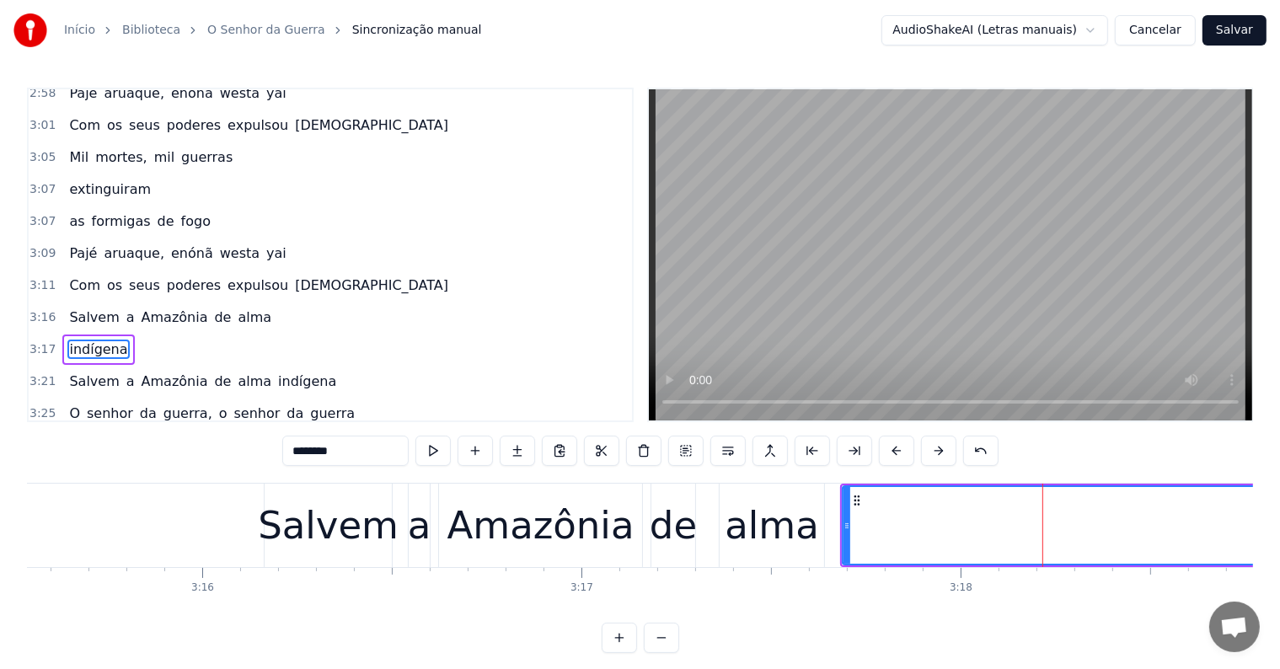
click at [762, 533] on div "alma" at bounding box center [772, 525] width 94 height 57
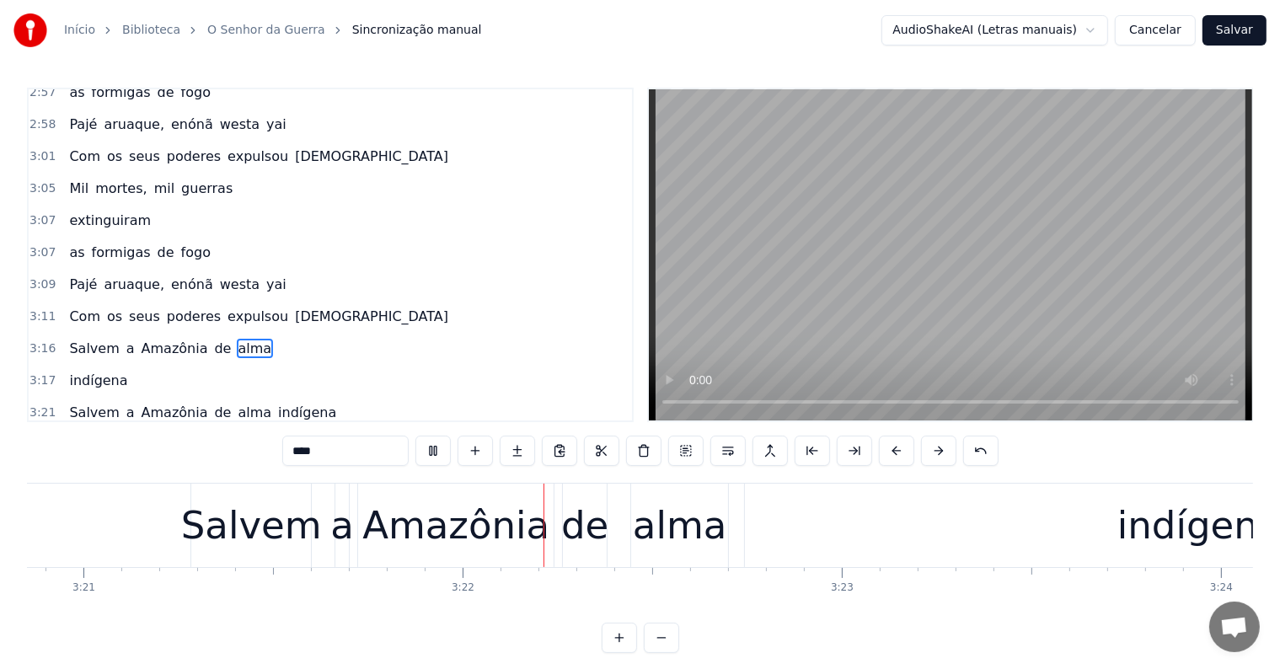
scroll to position [0, 76349]
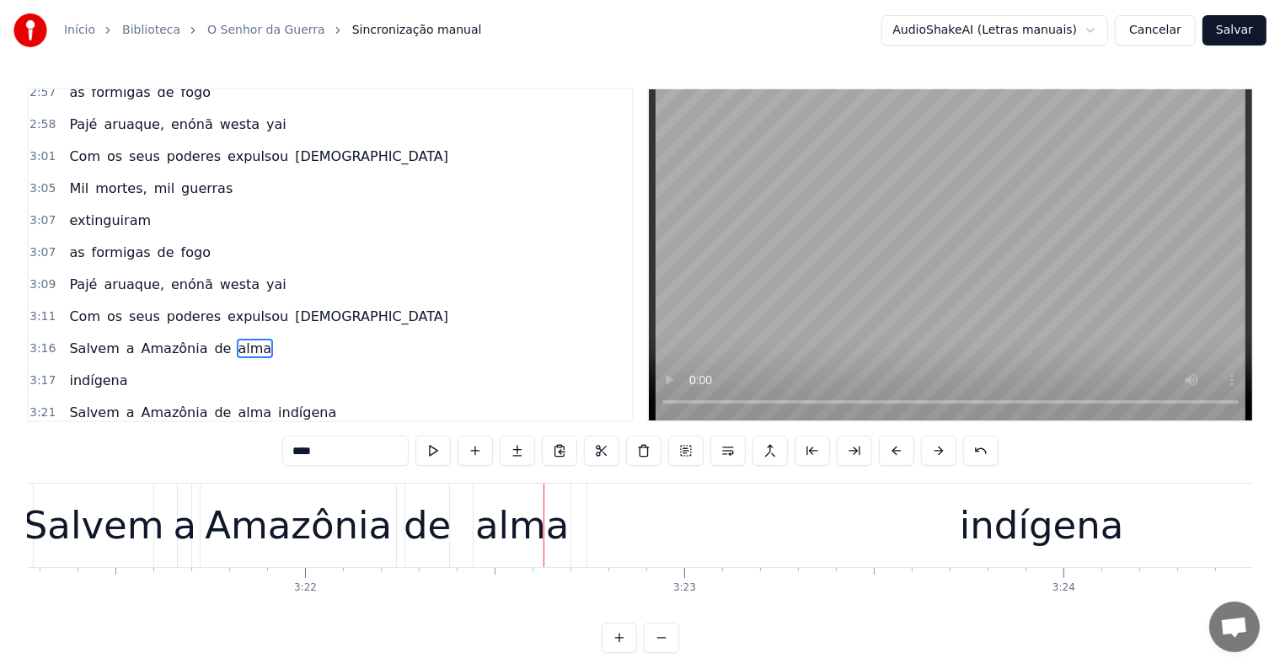
click at [1060, 537] on div "indígena" at bounding box center [1042, 525] width 164 height 57
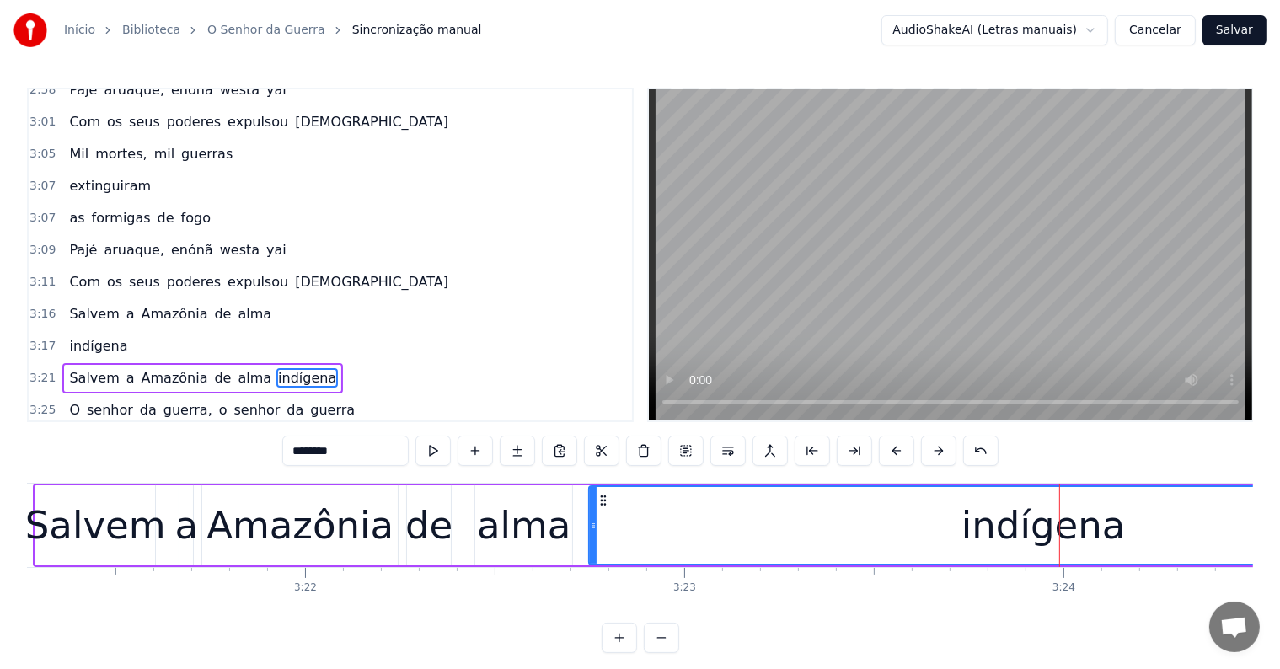
scroll to position [2739, 0]
click at [725, 448] on button at bounding box center [728, 451] width 35 height 30
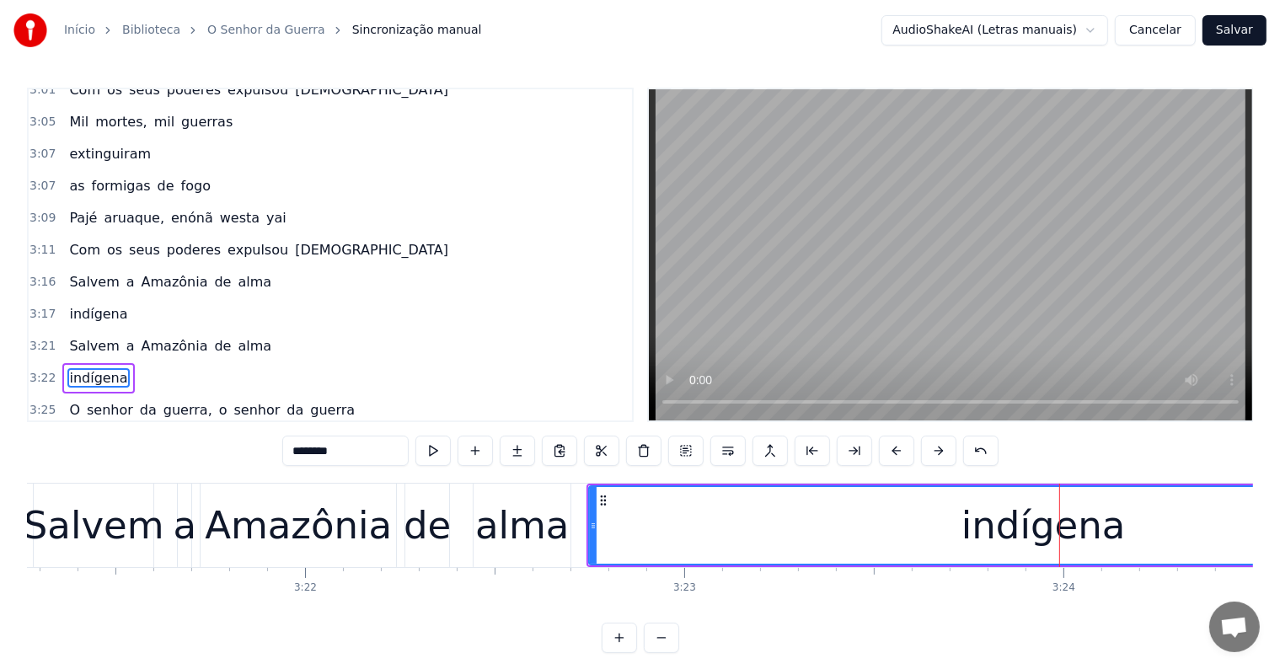
click at [561, 532] on div "alma" at bounding box center [522, 525] width 94 height 57
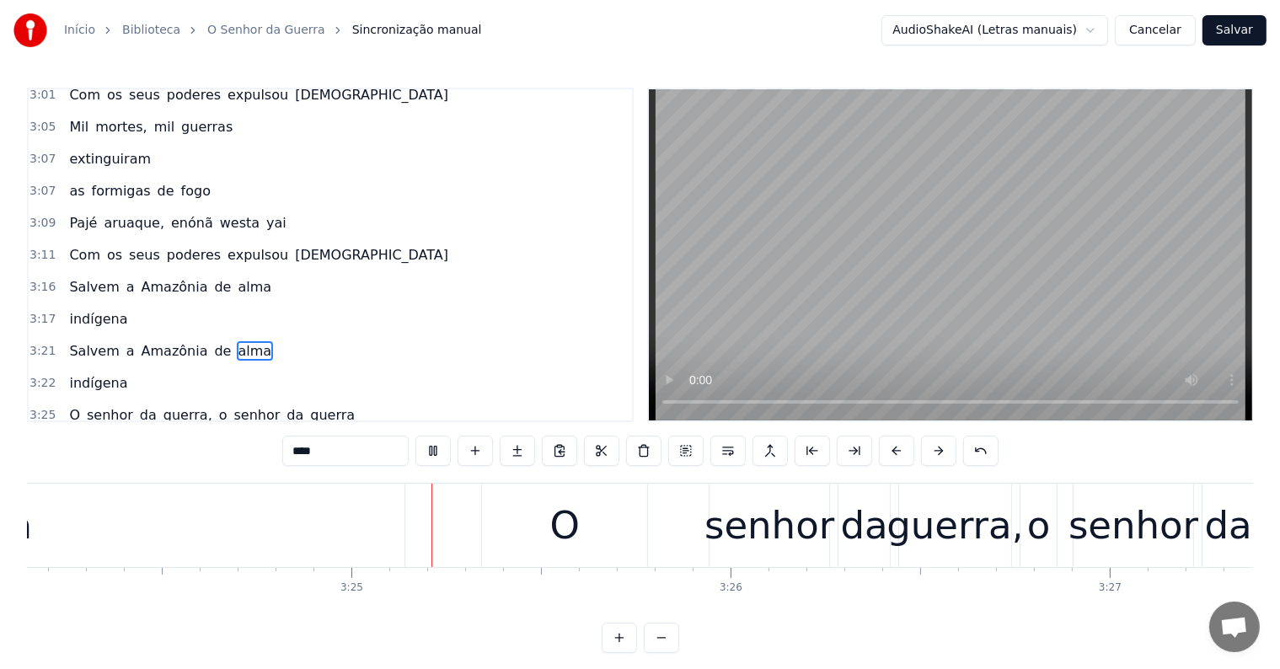
scroll to position [0, 77449]
click at [529, 524] on div "O" at bounding box center [557, 525] width 165 height 83
type input "*"
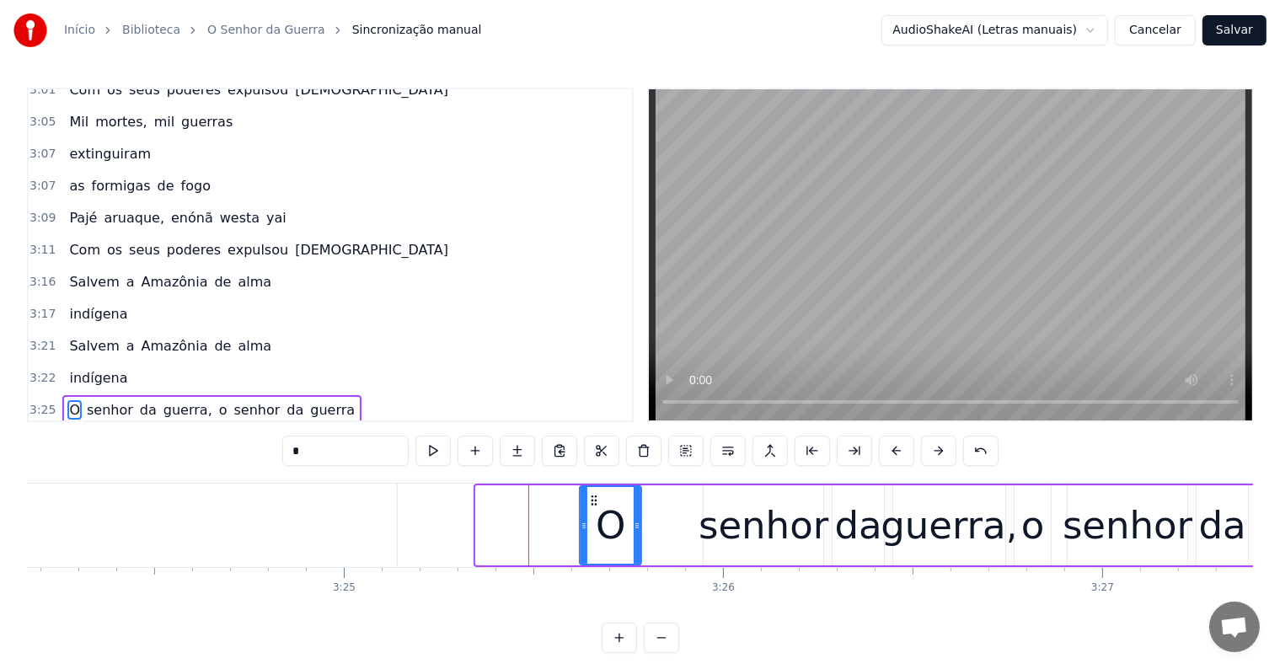
drag, startPoint x: 476, startPoint y: 522, endPoint x: 580, endPoint y: 526, distance: 103.8
click at [581, 526] on icon at bounding box center [584, 525] width 7 height 13
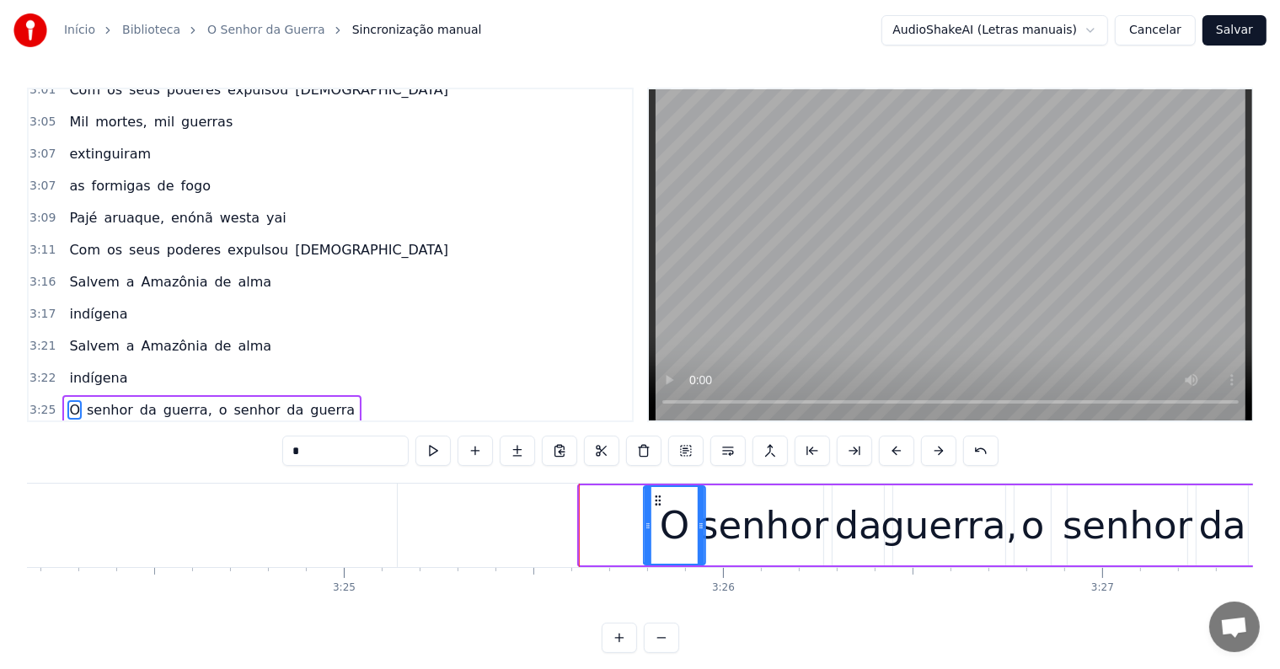
drag, startPoint x: 592, startPoint y: 500, endPoint x: 656, endPoint y: 510, distance: 64.9
click at [656, 510] on div "O" at bounding box center [675, 525] width 60 height 77
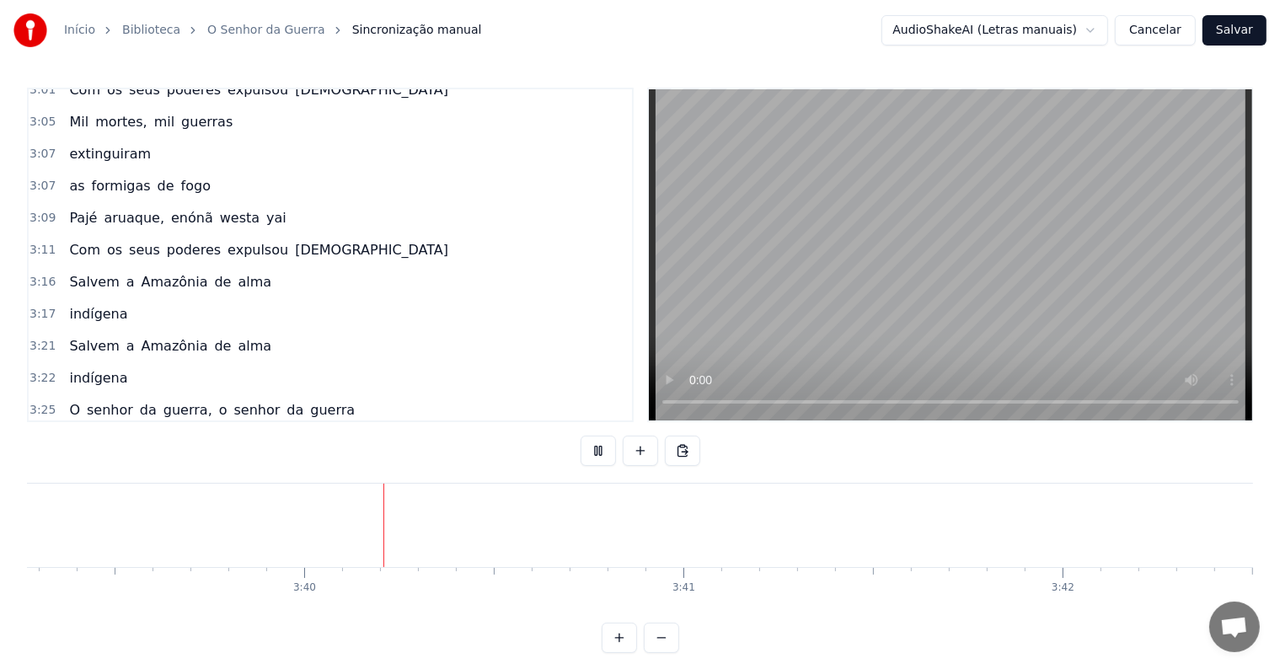
scroll to position [0, 83203]
click at [637, 451] on button at bounding box center [640, 451] width 35 height 30
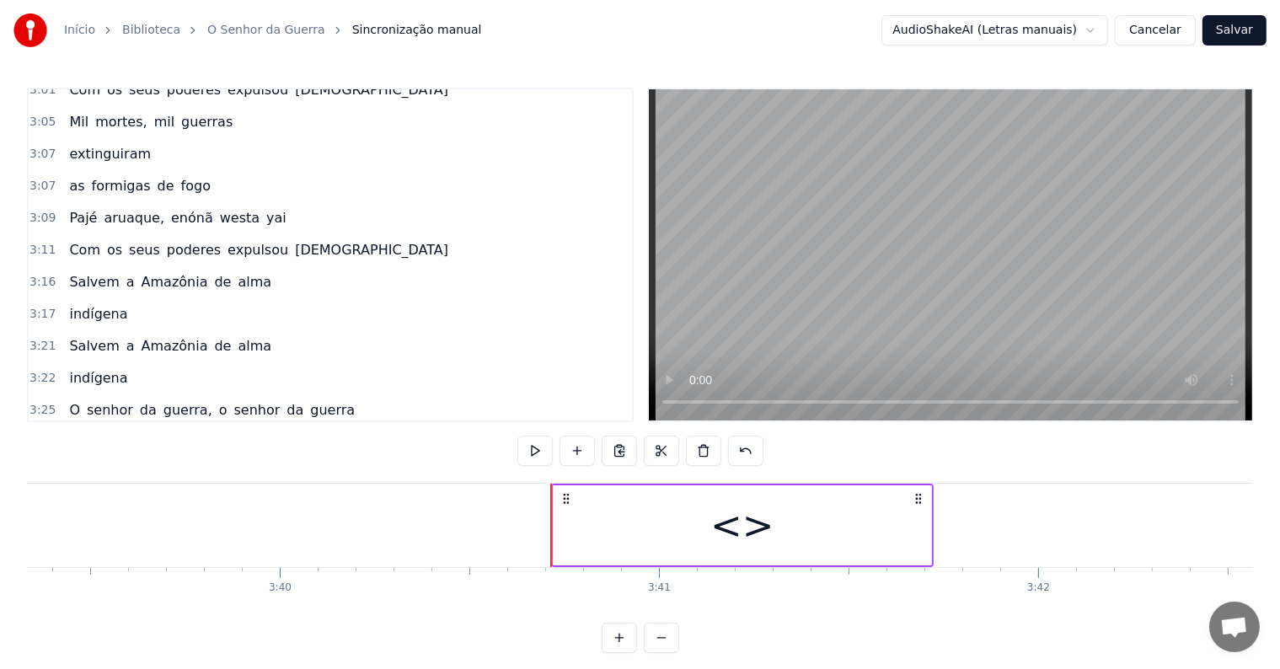
click at [618, 532] on div "<>" at bounding box center [743, 526] width 378 height 80
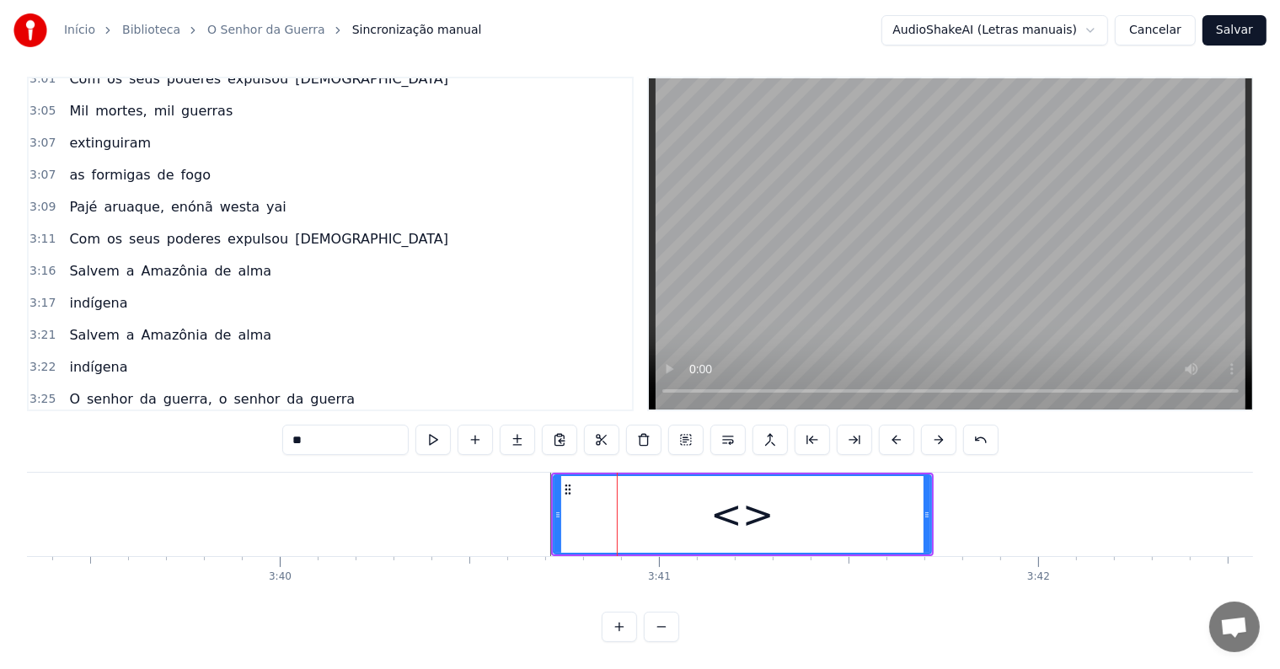
scroll to position [2801, 0]
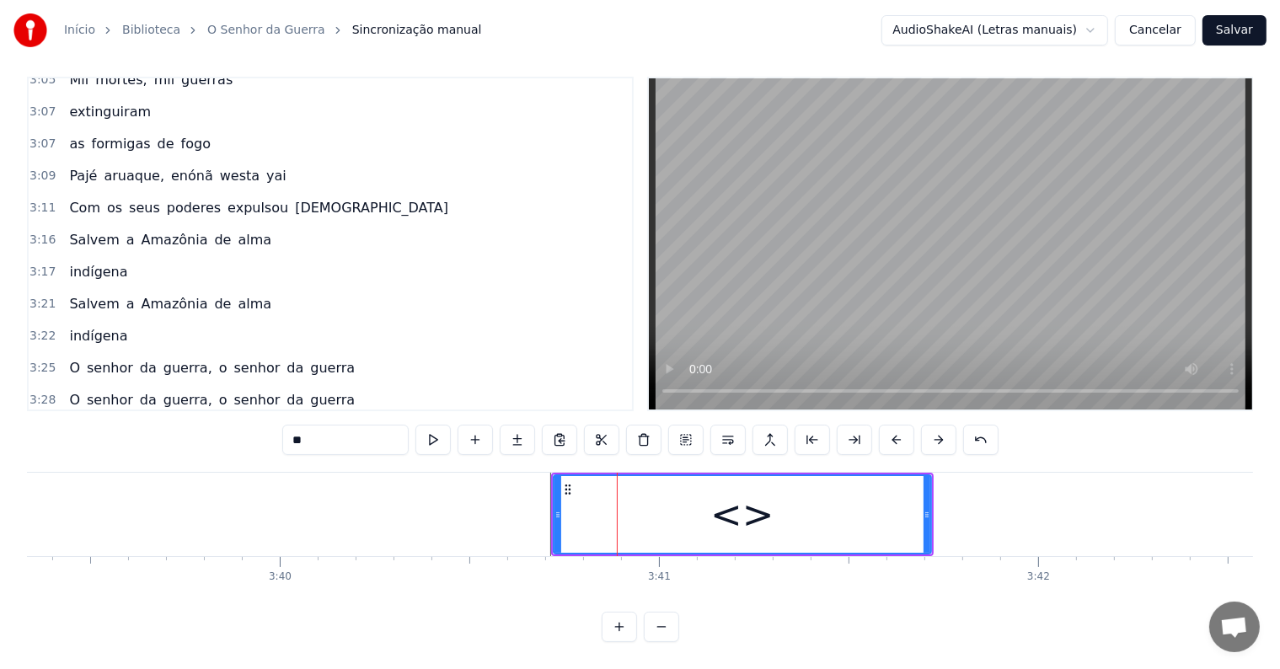
drag, startPoint x: 352, startPoint y: 426, endPoint x: 187, endPoint y: 400, distance: 167.3
click at [187, 400] on div "0:05 <Inscreva-se em nosso canal> 0:20 O grande pajé aruaque na ocara 0:23 cheg…" at bounding box center [640, 360] width 1227 height 566
paste input "**********"
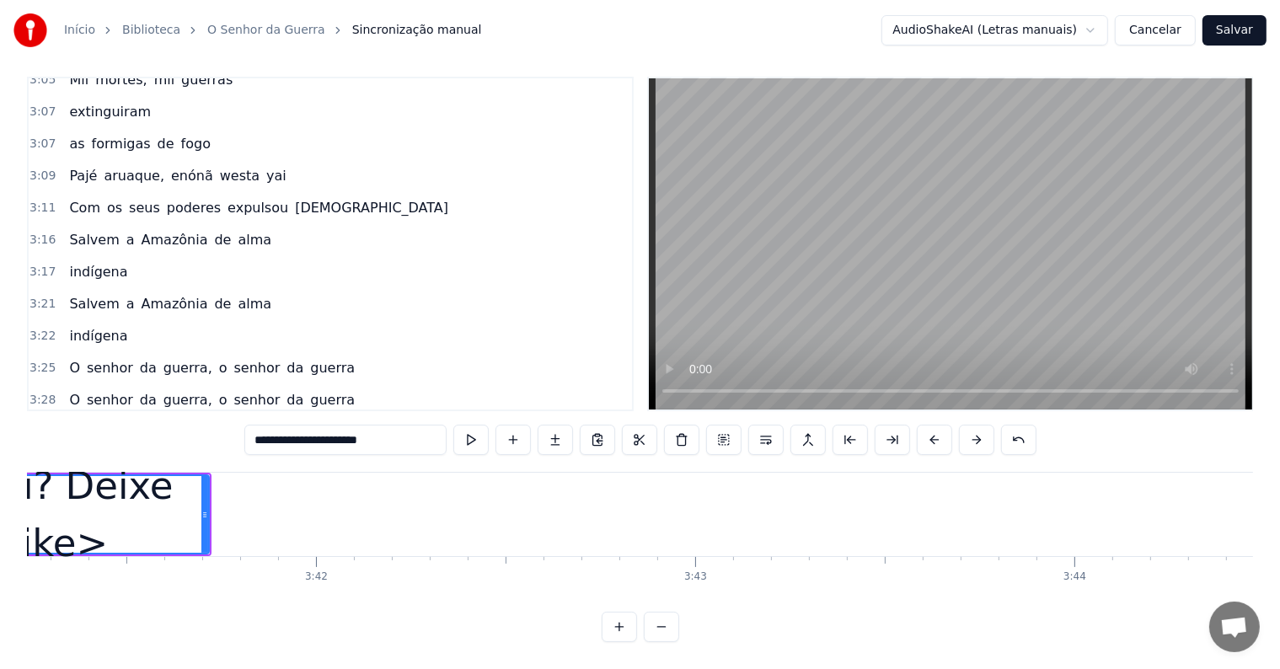
scroll to position [0, 83945]
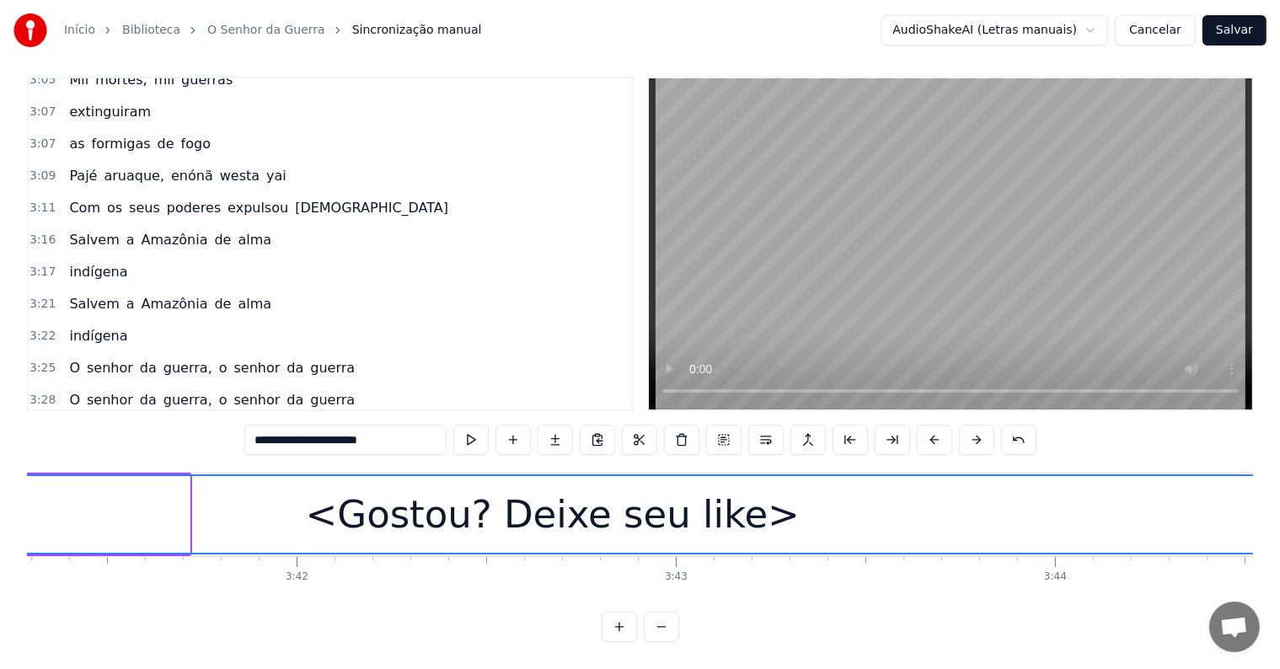
drag, startPoint x: 185, startPoint y: 495, endPoint x: 1289, endPoint y: 491, distance: 1104.3
click at [1280, 491] on html "Início Biblioteca O Senhor da Guerra Sincronização manual AudioShakeAI (Letras …" at bounding box center [640, 329] width 1280 height 680
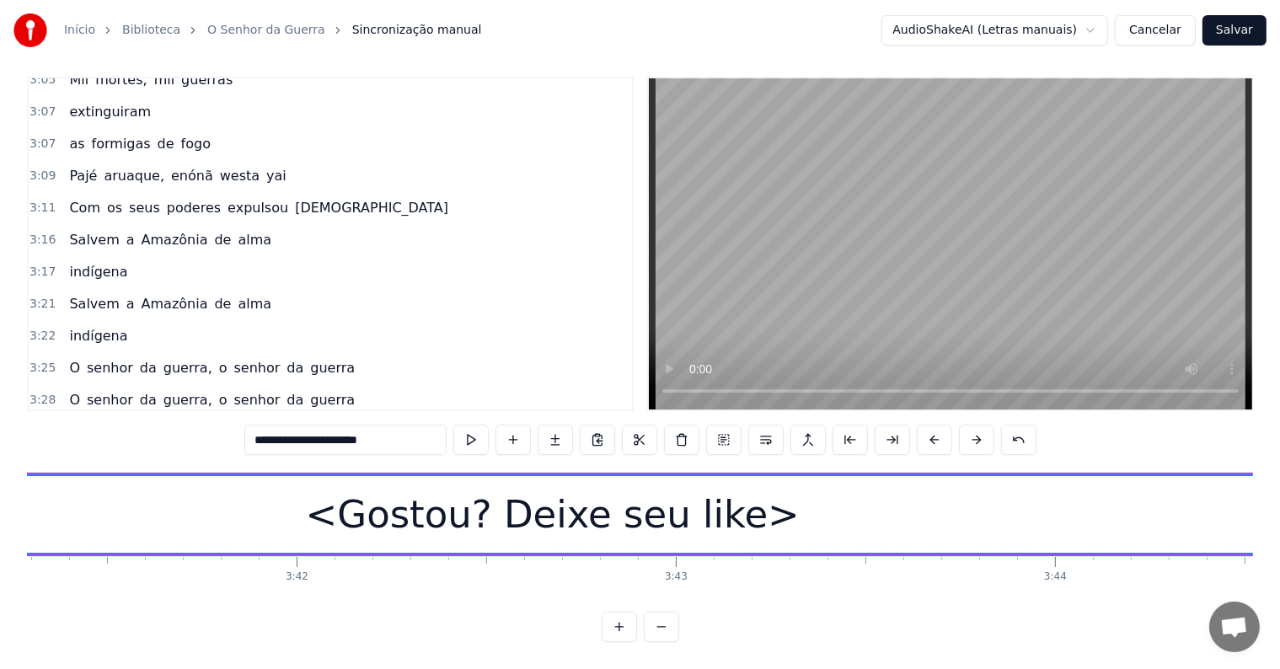
type input "**********"
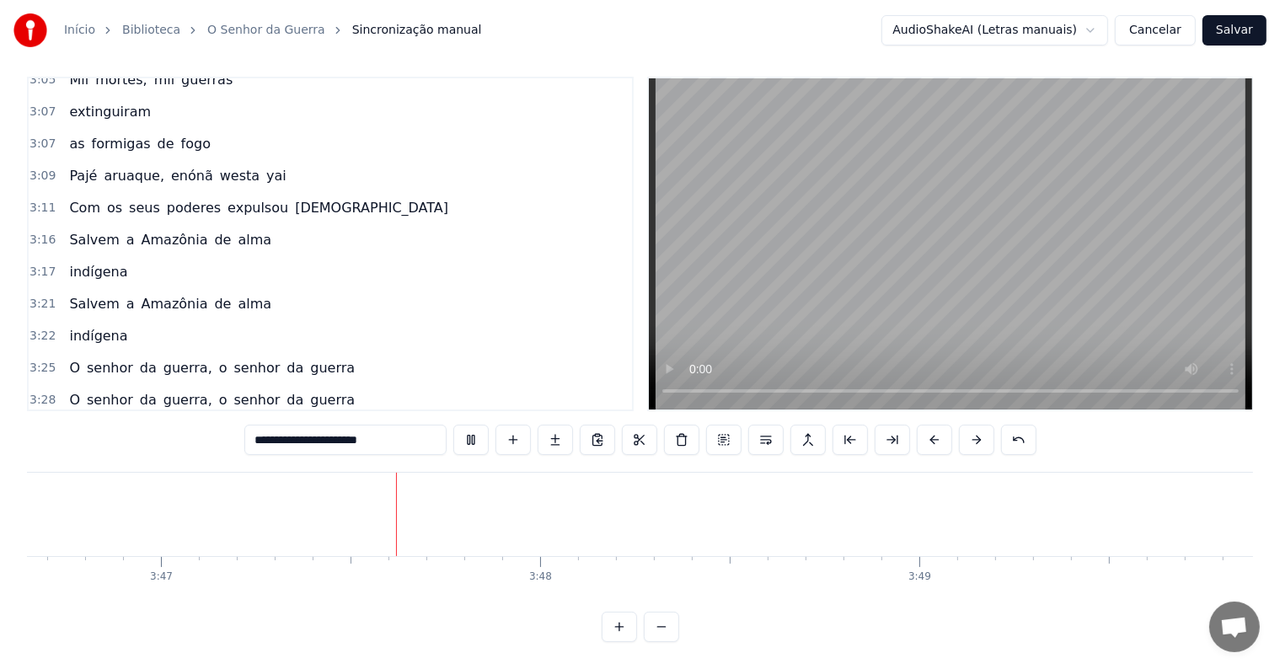
scroll to position [0, 85998]
click at [1238, 29] on button "Salvar" at bounding box center [1235, 30] width 64 height 30
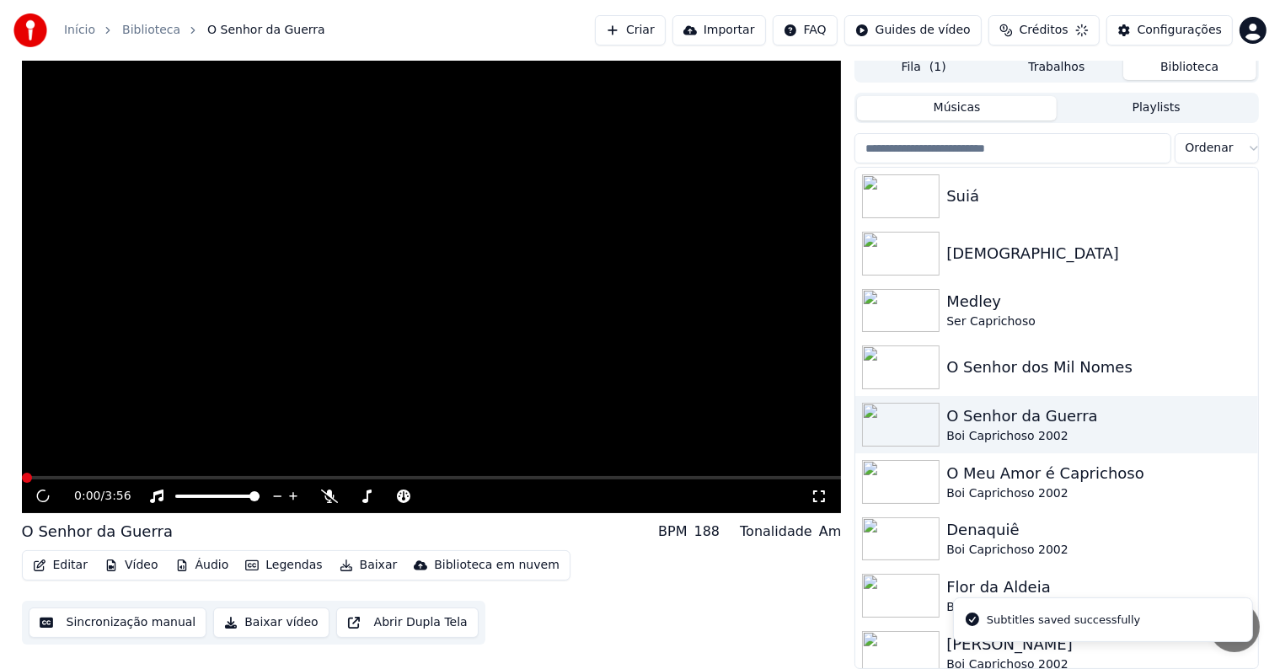
scroll to position [8, 0]
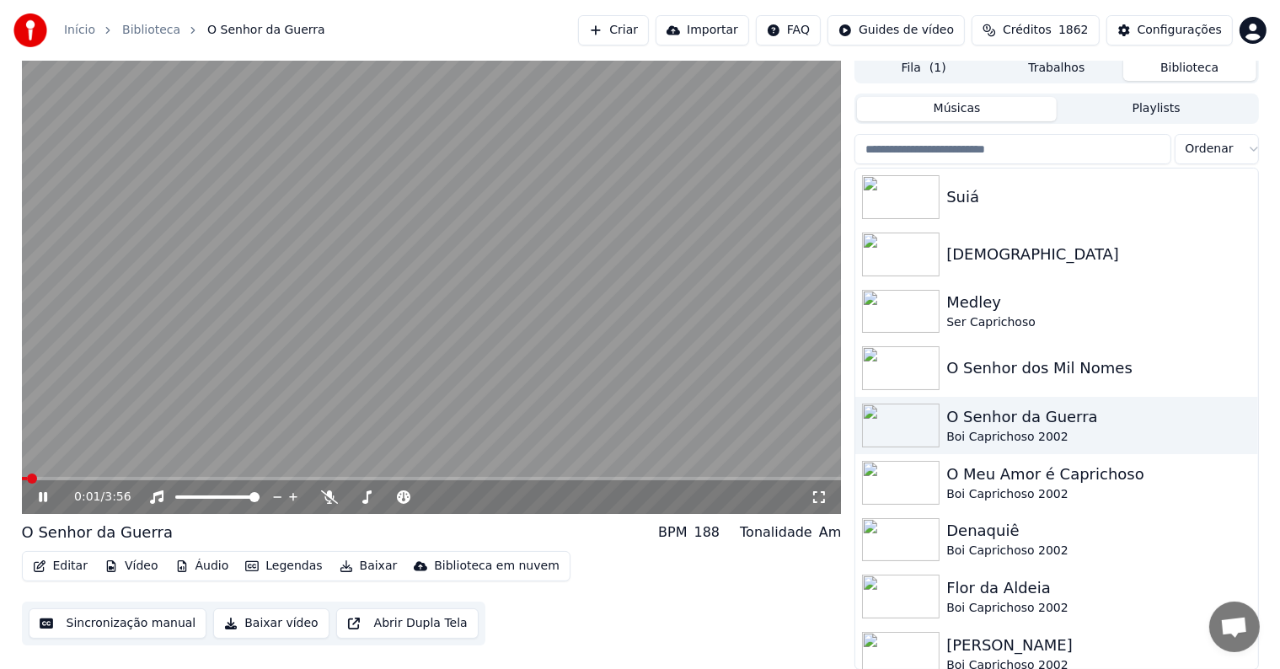
click at [654, 365] on video at bounding box center [432, 283] width 820 height 461
